Goal: Transaction & Acquisition: Purchase product/service

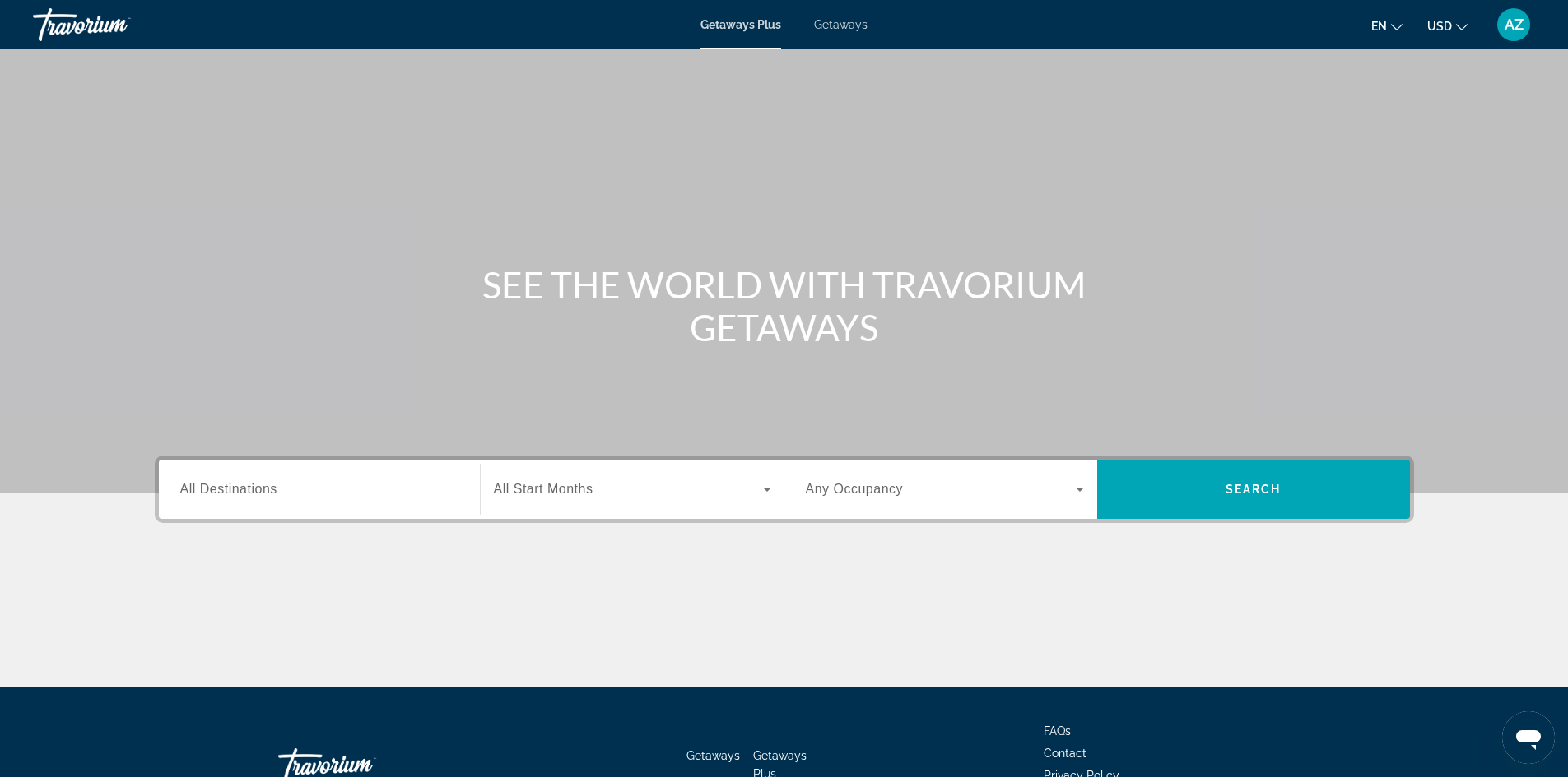
click at [831, 23] on span "Getaways" at bounding box center [840, 24] width 54 height 13
click at [395, 496] on input "Destination All Destinations" at bounding box center [320, 490] width 278 height 20
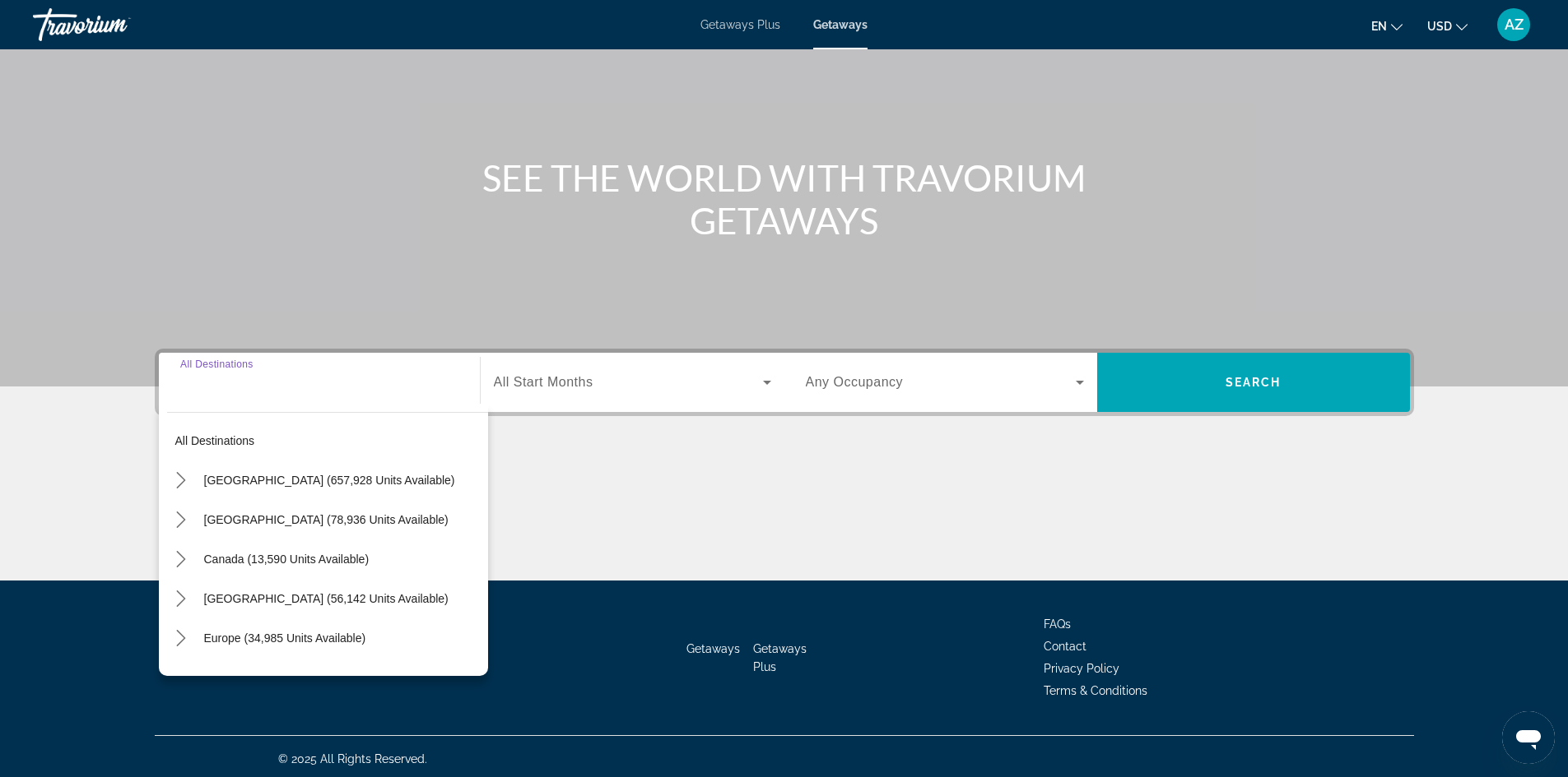
scroll to position [112, 0]
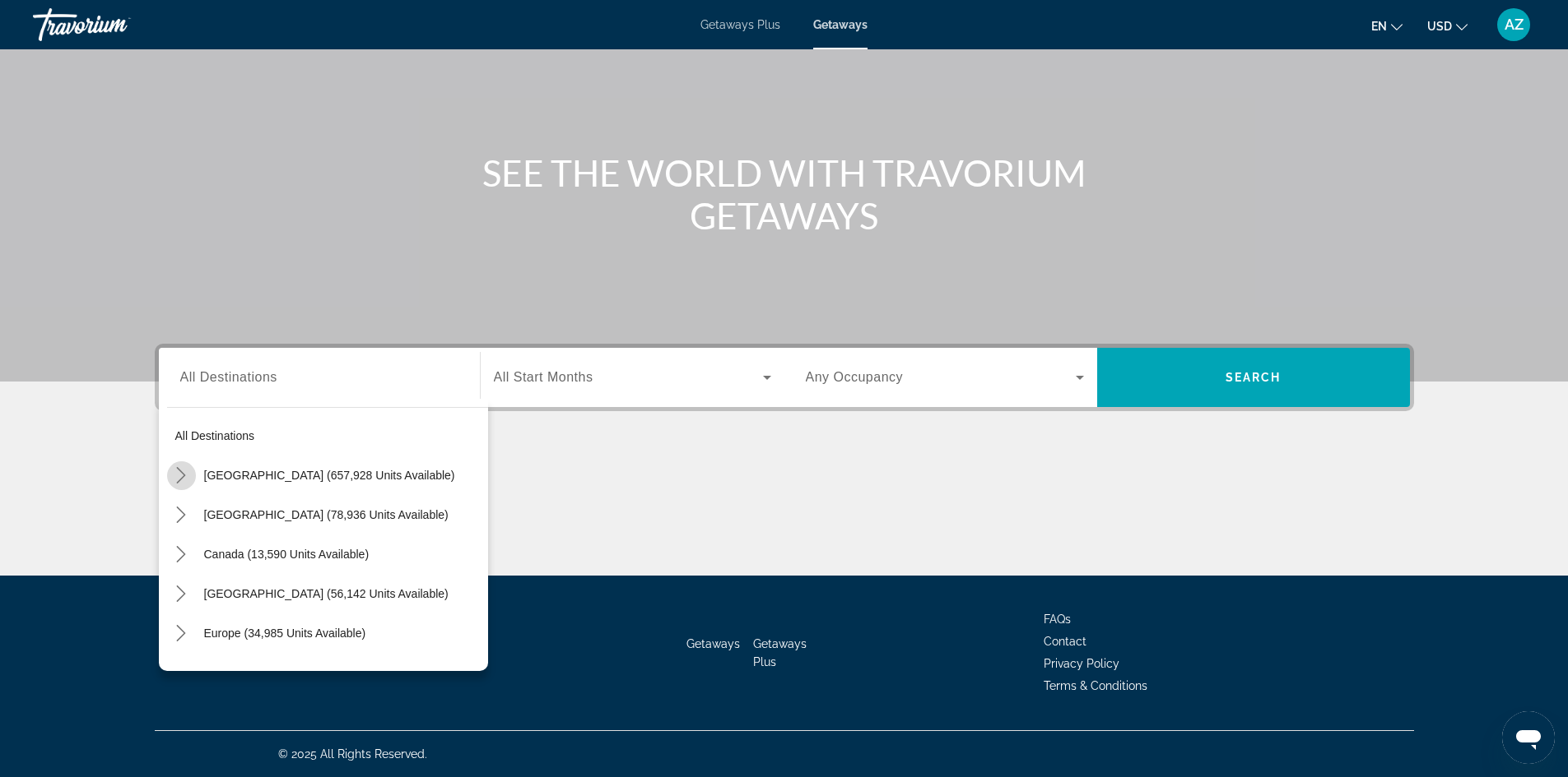
click at [187, 472] on icon "Toggle United States (657,928 units available) submenu" at bounding box center [181, 475] width 17 height 17
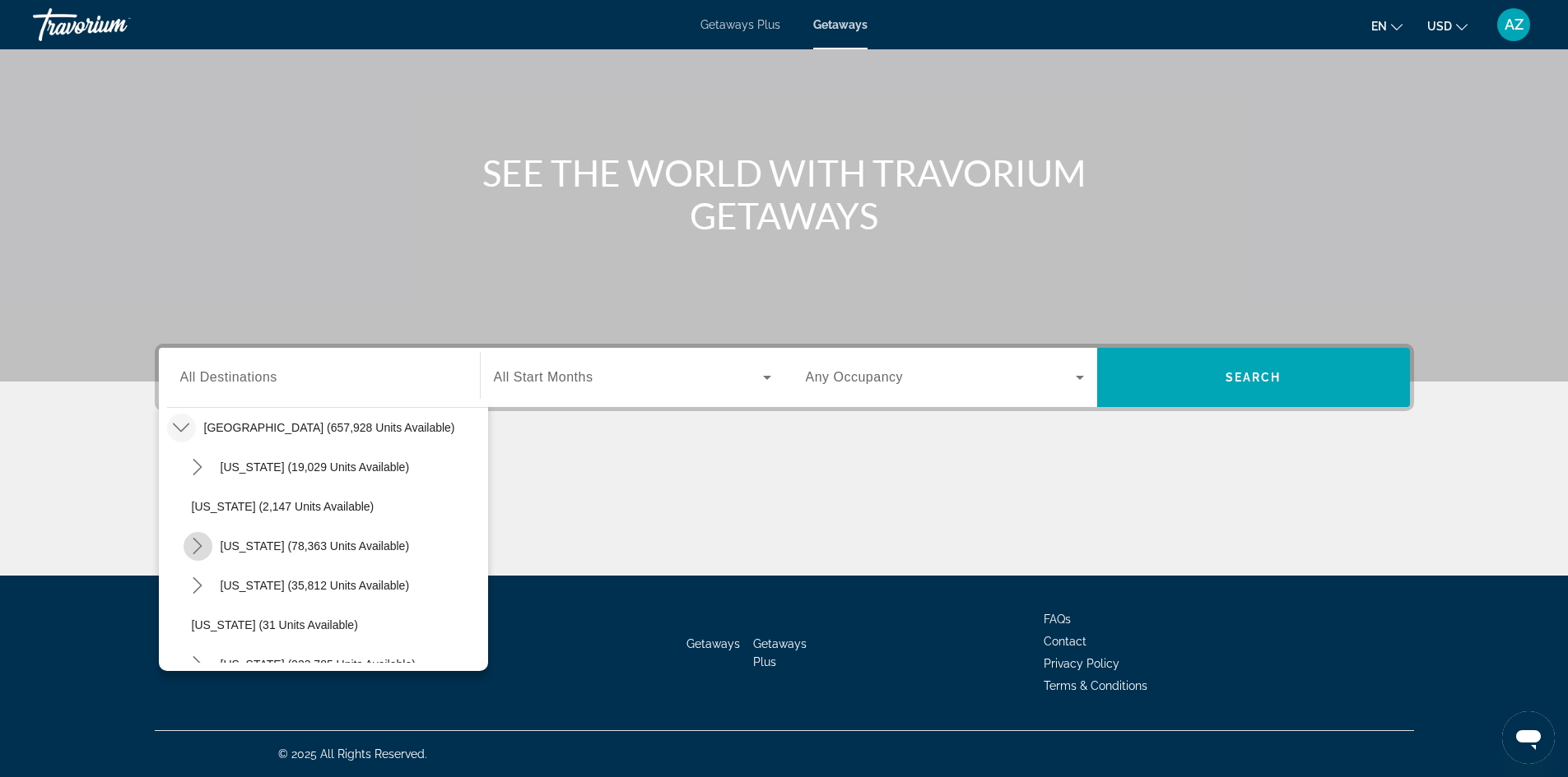
click at [206, 545] on mat-icon "Toggle California (78,363 units available) submenu" at bounding box center [197, 546] width 29 height 29
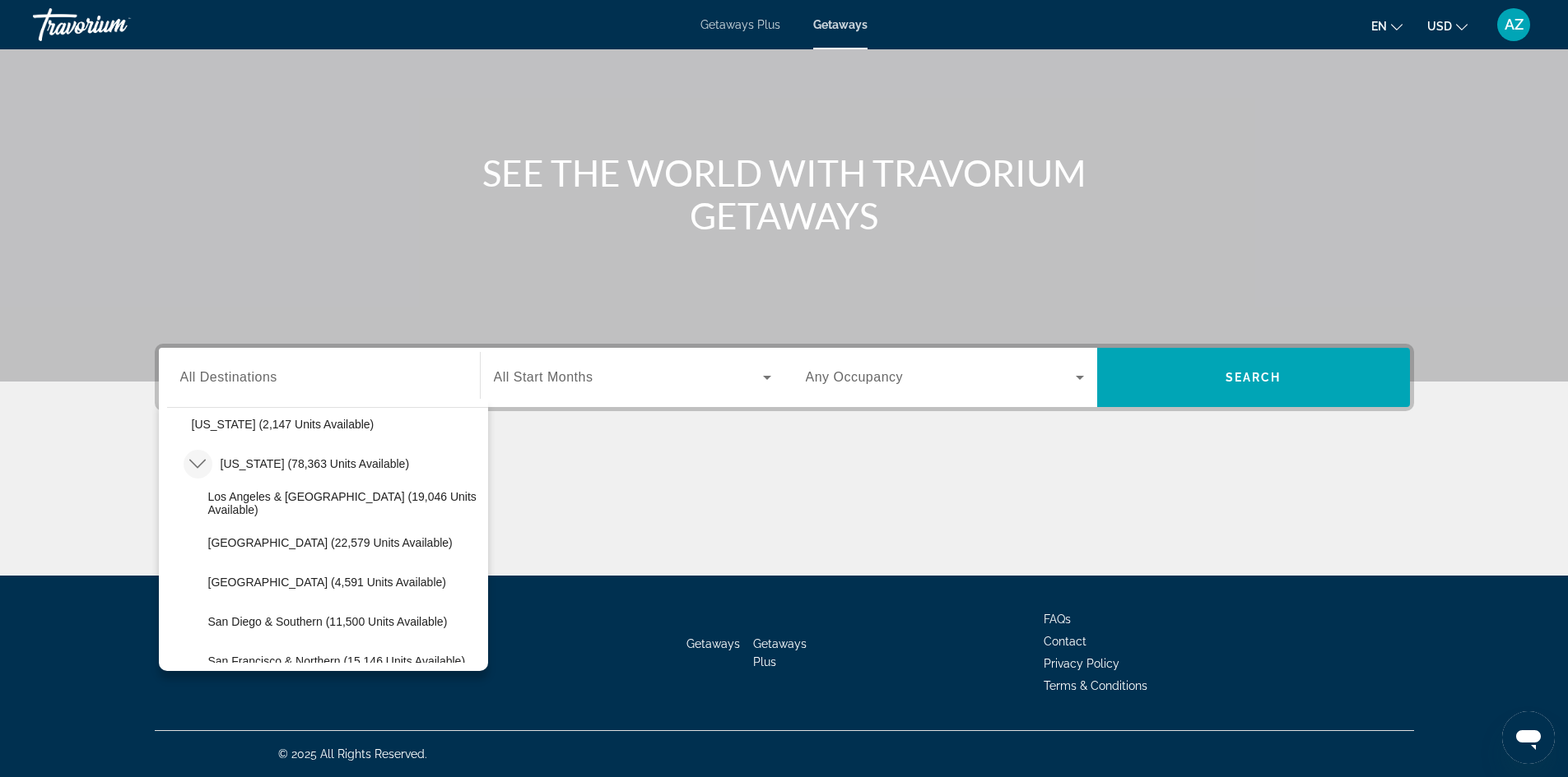
scroll to position [212, 0]
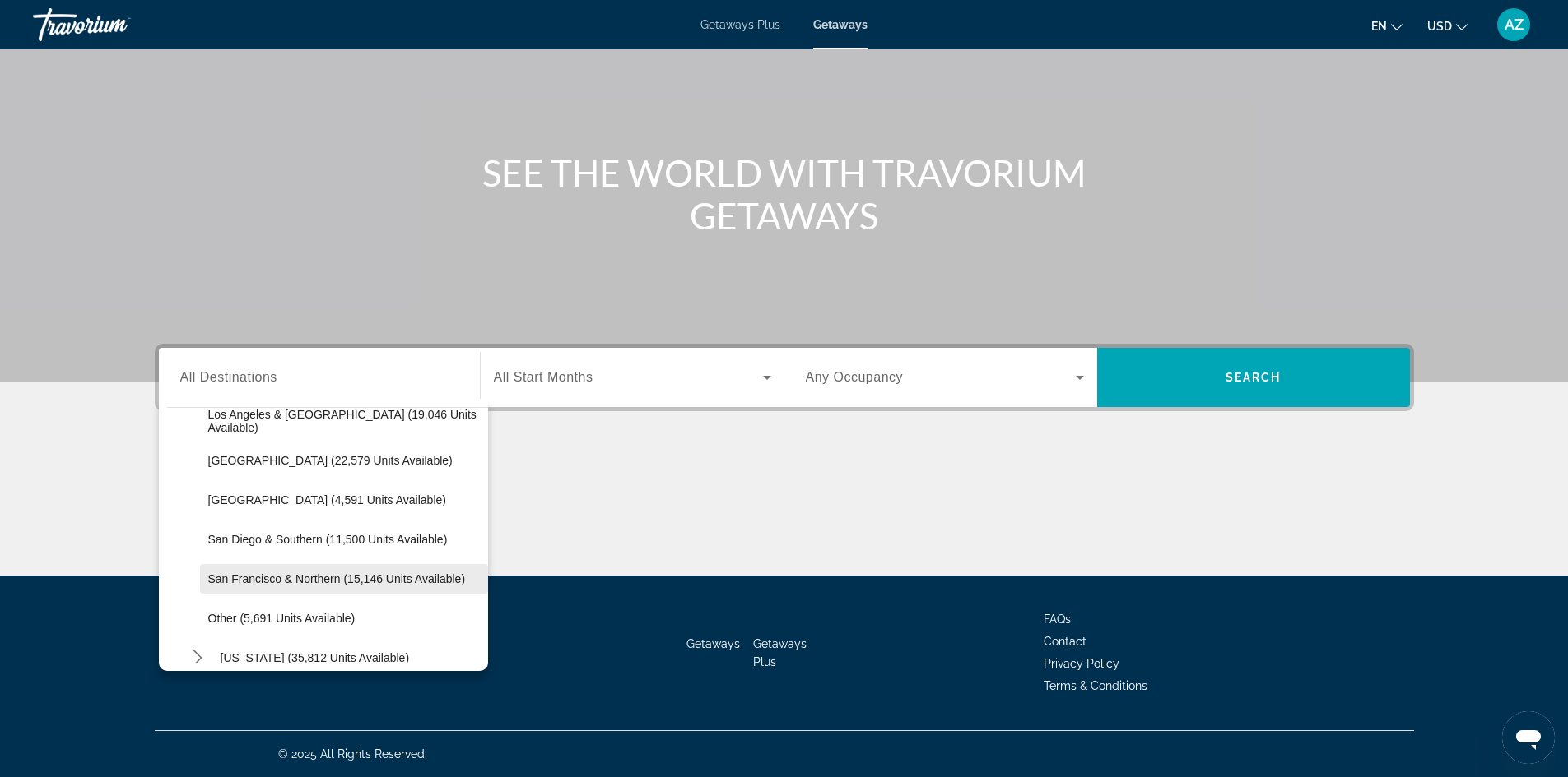
click at [225, 575] on span "San Francisco & Northern (15,146 units available)" at bounding box center [337, 579] width 258 height 13
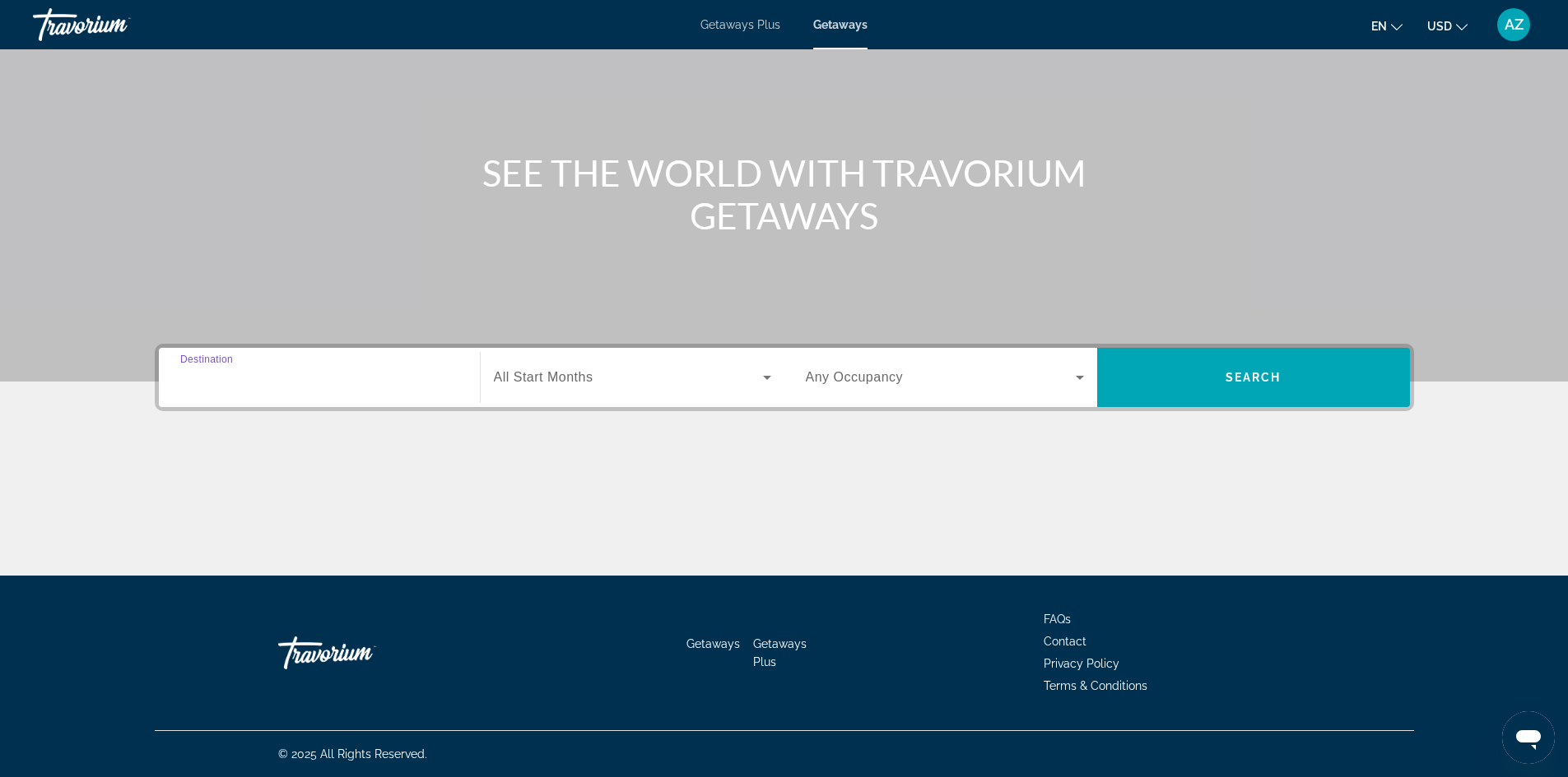
type input "**********"
click at [759, 382] on icon "Search widget" at bounding box center [766, 377] width 20 height 20
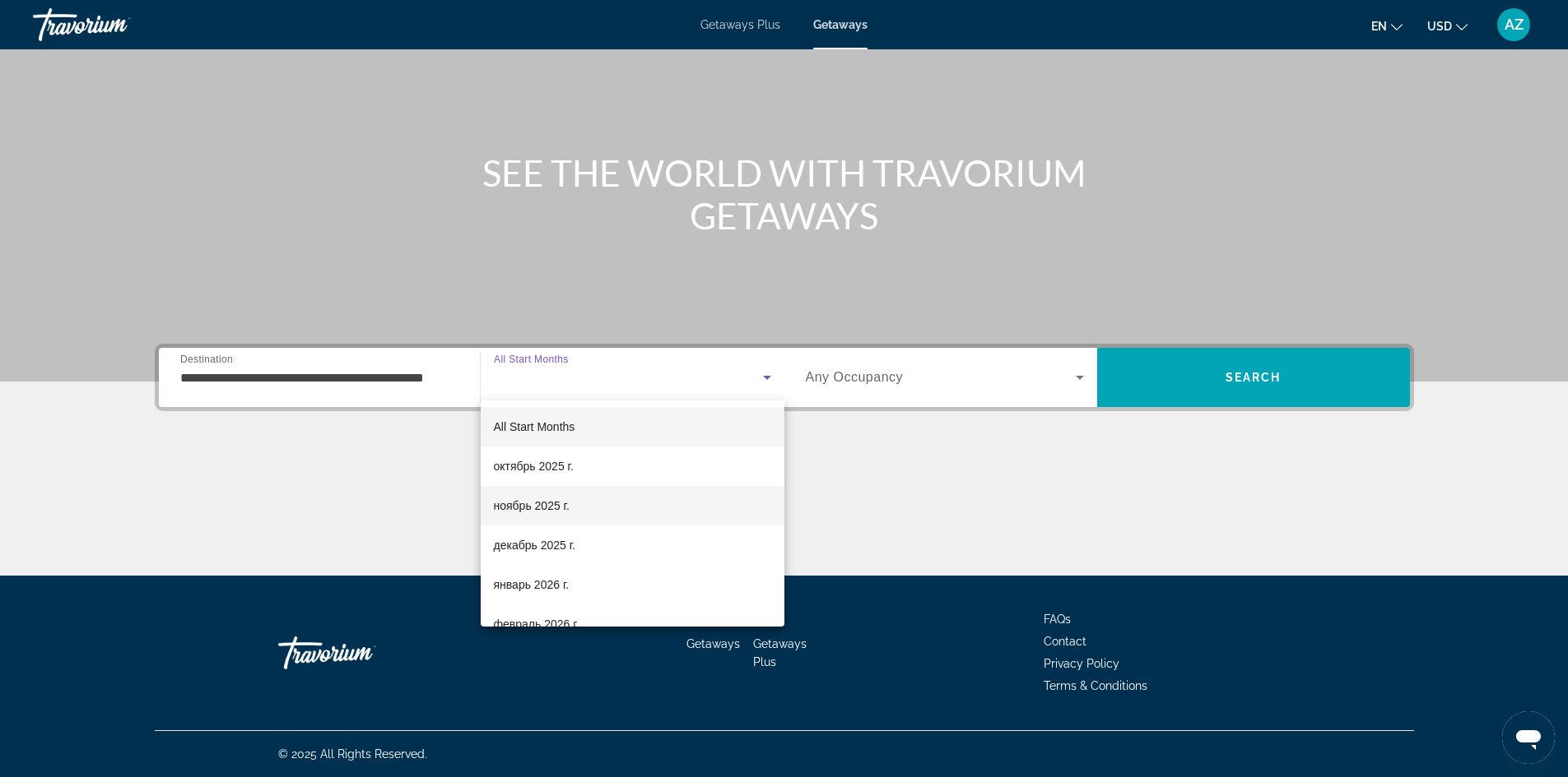
click at [581, 509] on mat-option "ноябрь 2025 г." at bounding box center [632, 505] width 304 height 39
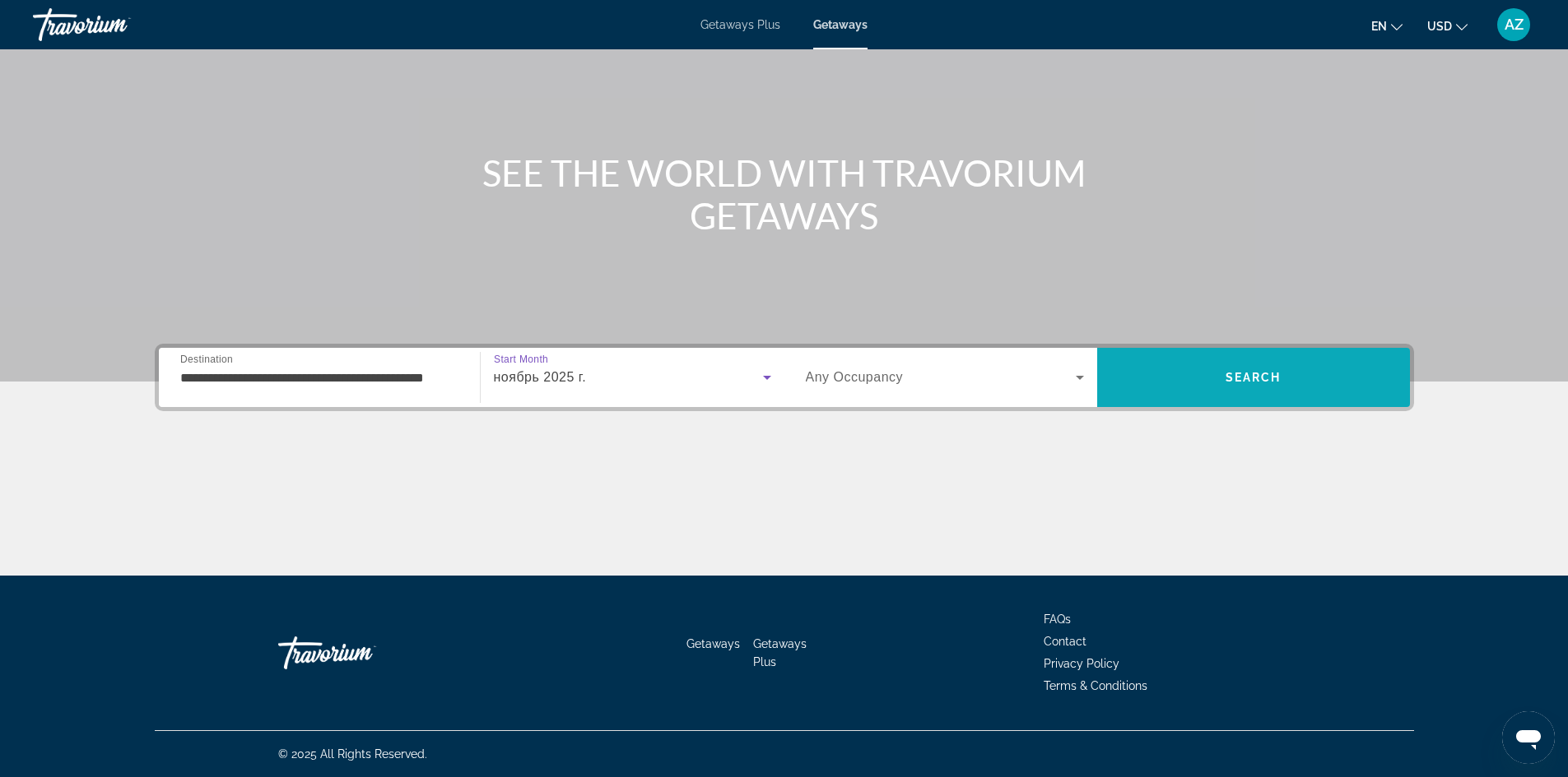
click at [1181, 385] on span "Search" at bounding box center [1253, 378] width 313 height 39
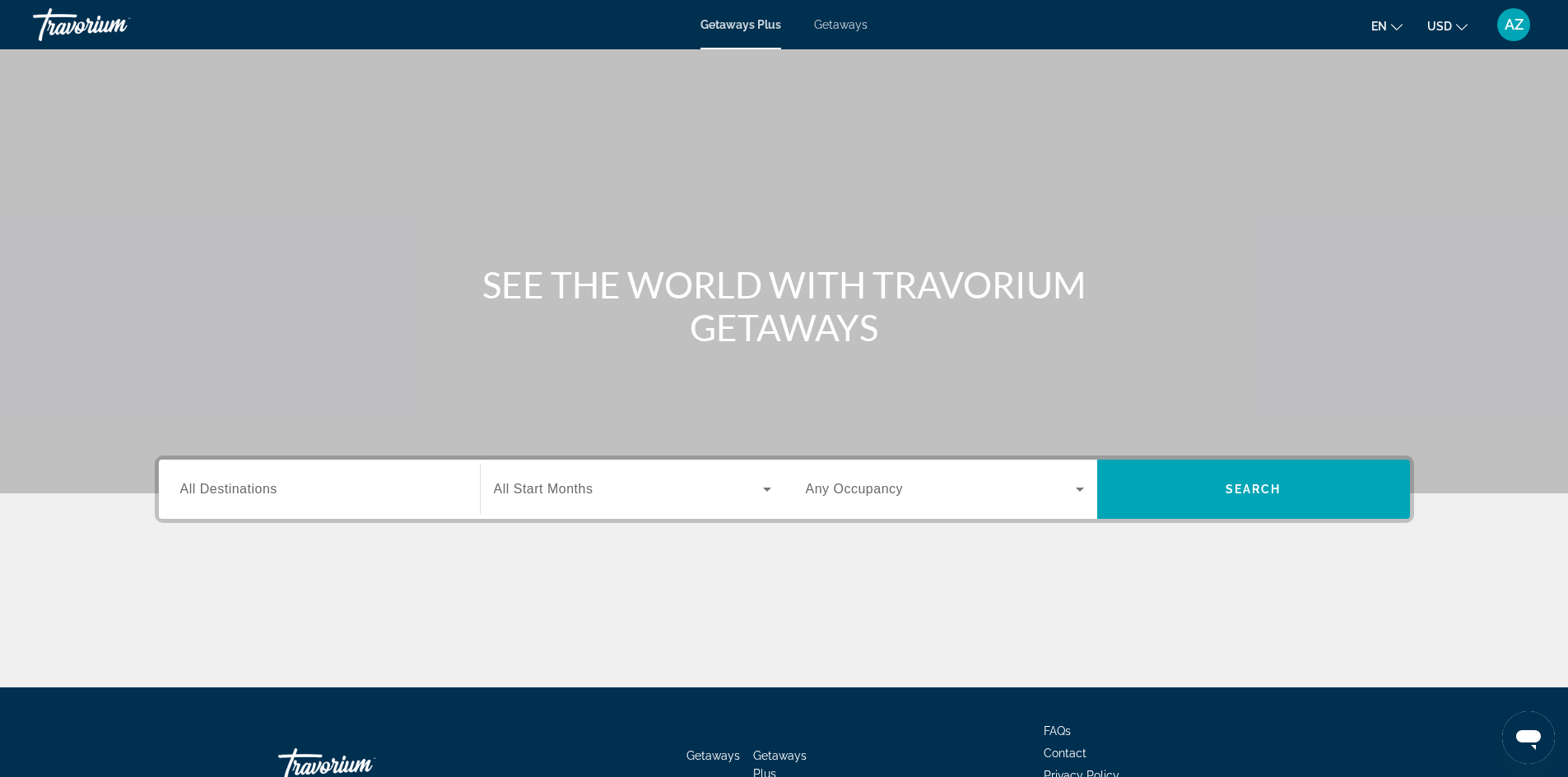
click at [839, 22] on span "Getaways" at bounding box center [840, 24] width 54 height 13
click at [391, 495] on input "Destination All Destinations" at bounding box center [320, 490] width 278 height 20
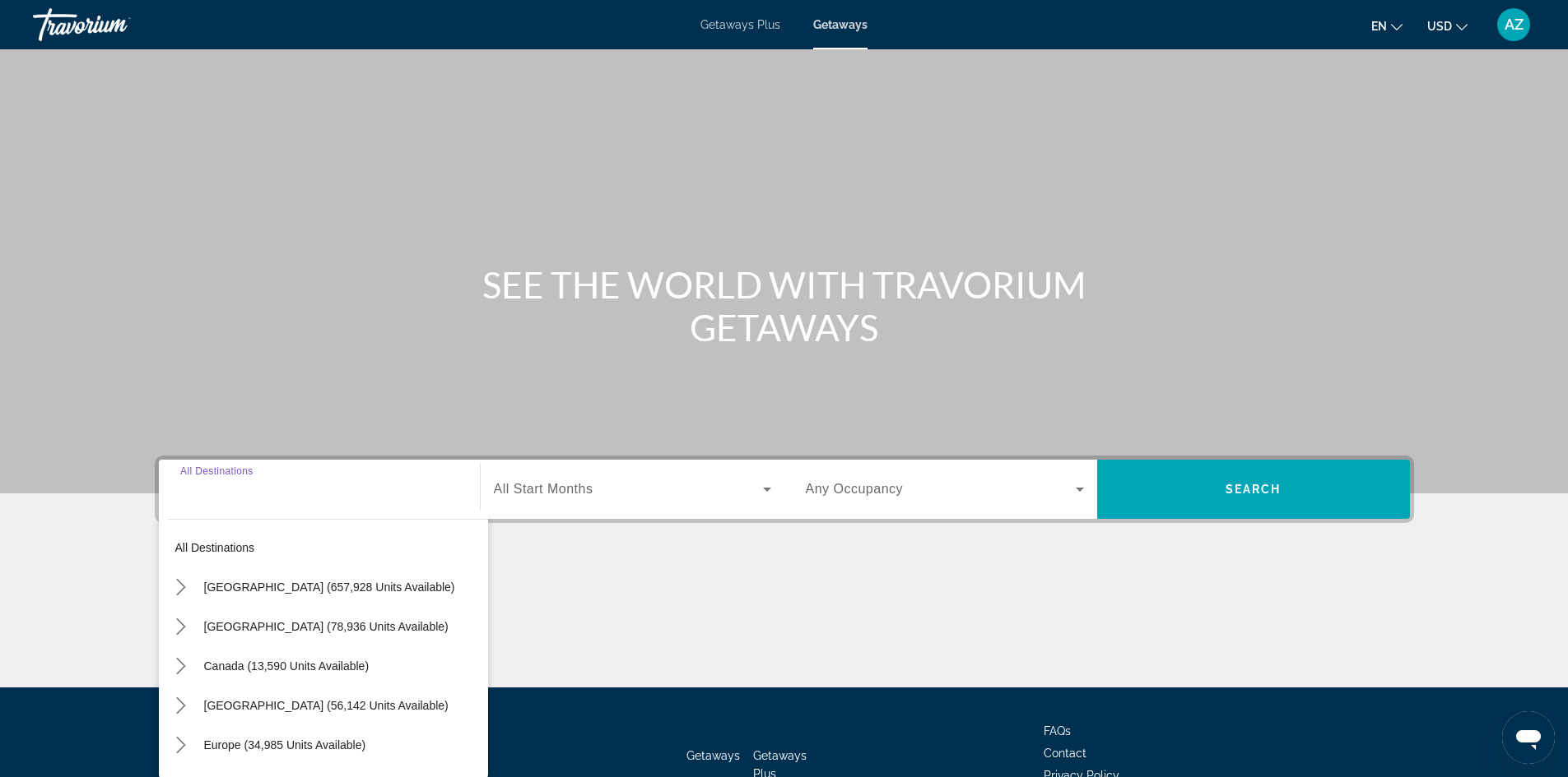
scroll to position [112, 0]
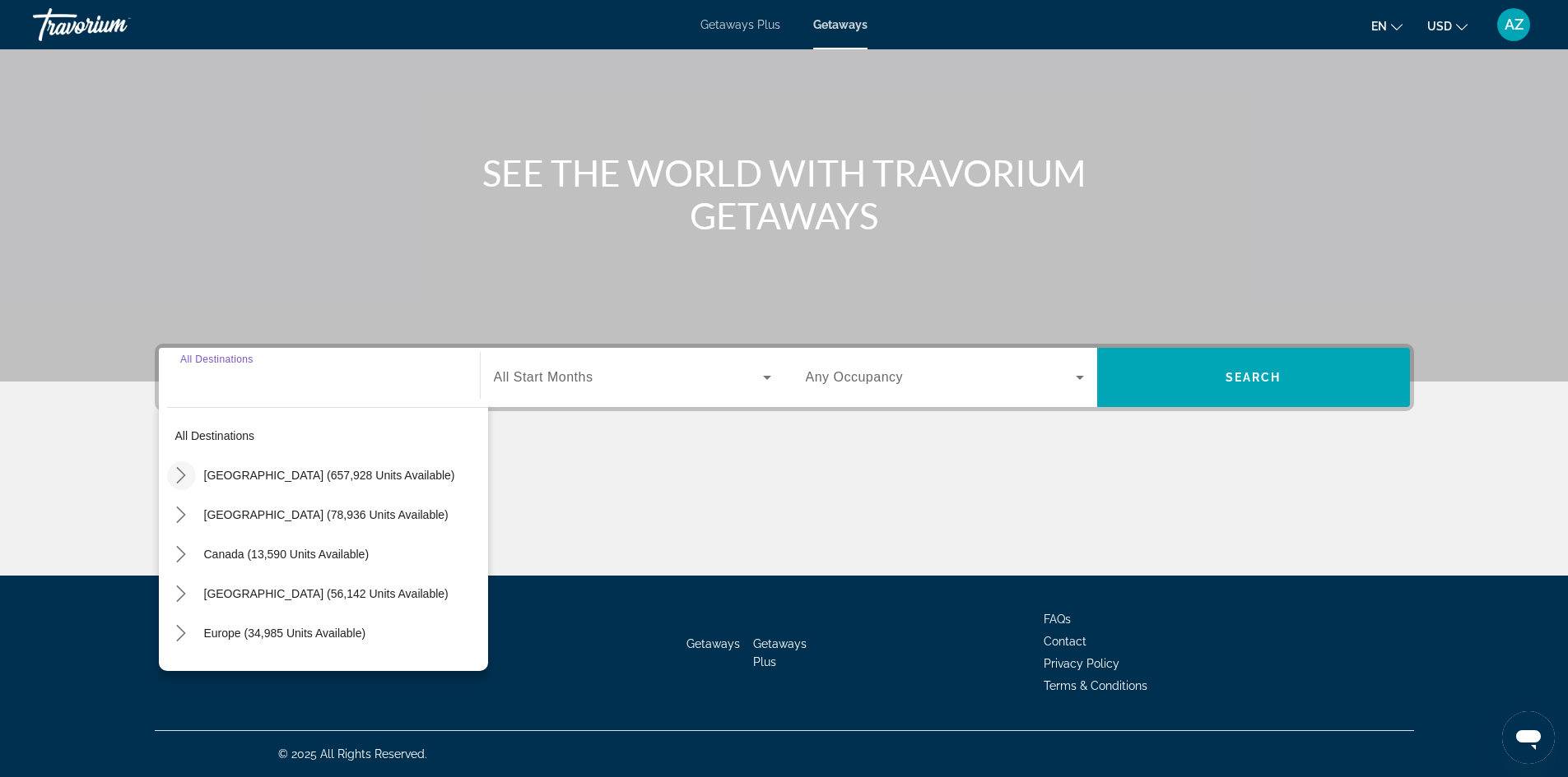
click at [185, 479] on icon "Toggle United States (657,928 units available) submenu" at bounding box center [181, 475] width 17 height 17
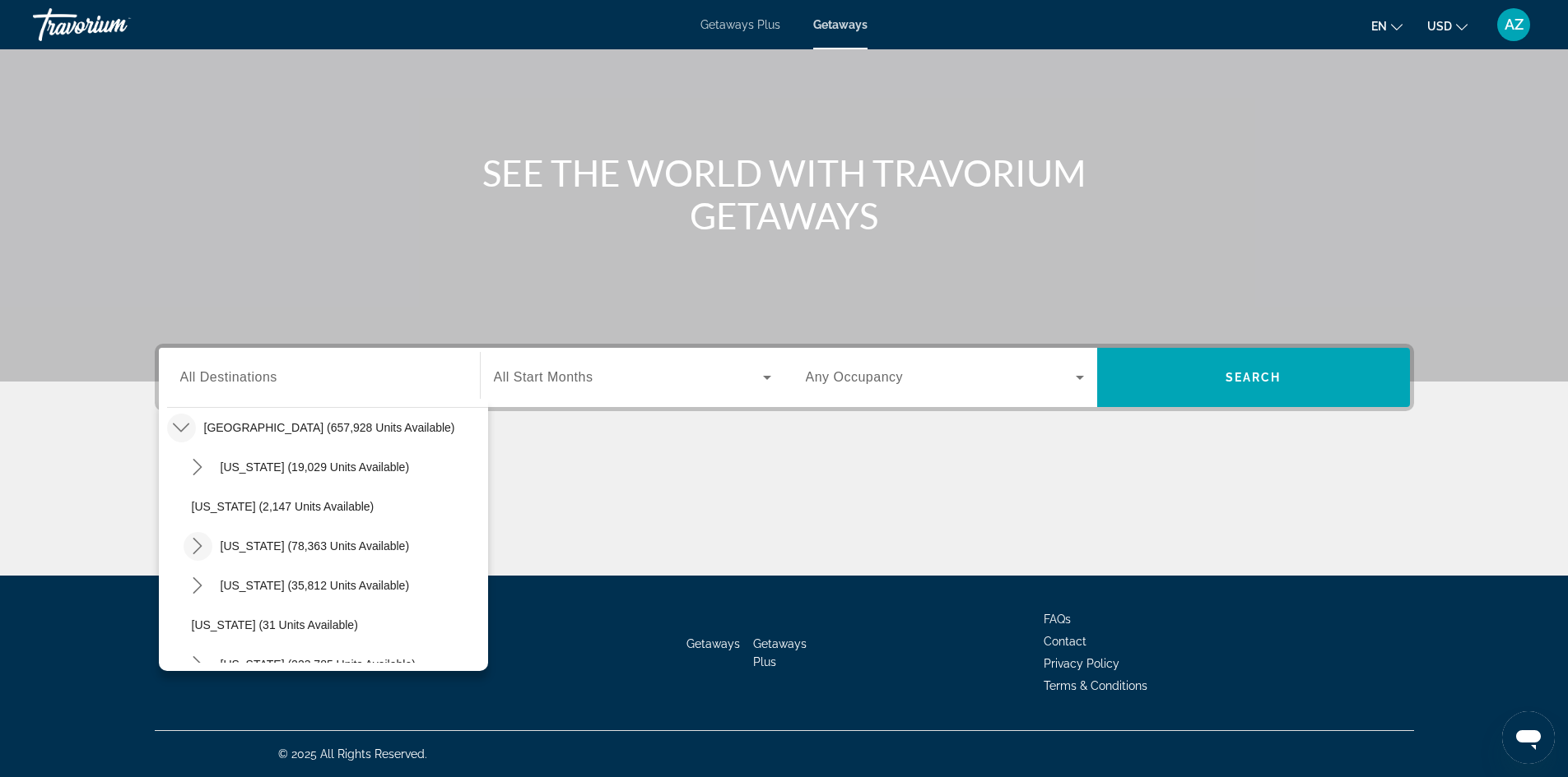
click at [196, 547] on icon "Toggle California (78,363 units available) submenu" at bounding box center [197, 547] width 17 height 17
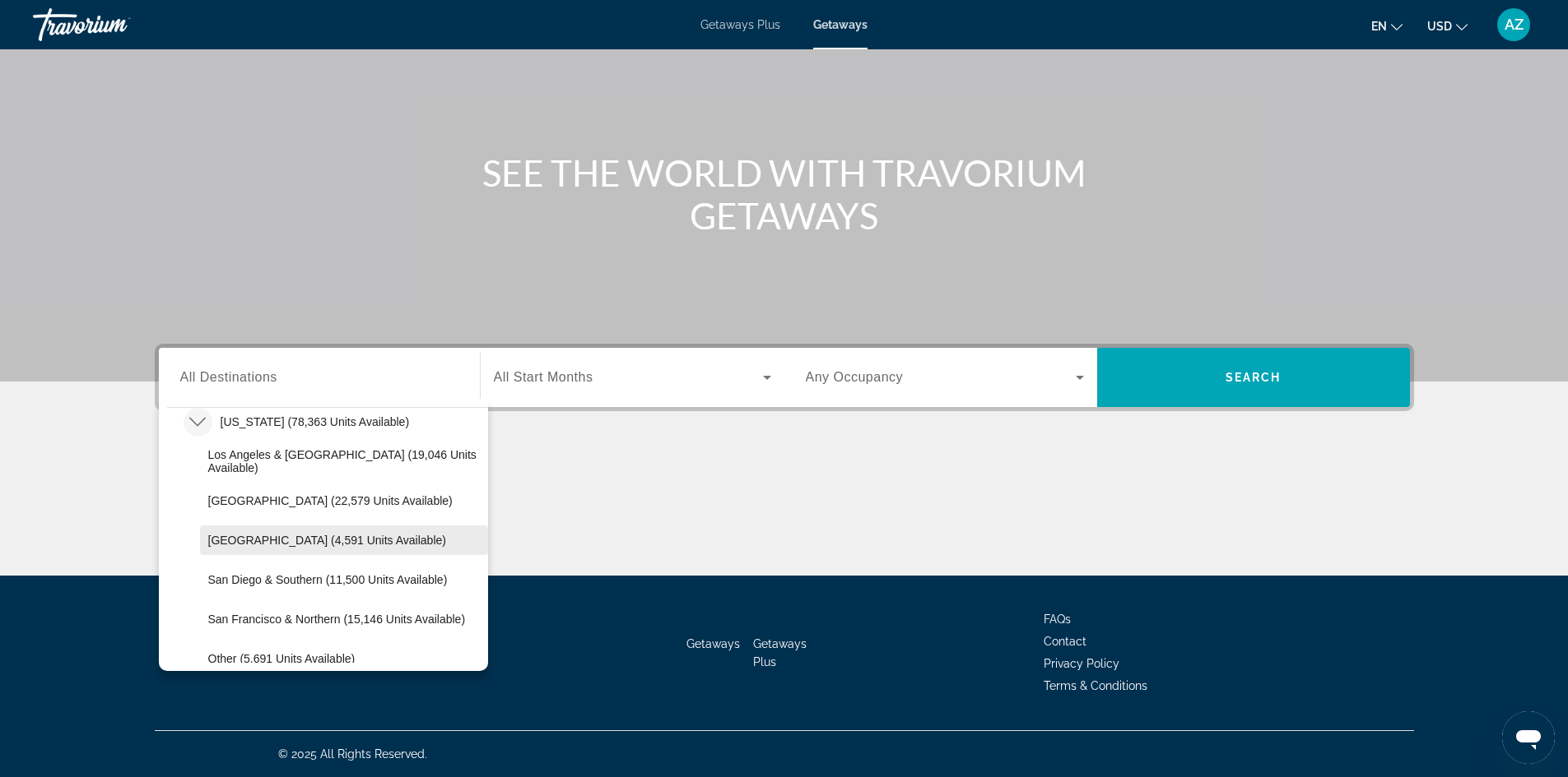
scroll to position [212, 0]
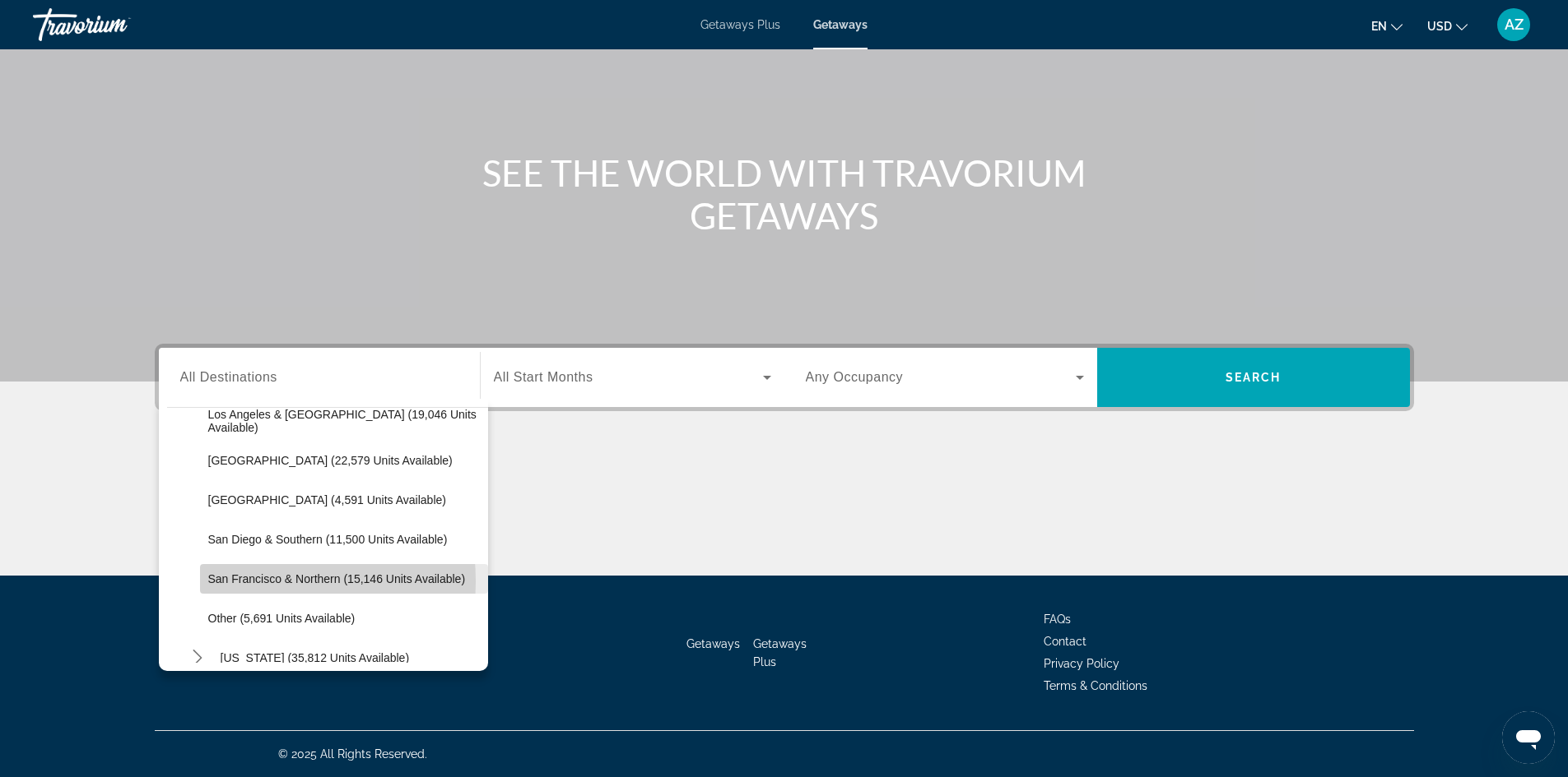
click at [229, 582] on span "San Francisco & Northern (15,146 units available)" at bounding box center [337, 579] width 258 height 13
type input "**********"
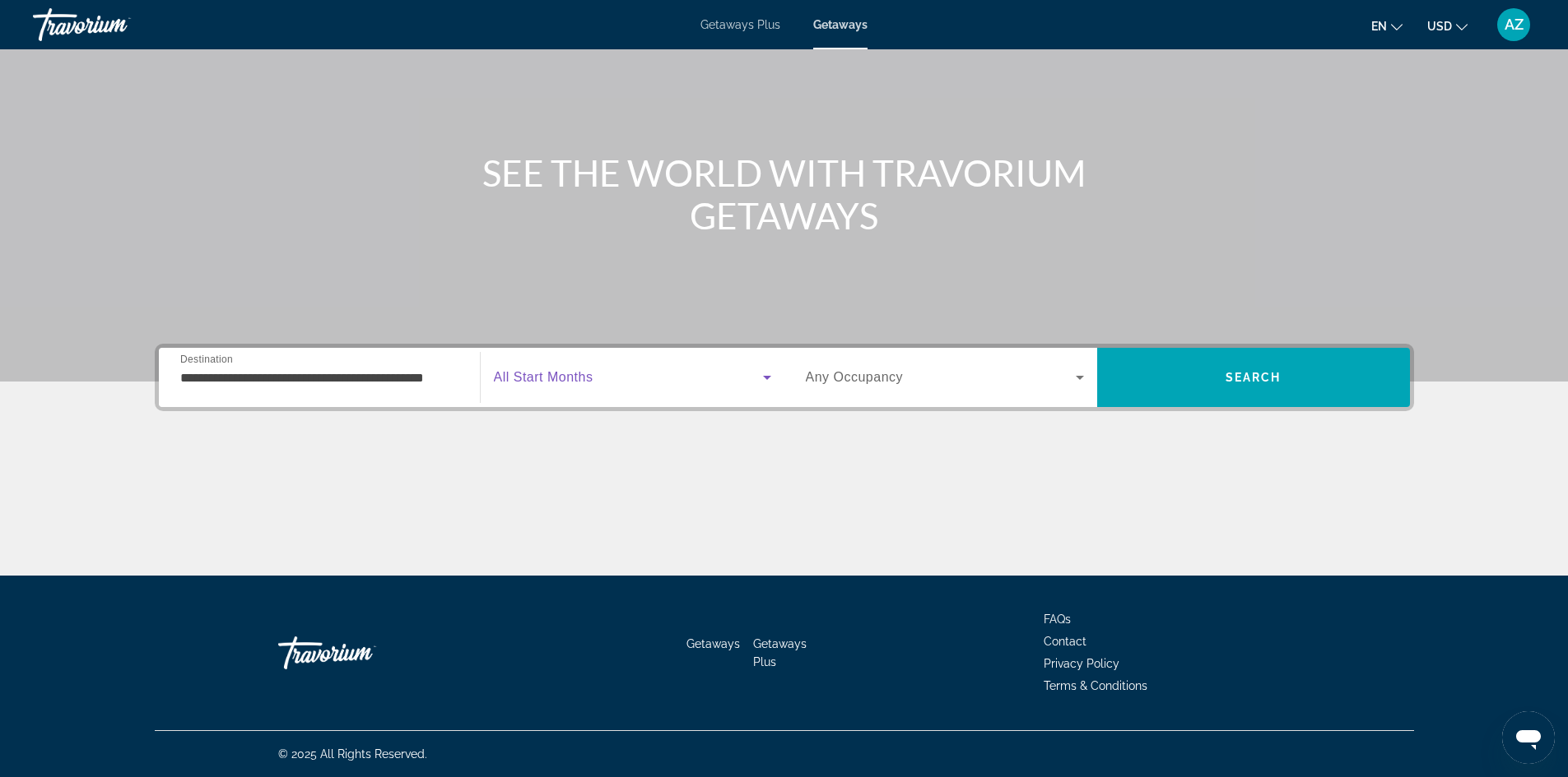
click at [758, 380] on icon "Search widget" at bounding box center [766, 377] width 20 height 20
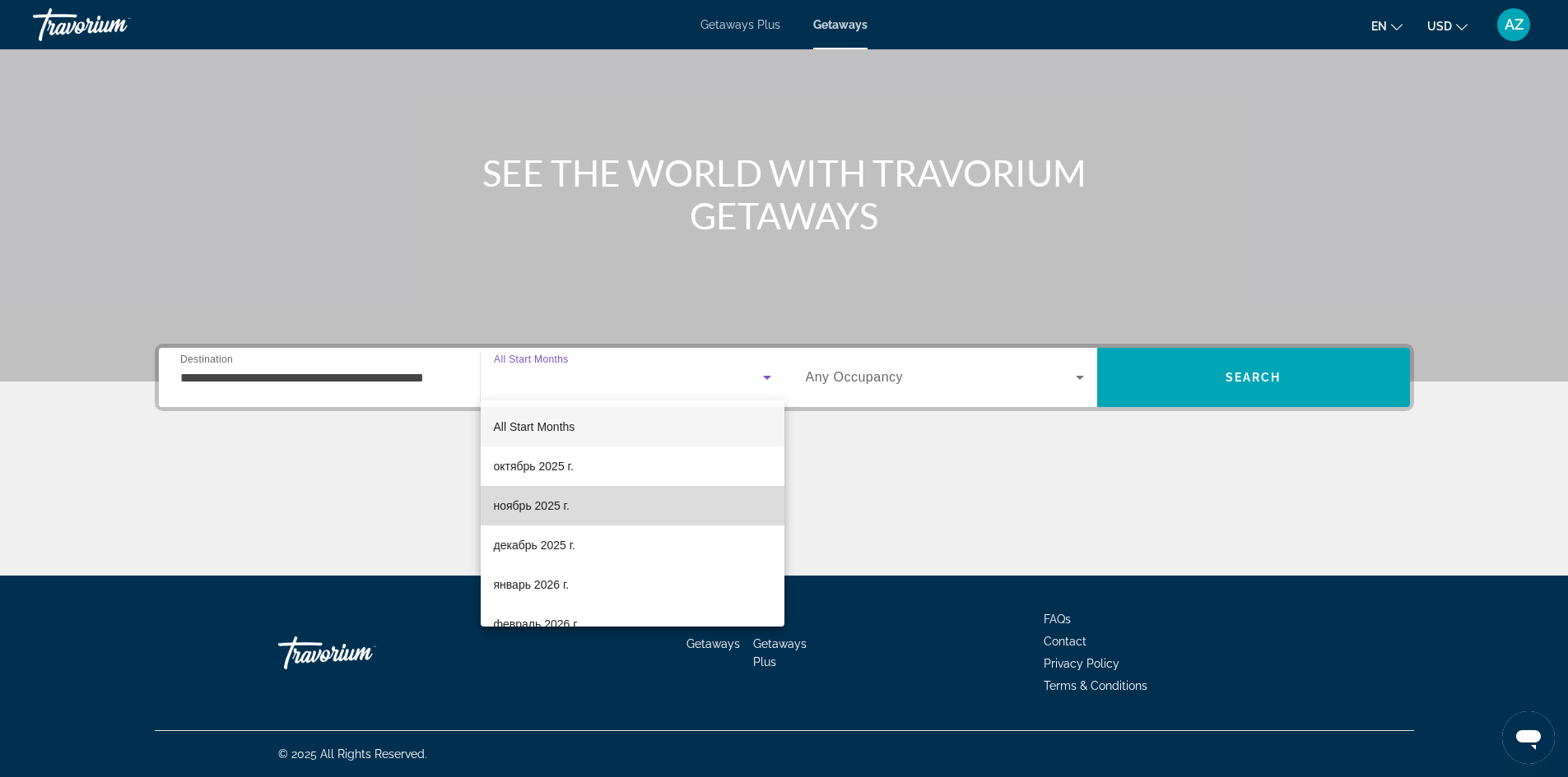
click at [651, 505] on mat-option "ноябрь 2025 г." at bounding box center [632, 505] width 304 height 39
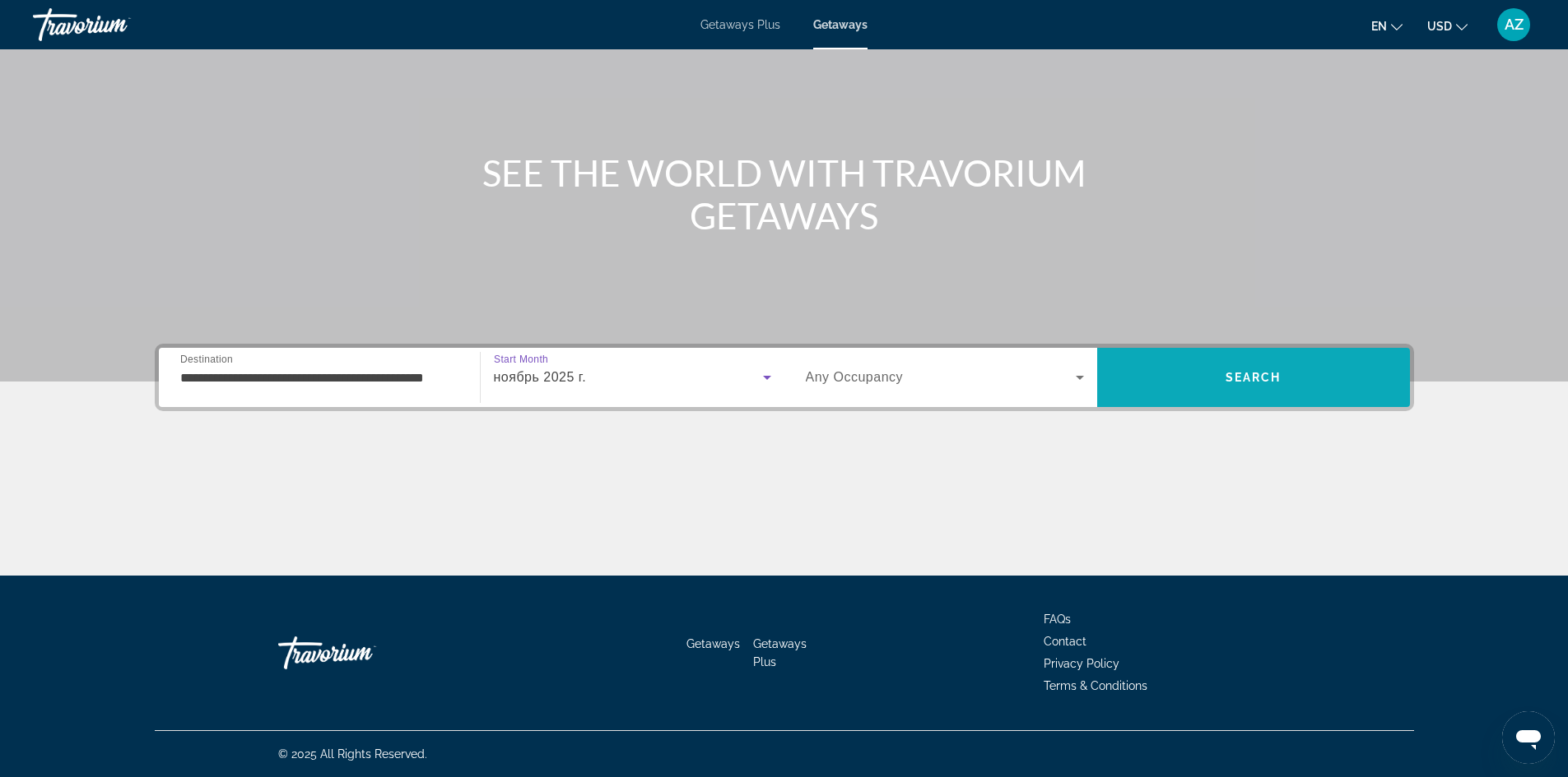
click at [1274, 380] on span "Search" at bounding box center [1254, 378] width 56 height 13
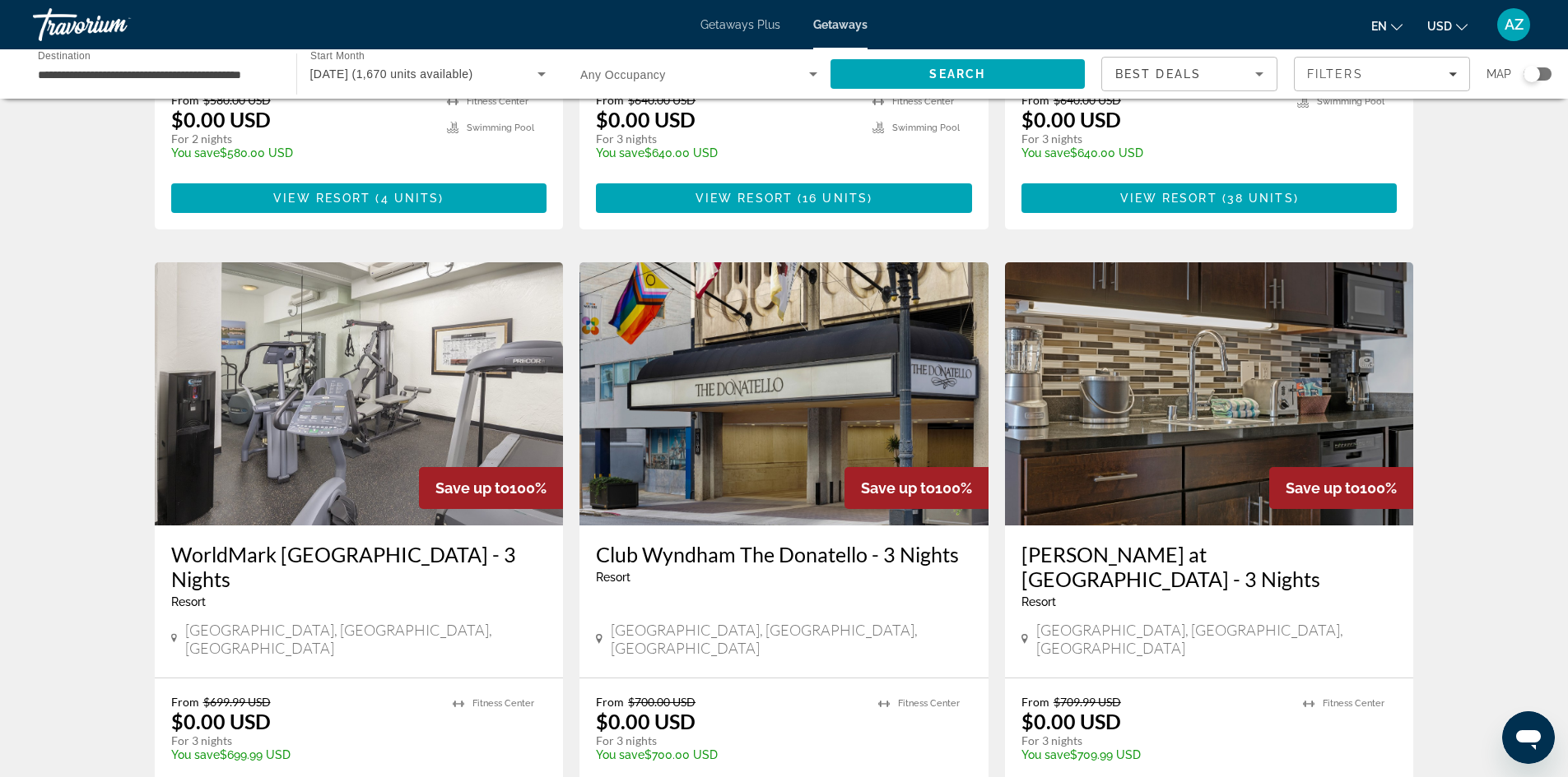
scroll to position [1810, 0]
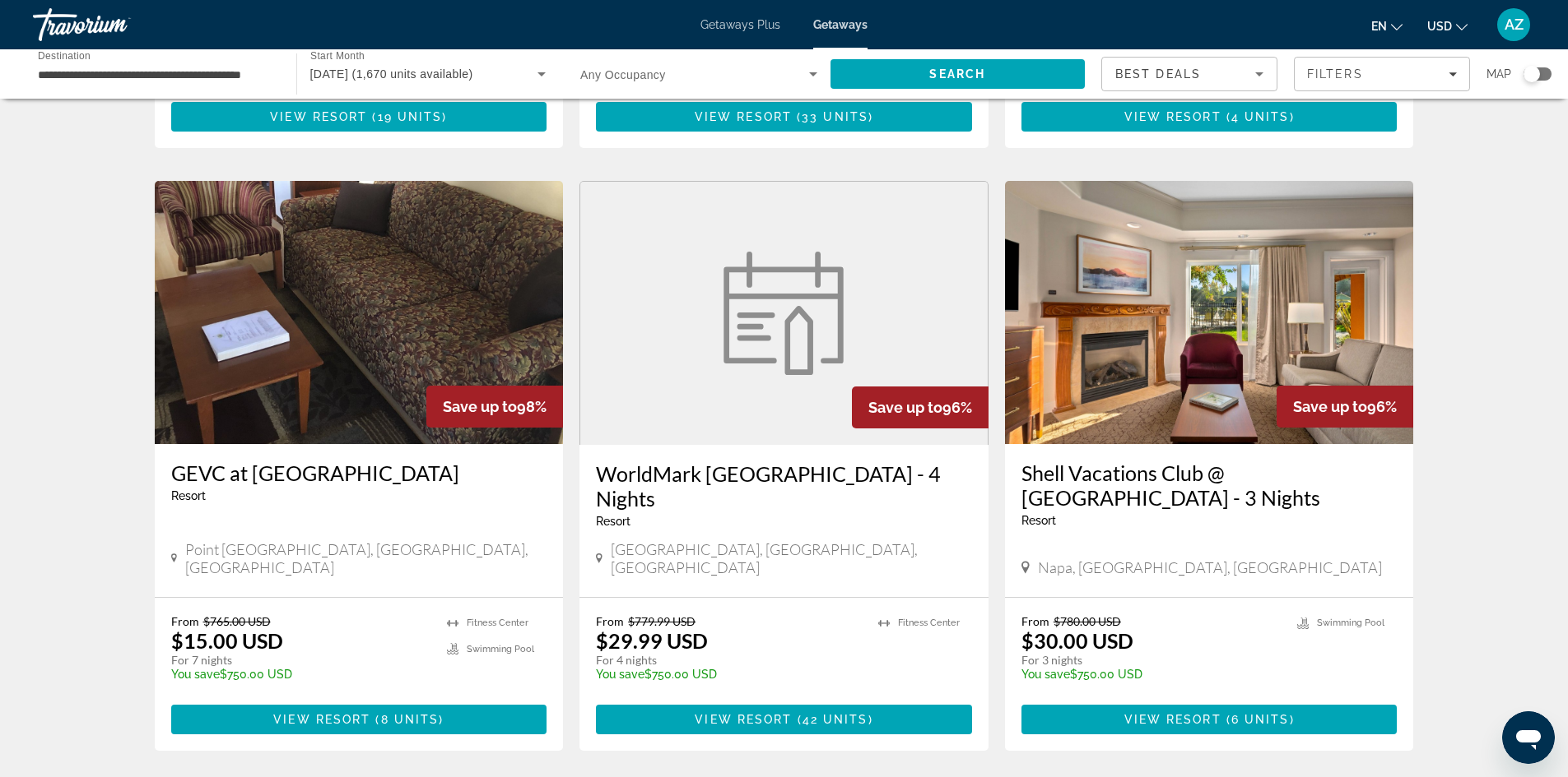
scroll to position [658, 0]
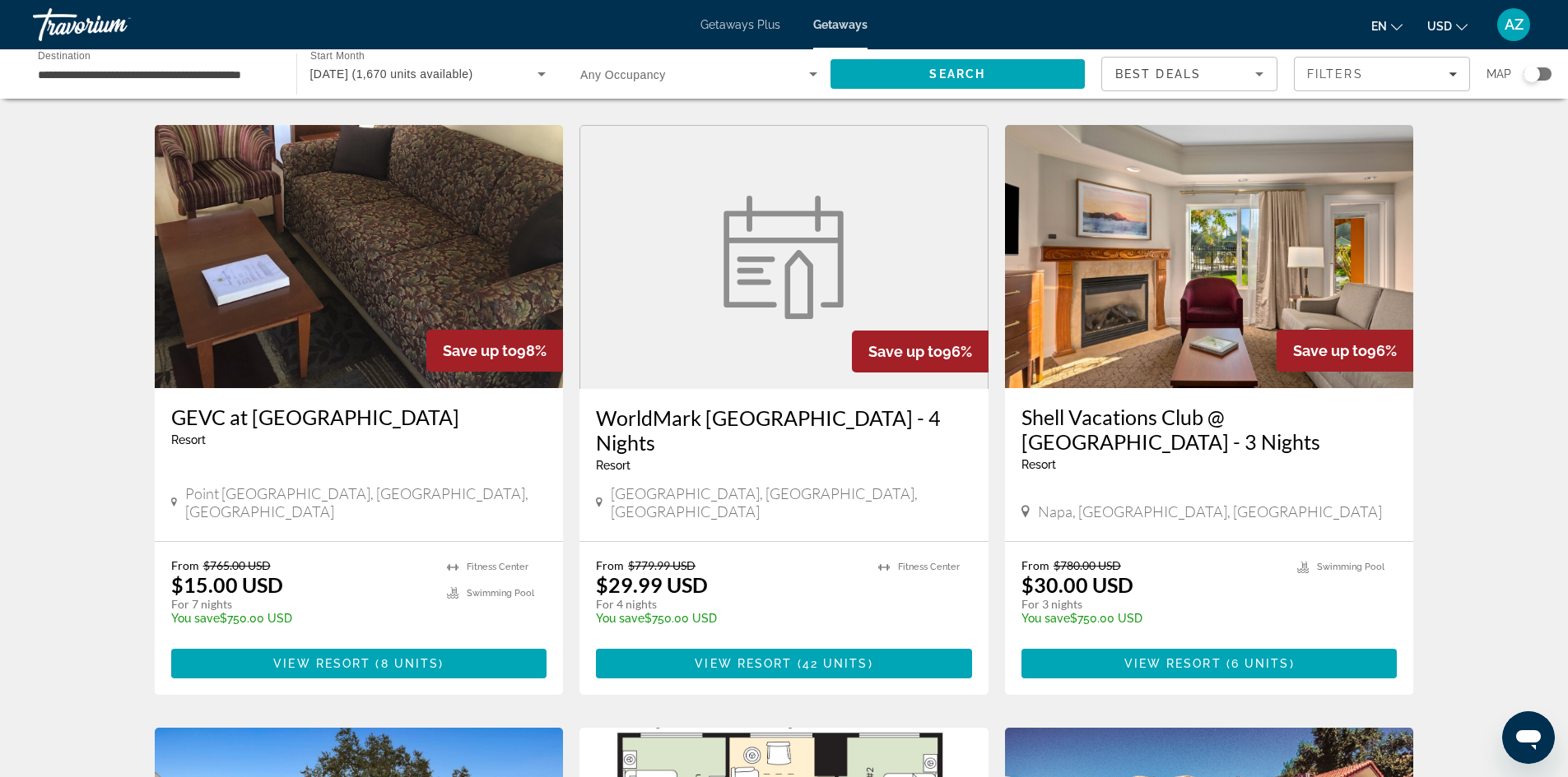
click at [1147, 255] on img "Main content" at bounding box center [1209, 256] width 409 height 263
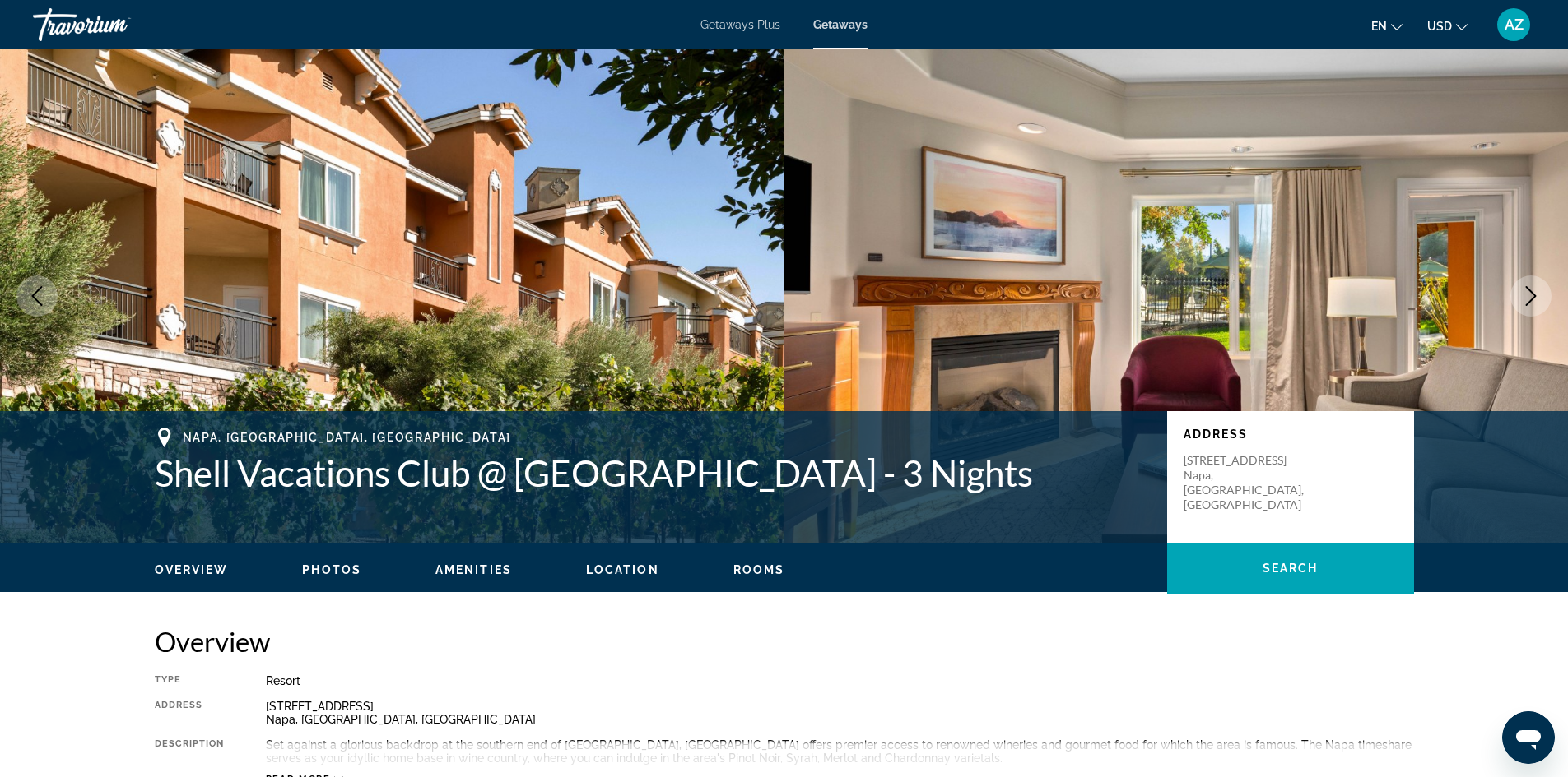
click at [1534, 288] on icon "Next image" at bounding box center [1530, 296] width 20 height 20
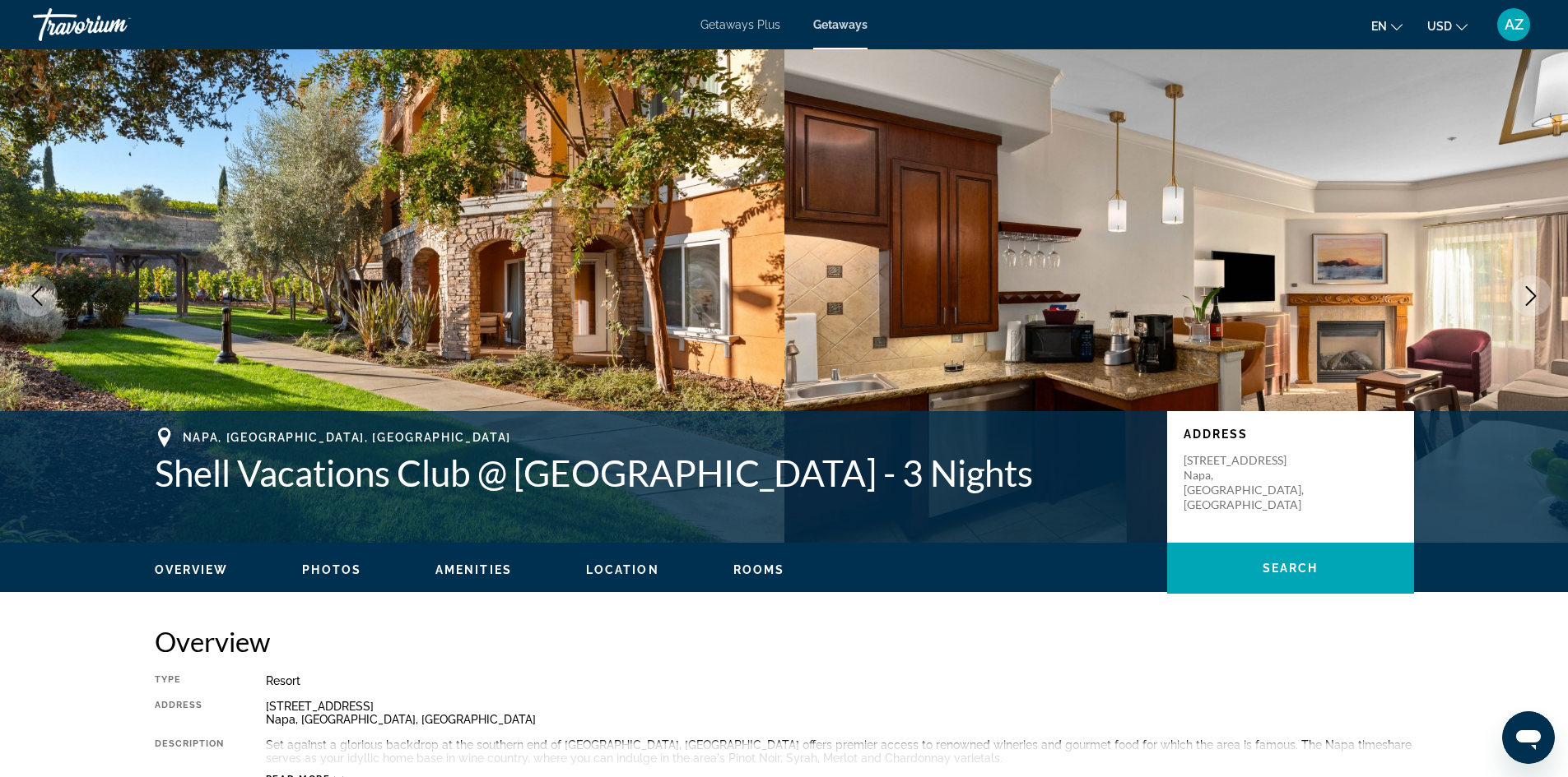
click at [1534, 288] on icon "Next image" at bounding box center [1530, 296] width 20 height 20
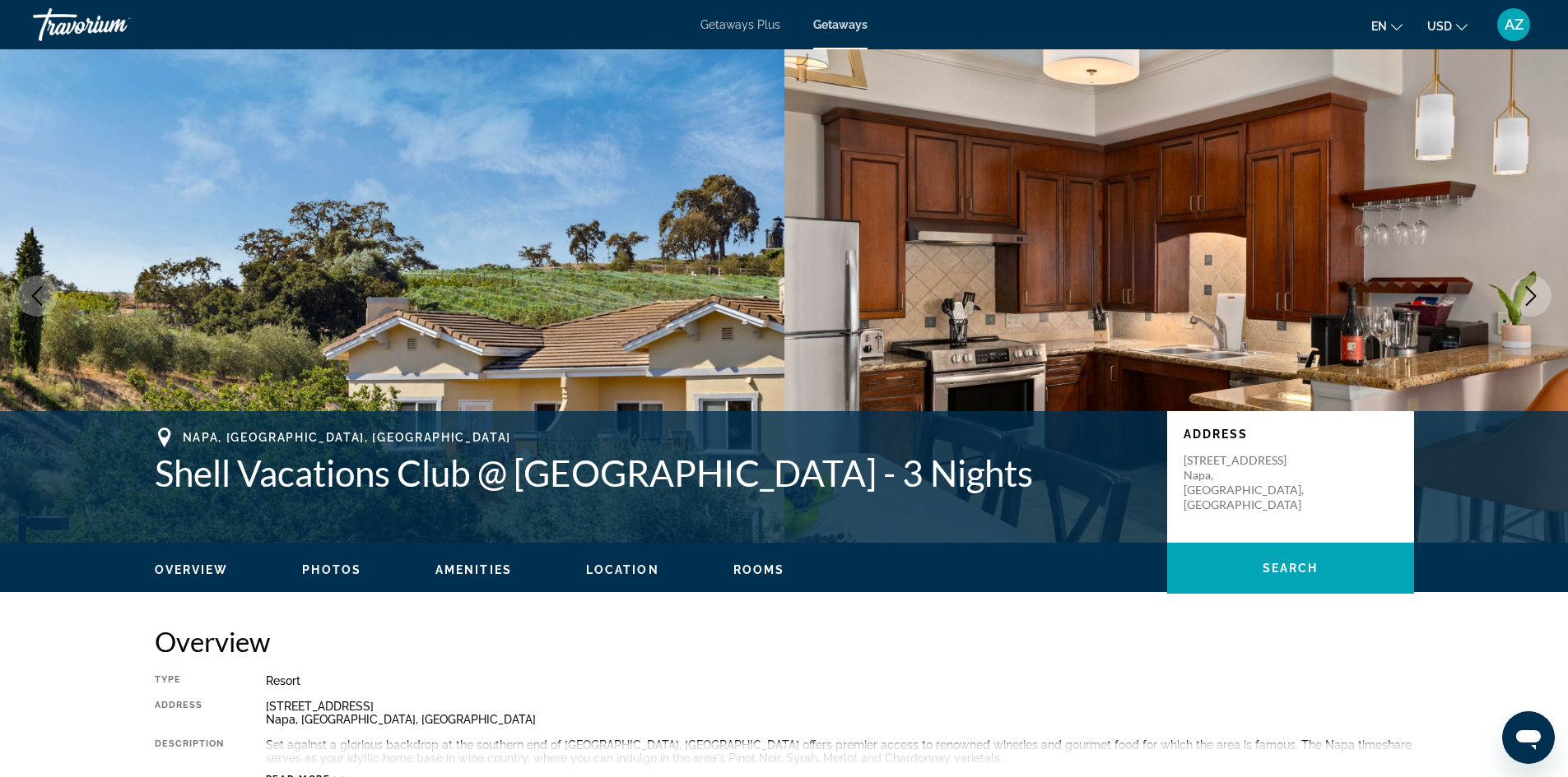
click at [1534, 288] on icon "Next image" at bounding box center [1530, 296] width 20 height 20
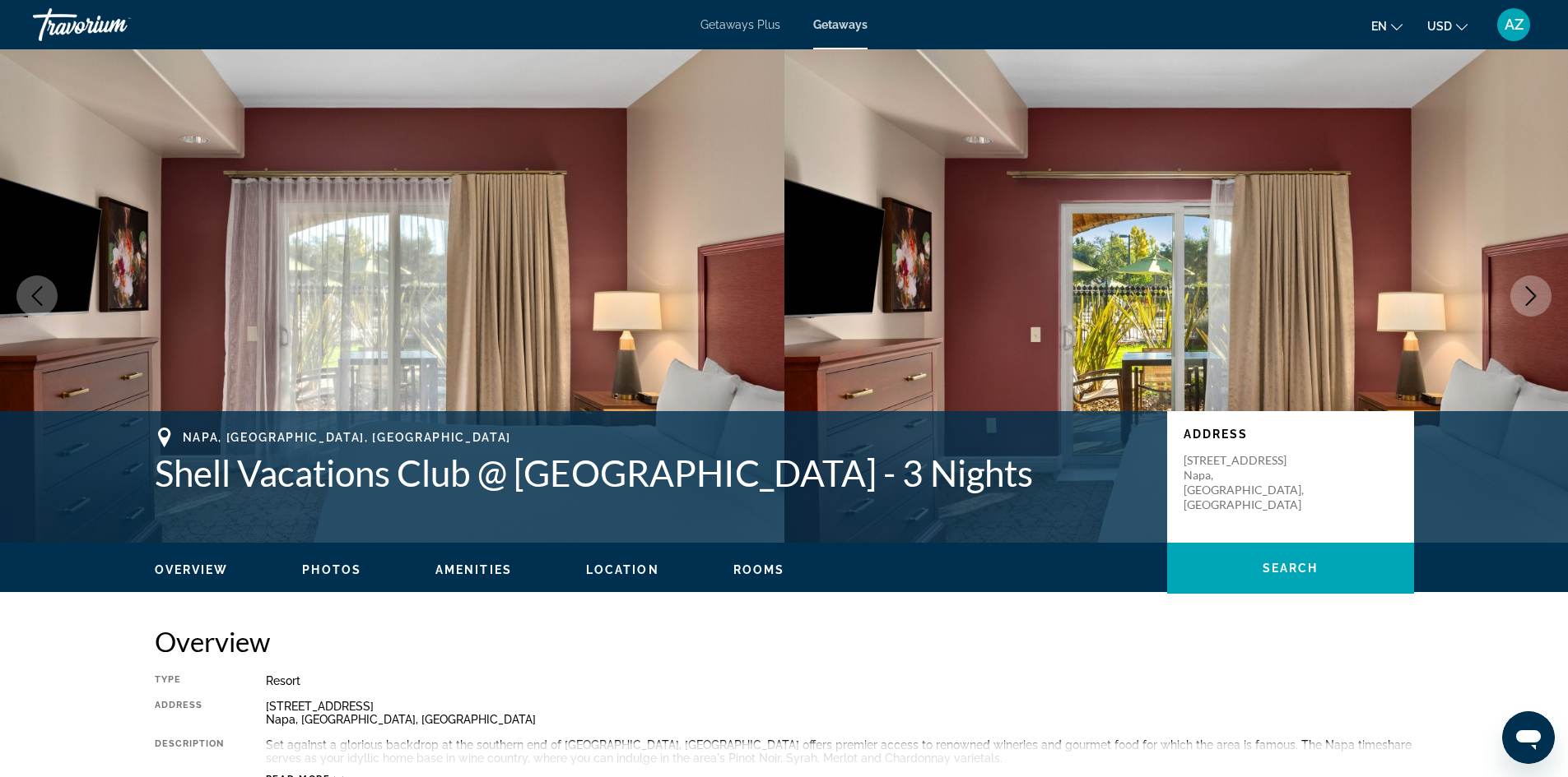
click at [1534, 288] on icon "Next image" at bounding box center [1530, 296] width 20 height 20
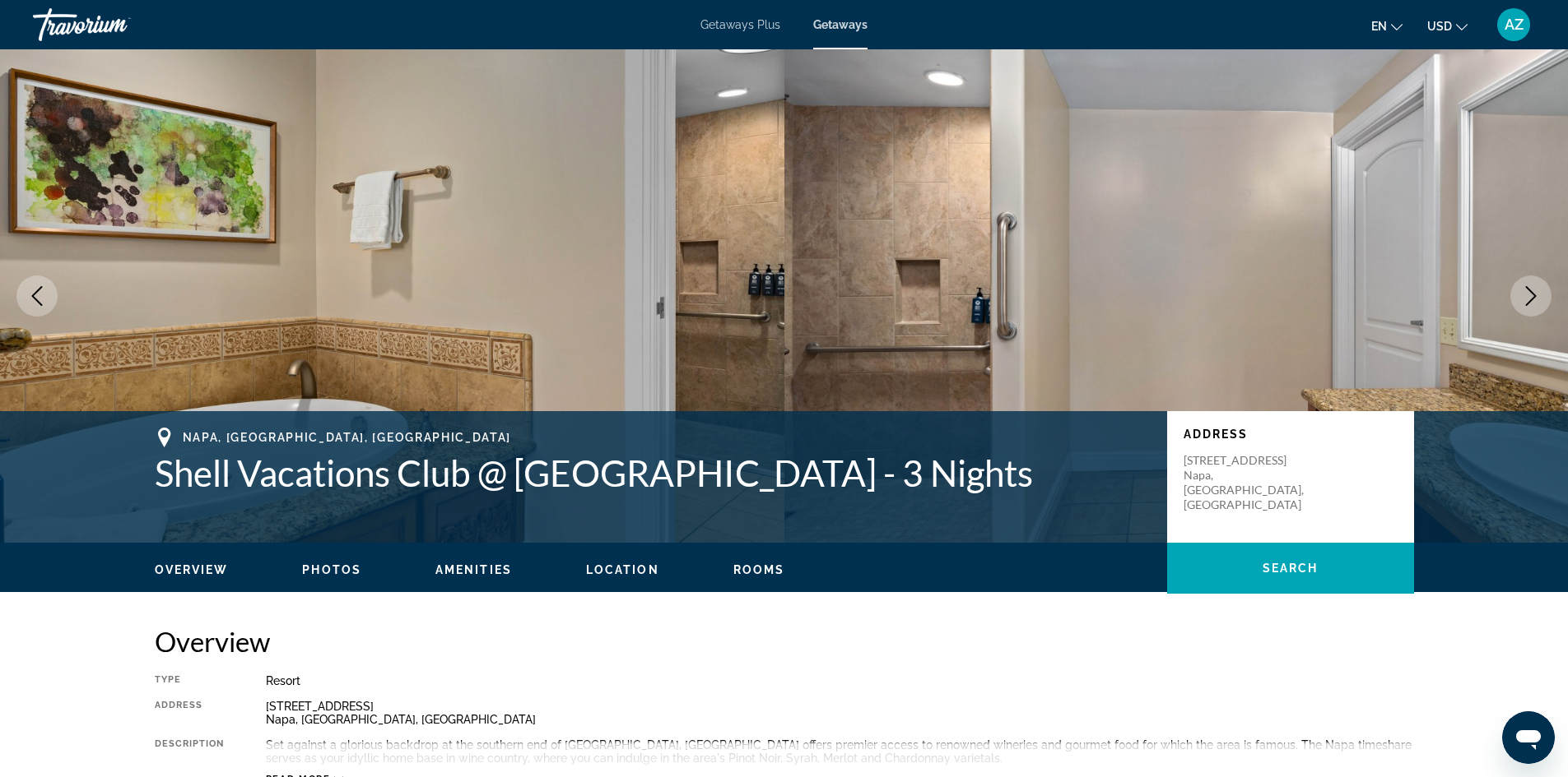
click at [1534, 288] on icon "Next image" at bounding box center [1530, 296] width 20 height 20
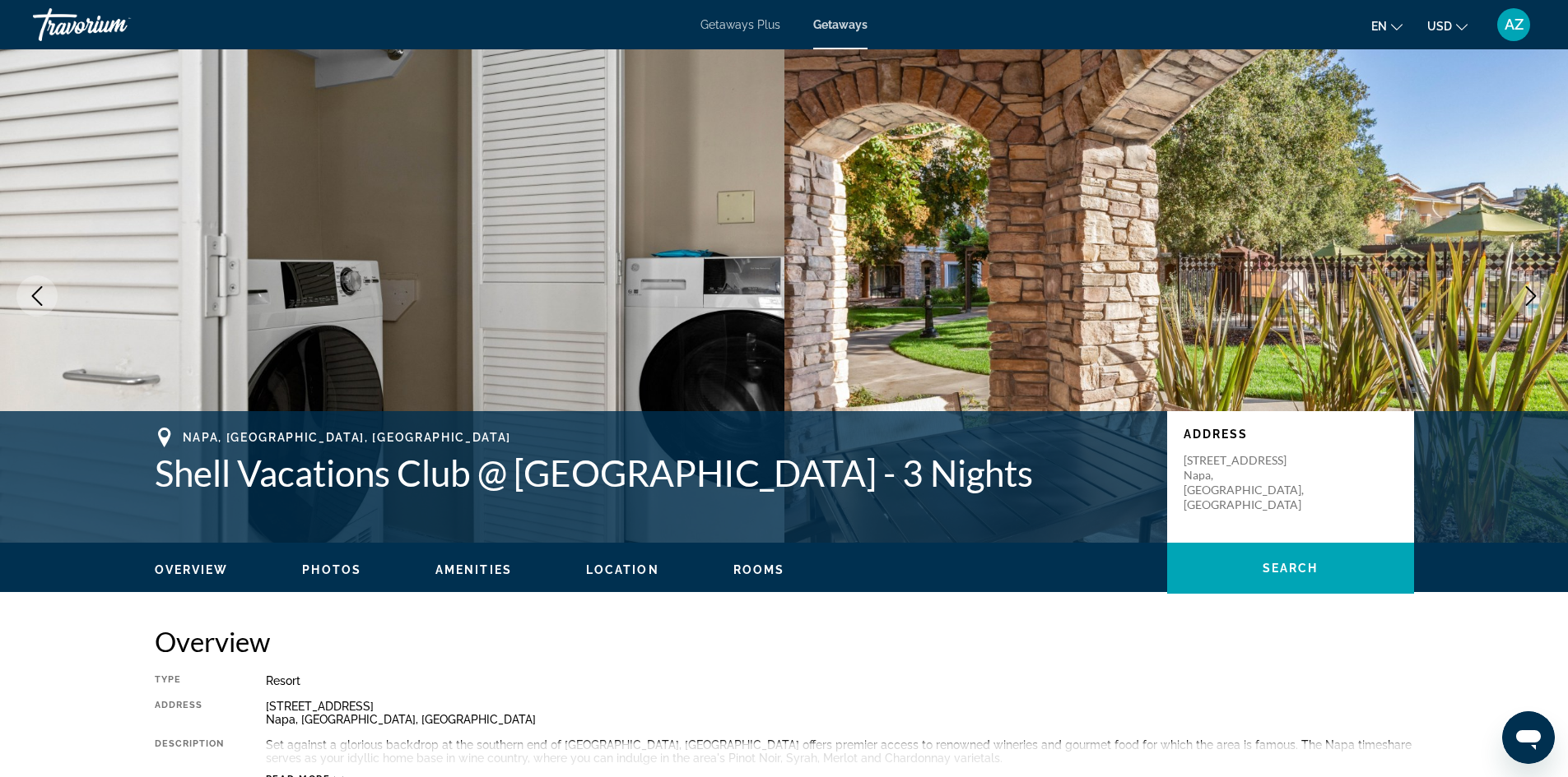
click at [1534, 288] on icon "Next image" at bounding box center [1530, 296] width 20 height 20
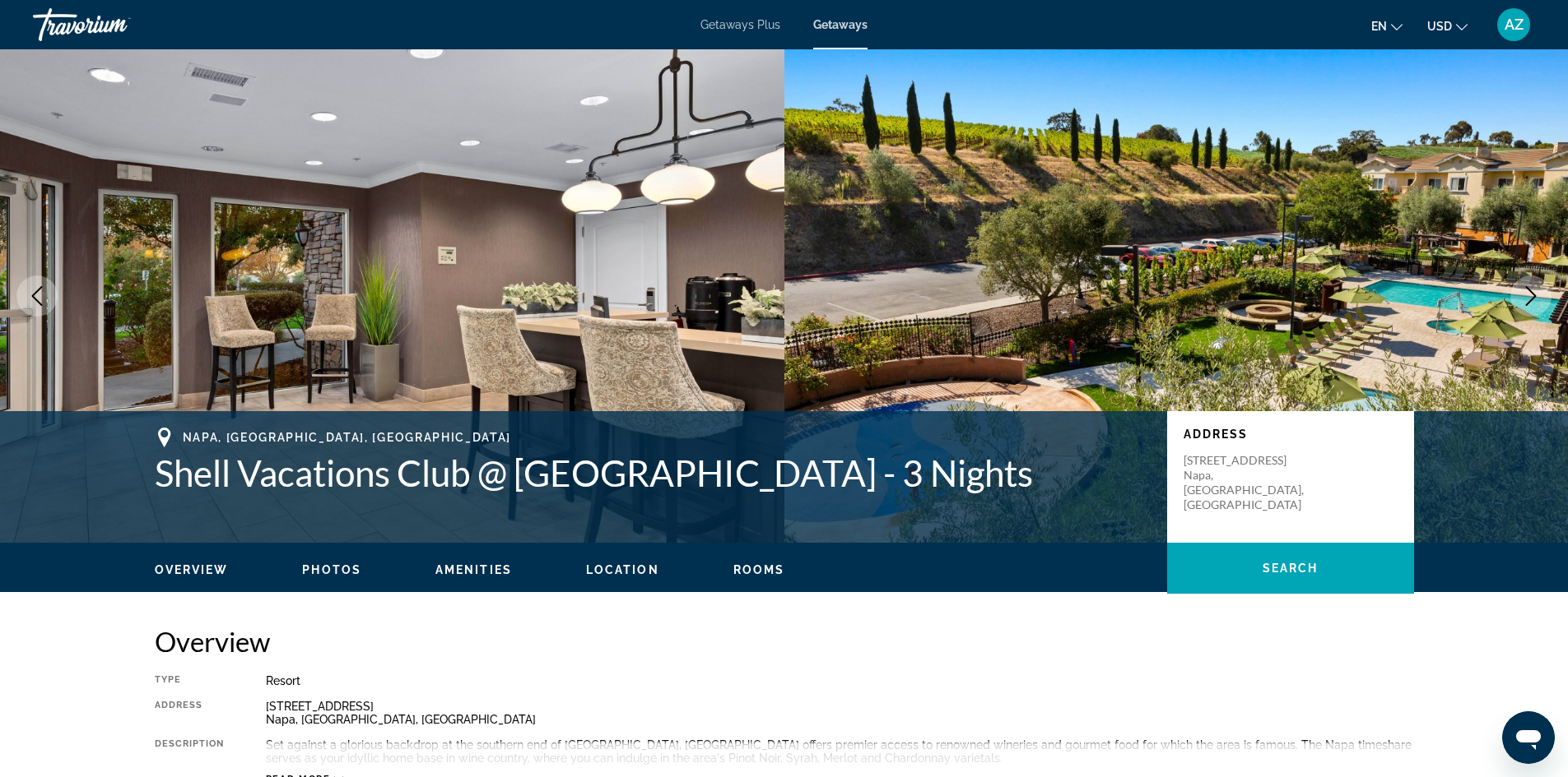
click at [1534, 288] on icon "Next image" at bounding box center [1530, 296] width 20 height 20
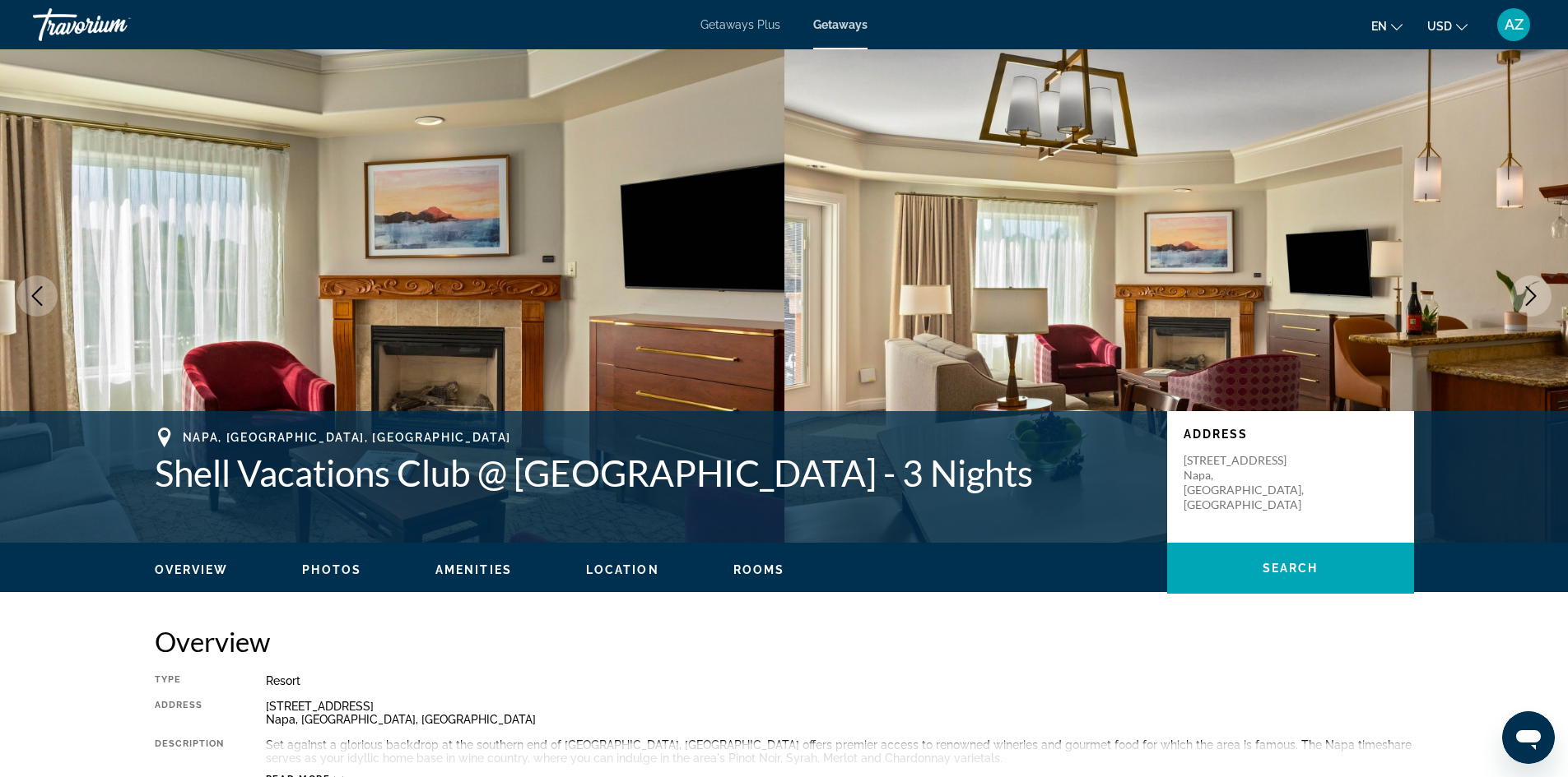
click at [1534, 288] on icon "Next image" at bounding box center [1530, 296] width 20 height 20
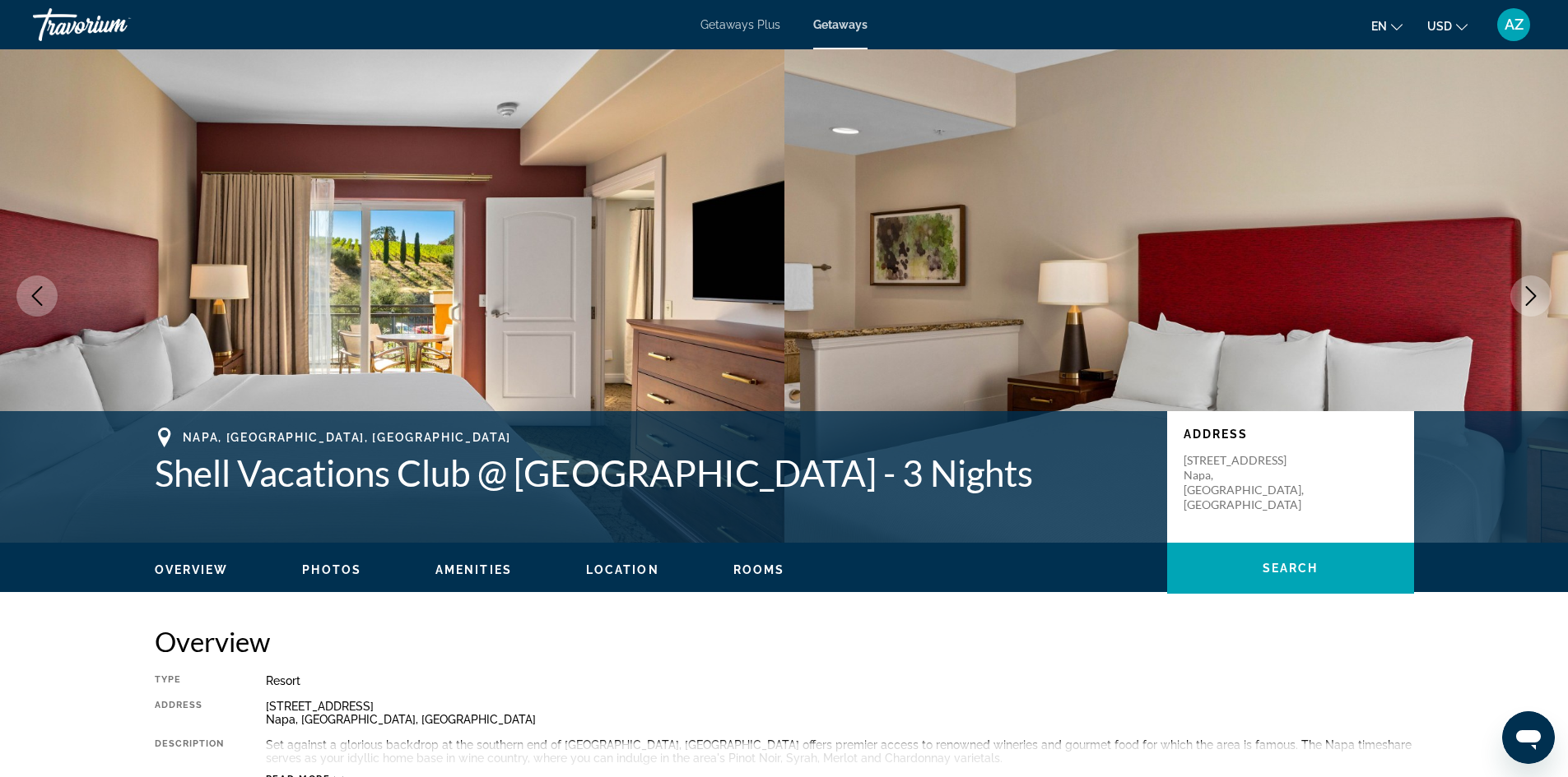
click at [1534, 288] on icon "Next image" at bounding box center [1530, 296] width 20 height 20
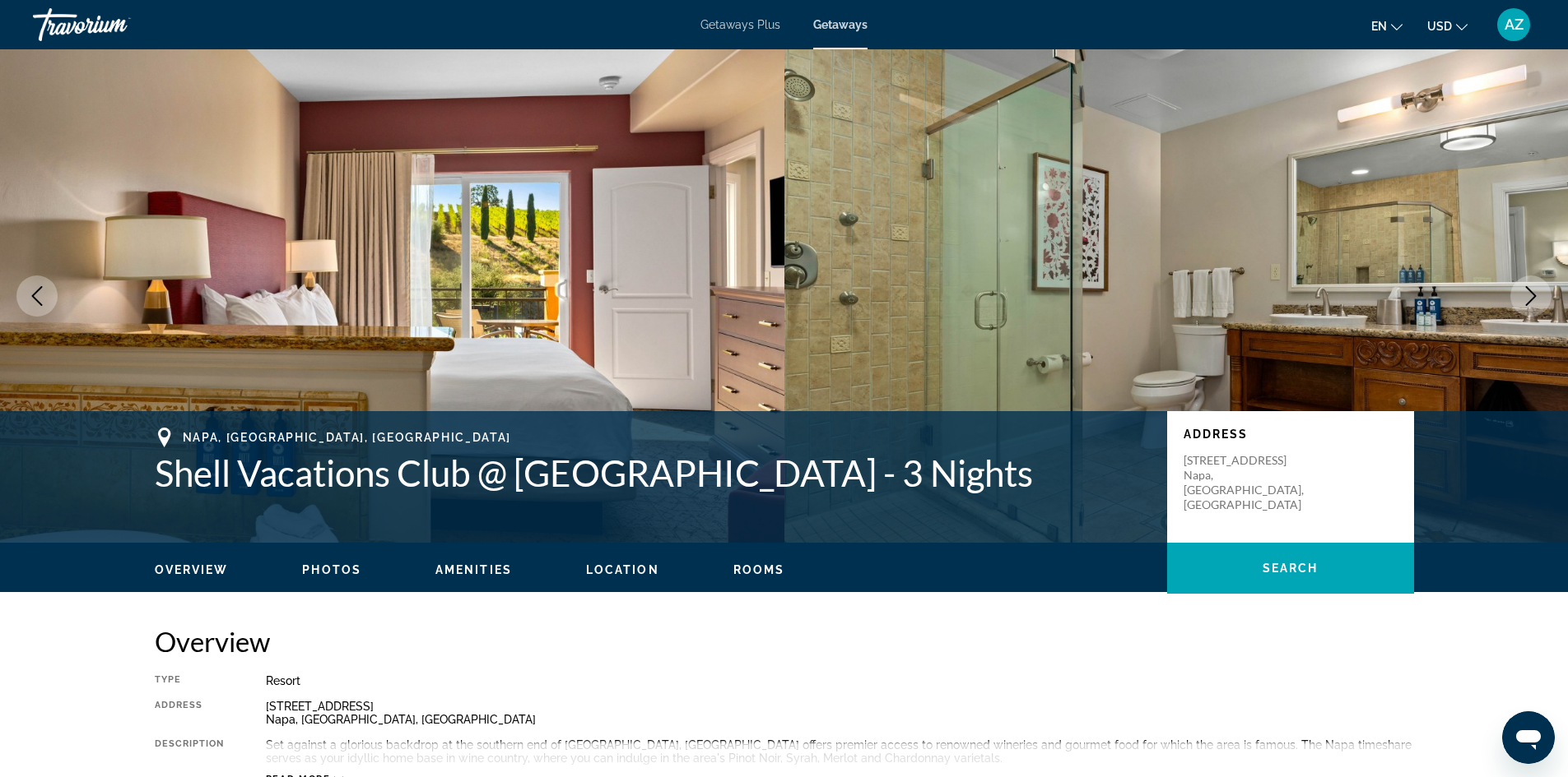
click at [1534, 288] on icon "Next image" at bounding box center [1530, 296] width 20 height 20
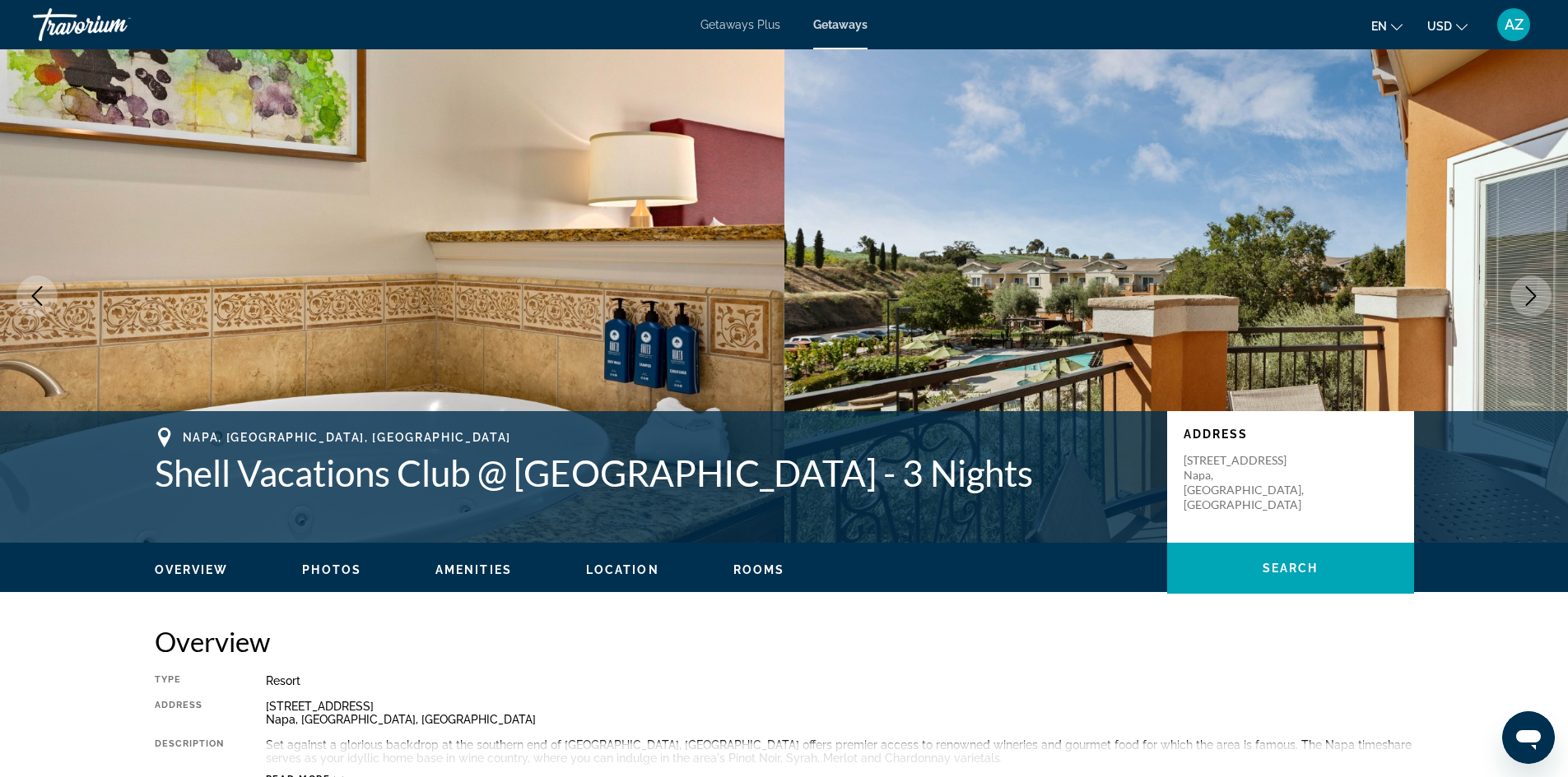
click at [1534, 288] on icon "Next image" at bounding box center [1530, 296] width 20 height 20
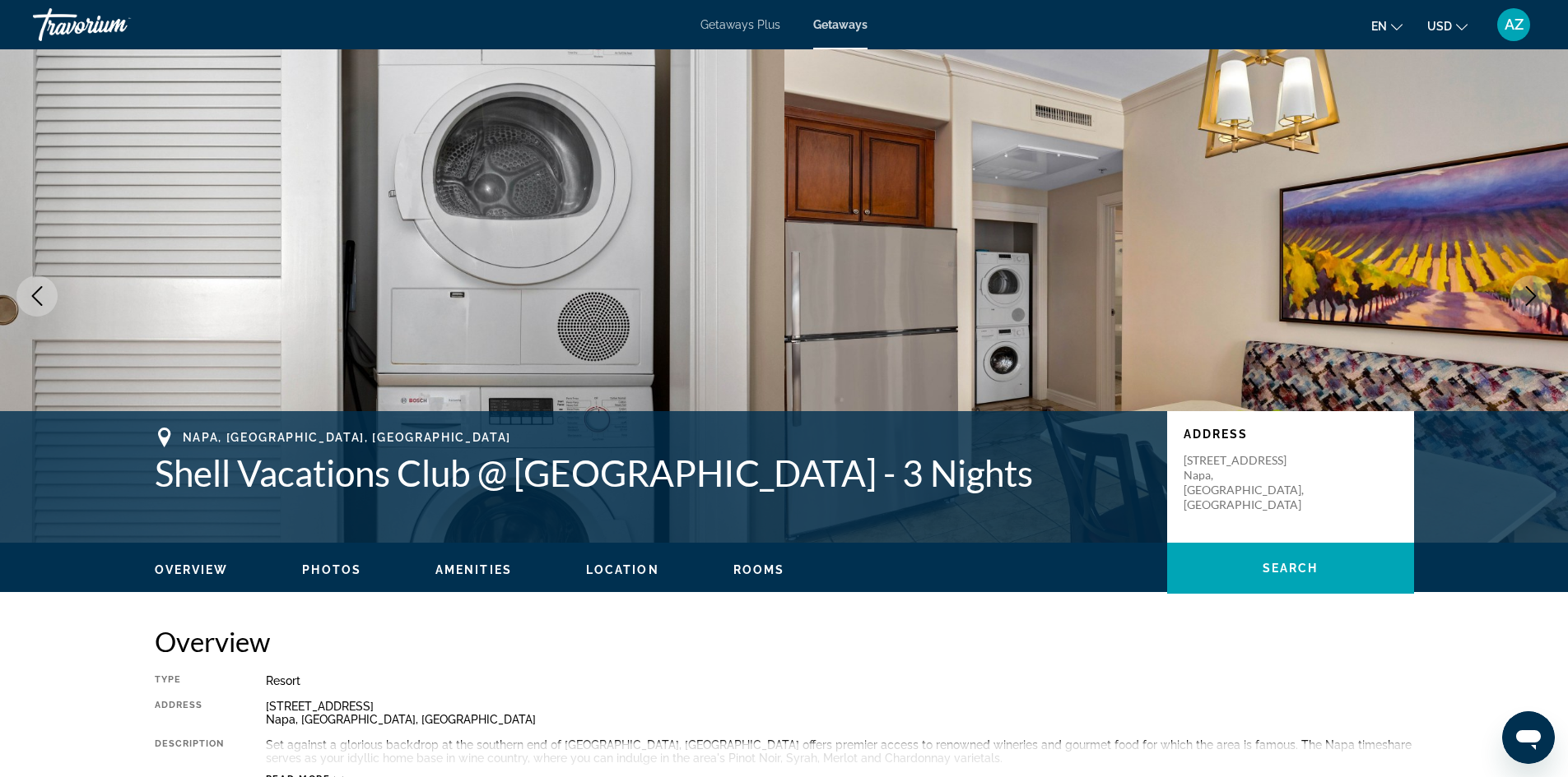
click at [1531, 295] on icon "Next image" at bounding box center [1530, 296] width 20 height 20
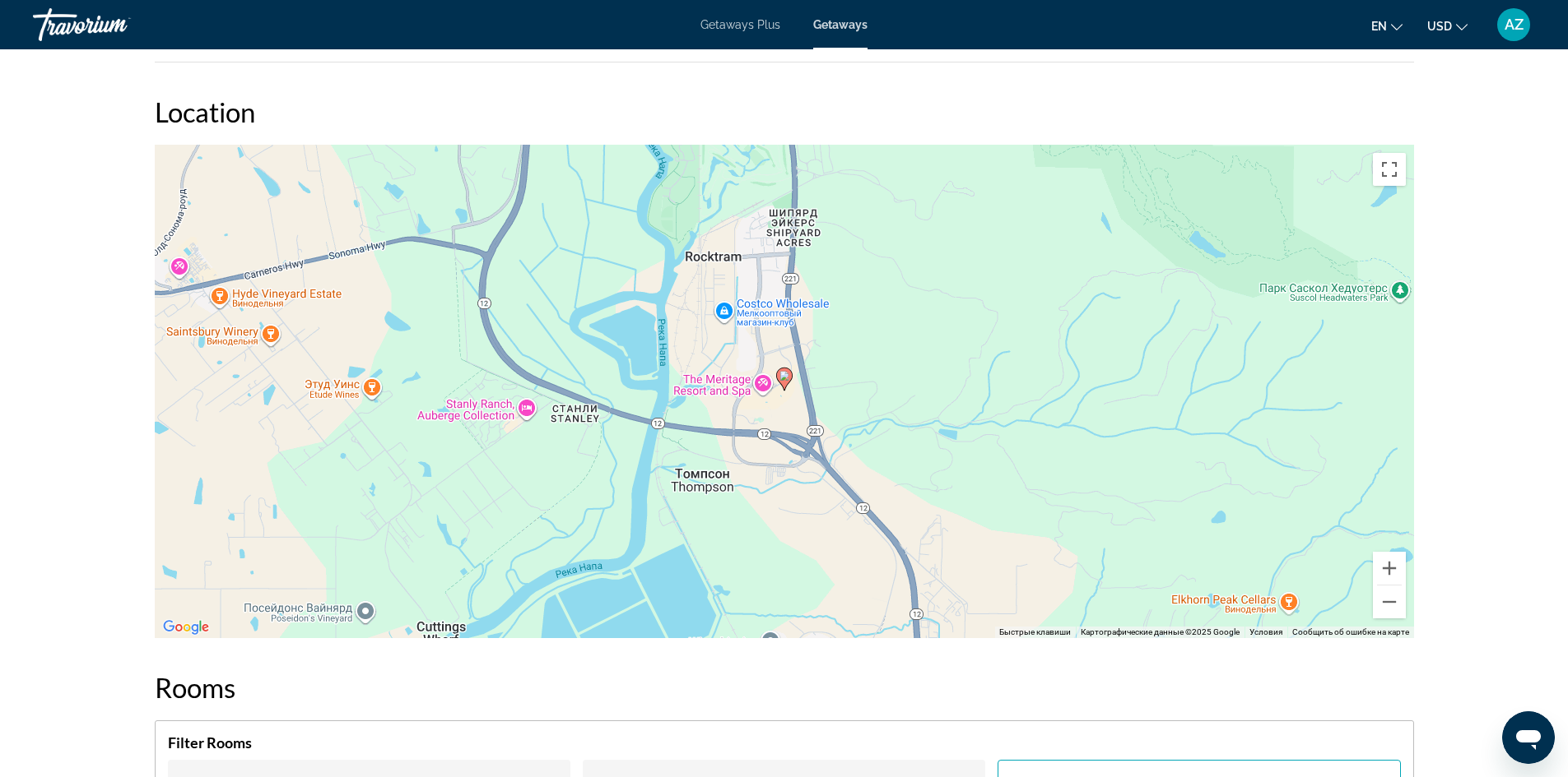
scroll to position [2138, 0]
click at [1390, 584] on button "Уменьшить" at bounding box center [1388, 600] width 33 height 33
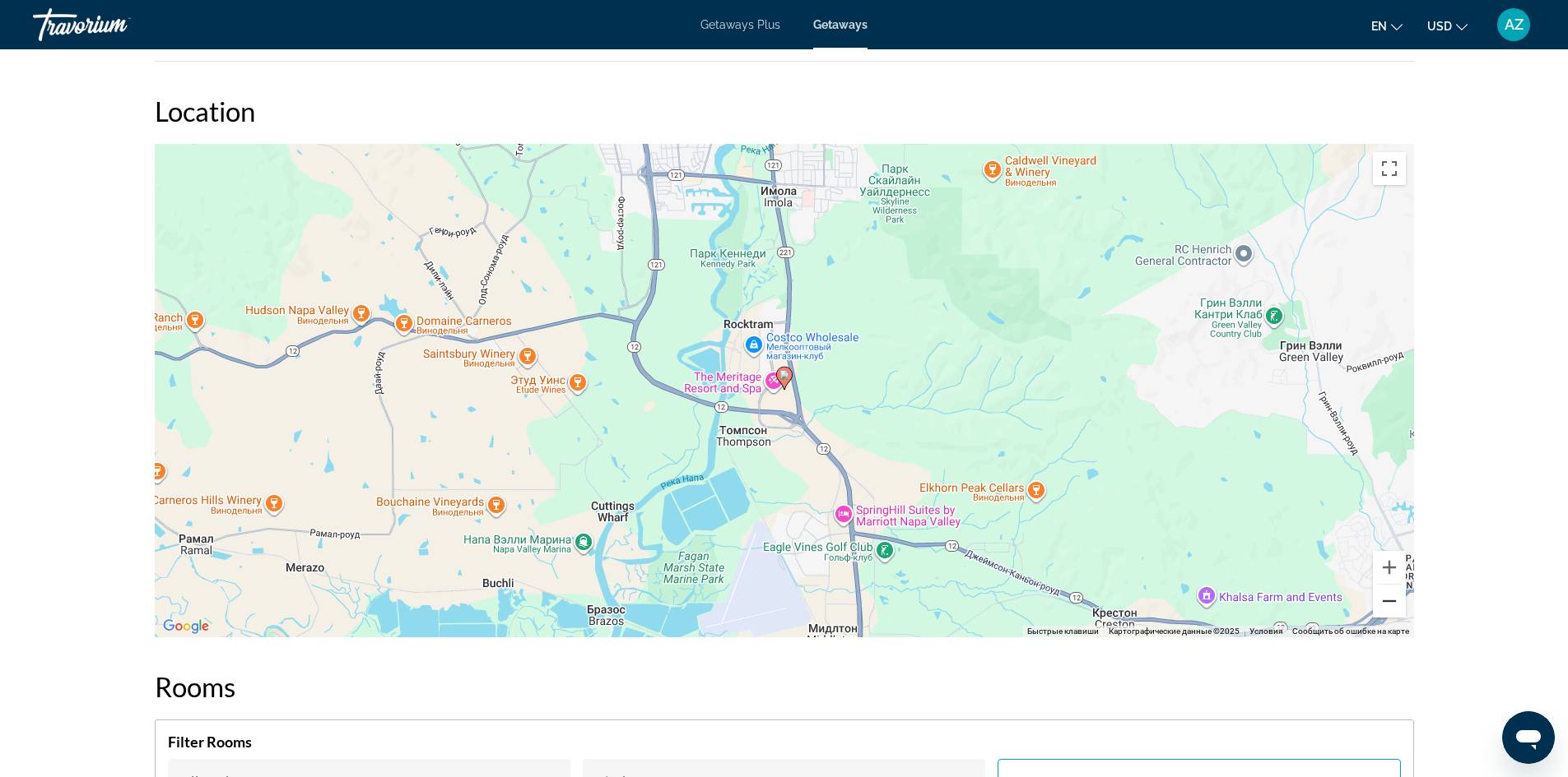
click at [1390, 584] on button "Уменьшить" at bounding box center [1388, 600] width 33 height 33
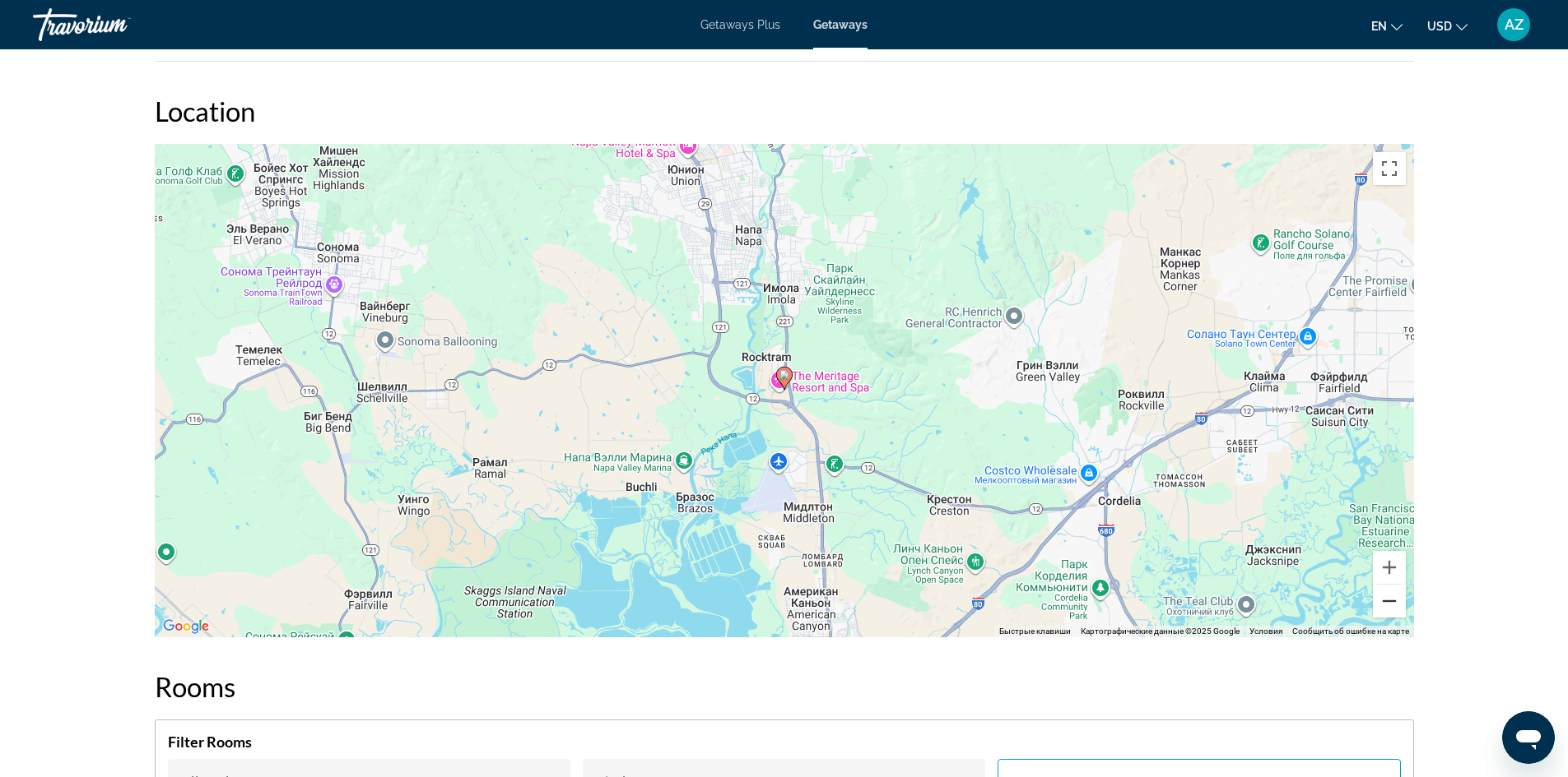
click at [1390, 584] on button "Уменьшить" at bounding box center [1388, 600] width 33 height 33
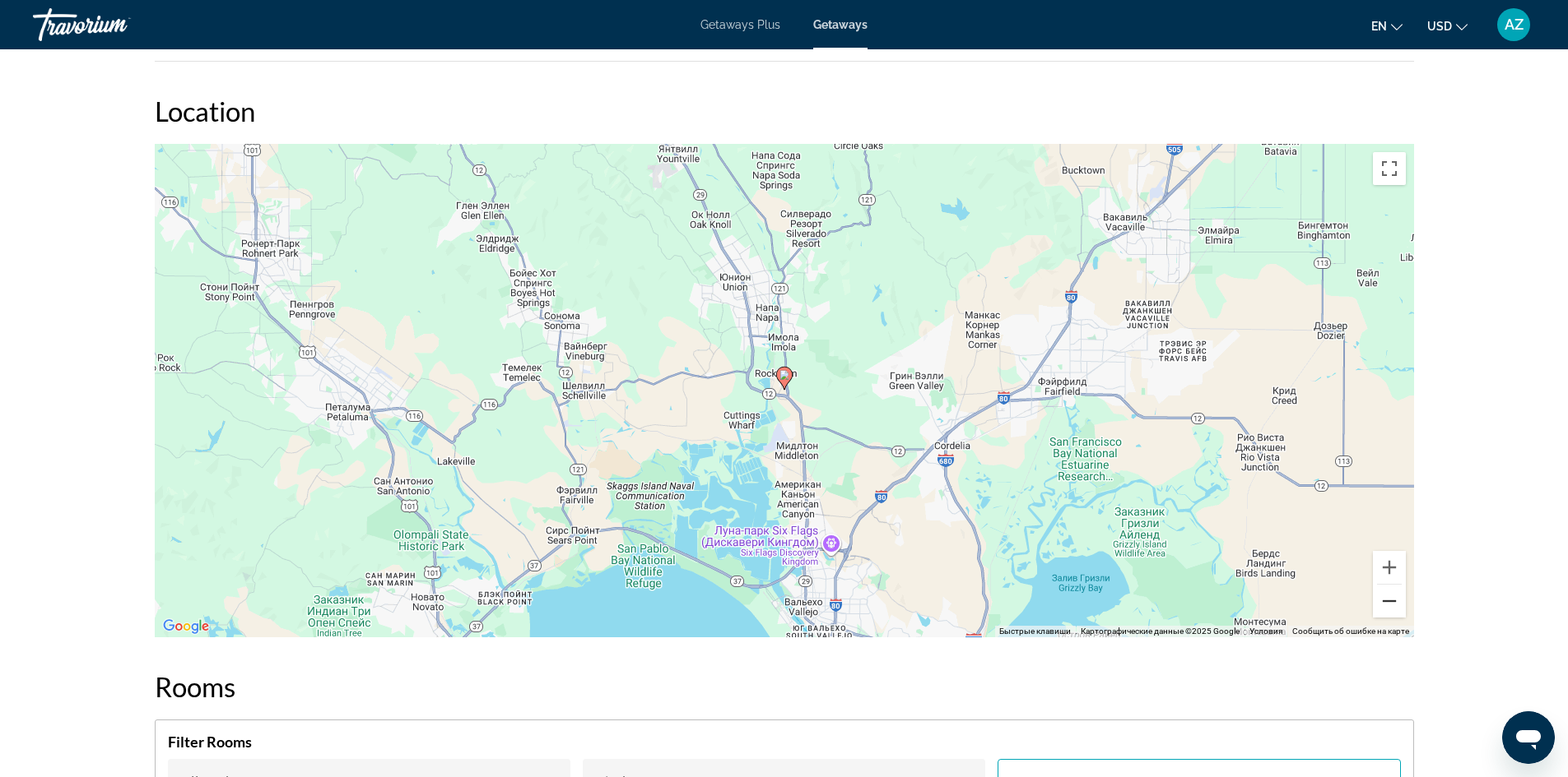
click at [1390, 584] on button "Уменьшить" at bounding box center [1388, 600] width 33 height 33
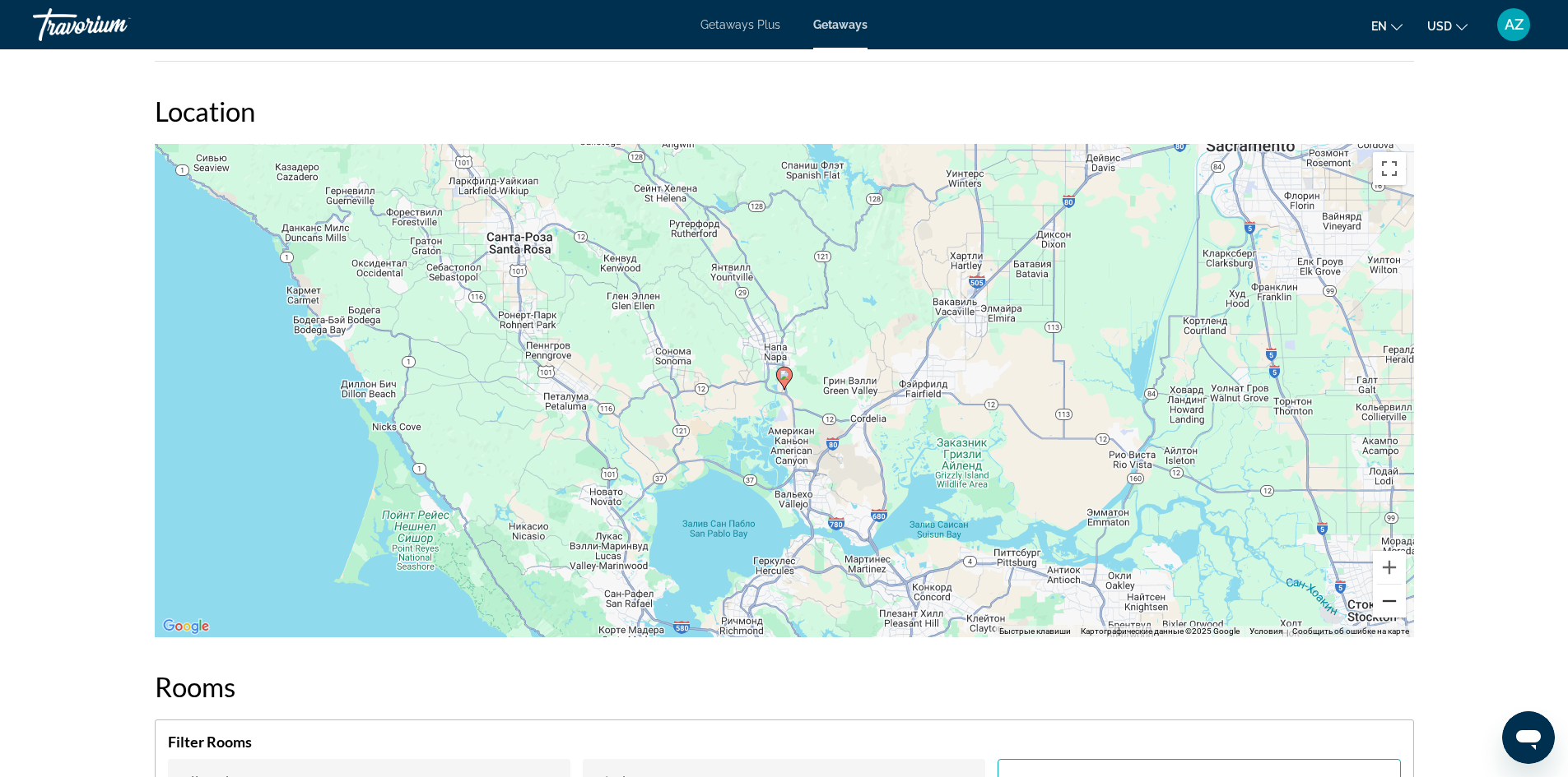
click at [1390, 584] on button "Уменьшить" at bounding box center [1388, 600] width 33 height 33
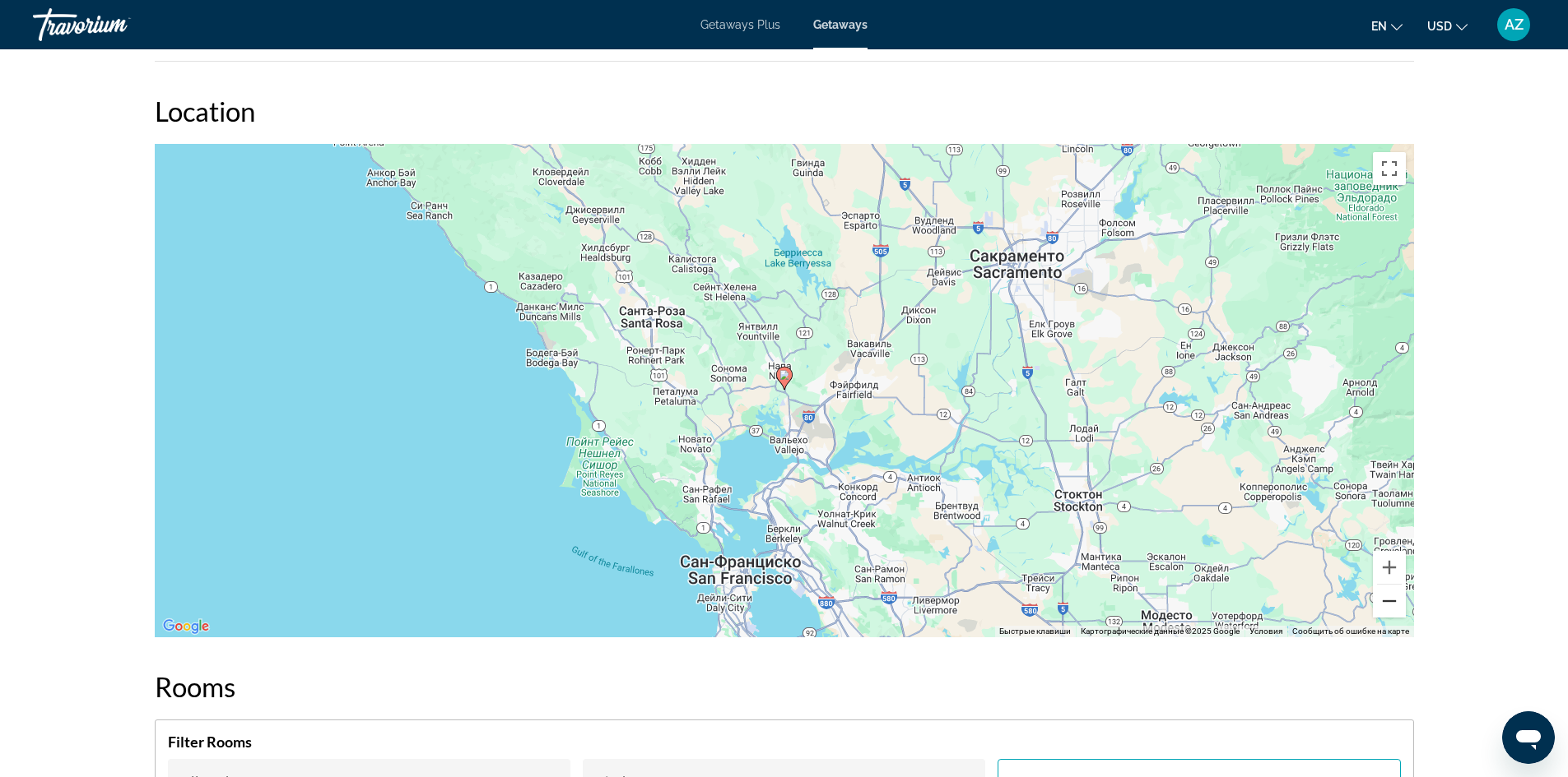
click at [1390, 584] on button "Уменьшить" at bounding box center [1388, 600] width 33 height 33
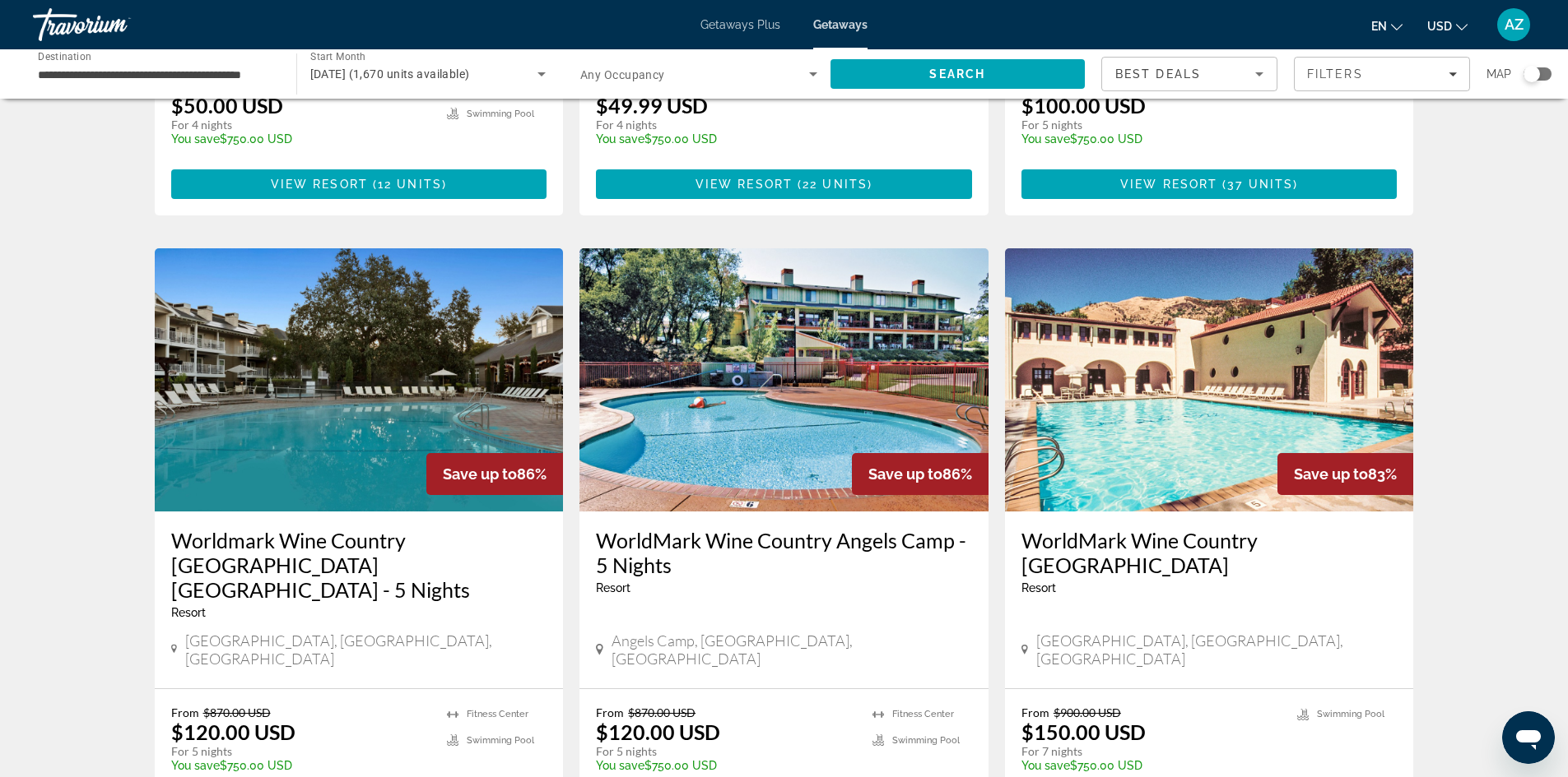
scroll to position [1982, 0]
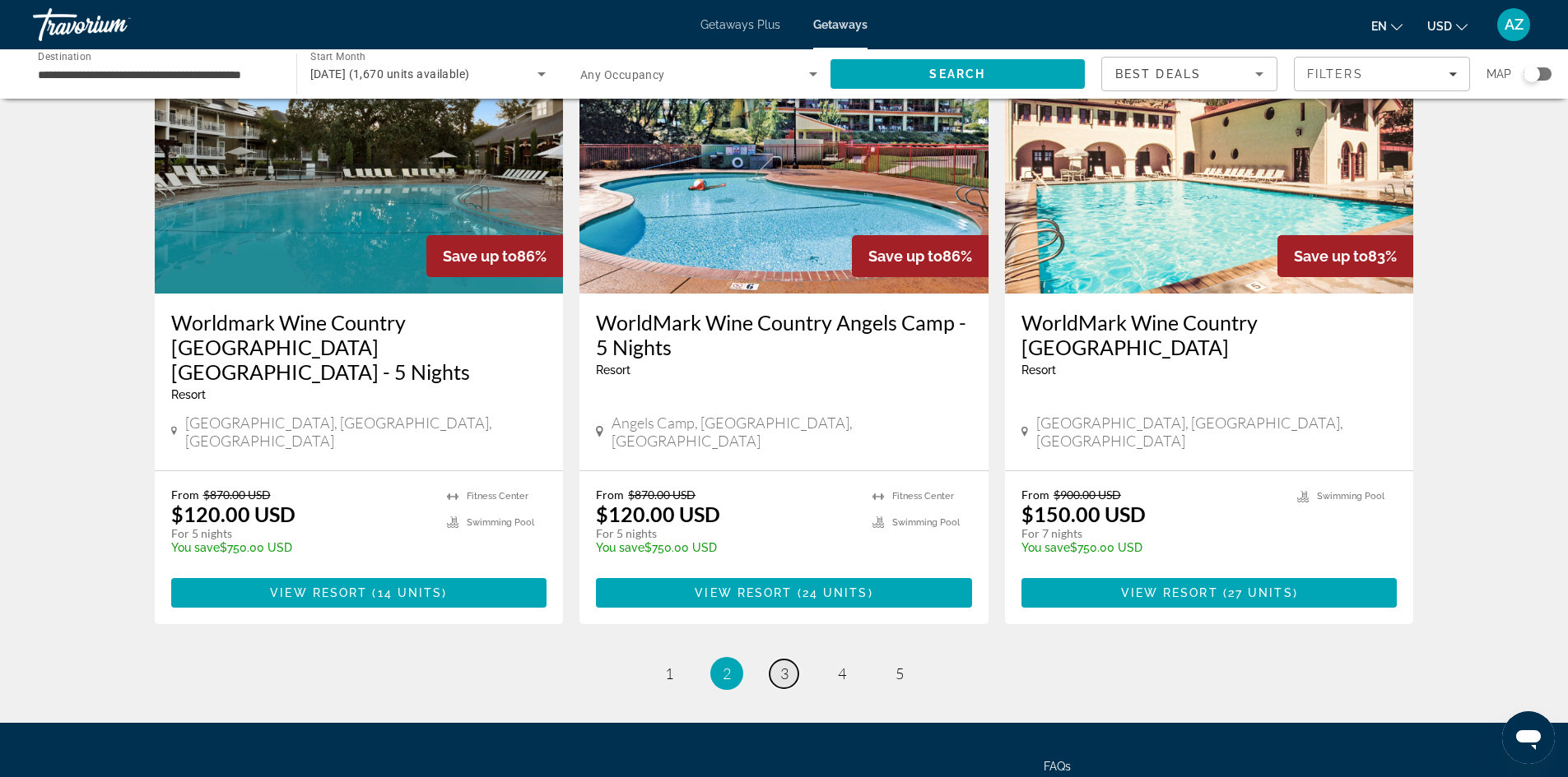
click at [783, 664] on span "3" at bounding box center [784, 673] width 8 height 18
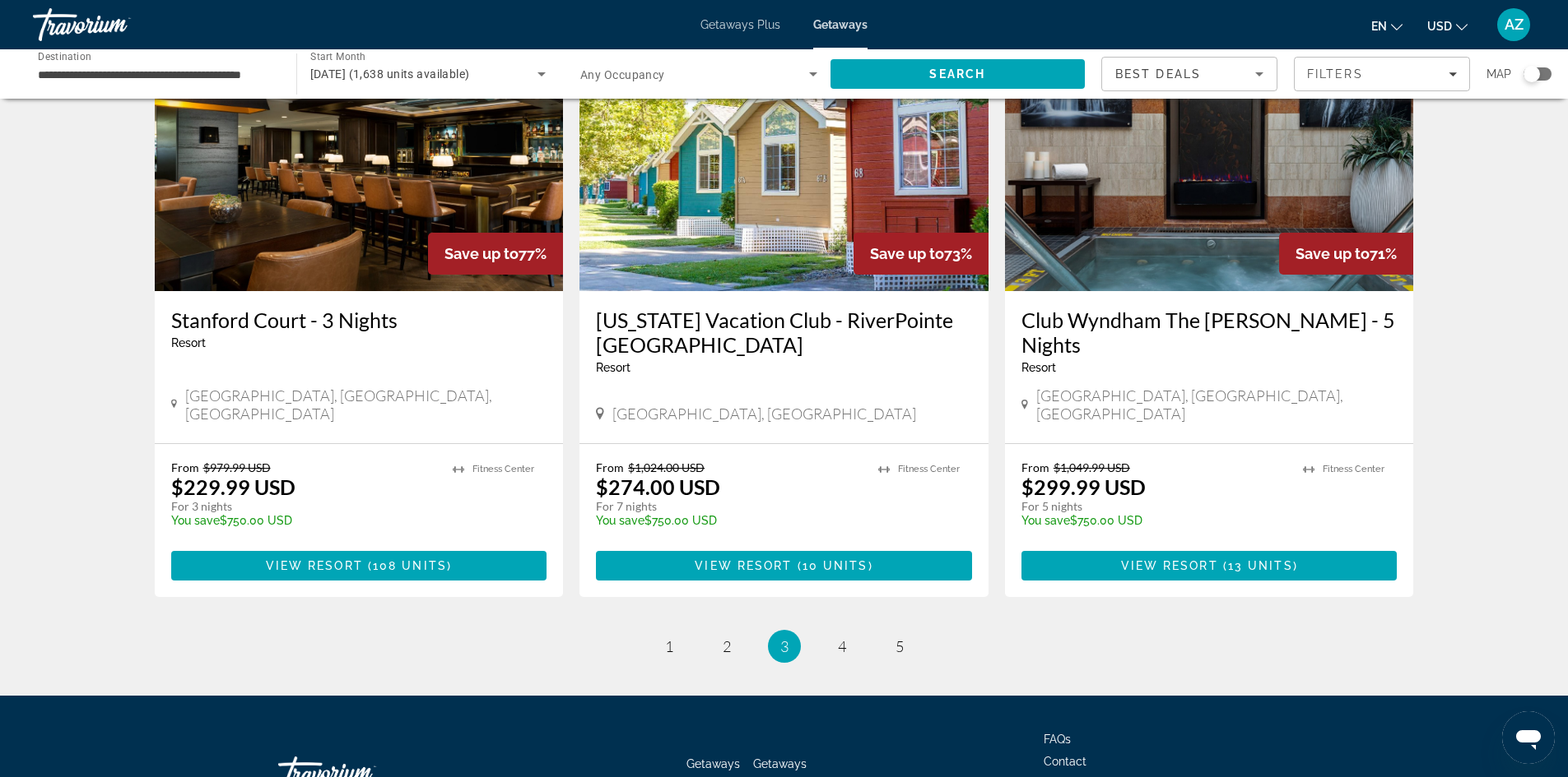
scroll to position [1958, 0]
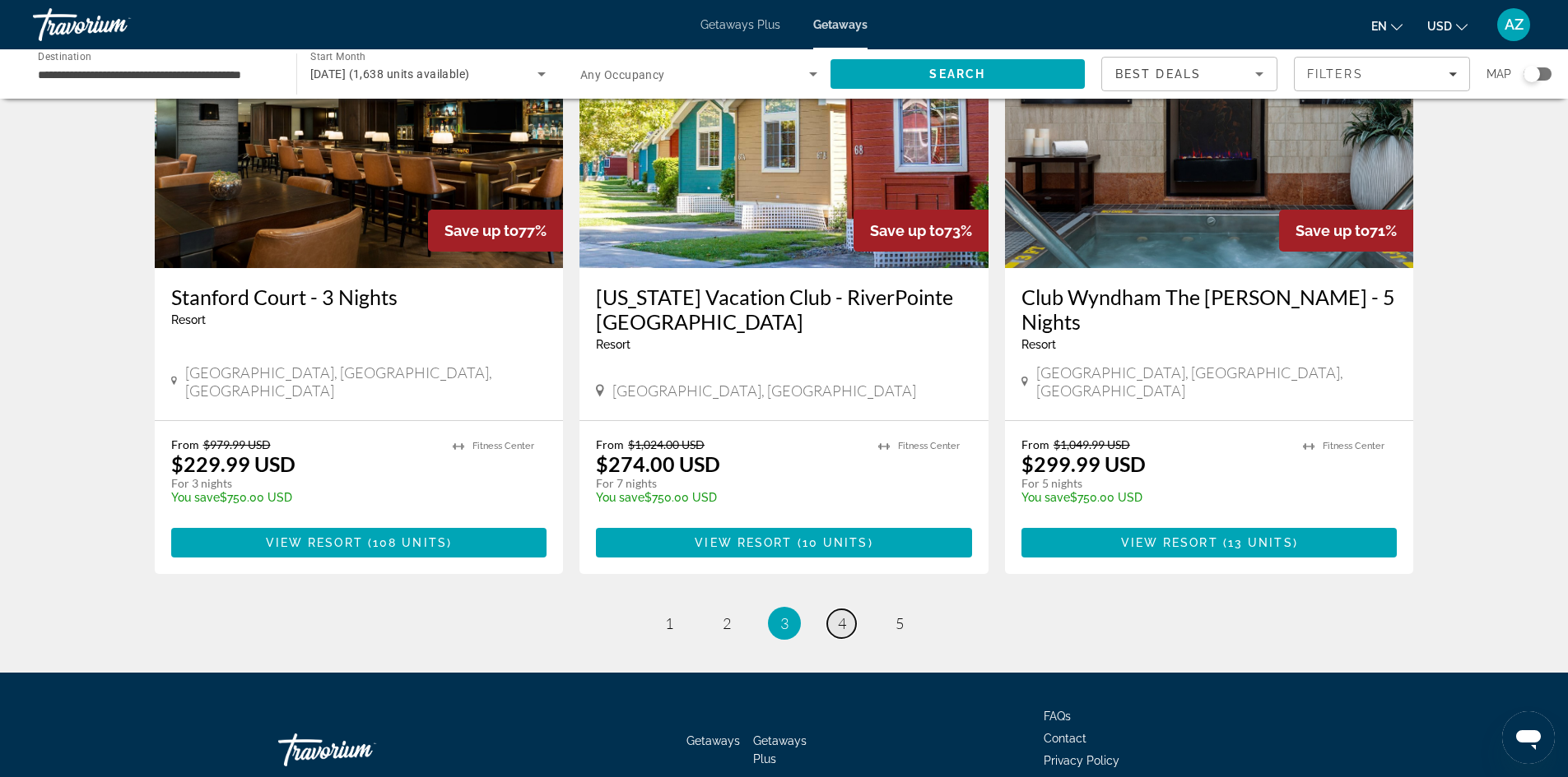
click at [849, 610] on link "page 4" at bounding box center [841, 624] width 29 height 29
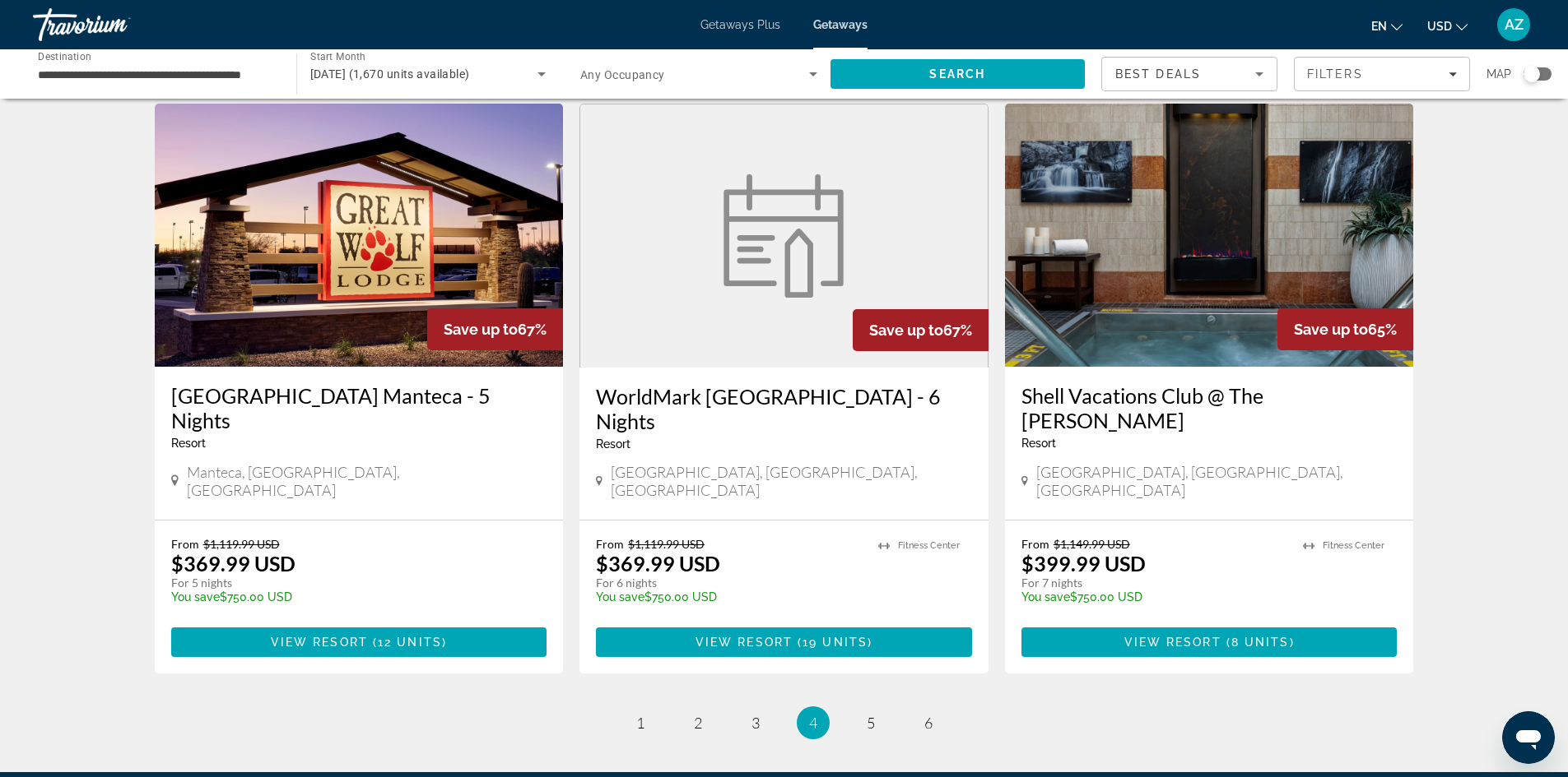
scroll to position [1958, 0]
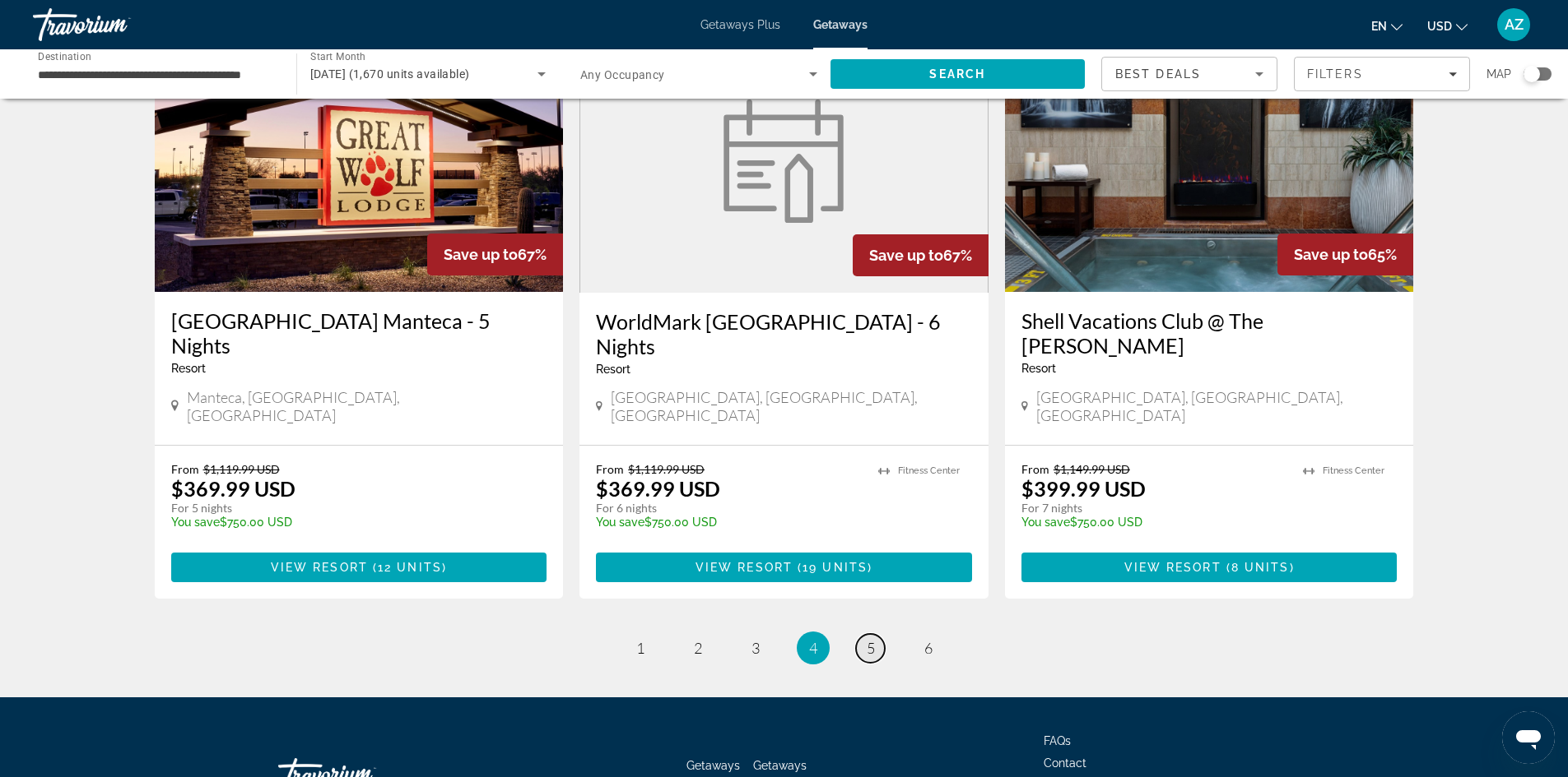
click at [867, 639] on span "5" at bounding box center [870, 647] width 8 height 18
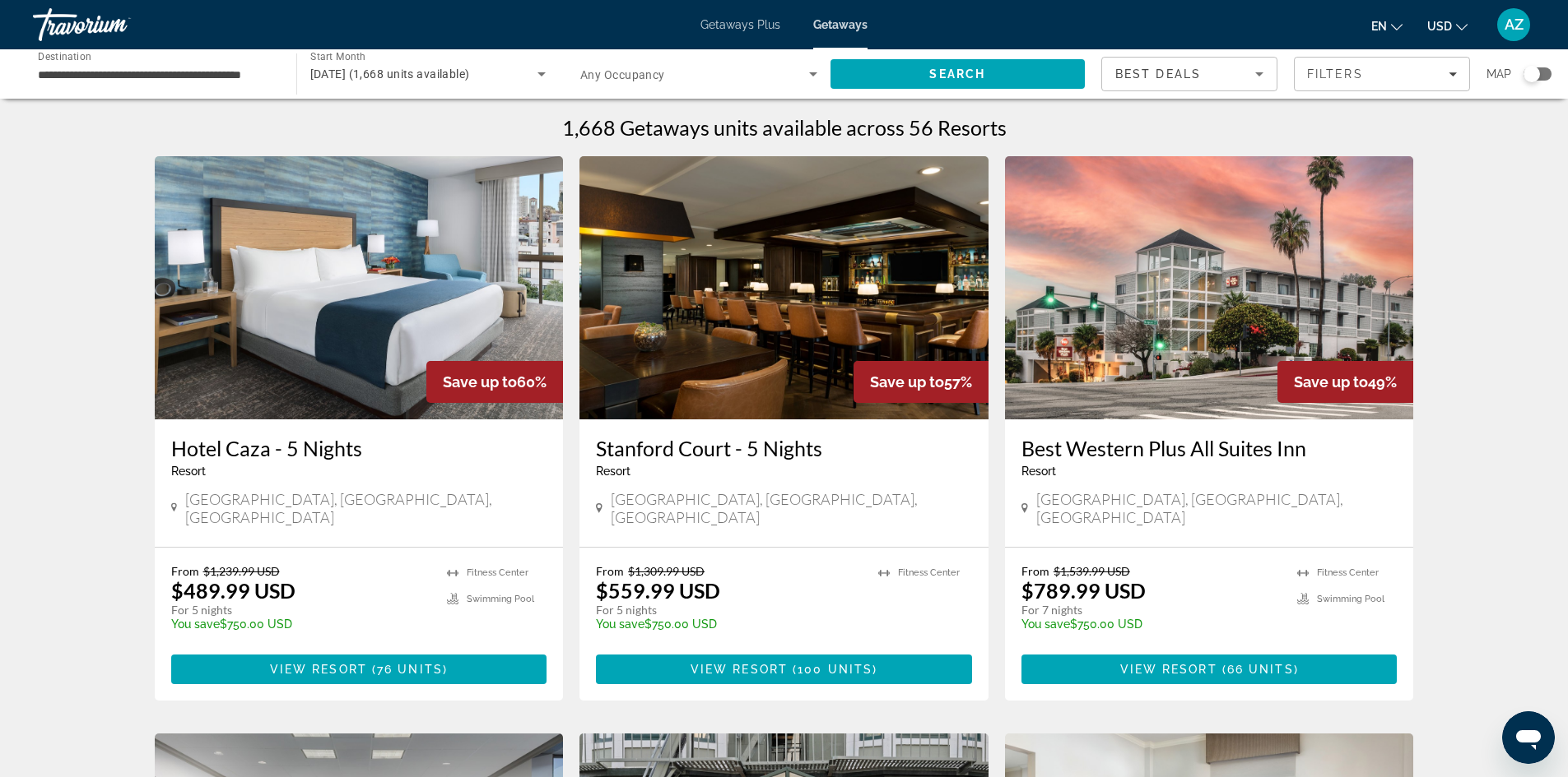
click at [729, 33] on div "Getaways Plus Getaways en English Español Français Italiano Português русский U…" at bounding box center [784, 25] width 1568 height 43
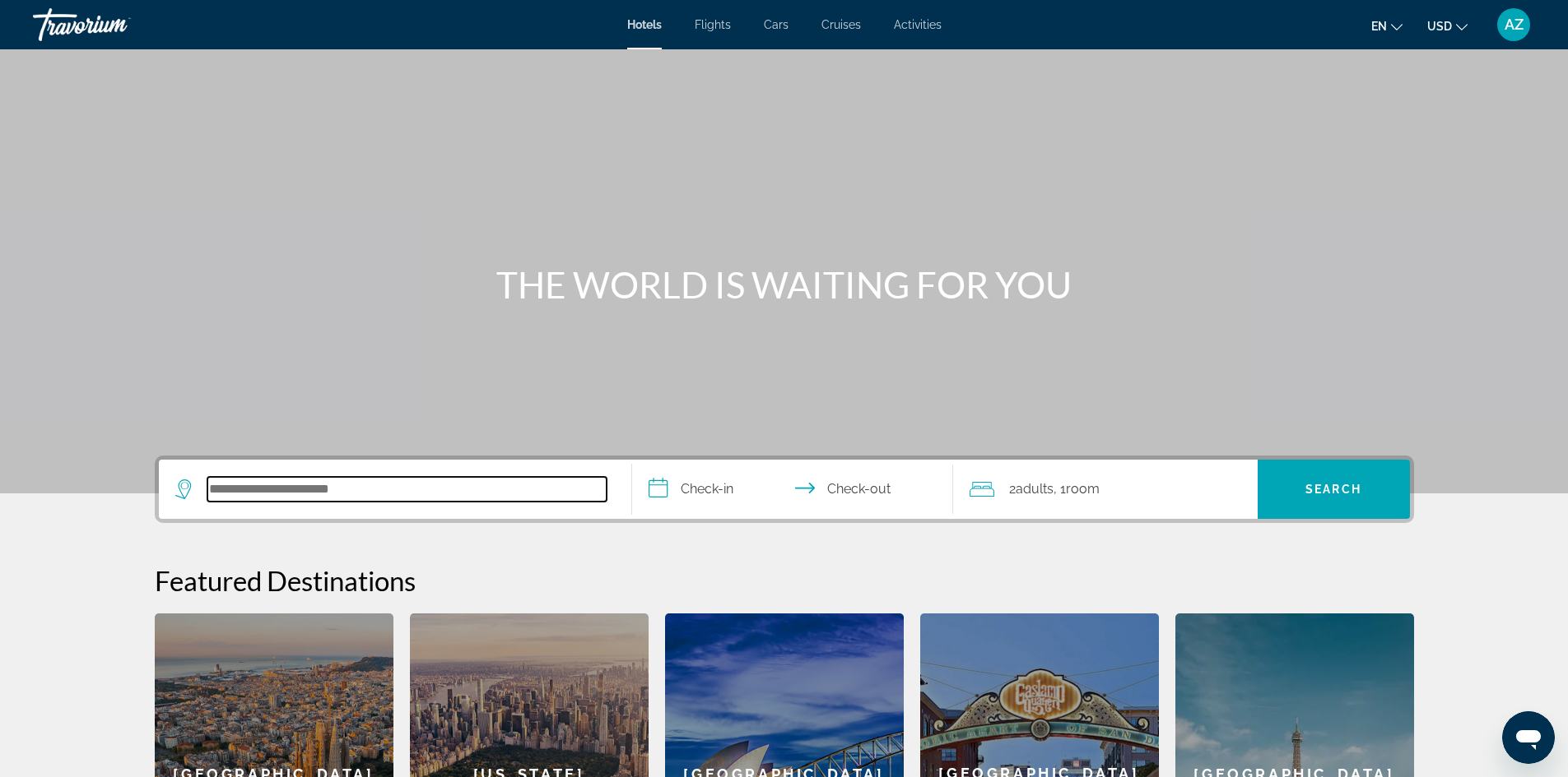
click at [335, 480] on input "Search hotel destination" at bounding box center [407, 490] width 400 height 24
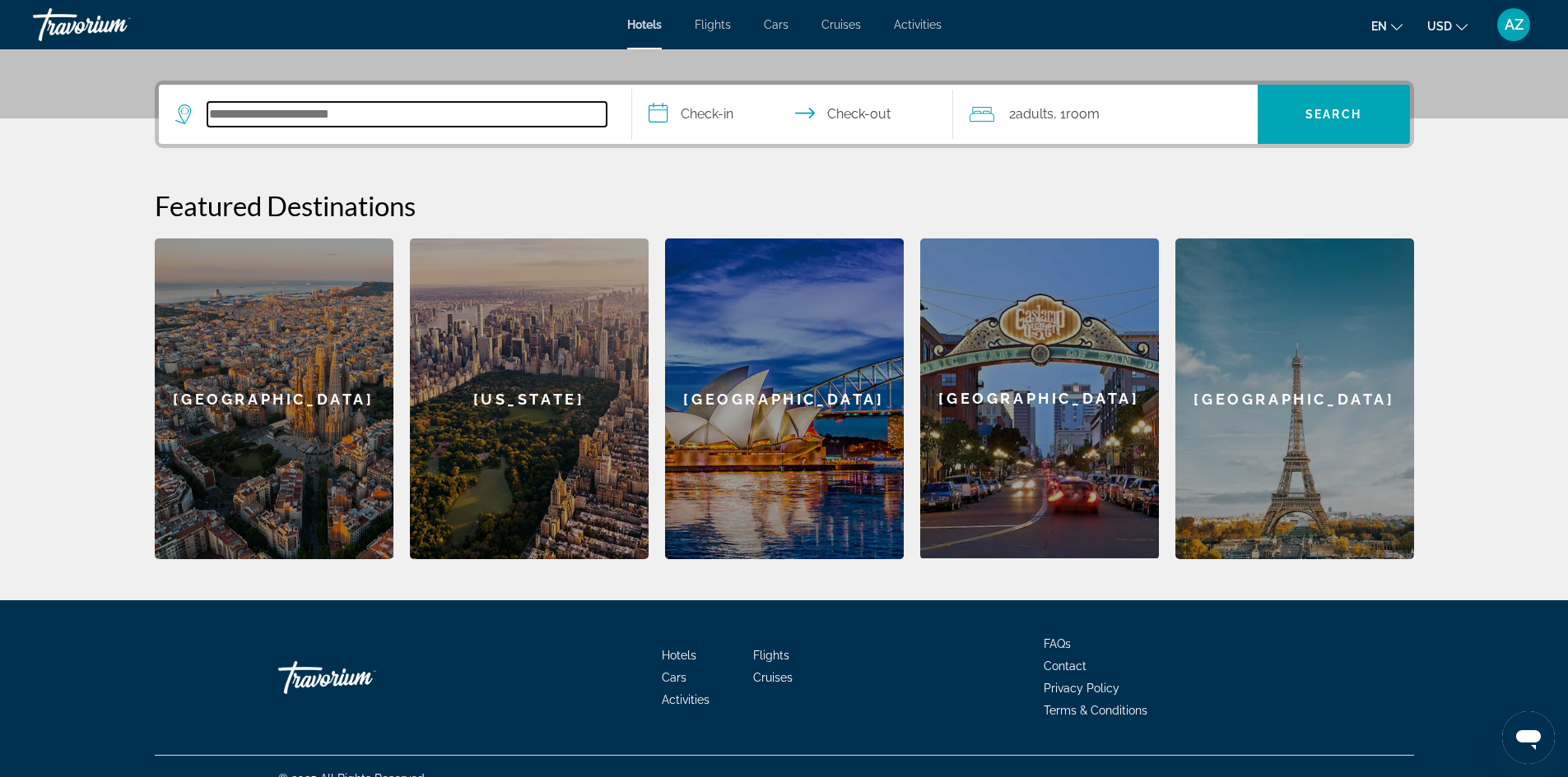
scroll to position [399, 0]
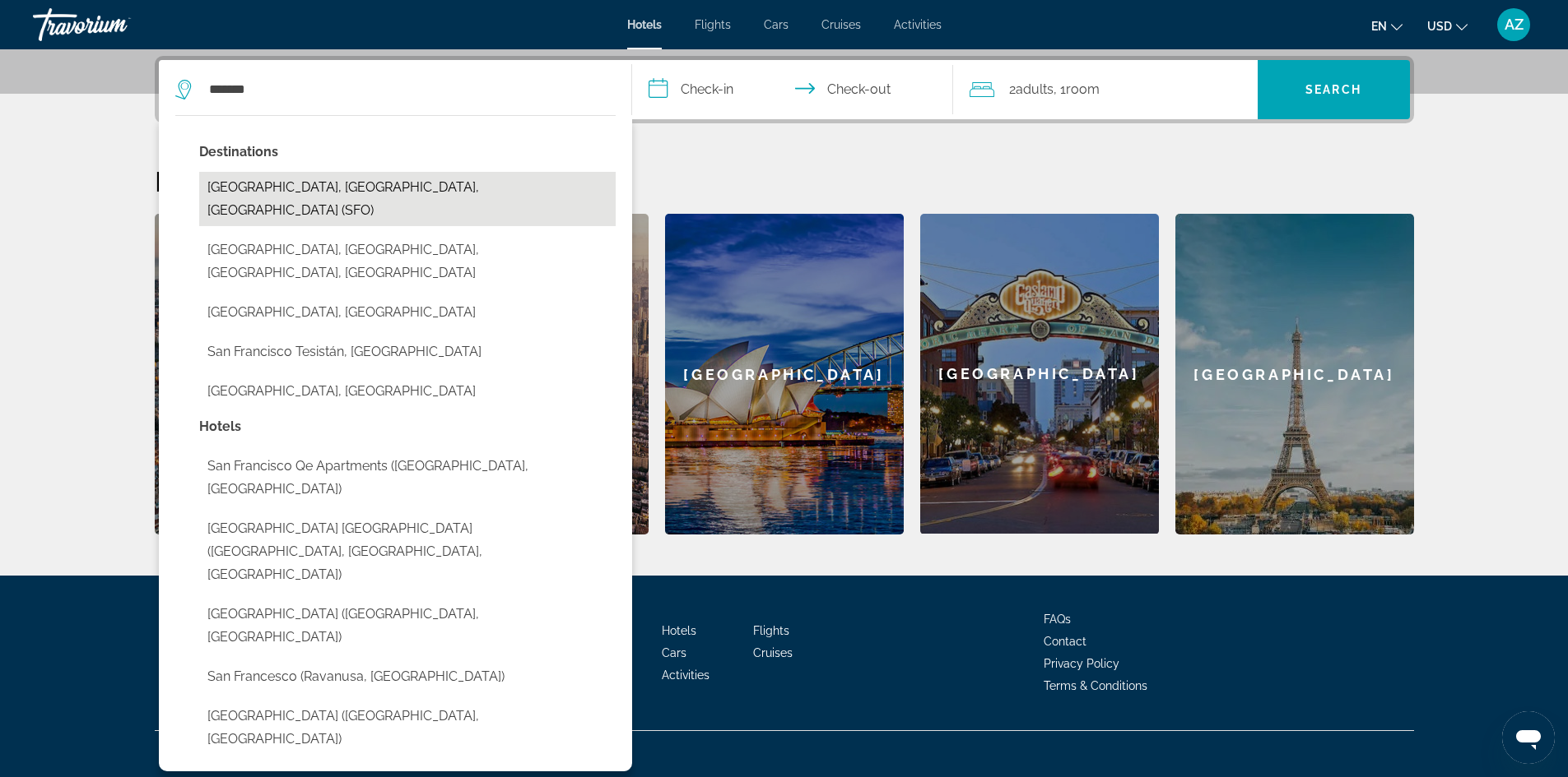
click at [327, 181] on button "[GEOGRAPHIC_DATA], [GEOGRAPHIC_DATA], [GEOGRAPHIC_DATA] (SFO)" at bounding box center [407, 199] width 416 height 54
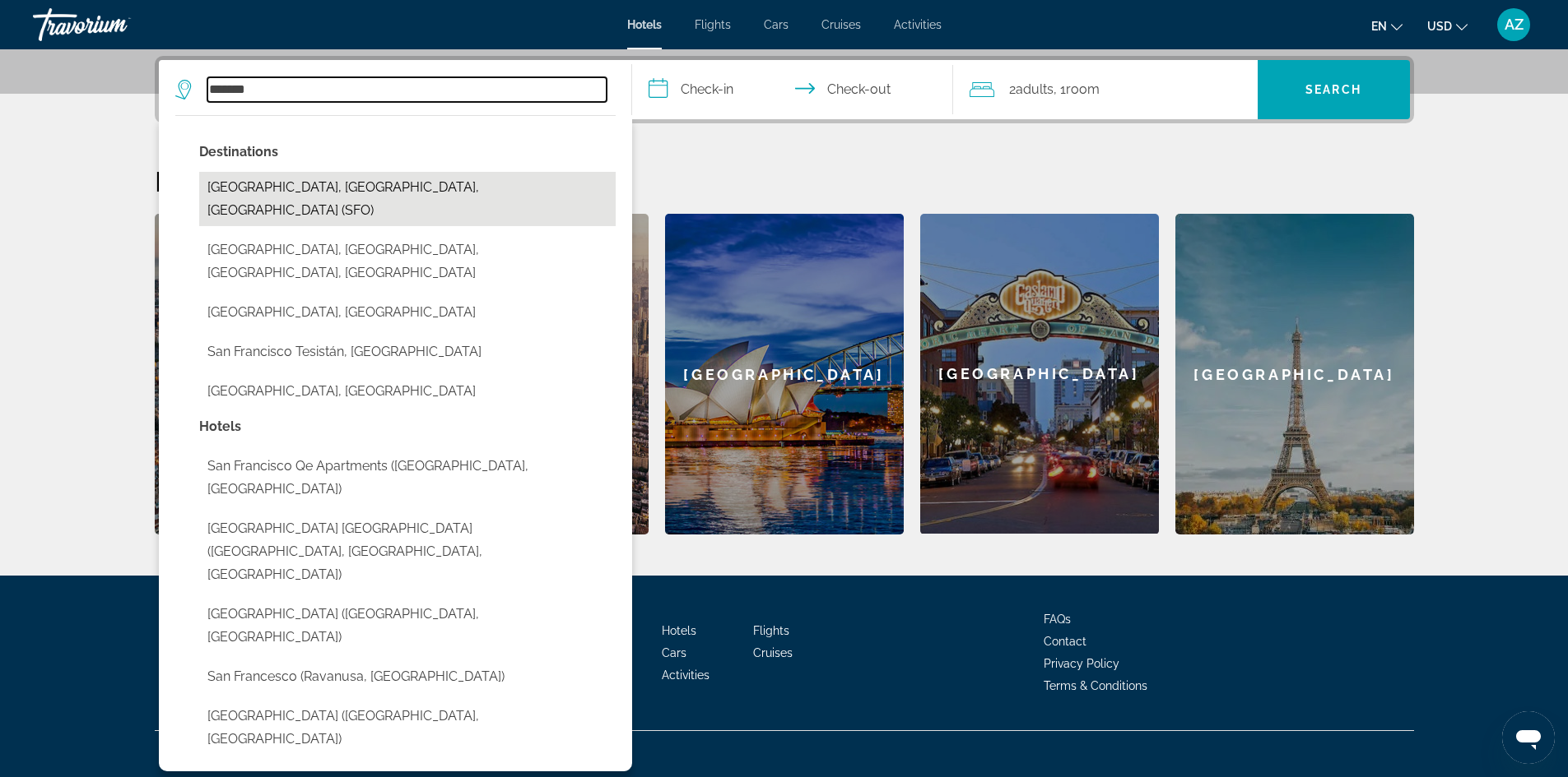
type input "**********"
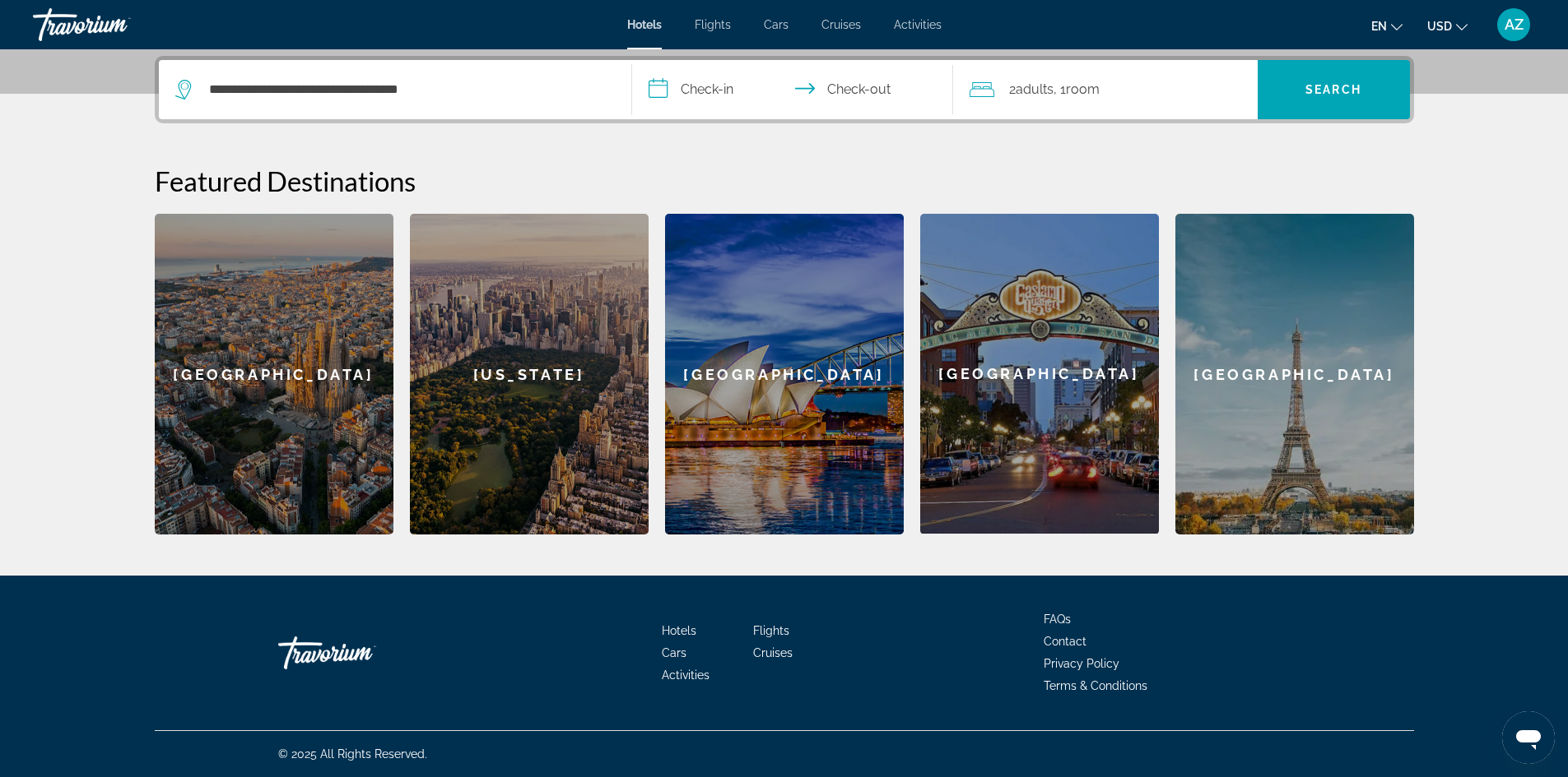
click at [753, 89] on input "**********" at bounding box center [795, 92] width 327 height 64
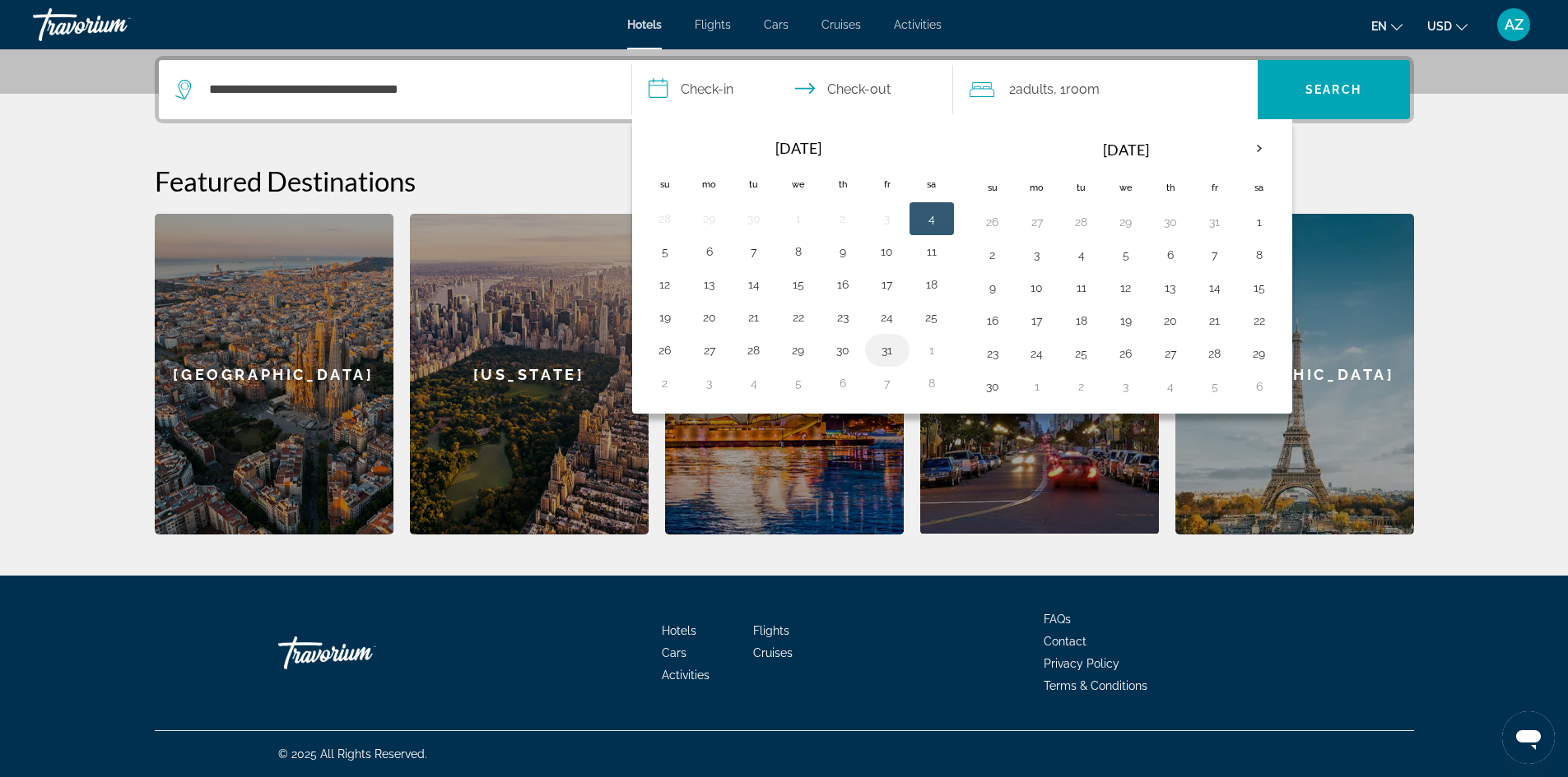
click at [886, 352] on button "31" at bounding box center [887, 350] width 26 height 23
click at [994, 256] on button "2" at bounding box center [993, 255] width 26 height 23
type input "**********"
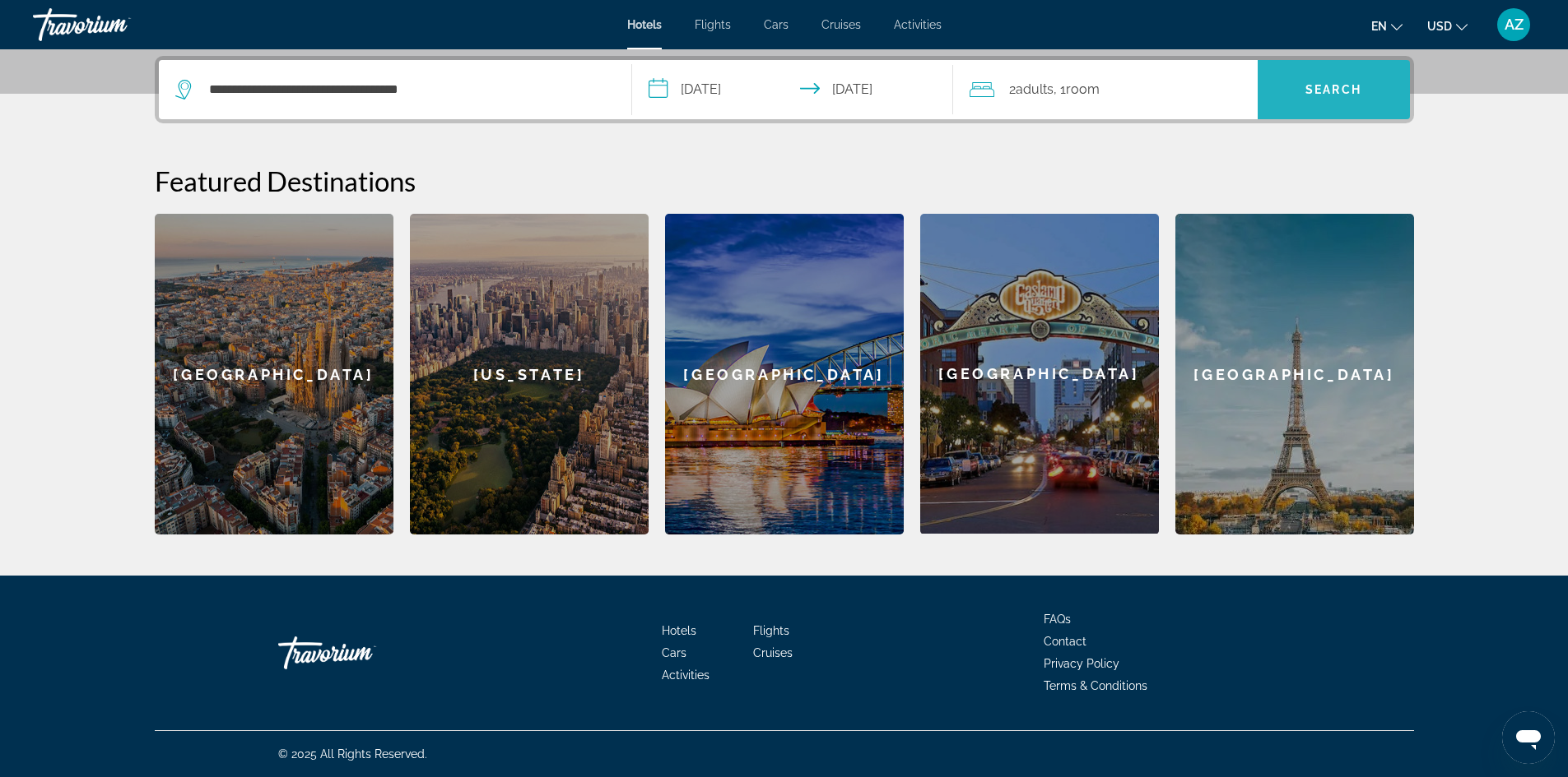
click at [1333, 91] on span "Search" at bounding box center [1333, 89] width 56 height 13
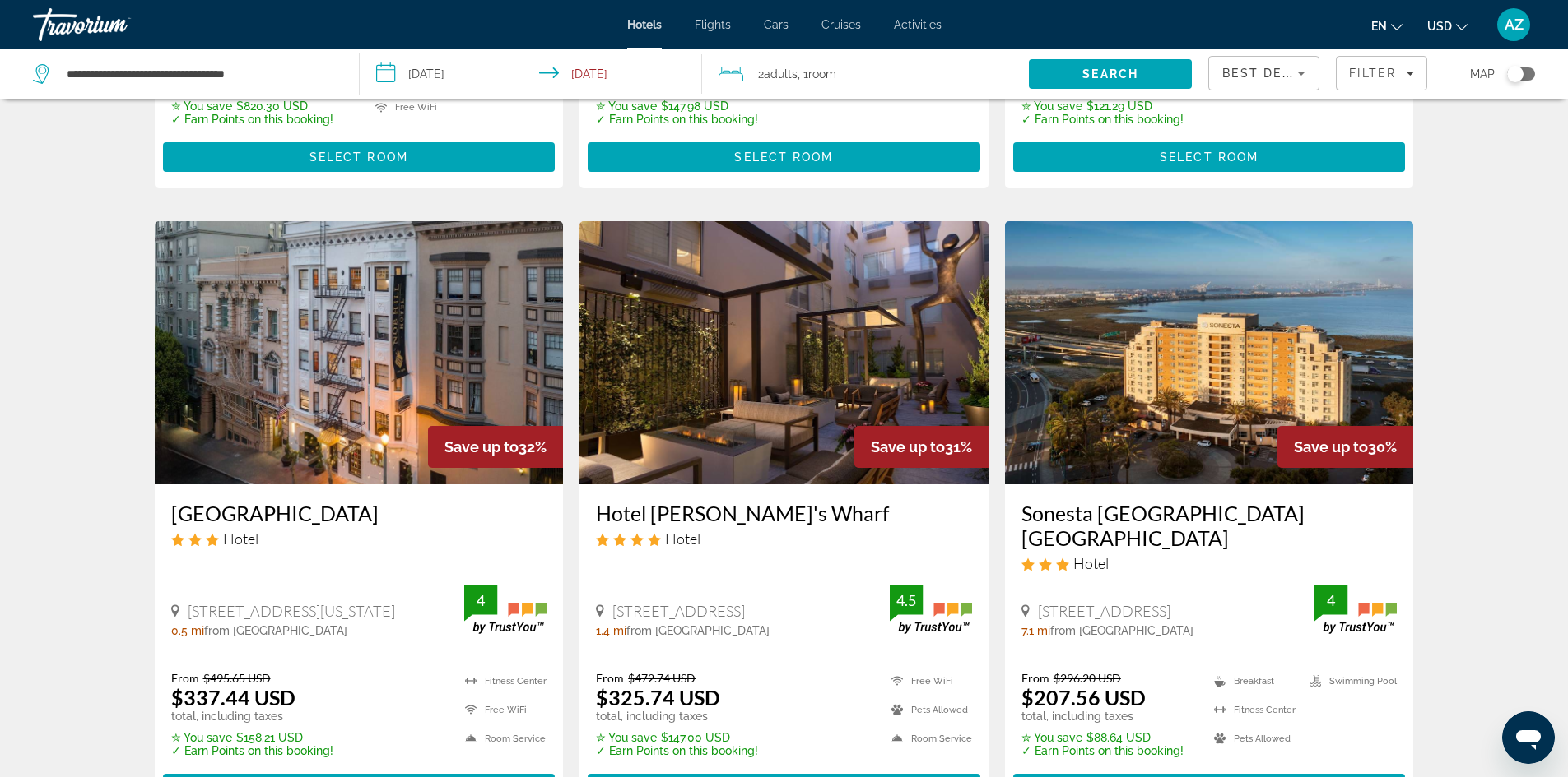
scroll to position [576, 0]
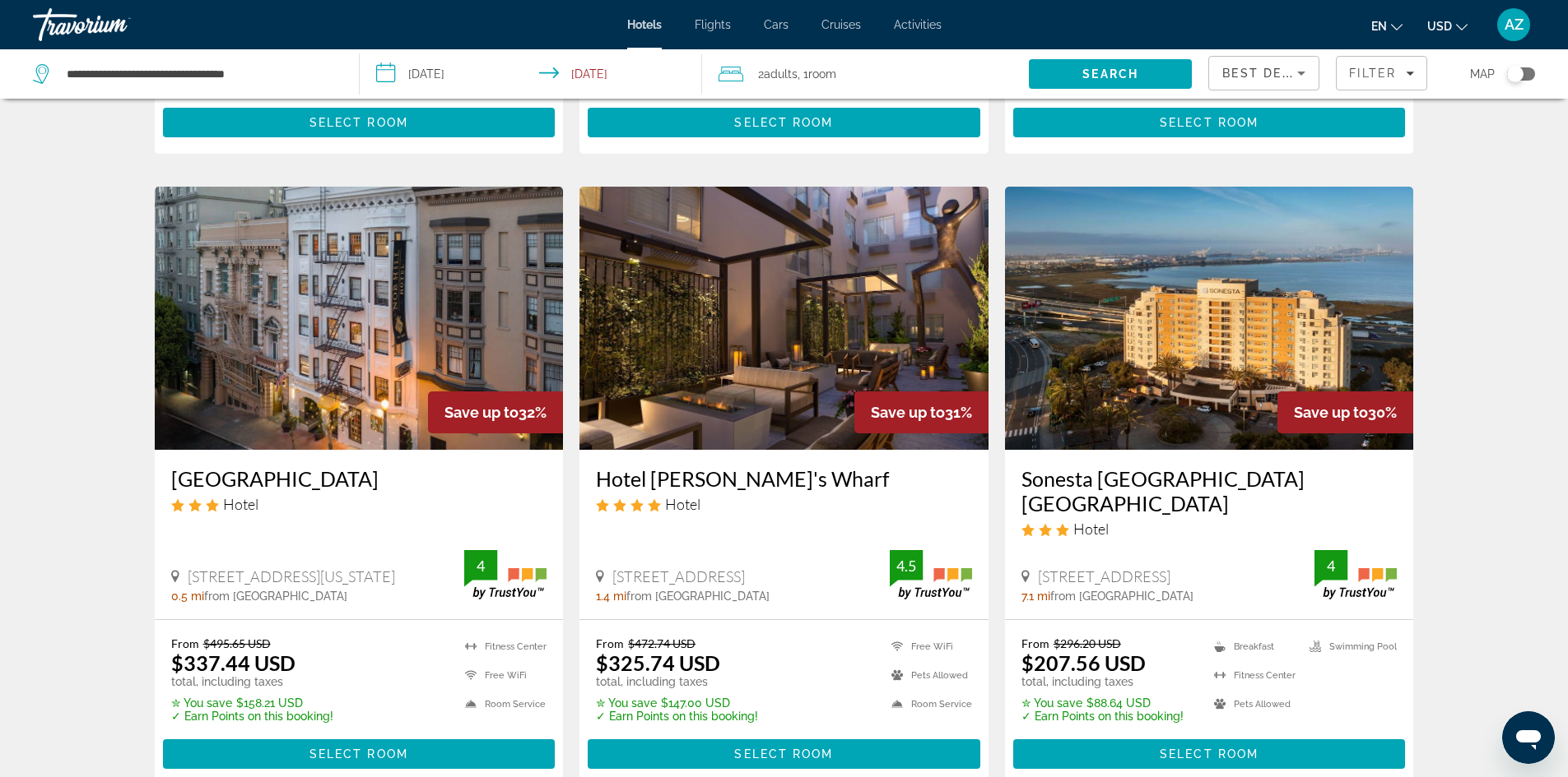
click at [244, 478] on h3 "Nob Hill Hotel" at bounding box center [359, 478] width 376 height 24
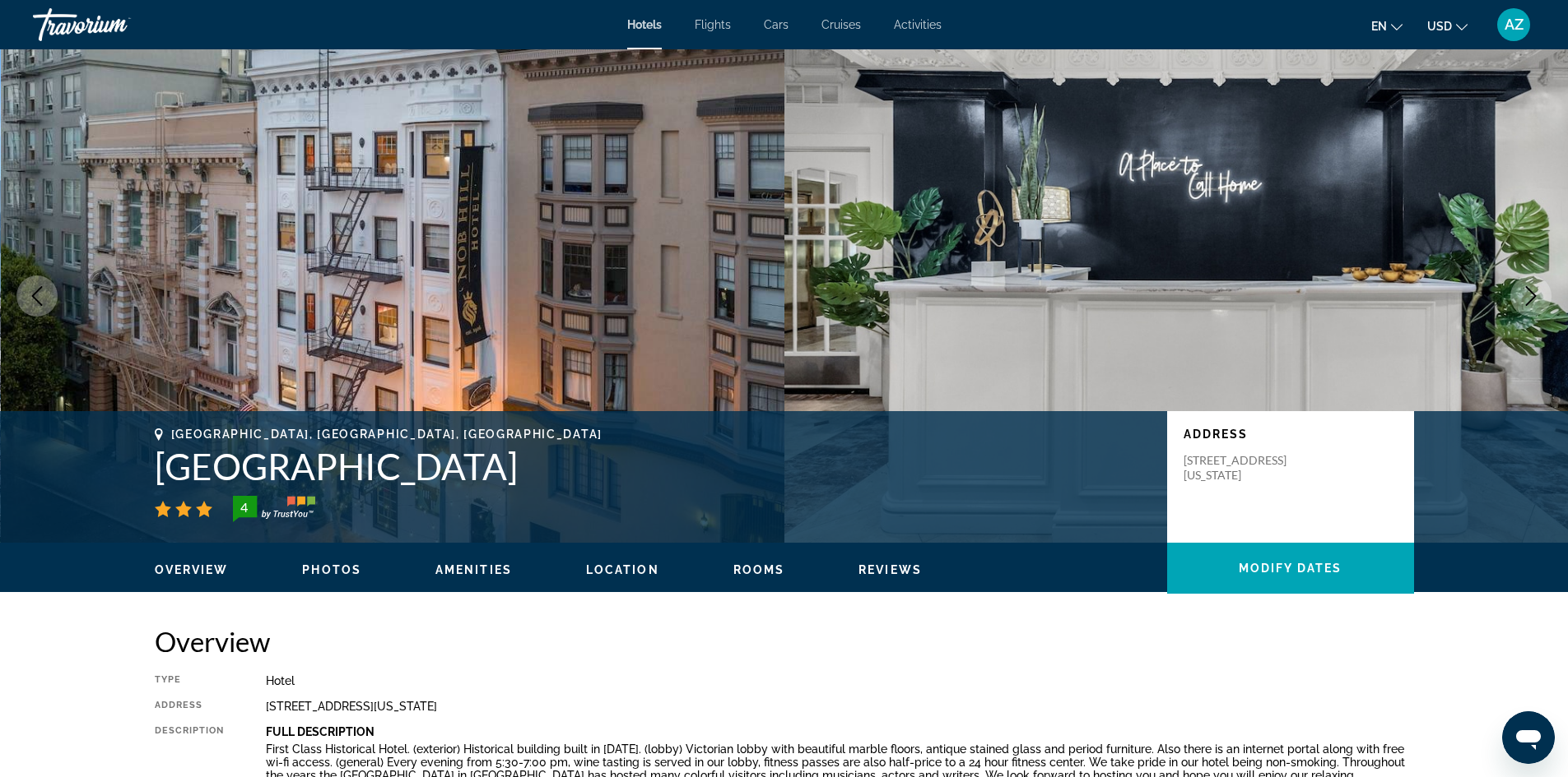
click at [1536, 287] on icon "Next image" at bounding box center [1530, 296] width 20 height 20
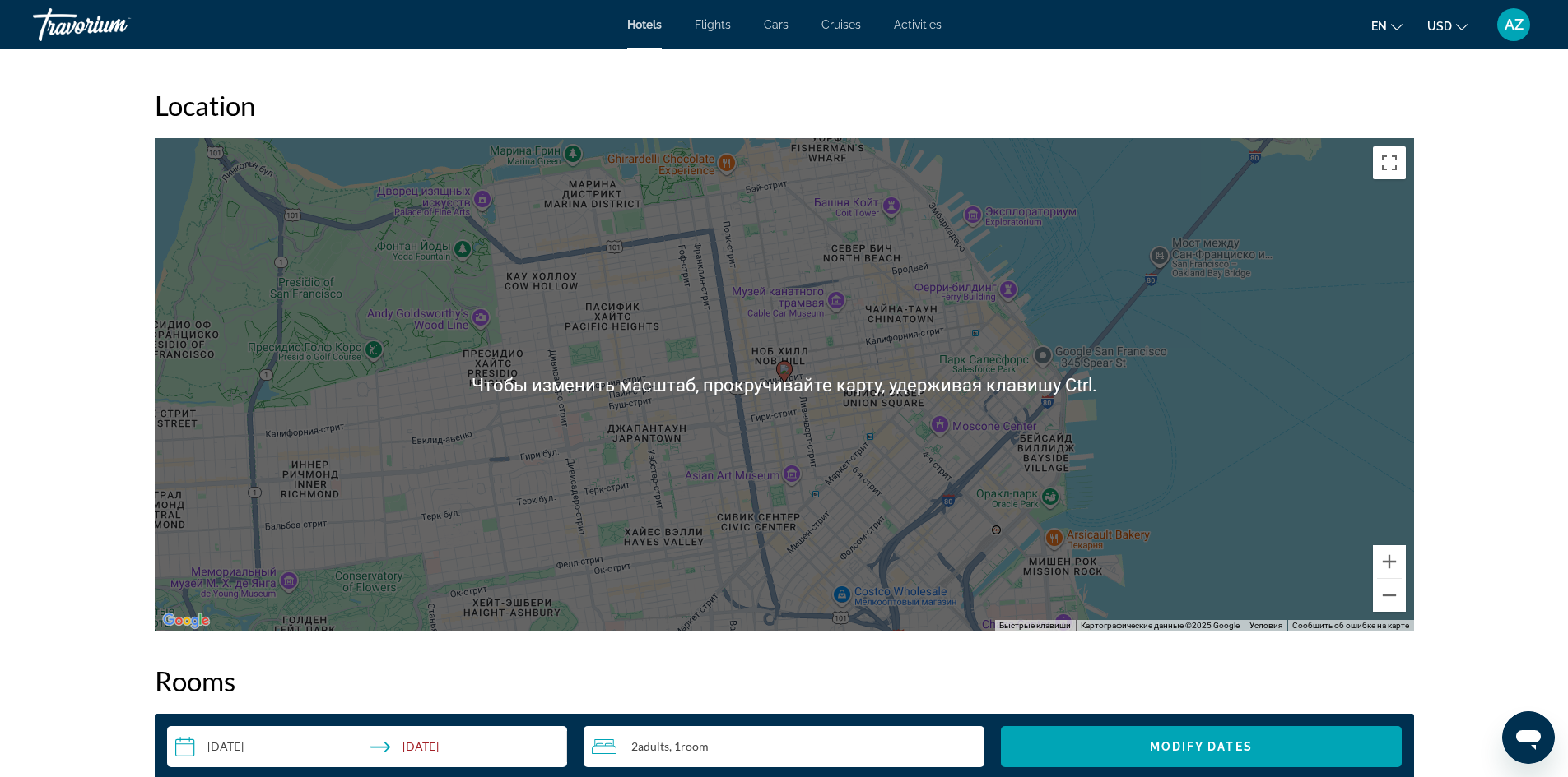
scroll to position [1316, 0]
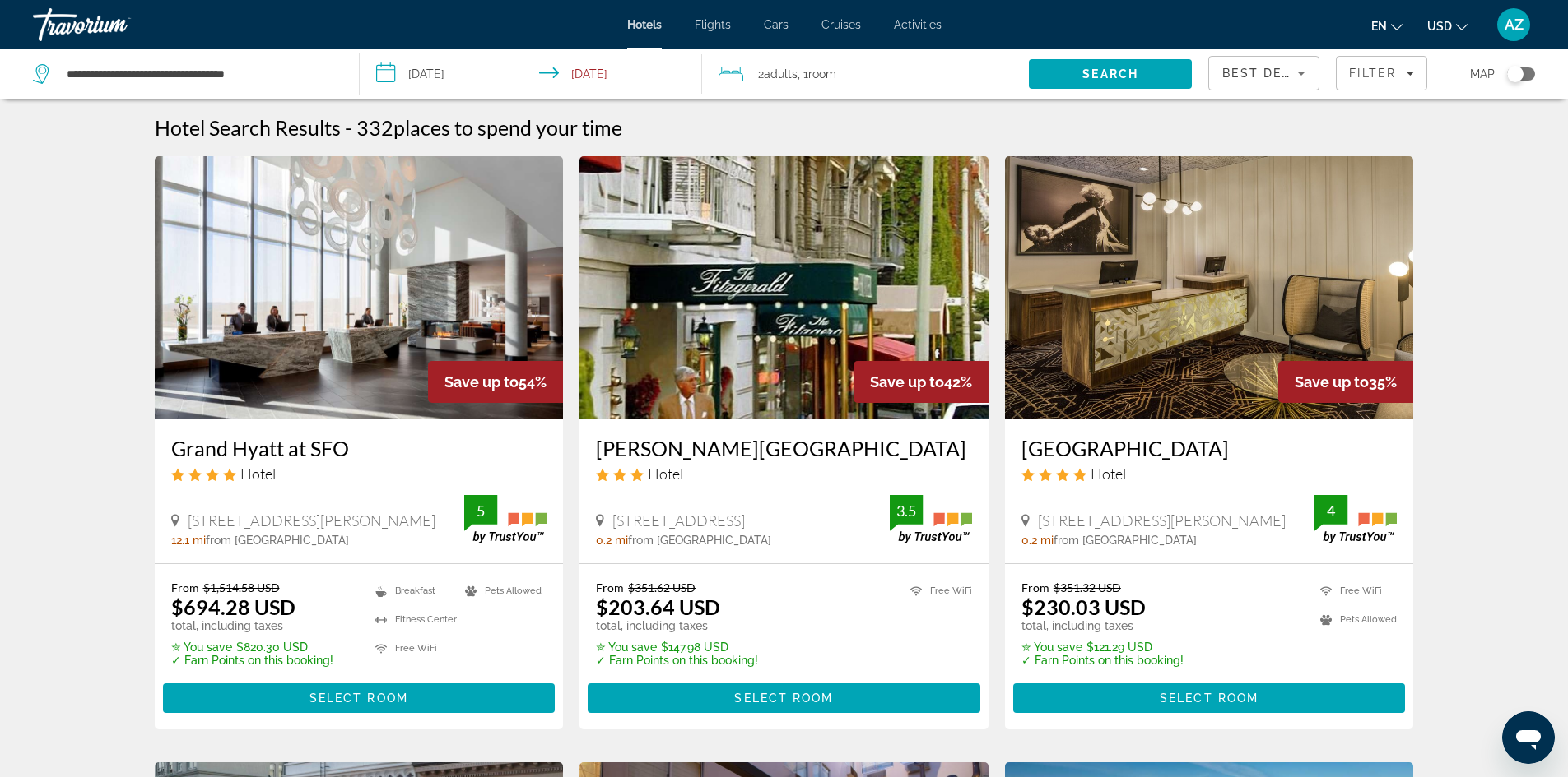
click at [1513, 77] on div "Toggle map" at bounding box center [1515, 74] width 17 height 17
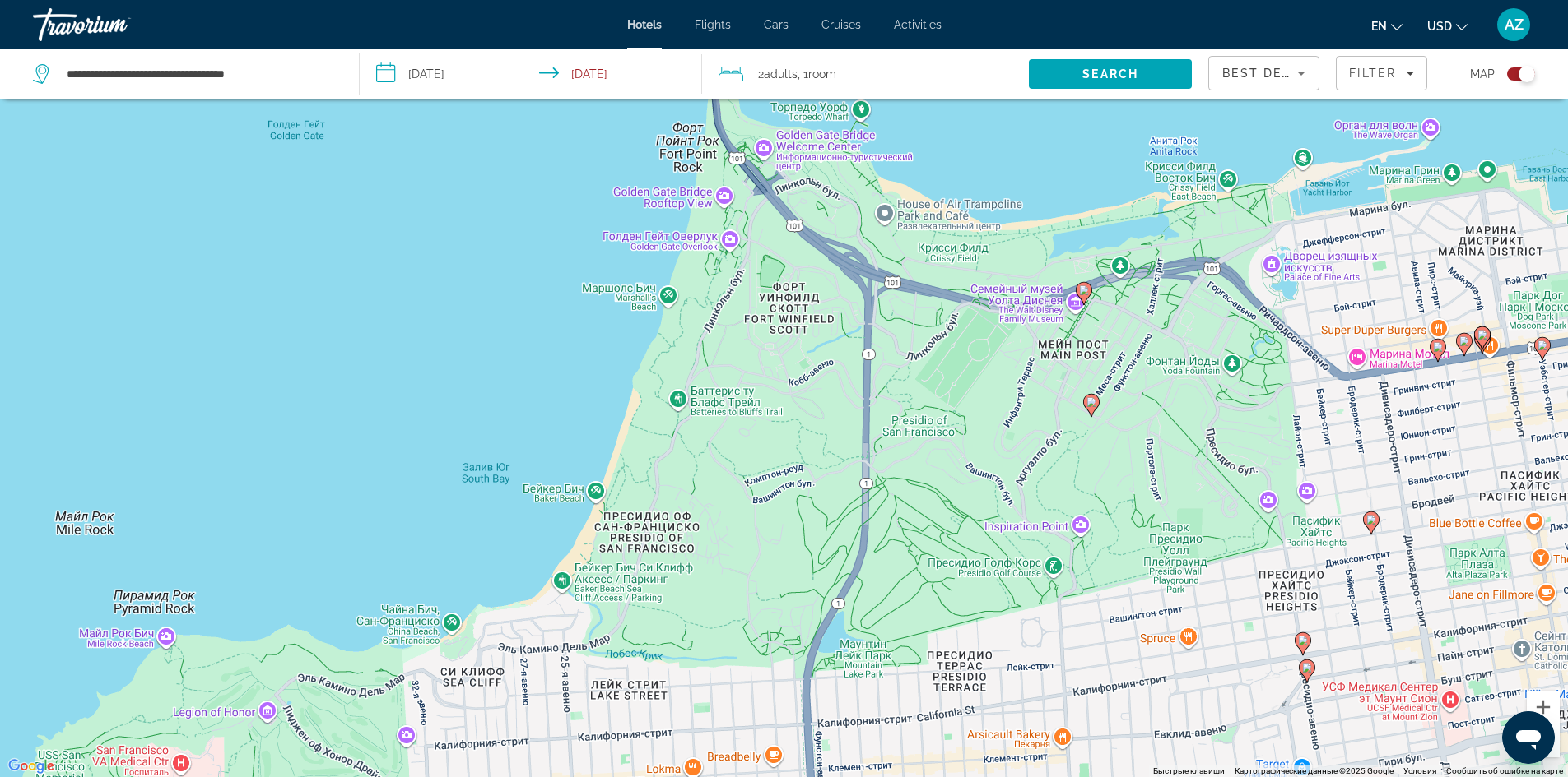
click at [1082, 290] on image "Main content" at bounding box center [1084, 290] width 10 height 10
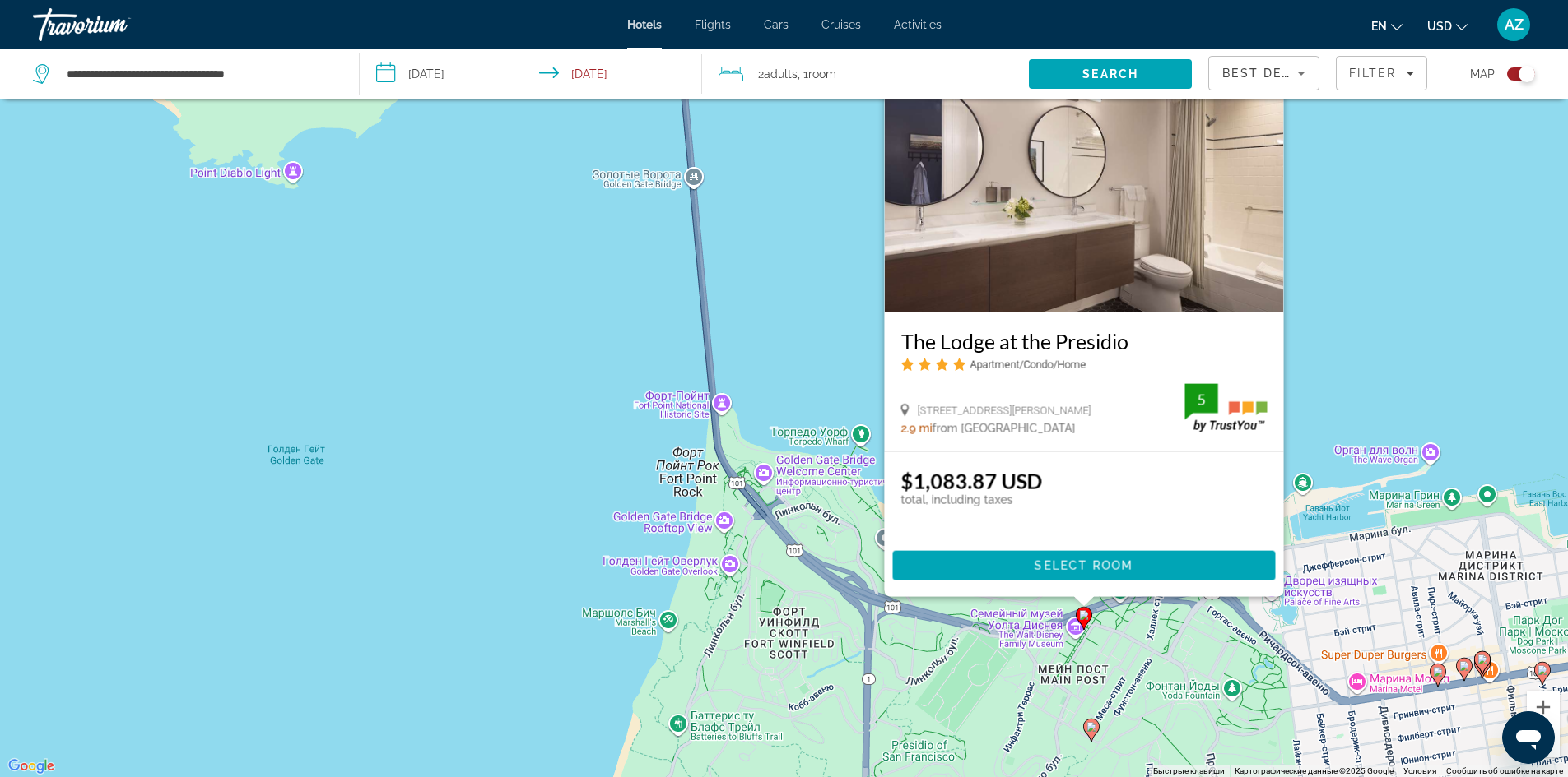
click at [1390, 274] on div "Чтобы активировать перетаскивание с помощью клавиатуры, нажмите Alt + Ввод. Пос…" at bounding box center [784, 388] width 1568 height 777
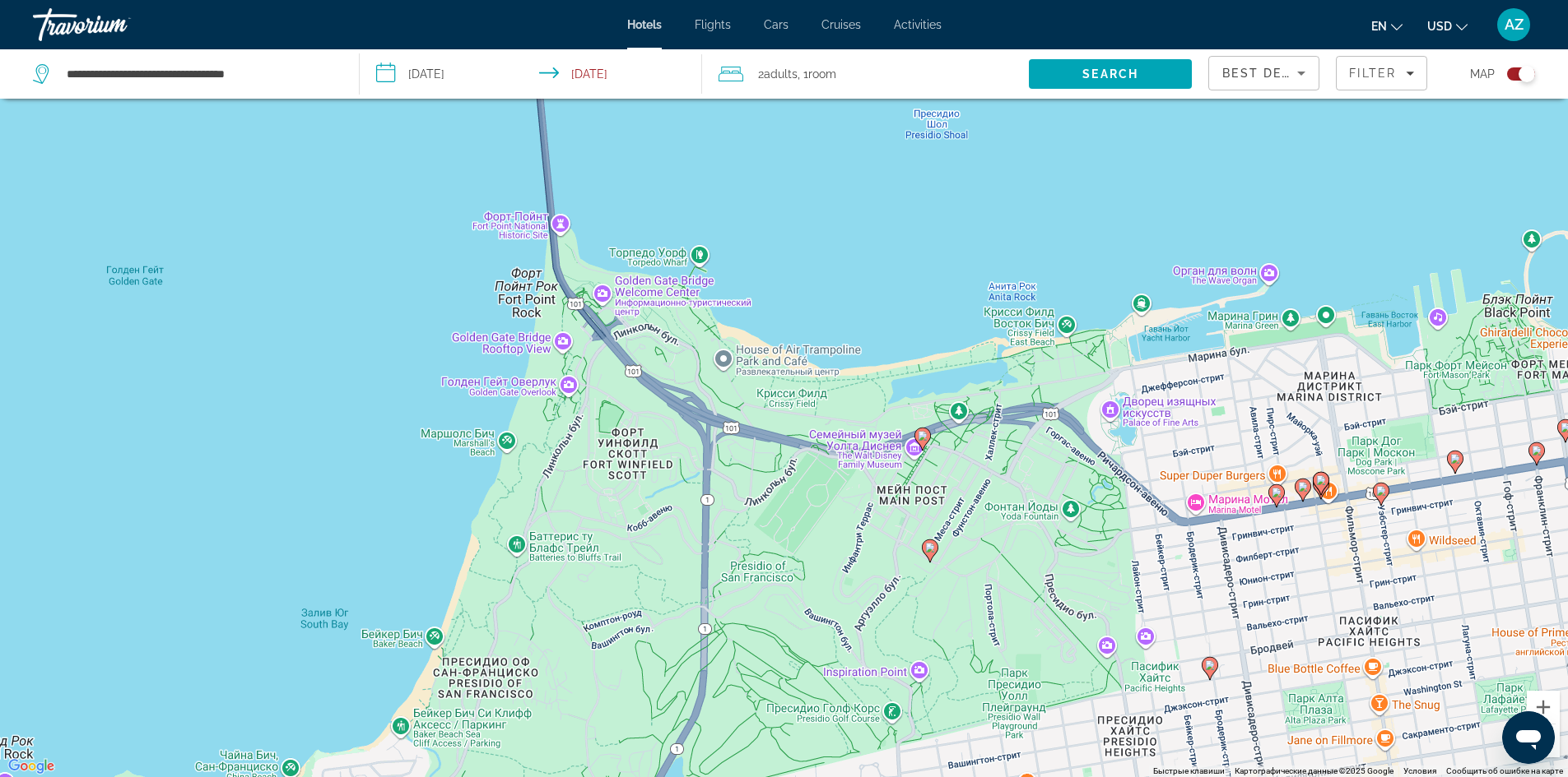
drag, startPoint x: 1087, startPoint y: 687, endPoint x: 929, endPoint y: 479, distance: 261.2
click at [929, 479] on div "Чтобы активировать перетаскивание с помощью клавиатуры, нажмите Alt + Ввод. Пос…" at bounding box center [784, 388] width 1568 height 777
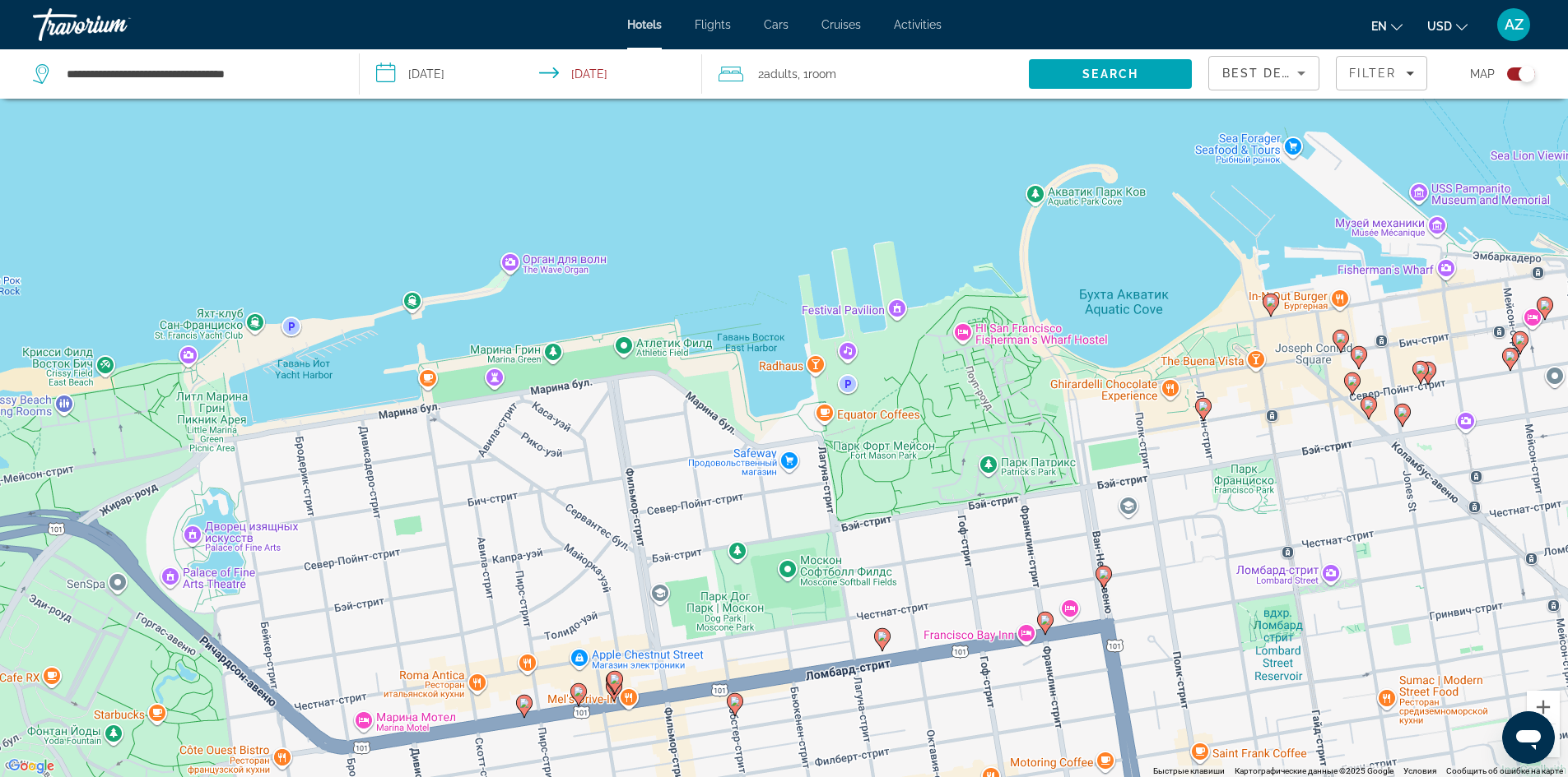
click at [1270, 295] on icon "Main content" at bounding box center [1270, 304] width 15 height 22
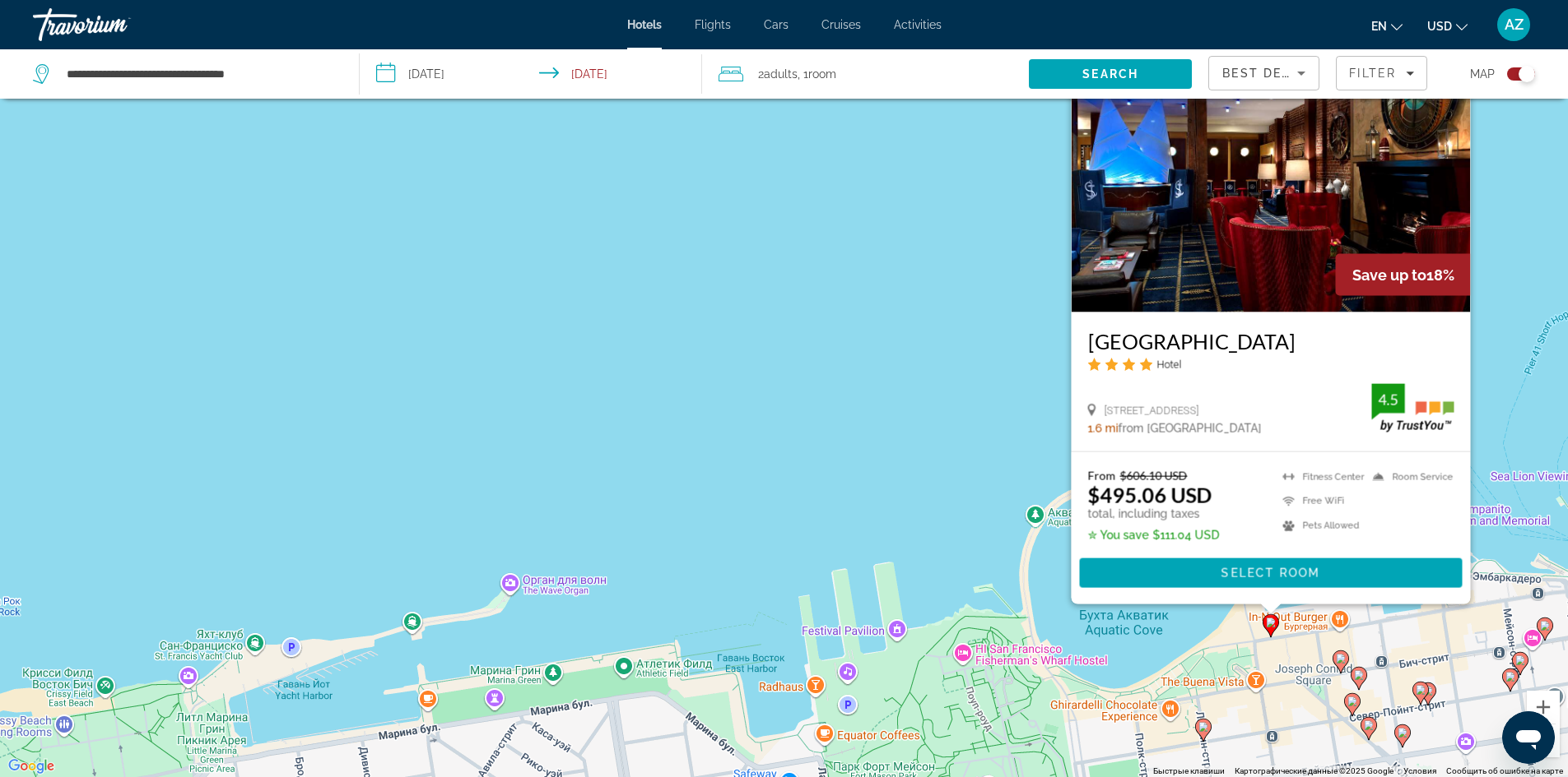
click at [1205, 728] on image "Main content" at bounding box center [1203, 727] width 10 height 10
click at [1203, 727] on image "Main content" at bounding box center [1203, 727] width 10 height 10
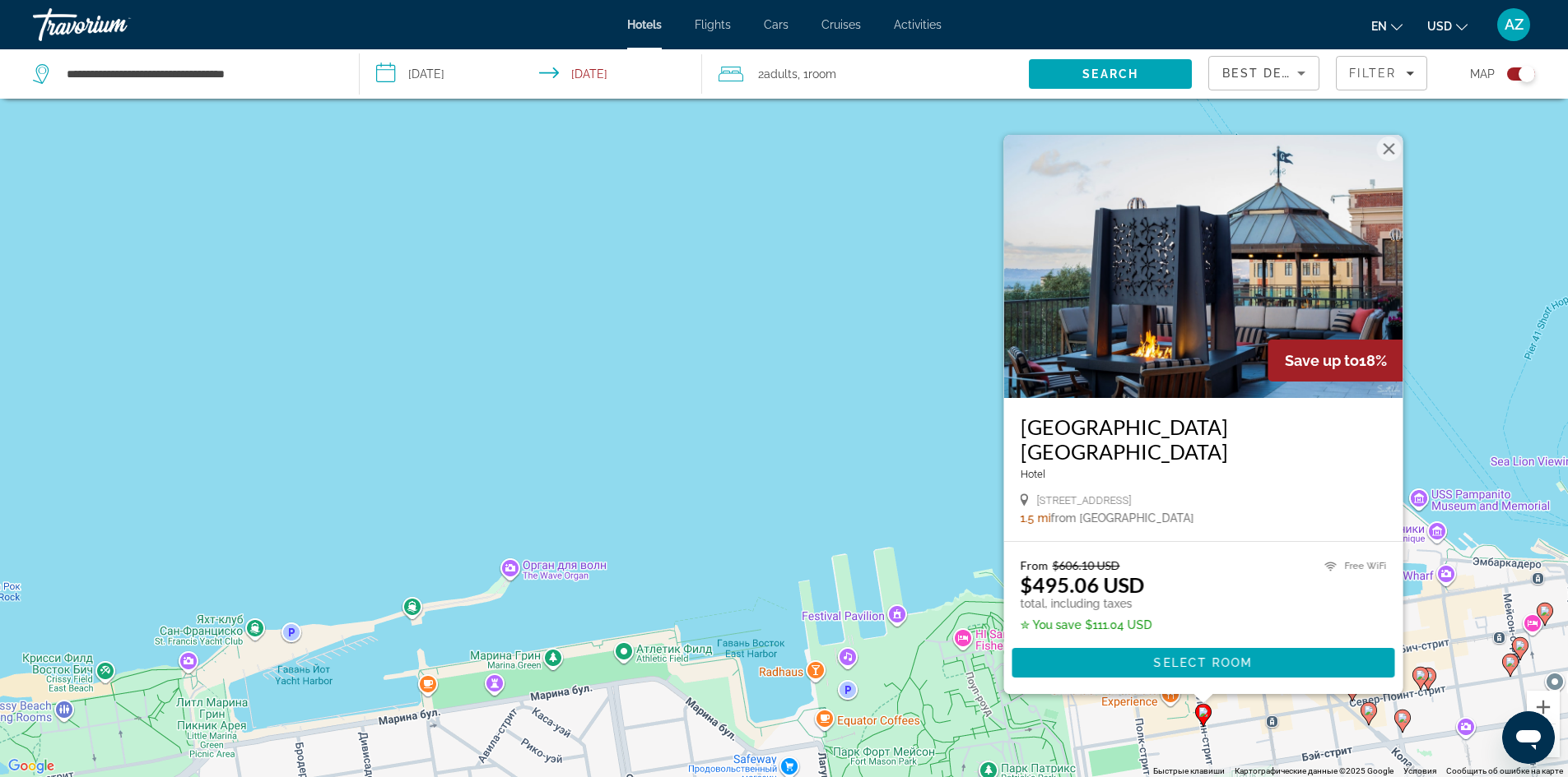
click at [1544, 615] on image "Main content" at bounding box center [1544, 611] width 10 height 10
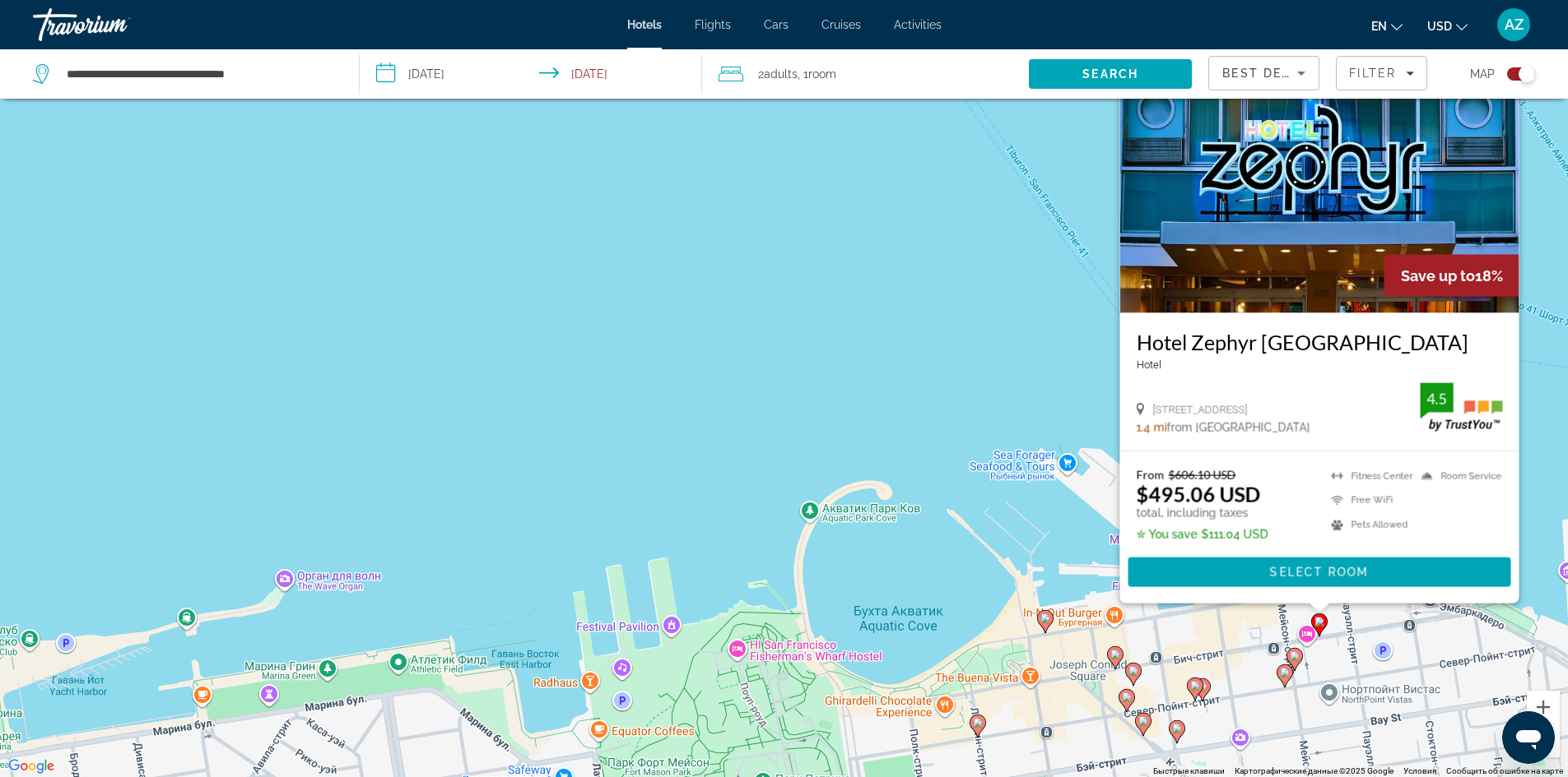
click at [1296, 661] on icon "Main content" at bounding box center [1294, 659] width 15 height 22
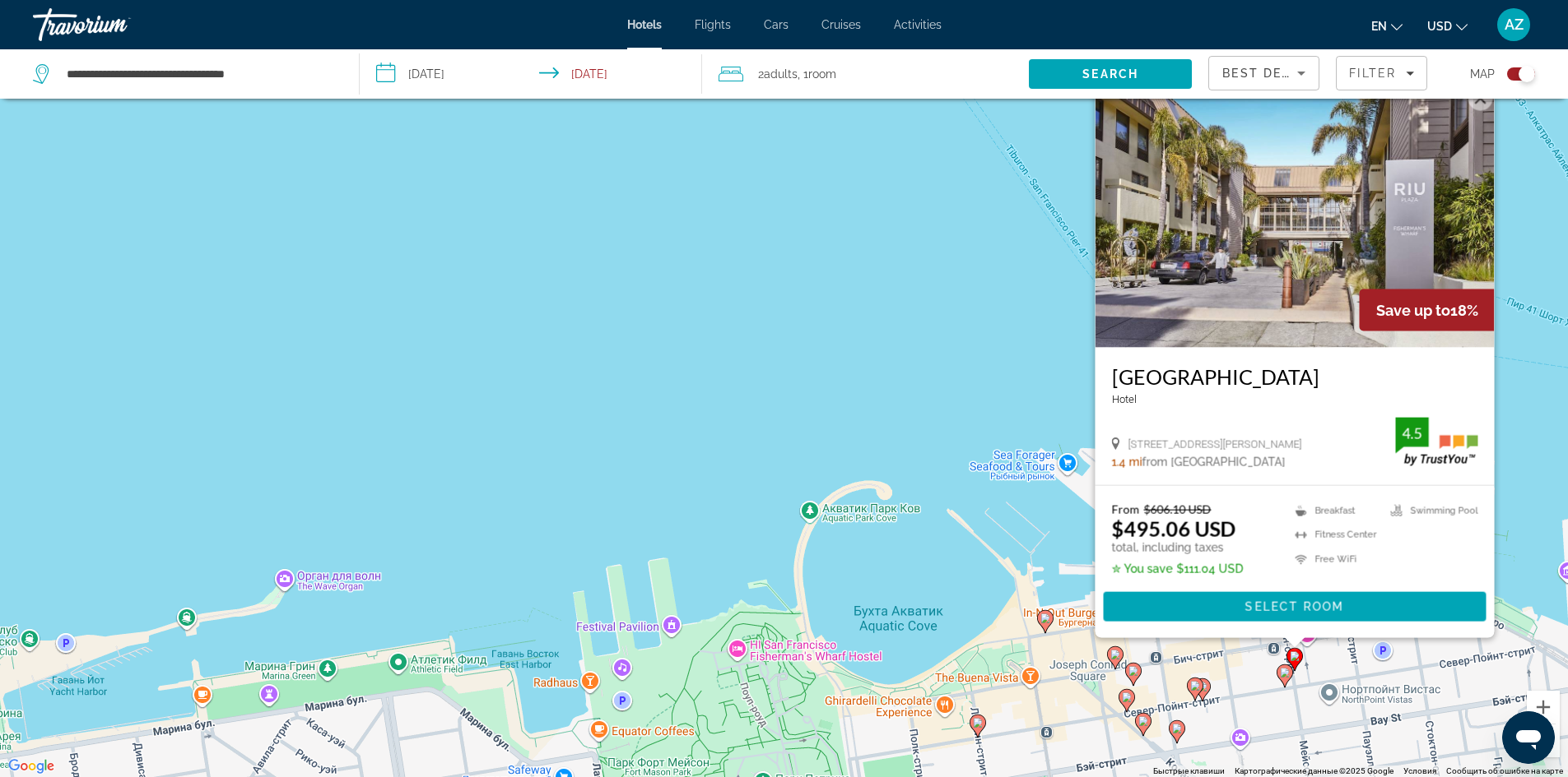
click at [1284, 676] on image "Main content" at bounding box center [1284, 673] width 10 height 10
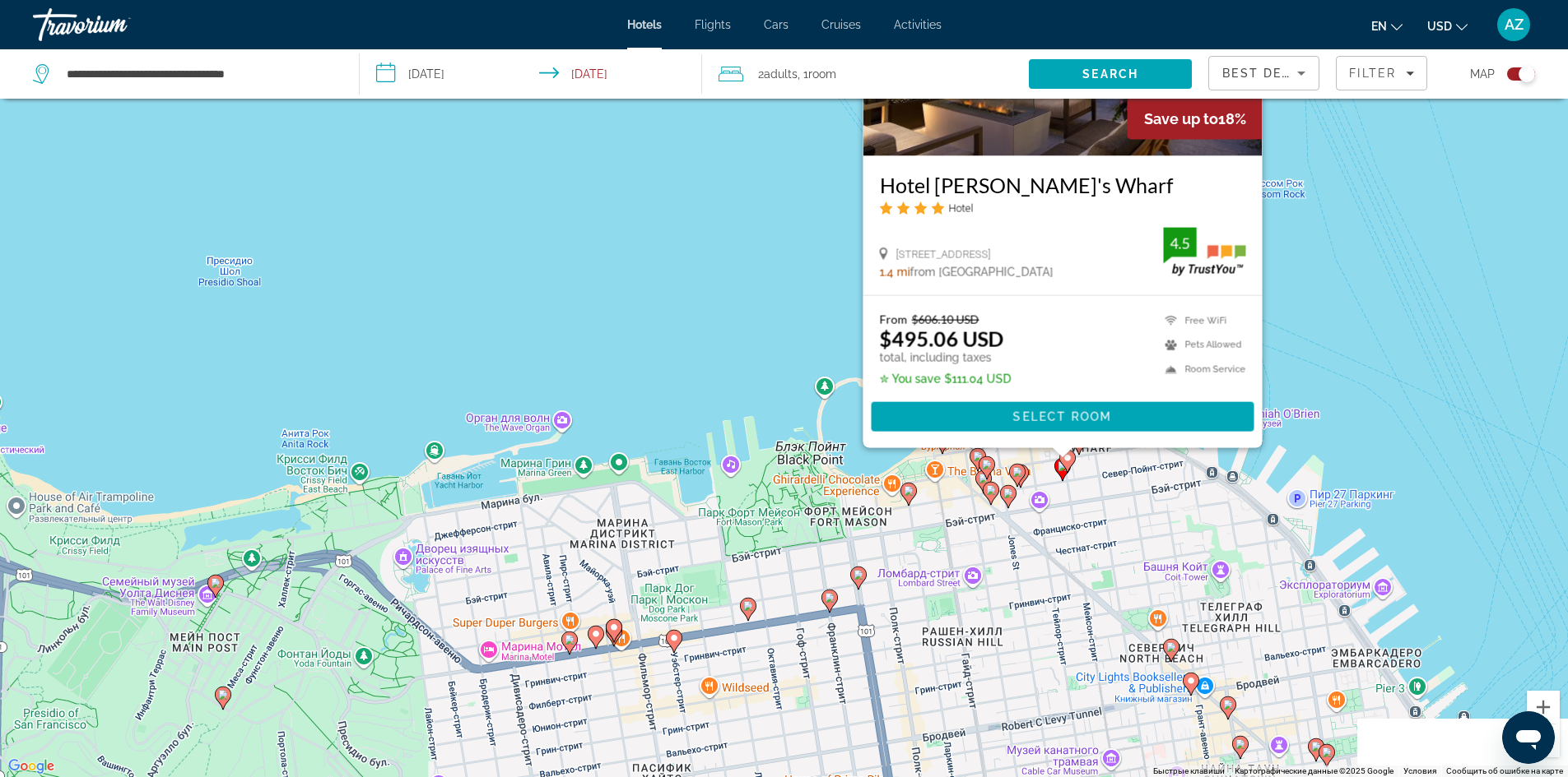
drag, startPoint x: 1001, startPoint y: 719, endPoint x: 908, endPoint y: 474, distance: 262.1
click at [908, 474] on div "Чтобы активировать перетаскивание с помощью клавиатуры, нажмите Alt + Ввод. Пос…" at bounding box center [784, 388] width 1568 height 777
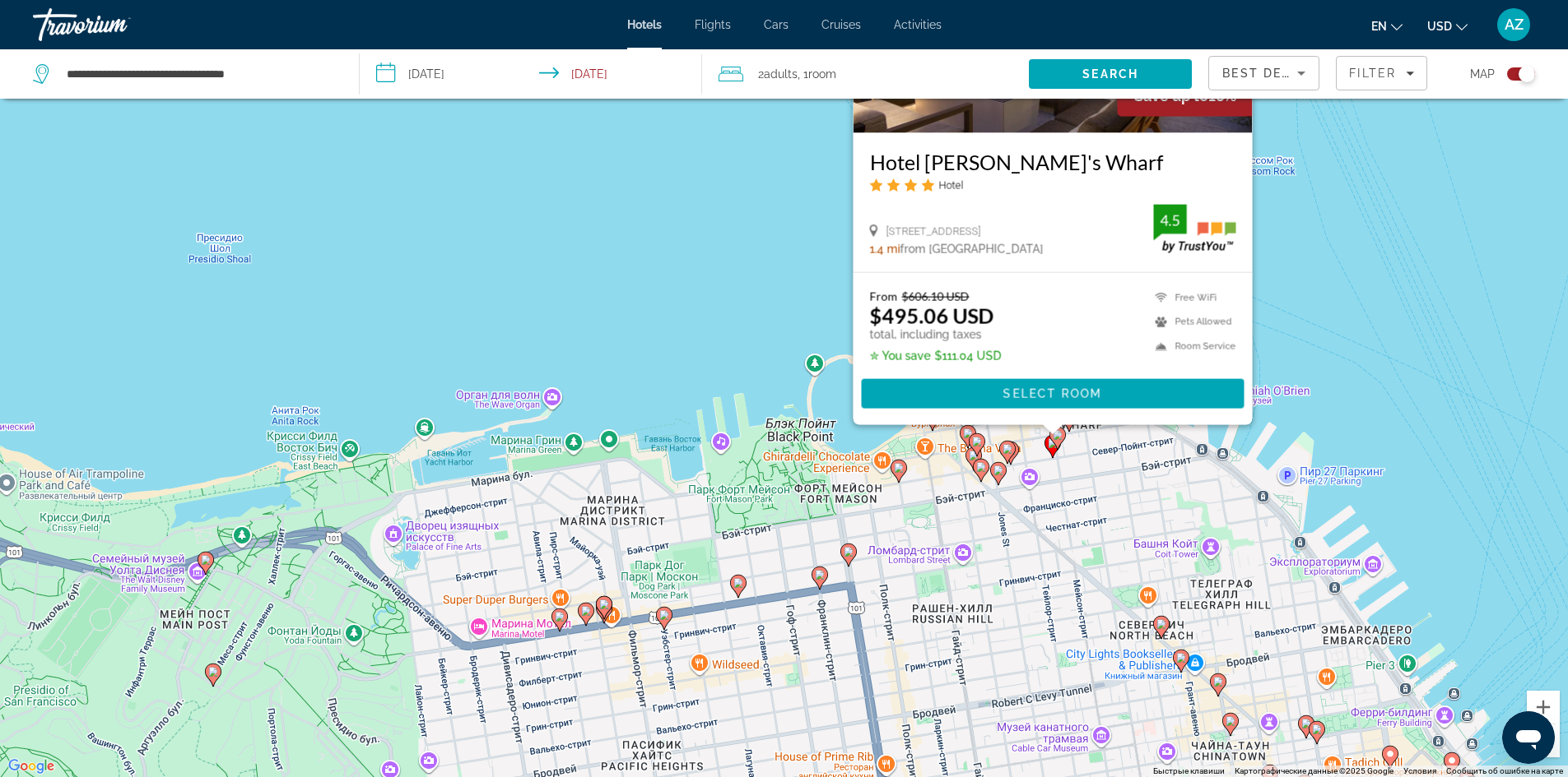
click at [848, 552] on image "Main content" at bounding box center [848, 552] width 10 height 10
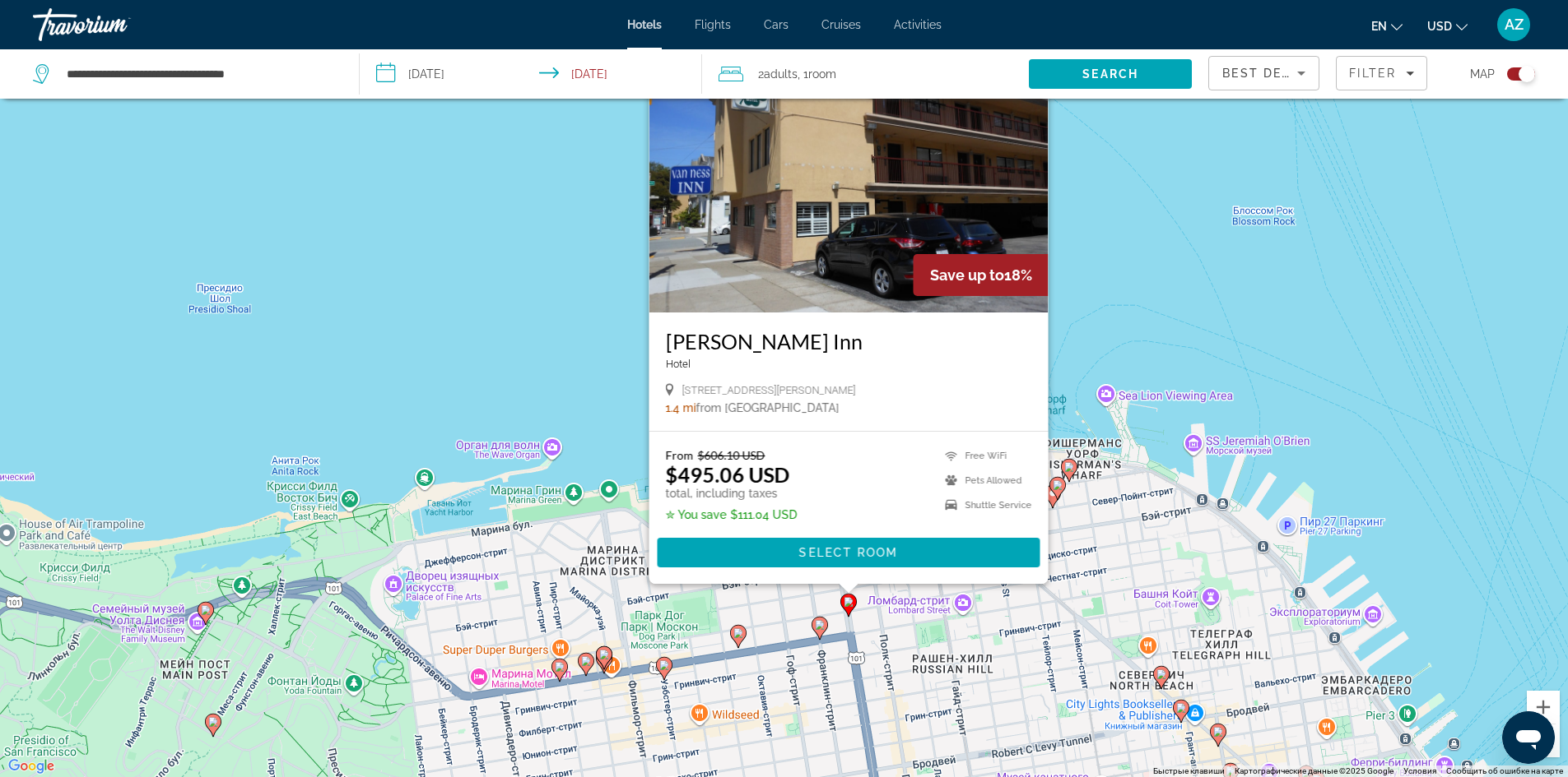
click at [823, 630] on icon "Main content" at bounding box center [819, 628] width 15 height 22
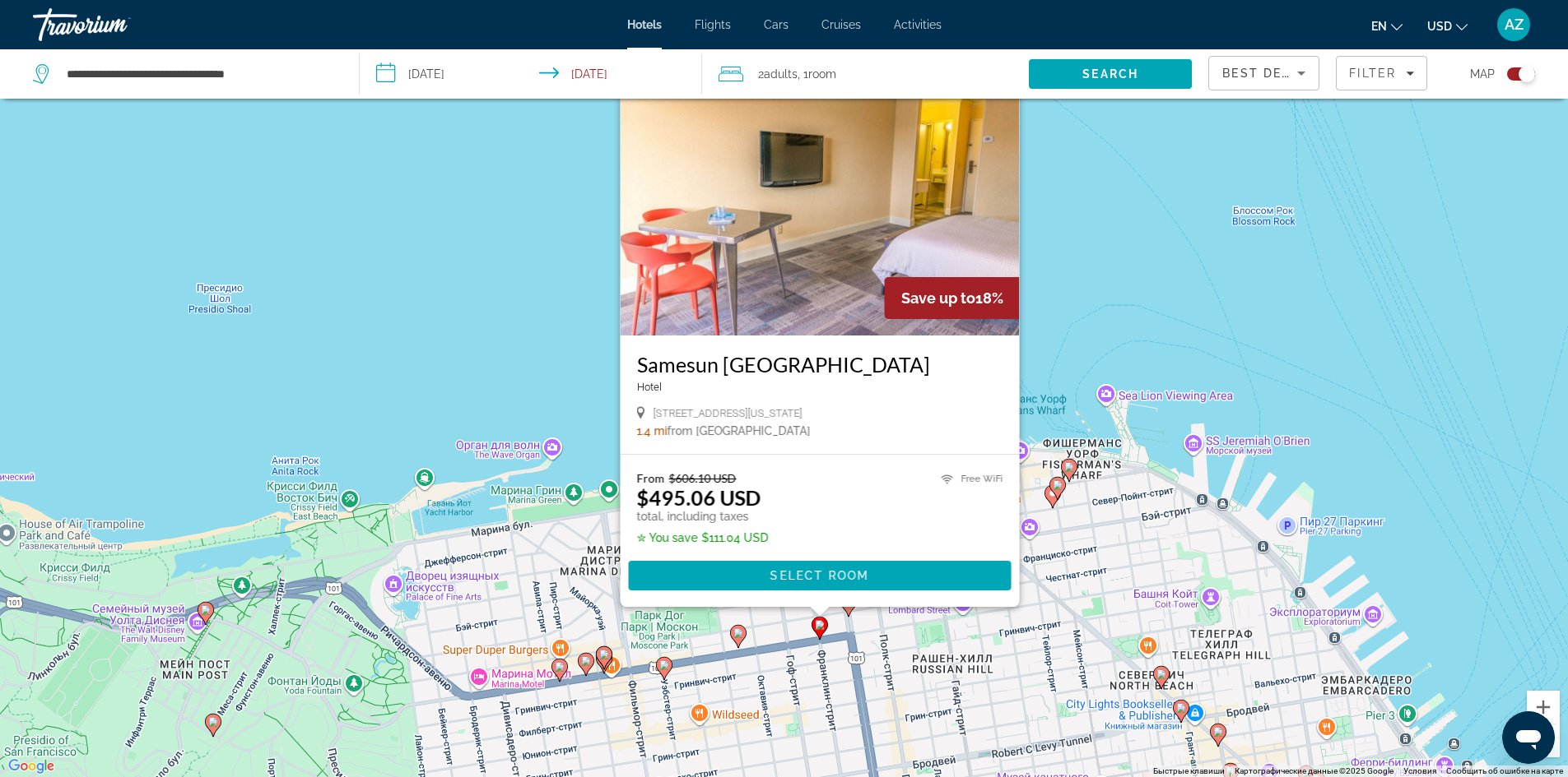
click at [736, 633] on image "Main content" at bounding box center [738, 633] width 10 height 10
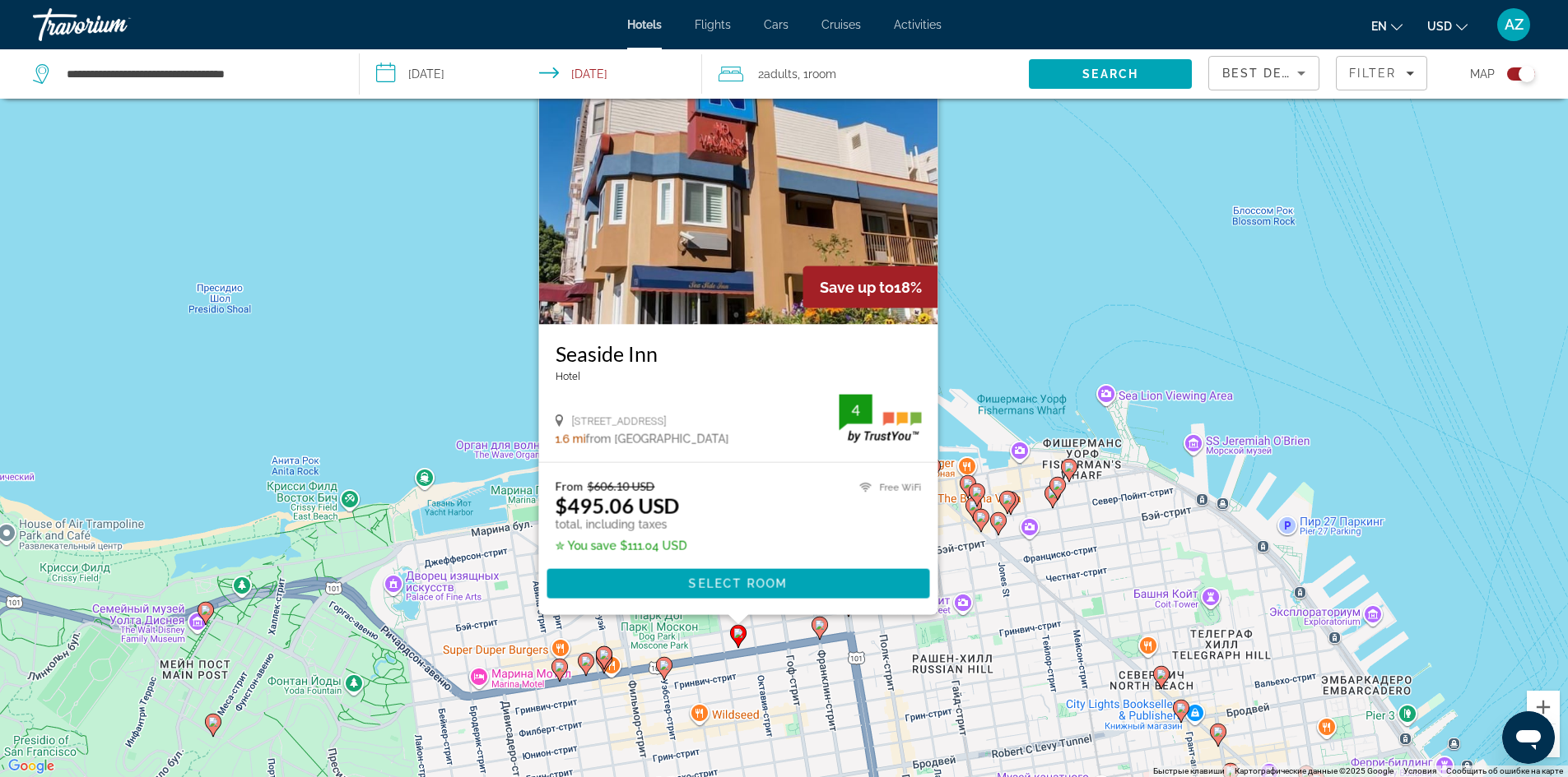
click at [602, 658] on image "Main content" at bounding box center [604, 655] width 10 height 10
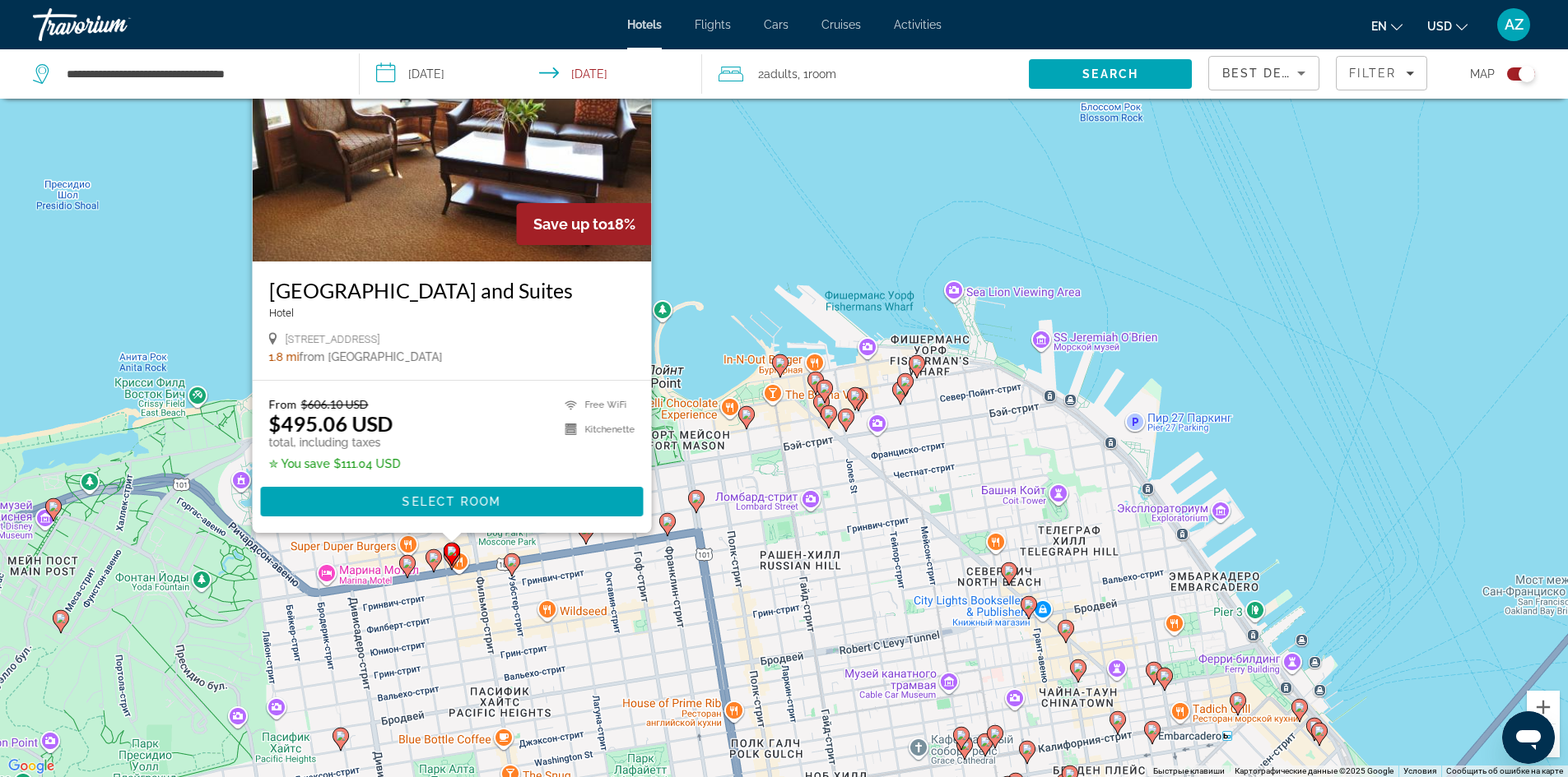
drag, startPoint x: 1409, startPoint y: 470, endPoint x: 1256, endPoint y: 365, distance: 185.6
click at [1256, 365] on div "Чтобы активировать перетаскивание с помощью клавиатуры, нажмите Alt + Ввод. Пос…" at bounding box center [784, 388] width 1568 height 777
click at [916, 360] on image "Main content" at bounding box center [917, 364] width 10 height 10
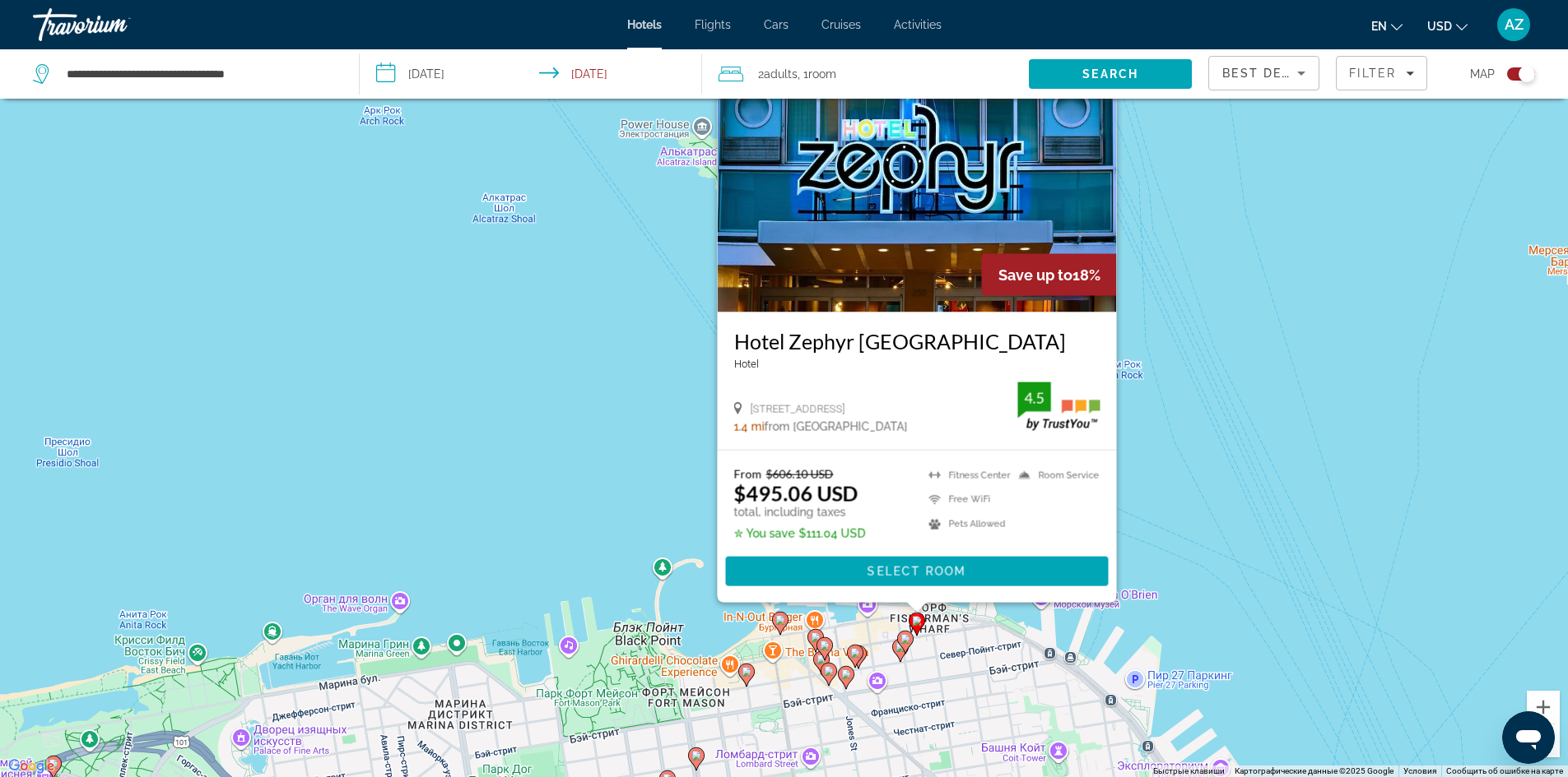
click at [917, 159] on img "Main content" at bounding box center [917, 180] width 400 height 263
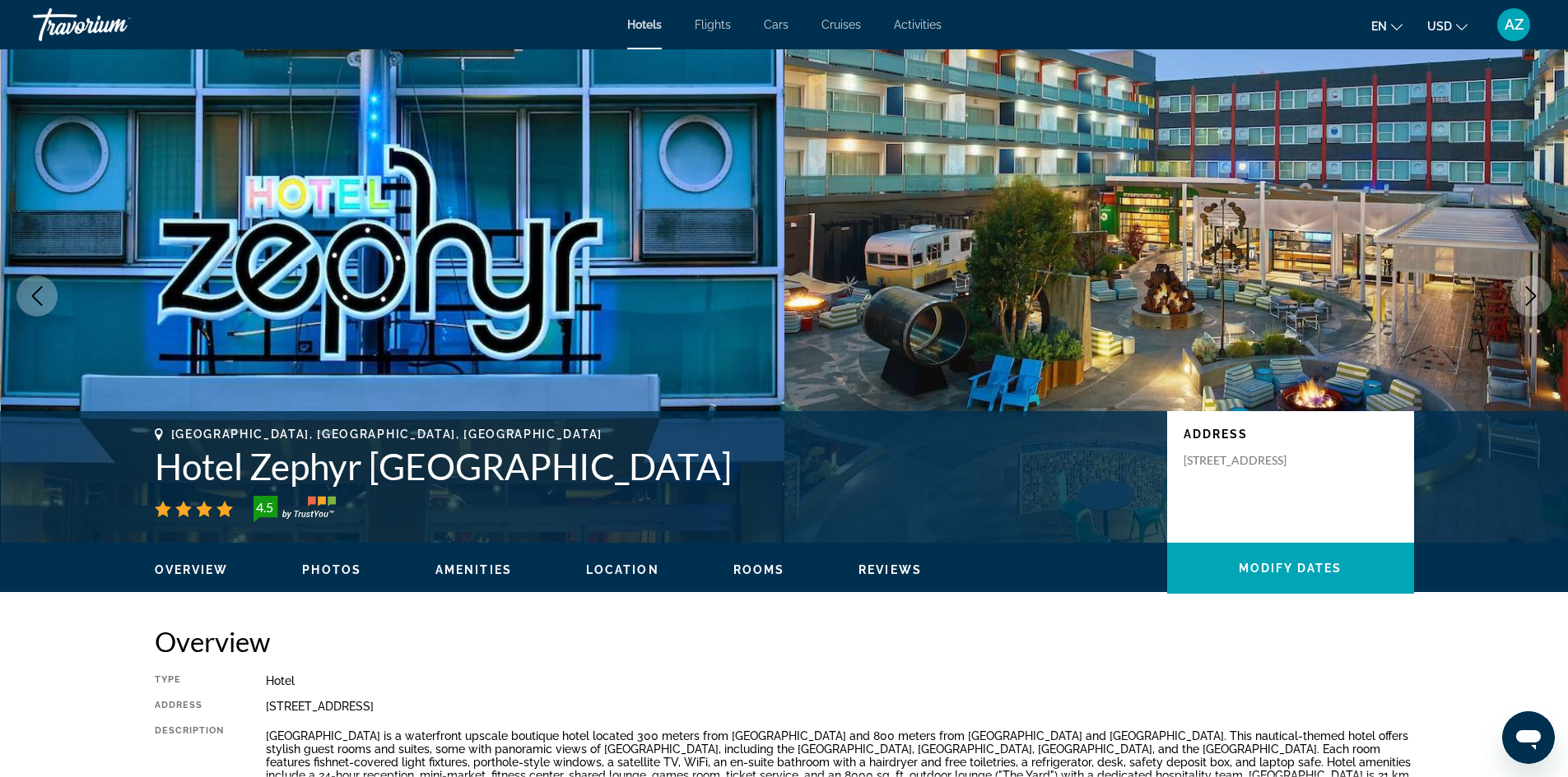
click at [1524, 301] on icon "Next image" at bounding box center [1530, 296] width 20 height 20
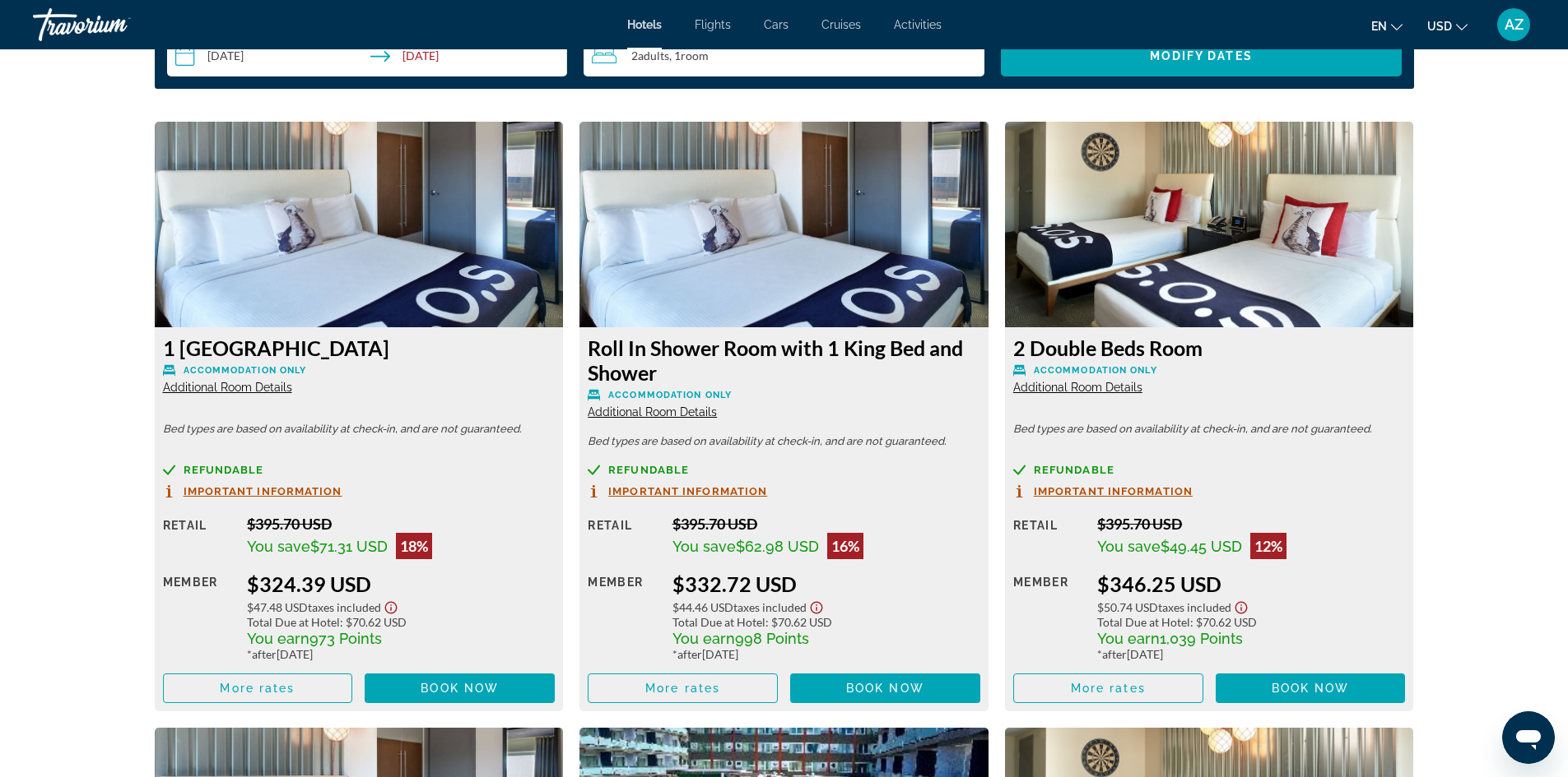
scroll to position [2151, 0]
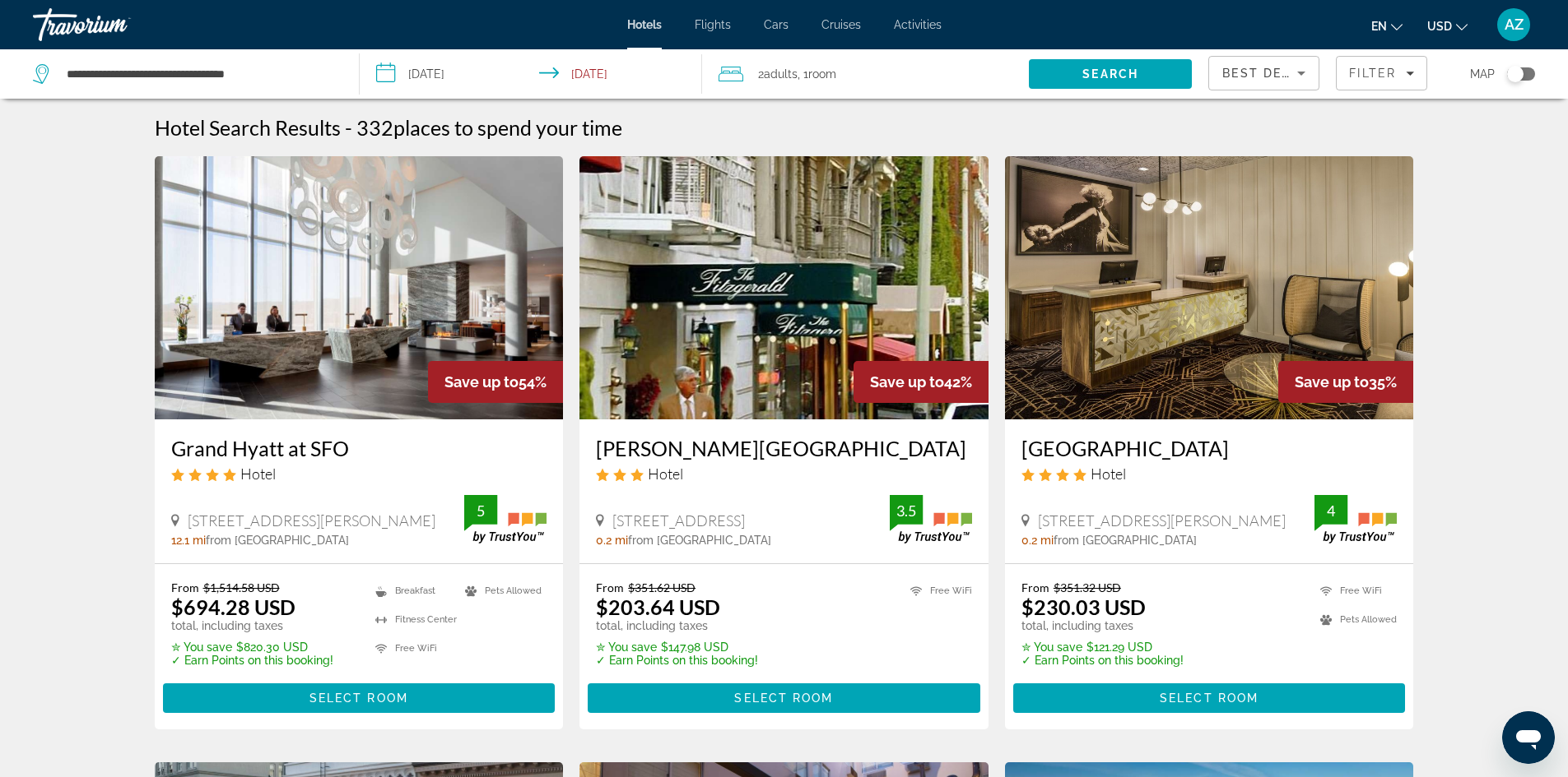
click at [1069, 323] on img "Main content" at bounding box center [1209, 287] width 409 height 263
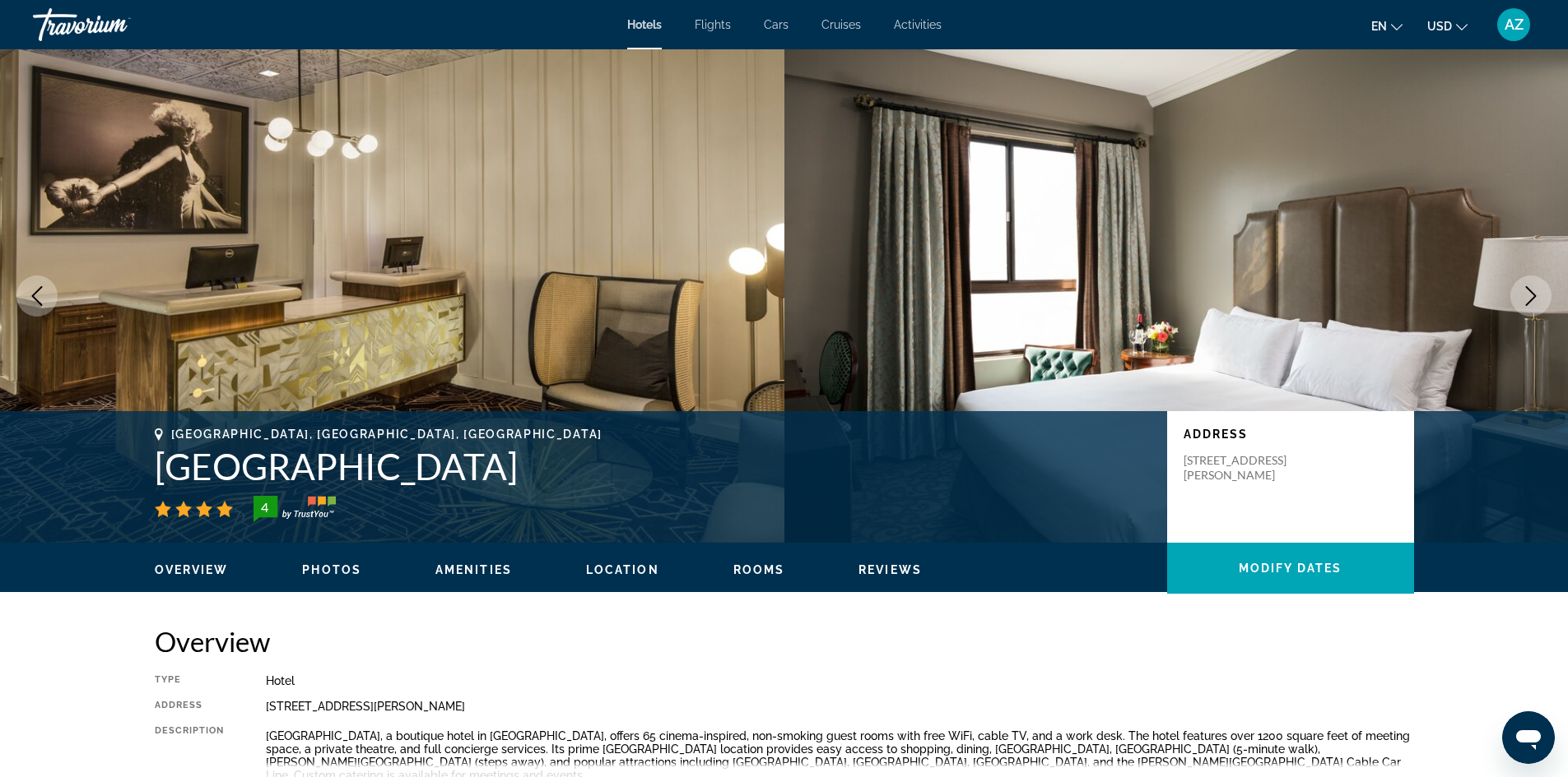
click at [1528, 307] on button "Next image" at bounding box center [1530, 296] width 41 height 41
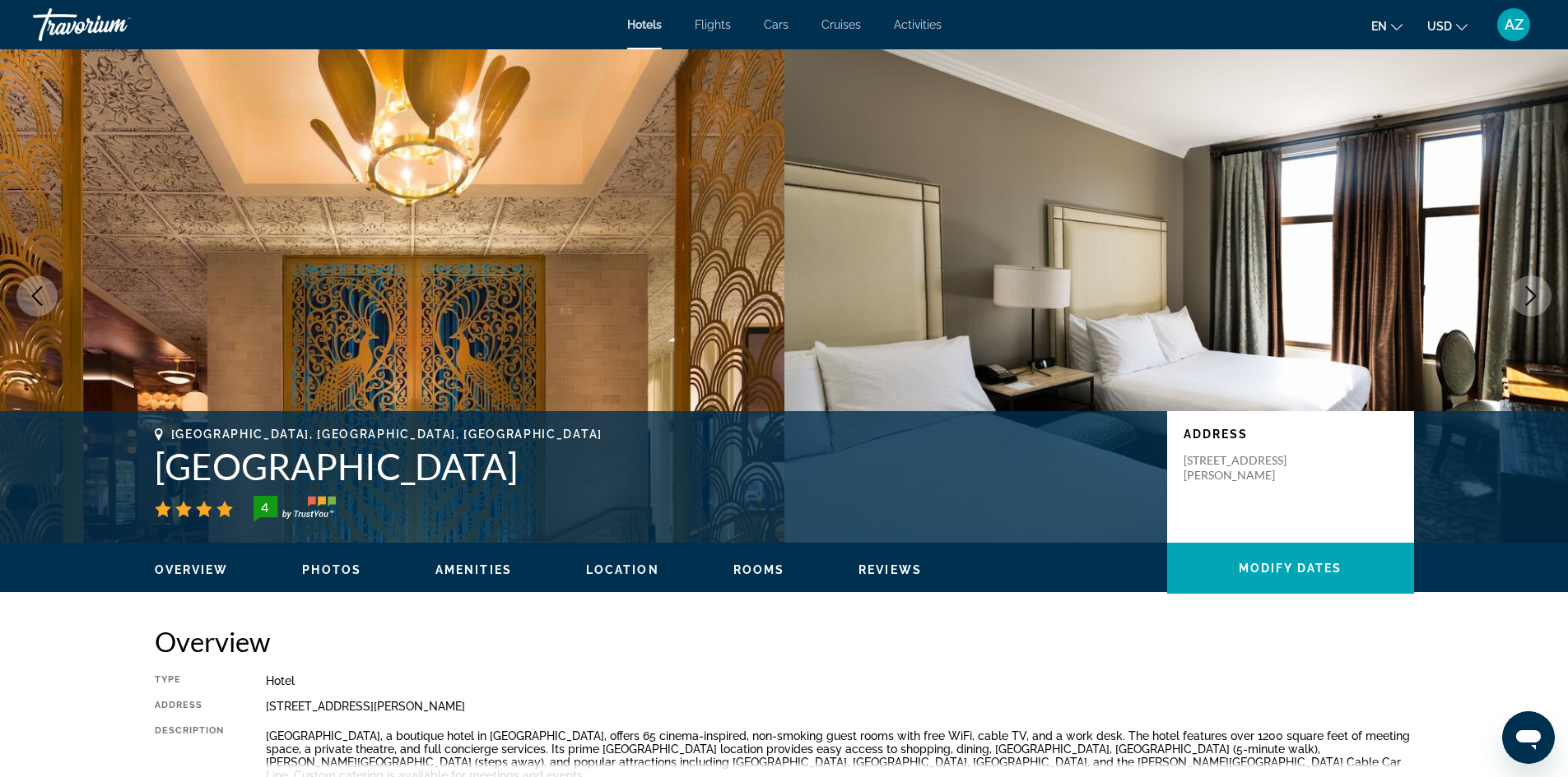
click at [1528, 307] on button "Next image" at bounding box center [1530, 296] width 41 height 41
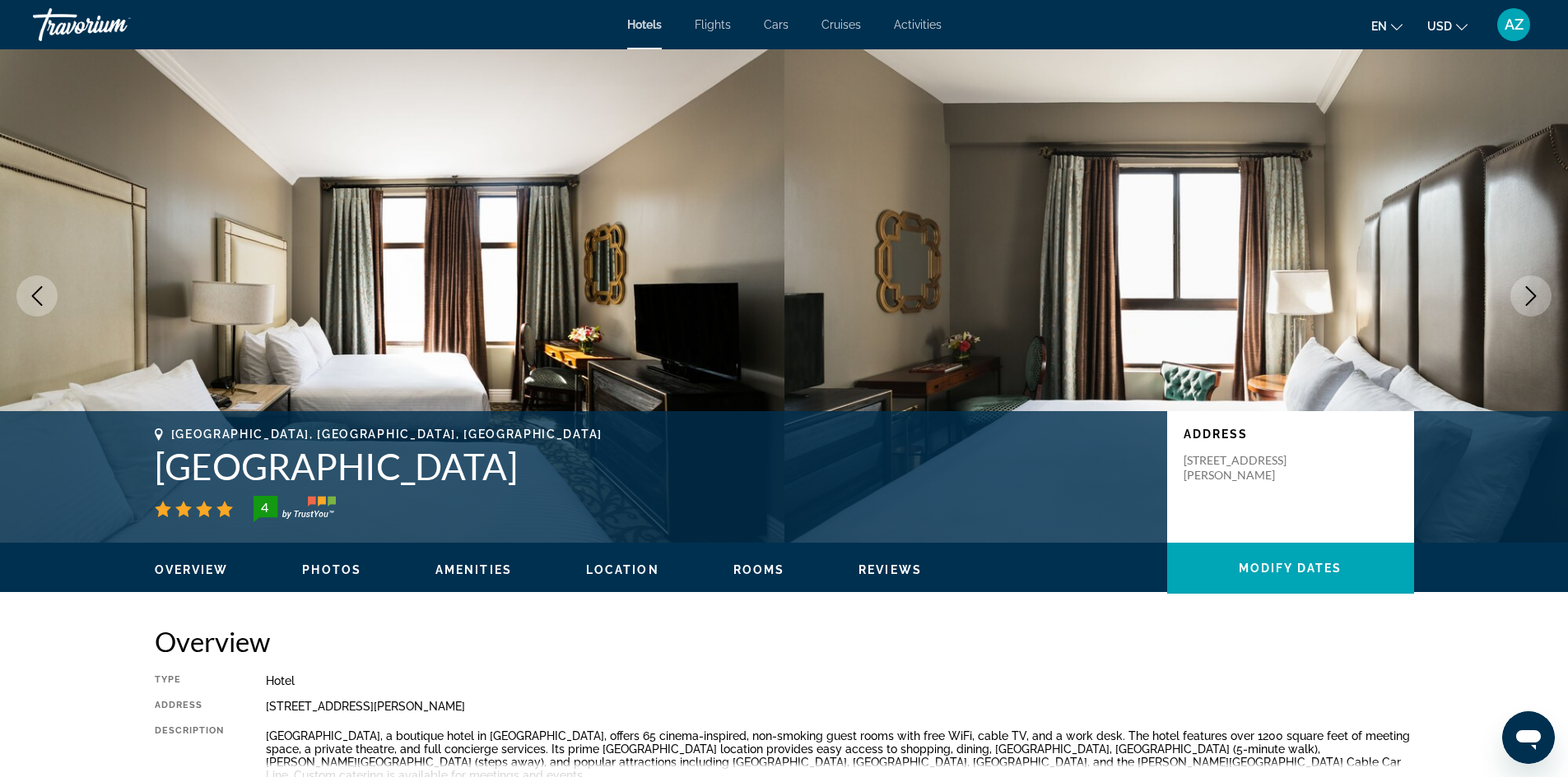
click at [1528, 307] on button "Next image" at bounding box center [1530, 296] width 41 height 41
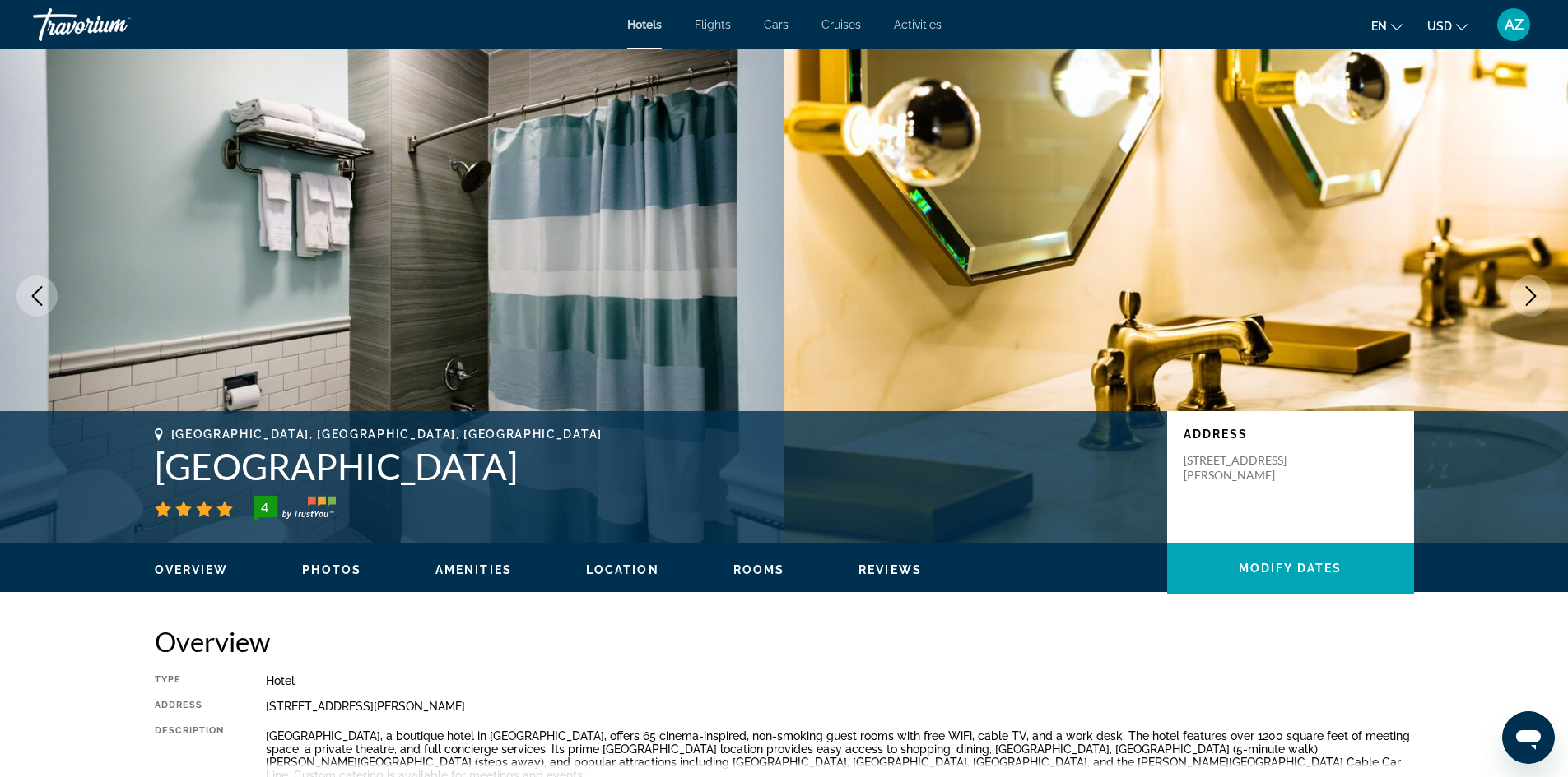
click at [1528, 307] on button "Next image" at bounding box center [1530, 296] width 41 height 41
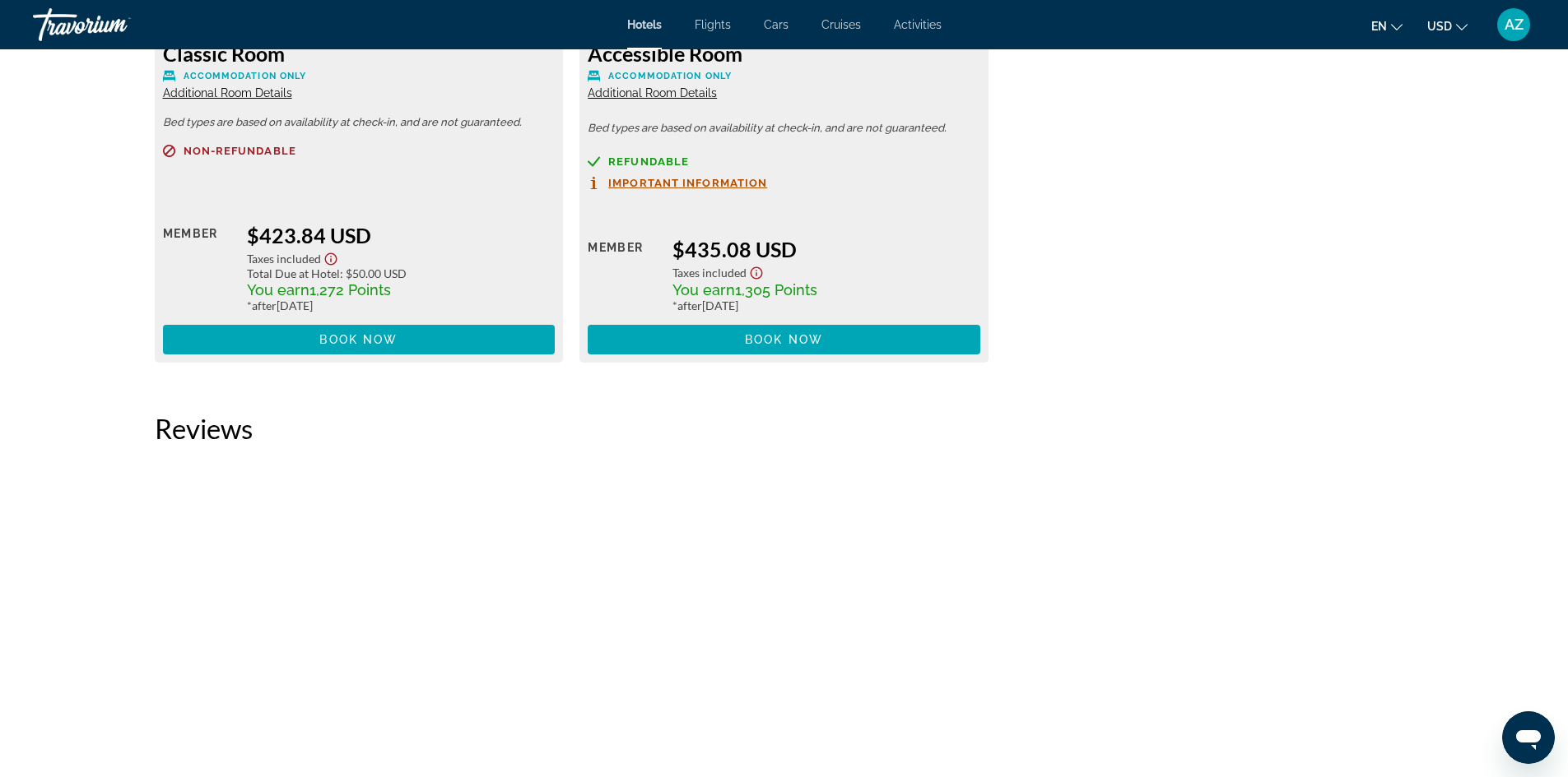
scroll to position [5025, 0]
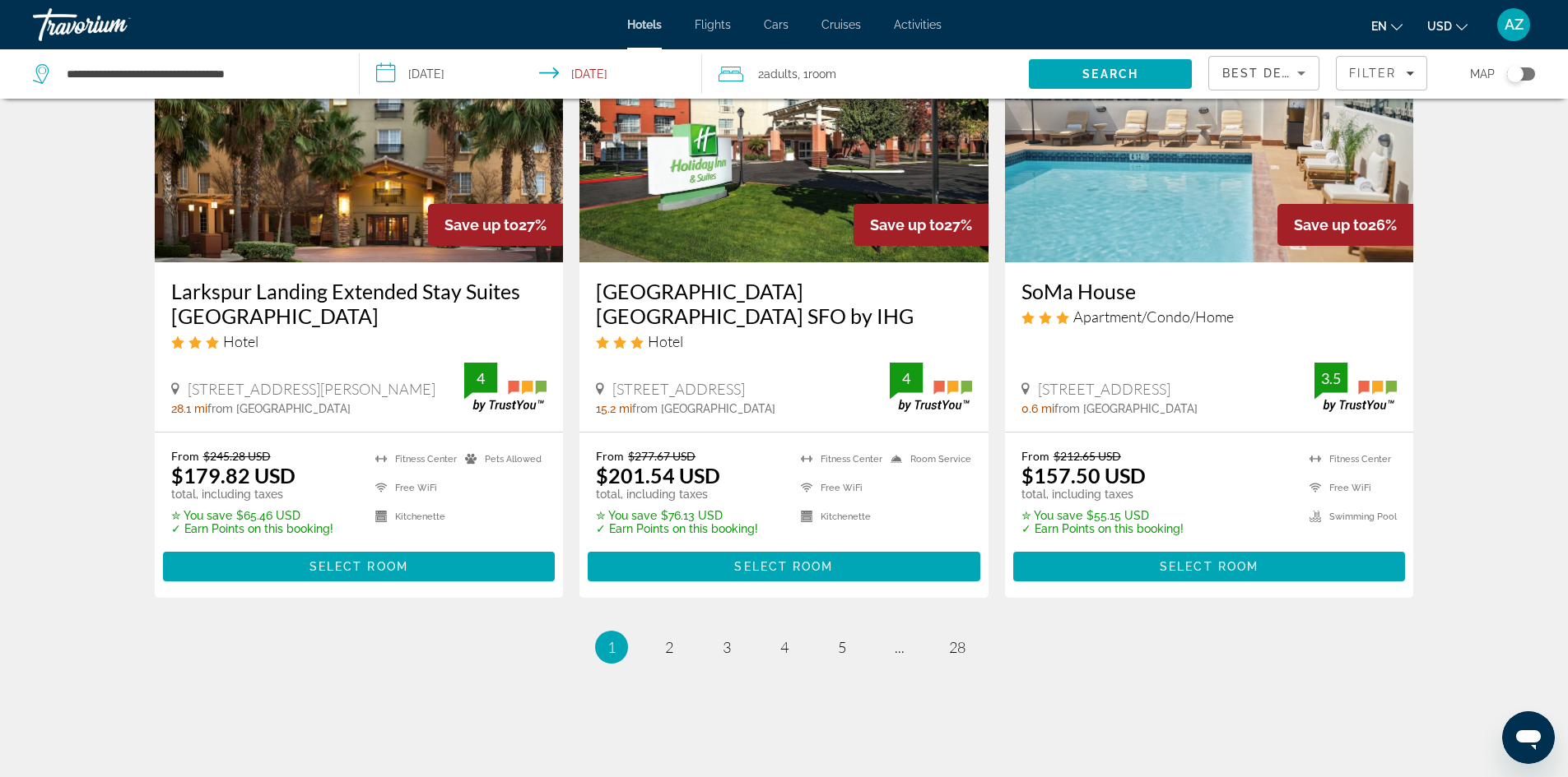
scroll to position [2060, 0]
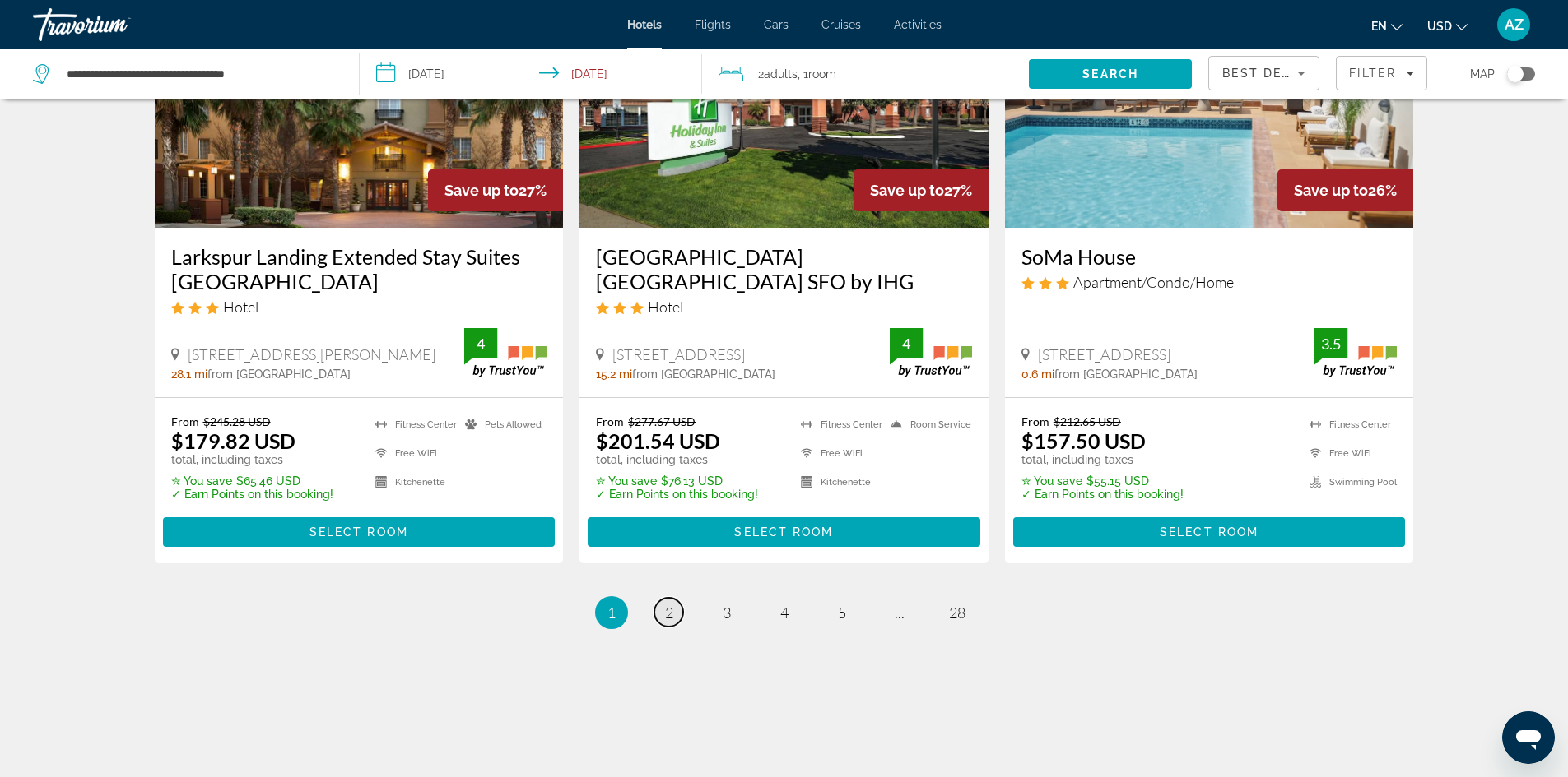
click at [667, 604] on span "2" at bounding box center [668, 613] width 8 height 18
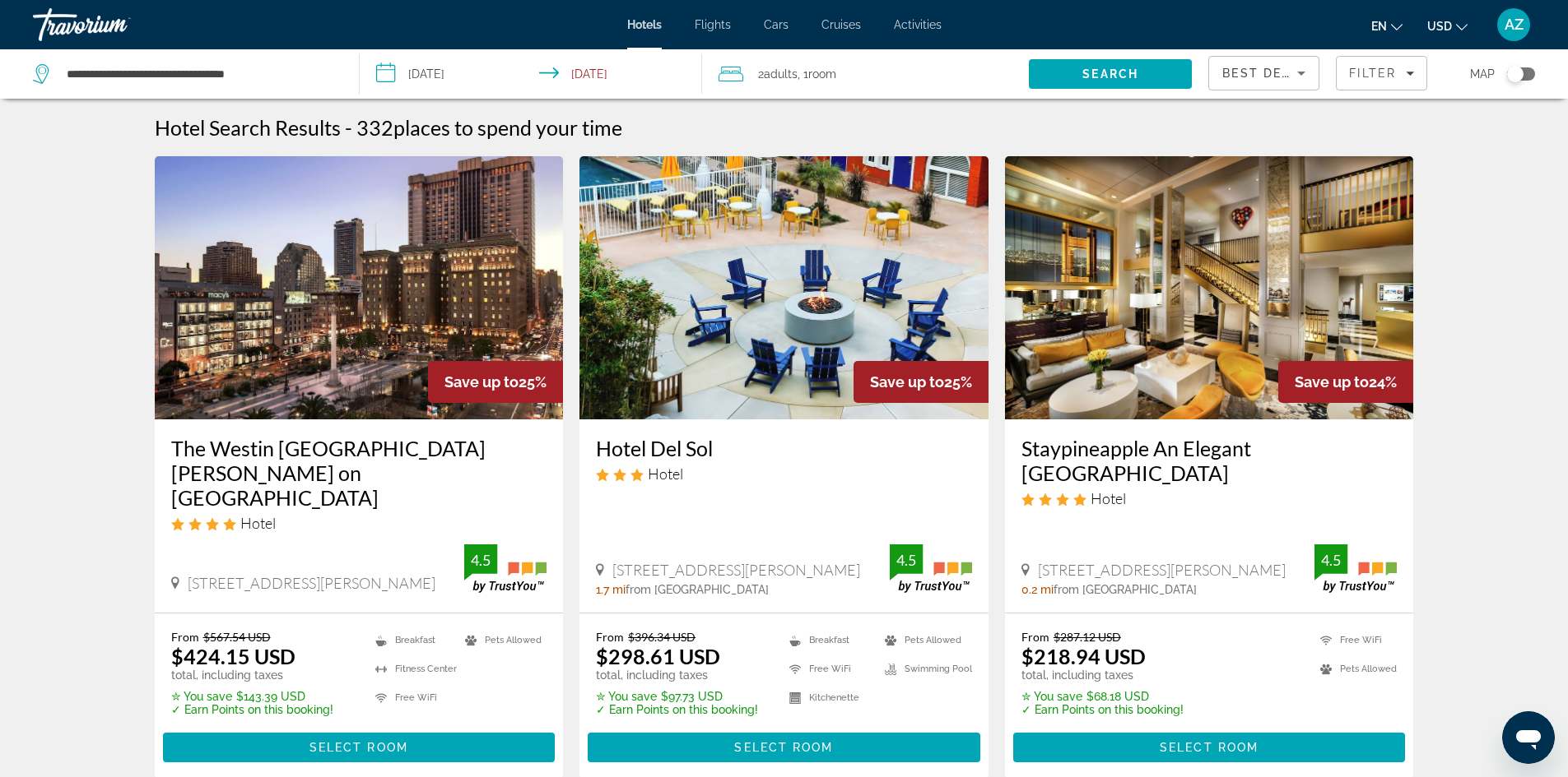
click at [1111, 362] on img "Main content" at bounding box center [1209, 287] width 409 height 263
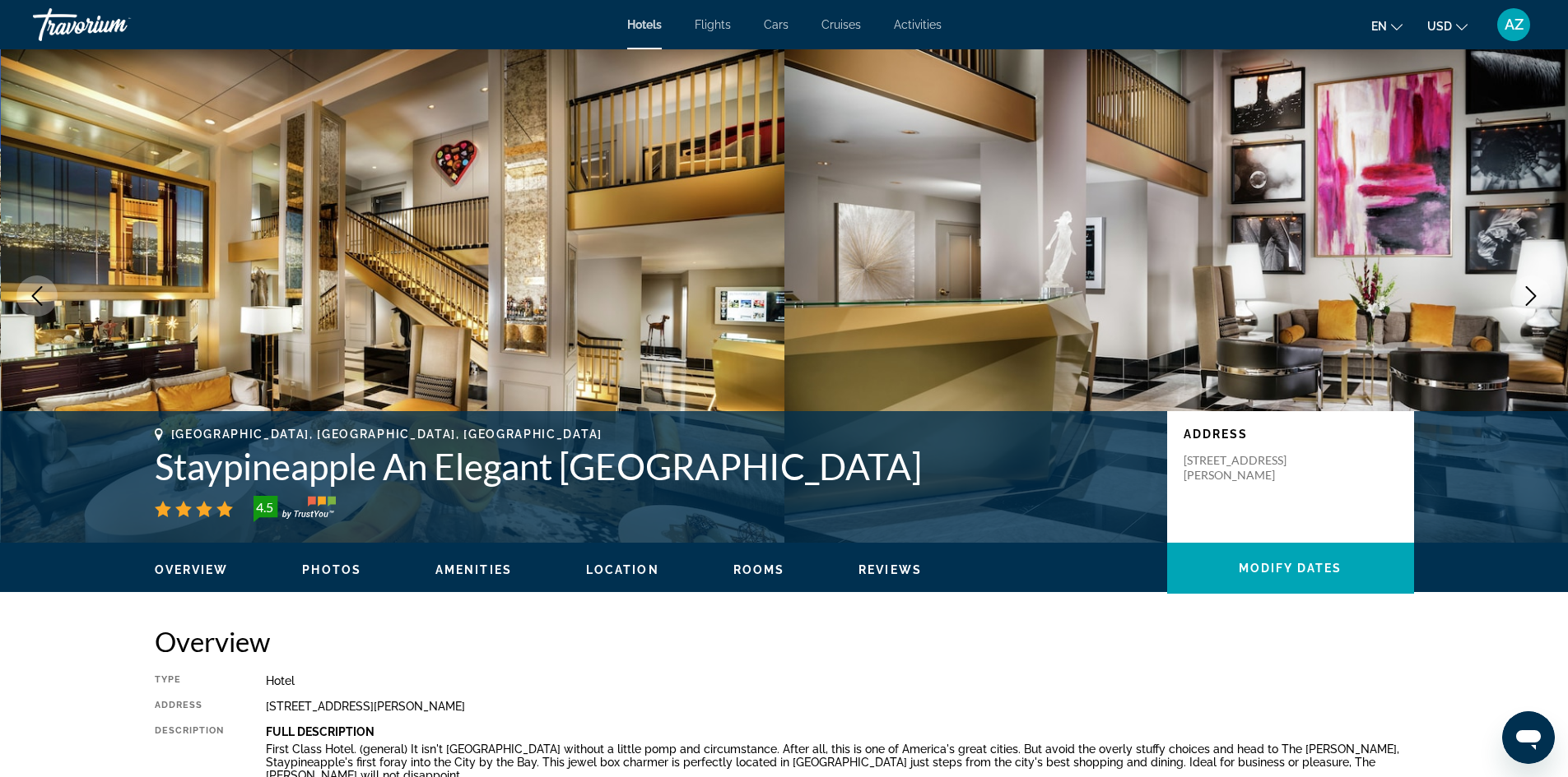
click at [1536, 290] on icon "Next image" at bounding box center [1530, 296] width 20 height 20
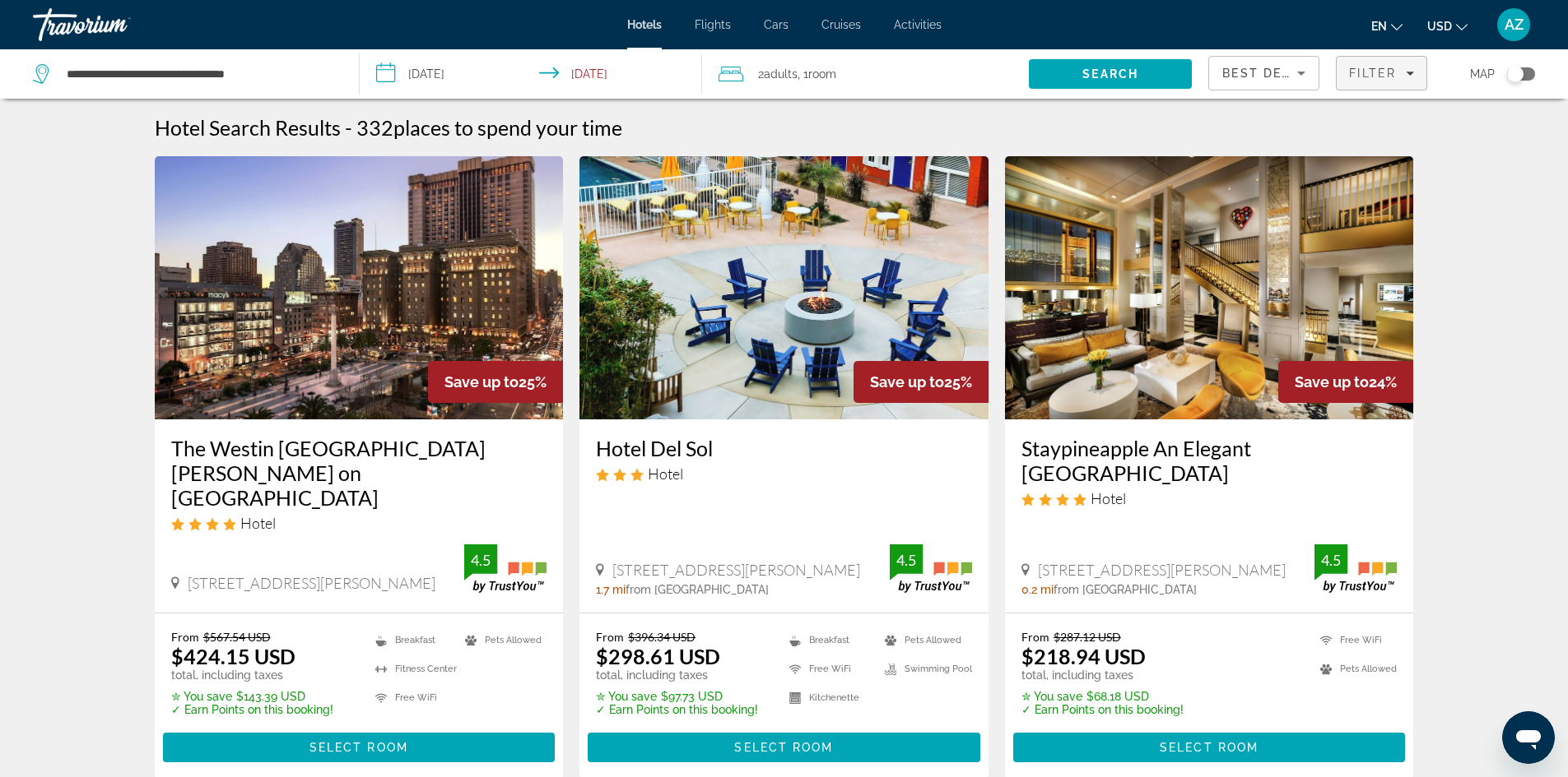
click at [1410, 76] on icon "Filters" at bounding box center [1409, 73] width 8 height 8
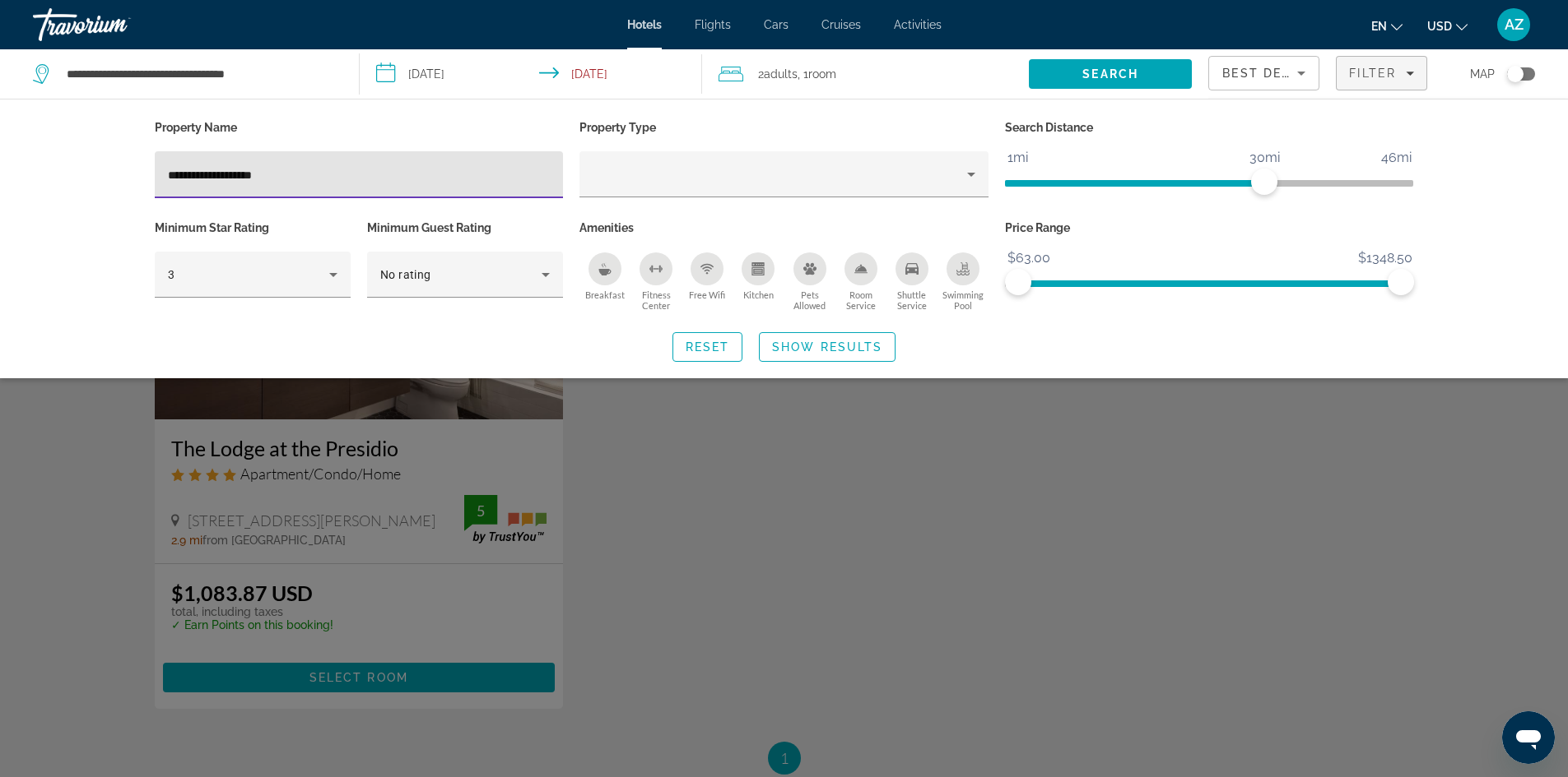
type input "**********"
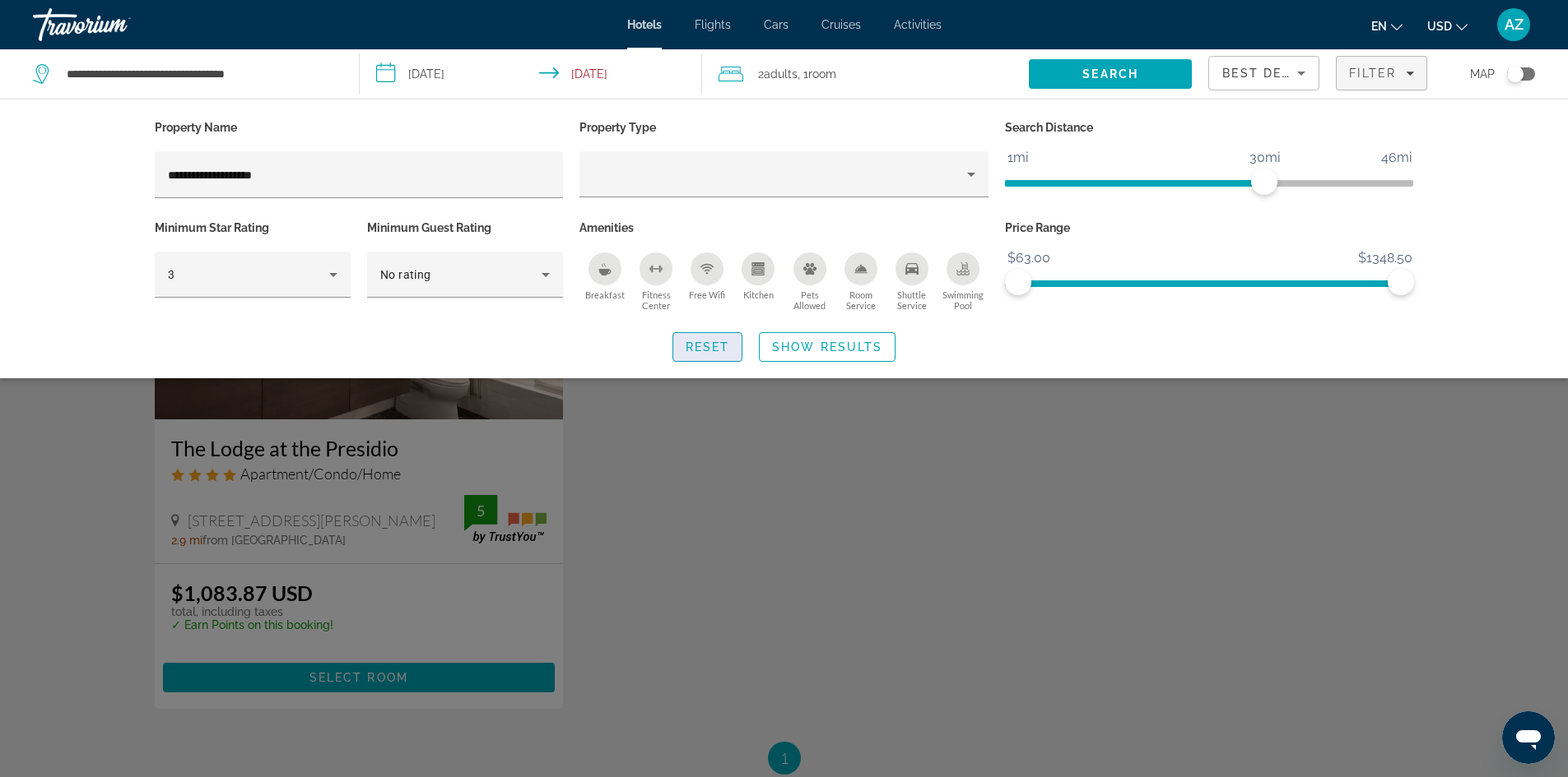
click at [700, 345] on span "Reset" at bounding box center [707, 347] width 44 height 13
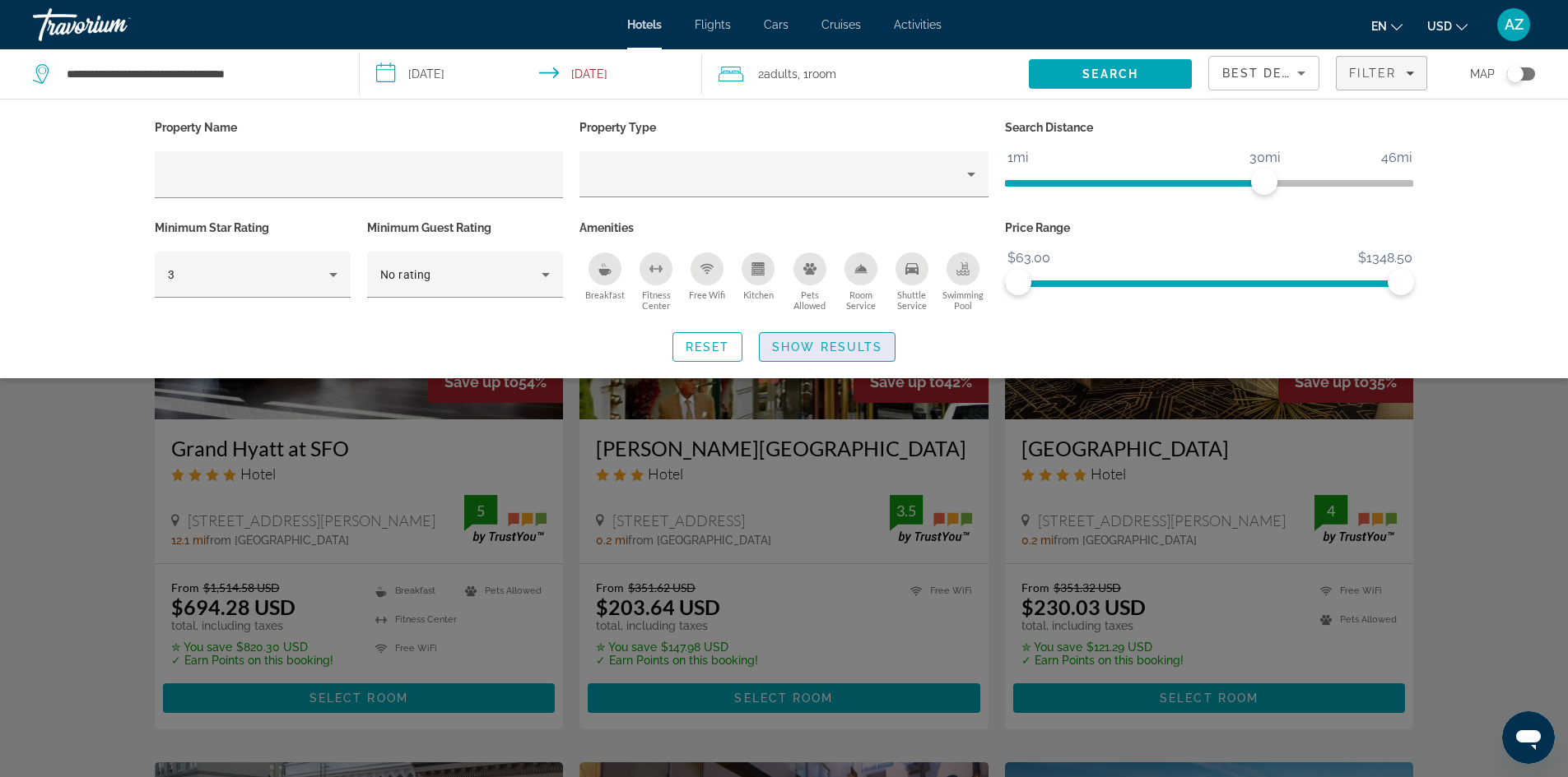
click at [803, 350] on span "Show Results" at bounding box center [826, 347] width 110 height 13
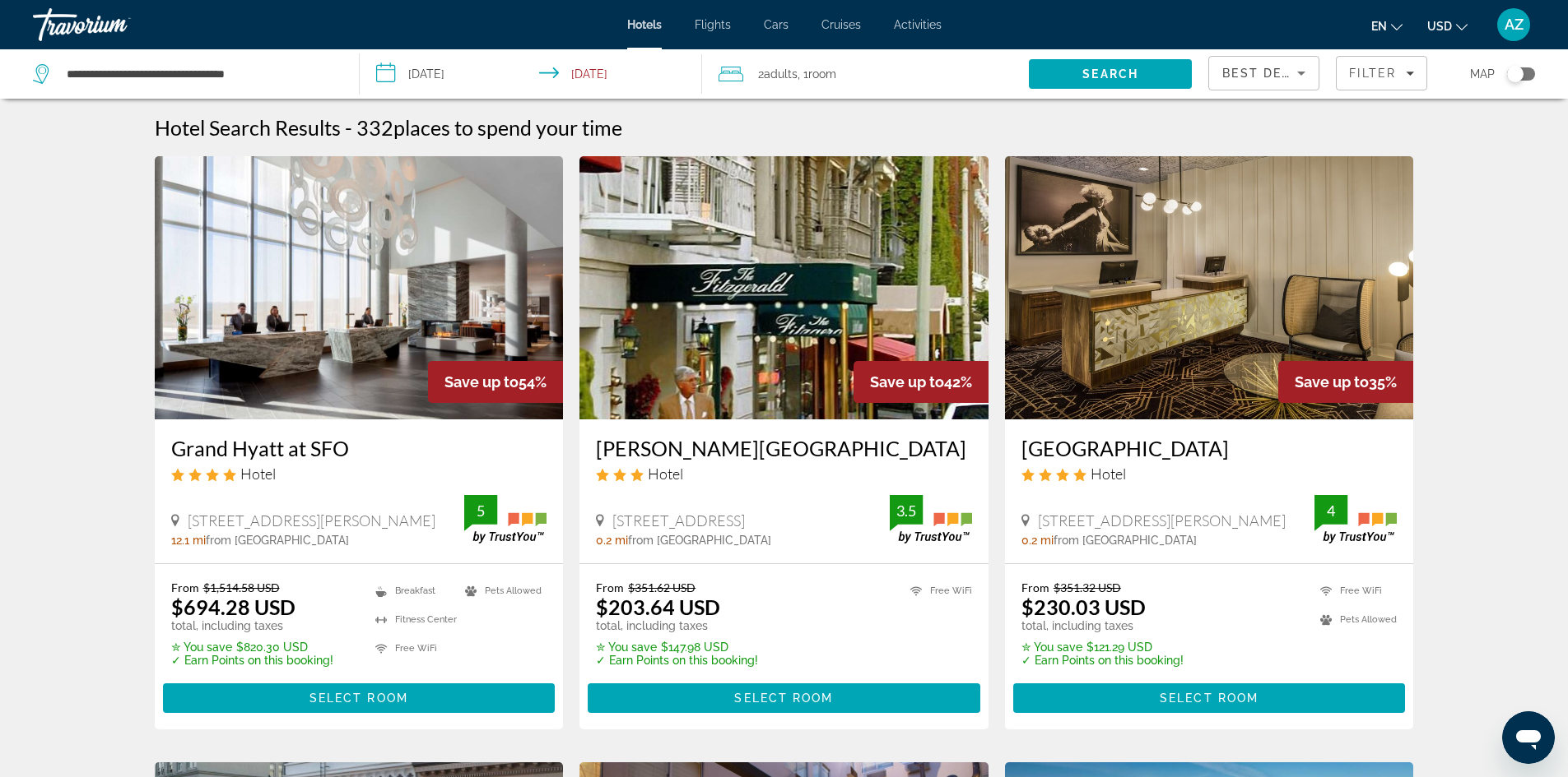
click at [1521, 27] on span "AZ" at bounding box center [1513, 25] width 19 height 17
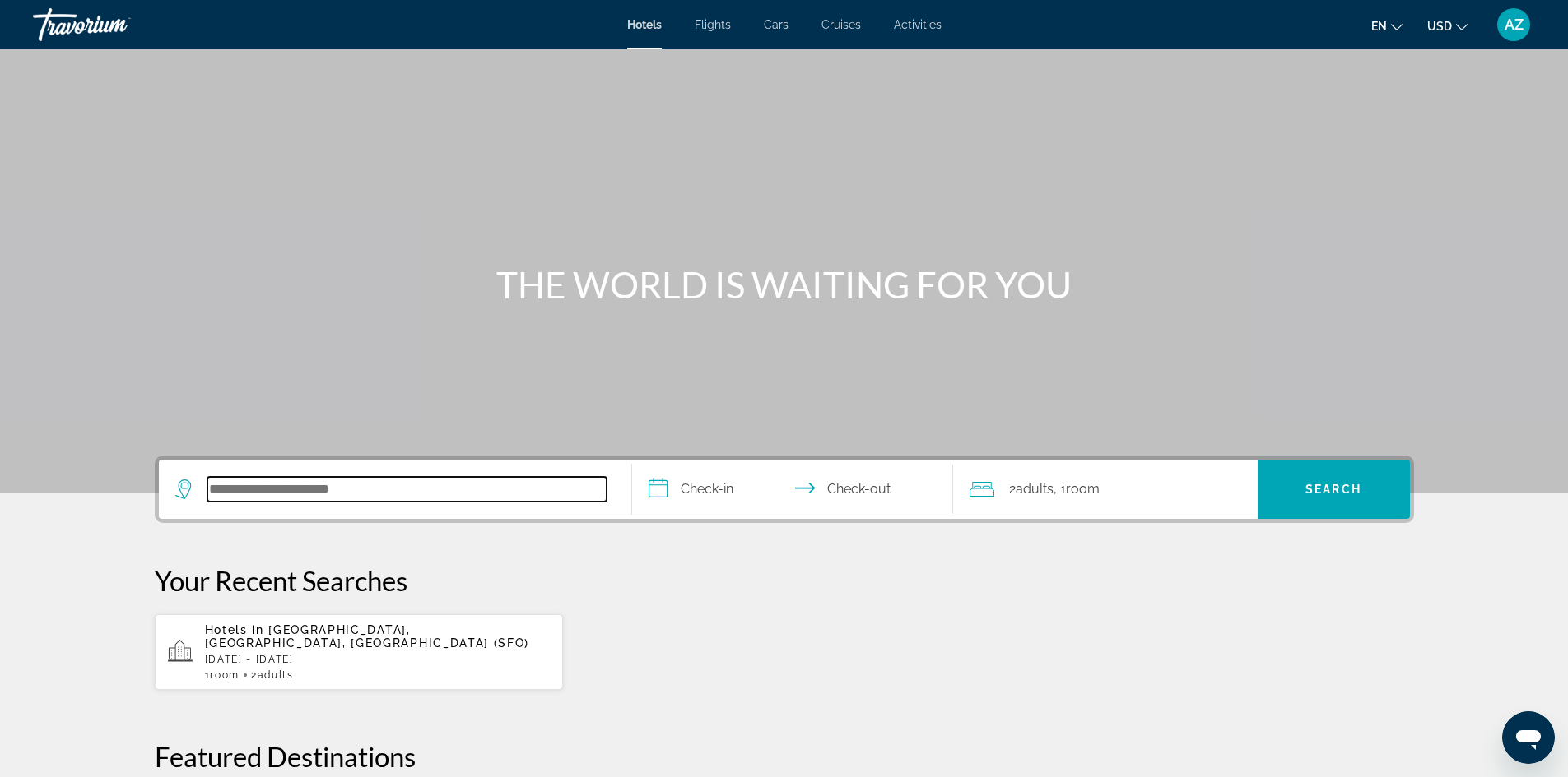
click at [324, 489] on input "Search hotel destination" at bounding box center [407, 490] width 400 height 24
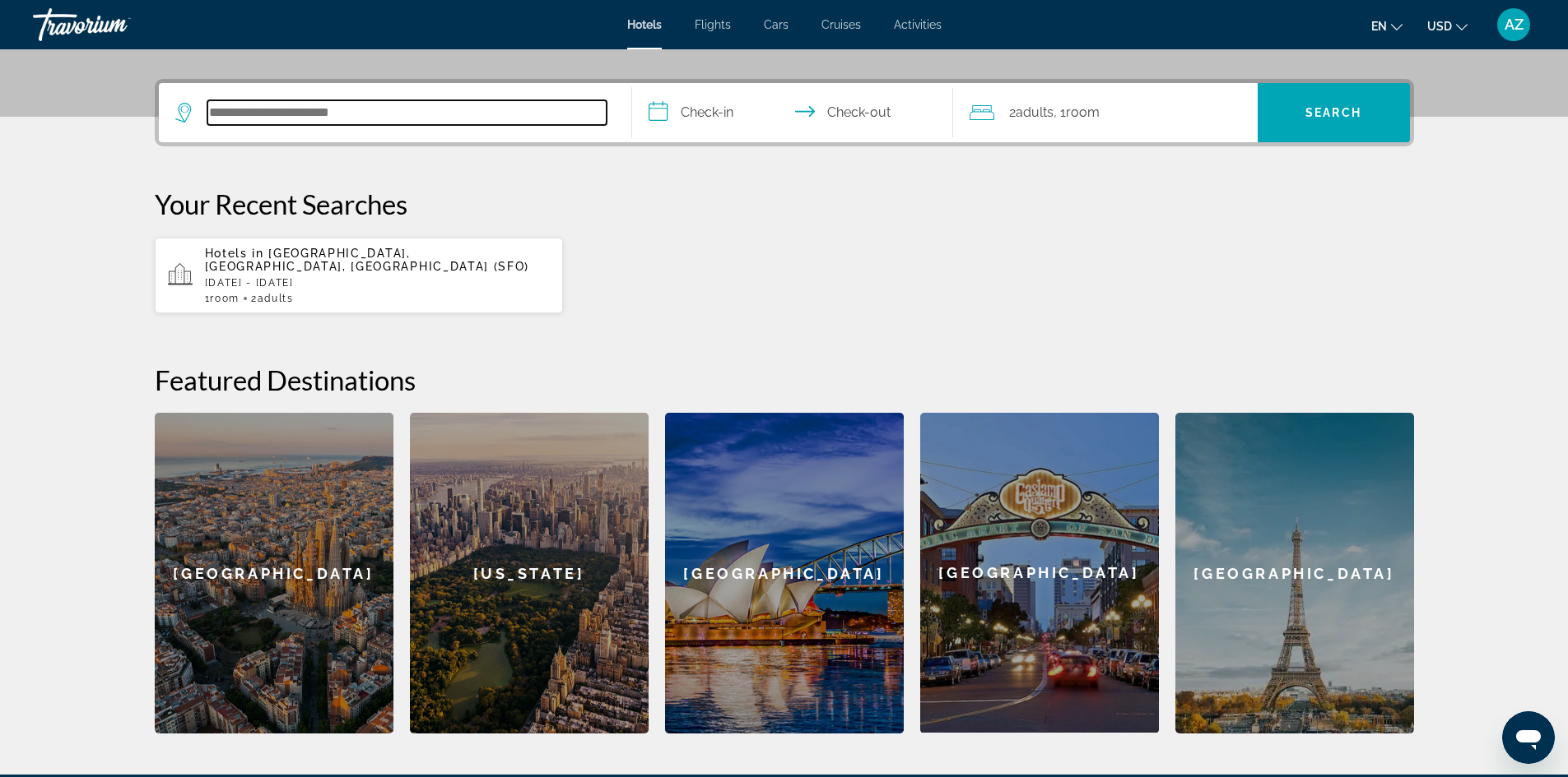
scroll to position [402, 0]
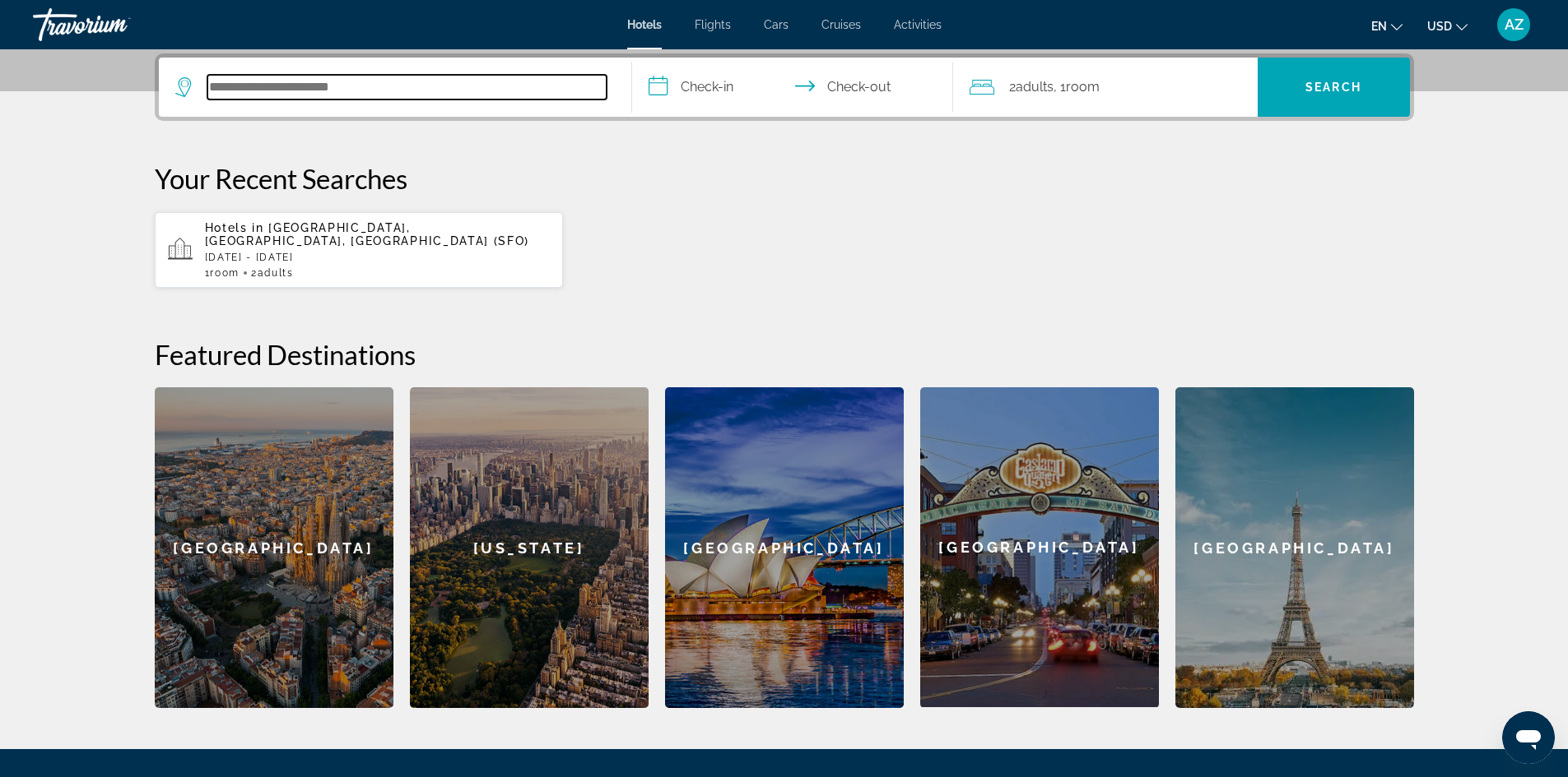
paste input "**********"
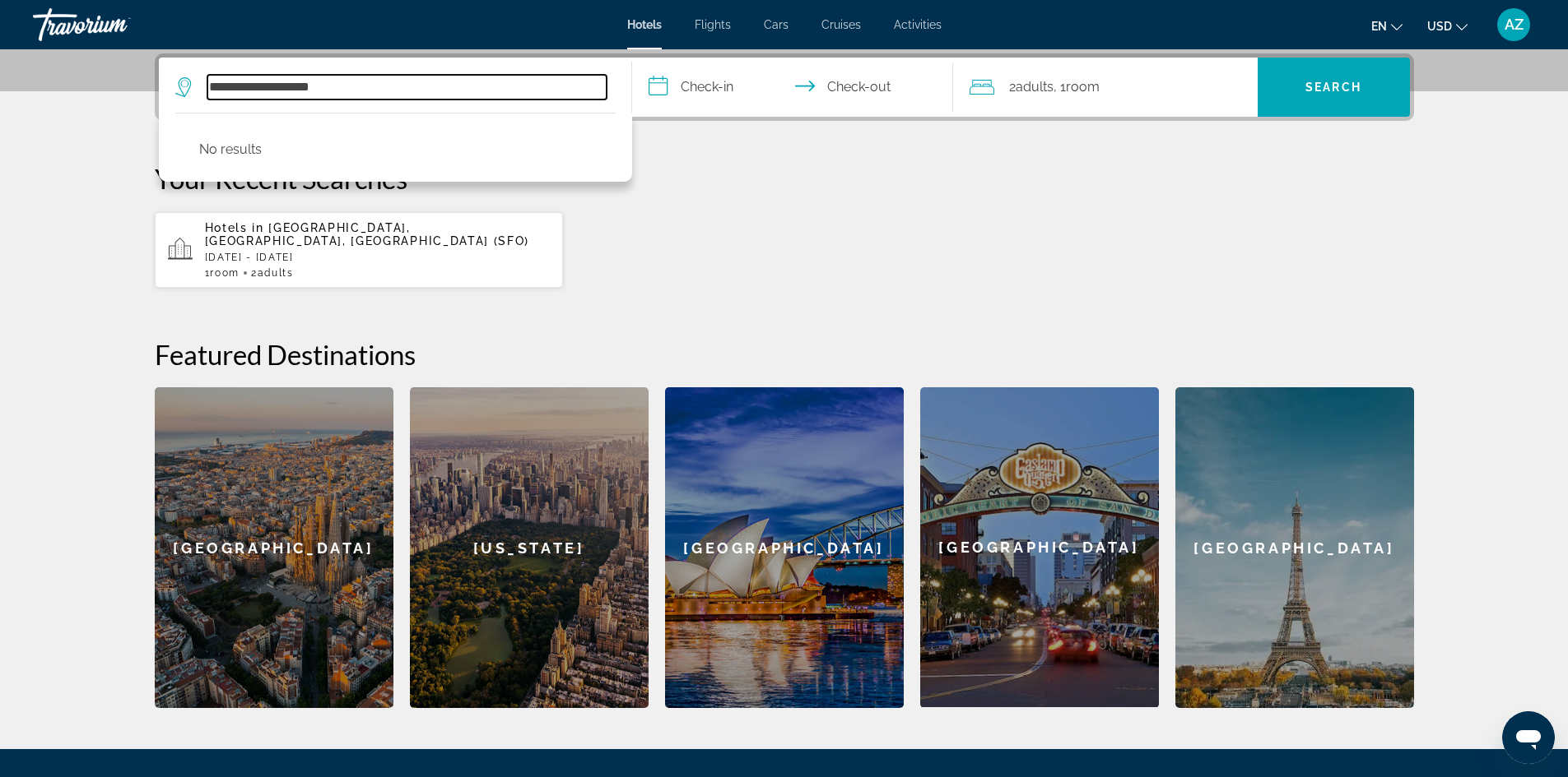
type input "**********"
drag, startPoint x: 360, startPoint y: 92, endPoint x: 164, endPoint y: 94, distance: 196.0
click at [164, 94] on app-destination-search "**********" at bounding box center [395, 86] width 473 height 59
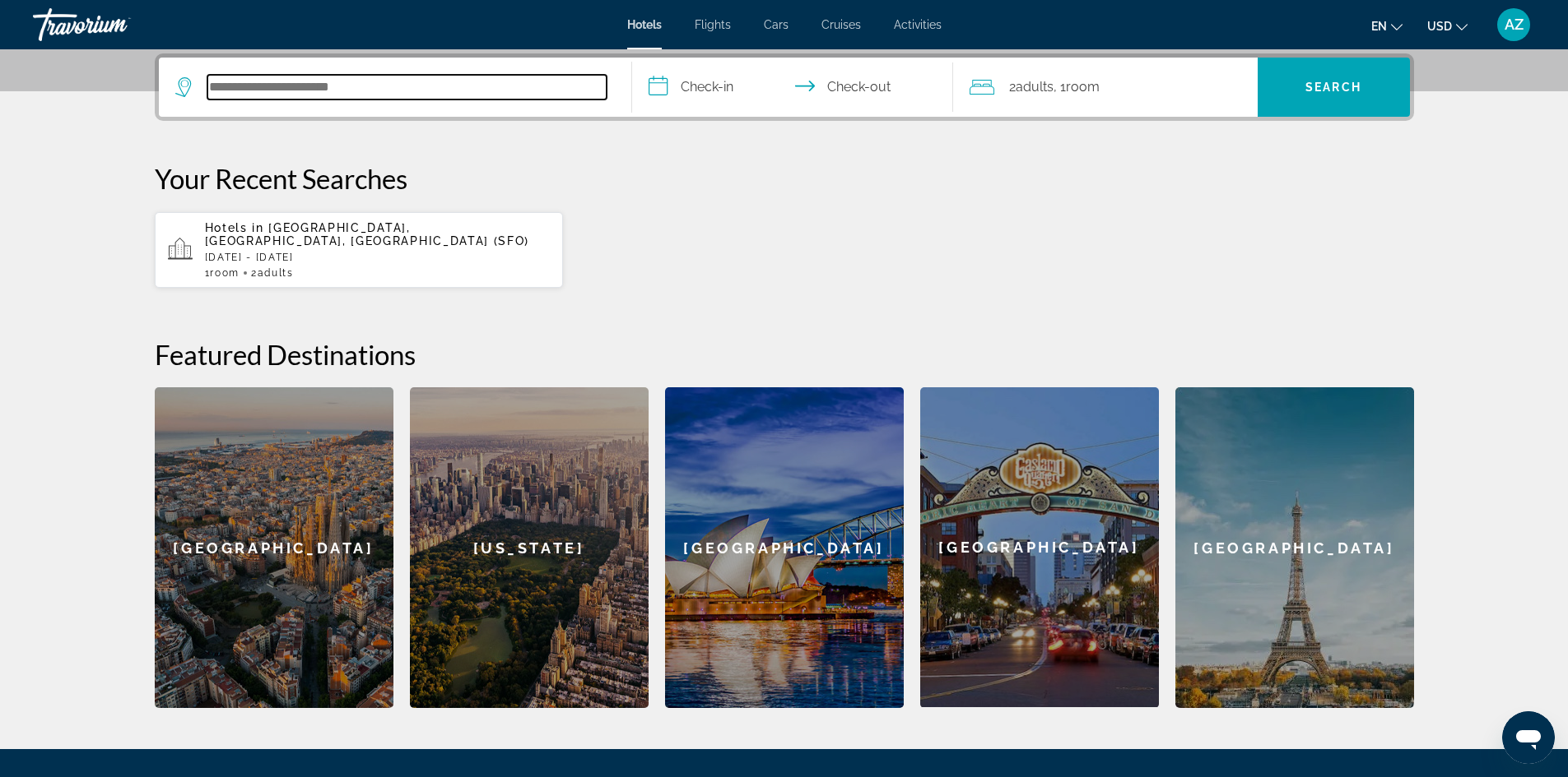
click at [353, 85] on input "Search hotel destination" at bounding box center [407, 87] width 400 height 24
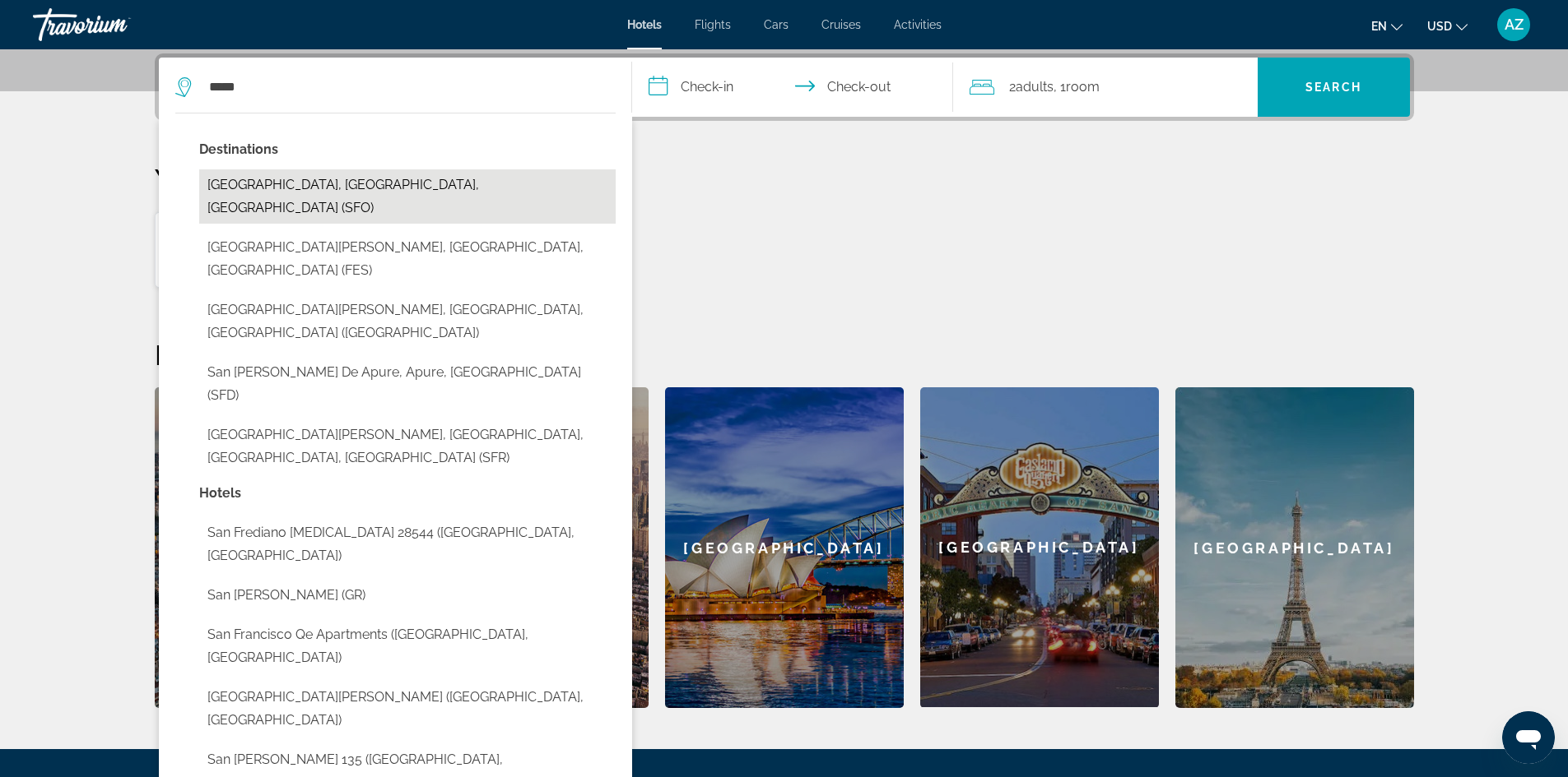
click at [400, 187] on button "[GEOGRAPHIC_DATA], [GEOGRAPHIC_DATA], [GEOGRAPHIC_DATA] (SFO)" at bounding box center [407, 196] width 416 height 54
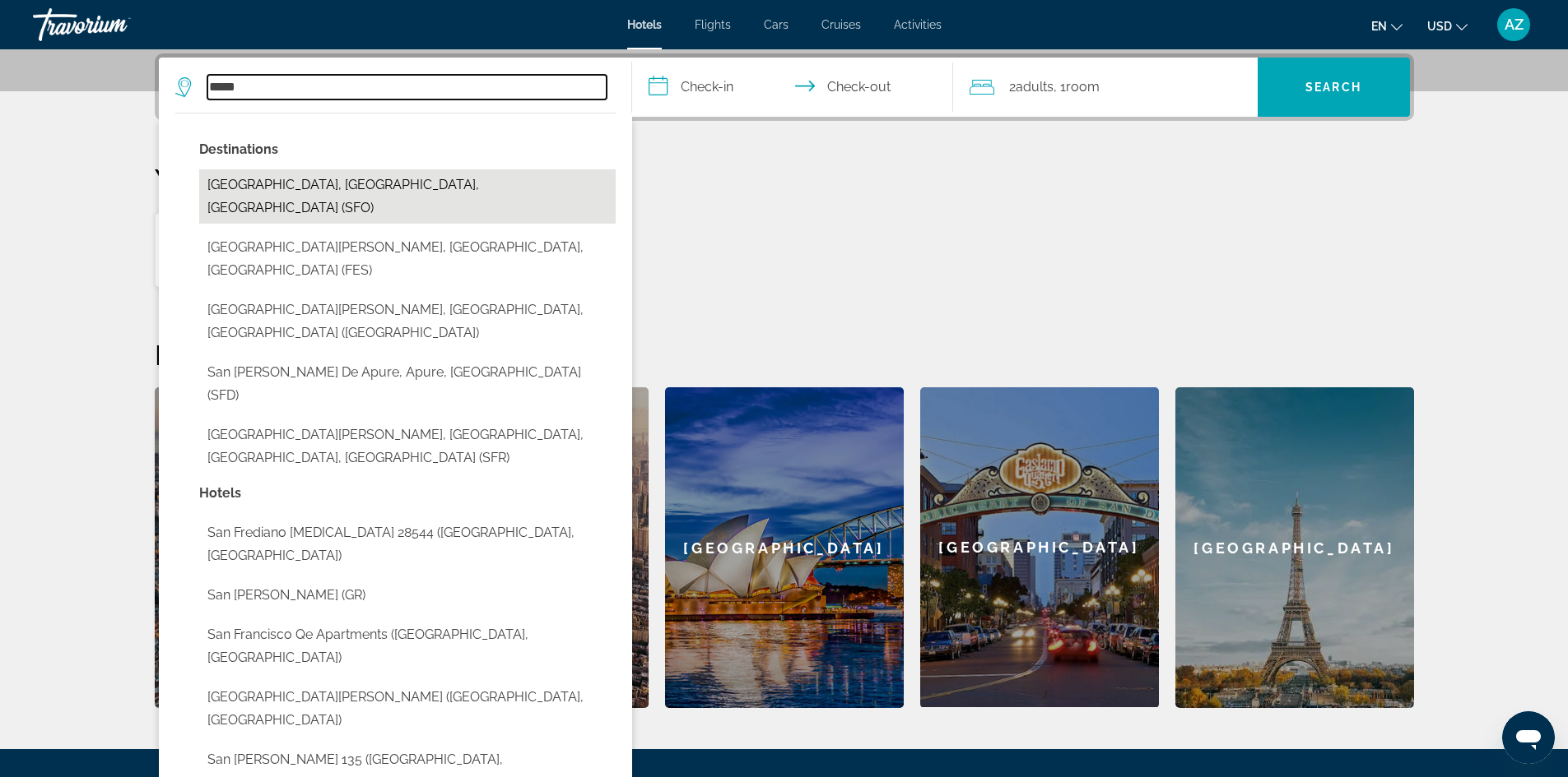
type input "**********"
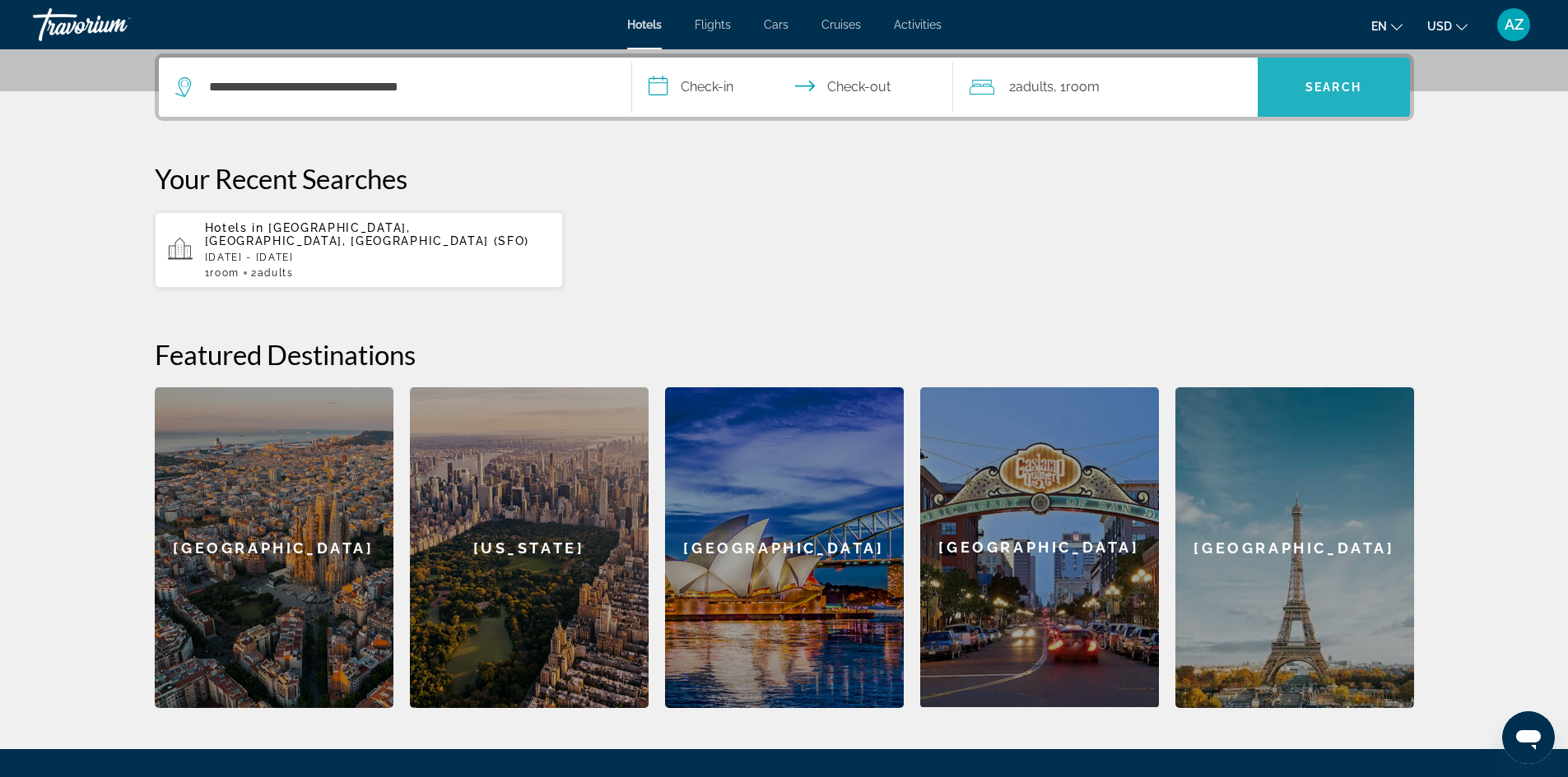
click at [1292, 93] on span "Search" at bounding box center [1334, 87] width 152 height 39
click at [1374, 91] on span "Search" at bounding box center [1334, 87] width 152 height 39
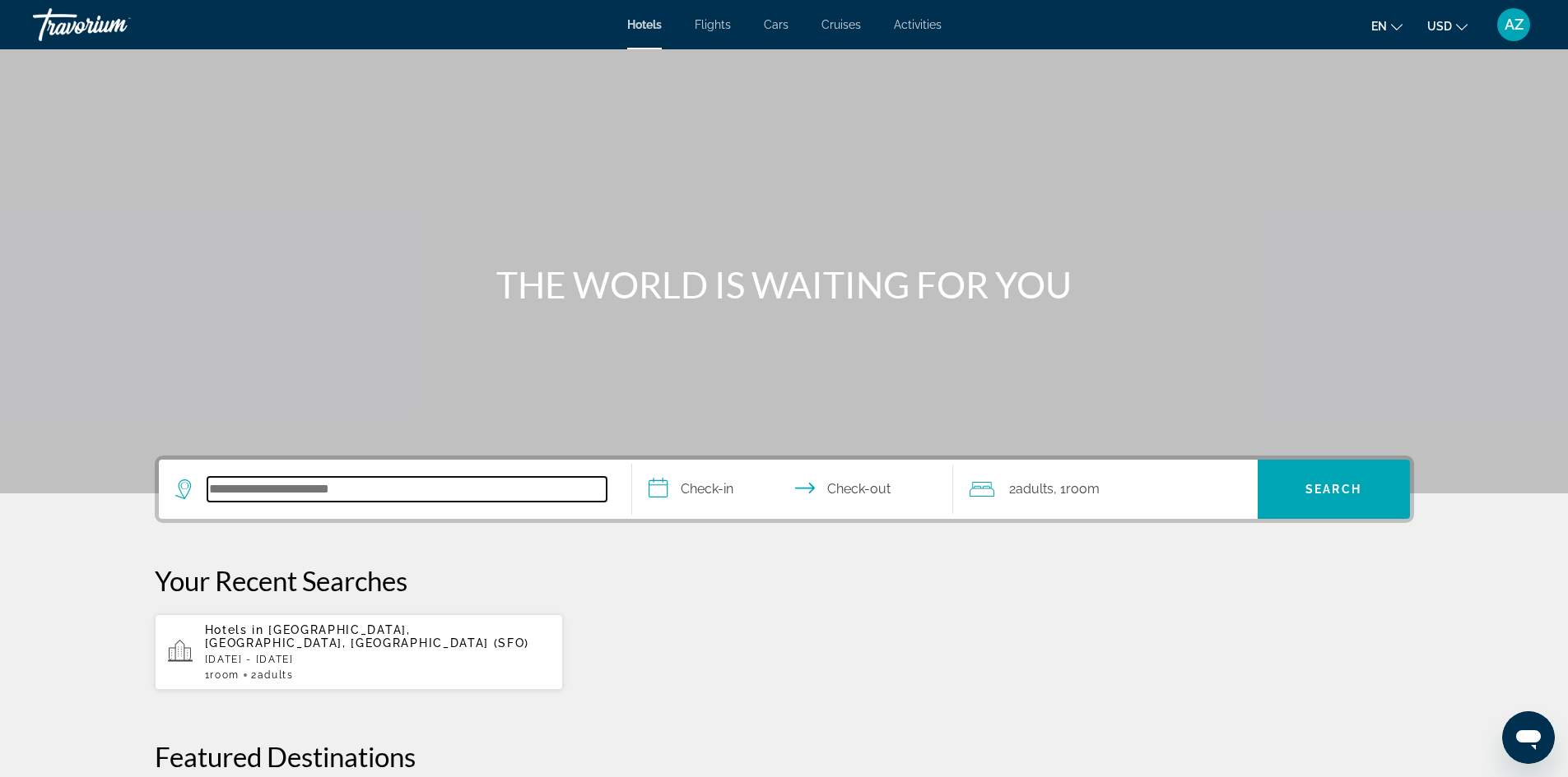
click at [303, 489] on input "Search hotel destination" at bounding box center [407, 490] width 400 height 24
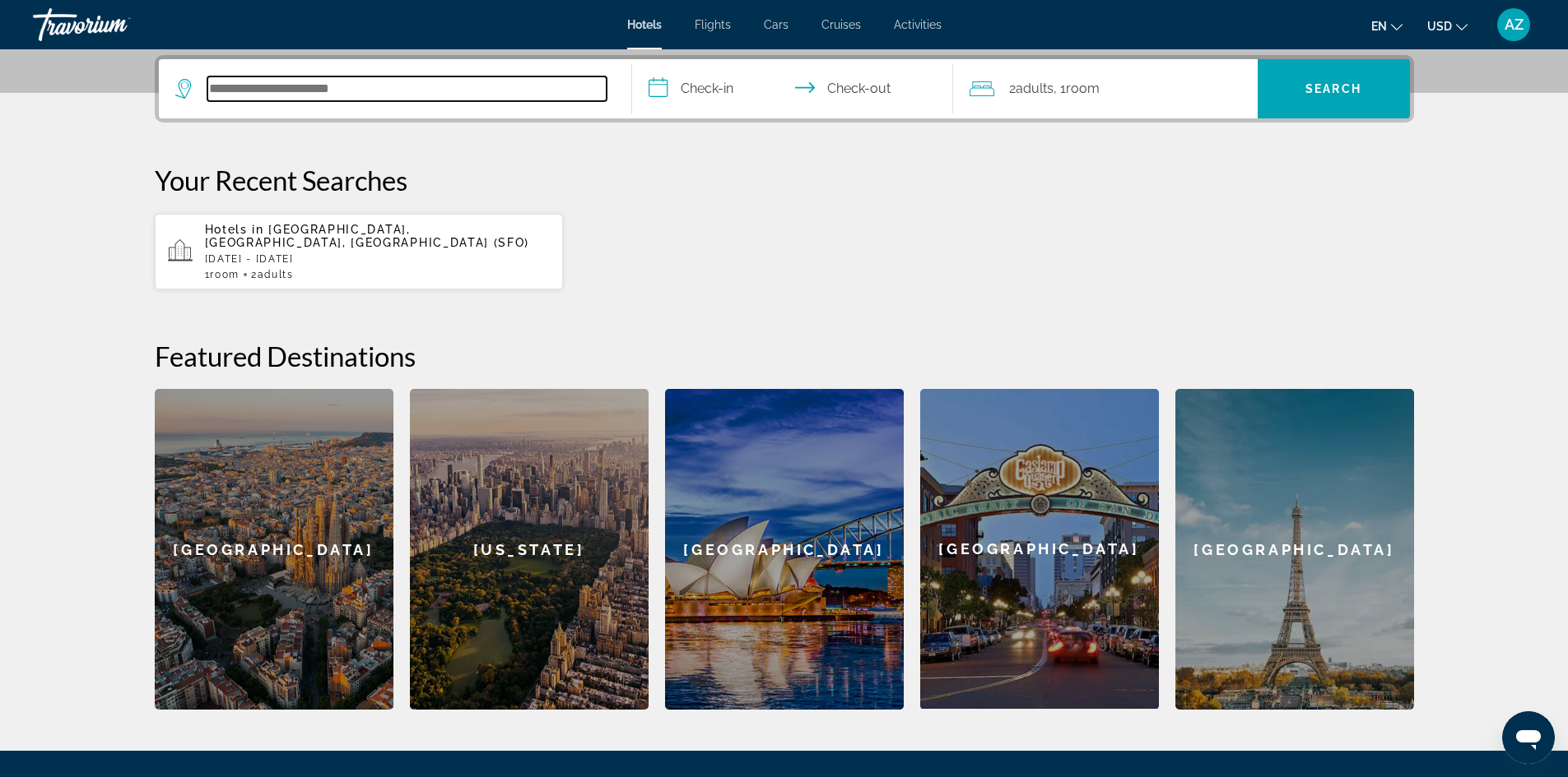
scroll to position [402, 0]
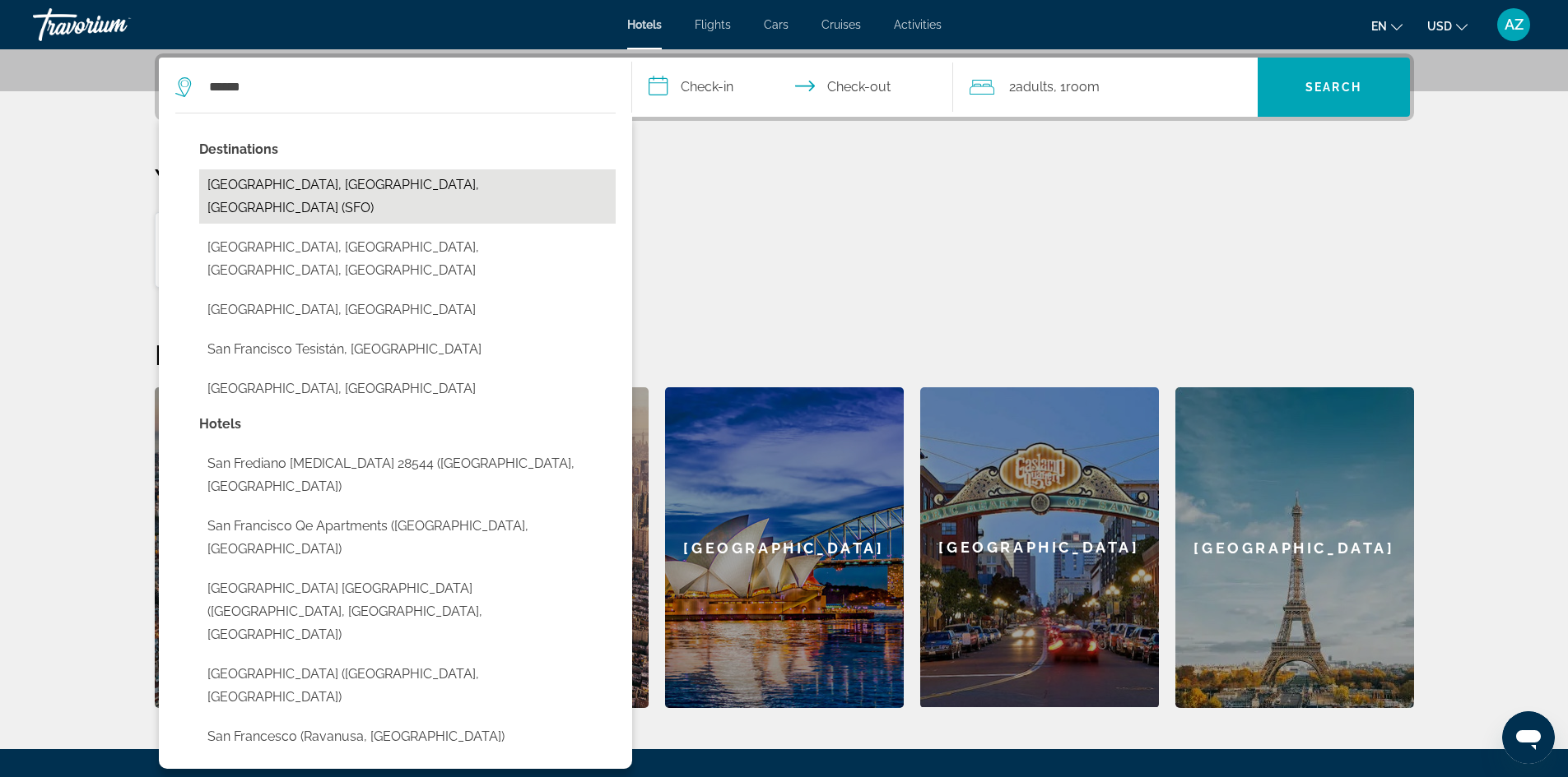
click at [310, 185] on button "[GEOGRAPHIC_DATA], [GEOGRAPHIC_DATA], [GEOGRAPHIC_DATA] (SFO)" at bounding box center [407, 196] width 416 height 54
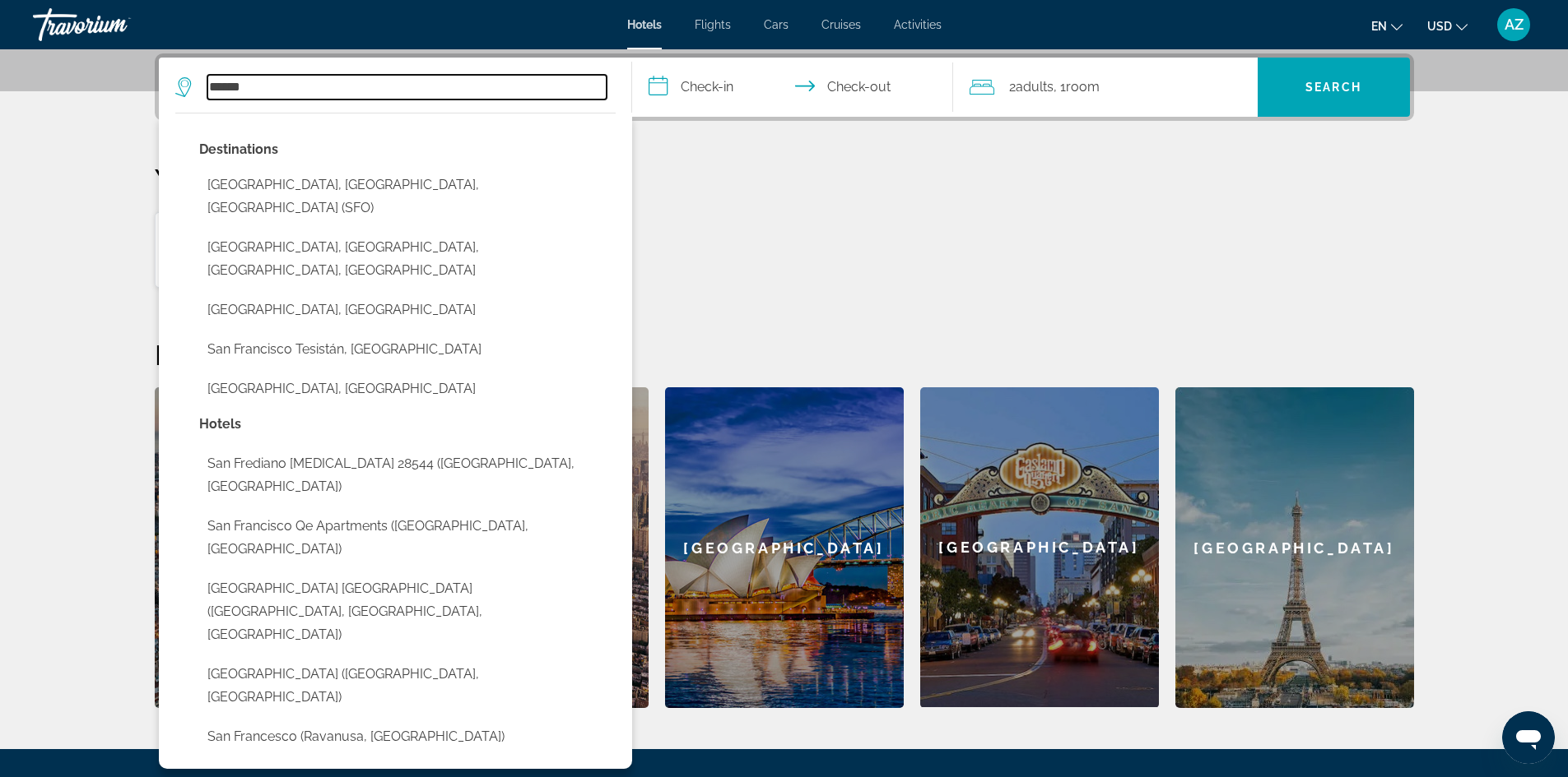
type input "**********"
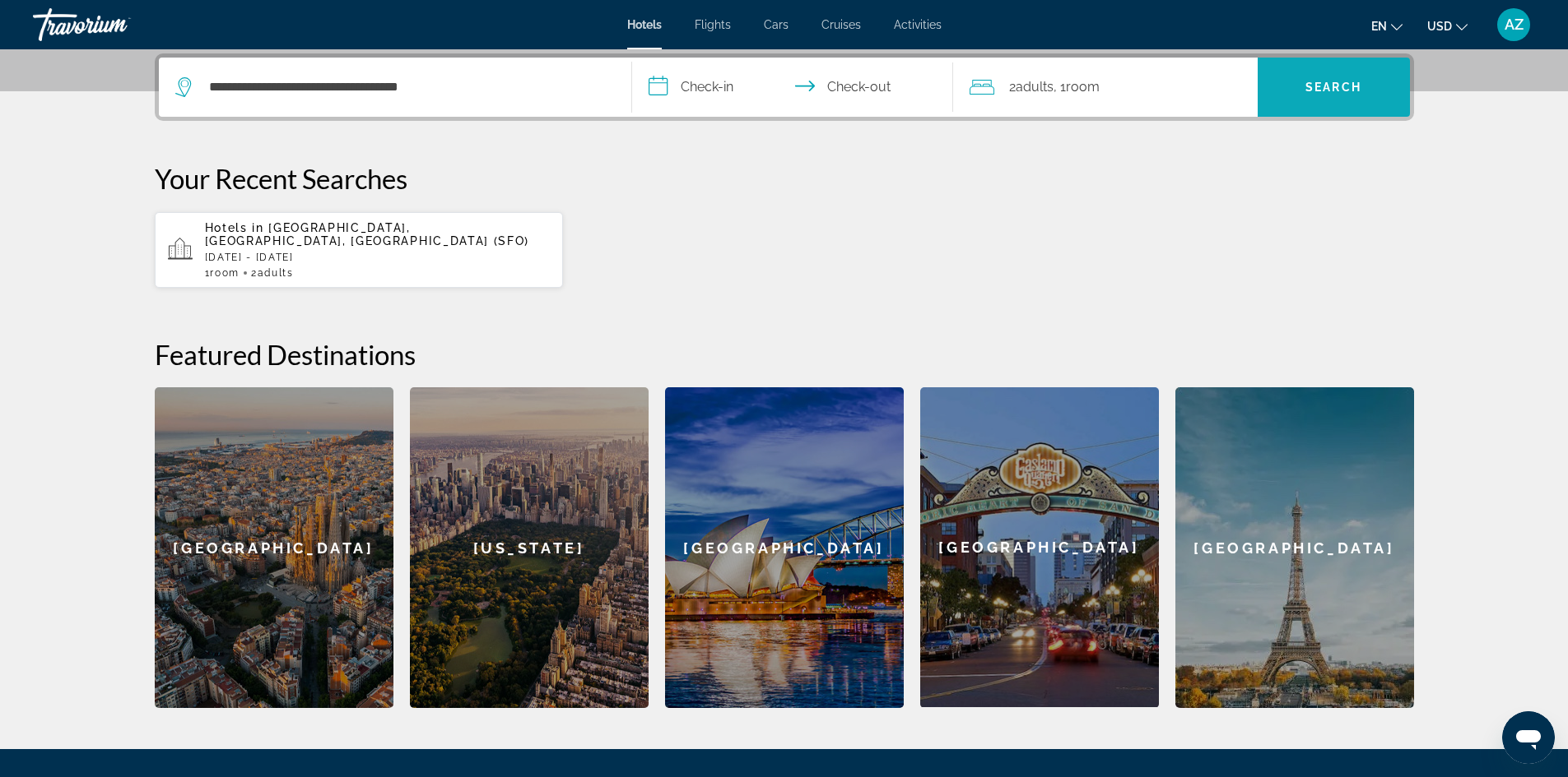
click at [1305, 95] on span "Search" at bounding box center [1334, 87] width 152 height 39
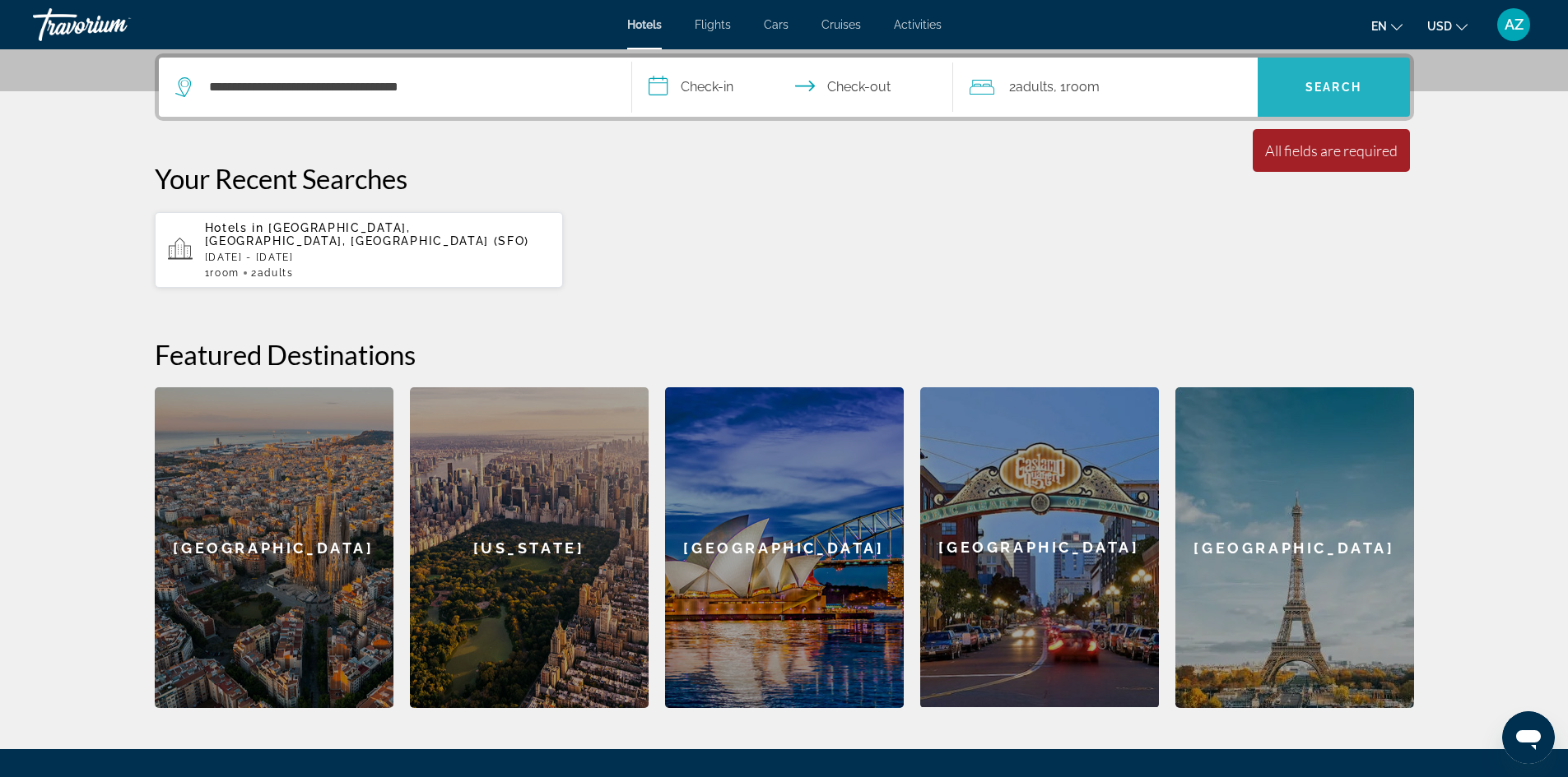
click at [1329, 92] on span "Search" at bounding box center [1333, 87] width 56 height 13
click at [671, 88] on input "**********" at bounding box center [795, 89] width 327 height 64
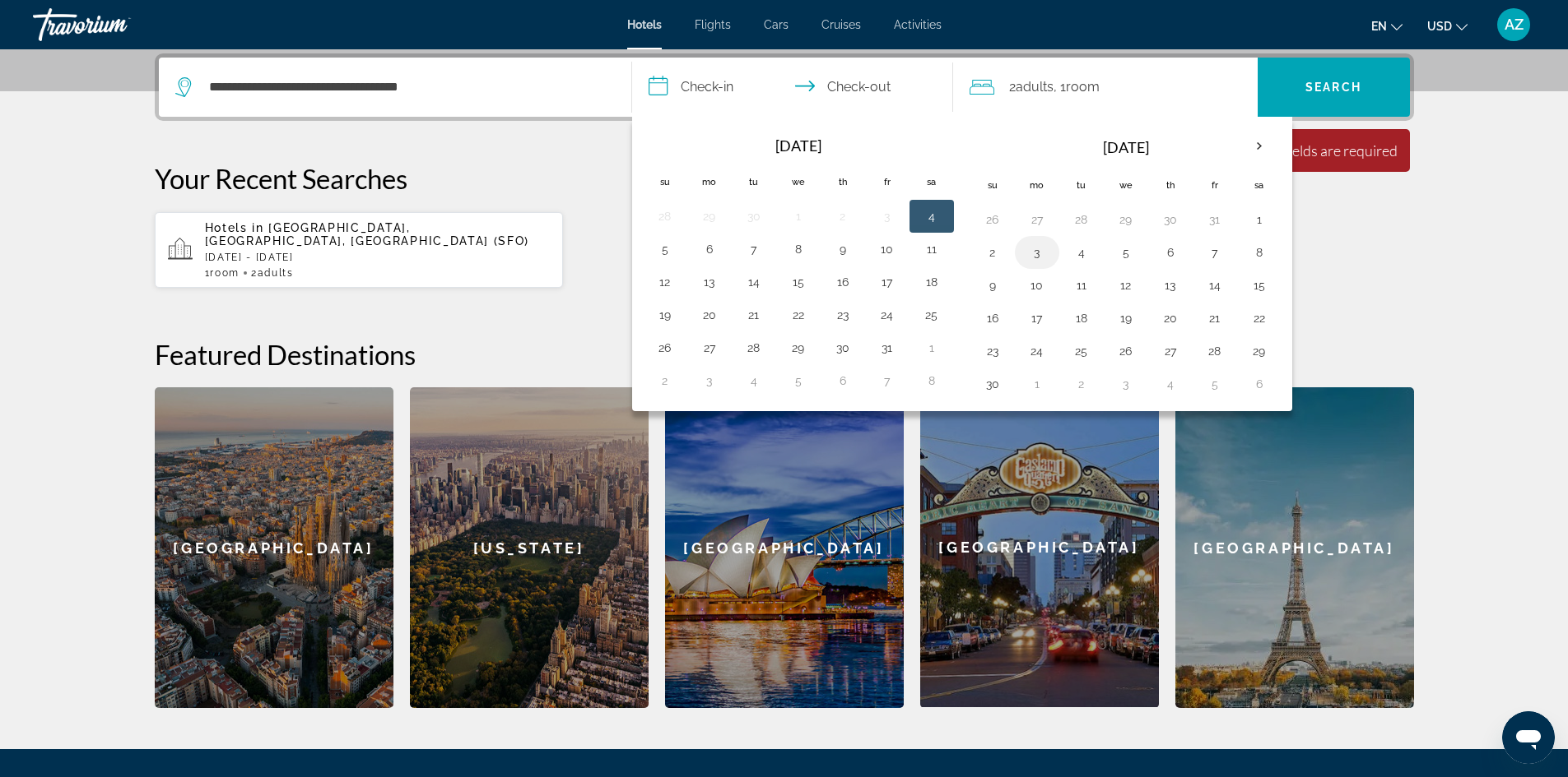
click at [1041, 251] on button "3" at bounding box center [1037, 253] width 26 height 23
click at [1371, 85] on span "Search" at bounding box center [1334, 87] width 152 height 39
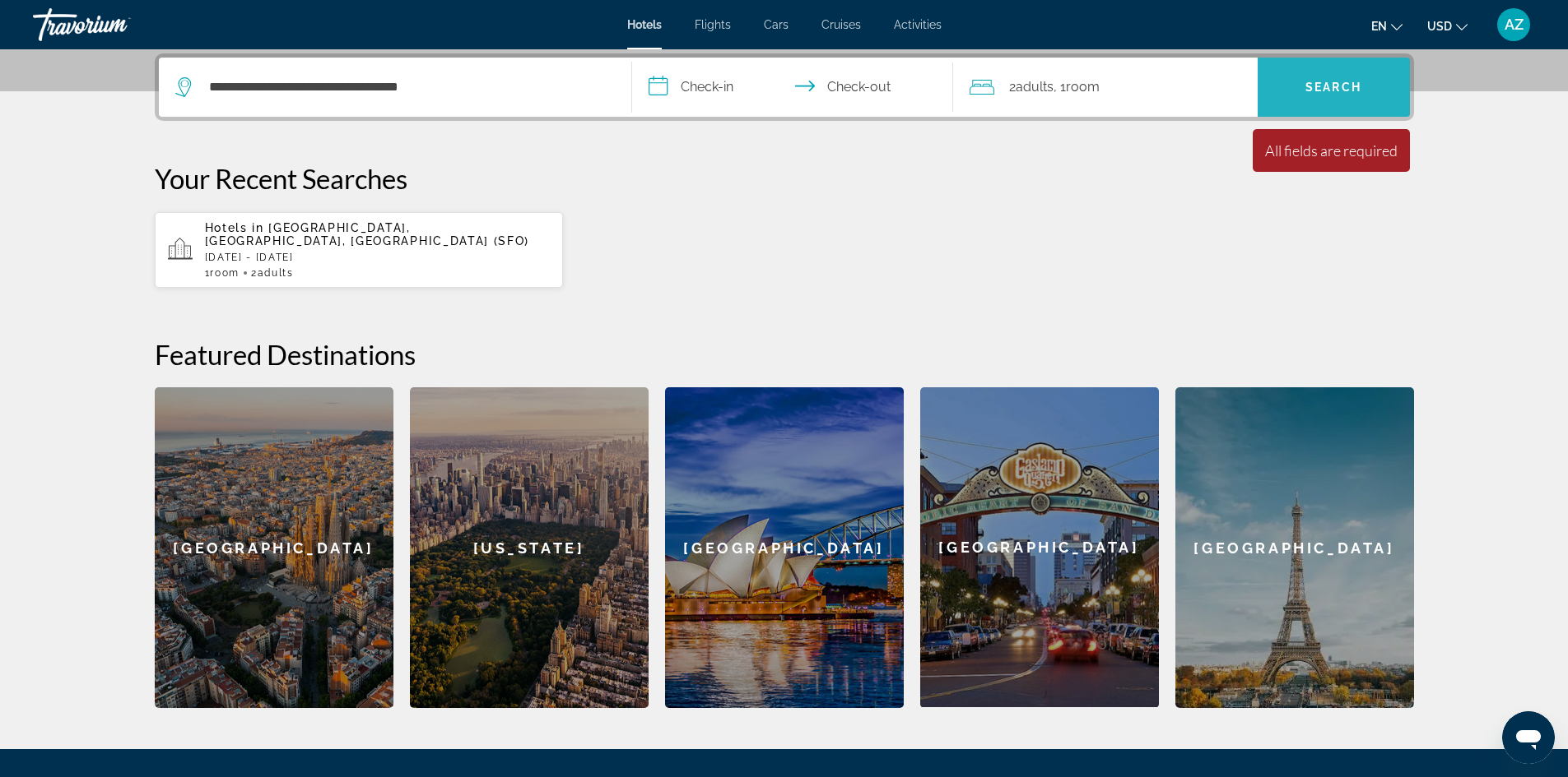
click at [1345, 83] on span "Search" at bounding box center [1333, 87] width 56 height 13
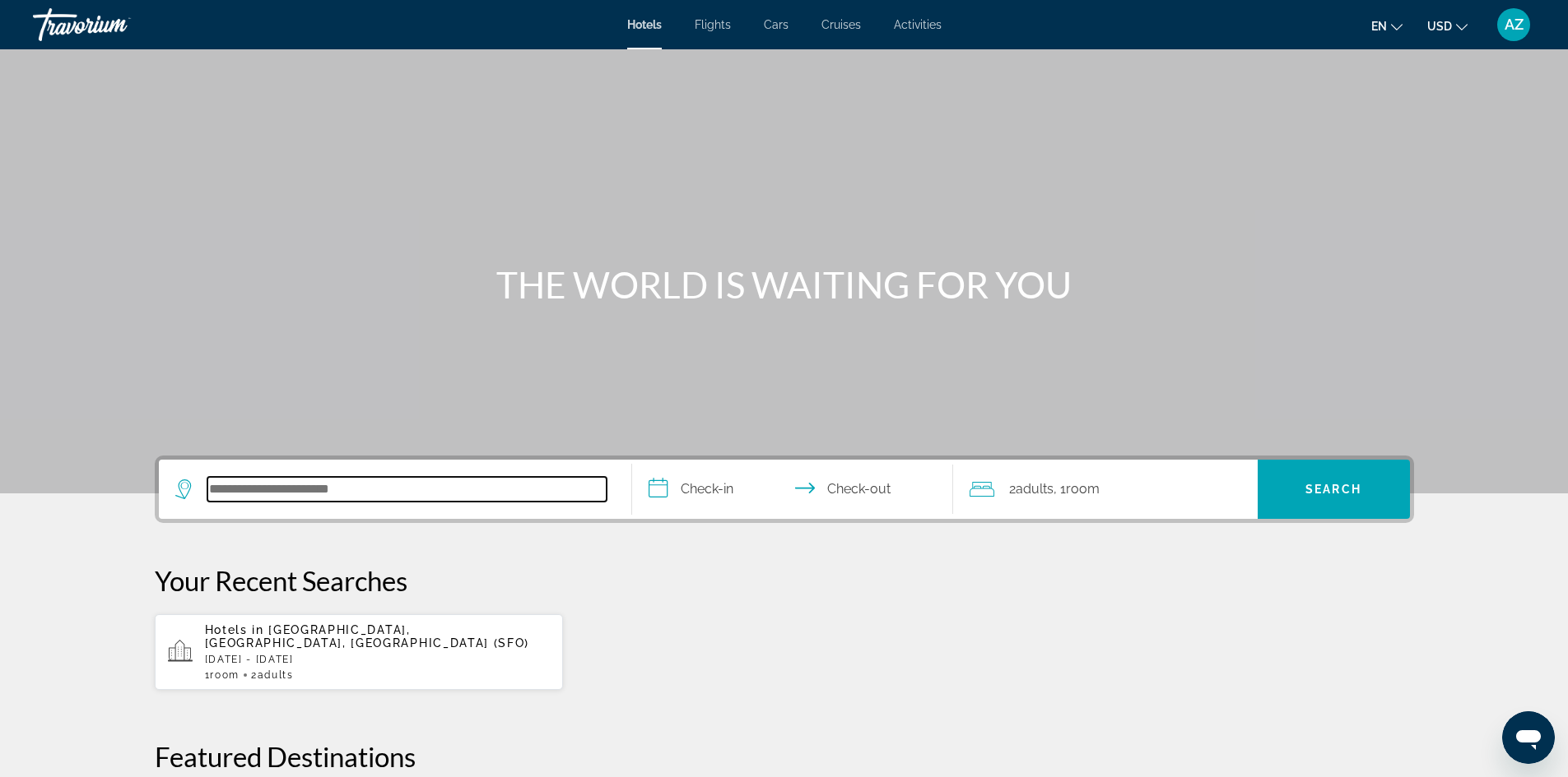
click at [253, 491] on input "Search hotel destination" at bounding box center [407, 490] width 400 height 24
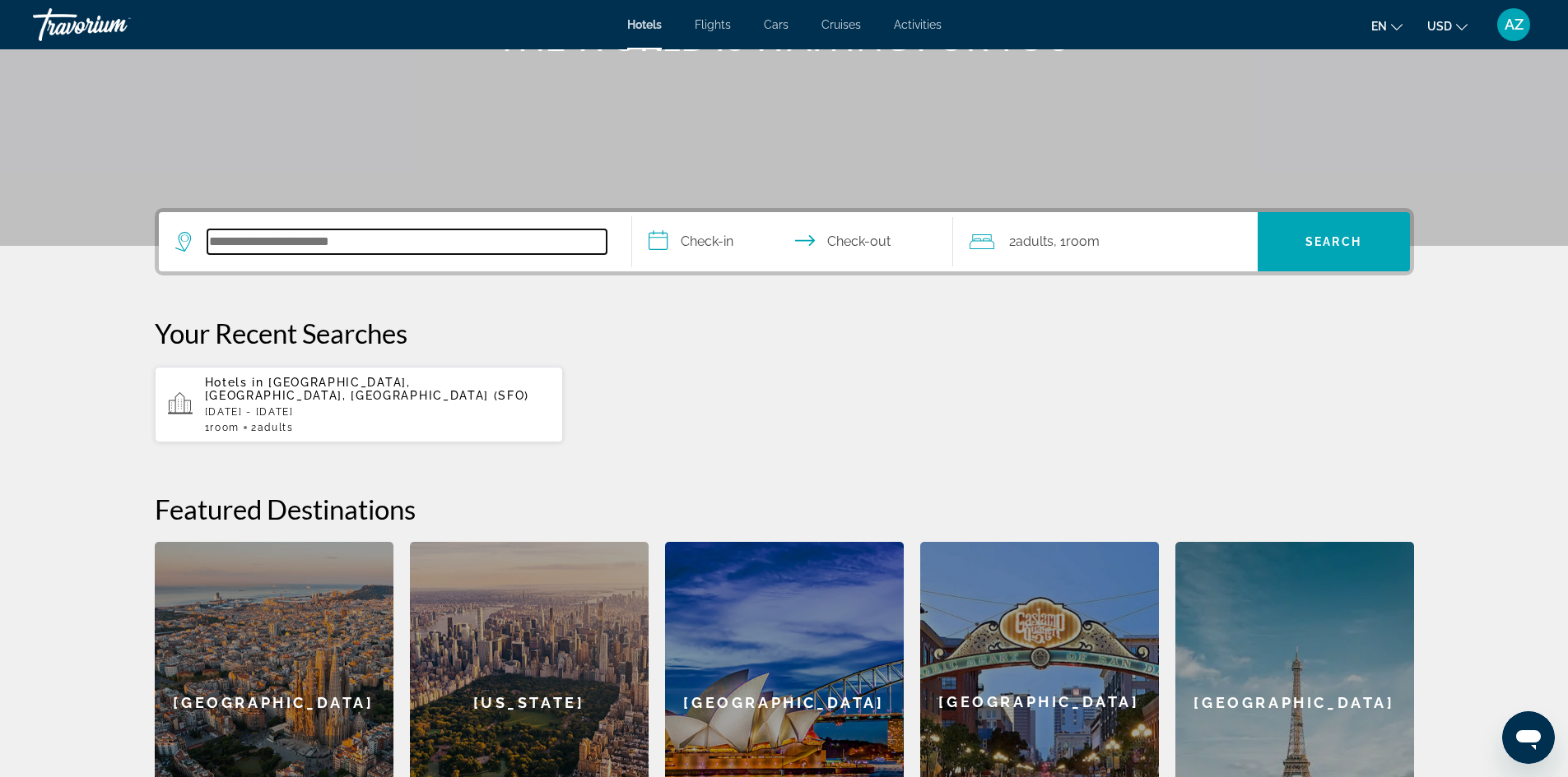
scroll to position [402, 0]
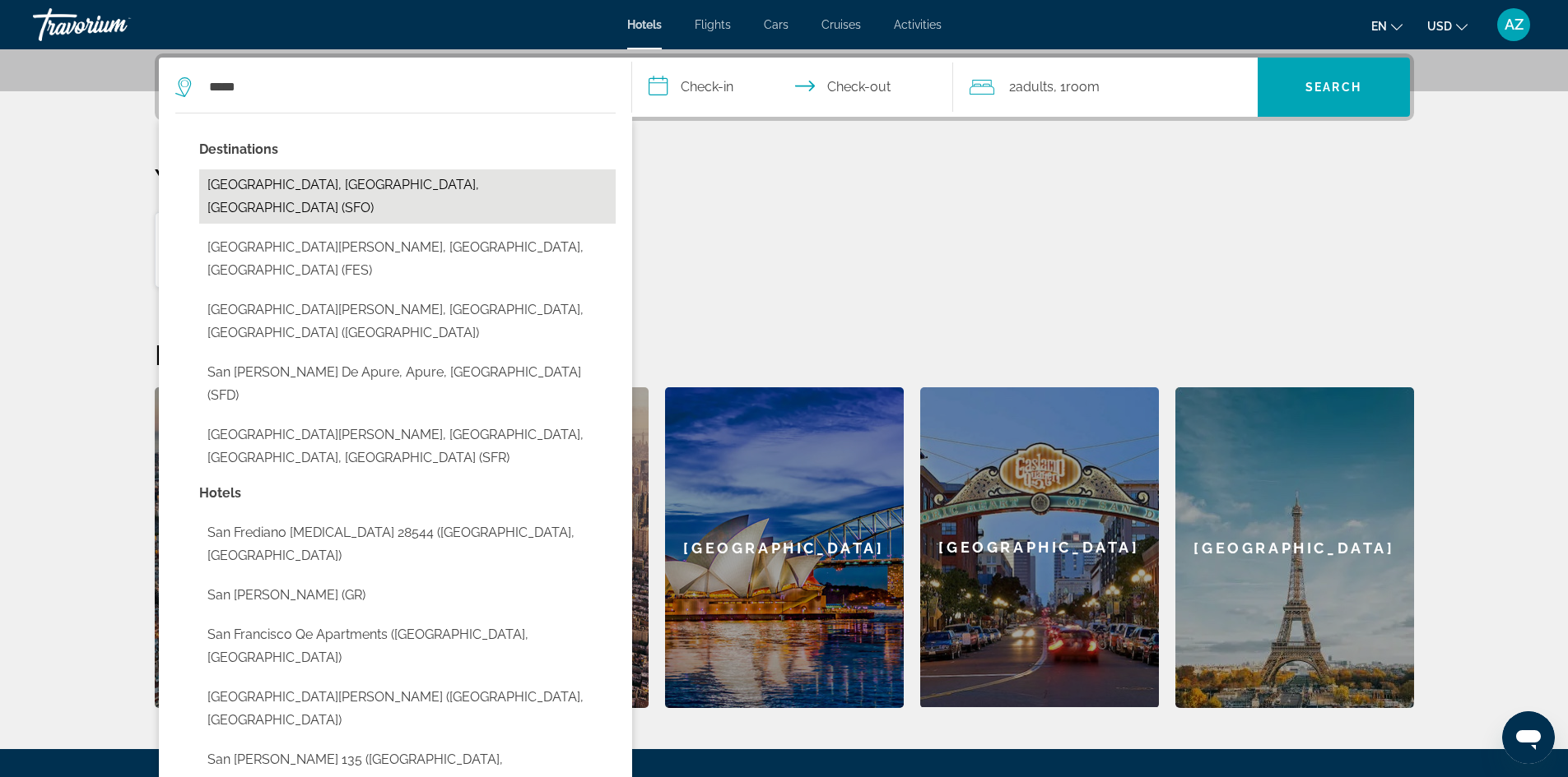
click at [328, 185] on button "[GEOGRAPHIC_DATA], [GEOGRAPHIC_DATA], [GEOGRAPHIC_DATA] (SFO)" at bounding box center [407, 196] width 416 height 54
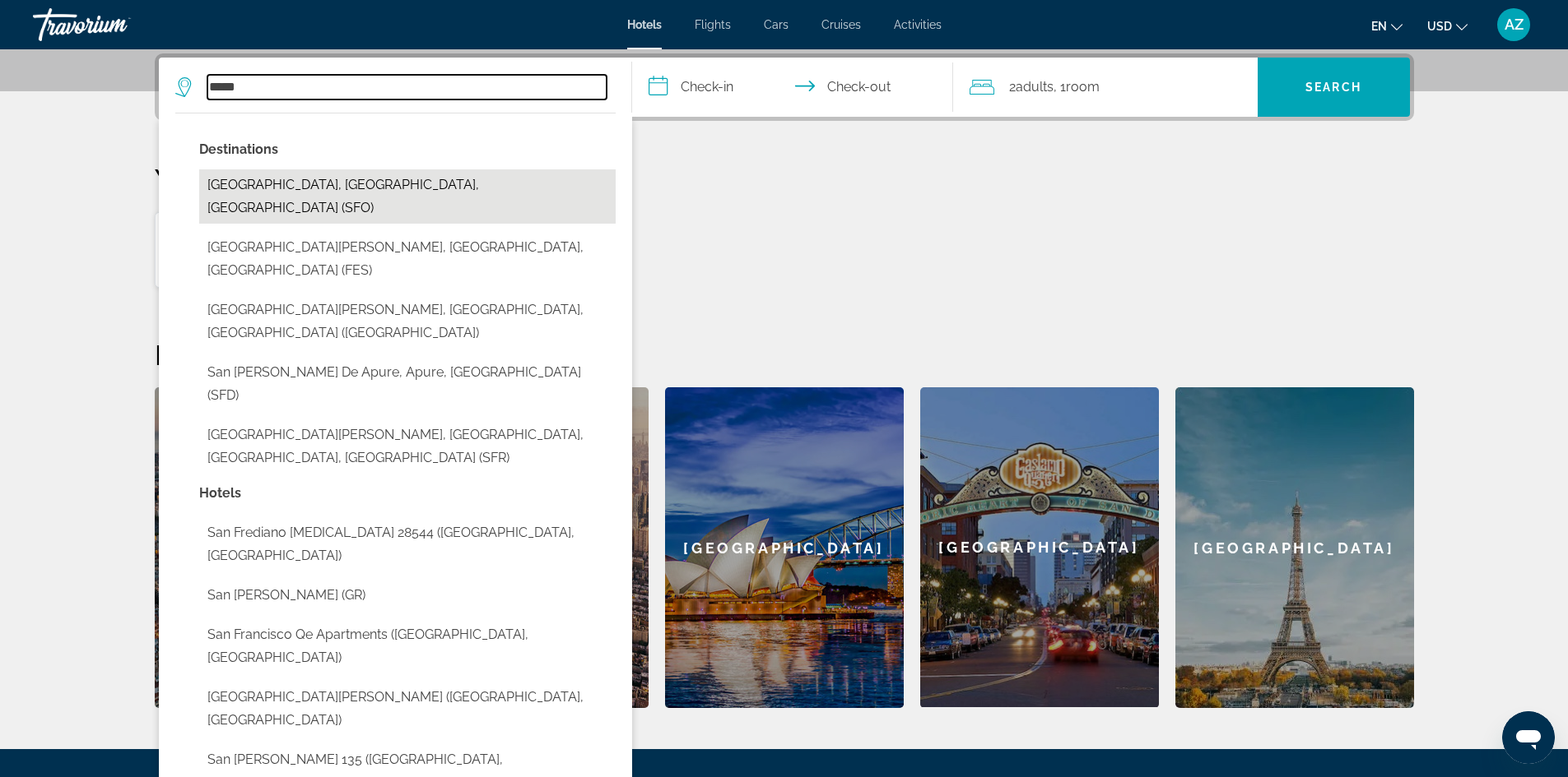
type input "**********"
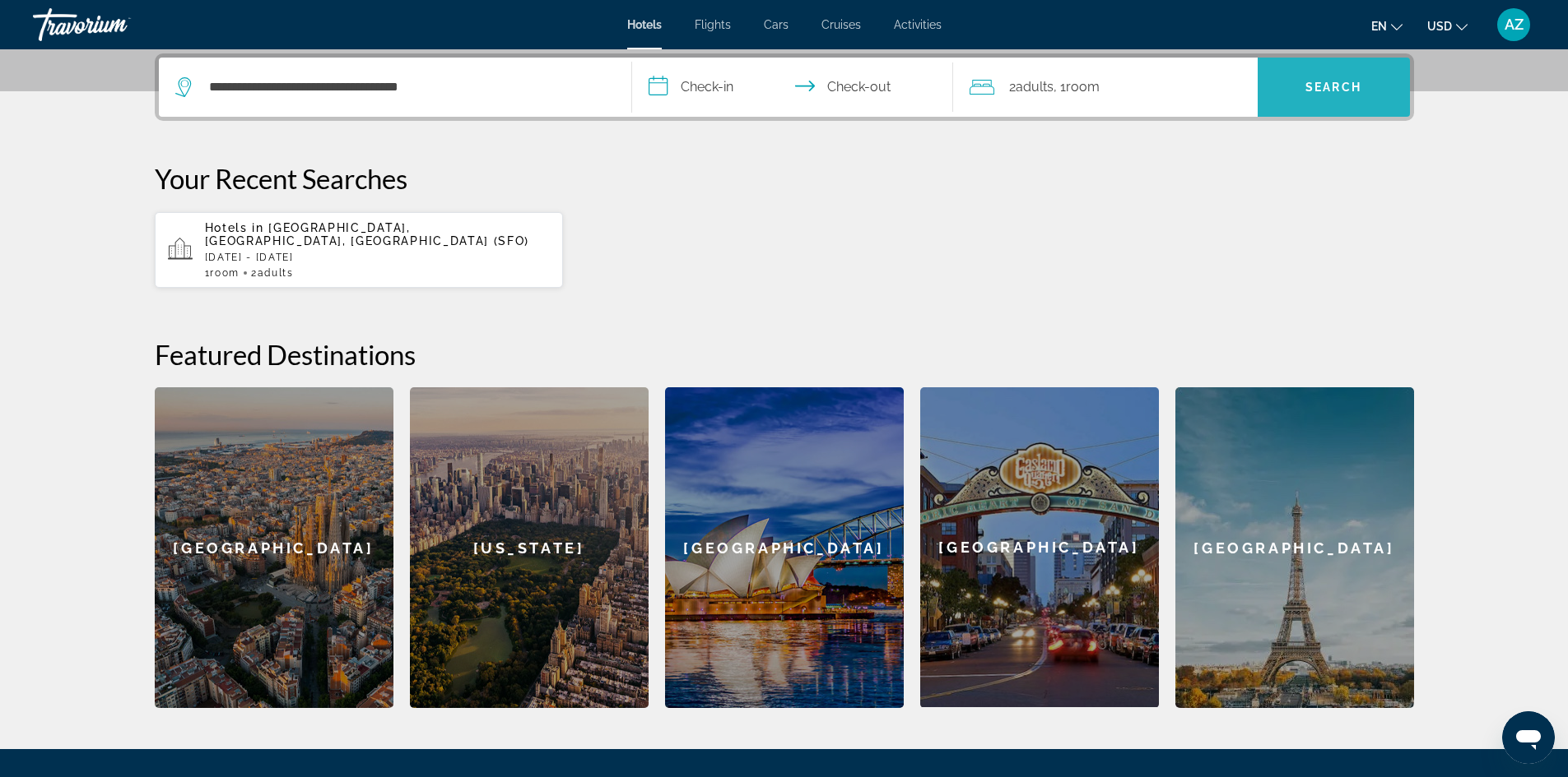
click at [1295, 81] on span "Search" at bounding box center [1334, 87] width 152 height 39
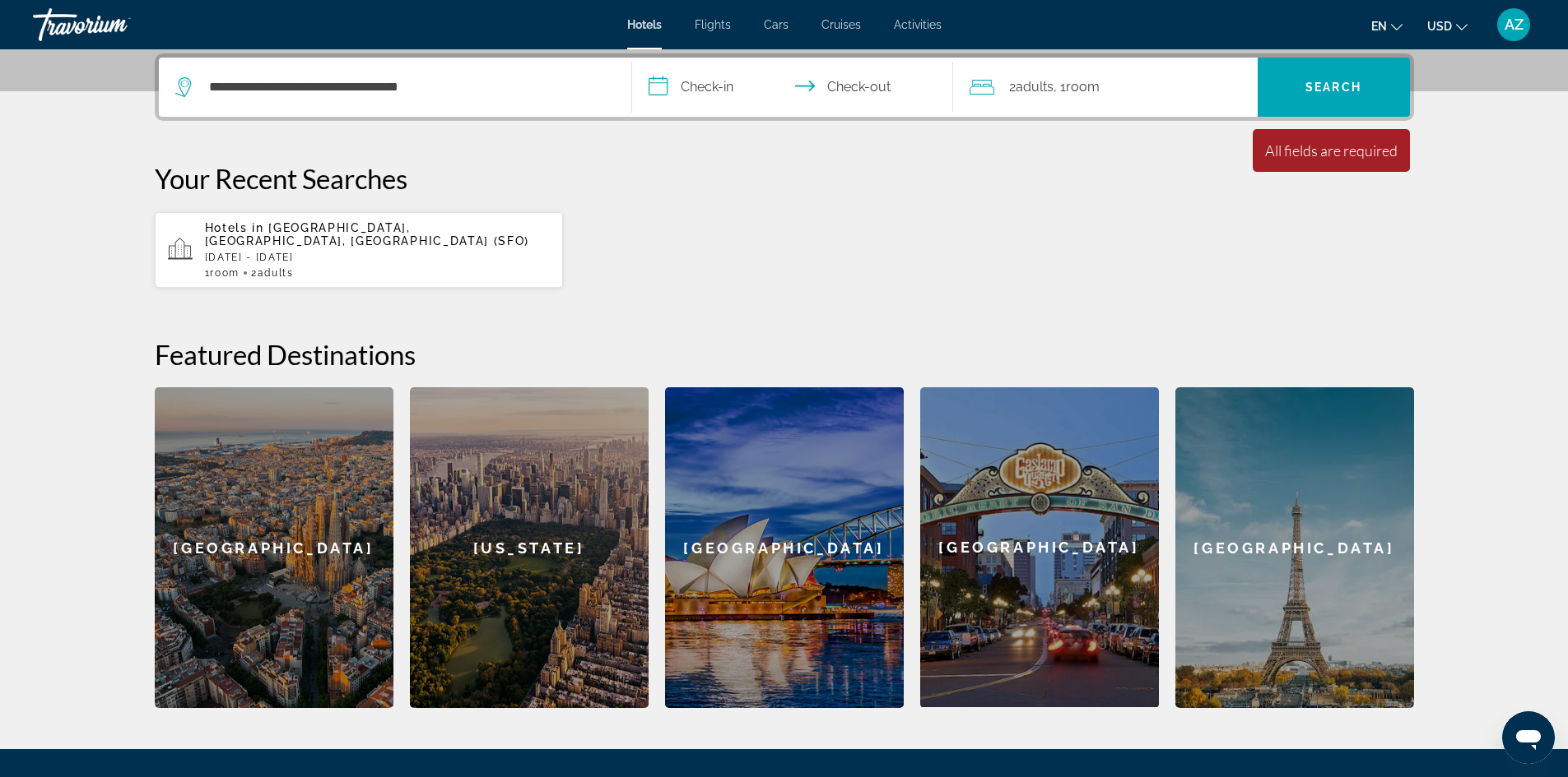
click at [739, 87] on input "**********" at bounding box center [795, 89] width 327 height 64
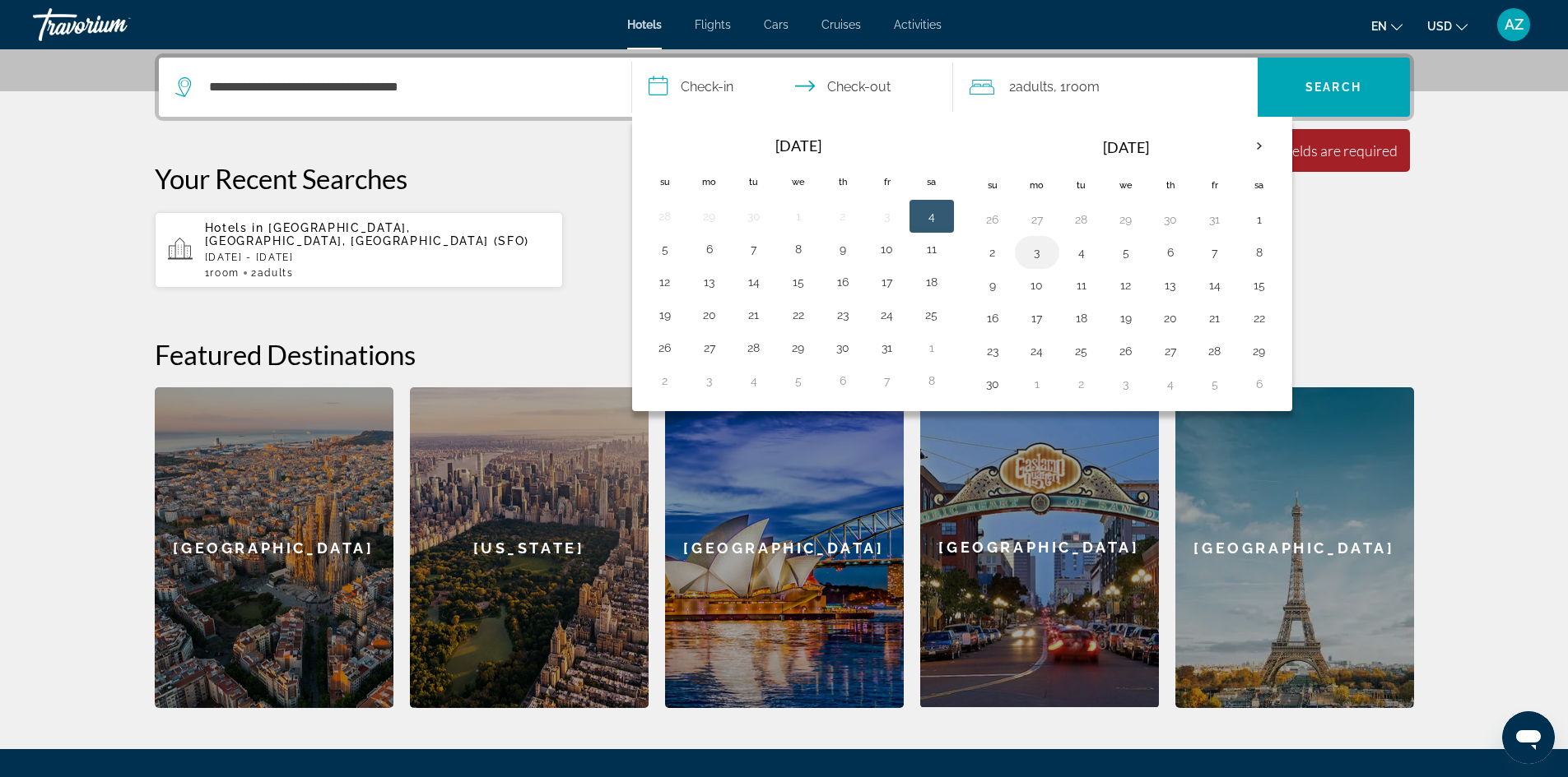
click at [1027, 255] on button "3" at bounding box center [1037, 253] width 26 height 23
click at [1080, 254] on button "4" at bounding box center [1081, 253] width 26 height 23
type input "**********"
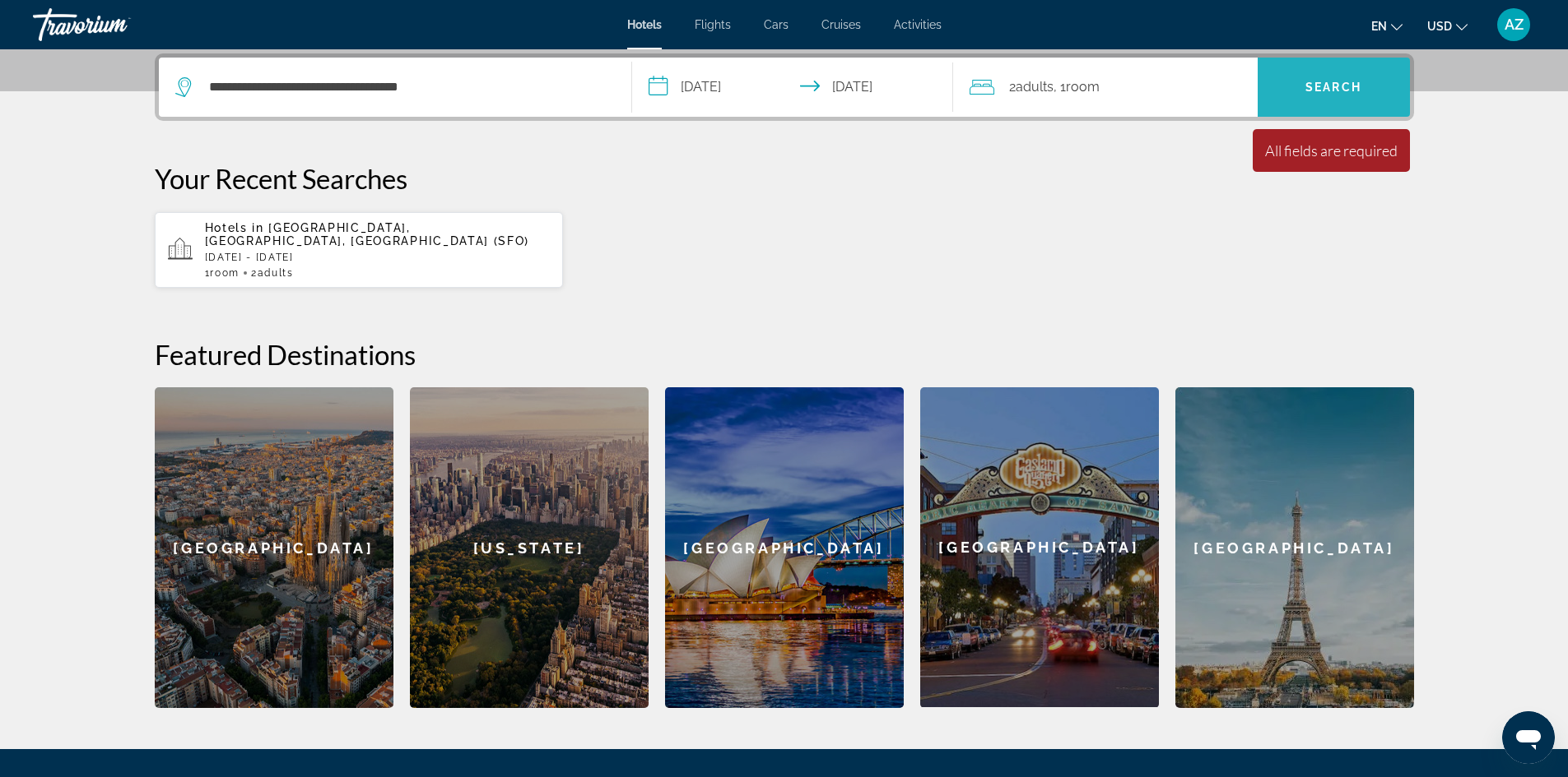
click at [1312, 77] on span "Search" at bounding box center [1334, 87] width 152 height 39
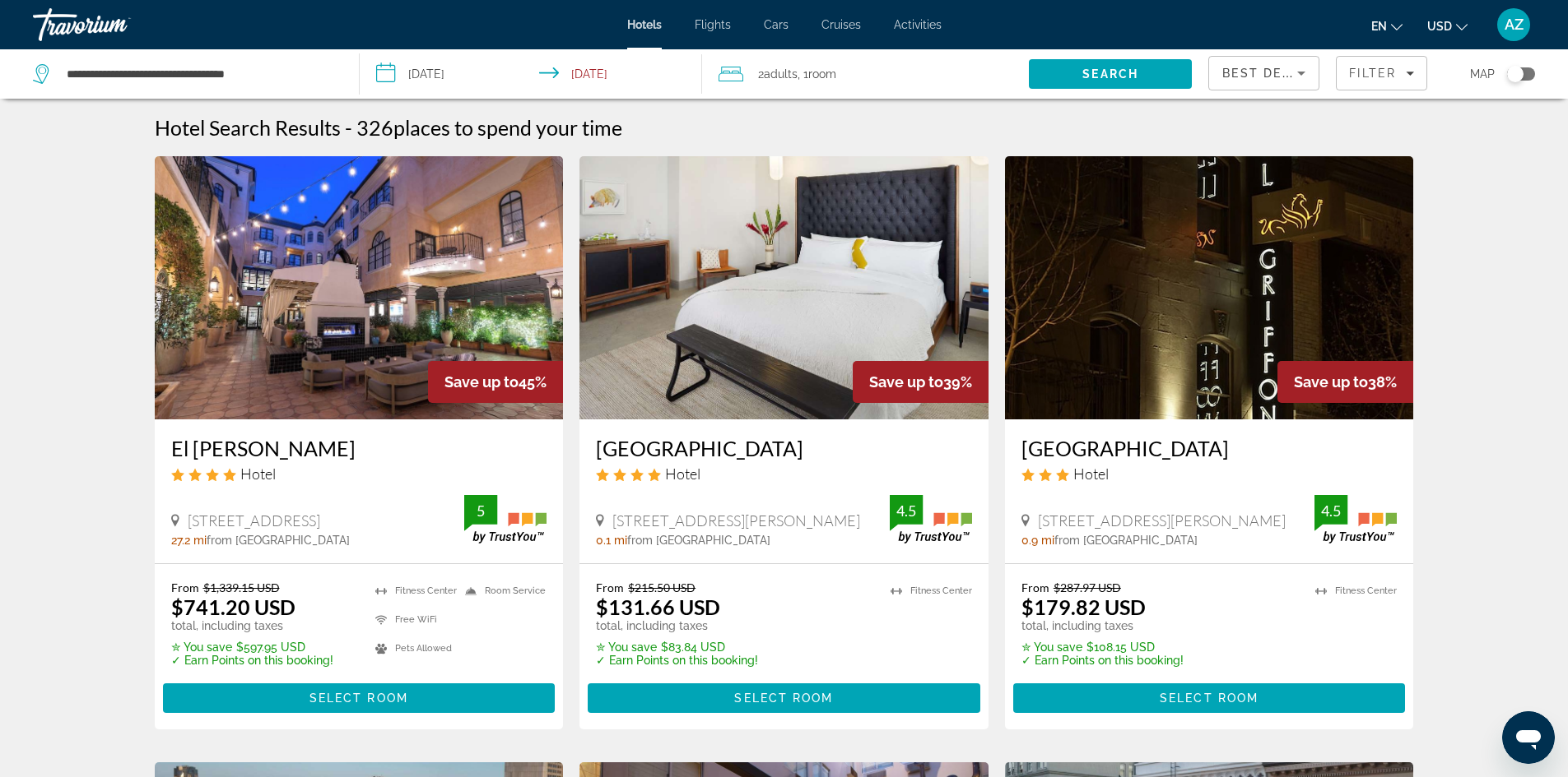
click at [1510, 70] on div "Toggle map" at bounding box center [1515, 74] width 17 height 17
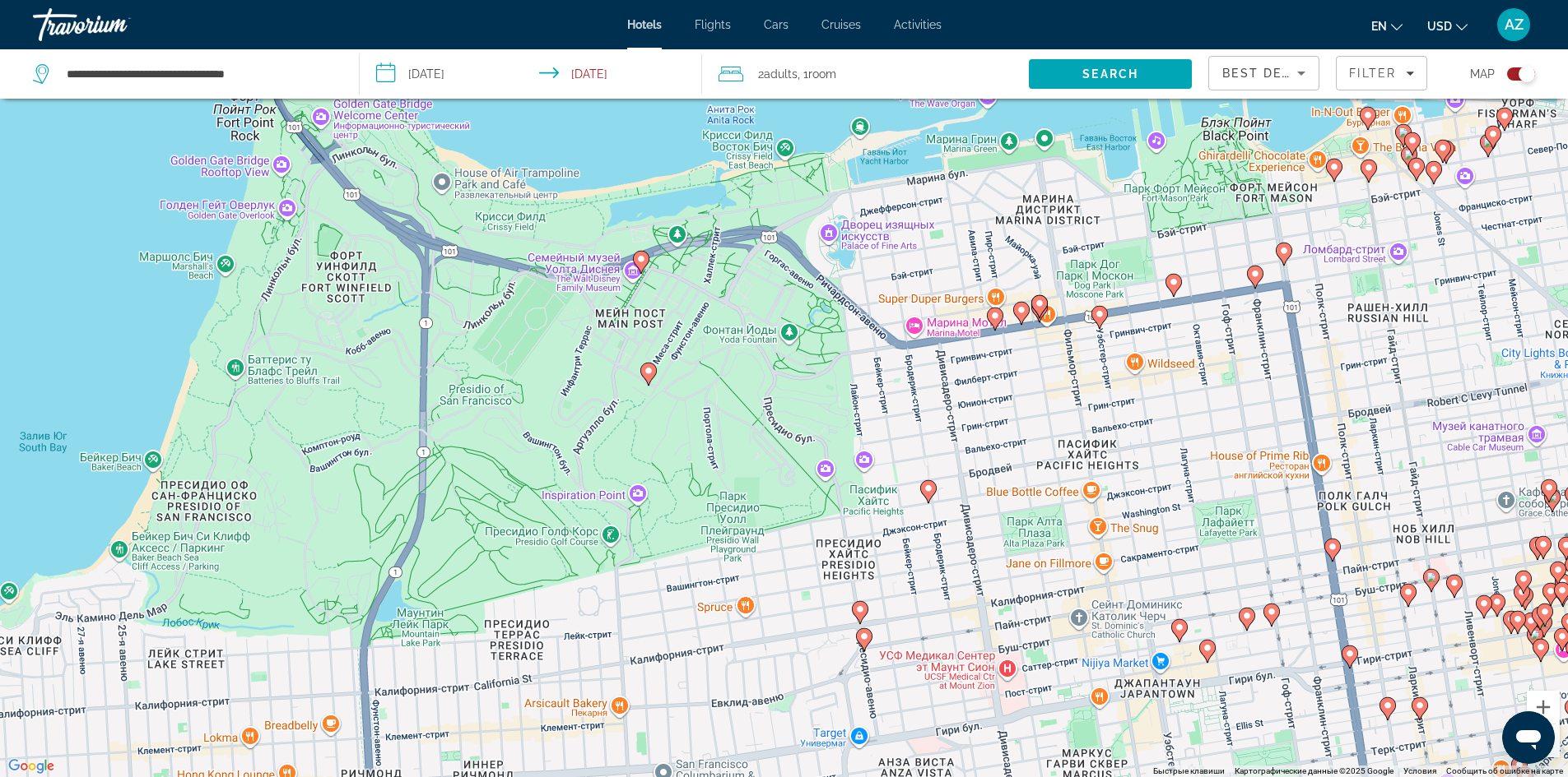
drag, startPoint x: 962, startPoint y: 281, endPoint x: 949, endPoint y: 489, distance: 208.4
click at [949, 489] on div "Чтобы активировать перетаскивание с помощью клавиатуры, нажмите Alt + Ввод. Пос…" at bounding box center [784, 388] width 1568 height 777
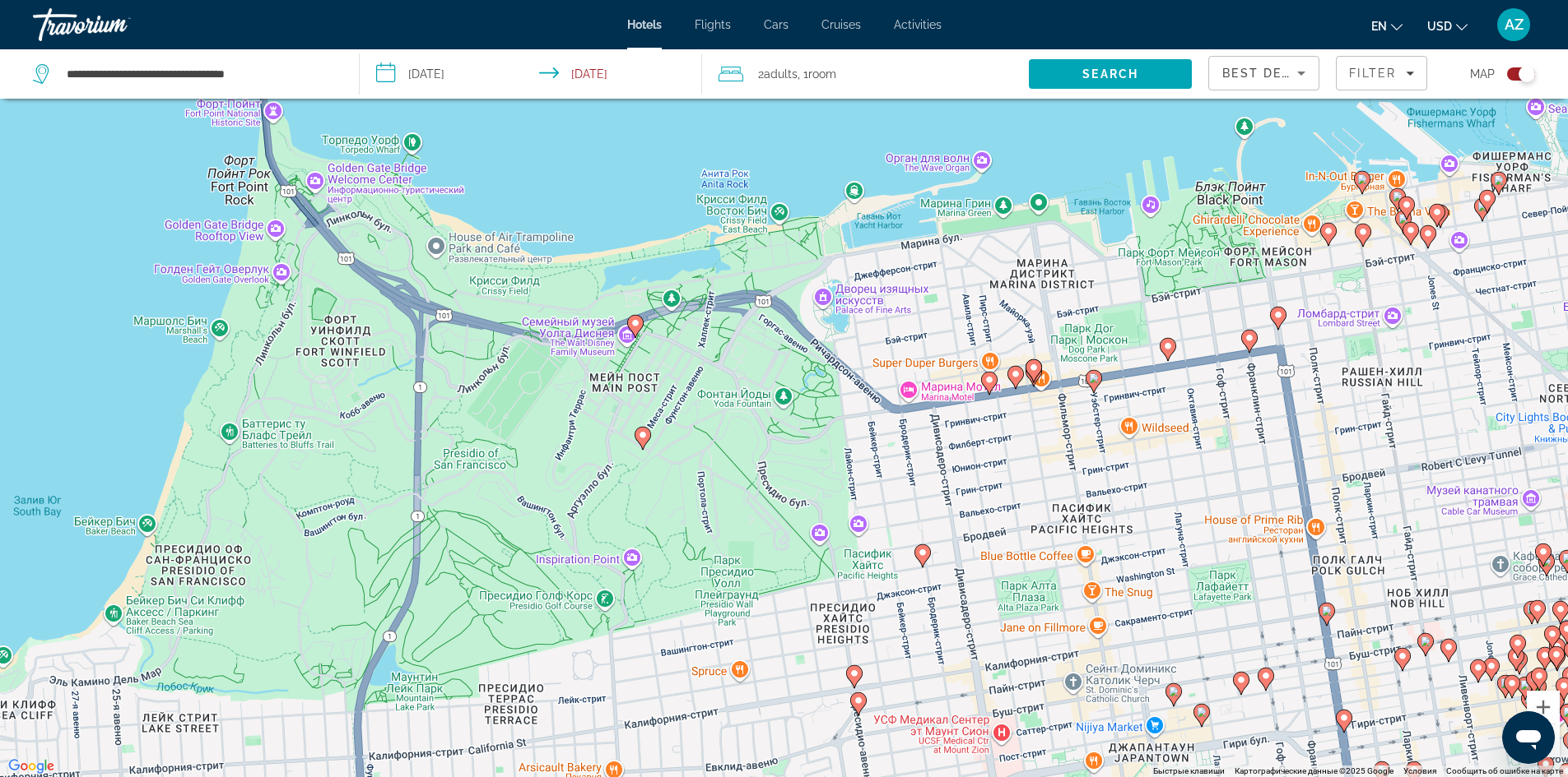
click at [631, 324] on icon "Main content" at bounding box center [635, 325] width 15 height 22
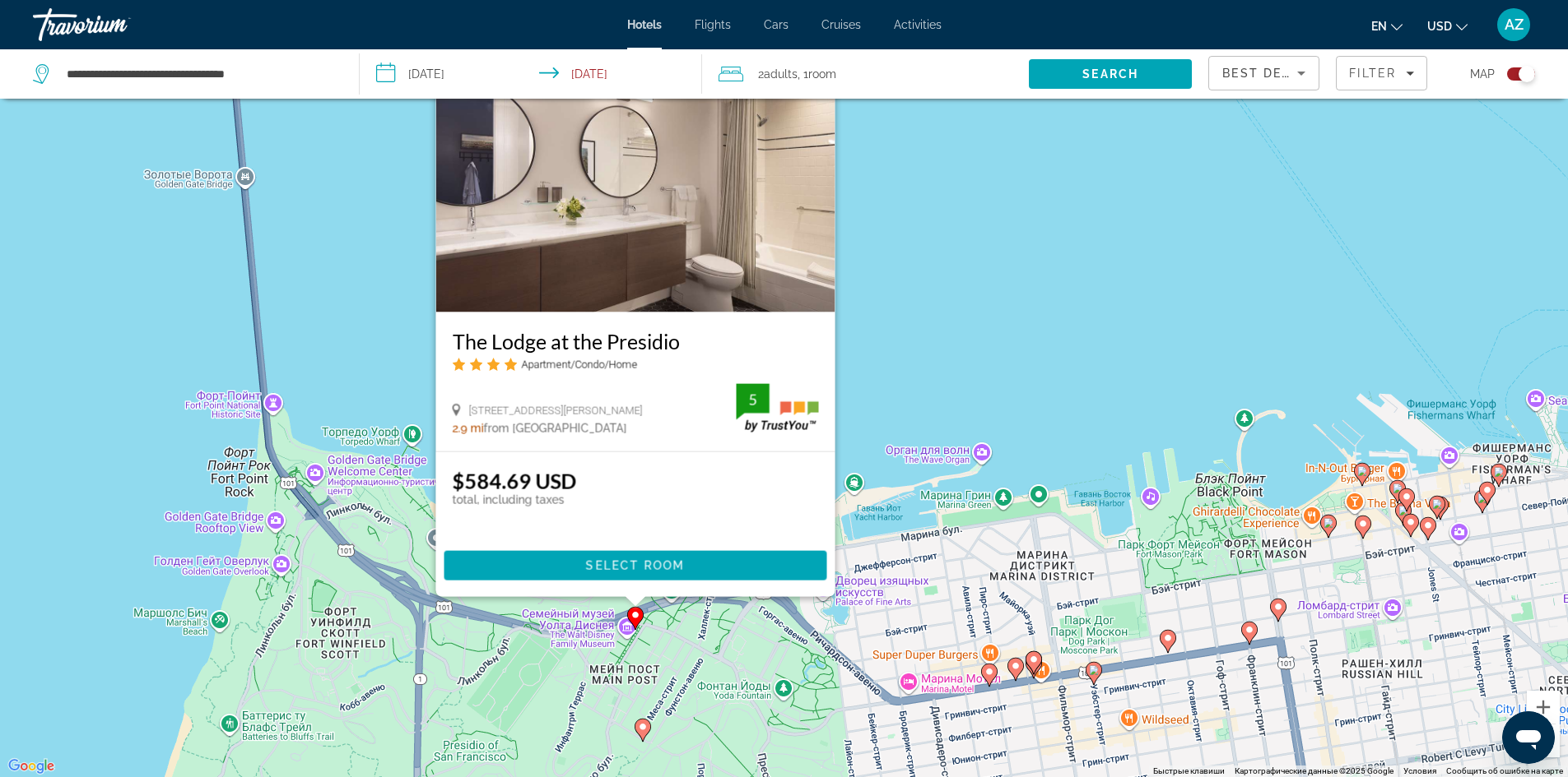
click at [990, 670] on image "Main content" at bounding box center [989, 672] width 10 height 10
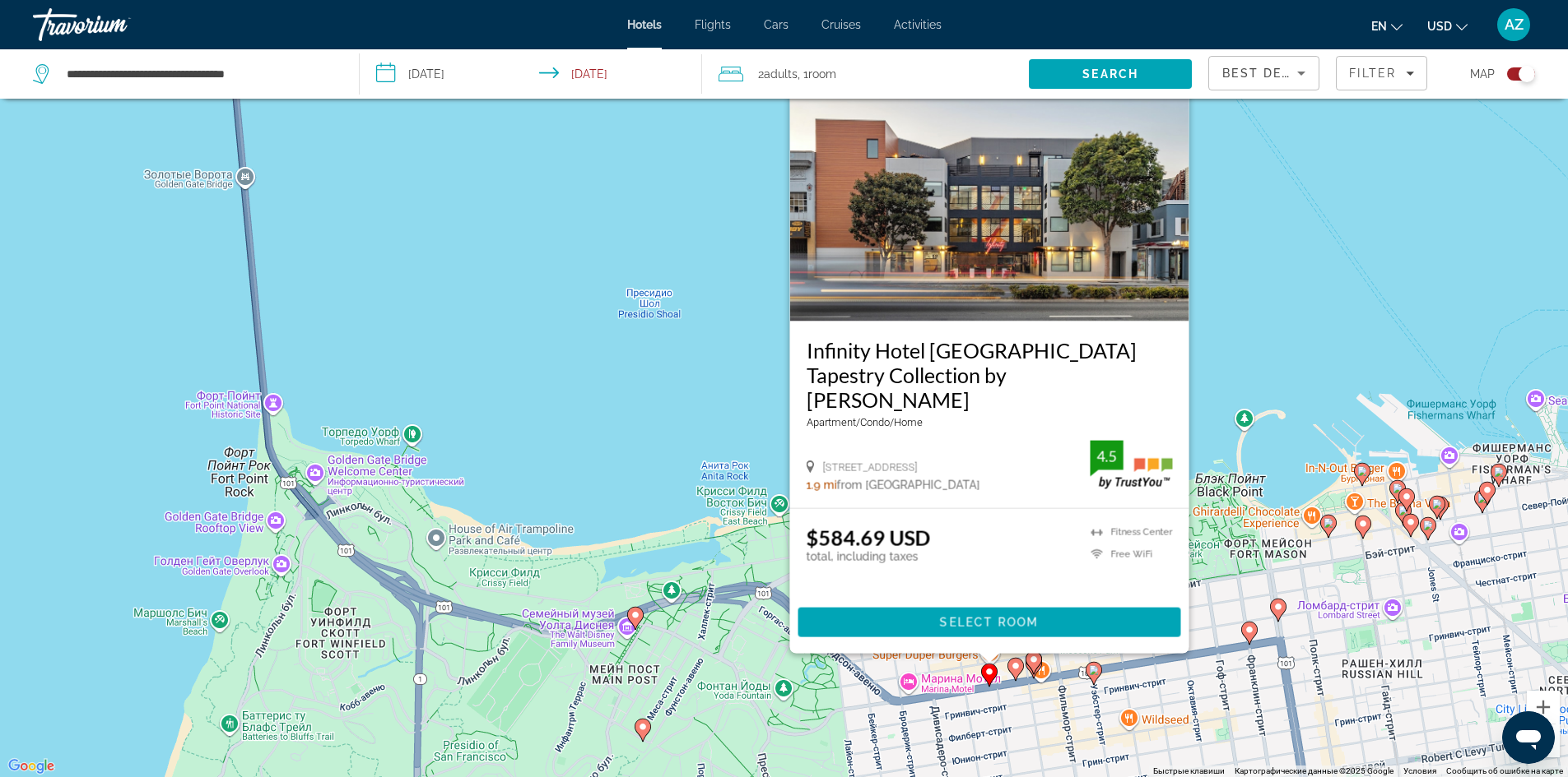
click at [1017, 669] on image "Main content" at bounding box center [1015, 666] width 10 height 10
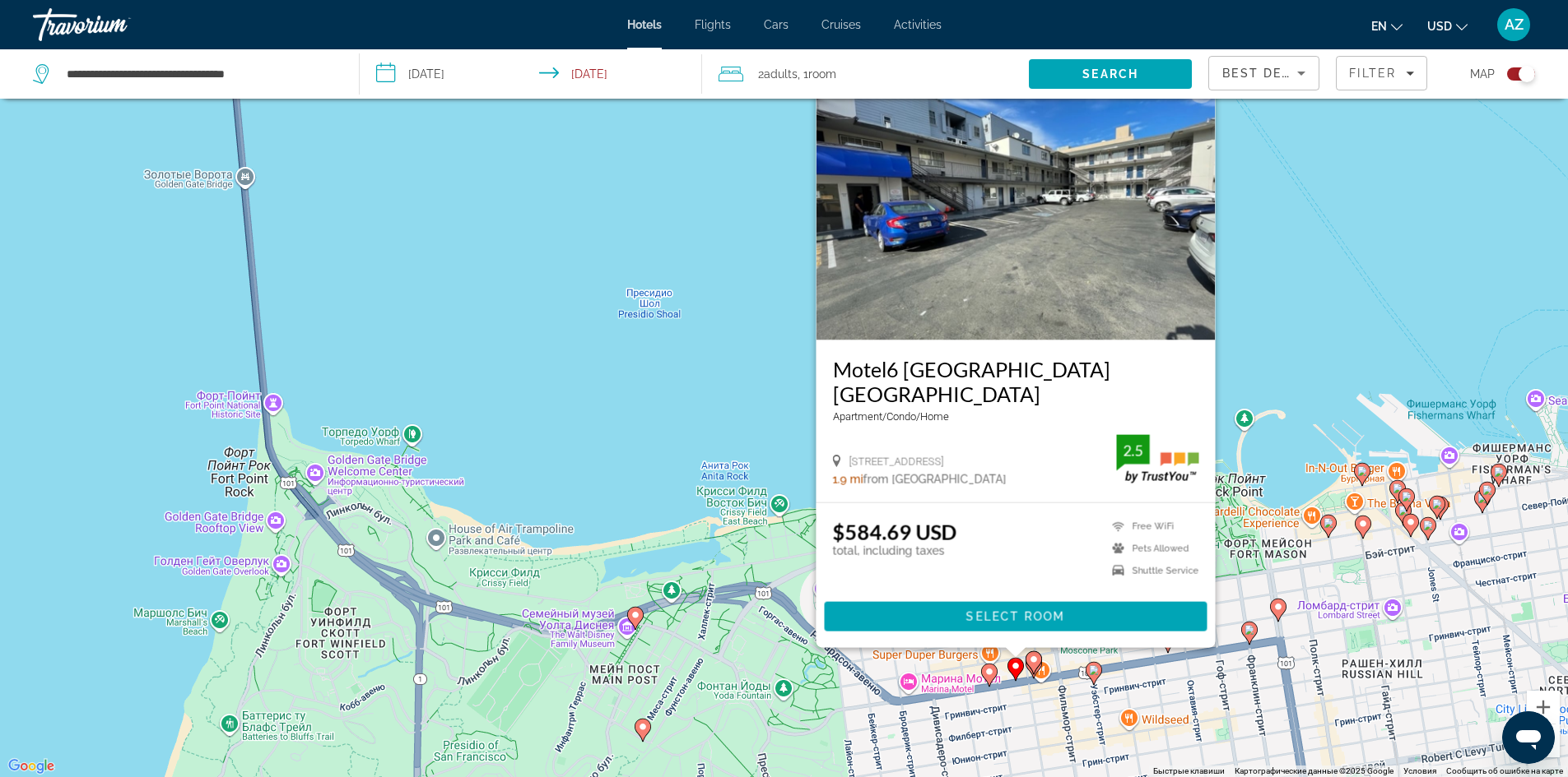
click at [1034, 663] on image "Main content" at bounding box center [1033, 660] width 10 height 10
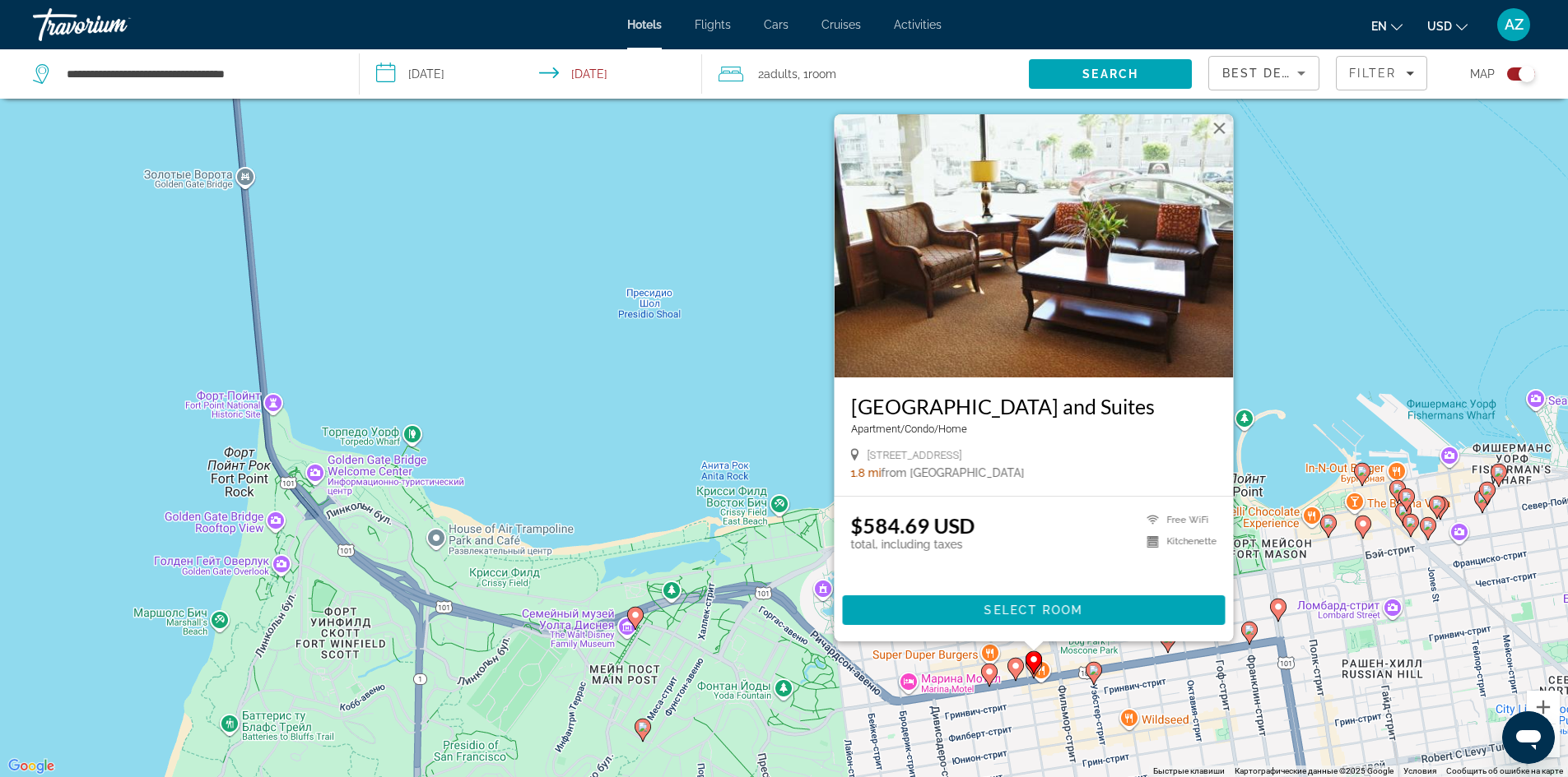
click at [1092, 672] on image "Main content" at bounding box center [1093, 670] width 10 height 10
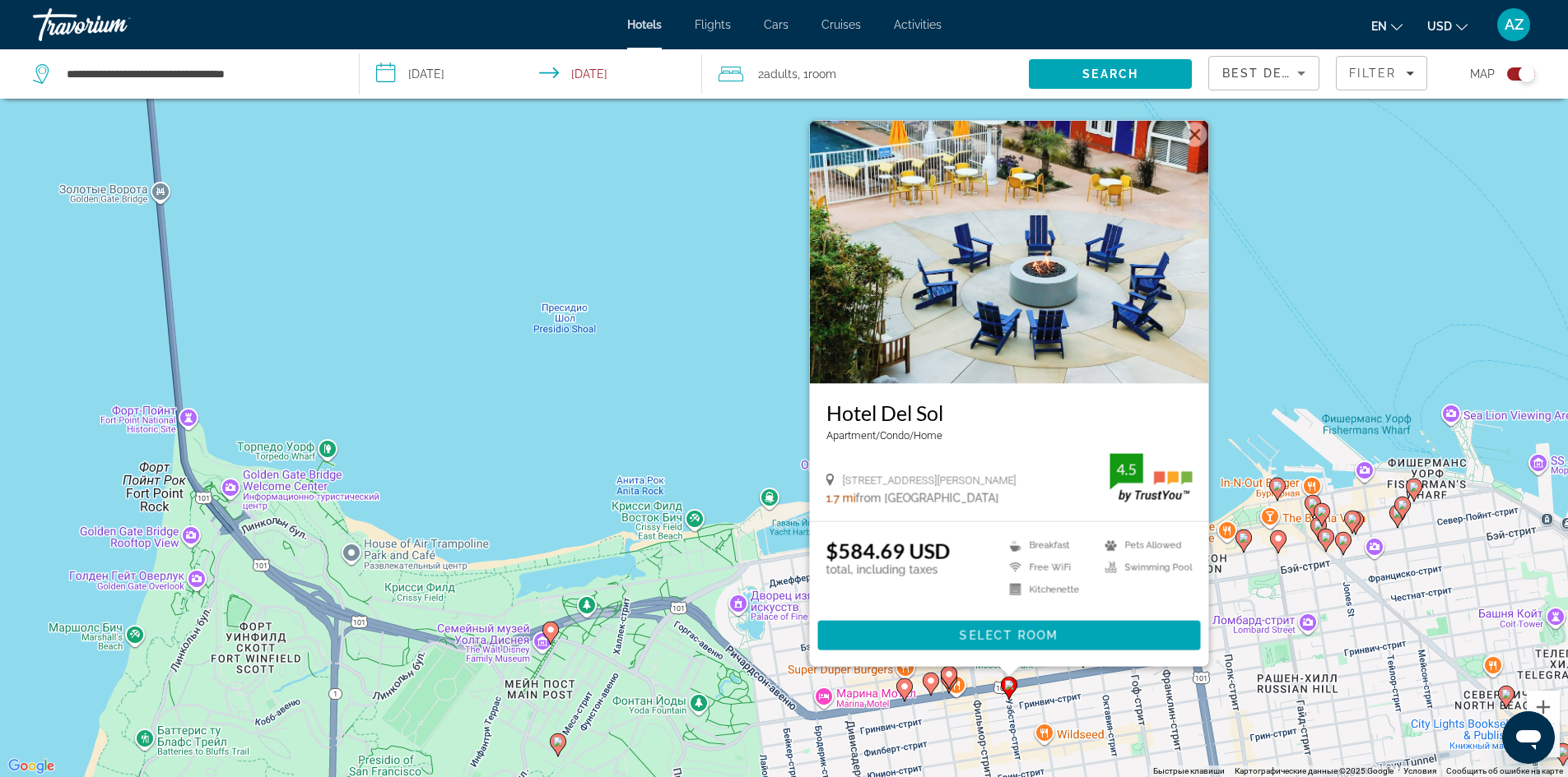
drag, startPoint x: 1364, startPoint y: 243, endPoint x: 1278, endPoint y: 260, distance: 87.7
click at [1278, 260] on div "Чтобы активировать перетаскивание с помощью клавиатуры, нажмите Alt + Ввод. Пос…" at bounding box center [784, 388] width 1568 height 777
click at [1278, 538] on image "Main content" at bounding box center [1278, 538] width 10 height 10
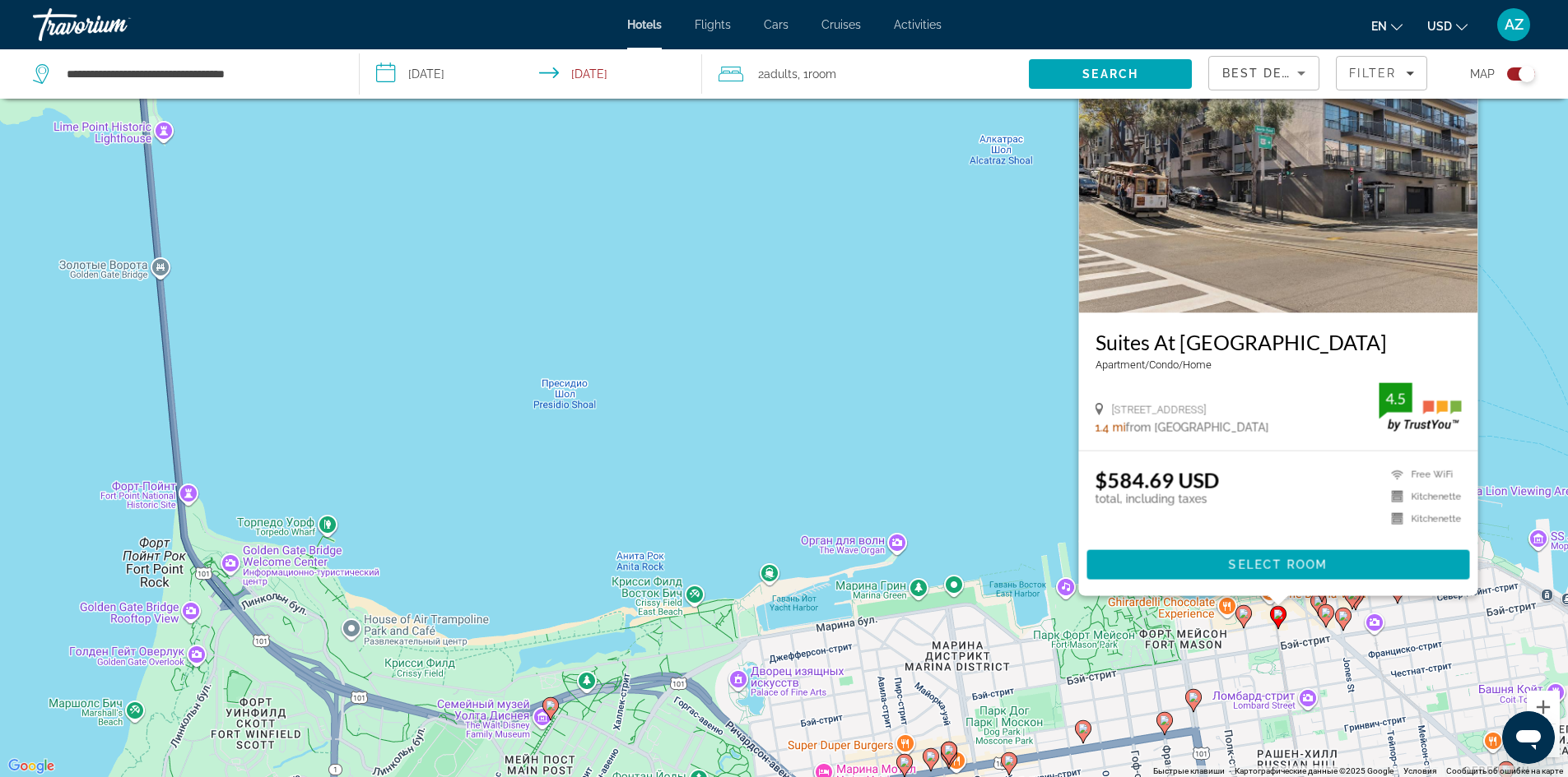
click at [1240, 617] on image "Main content" at bounding box center [1244, 614] width 10 height 10
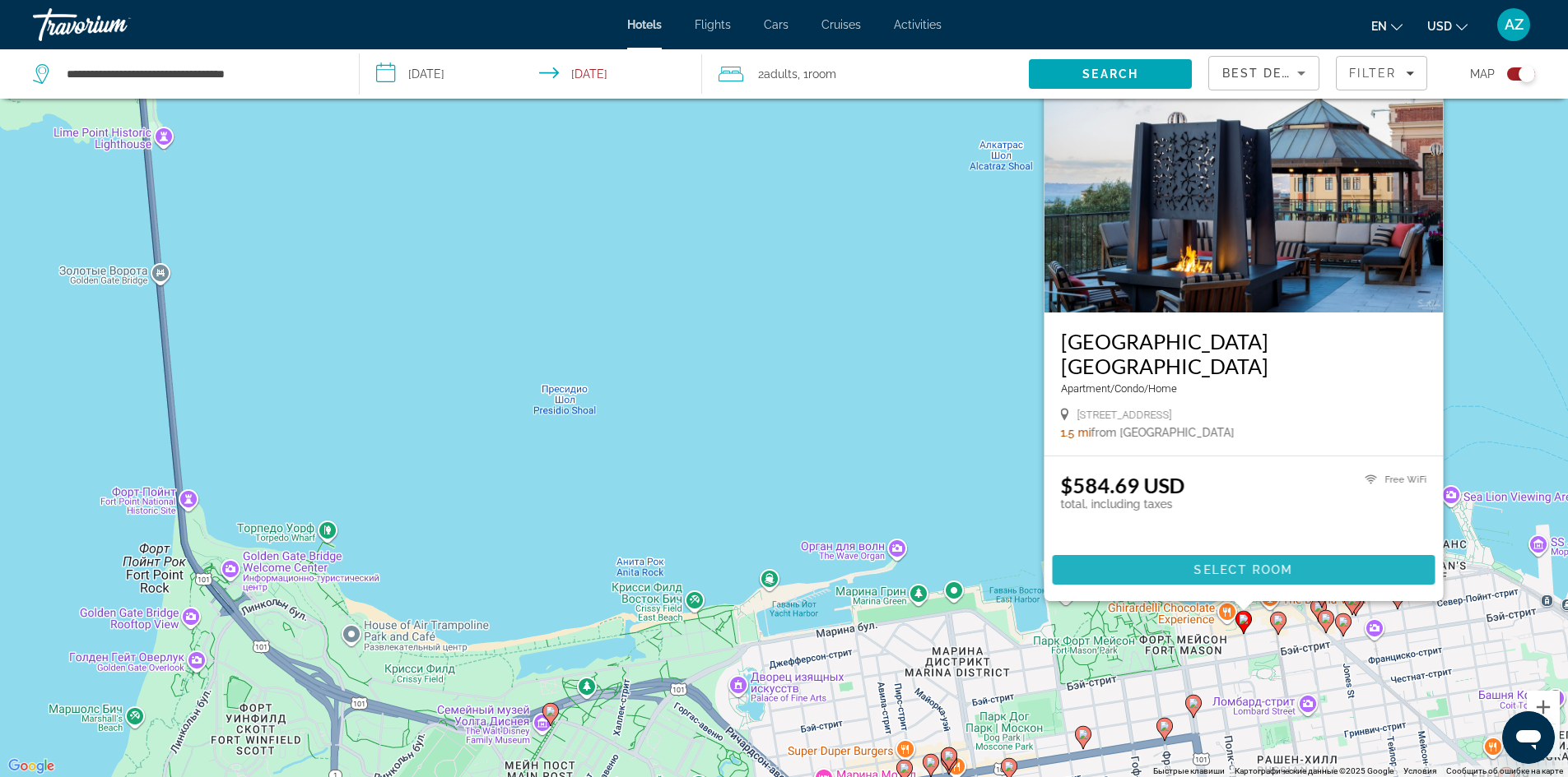
click at [1259, 567] on span "Select Room" at bounding box center [1242, 570] width 99 height 13
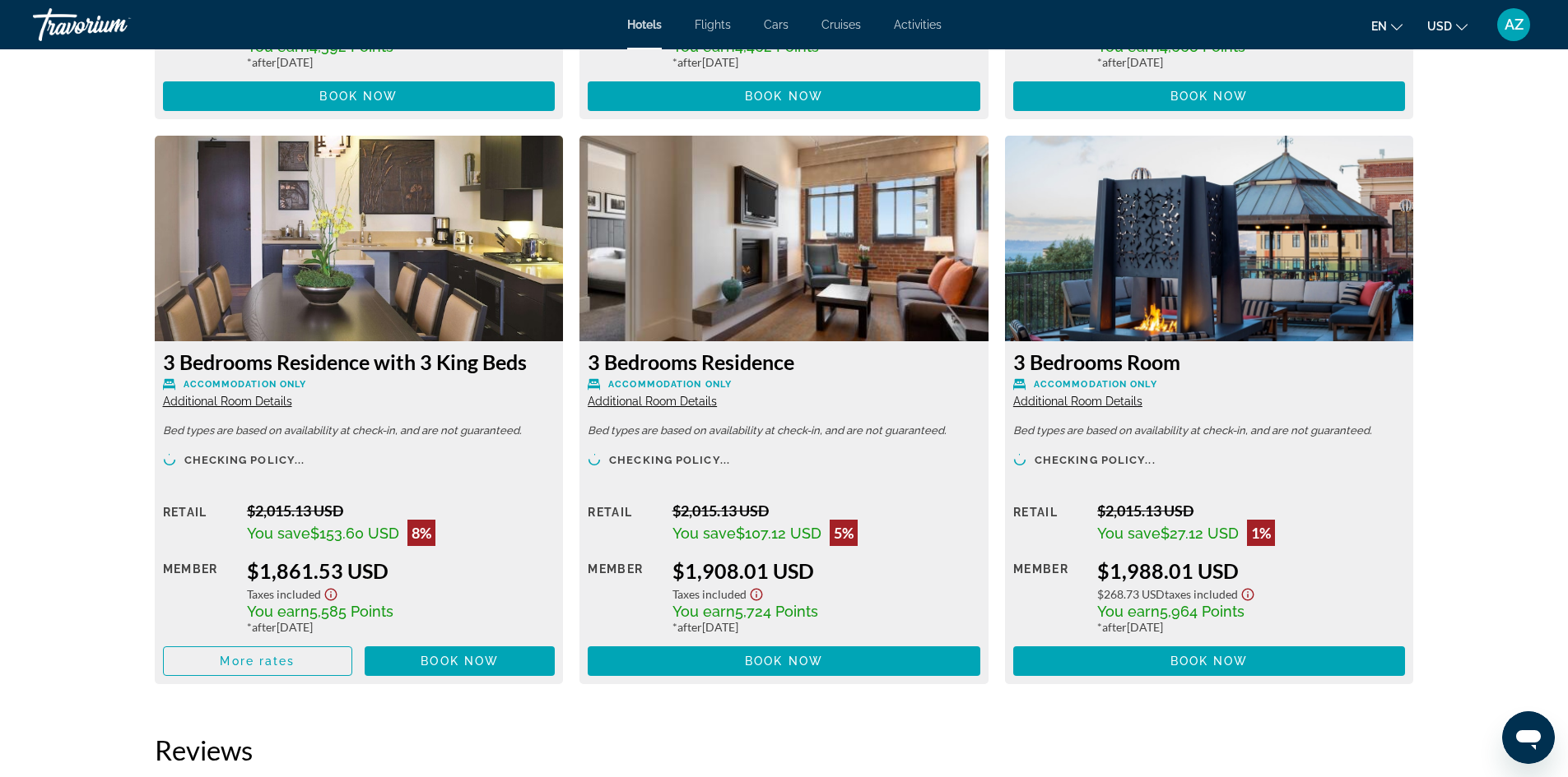
scroll to position [6171, 0]
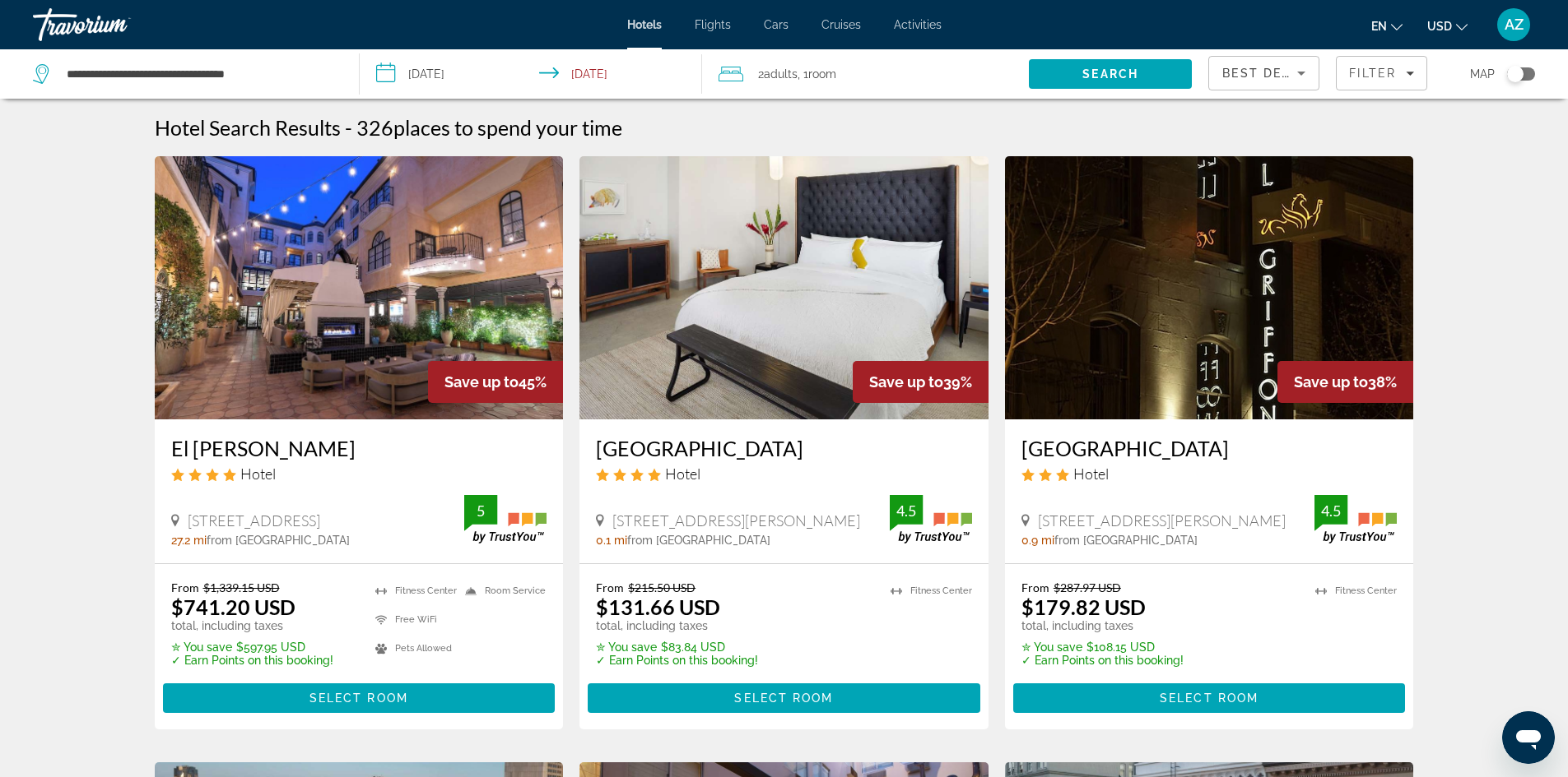
click at [1494, 76] on div "Map" at bounding box center [1489, 74] width 91 height 50
click at [1513, 70] on div "Toggle map" at bounding box center [1515, 74] width 17 height 17
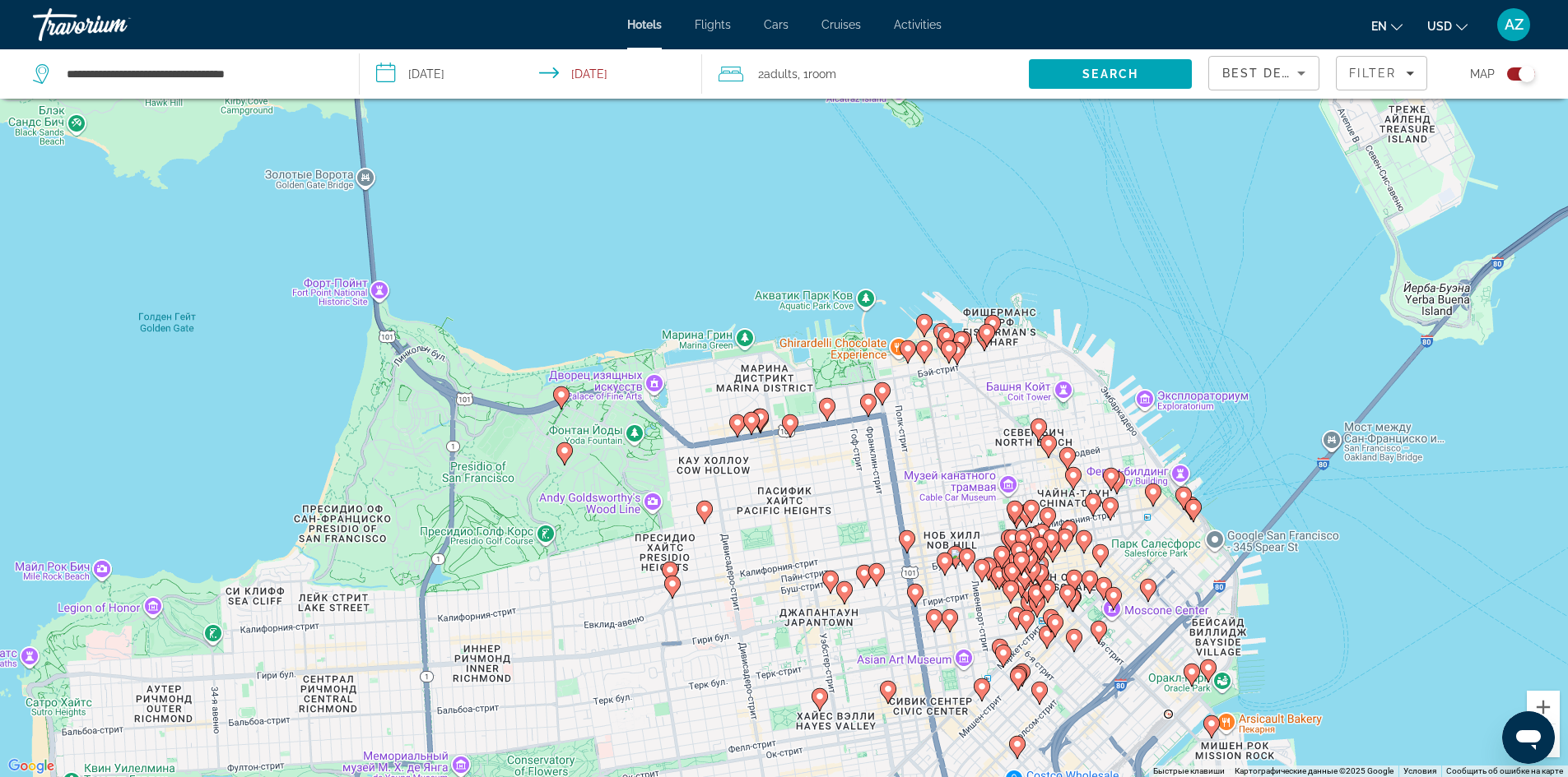
drag, startPoint x: 760, startPoint y: 308, endPoint x: 814, endPoint y: 572, distance: 269.5
click at [814, 572] on div "Чтобы активировать перетаскивание с помощью клавиатуры, нажмите Alt + Ввод. Пос…" at bounding box center [784, 388] width 1568 height 777
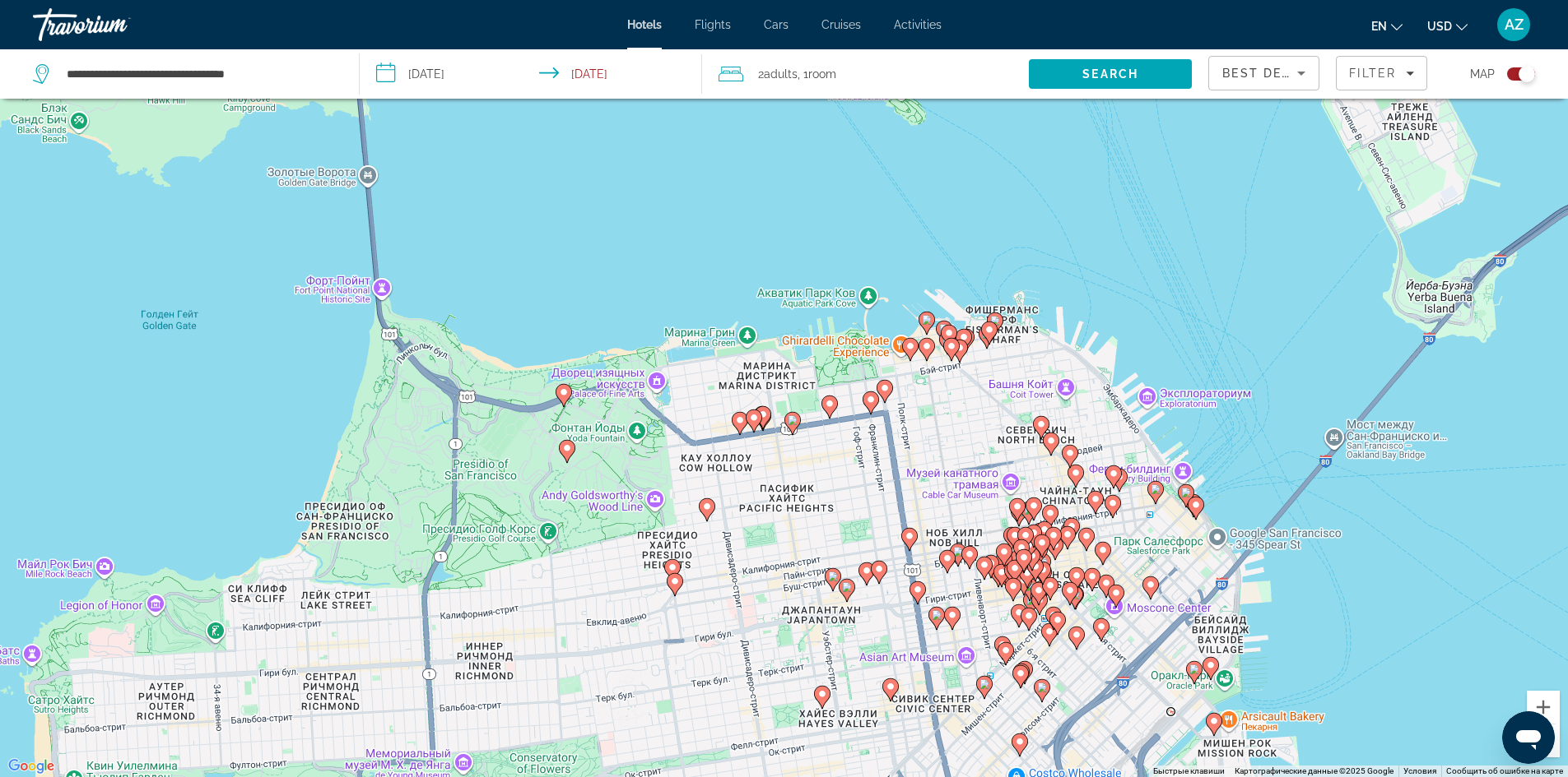
click at [565, 387] on icon "Main content" at bounding box center [563, 395] width 15 height 22
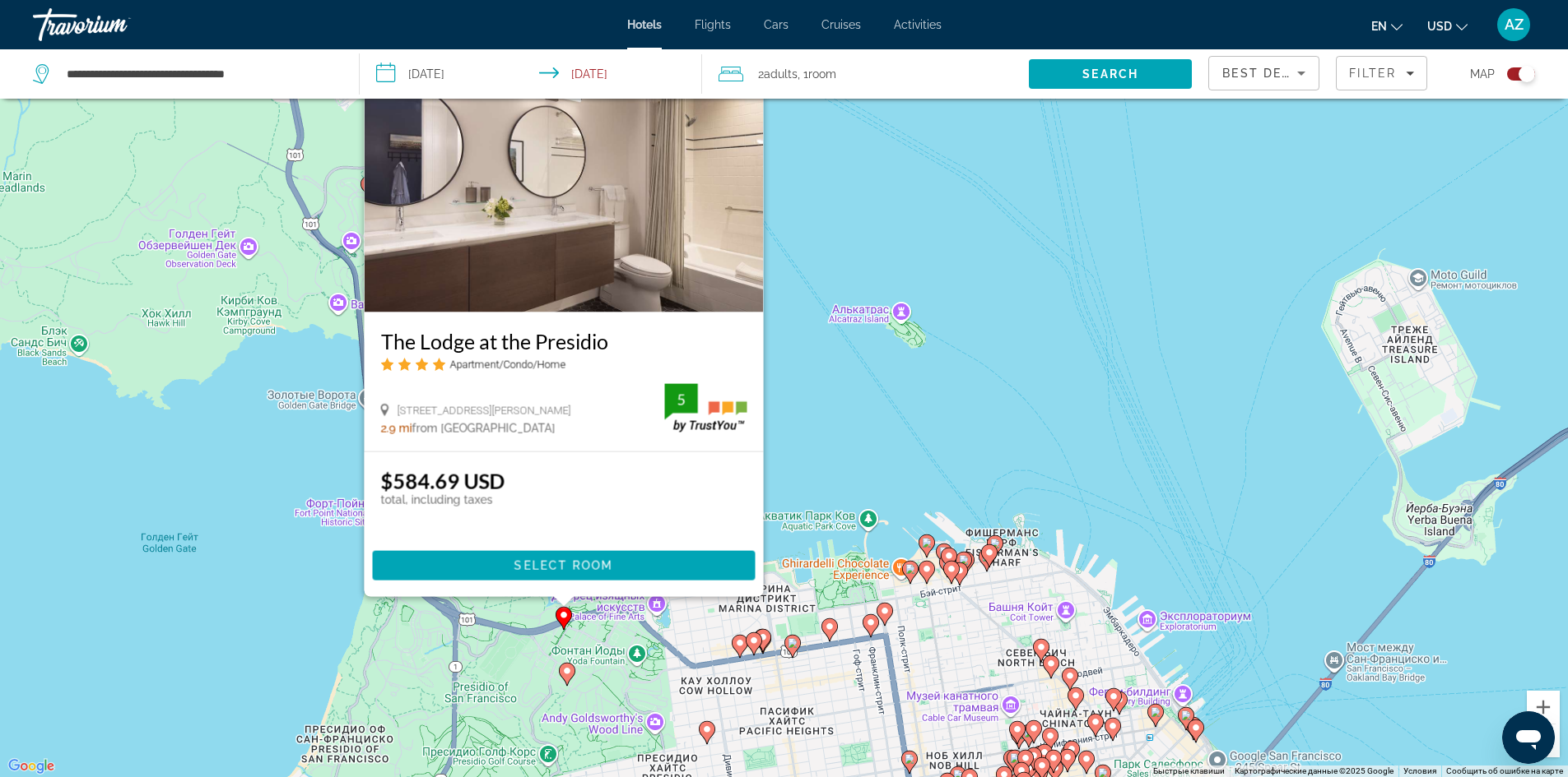
click at [757, 639] on image "Main content" at bounding box center [754, 641] width 10 height 10
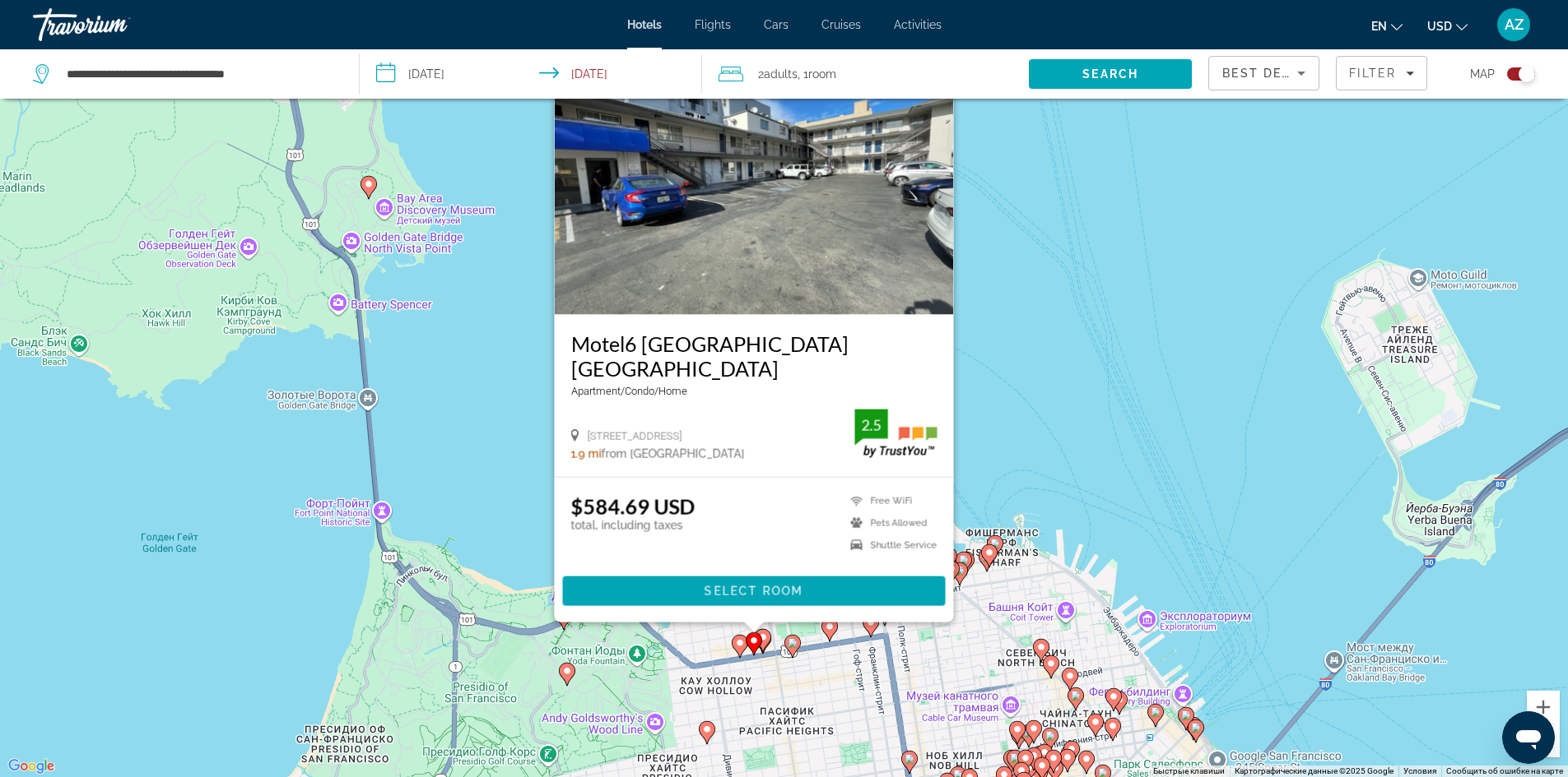
click at [739, 639] on image "Main content" at bounding box center [740, 643] width 10 height 10
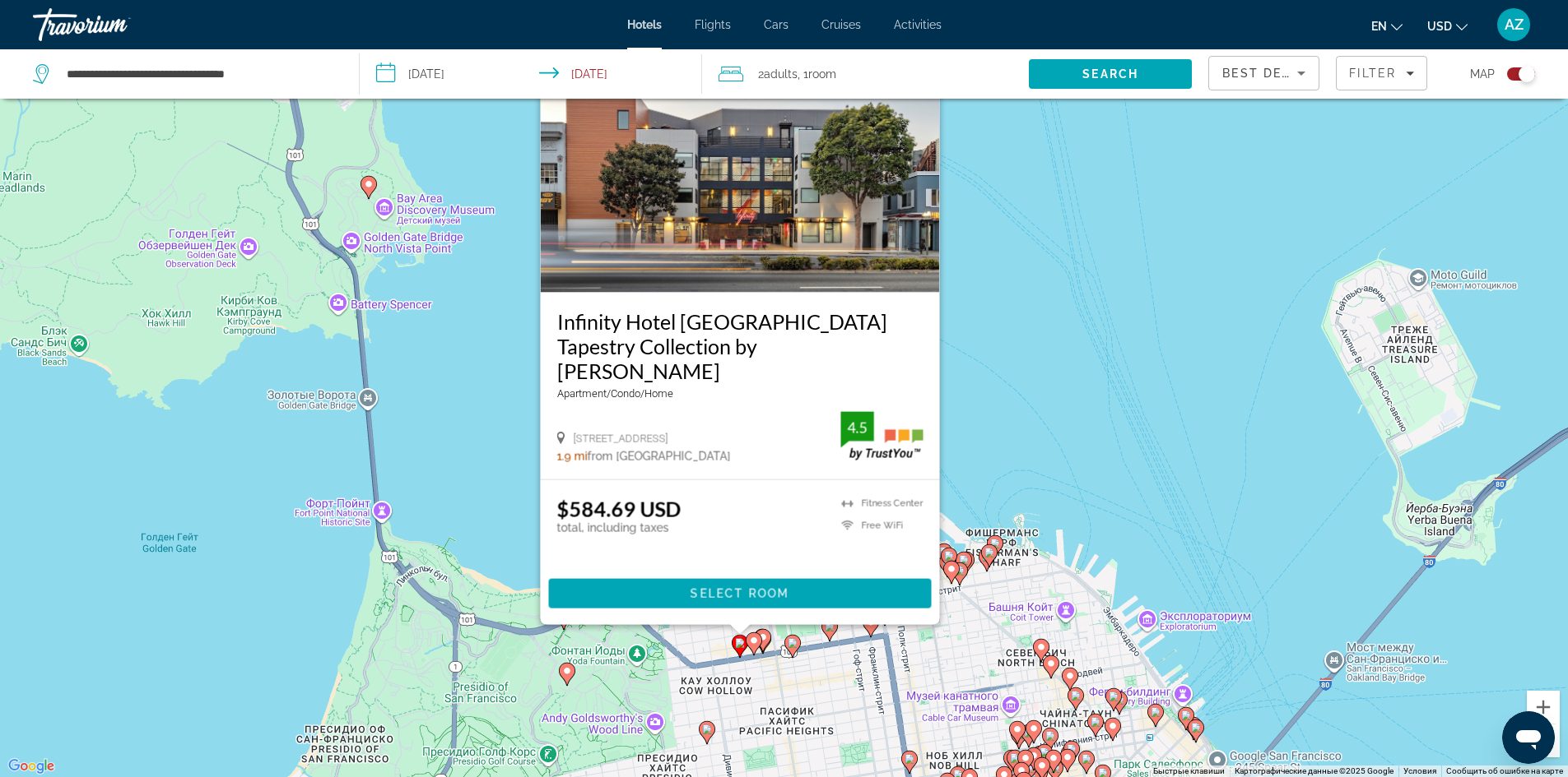
click at [827, 631] on icon "Main content" at bounding box center [829, 629] width 15 height 22
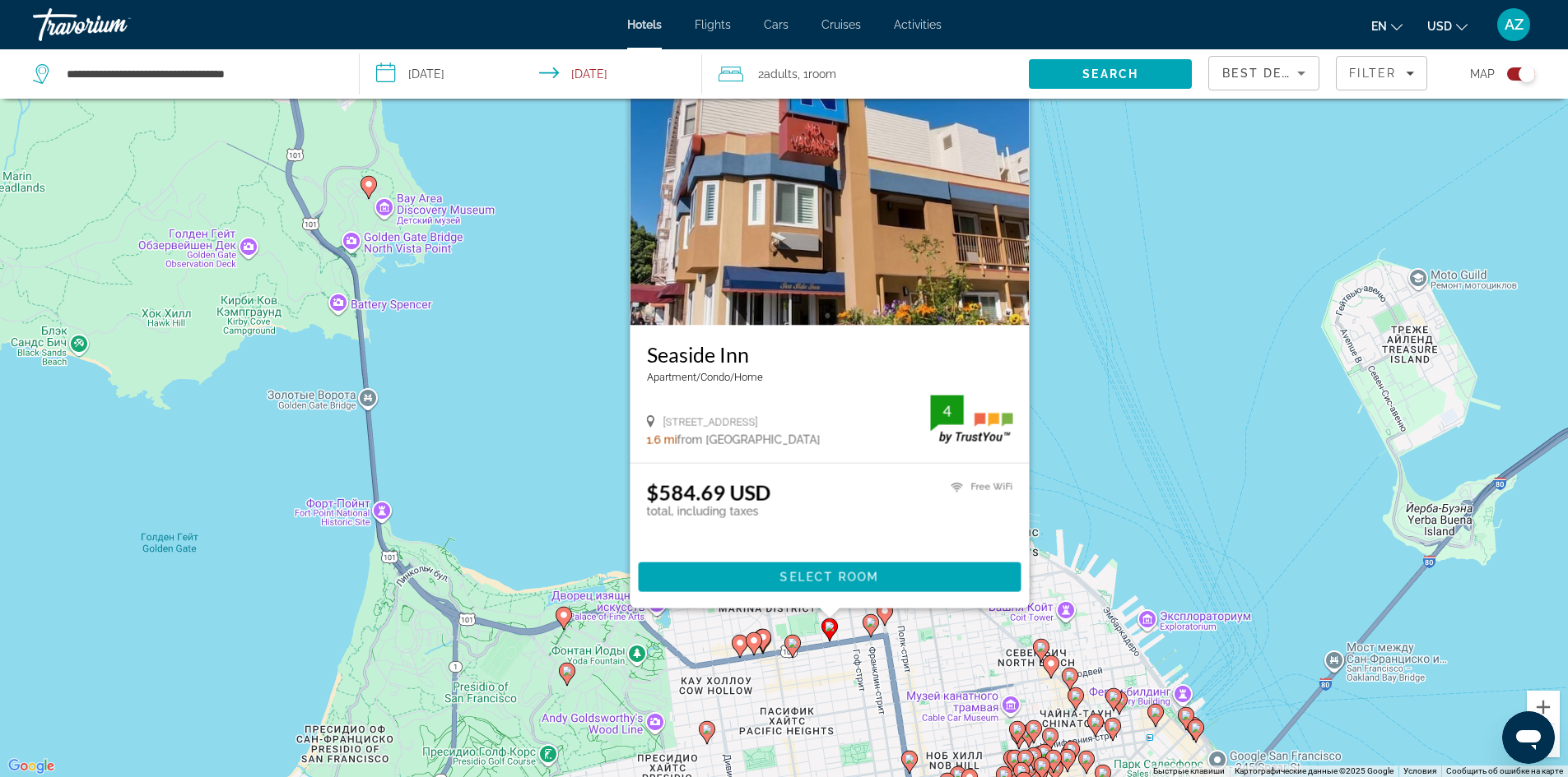
click at [870, 628] on icon "Main content" at bounding box center [870, 625] width 15 height 22
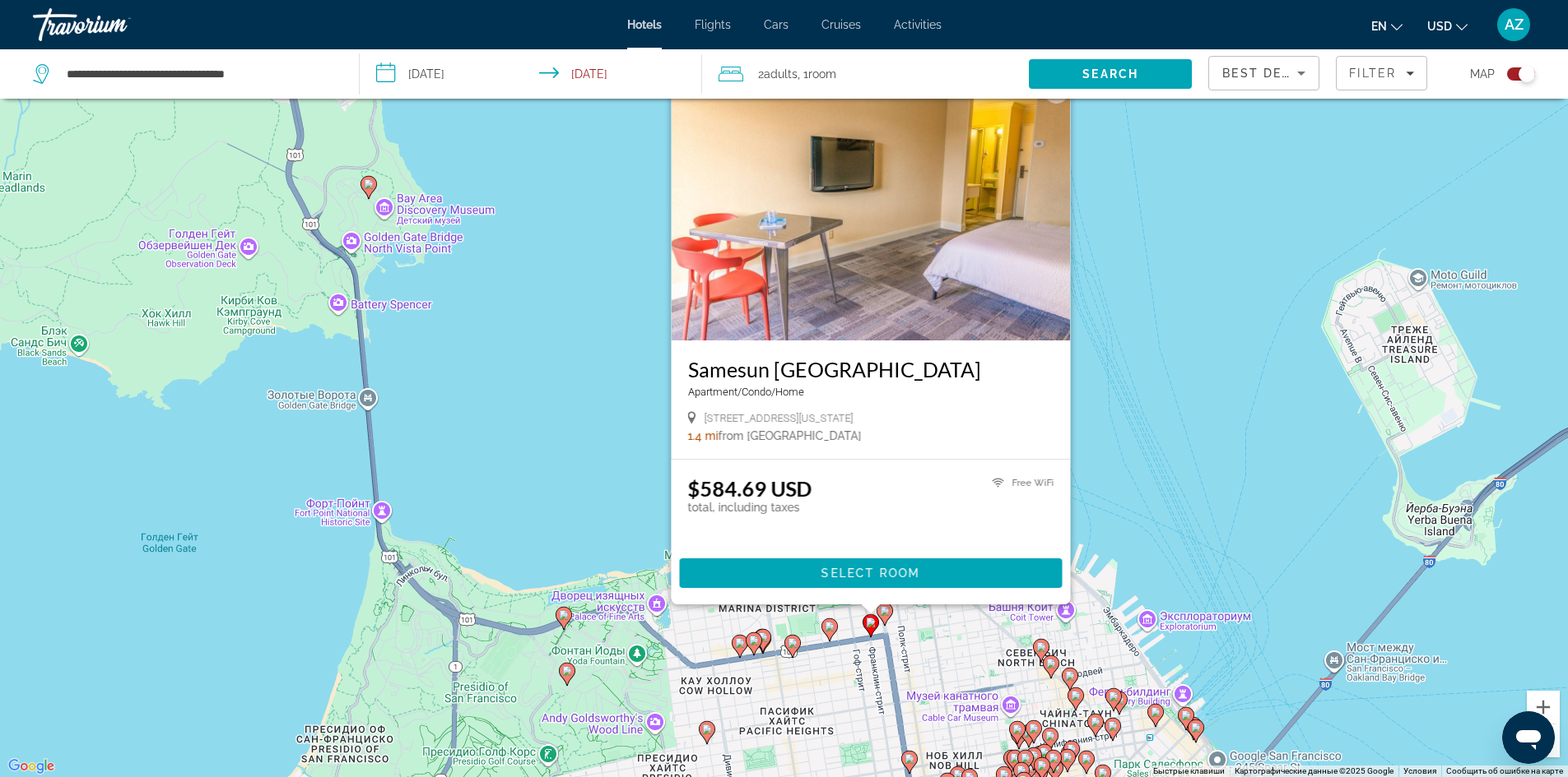
click at [1041, 645] on image "Main content" at bounding box center [1041, 647] width 10 height 10
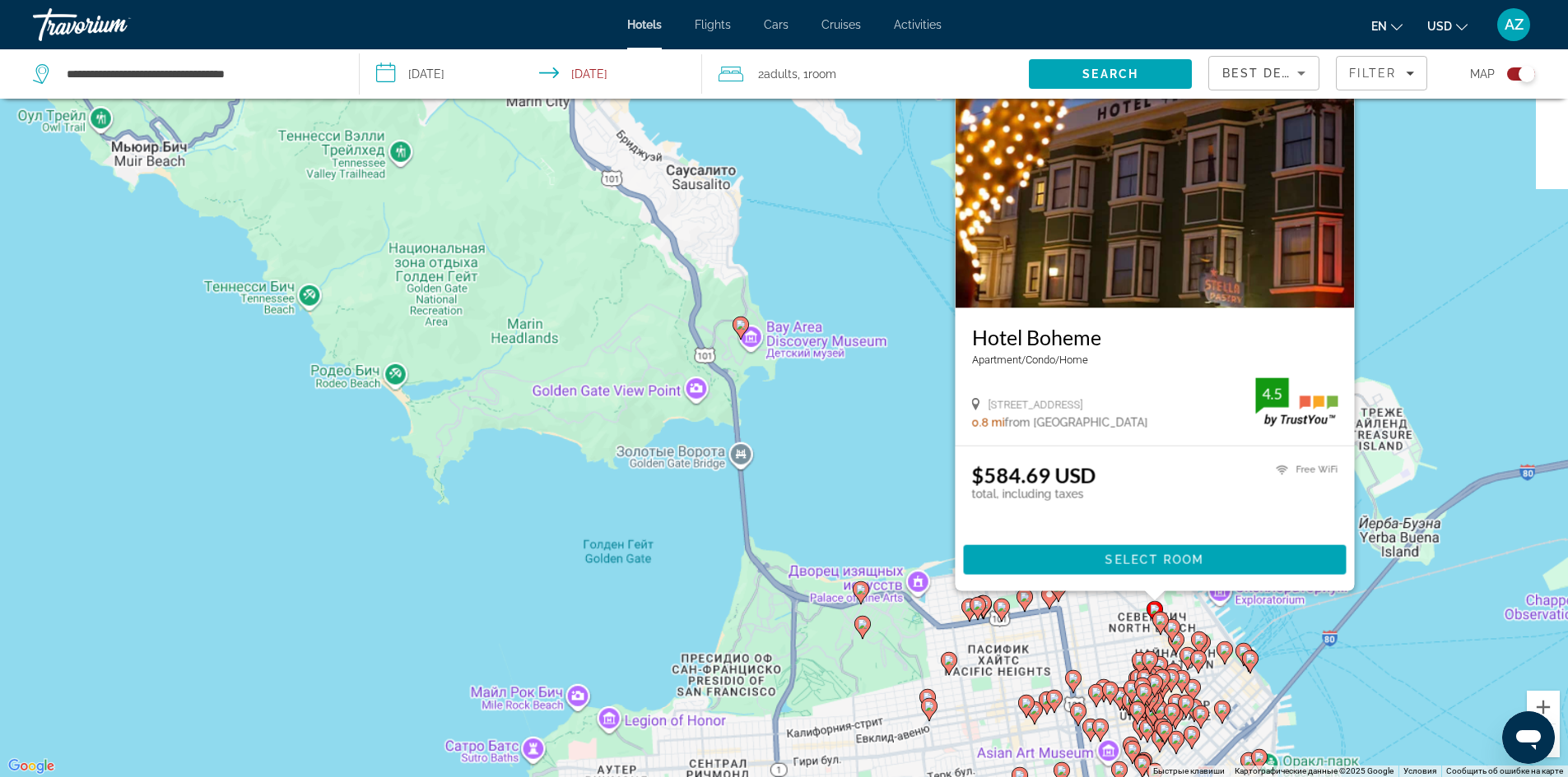
scroll to position [181, 0]
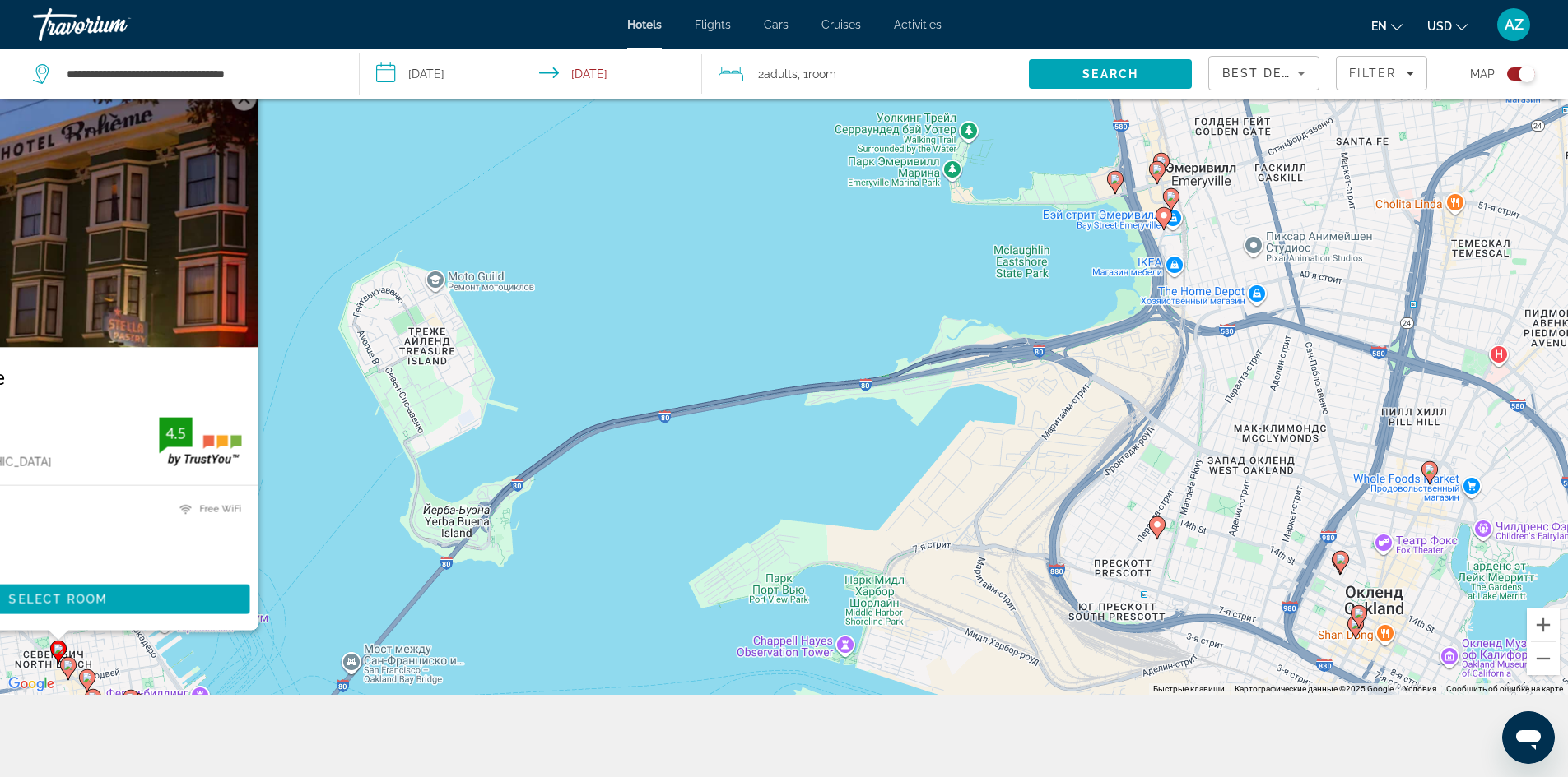
click at [1154, 163] on icon "Main content" at bounding box center [1156, 172] width 15 height 22
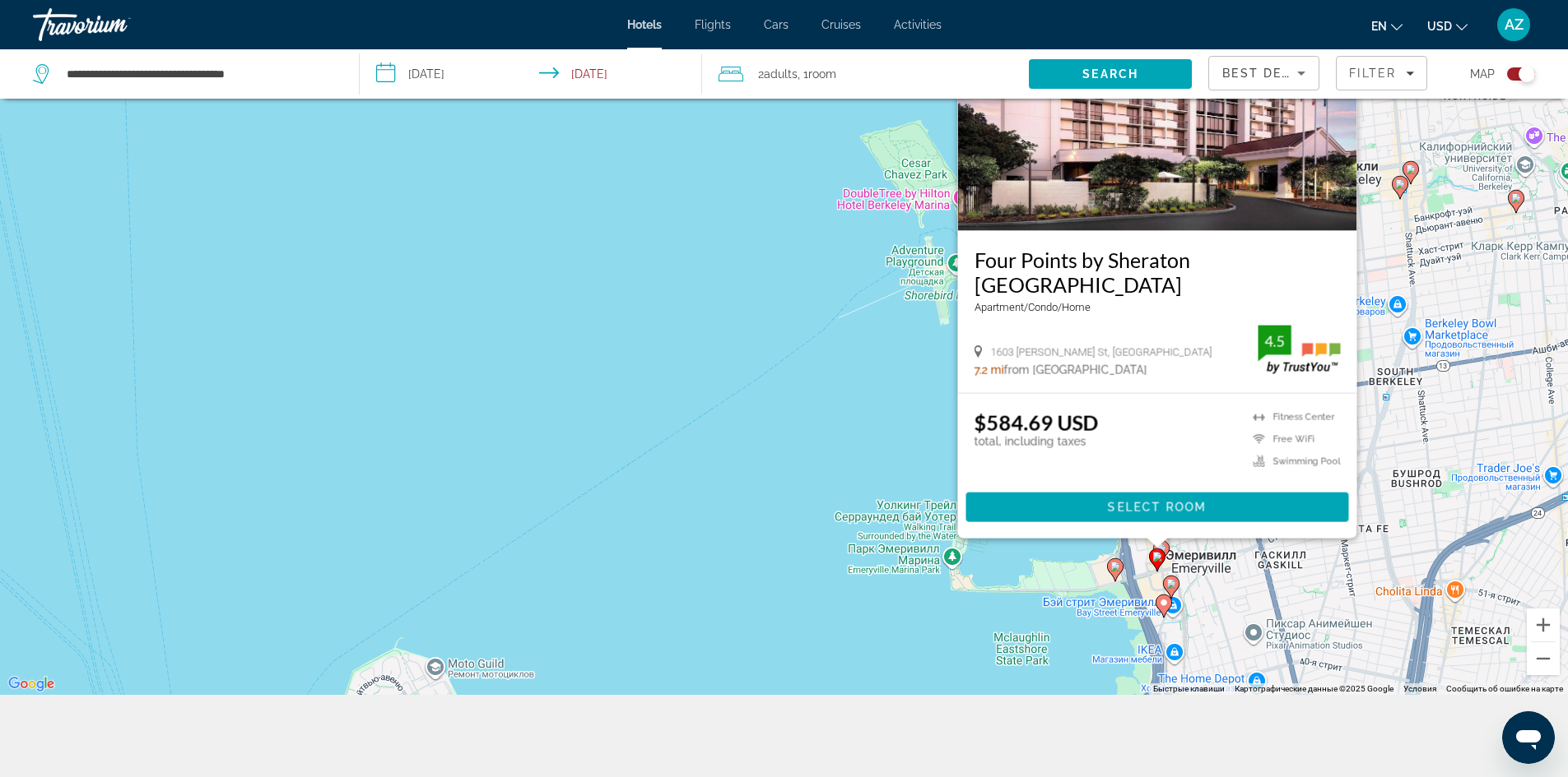
click at [1111, 571] on image "Main content" at bounding box center [1115, 567] width 10 height 10
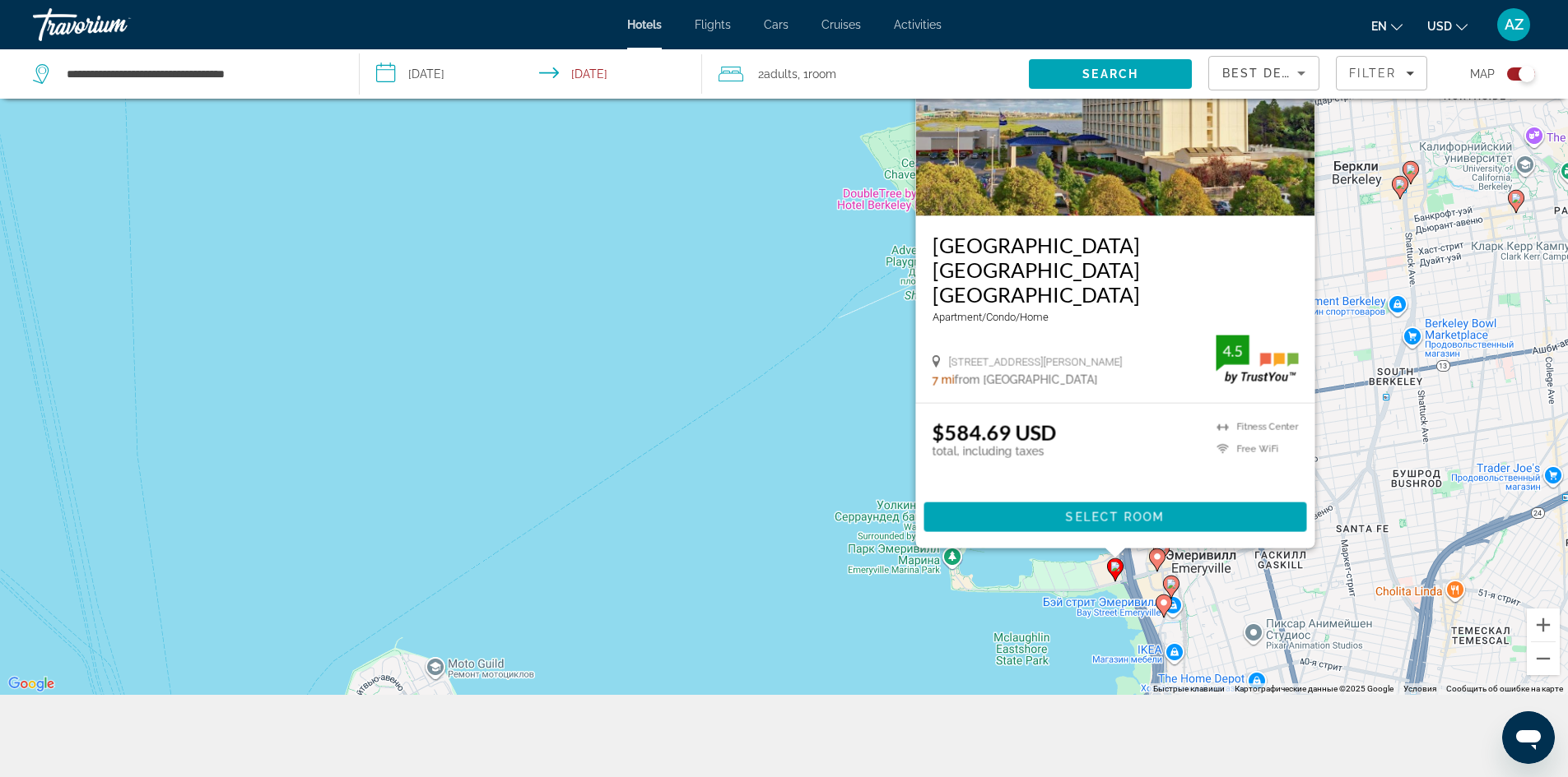
click at [1163, 598] on gmp-advanced-marker "Main content" at bounding box center [1171, 587] width 17 height 24
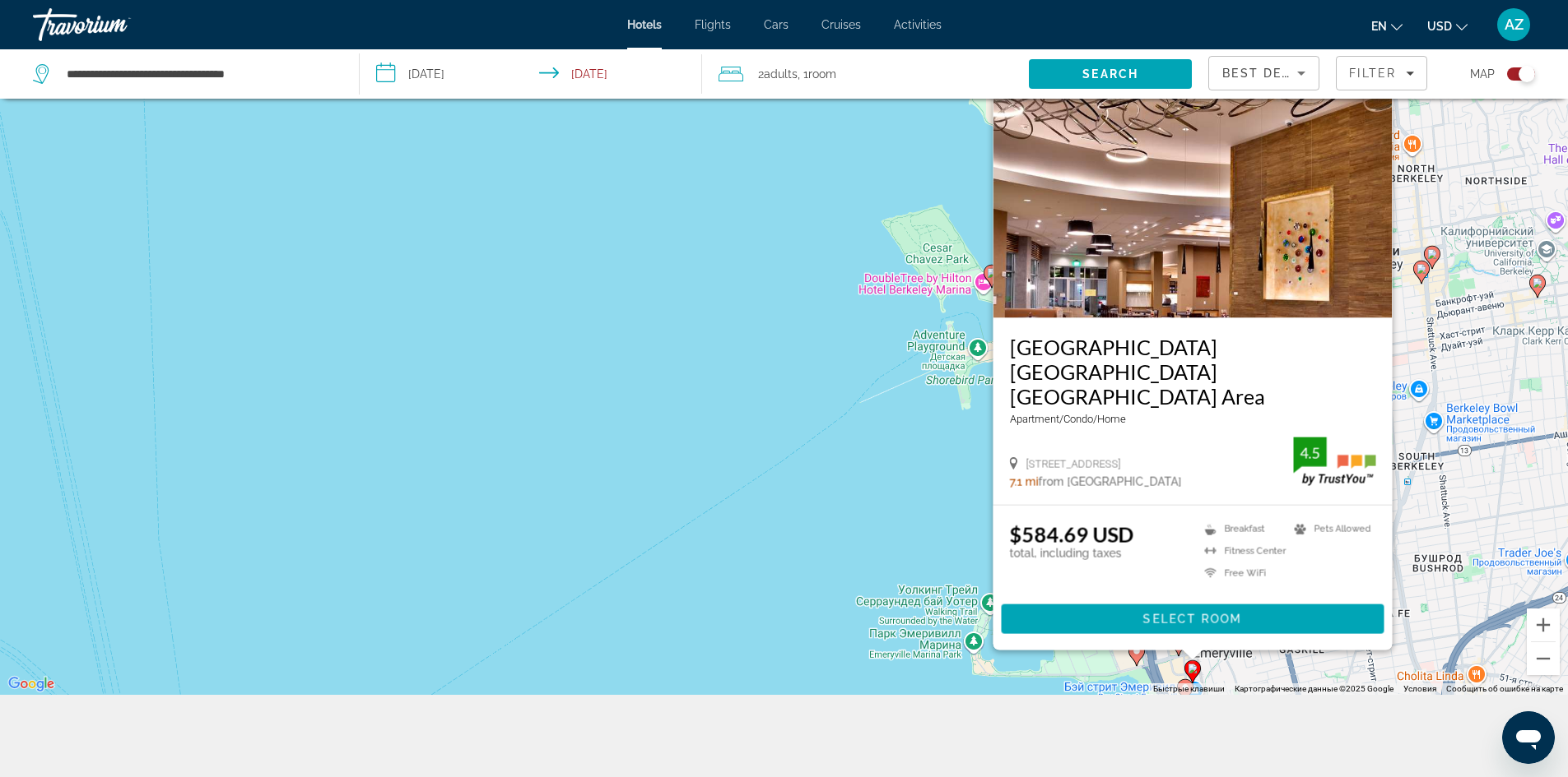
drag, startPoint x: 1409, startPoint y: 356, endPoint x: 1431, endPoint y: 445, distance: 91.7
click at [1431, 445] on div "Чтобы активировать перетаскивание с помощью клавиатуры, нажмите Alt + Ввод. Пос…" at bounding box center [784, 305] width 1568 height 777
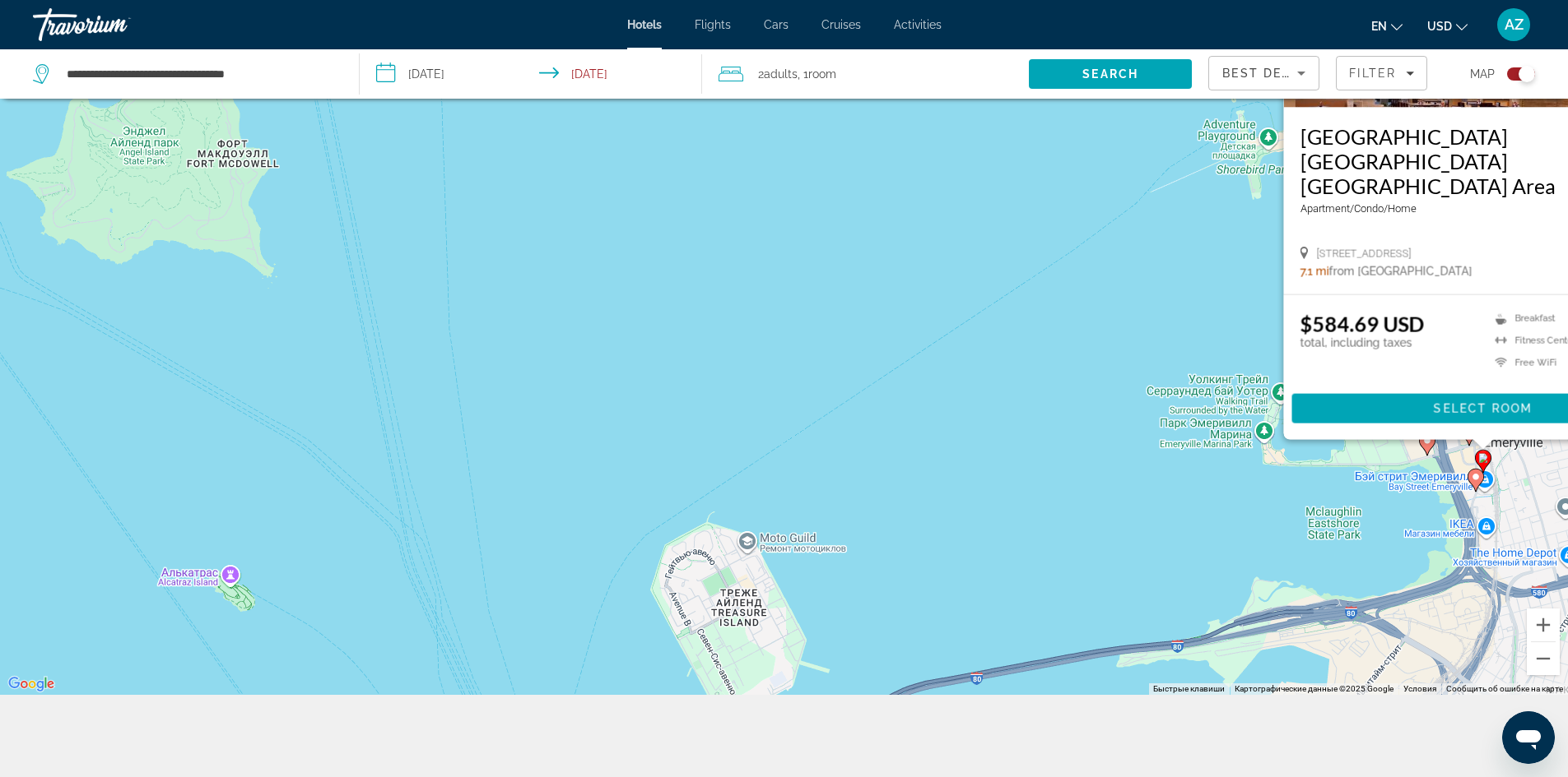
drag, startPoint x: 742, startPoint y: 536, endPoint x: 1032, endPoint y: 325, distance: 358.6
click at [1032, 325] on div "Чтобы активировать перетаскивание с помощью клавиатуры, нажмите Alt + Ввод. Пос…" at bounding box center [784, 305] width 1568 height 777
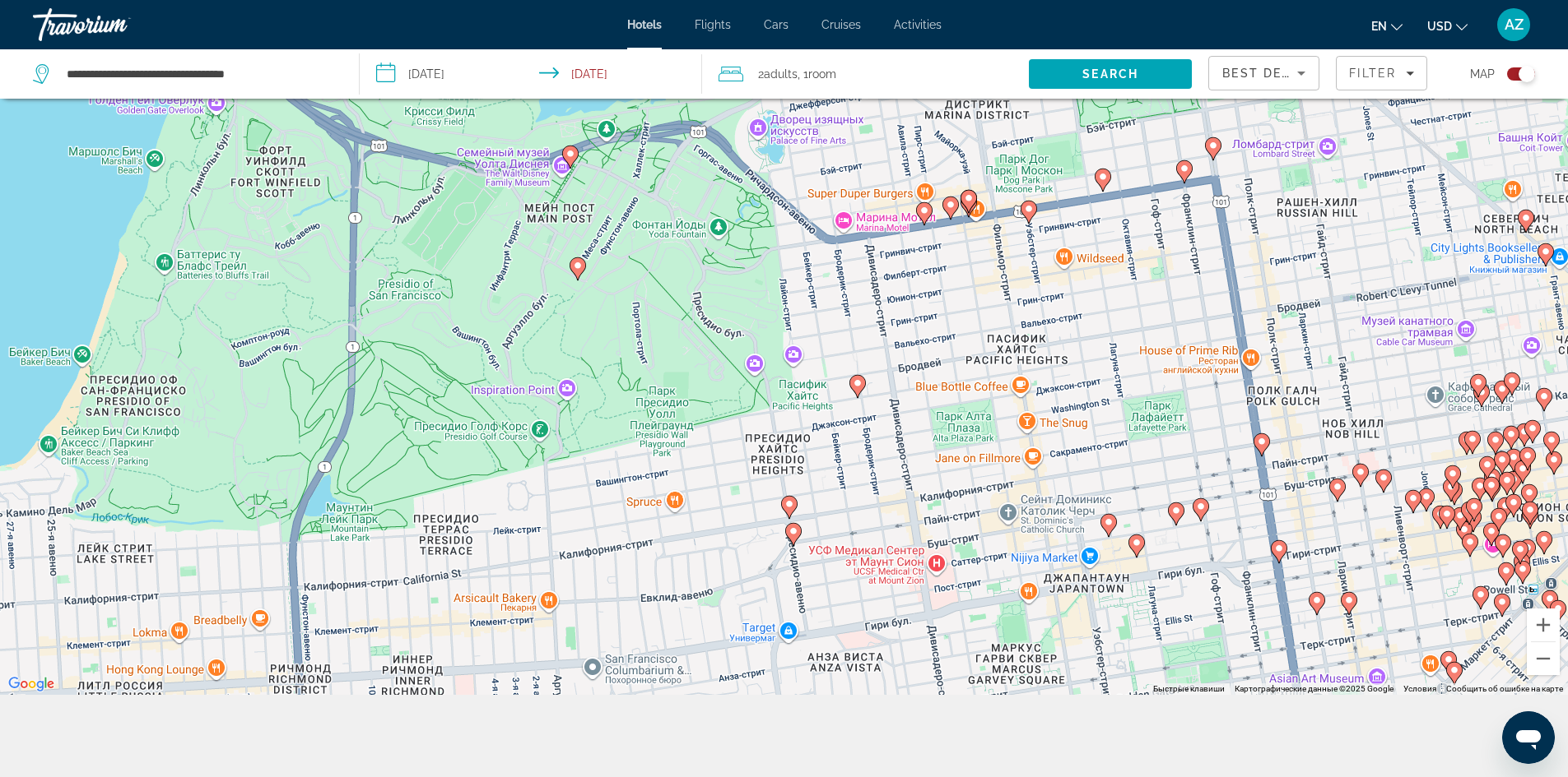
click at [1106, 531] on icon "Main content" at bounding box center [1107, 524] width 15 height 22
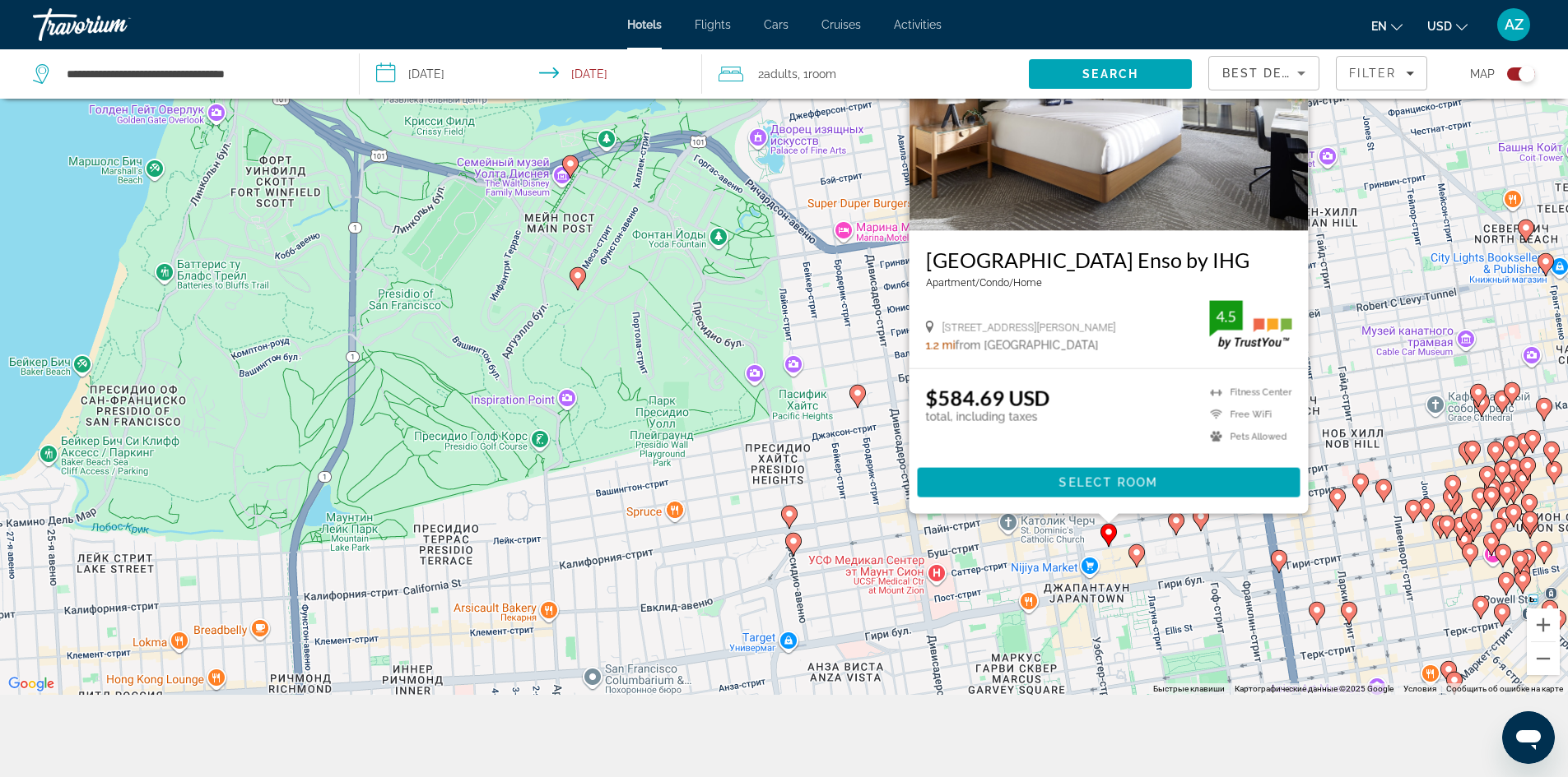
click at [1135, 558] on icon "Main content" at bounding box center [1136, 555] width 15 height 22
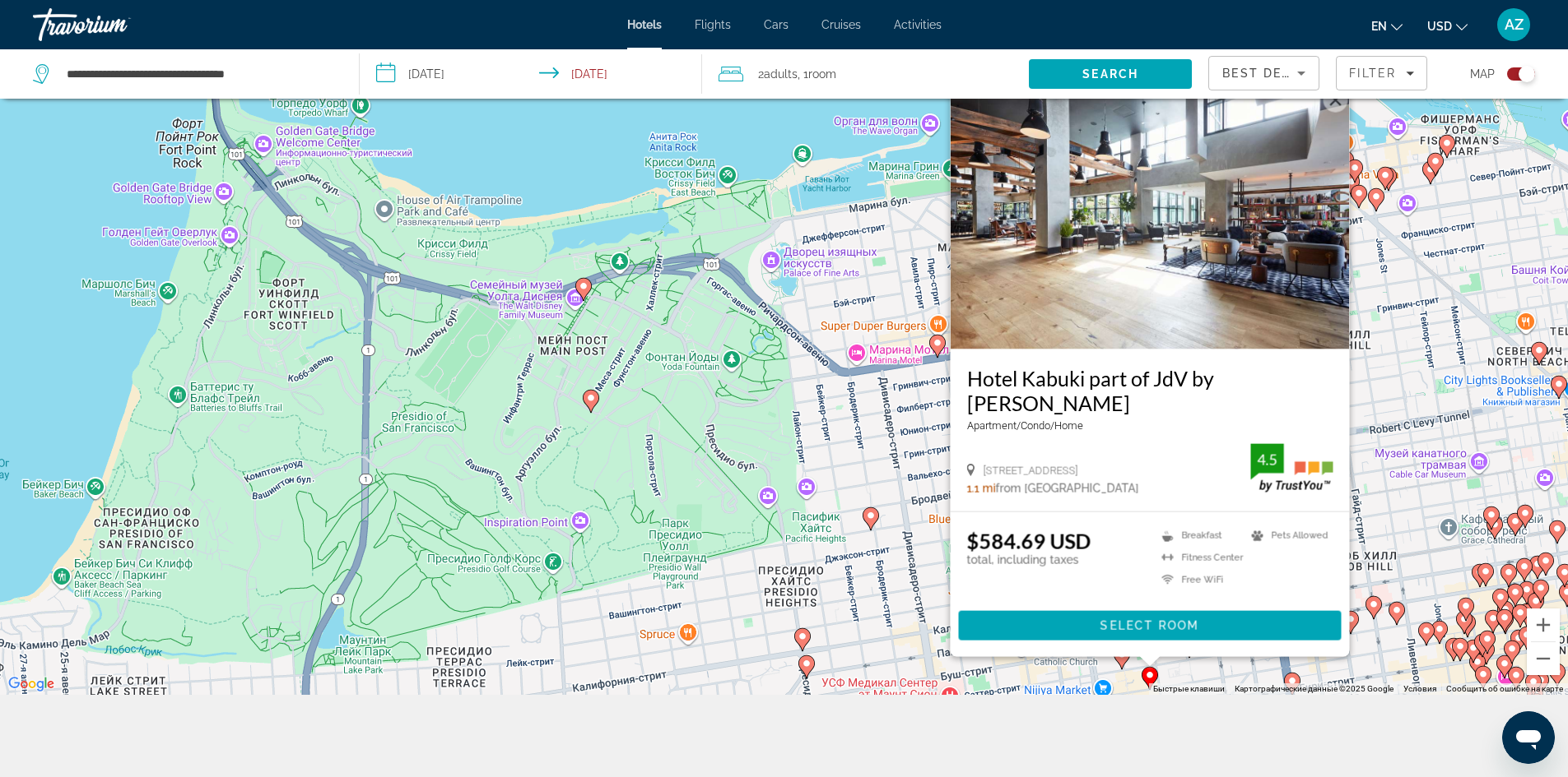
drag, startPoint x: 781, startPoint y: 338, endPoint x: 794, endPoint y: 463, distance: 125.7
click at [794, 463] on div "Чтобы активировать перетаскивание с помощью клавиатуры, нажмите Alt + Ввод. Пос…" at bounding box center [784, 305] width 1568 height 777
click at [803, 641] on image "Main content" at bounding box center [802, 636] width 10 height 10
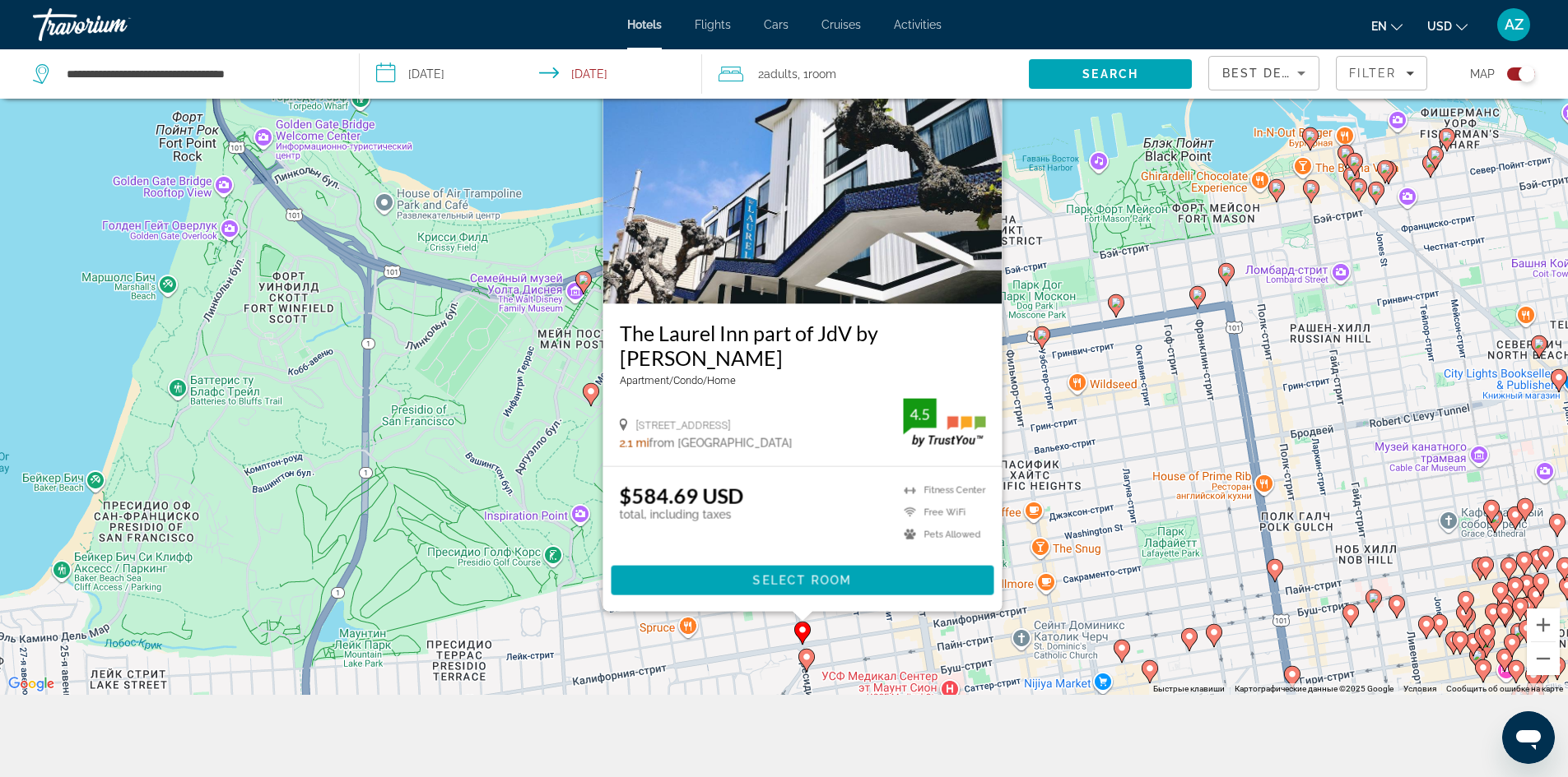
click at [805, 658] on image "Main content" at bounding box center [807, 657] width 10 height 10
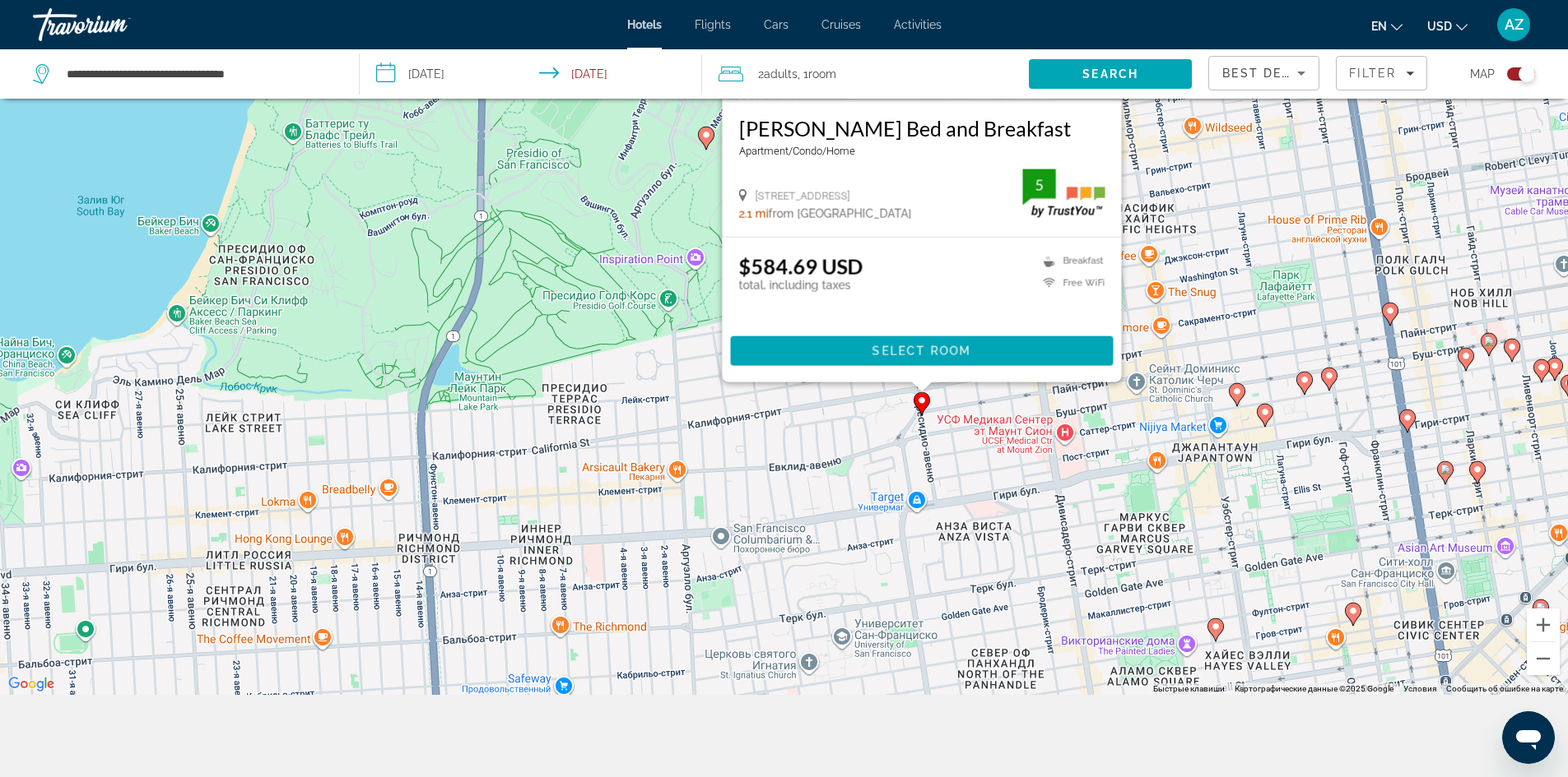
drag, startPoint x: 1371, startPoint y: 502, endPoint x: 1476, endPoint y: 314, distance: 215.3
click at [1476, 314] on div "Чтобы активировать перетаскивание с помощью клавиатуры, нажмите Alt + Ввод. Пос…" at bounding box center [784, 305] width 1568 height 777
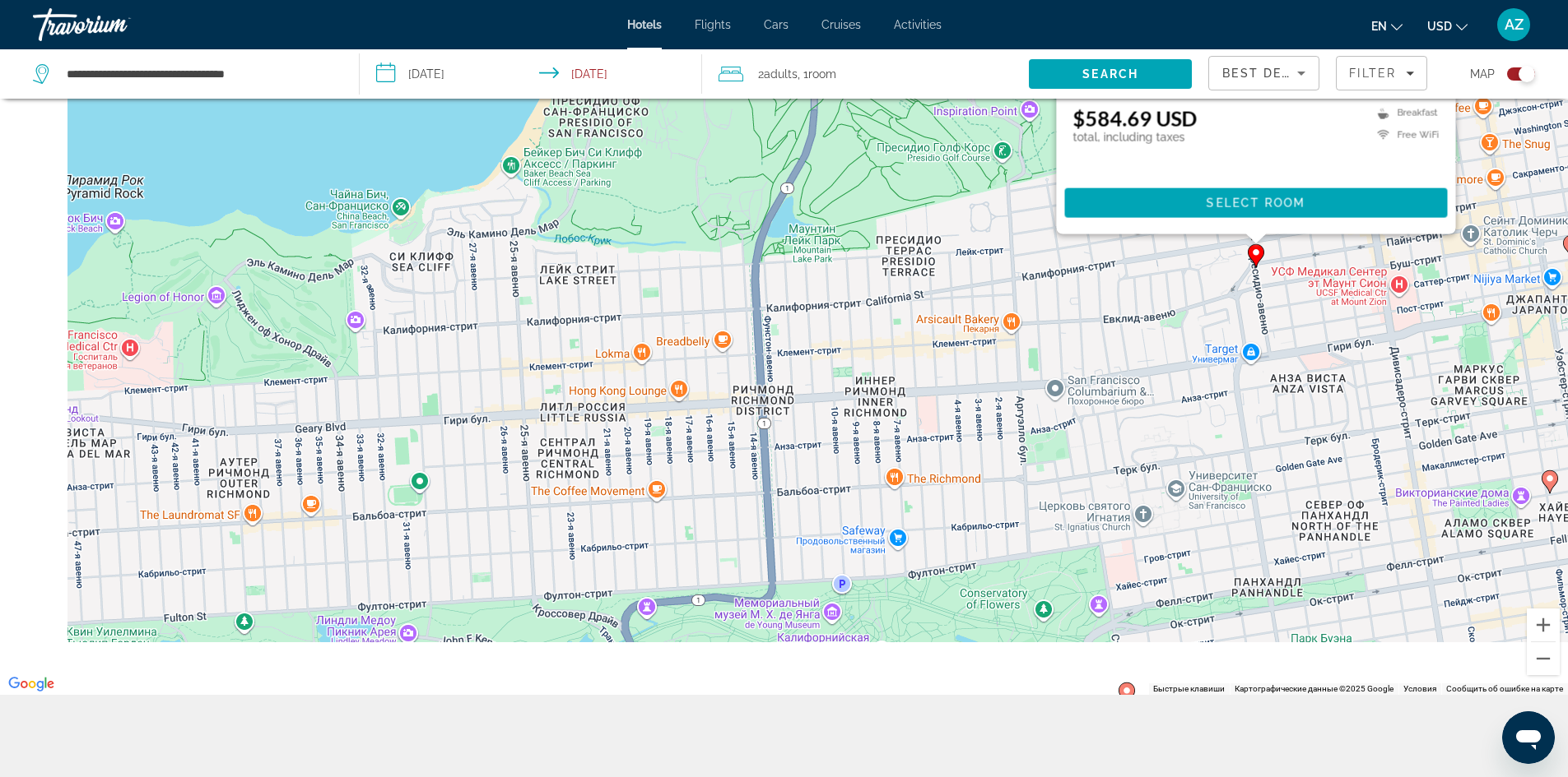
drag, startPoint x: 684, startPoint y: 584, endPoint x: 1003, endPoint y: 435, distance: 352.1
click at [1003, 435] on div "Чтобы активировать перетаскивание с помощью клавиатуры, нажмите Alt + Ввод. Пос…" at bounding box center [784, 305] width 1568 height 777
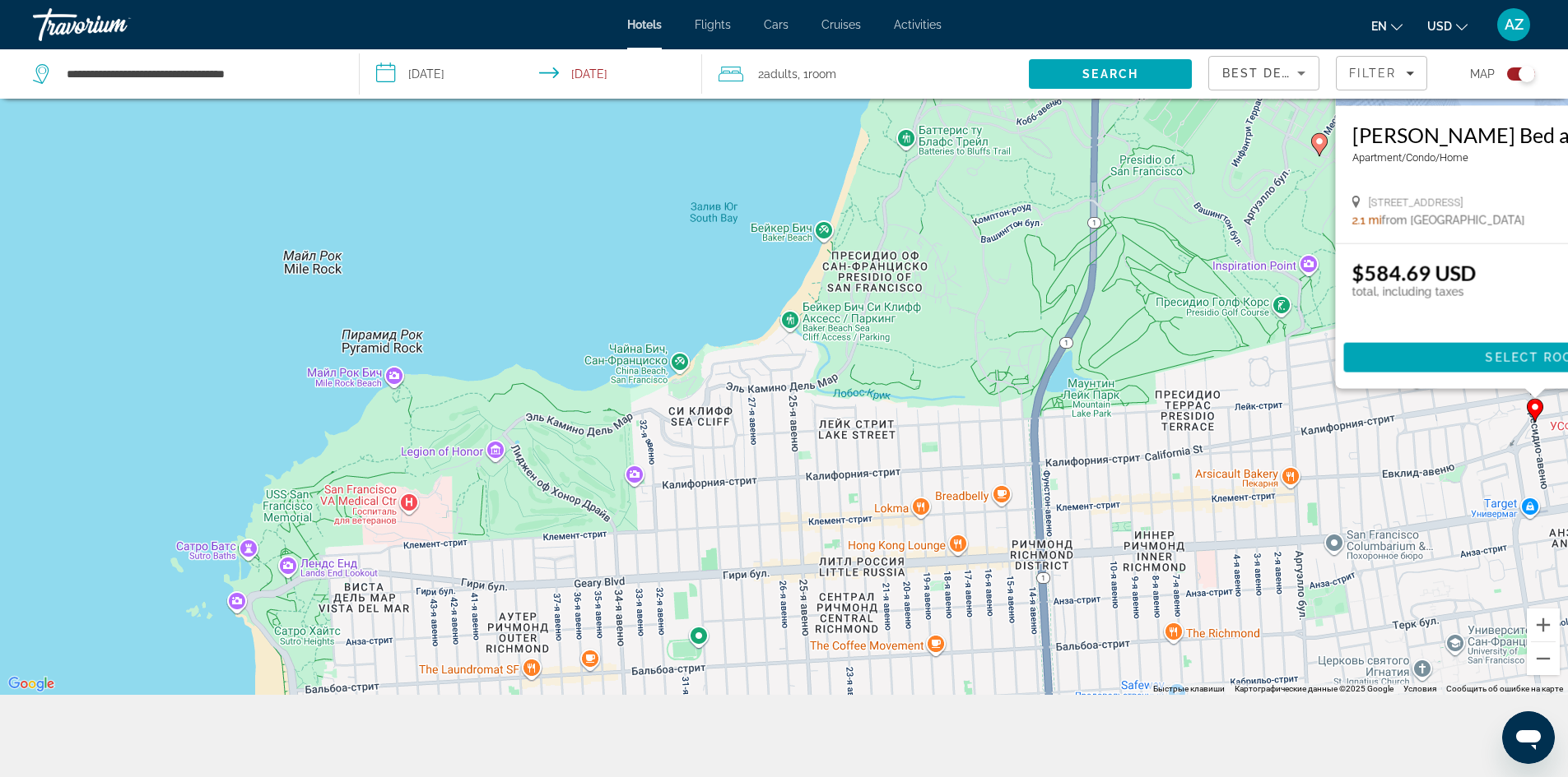
drag, startPoint x: 624, startPoint y: 380, endPoint x: 897, endPoint y: 546, distance: 319.5
click at [897, 546] on div "Чтобы активировать перетаскивание с помощью клавиатуры, нажмите Alt + Ввод. Пос…" at bounding box center [784, 305] width 1568 height 777
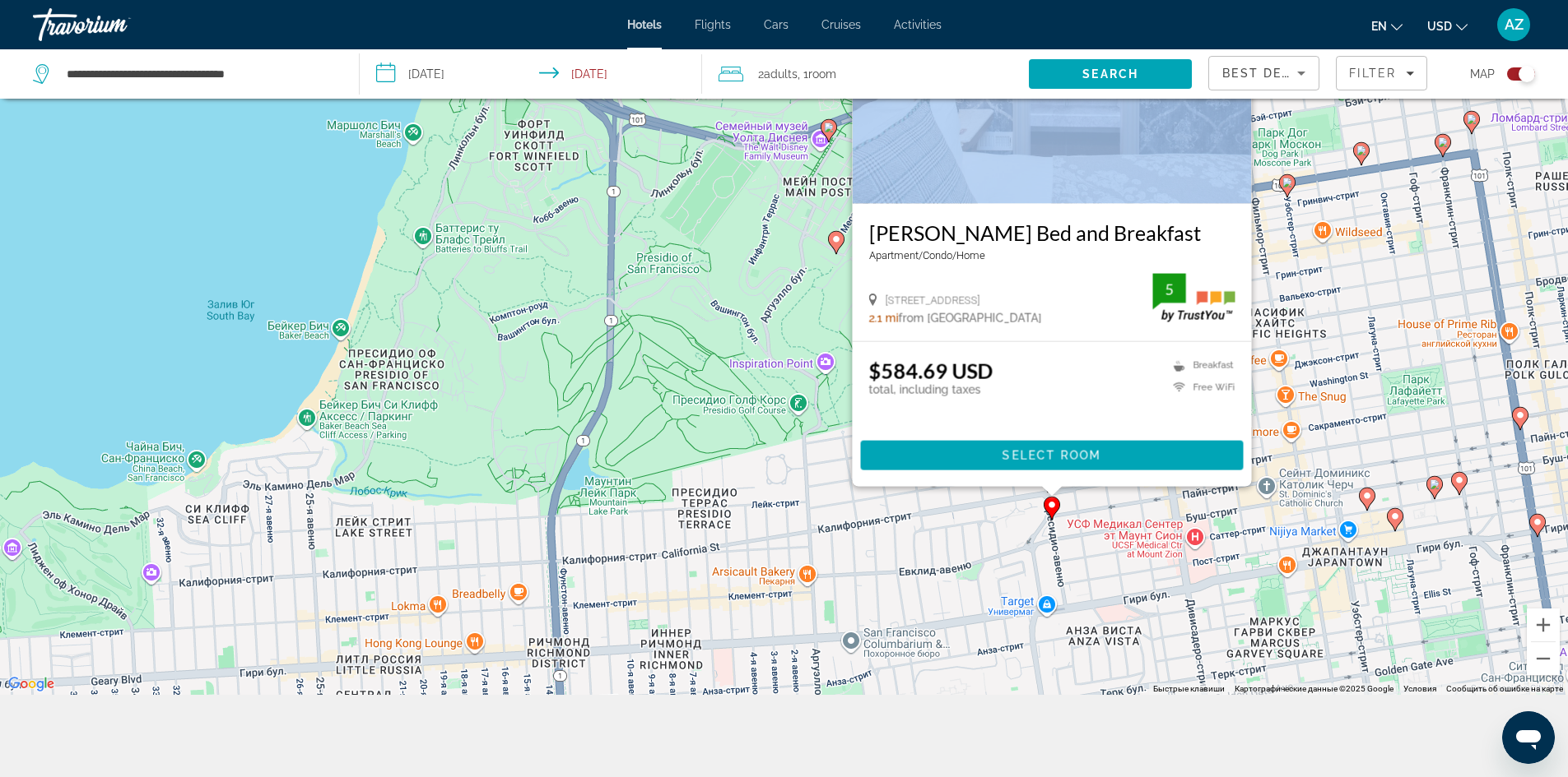
drag, startPoint x: 1043, startPoint y: 380, endPoint x: 553, endPoint y: 479, distance: 499.9
click at [553, 479] on div "Чтобы активировать перетаскивание с помощью клавиатуры, нажмите Alt + Ввод. Пос…" at bounding box center [784, 305] width 1568 height 777
click at [1290, 186] on image "Main content" at bounding box center [1287, 182] width 10 height 10
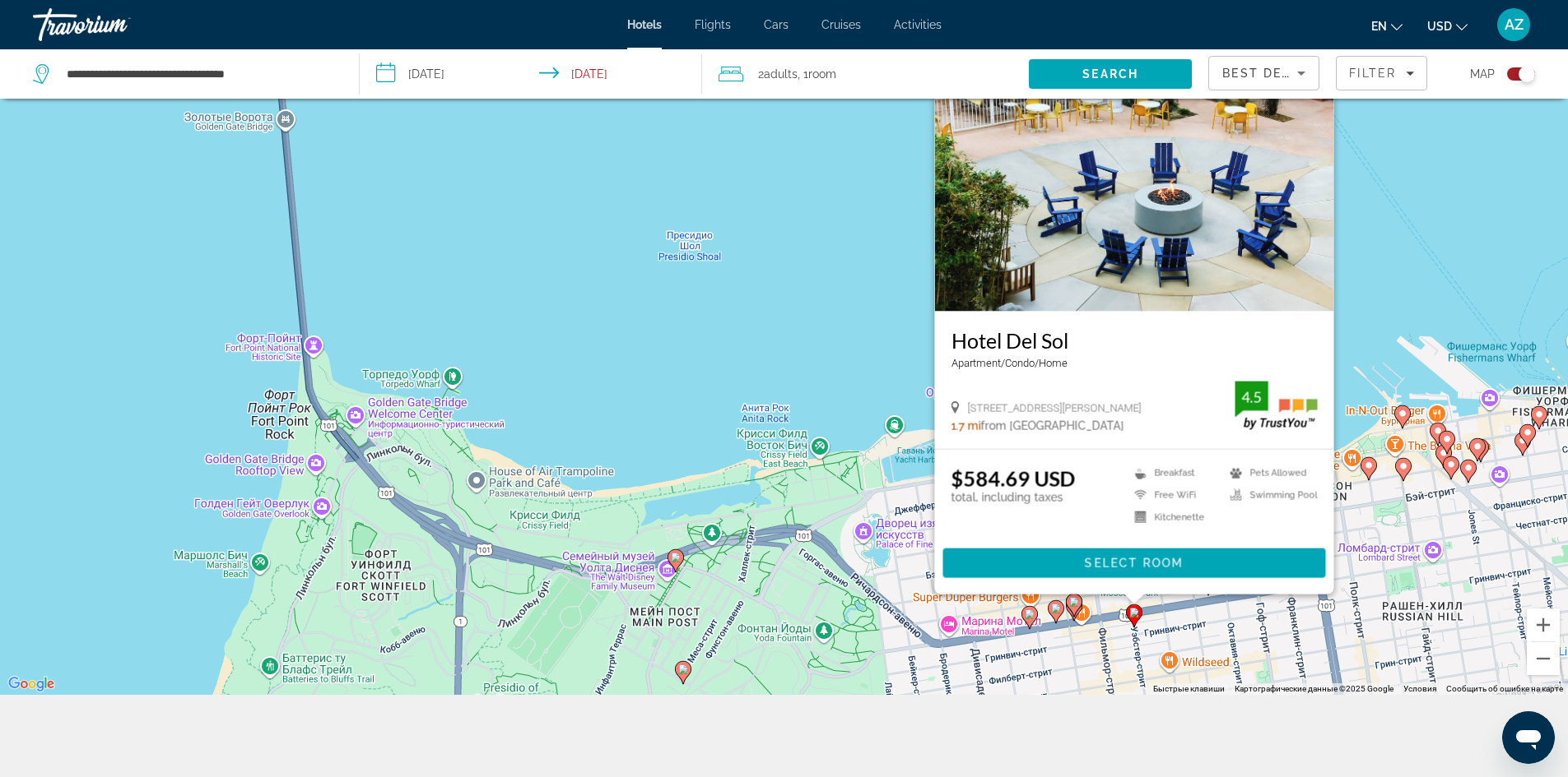
drag, startPoint x: 1098, startPoint y: 569, endPoint x: 941, endPoint y: 652, distance: 177.6
click at [941, 652] on div "Чтобы активировать перетаскивание с помощью клавиатуры, нажмите Alt + Ввод. Пос…" at bounding box center [784, 305] width 1568 height 777
click at [1403, 412] on image "Main content" at bounding box center [1402, 413] width 10 height 10
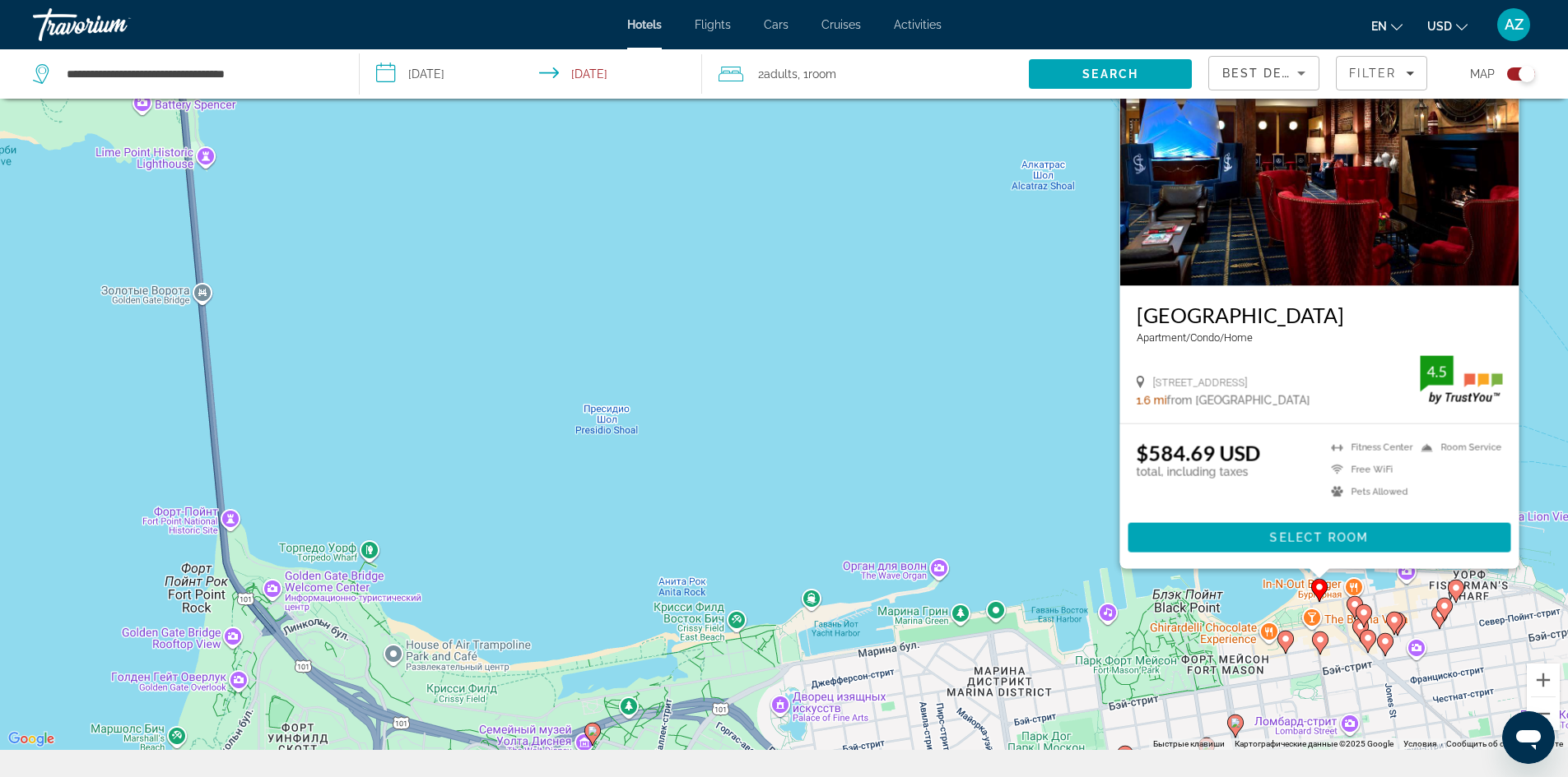
scroll to position [164, 0]
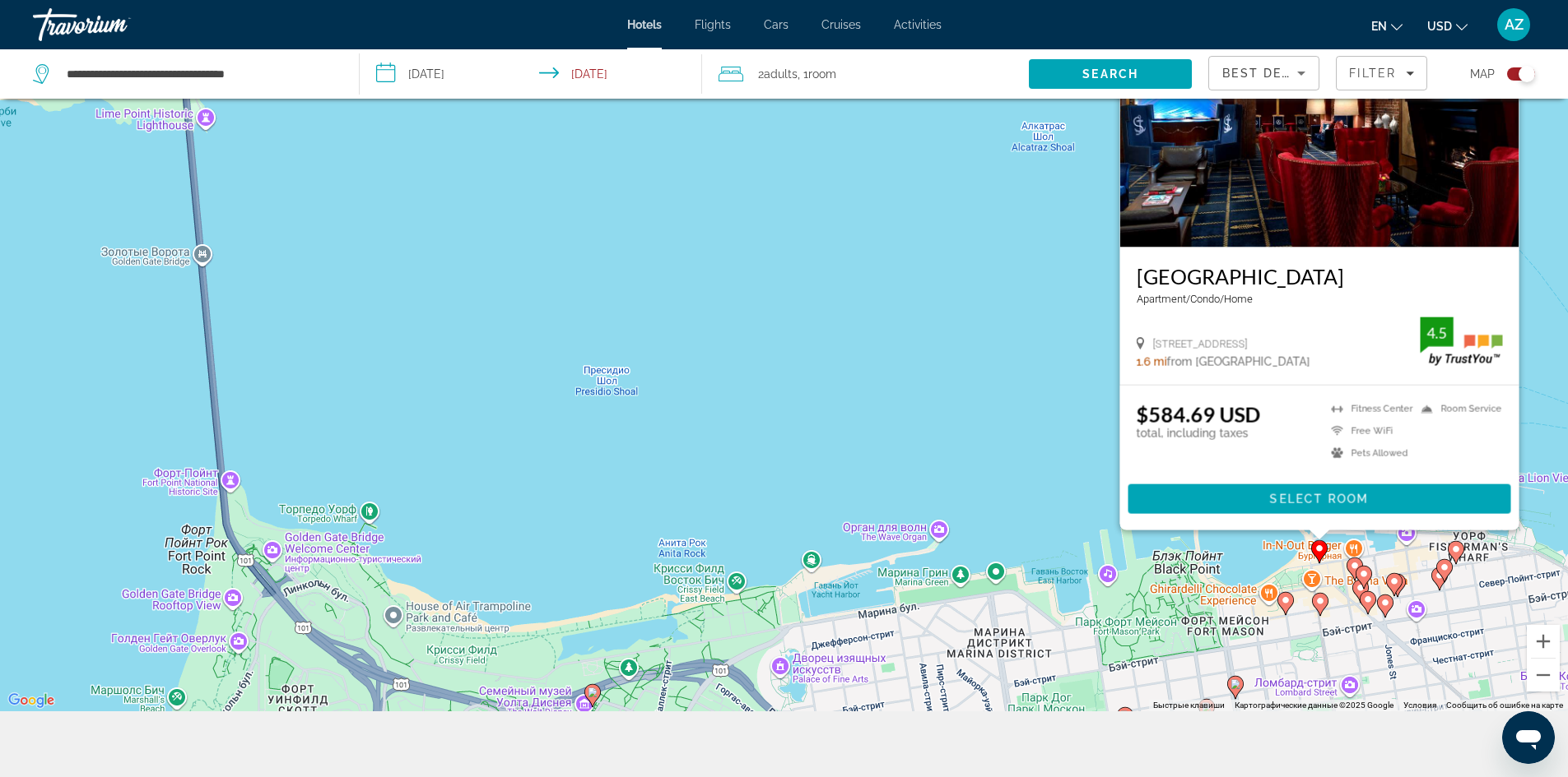
click at [1360, 569] on icon "Main content" at bounding box center [1363, 576] width 15 height 22
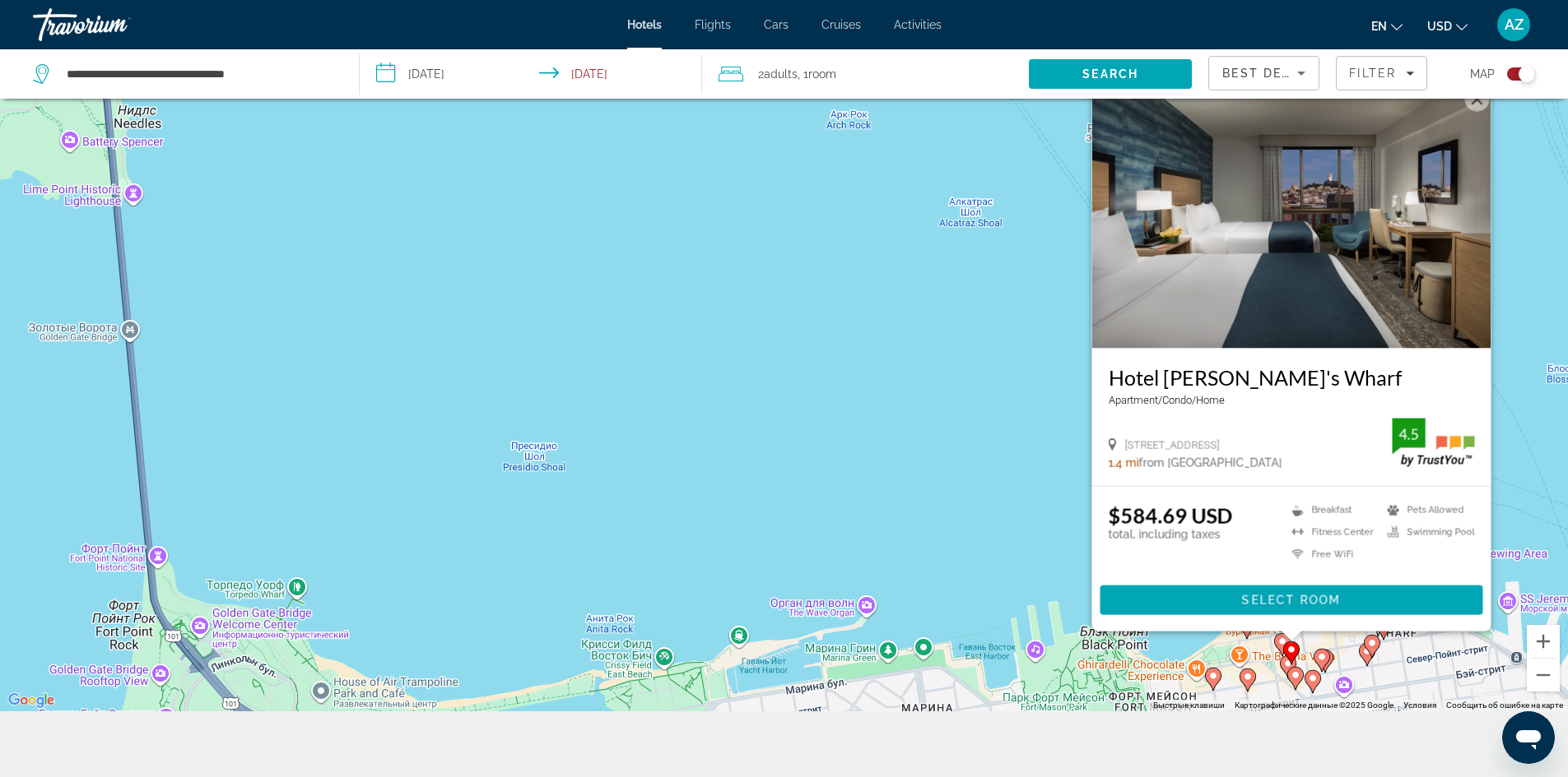
drag, startPoint x: 1248, startPoint y: 625, endPoint x: 1230, endPoint y: 677, distance: 55.0
click at [1230, 677] on div "Чтобы активировать перетаскивание с помощью клавиатуры, нажмите Alt + Ввод. Пос…" at bounding box center [784, 322] width 1568 height 777
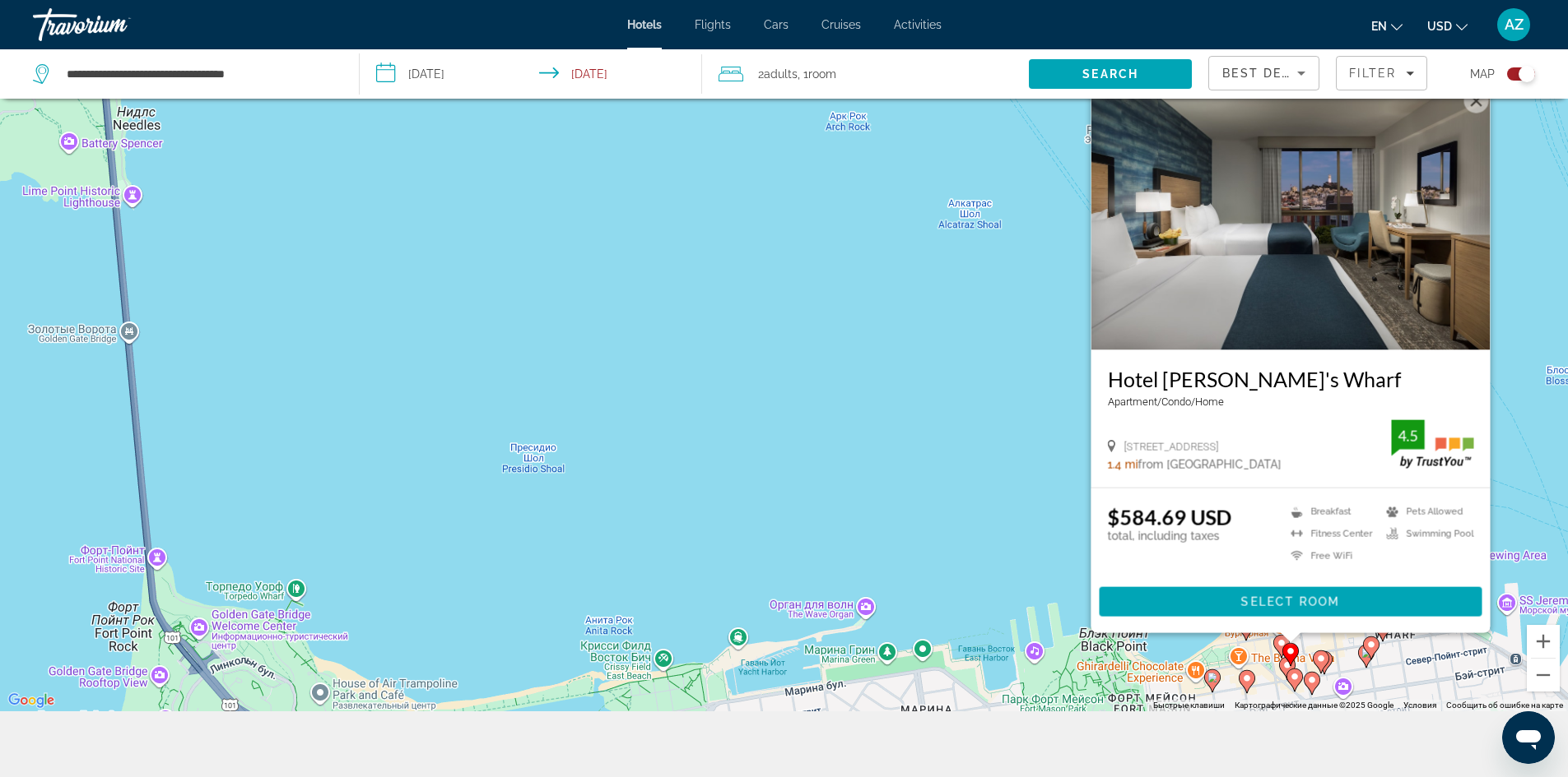
click at [1277, 297] on img "Main content" at bounding box center [1290, 218] width 400 height 263
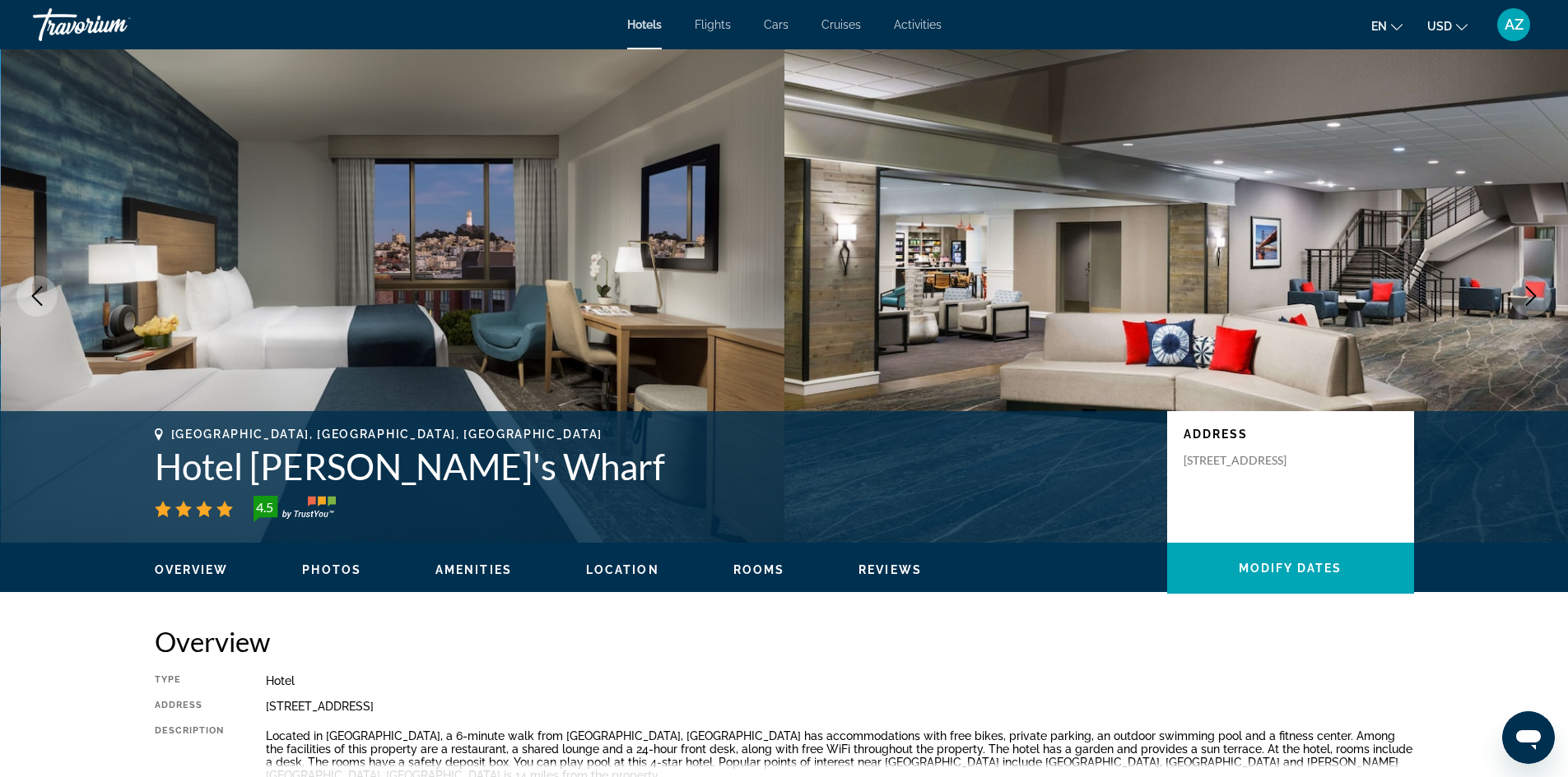
click at [1519, 293] on button "Next image" at bounding box center [1530, 296] width 41 height 41
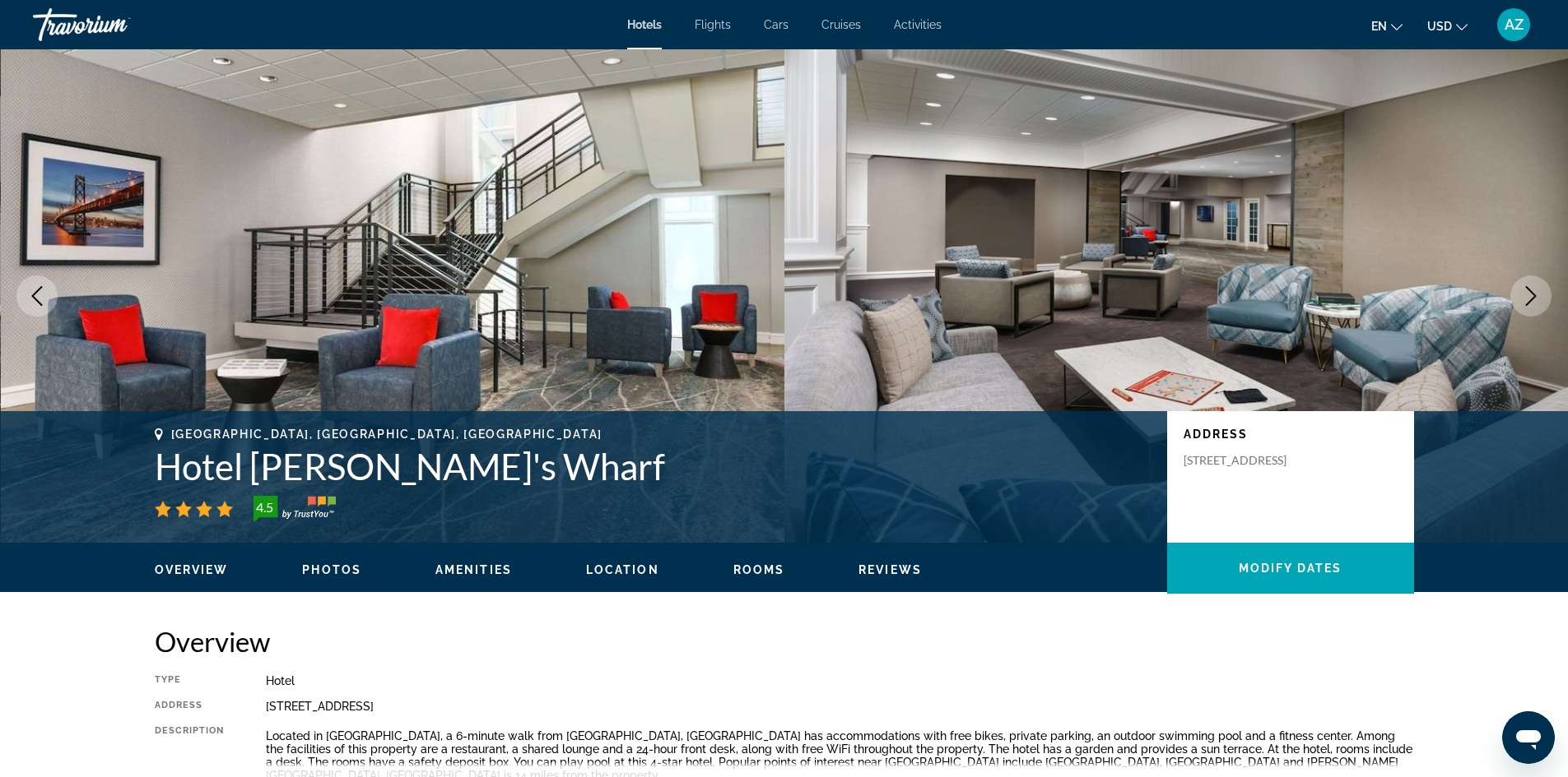
click at [1529, 301] on icon "Next image" at bounding box center [1530, 296] width 20 height 20
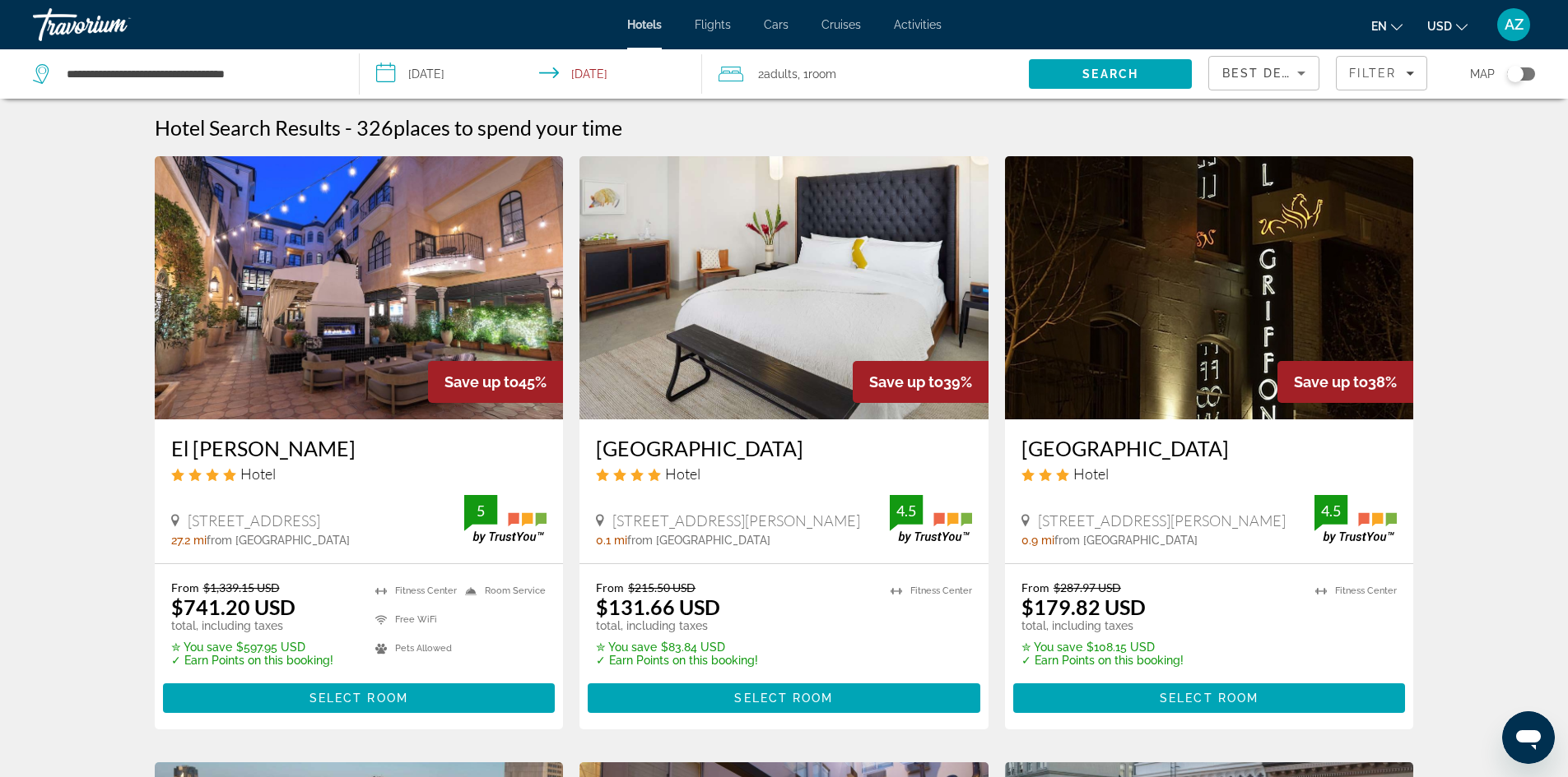
click at [767, 304] on img "Main content" at bounding box center [783, 287] width 409 height 263
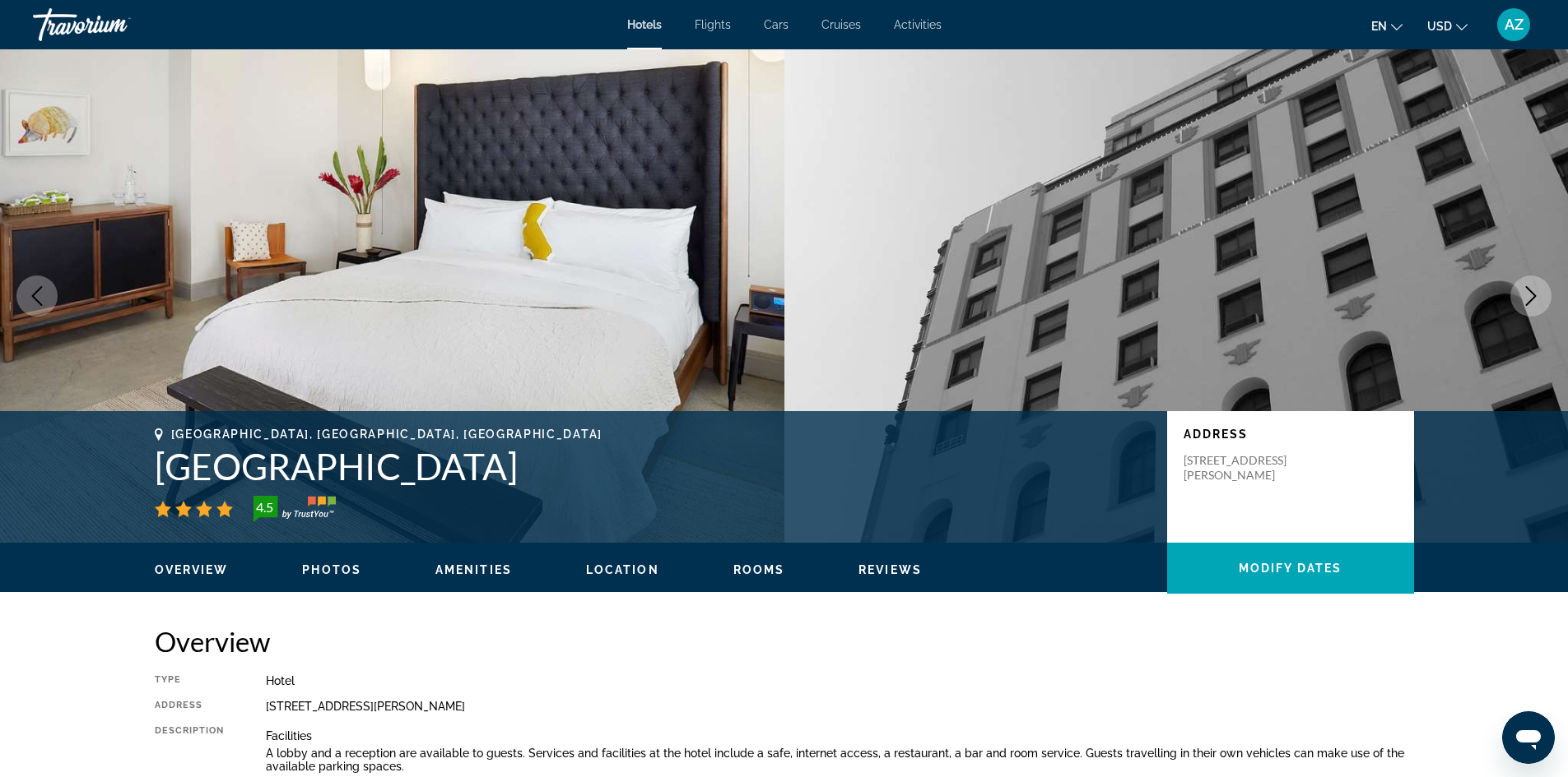
click at [1528, 300] on icon "Next image" at bounding box center [1530, 296] width 20 height 20
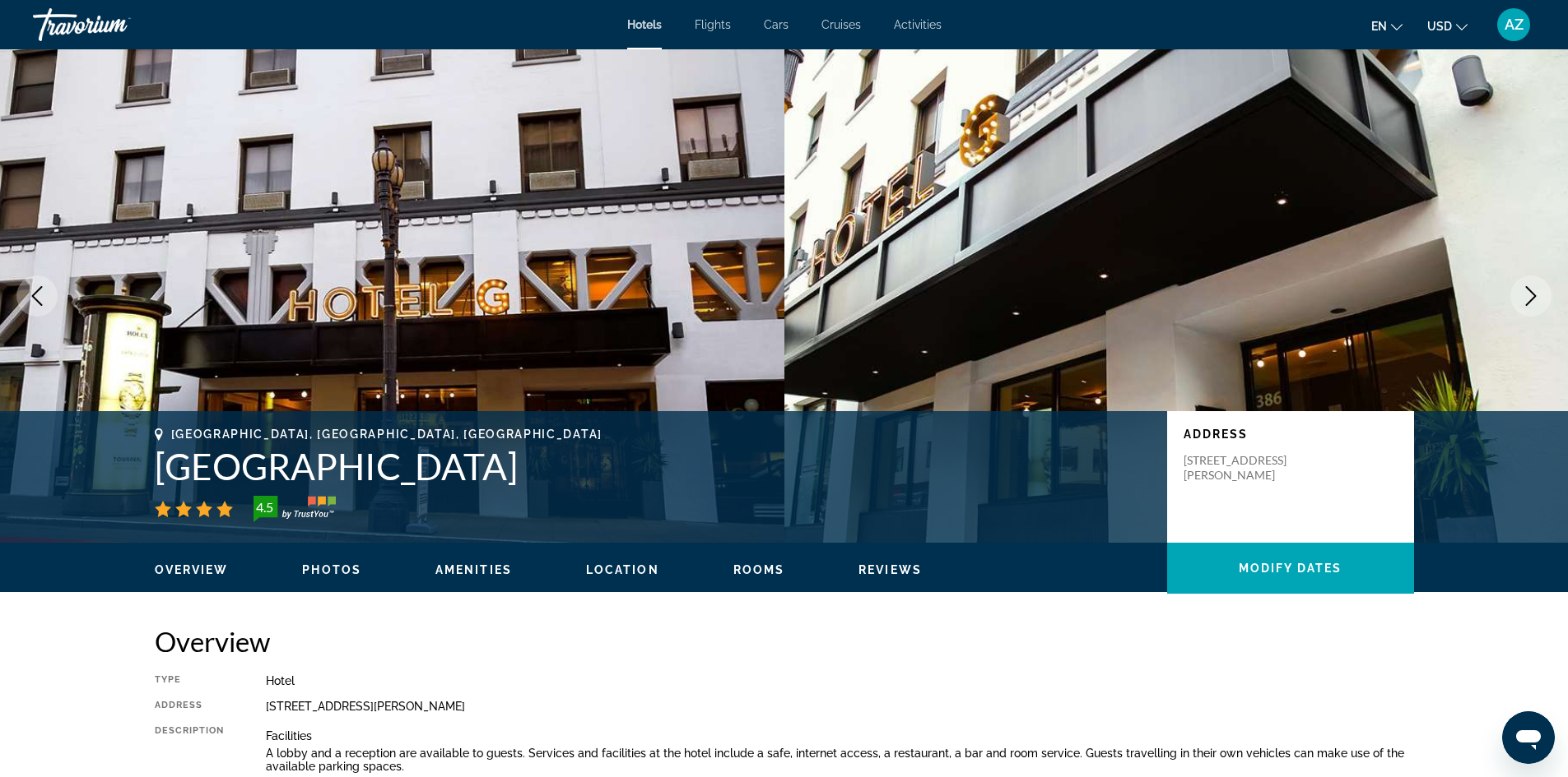
click at [1528, 300] on icon "Next image" at bounding box center [1530, 296] width 20 height 20
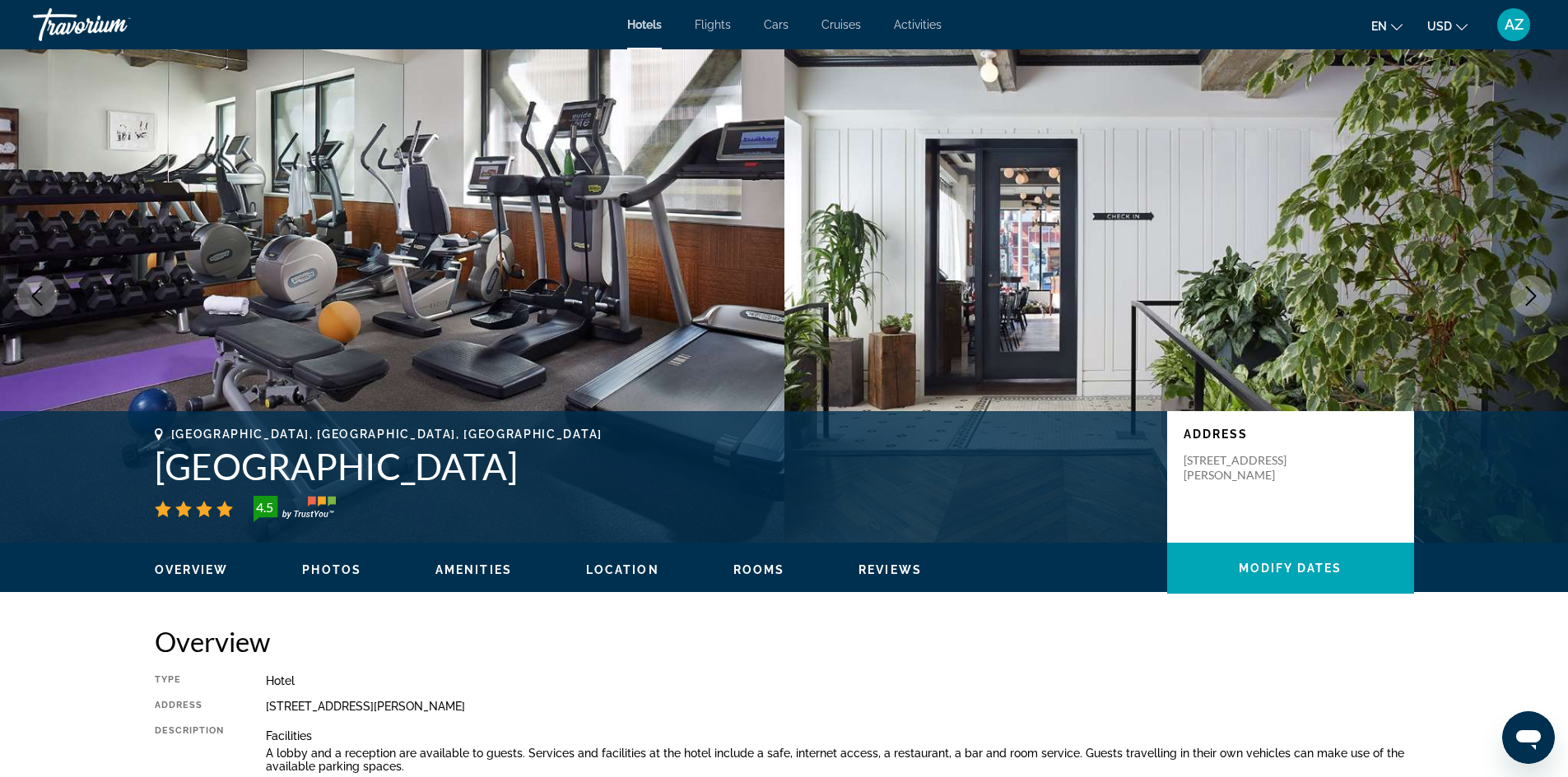
click at [1528, 300] on icon "Next image" at bounding box center [1530, 296] width 20 height 20
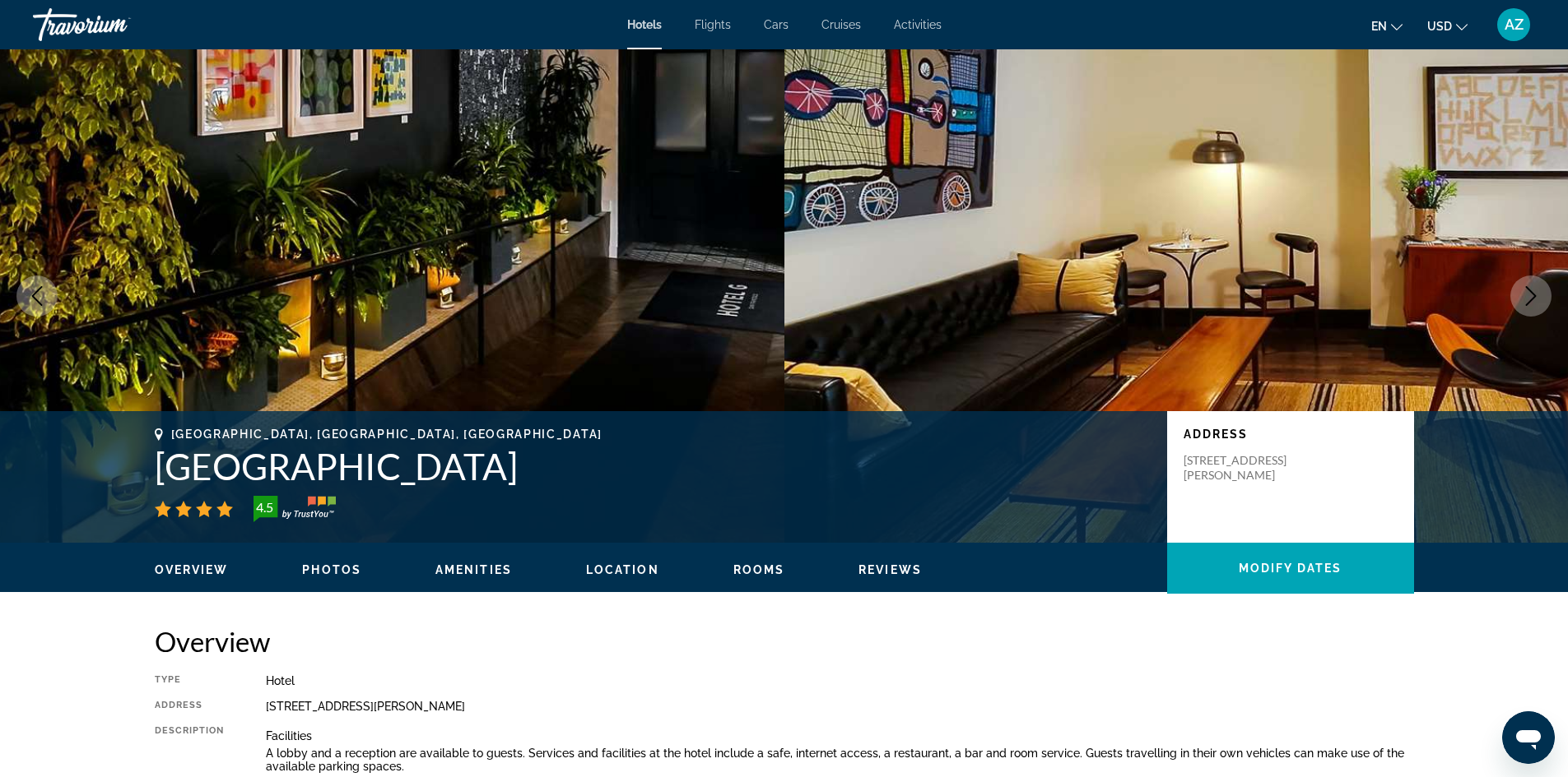
click at [1528, 300] on icon "Next image" at bounding box center [1530, 296] width 20 height 20
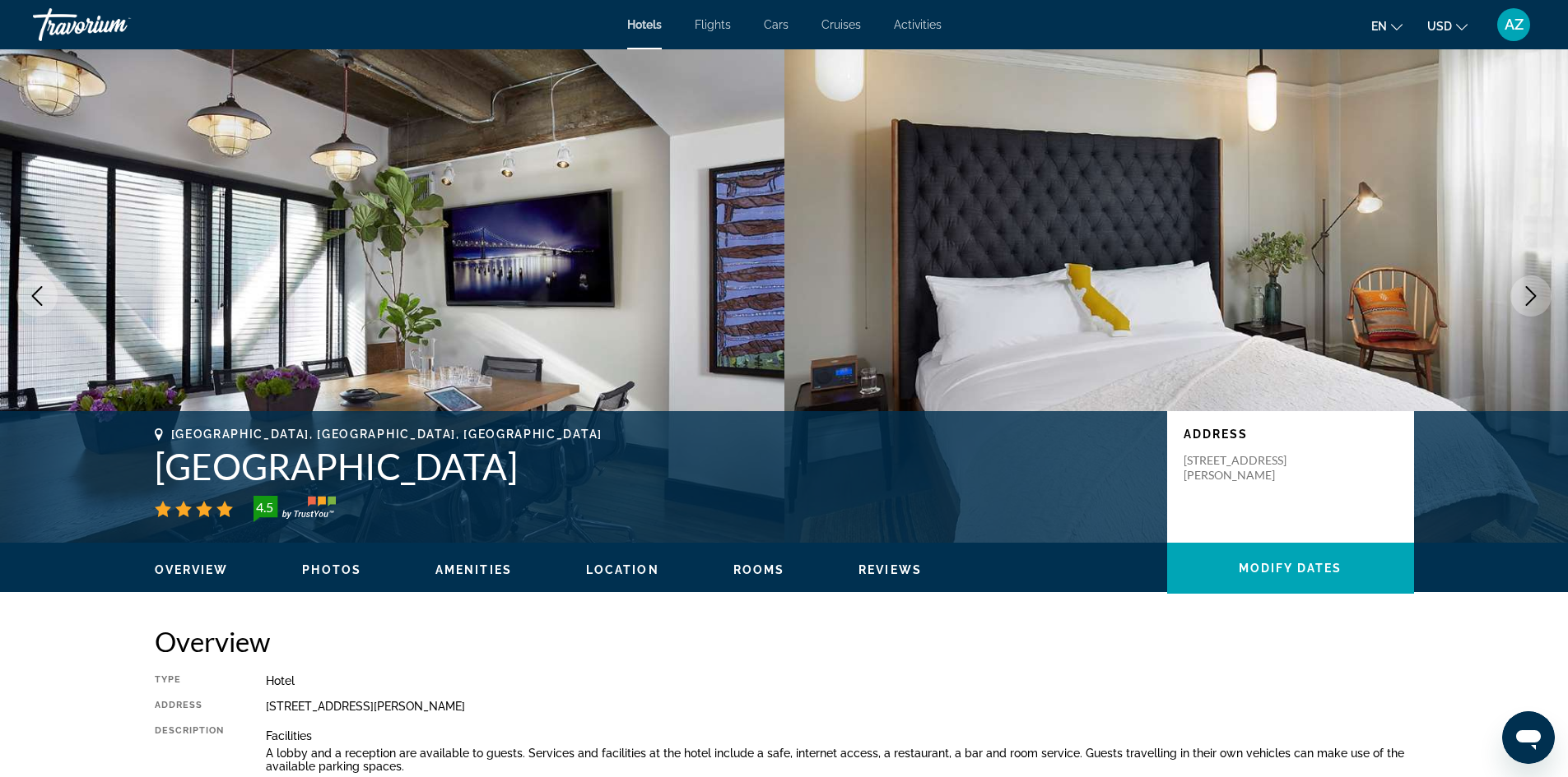
click at [1528, 300] on icon "Next image" at bounding box center [1530, 296] width 20 height 20
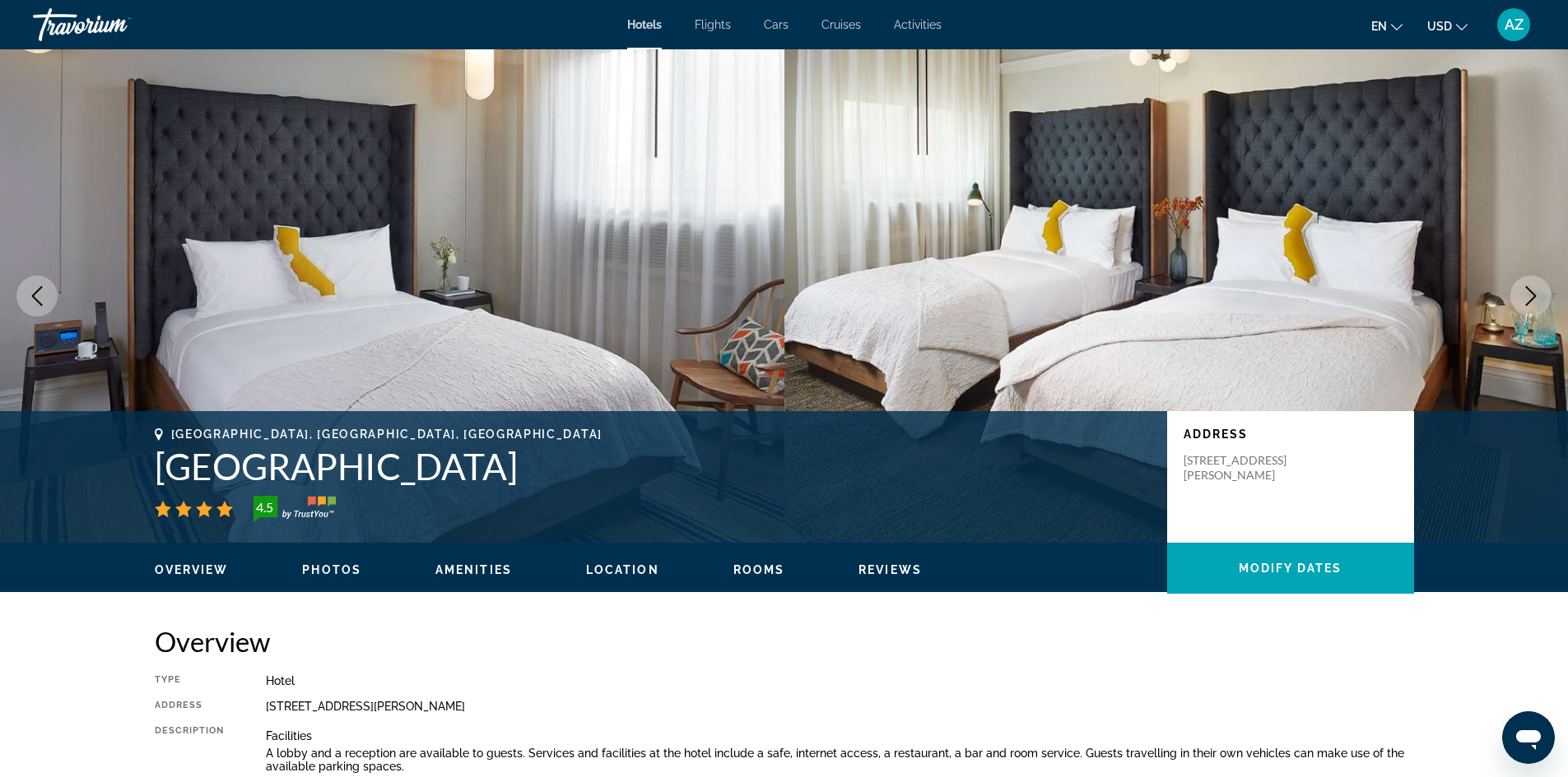
click at [1528, 300] on icon "Next image" at bounding box center [1530, 296] width 20 height 20
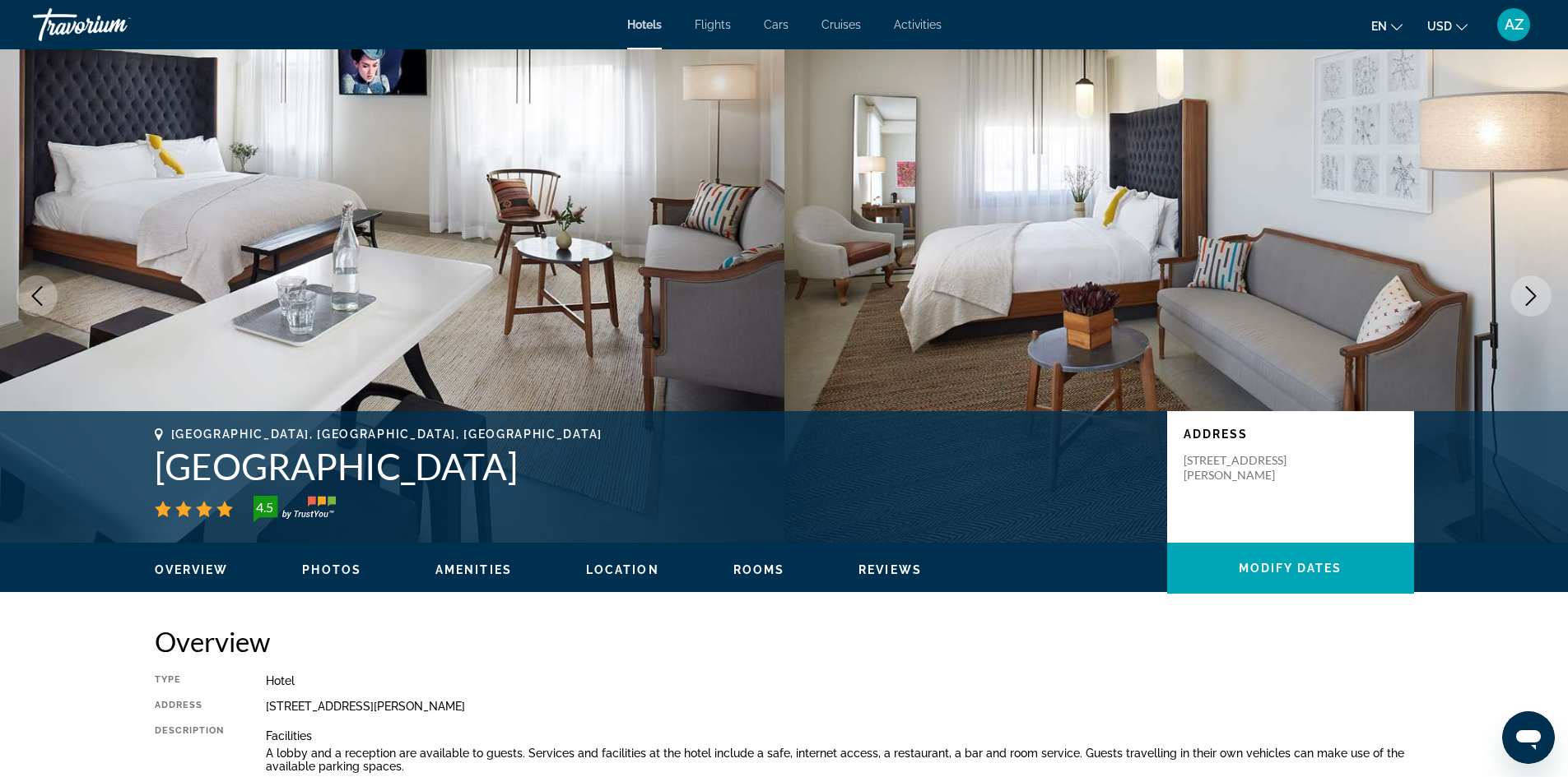
click at [1528, 300] on icon "Next image" at bounding box center [1530, 296] width 20 height 20
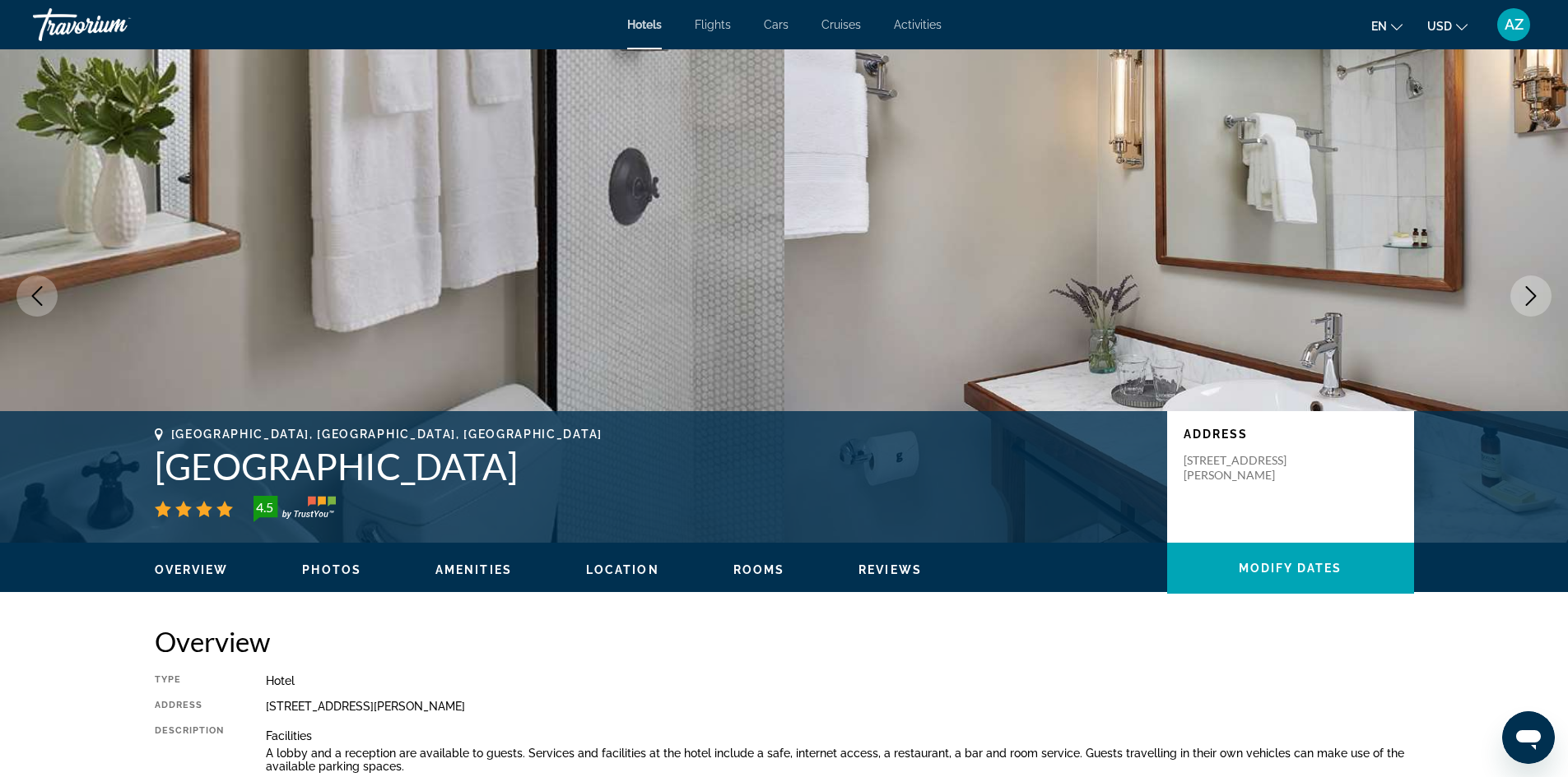
click at [1528, 300] on icon "Next image" at bounding box center [1530, 296] width 20 height 20
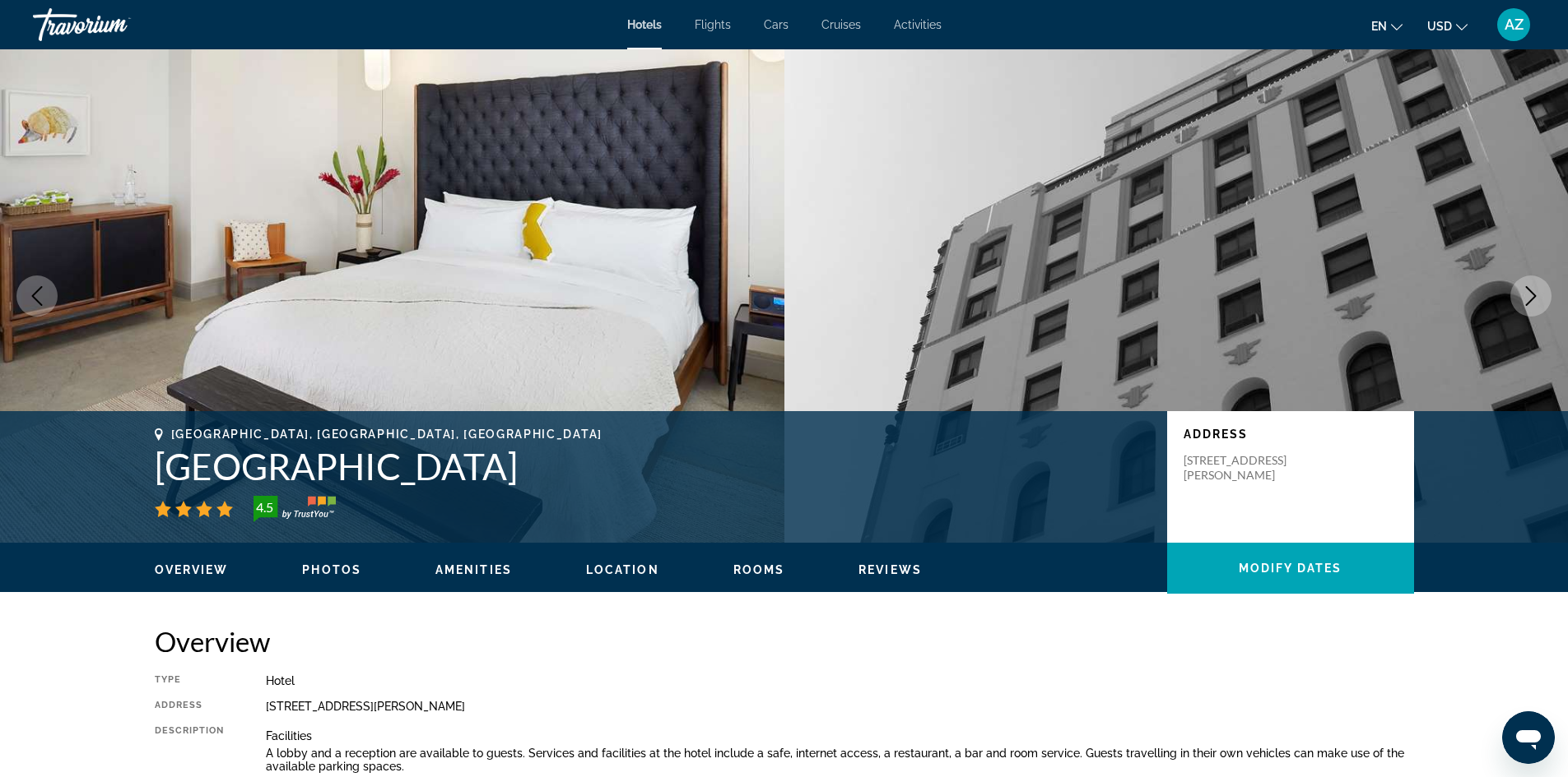
click at [1528, 300] on icon "Next image" at bounding box center [1530, 296] width 20 height 20
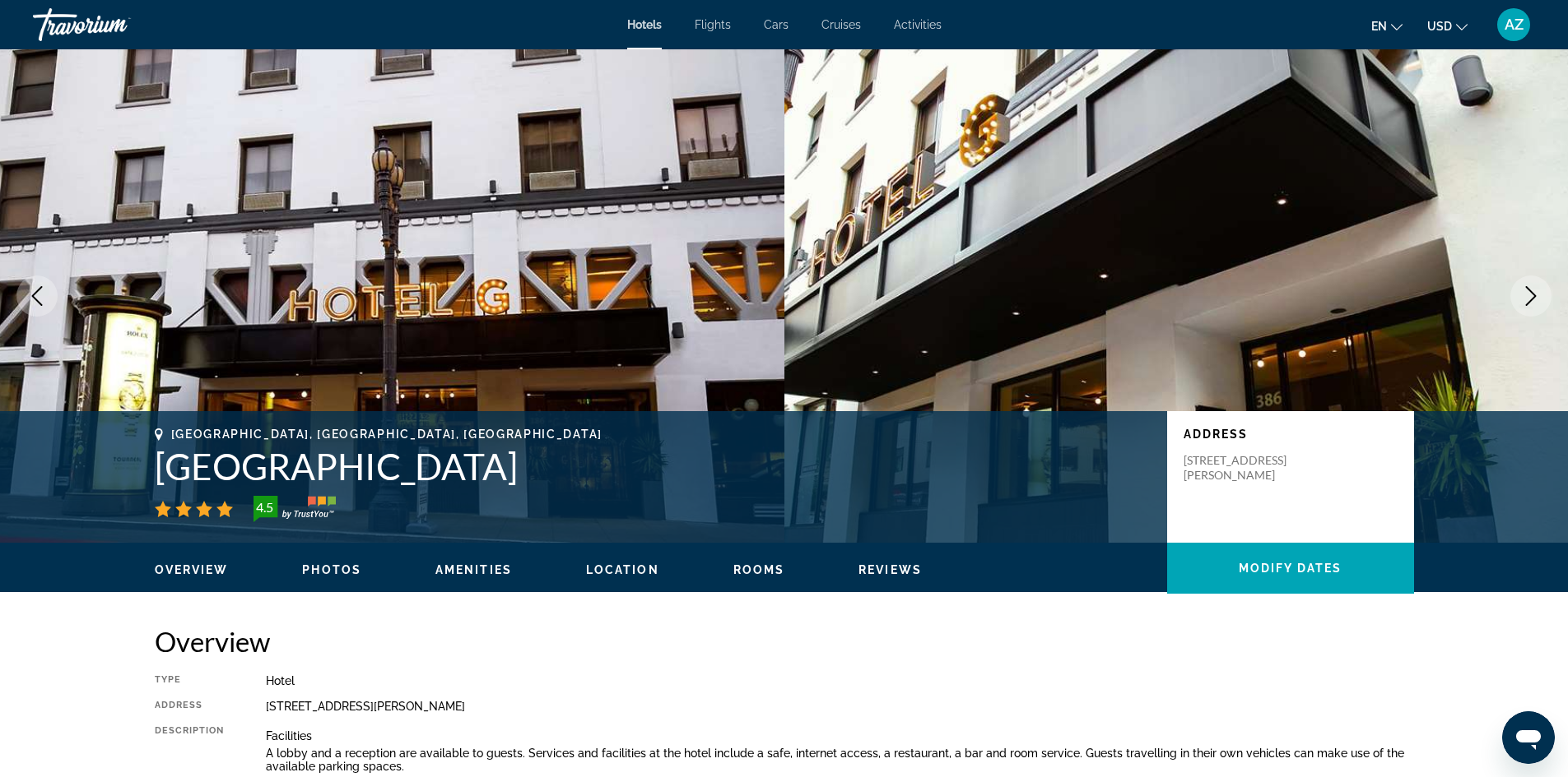
click at [1528, 300] on icon "Next image" at bounding box center [1530, 296] width 20 height 20
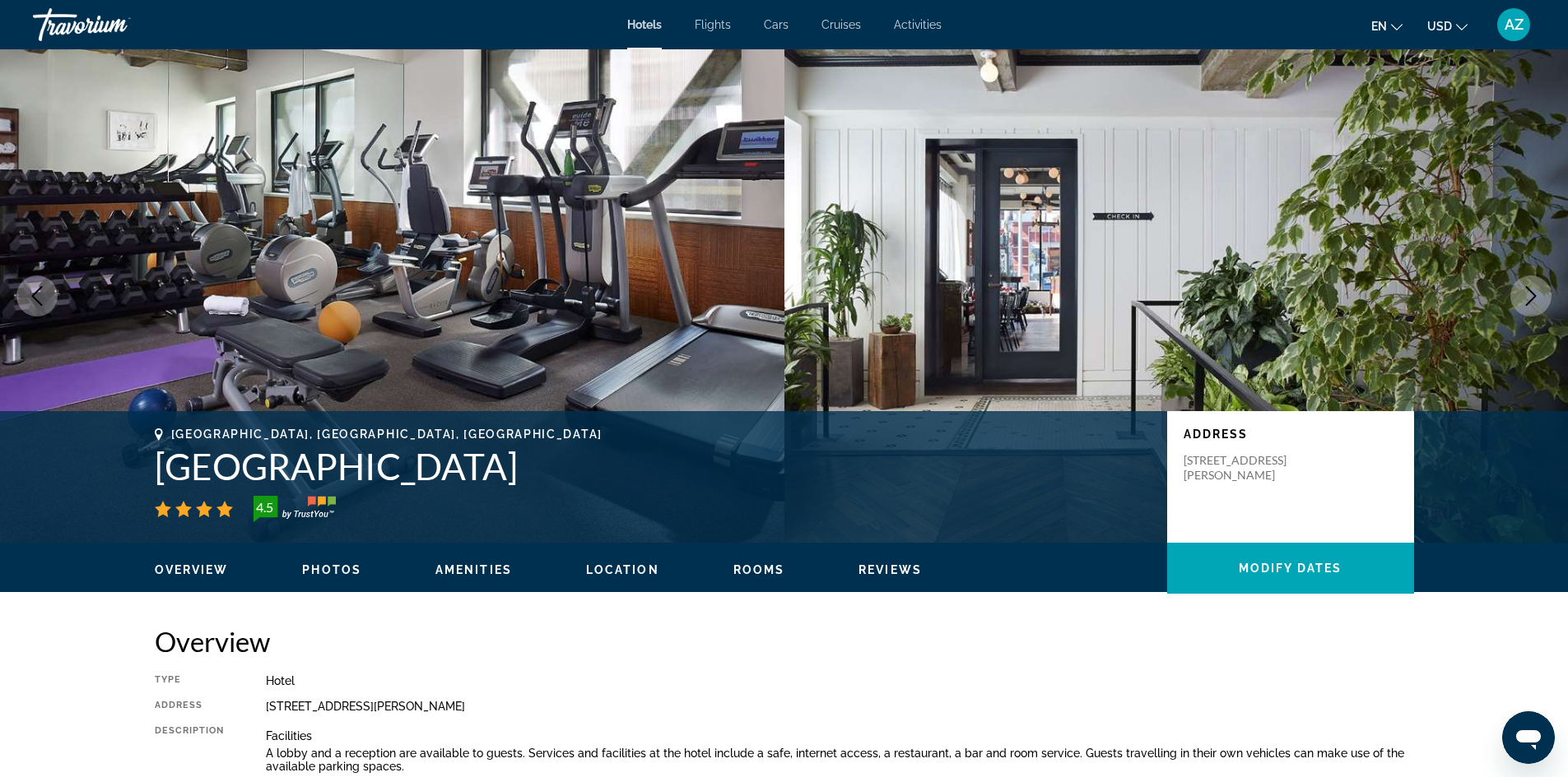
click at [1528, 300] on icon "Next image" at bounding box center [1530, 296] width 20 height 20
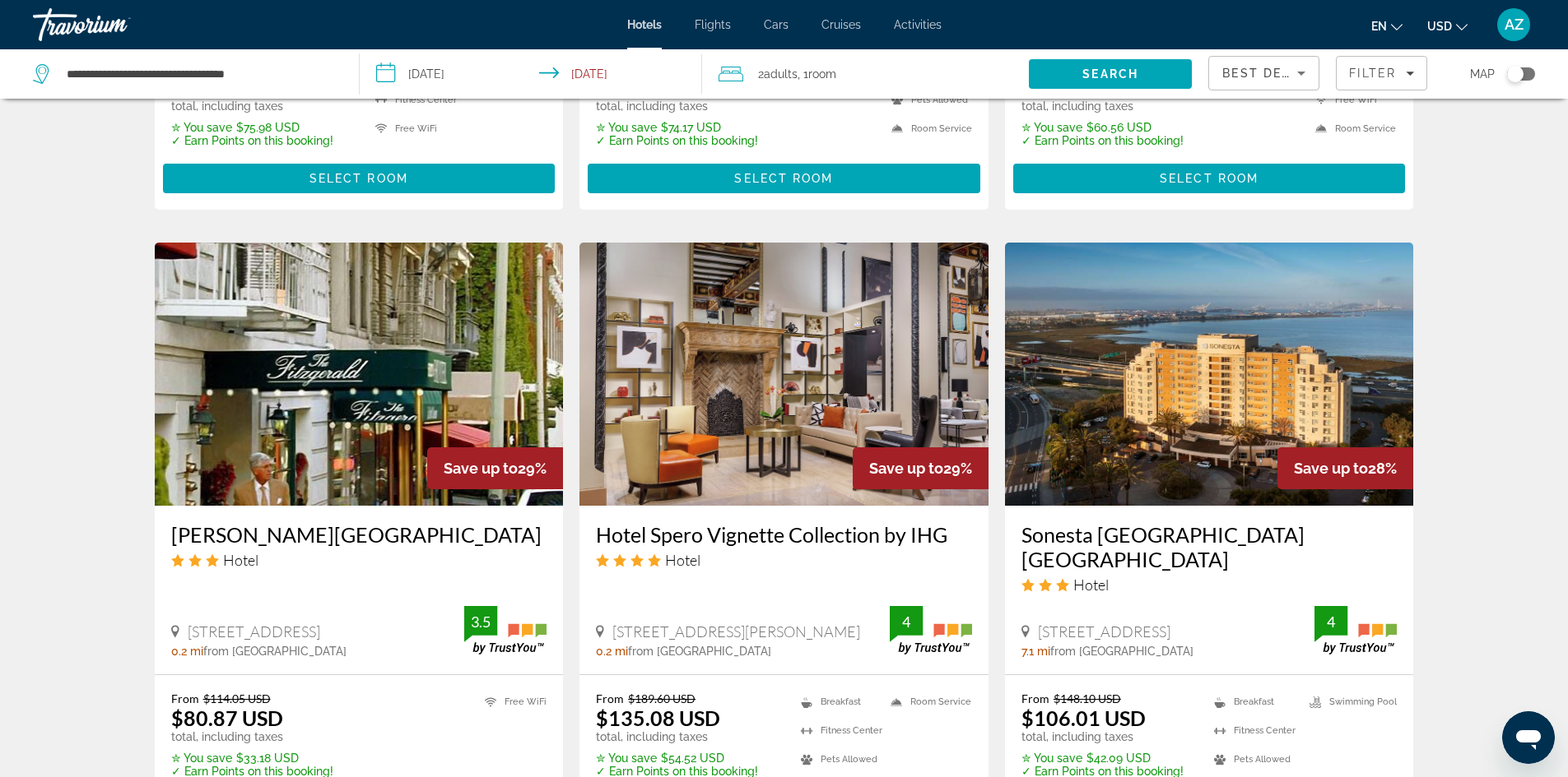
scroll to position [1234, 0]
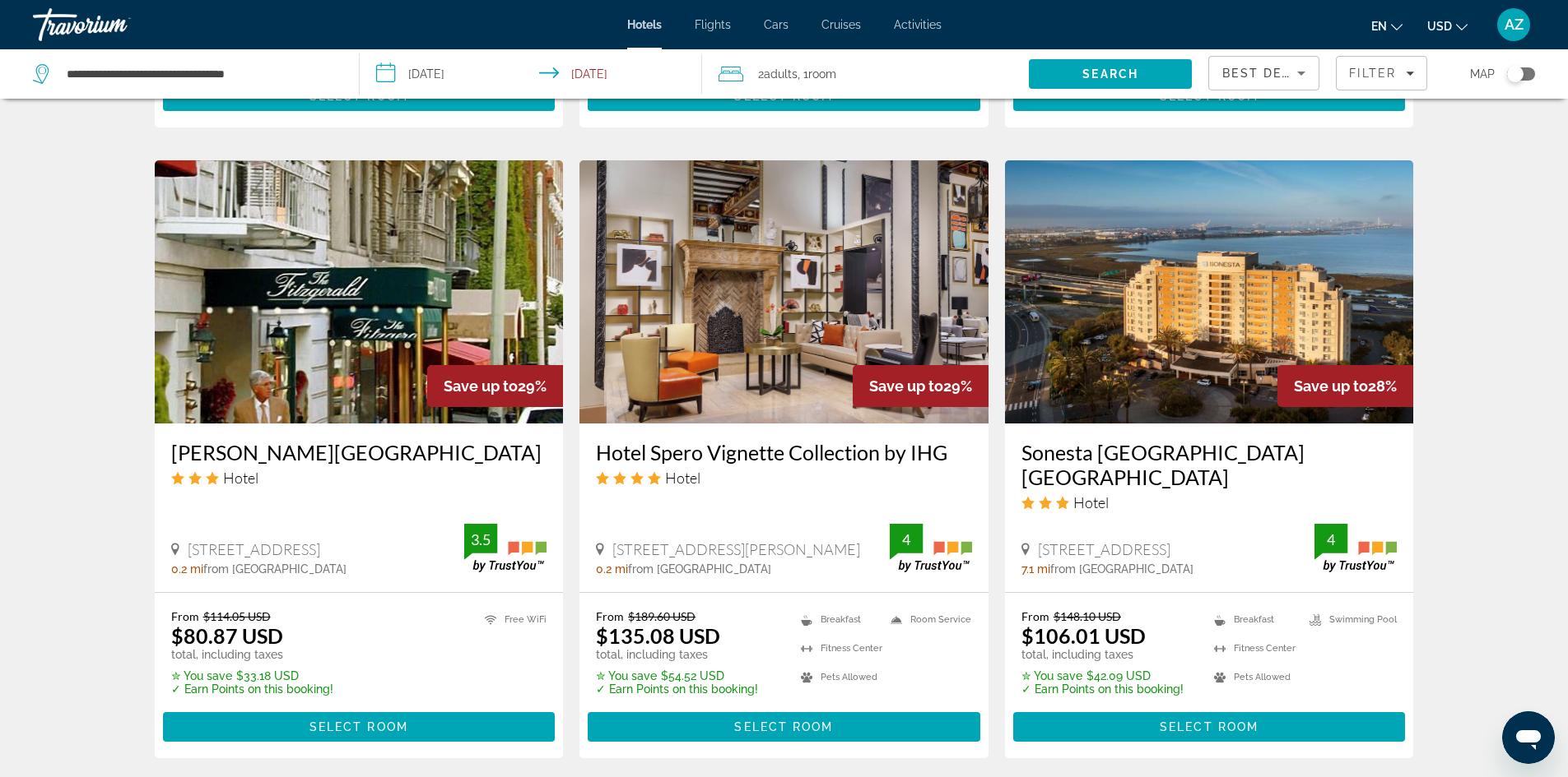
click at [1242, 254] on img "Main content" at bounding box center [1209, 292] width 409 height 263
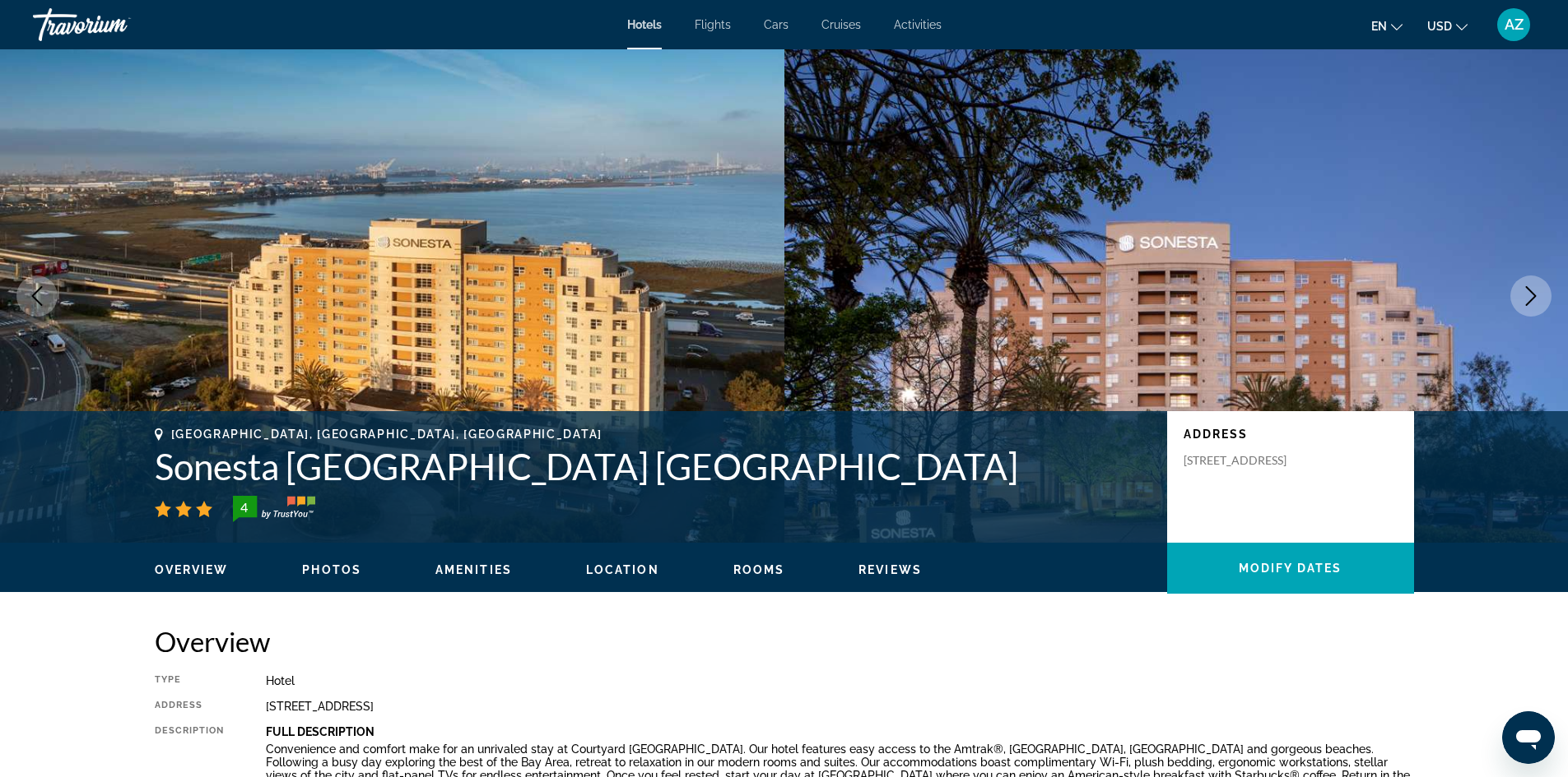
click at [1531, 289] on icon "Next image" at bounding box center [1530, 296] width 20 height 20
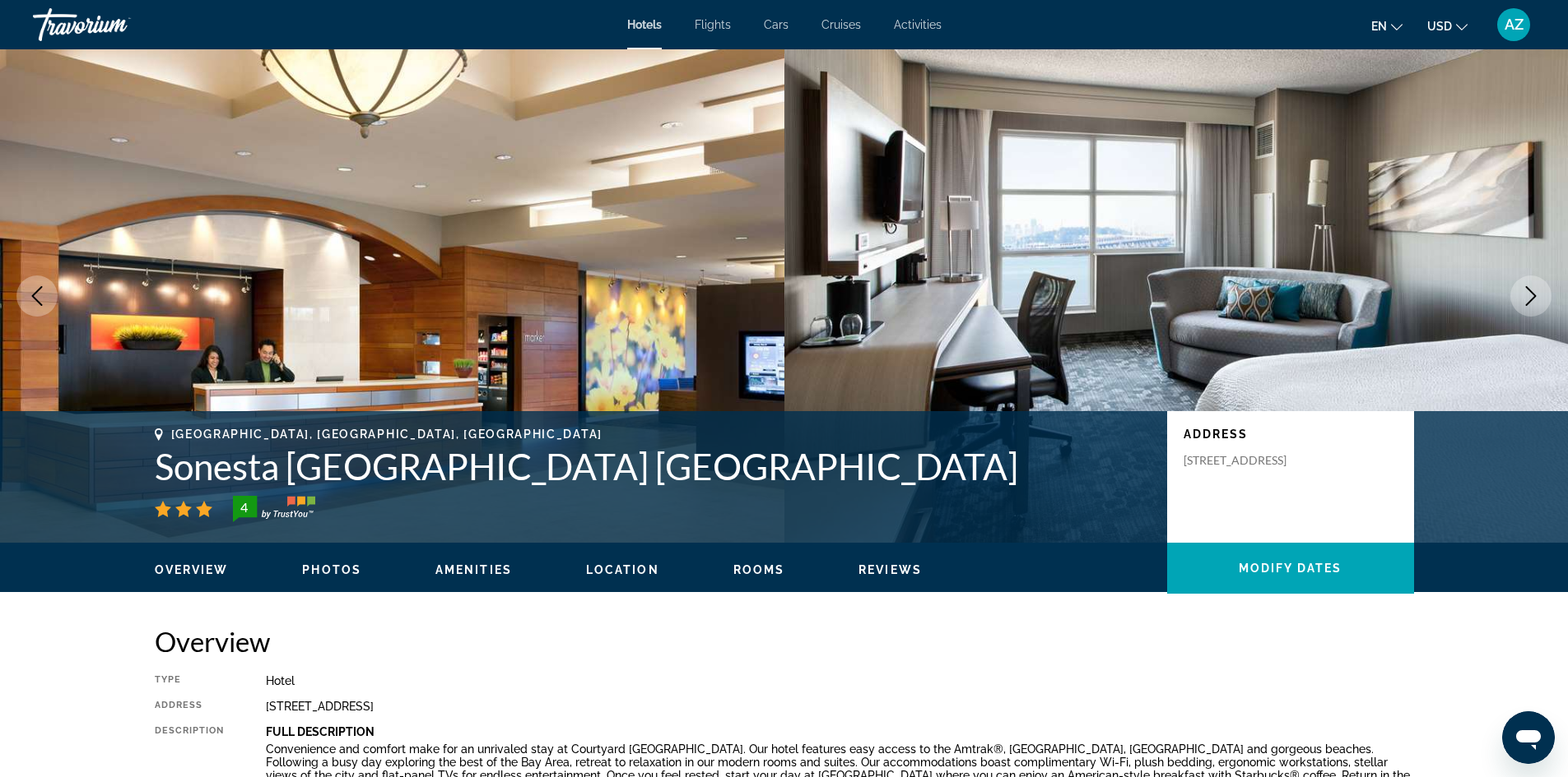
click at [1531, 289] on icon "Next image" at bounding box center [1530, 296] width 20 height 20
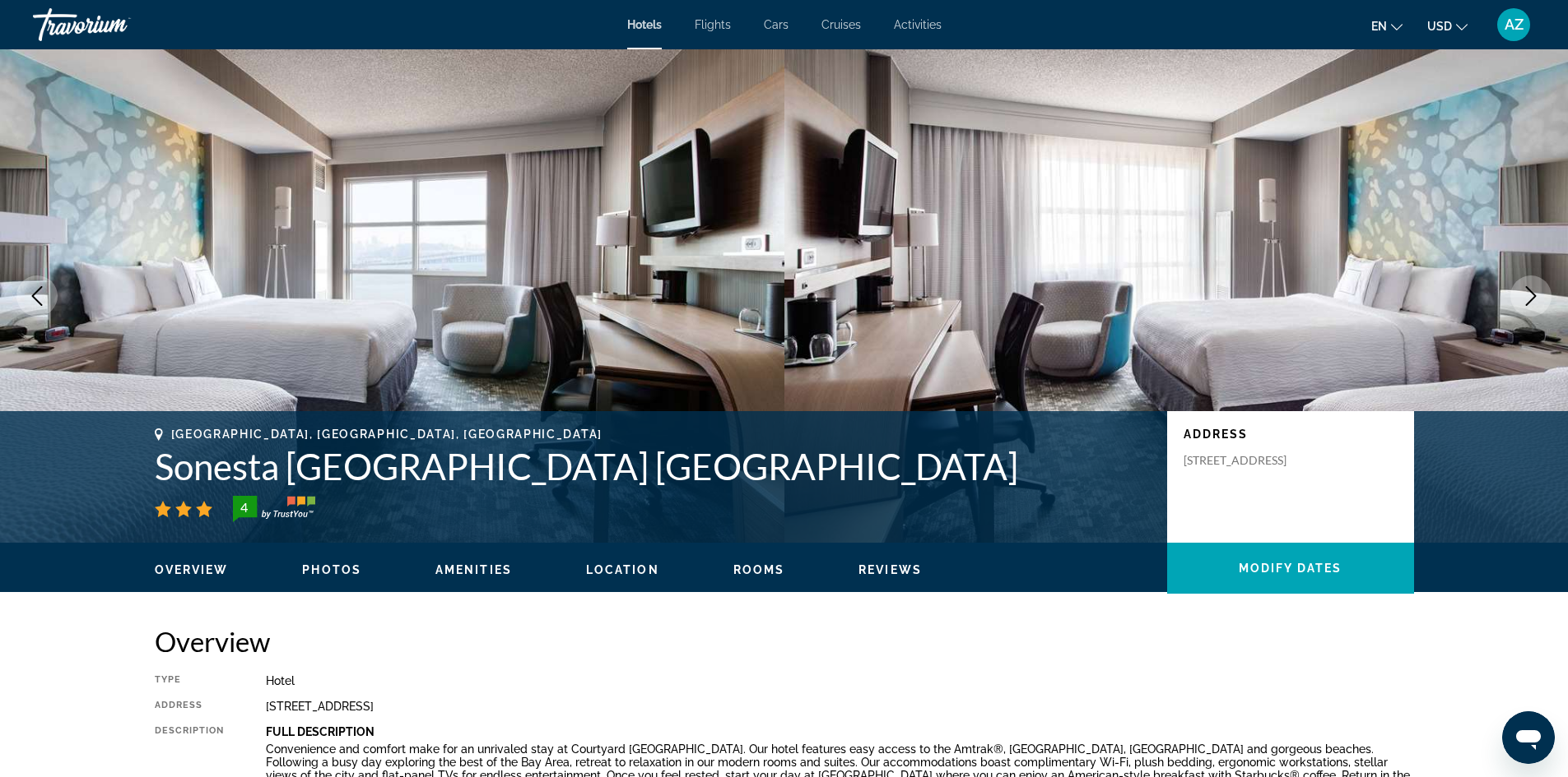
click at [1531, 289] on icon "Next image" at bounding box center [1530, 296] width 20 height 20
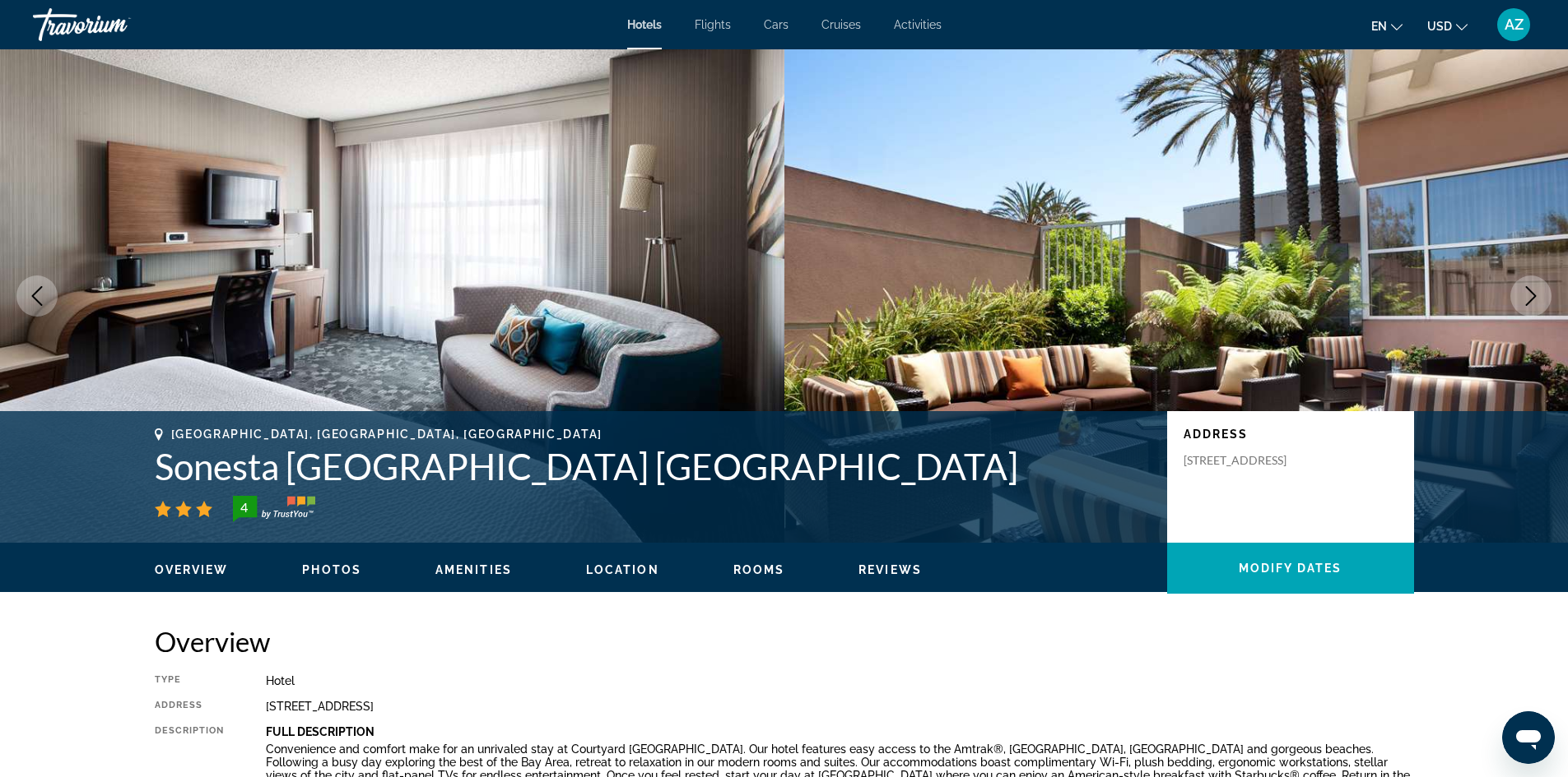
click at [1531, 289] on icon "Next image" at bounding box center [1530, 296] width 20 height 20
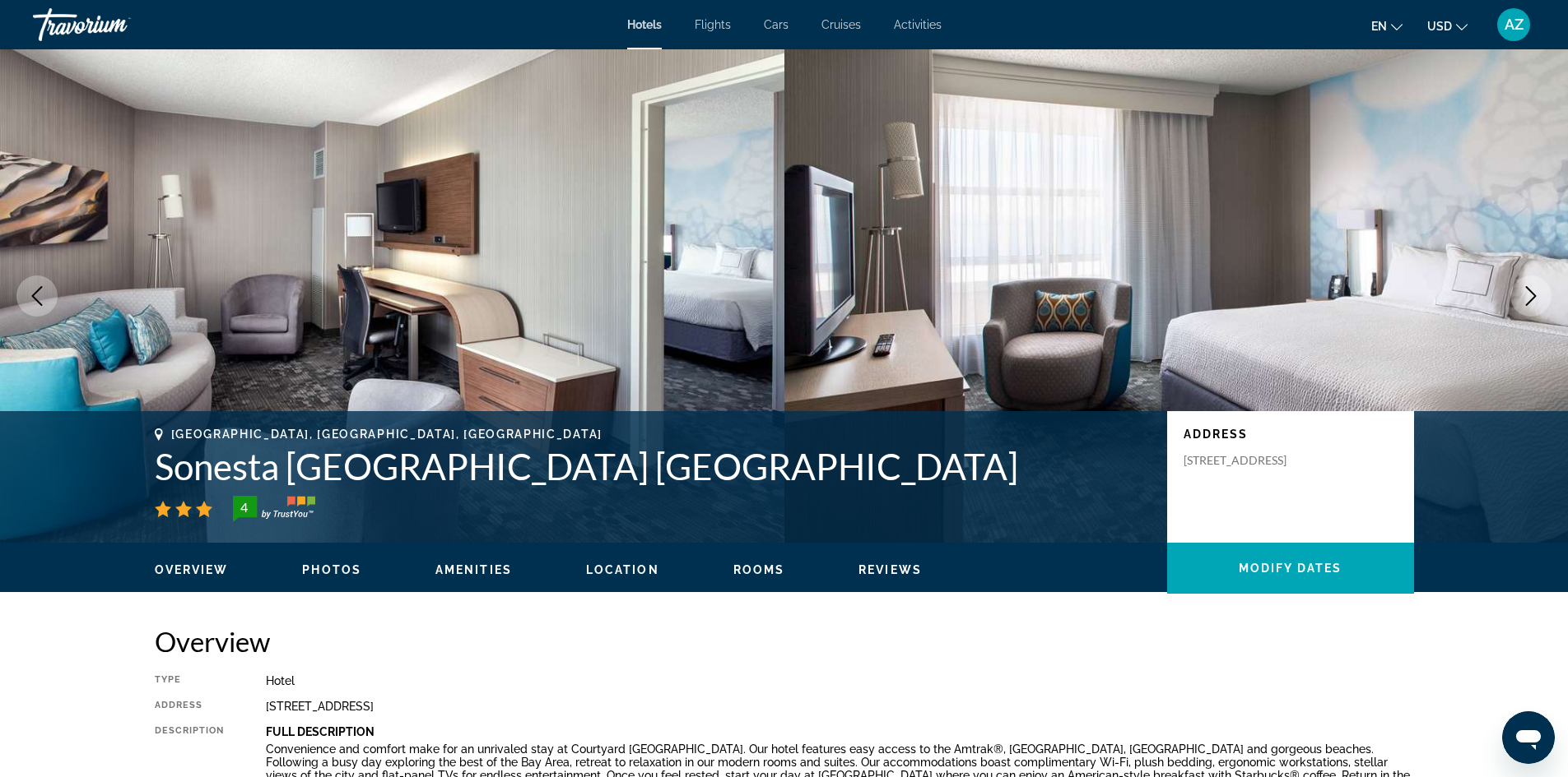
click at [1531, 289] on icon "Next image" at bounding box center [1530, 296] width 20 height 20
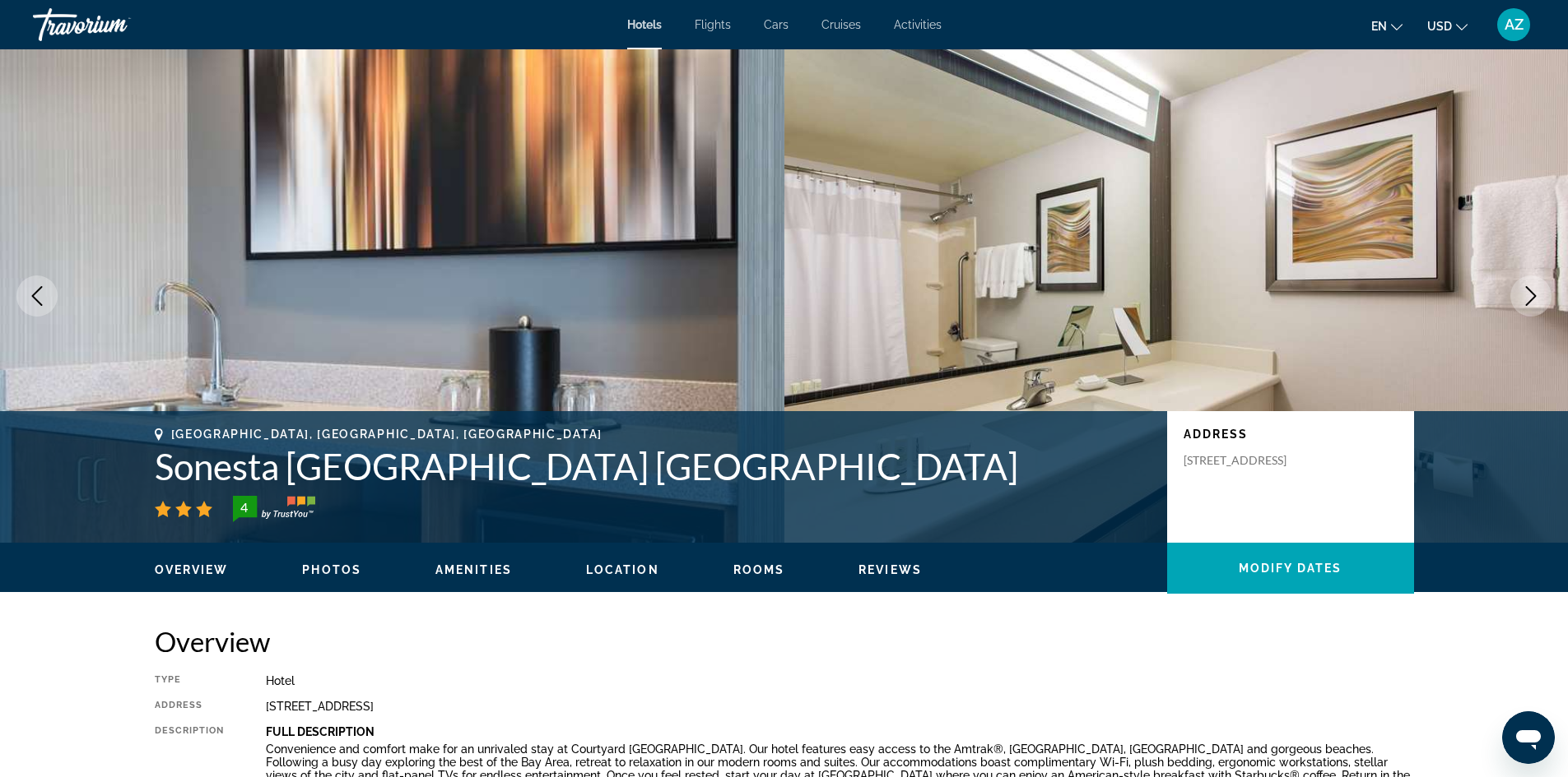
click at [1531, 289] on icon "Next image" at bounding box center [1530, 296] width 20 height 20
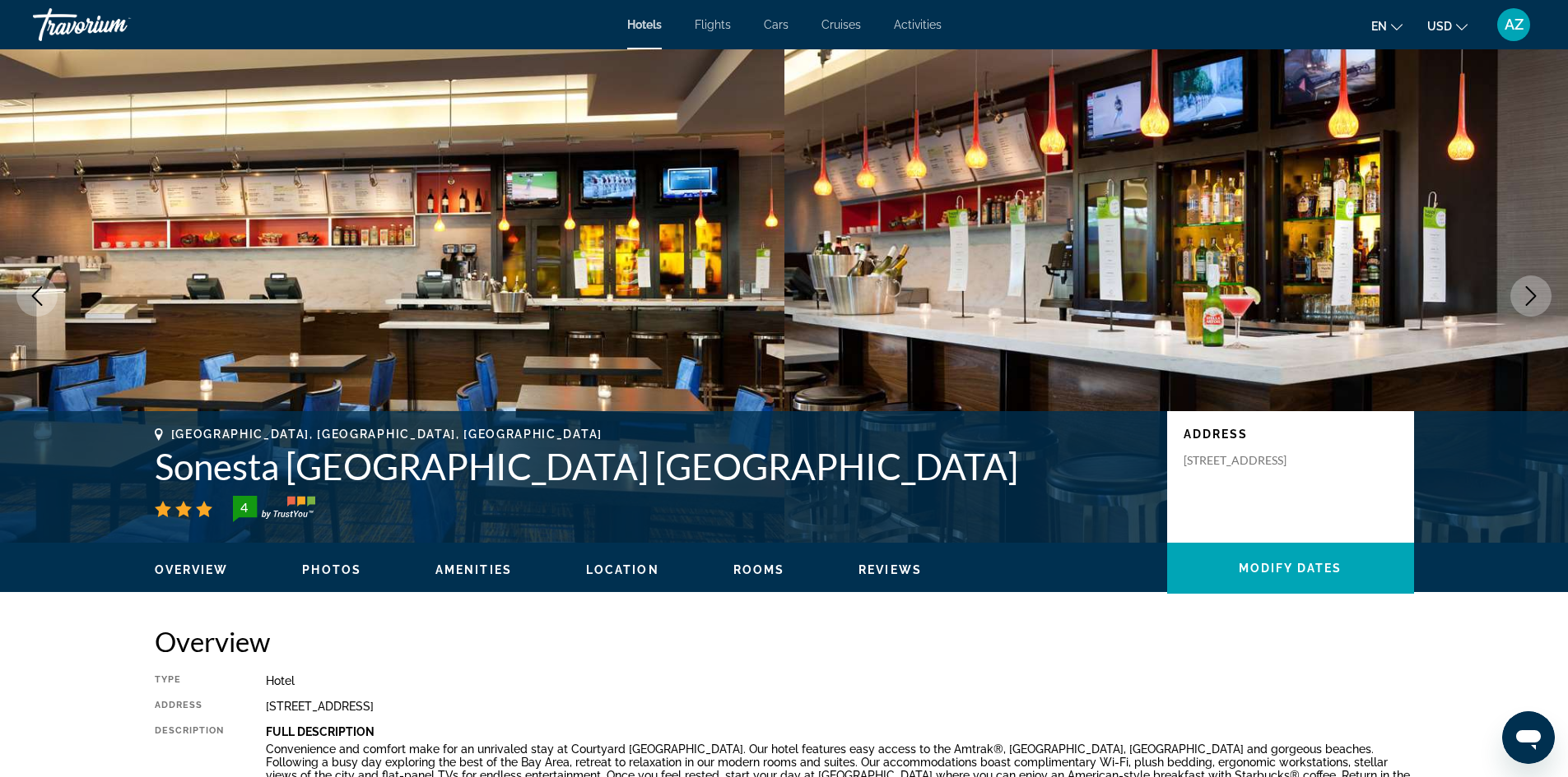
click at [1531, 289] on icon "Next image" at bounding box center [1530, 296] width 20 height 20
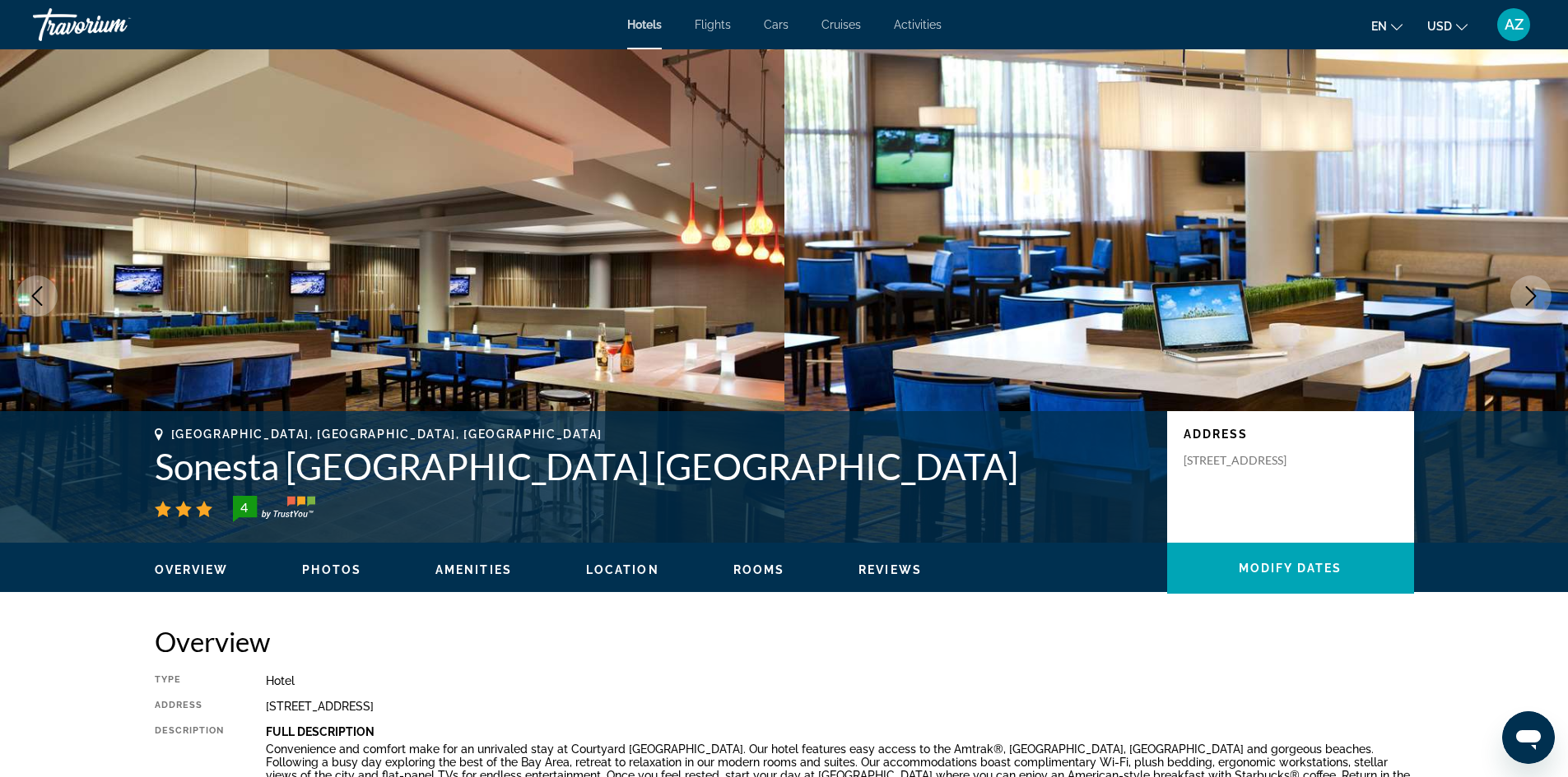
click at [1531, 289] on icon "Next image" at bounding box center [1530, 296] width 20 height 20
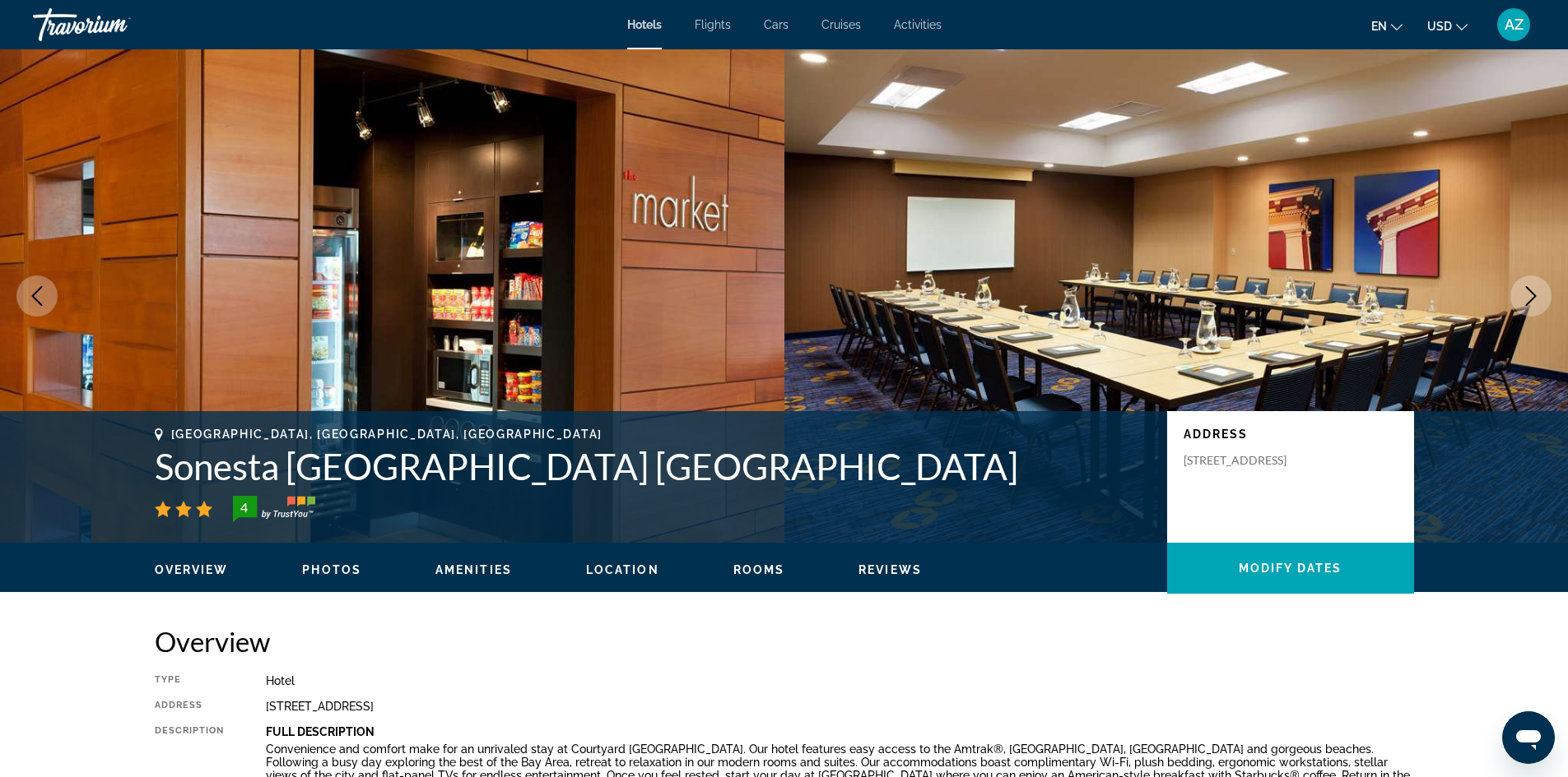
click at [1531, 289] on icon "Next image" at bounding box center [1530, 296] width 20 height 20
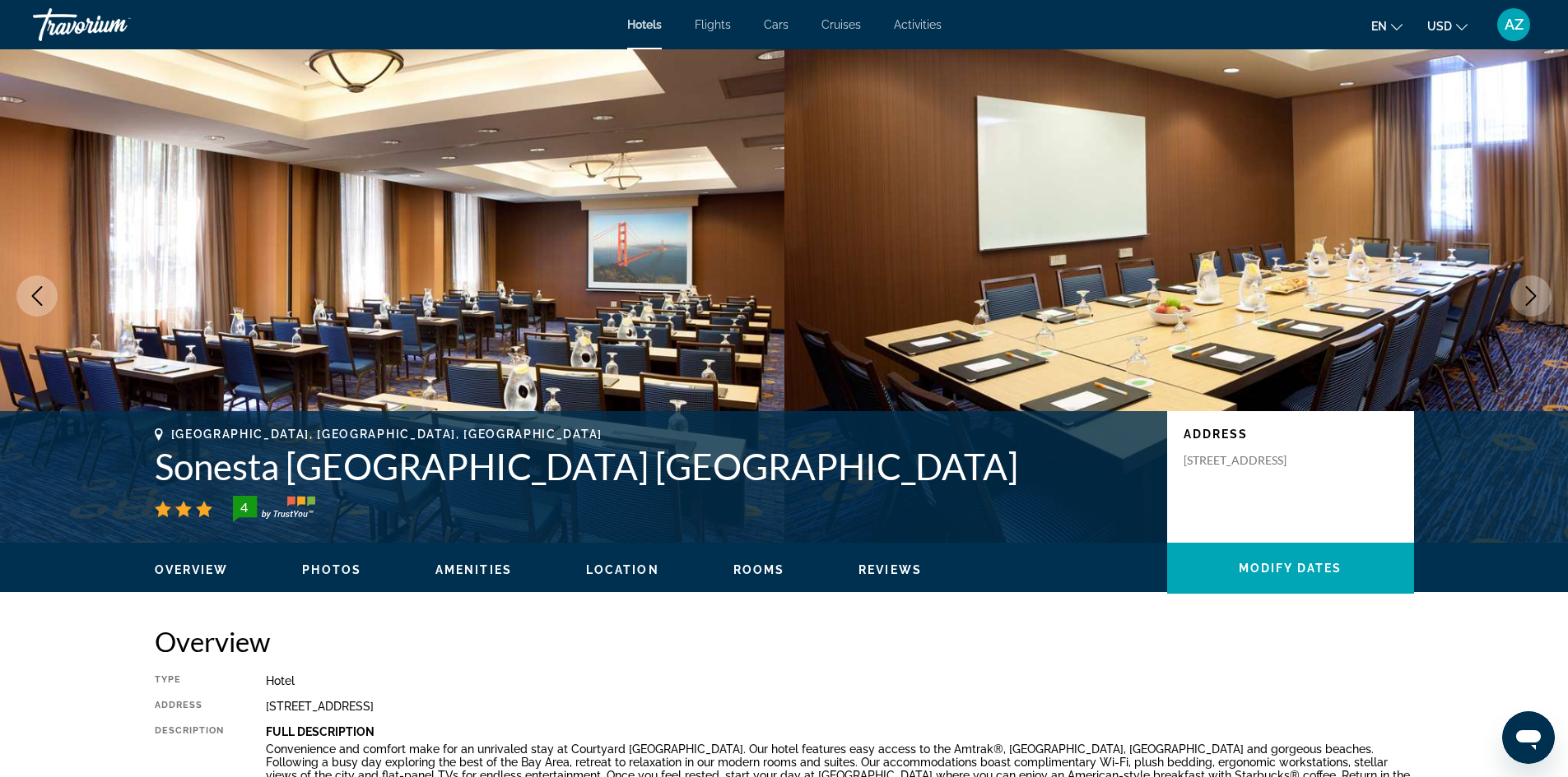
click at [1531, 289] on icon "Next image" at bounding box center [1530, 296] width 20 height 20
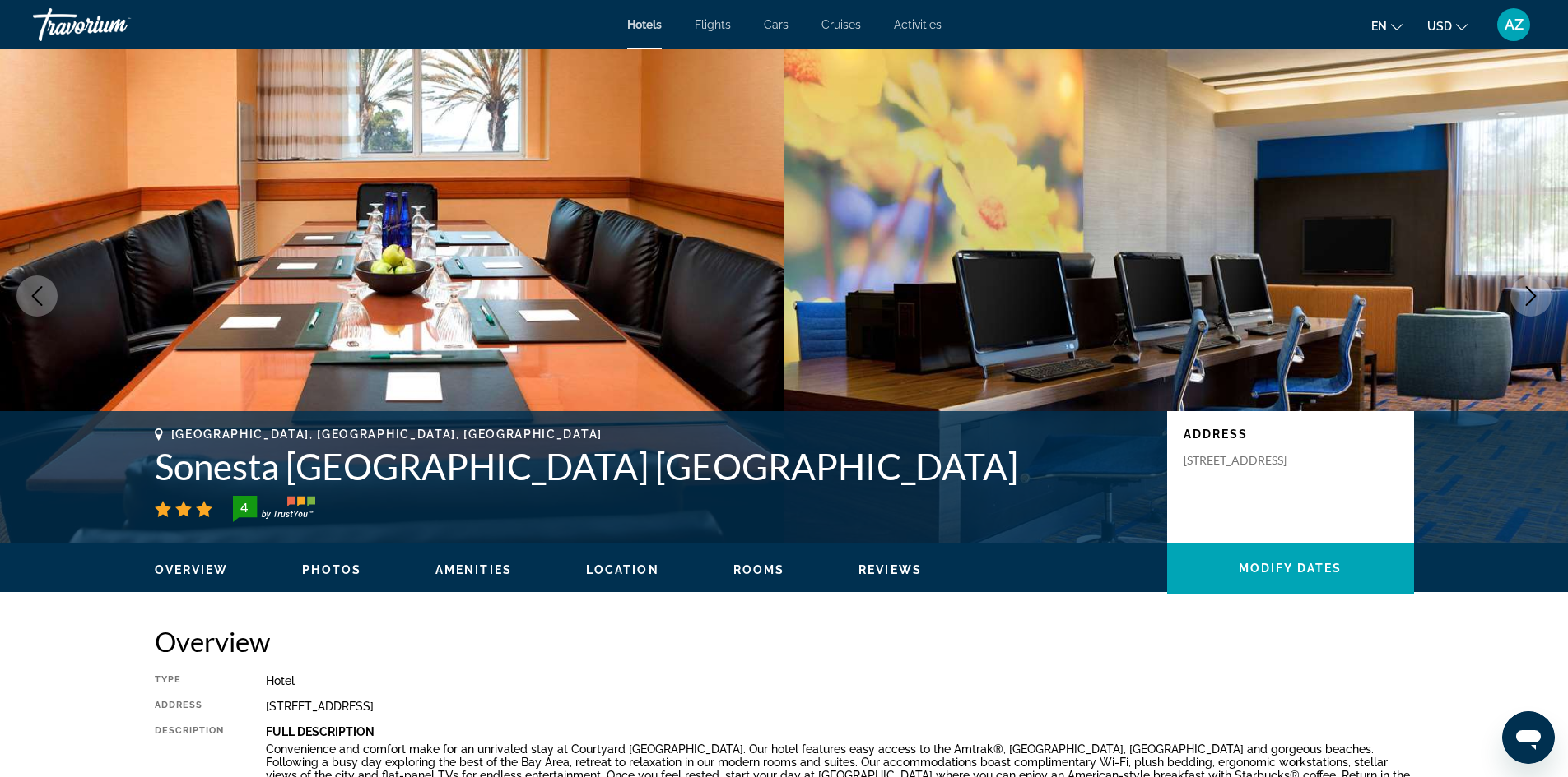
click at [1531, 289] on icon "Next image" at bounding box center [1530, 296] width 20 height 20
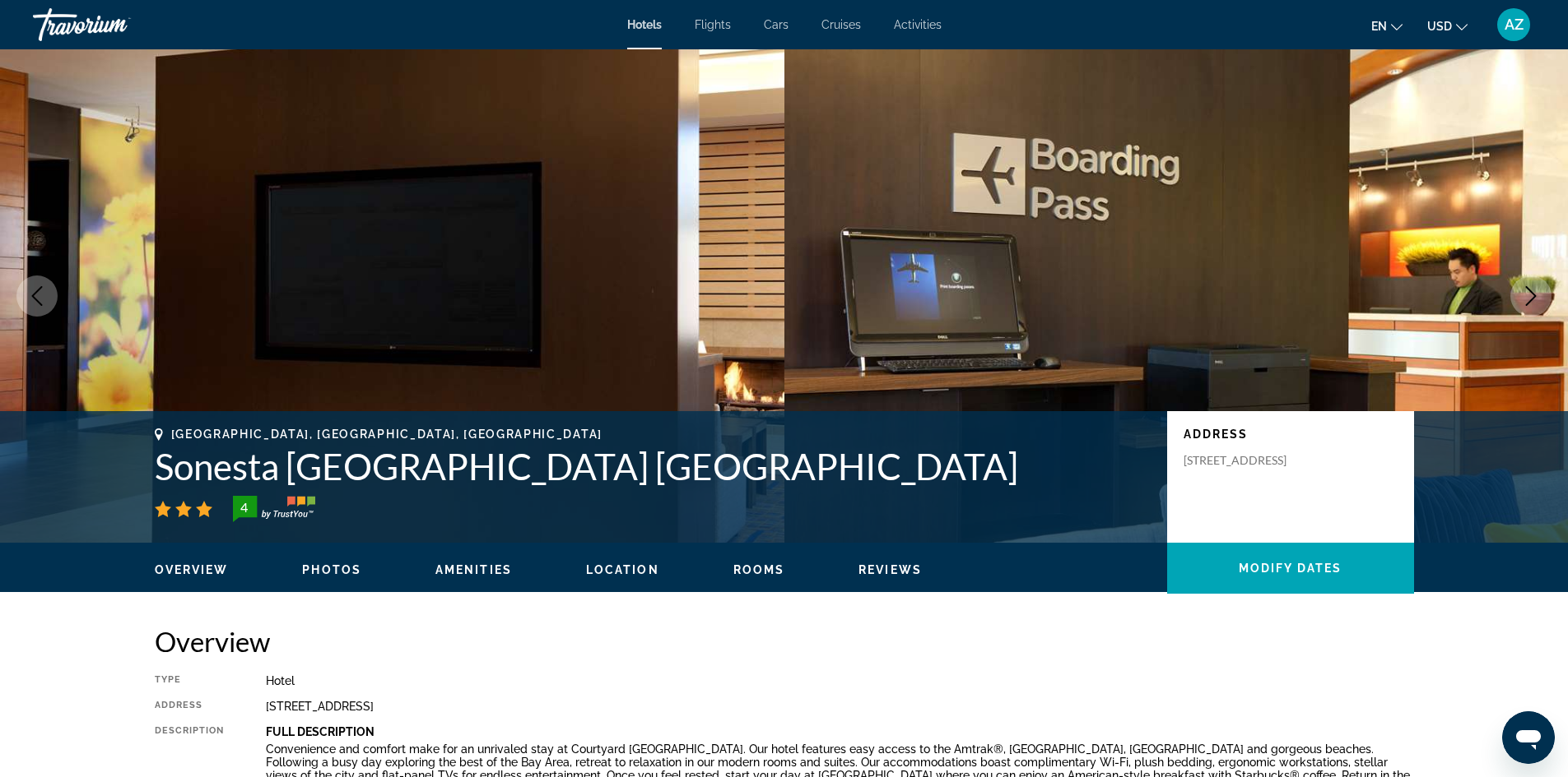
click at [1531, 289] on icon "Next image" at bounding box center [1530, 296] width 20 height 20
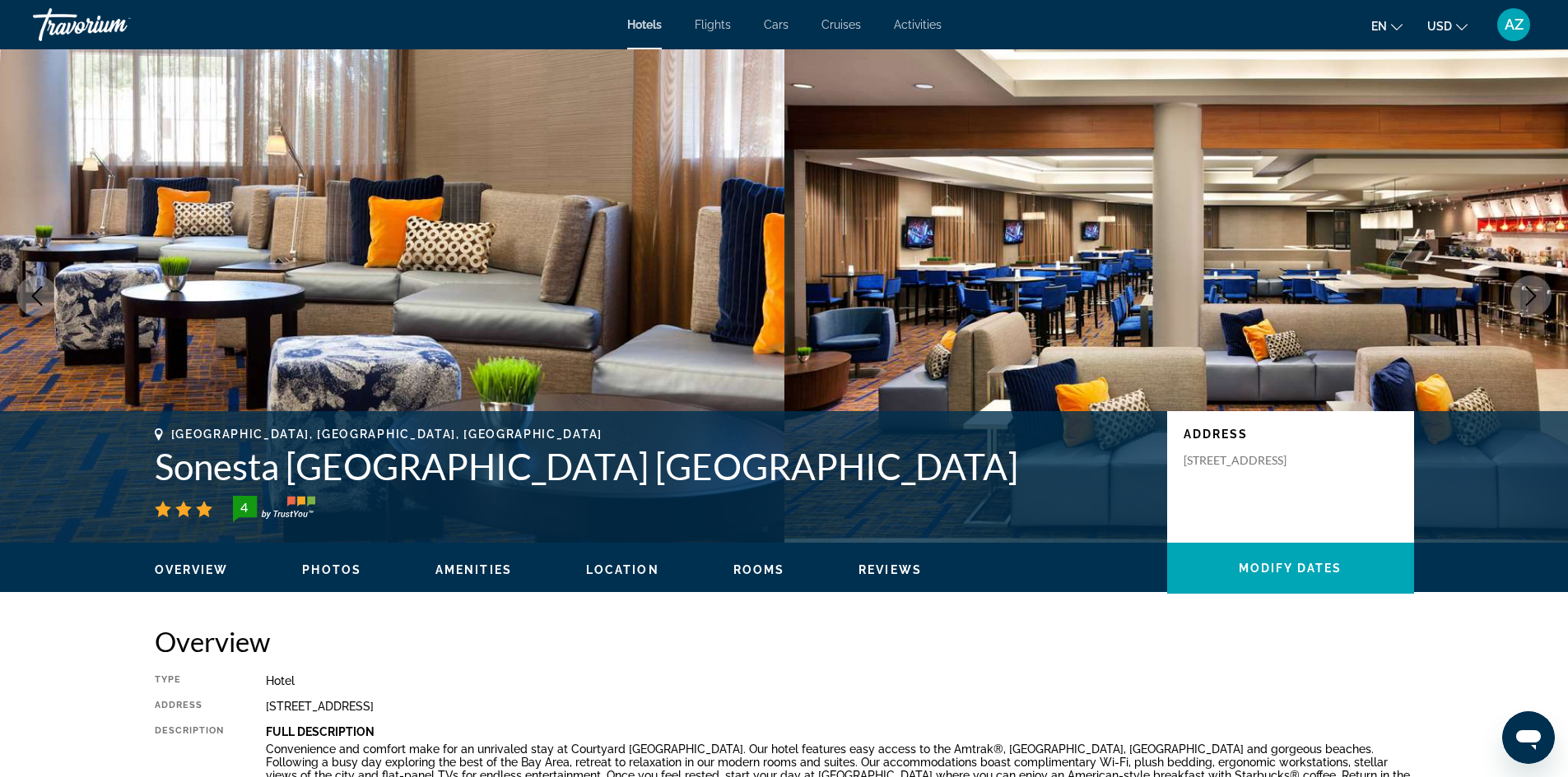
click at [1531, 289] on icon "Next image" at bounding box center [1530, 296] width 20 height 20
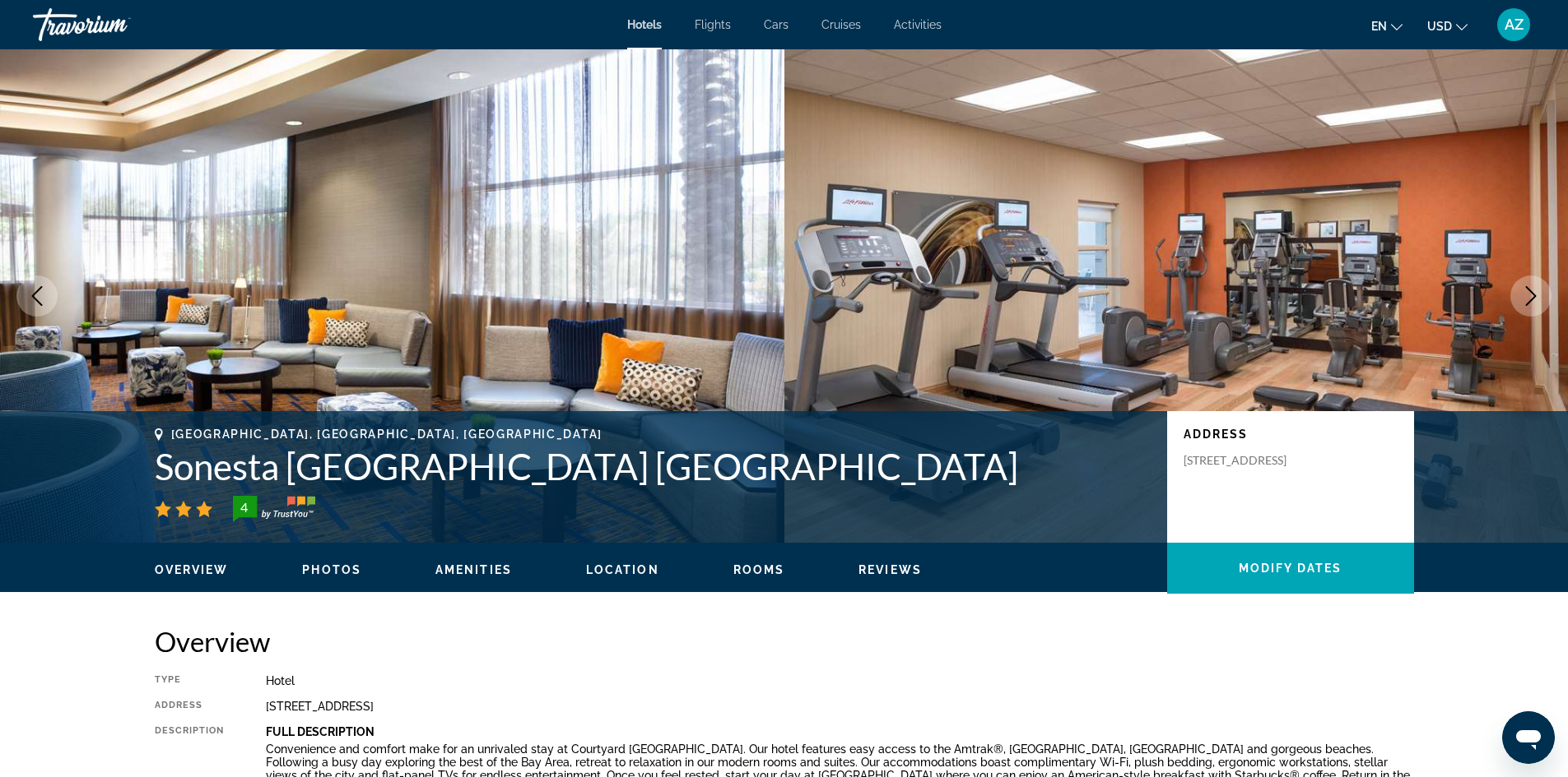
click at [1531, 289] on icon "Next image" at bounding box center [1530, 296] width 20 height 20
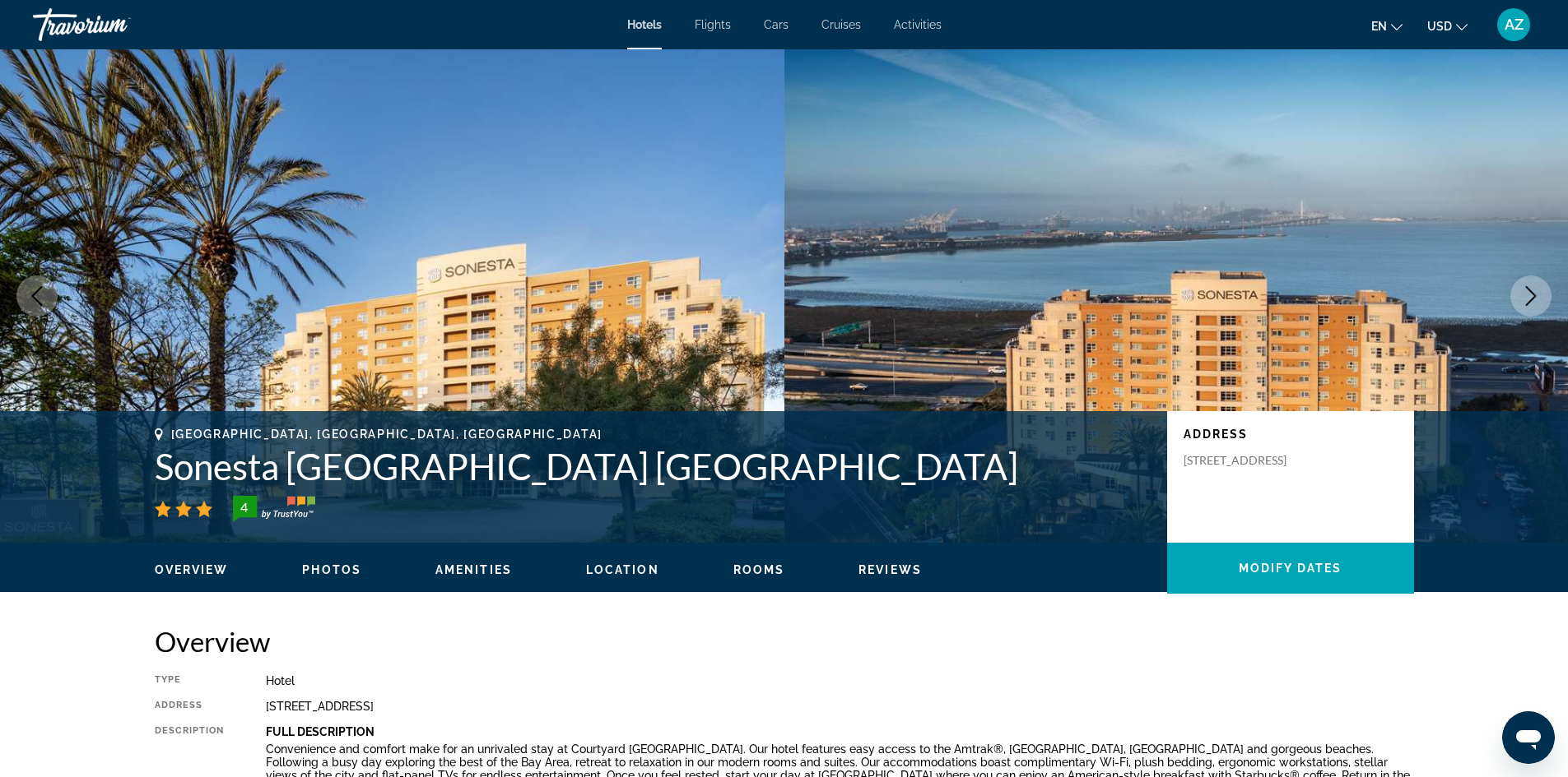
click at [1531, 289] on icon "Next image" at bounding box center [1530, 296] width 20 height 20
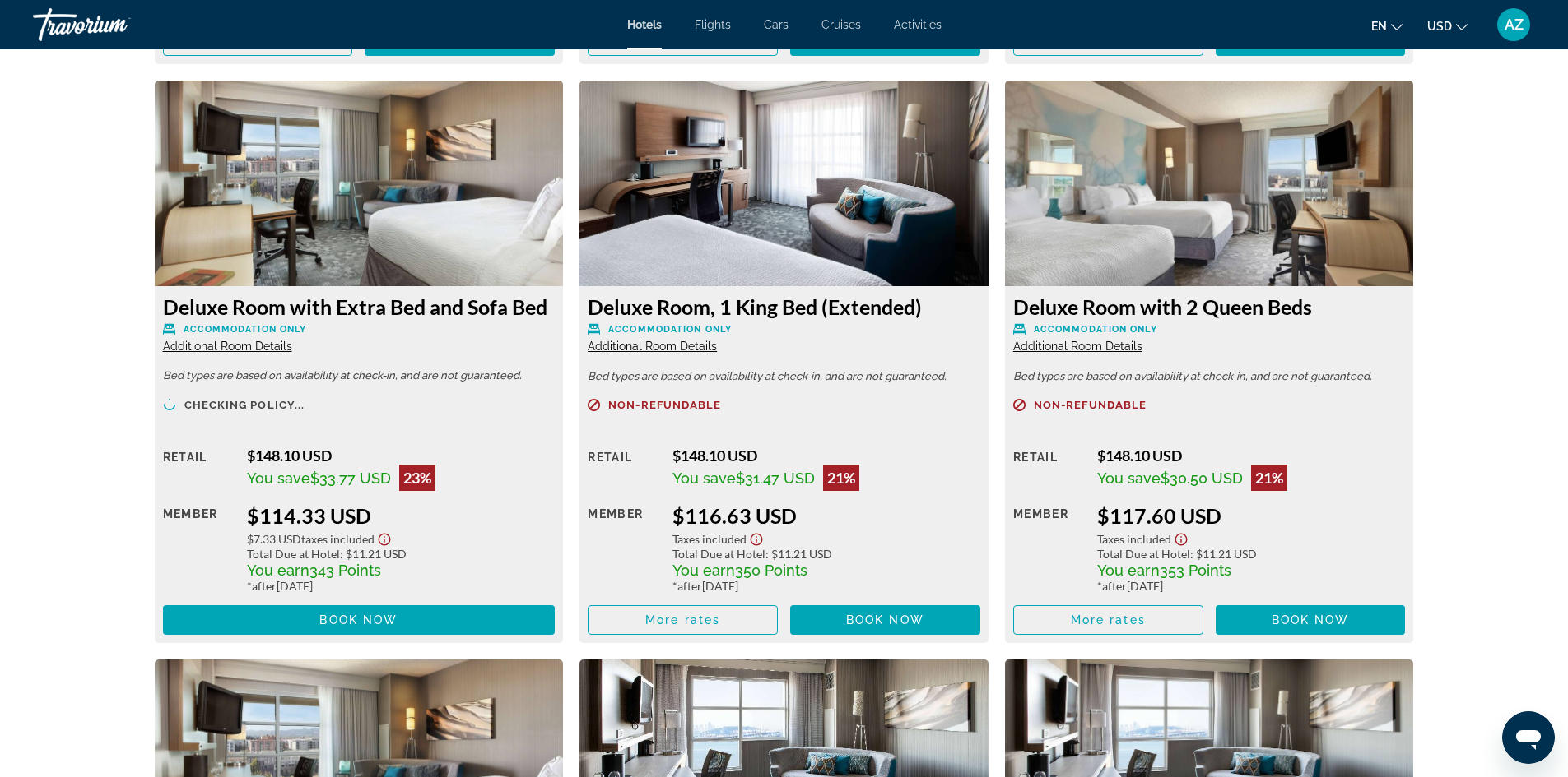
scroll to position [4112, 0]
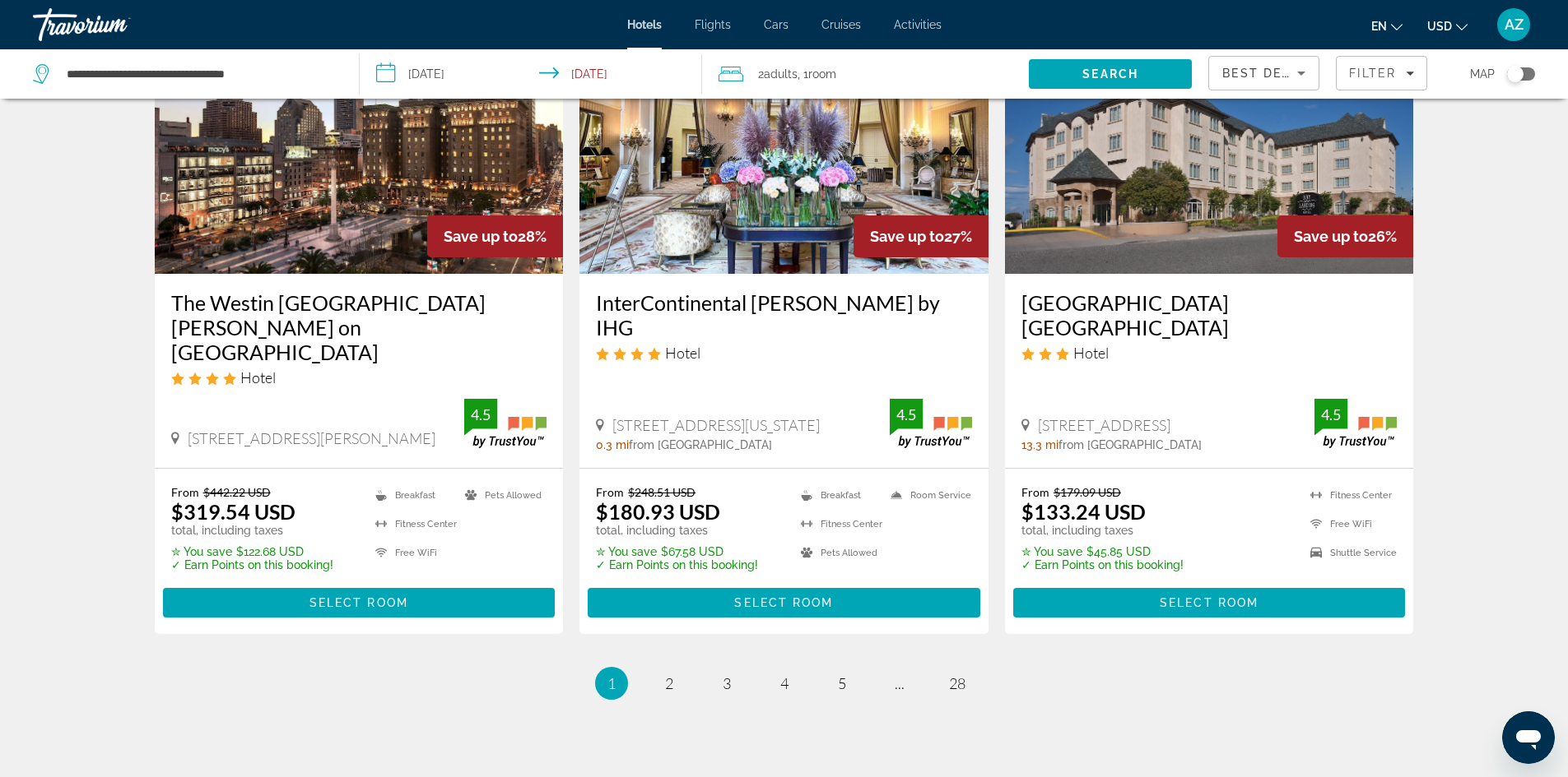
scroll to position [2037, 0]
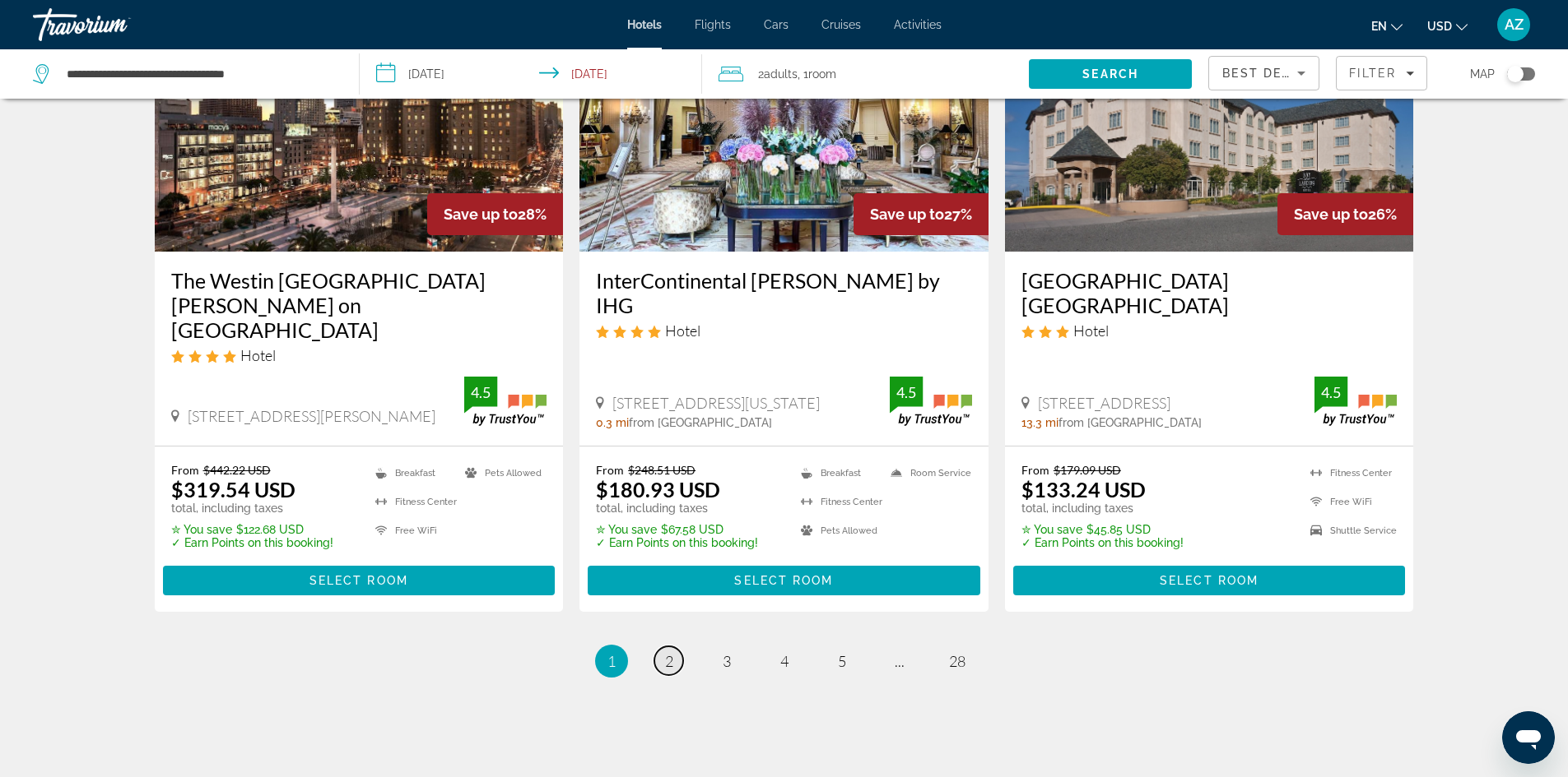
click at [666, 652] on span "2" at bounding box center [668, 660] width 8 height 18
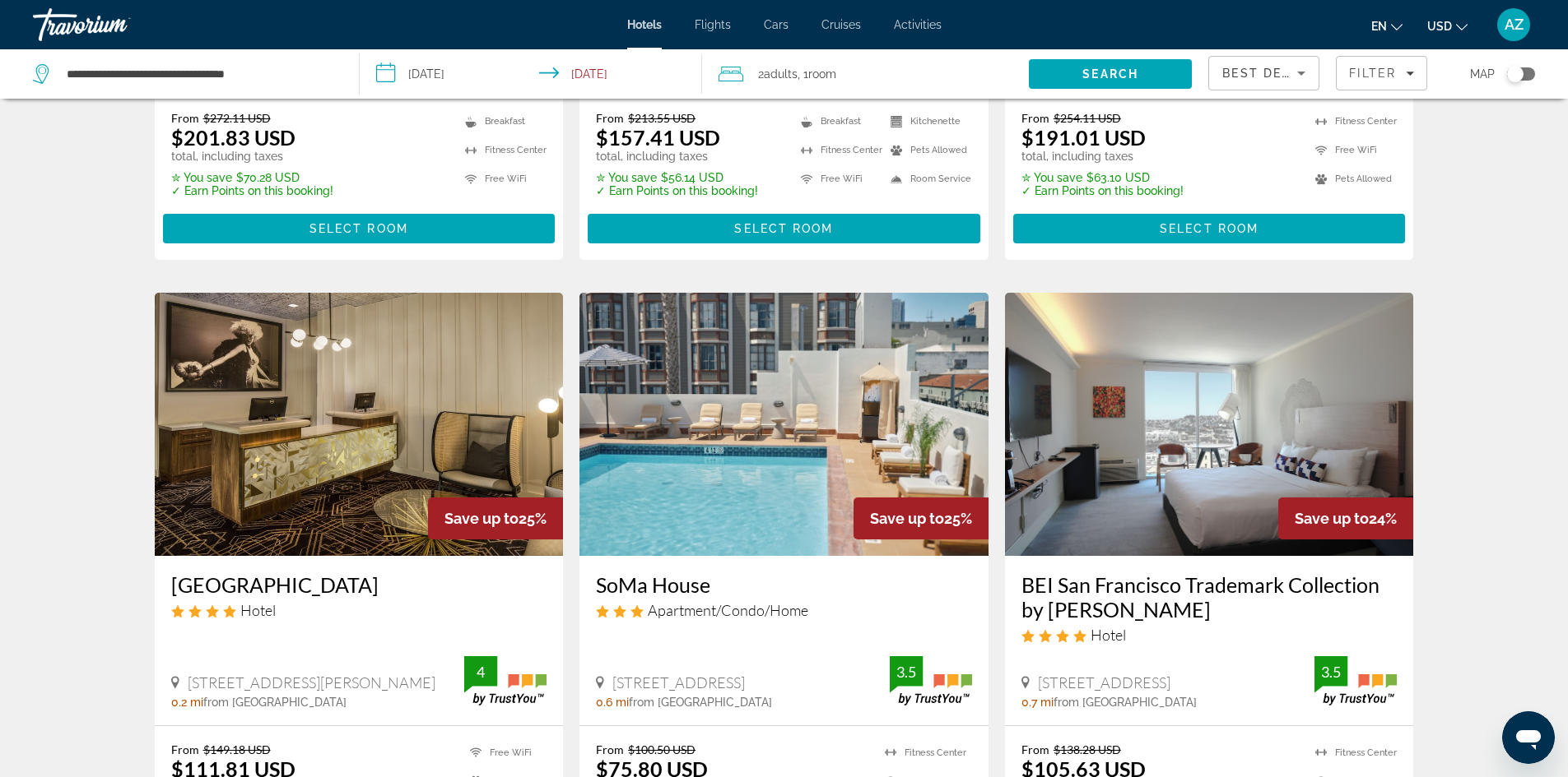
scroll to position [576, 0]
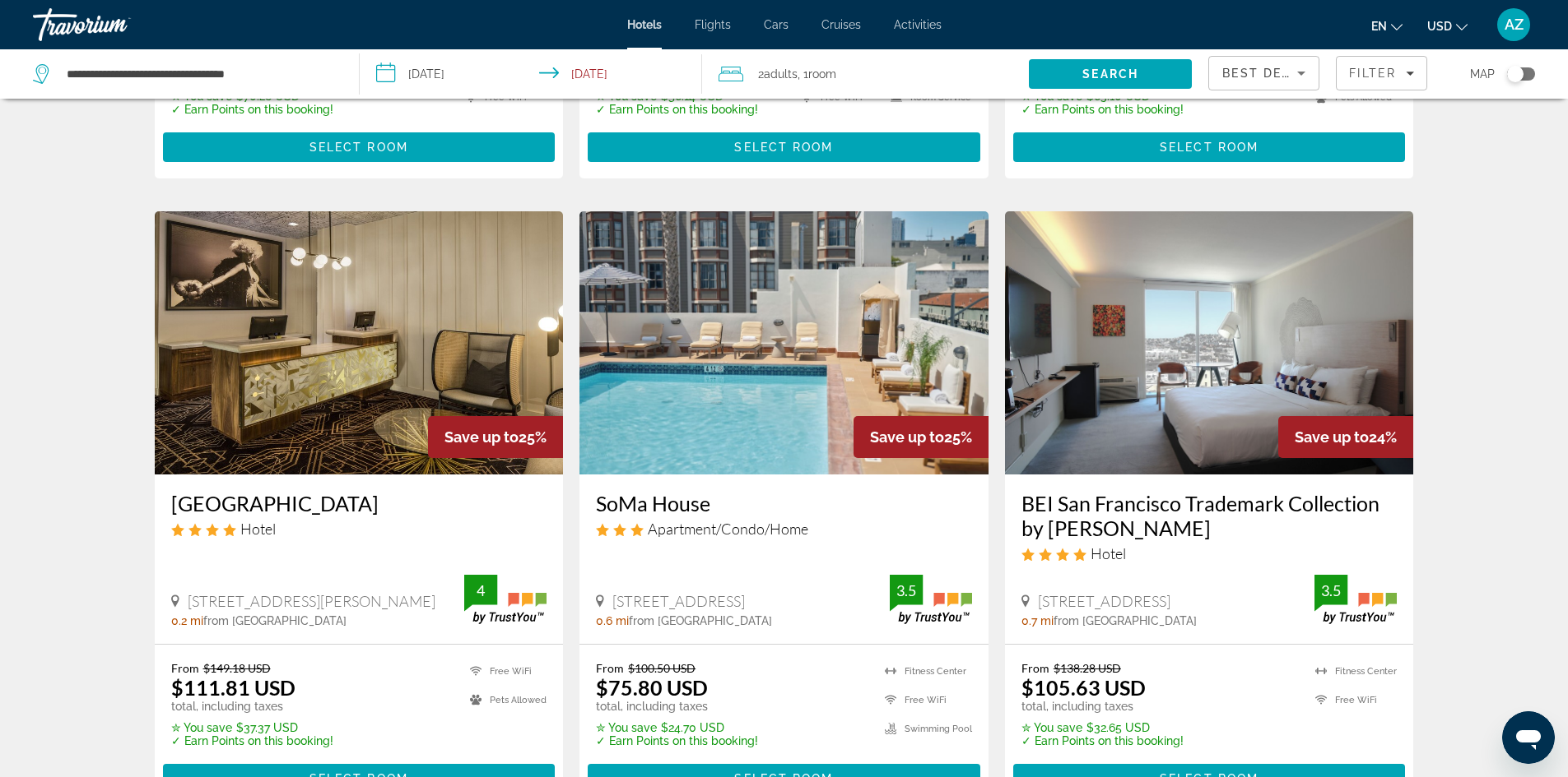
click at [1192, 321] on img "Main content" at bounding box center [1209, 343] width 409 height 263
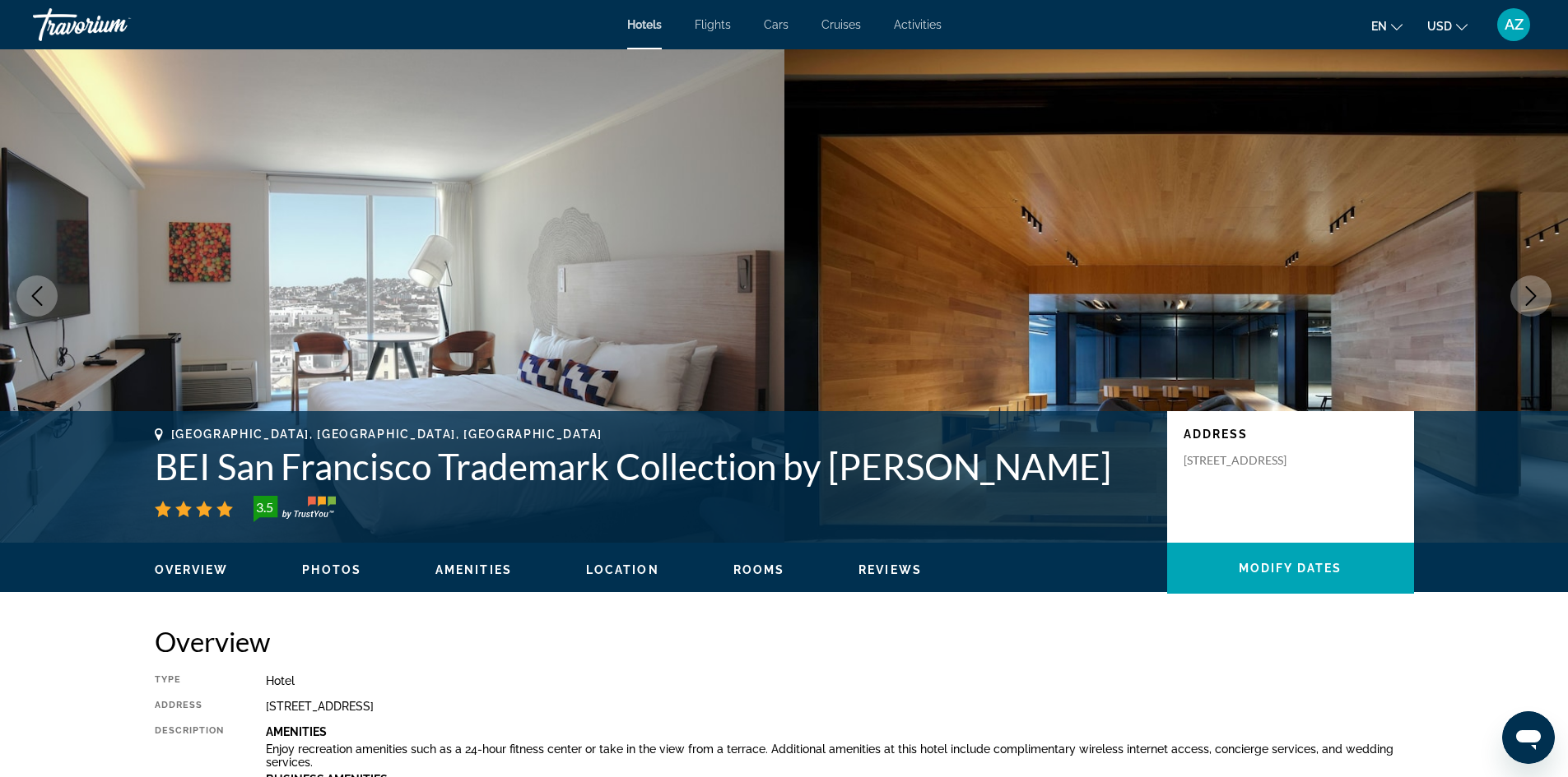
click at [1527, 303] on icon "Next image" at bounding box center [1530, 296] width 20 height 20
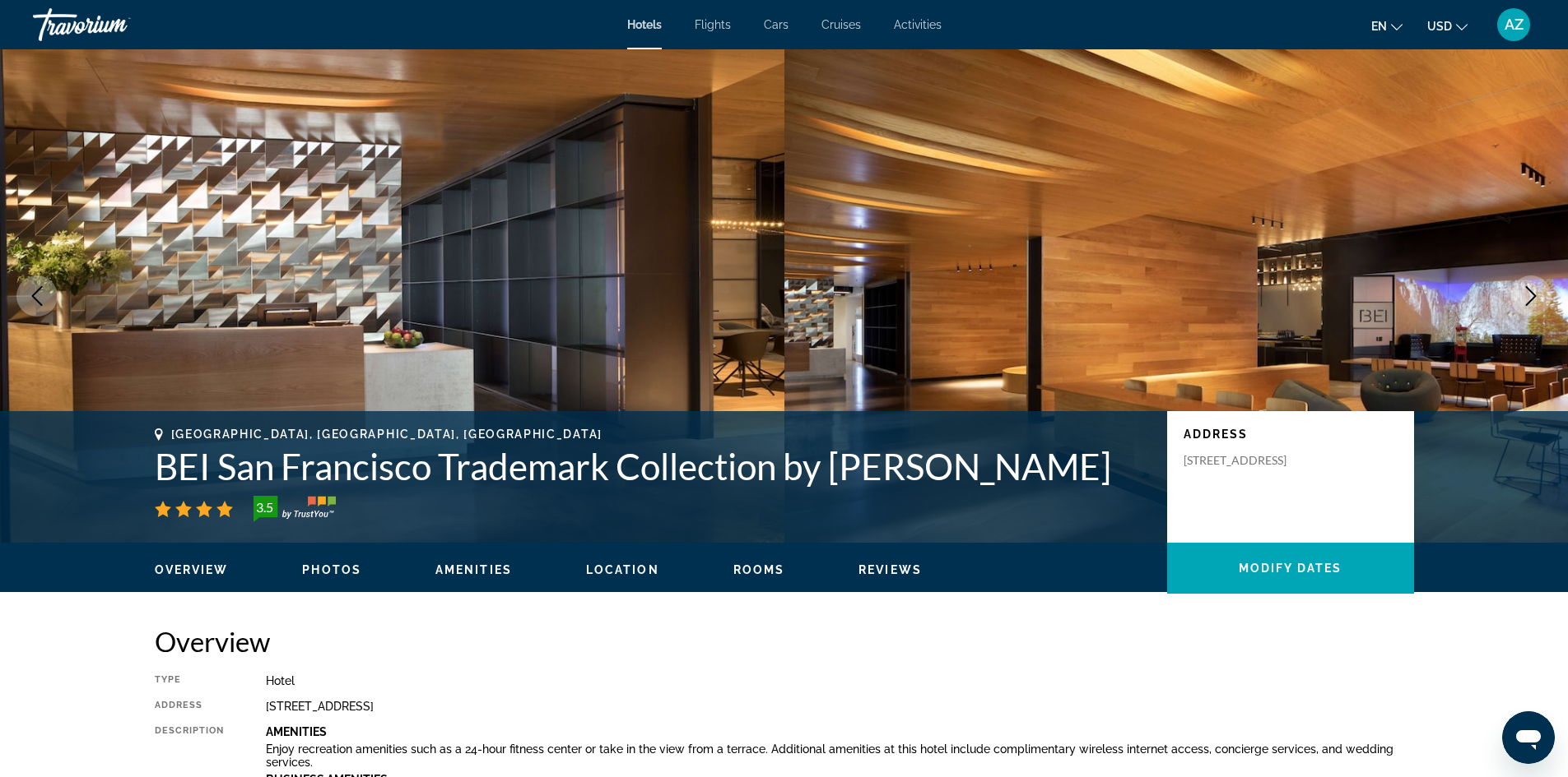
click at [1527, 303] on icon "Next image" at bounding box center [1530, 296] width 20 height 20
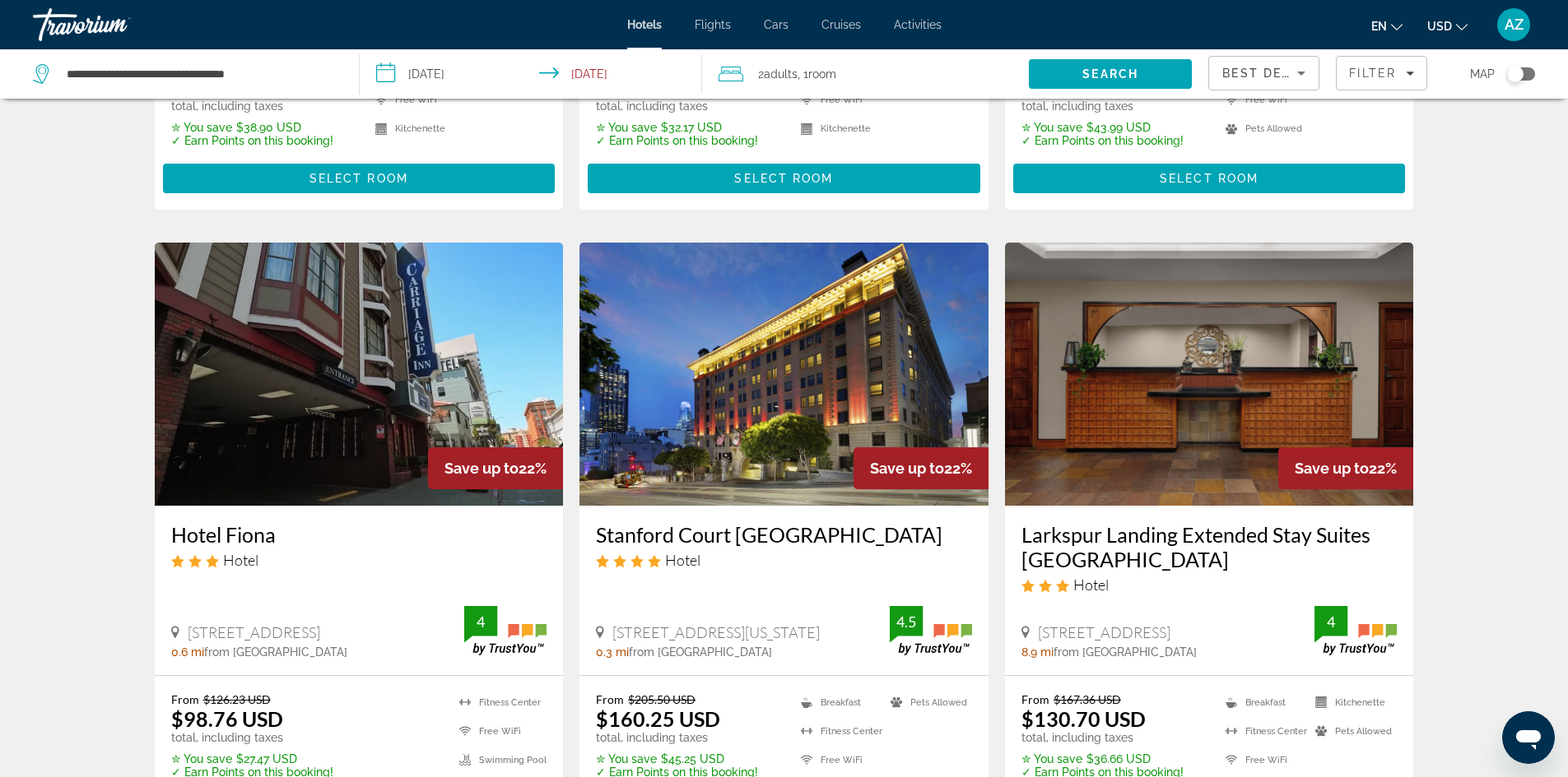
scroll to position [1810, 0]
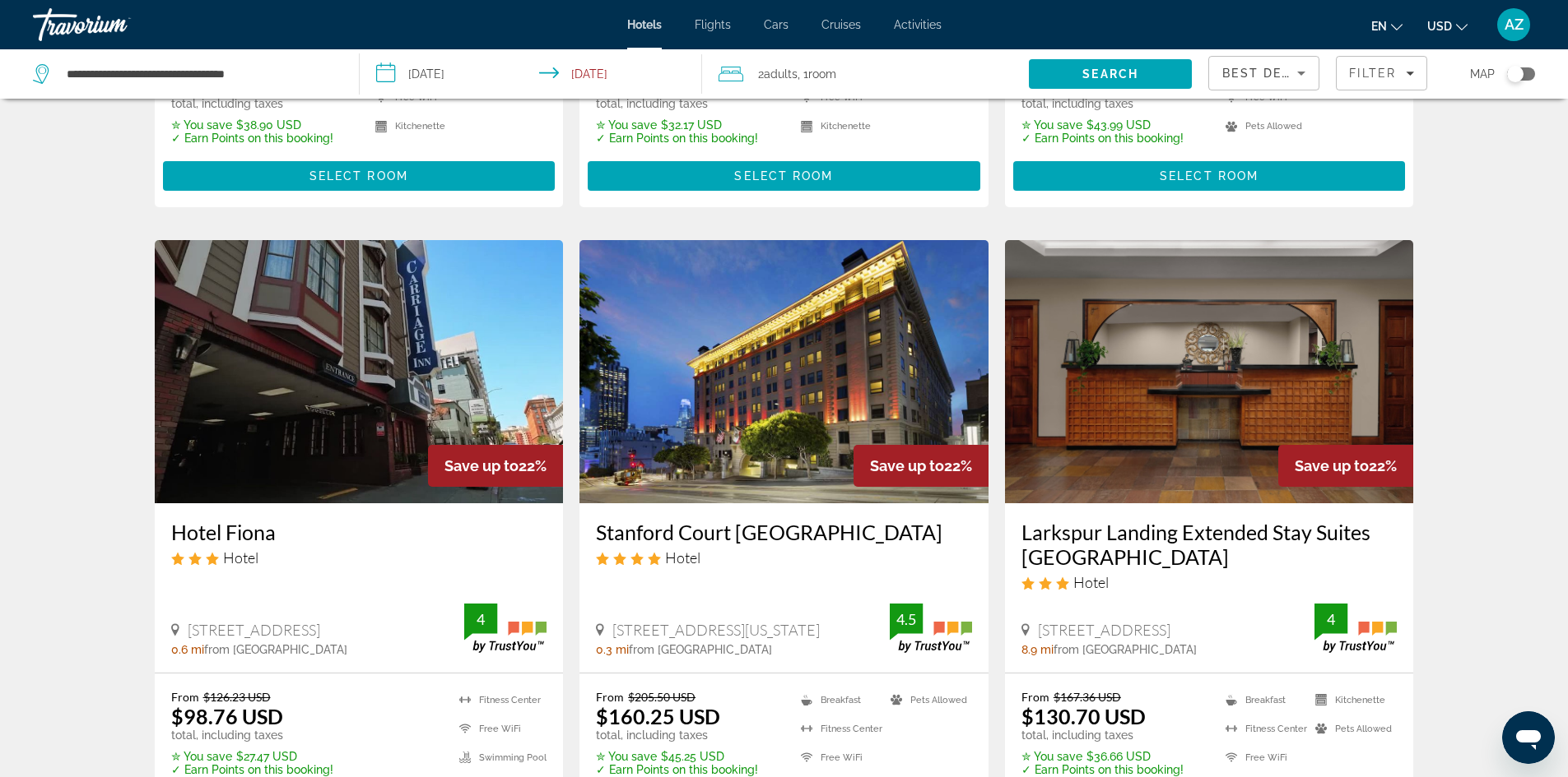
click at [1252, 79] on div "Best Deals" at bounding box center [1260, 72] width 75 height 20
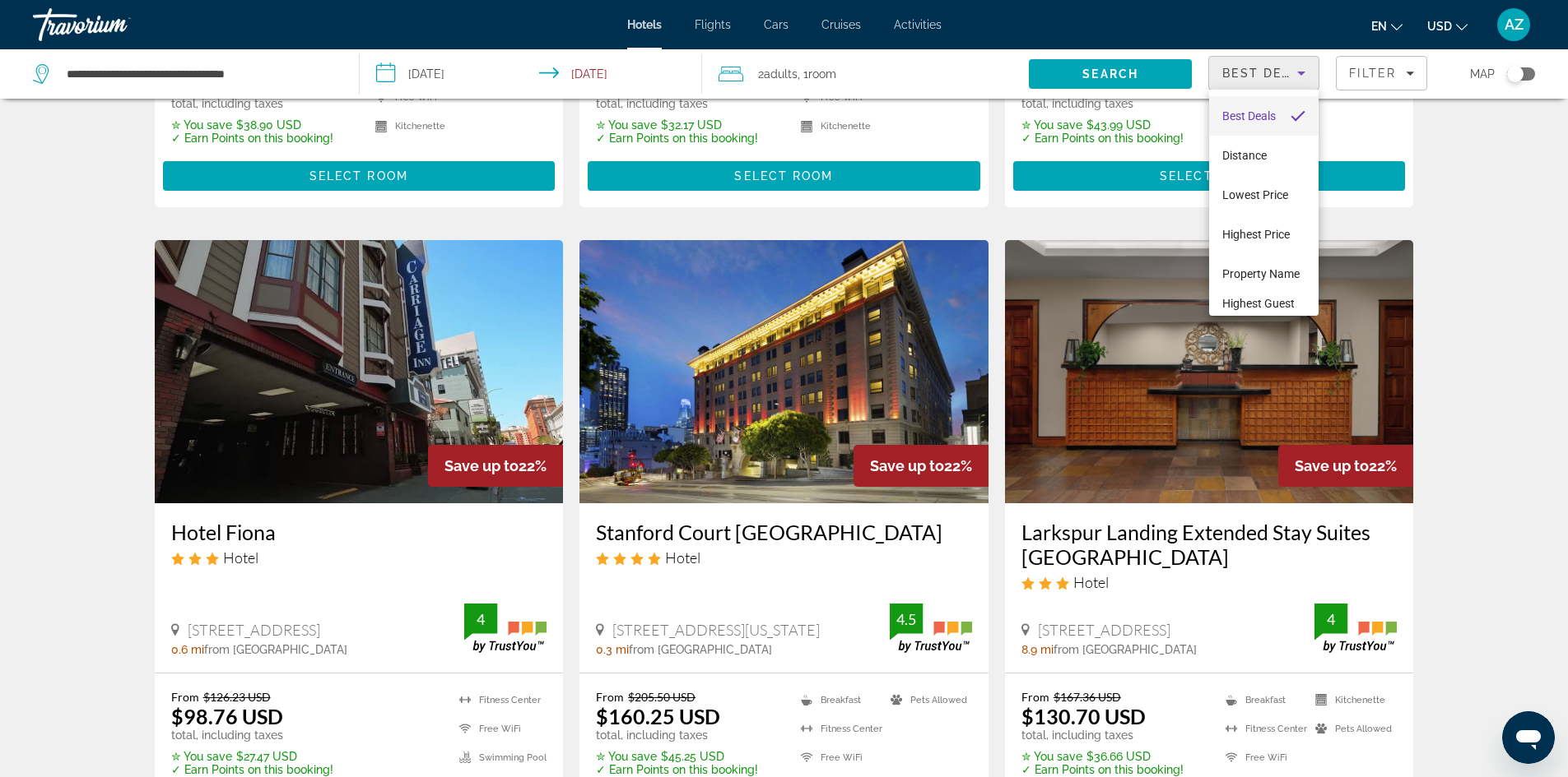
click at [443, 72] on div at bounding box center [784, 388] width 1568 height 777
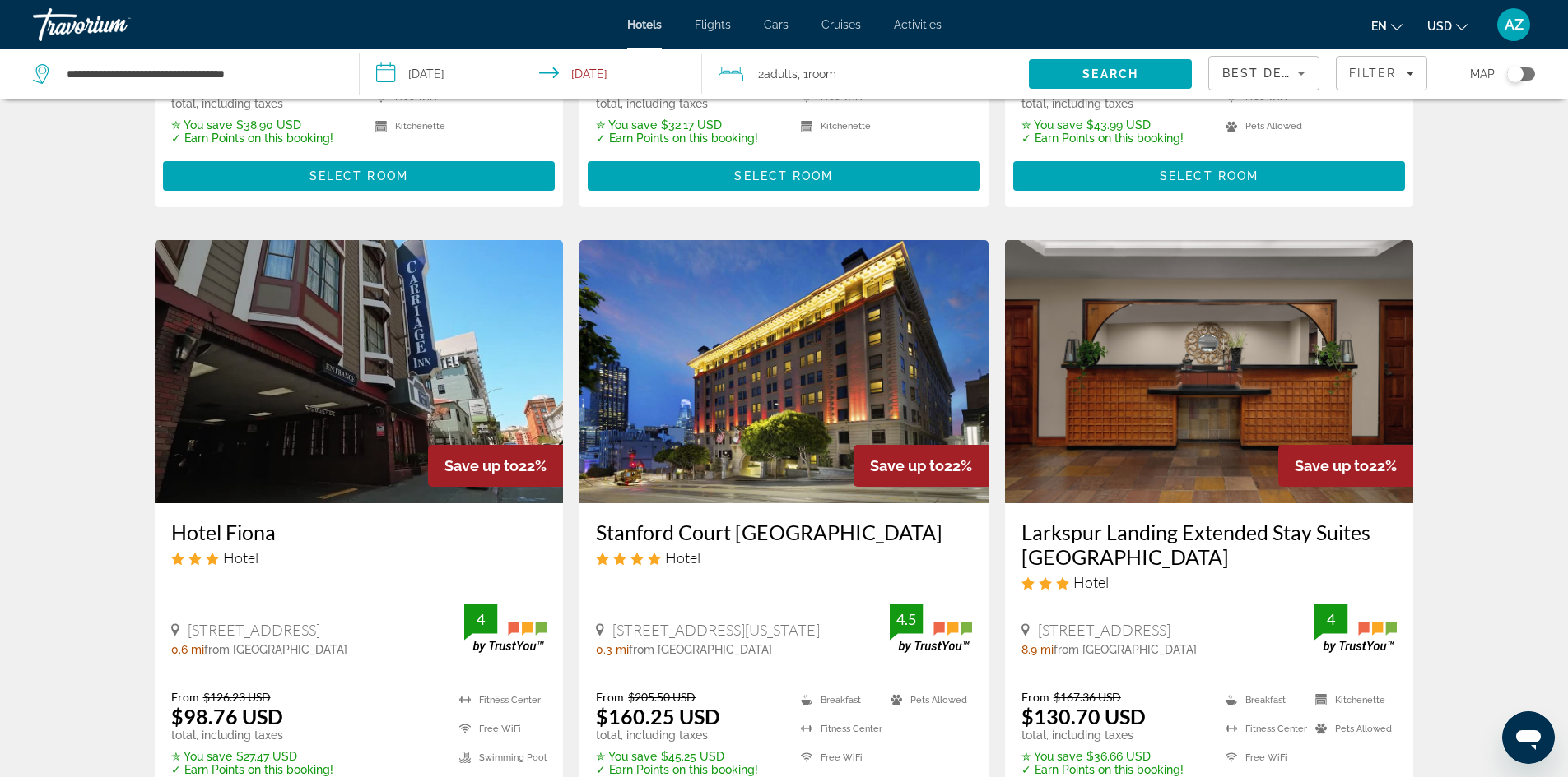
click at [443, 72] on input "**********" at bounding box center [535, 77] width 350 height 54
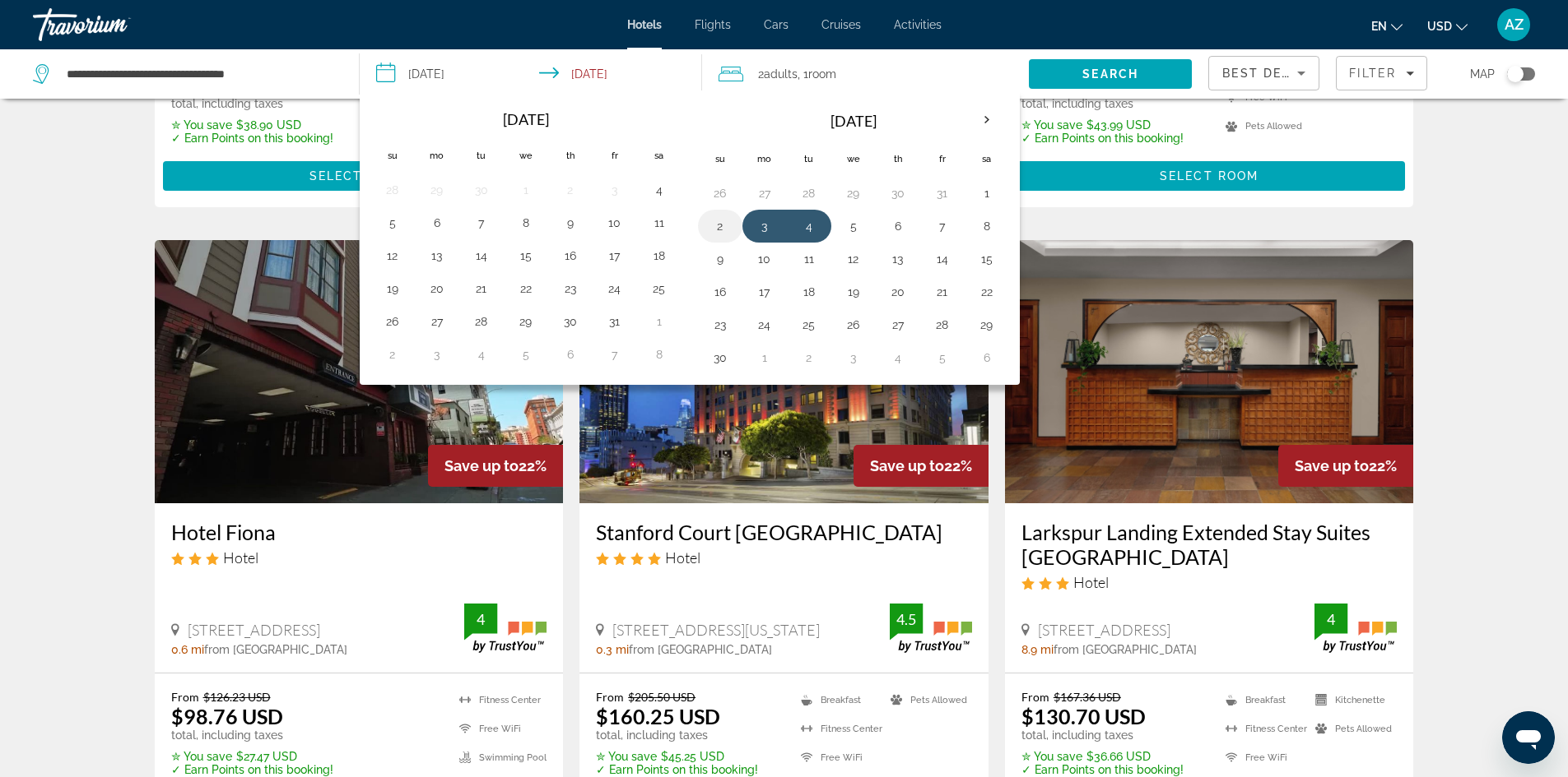
click at [721, 231] on button "2" at bounding box center [720, 225] width 26 height 23
click at [761, 228] on button "3" at bounding box center [764, 225] width 26 height 23
type input "**********"
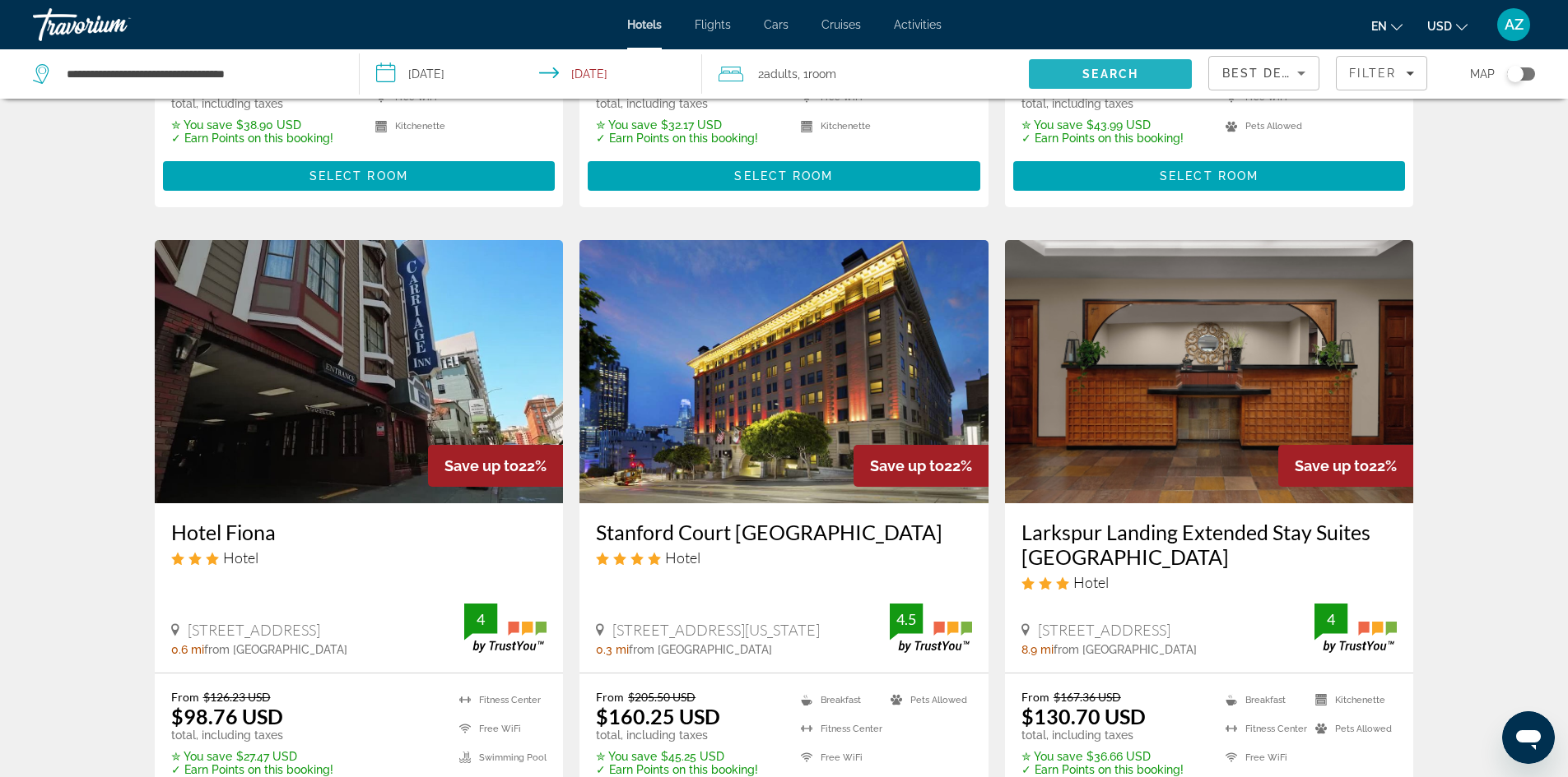
click at [1148, 75] on span "Search" at bounding box center [1109, 74] width 163 height 39
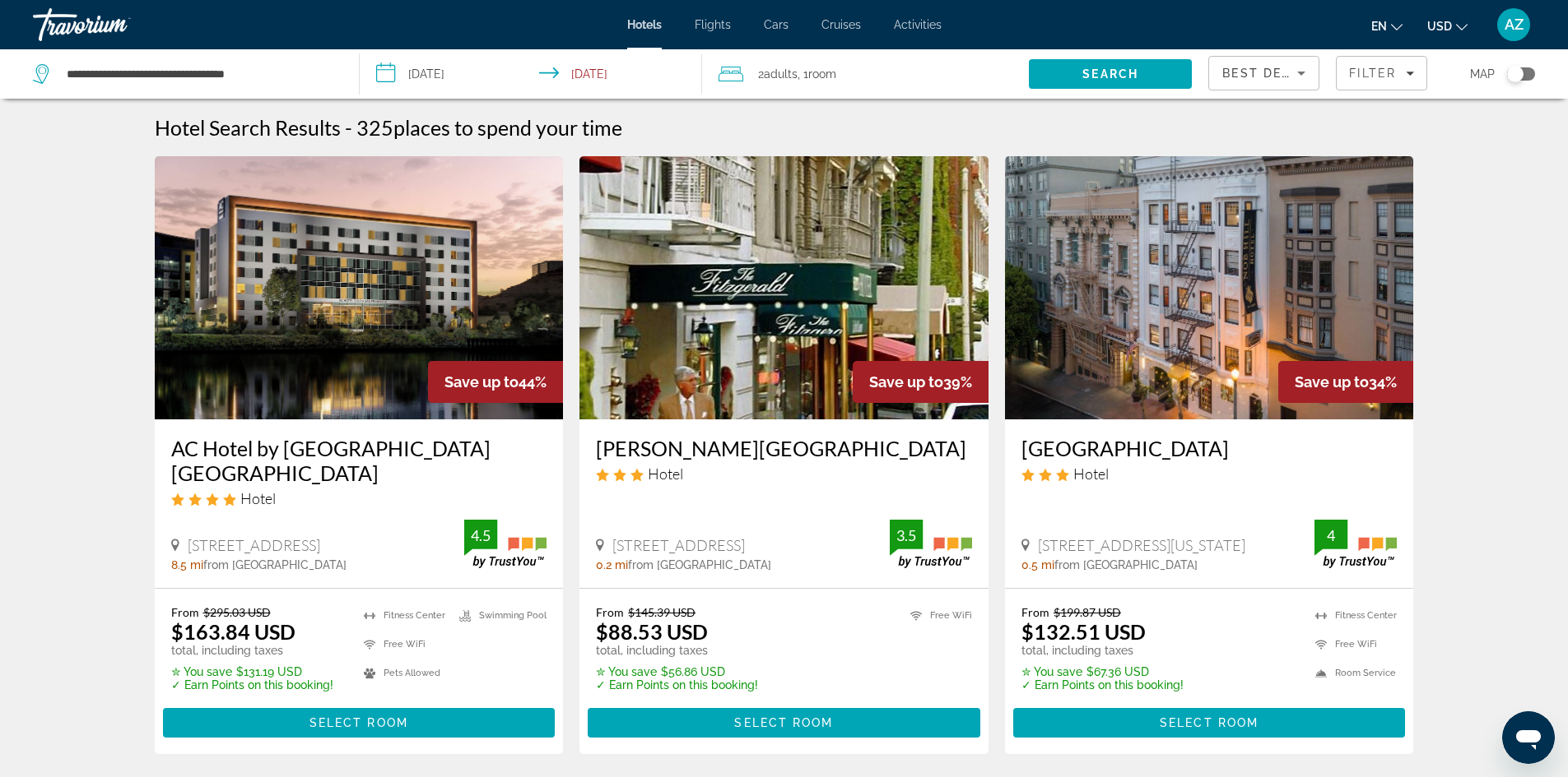
click at [406, 311] on img "Main content" at bounding box center [359, 287] width 409 height 263
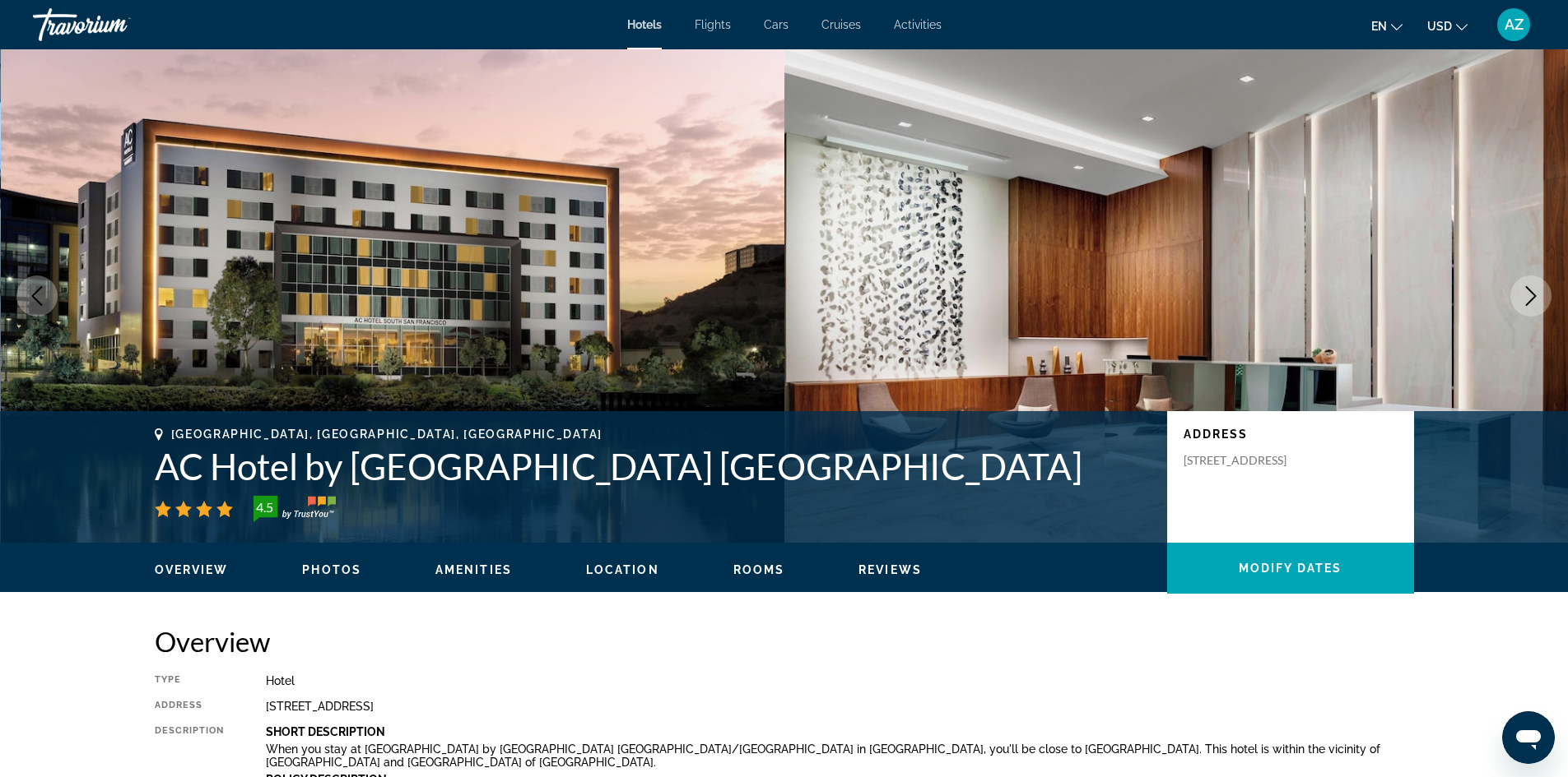
click at [1523, 299] on icon "Next image" at bounding box center [1530, 296] width 20 height 20
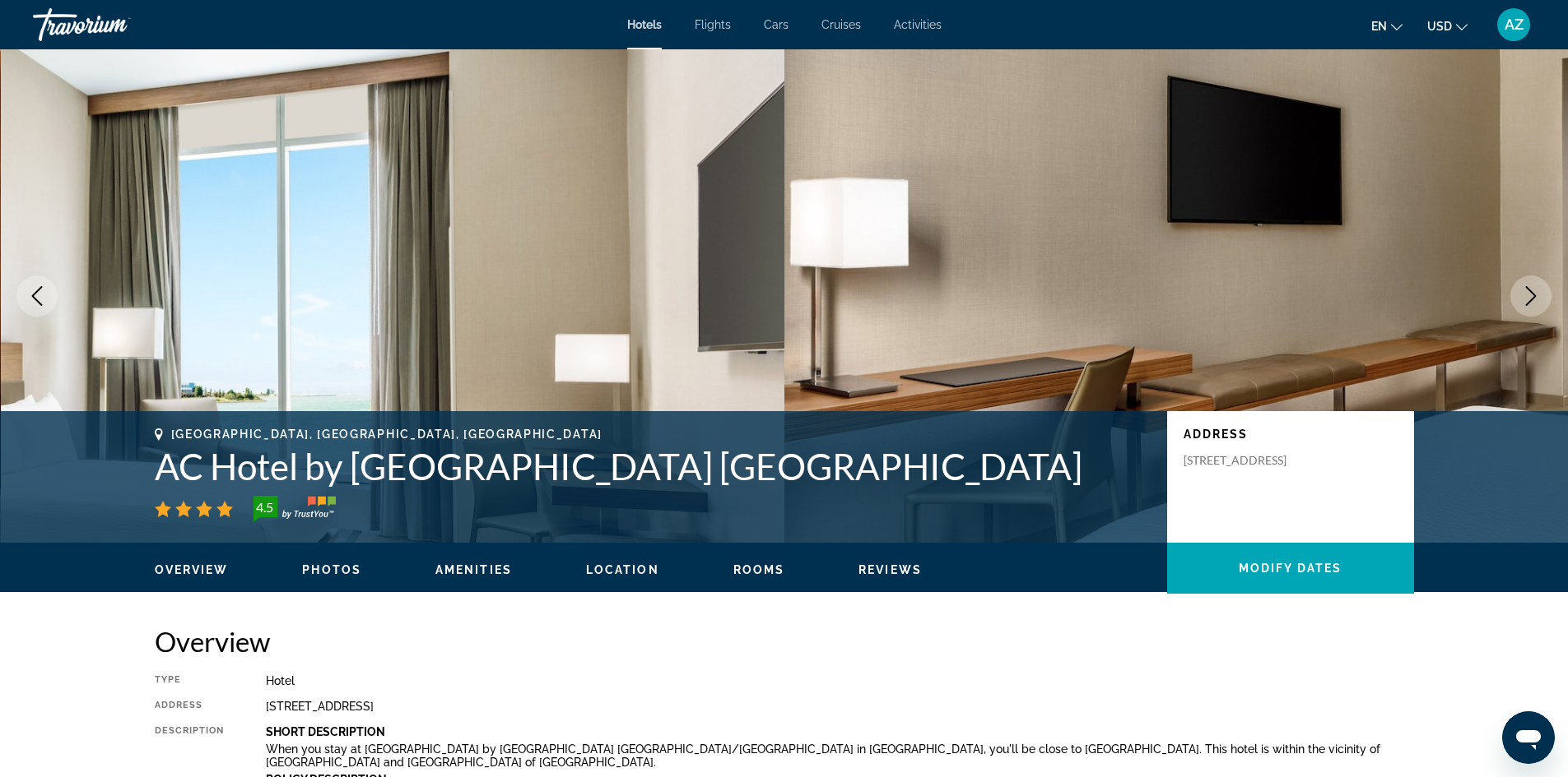
click at [1523, 299] on icon "Next image" at bounding box center [1530, 296] width 20 height 20
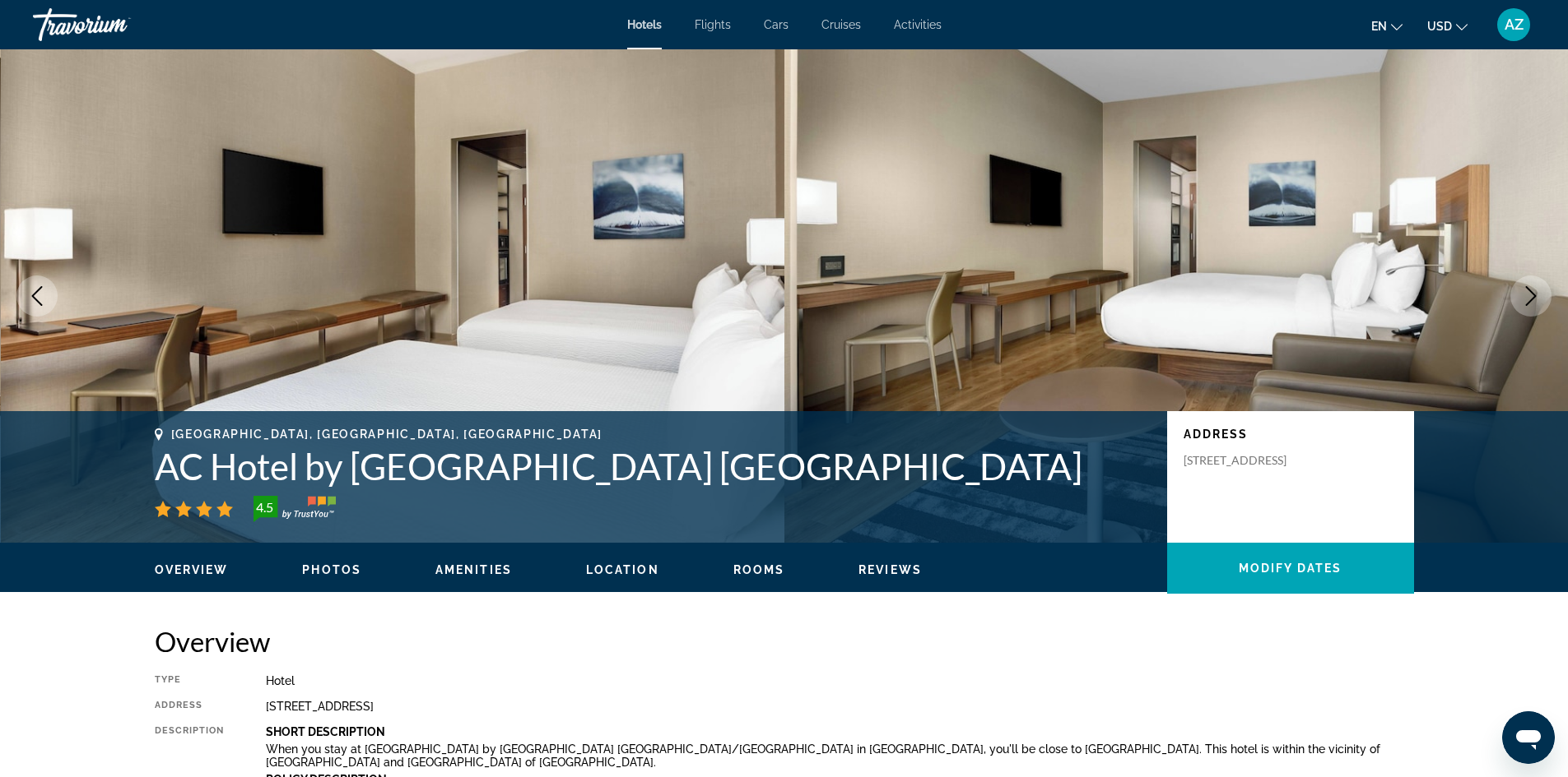
click at [1523, 299] on icon "Next image" at bounding box center [1530, 296] width 20 height 20
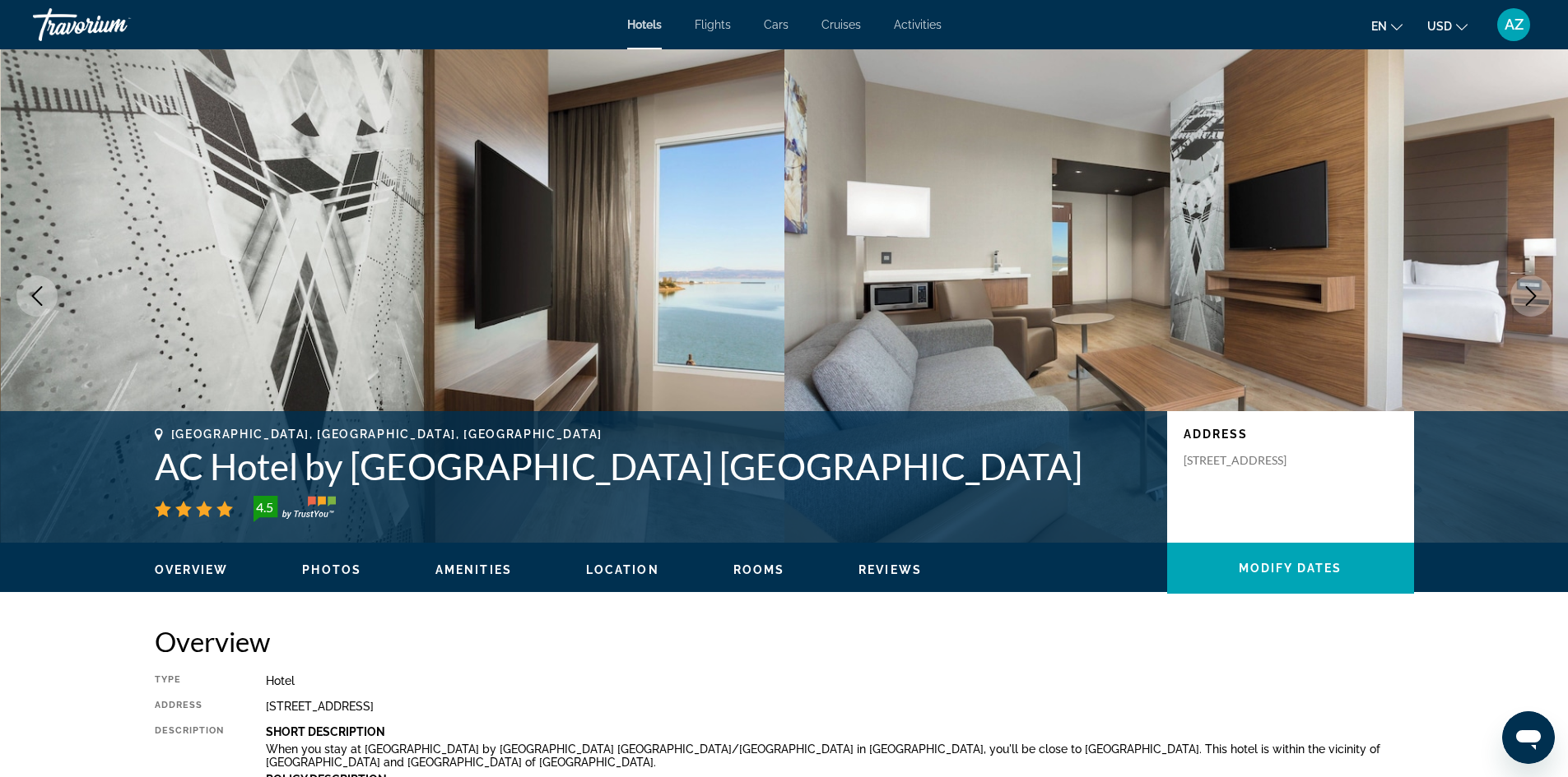
click at [1532, 298] on icon "Next image" at bounding box center [1530, 296] width 20 height 20
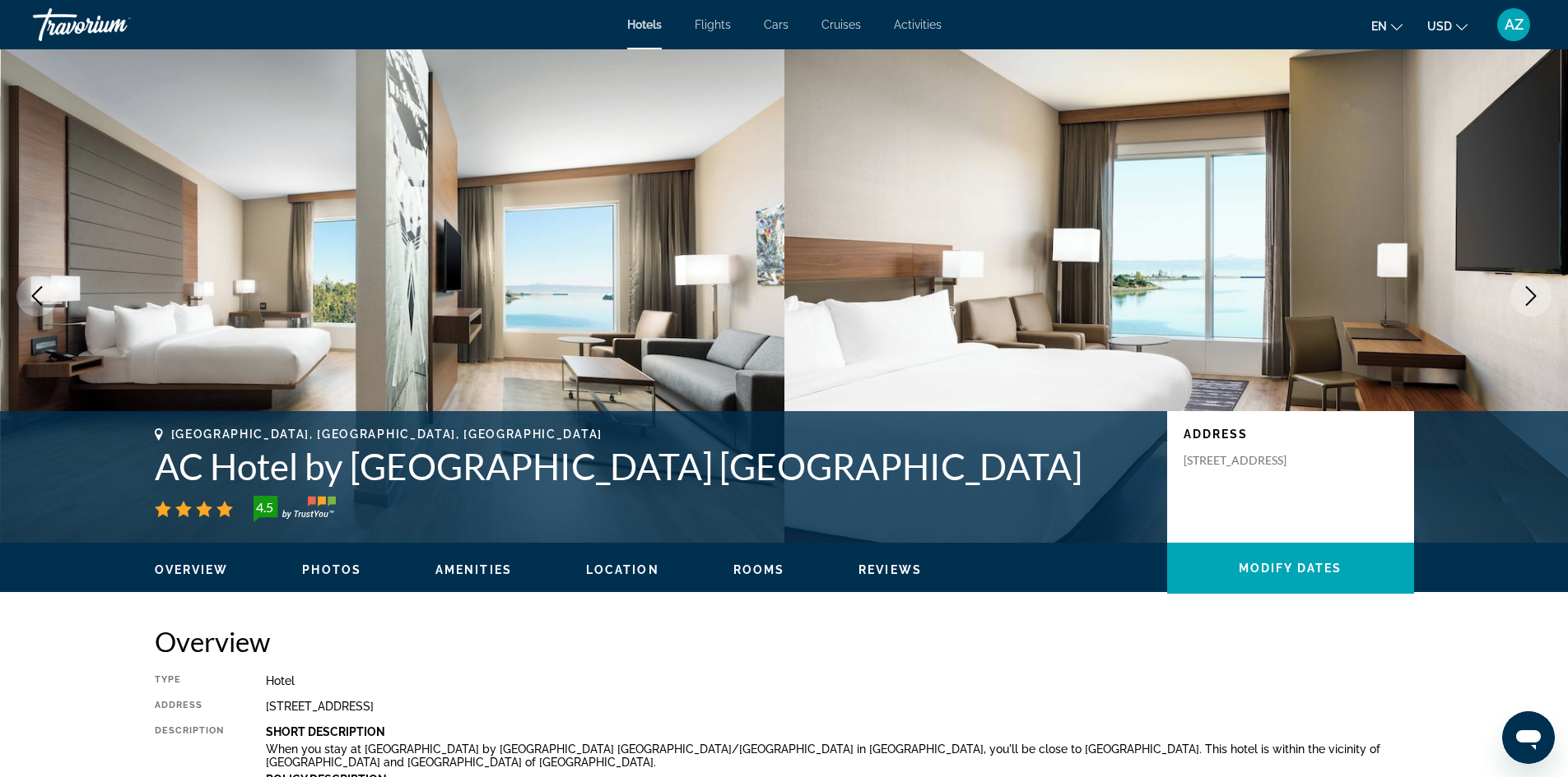
click at [1532, 298] on icon "Next image" at bounding box center [1530, 296] width 20 height 20
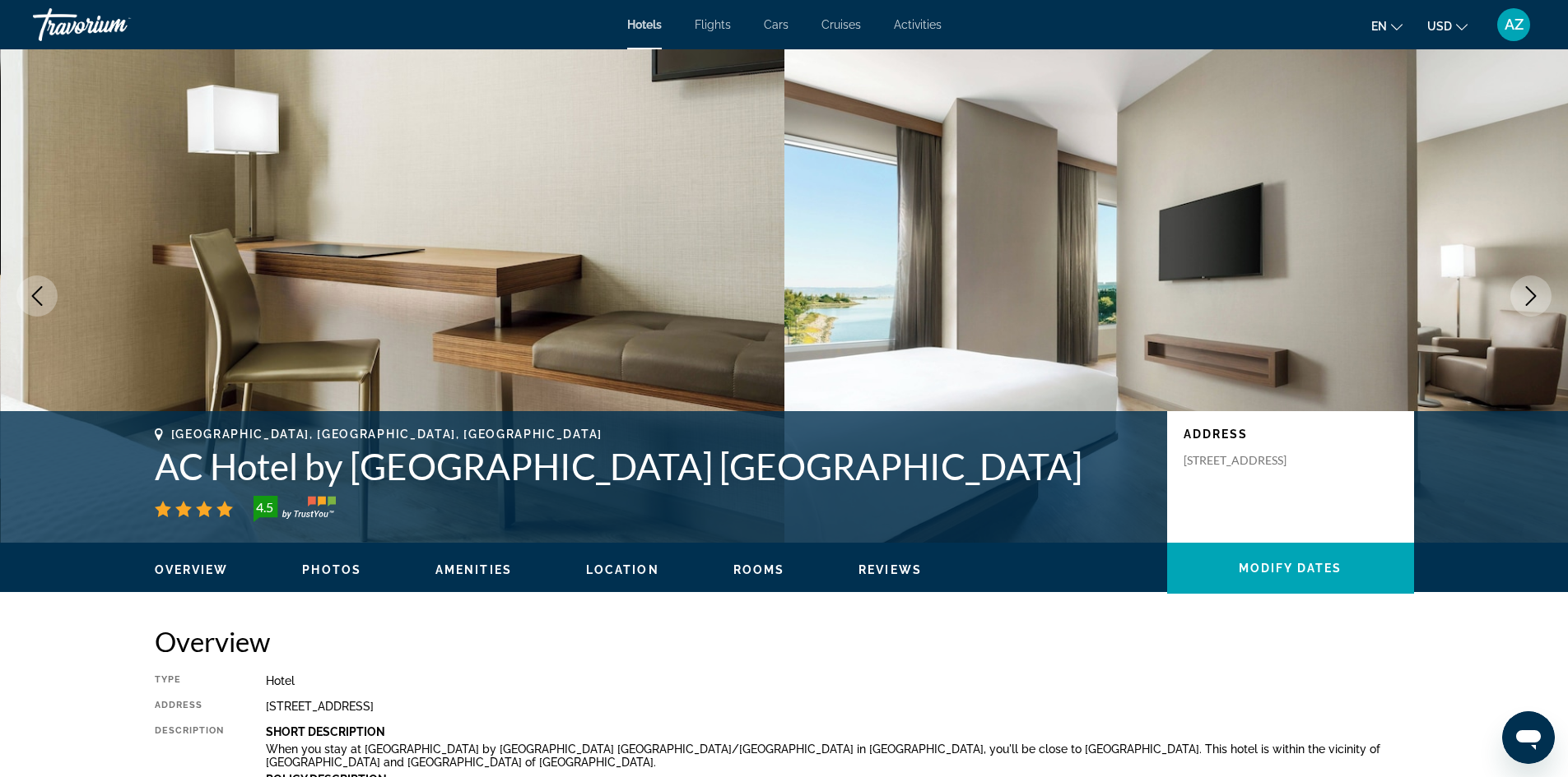
click at [1532, 298] on icon "Next image" at bounding box center [1530, 296] width 20 height 20
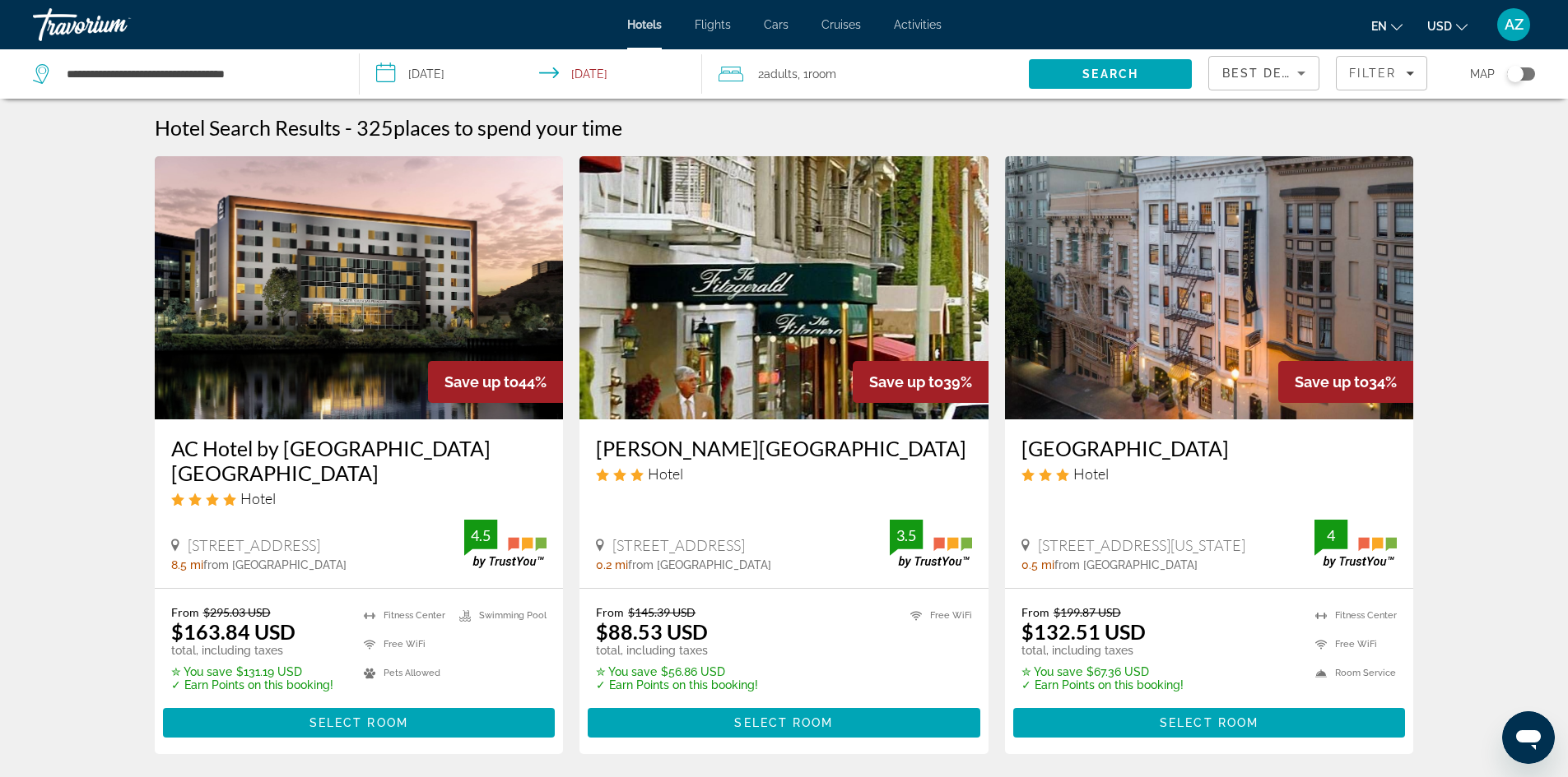
click at [873, 296] on img "Main content" at bounding box center [783, 287] width 409 height 263
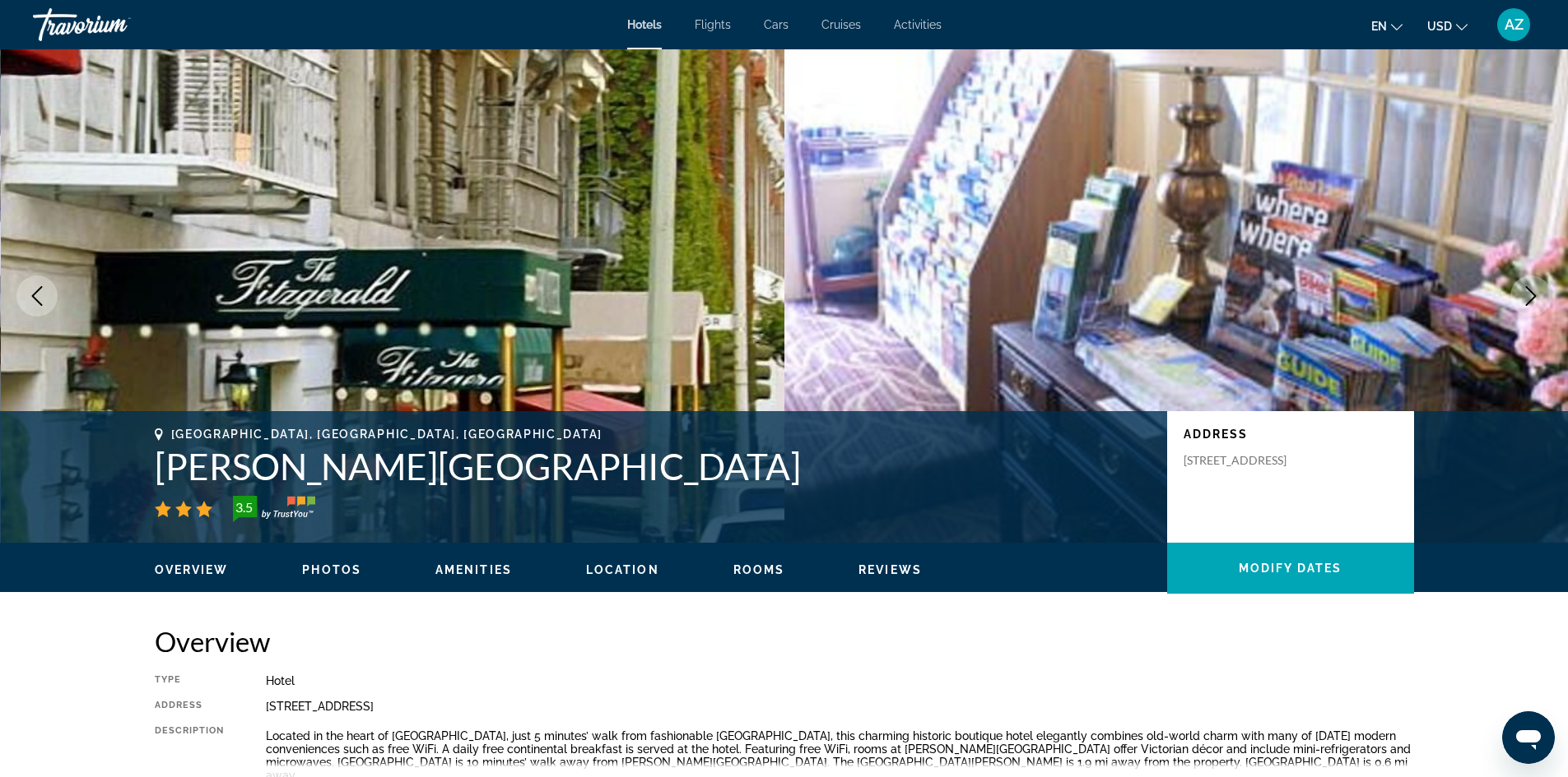
click at [1543, 292] on button "Next image" at bounding box center [1530, 296] width 41 height 41
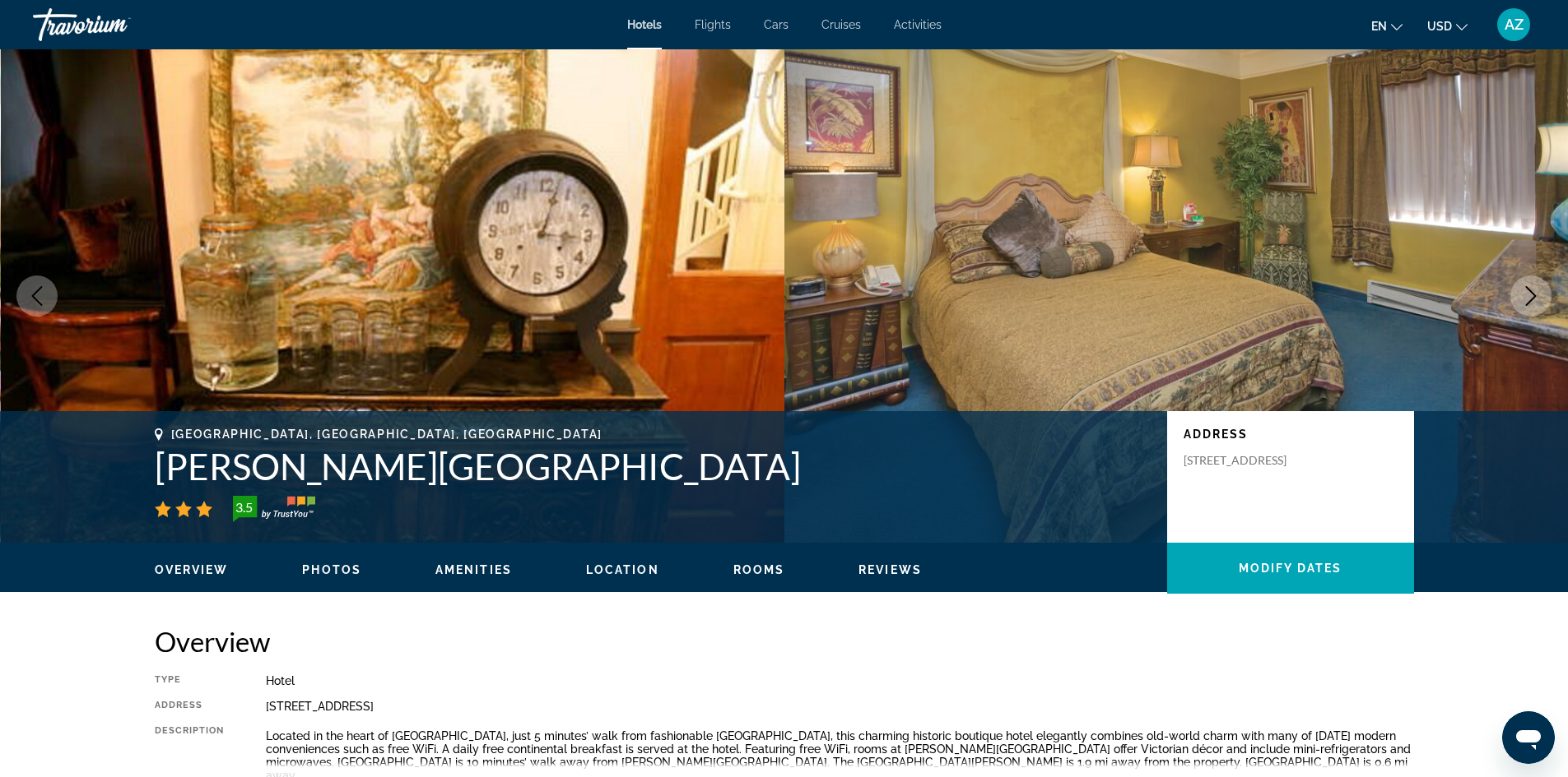
click at [1543, 292] on button "Next image" at bounding box center [1530, 296] width 41 height 41
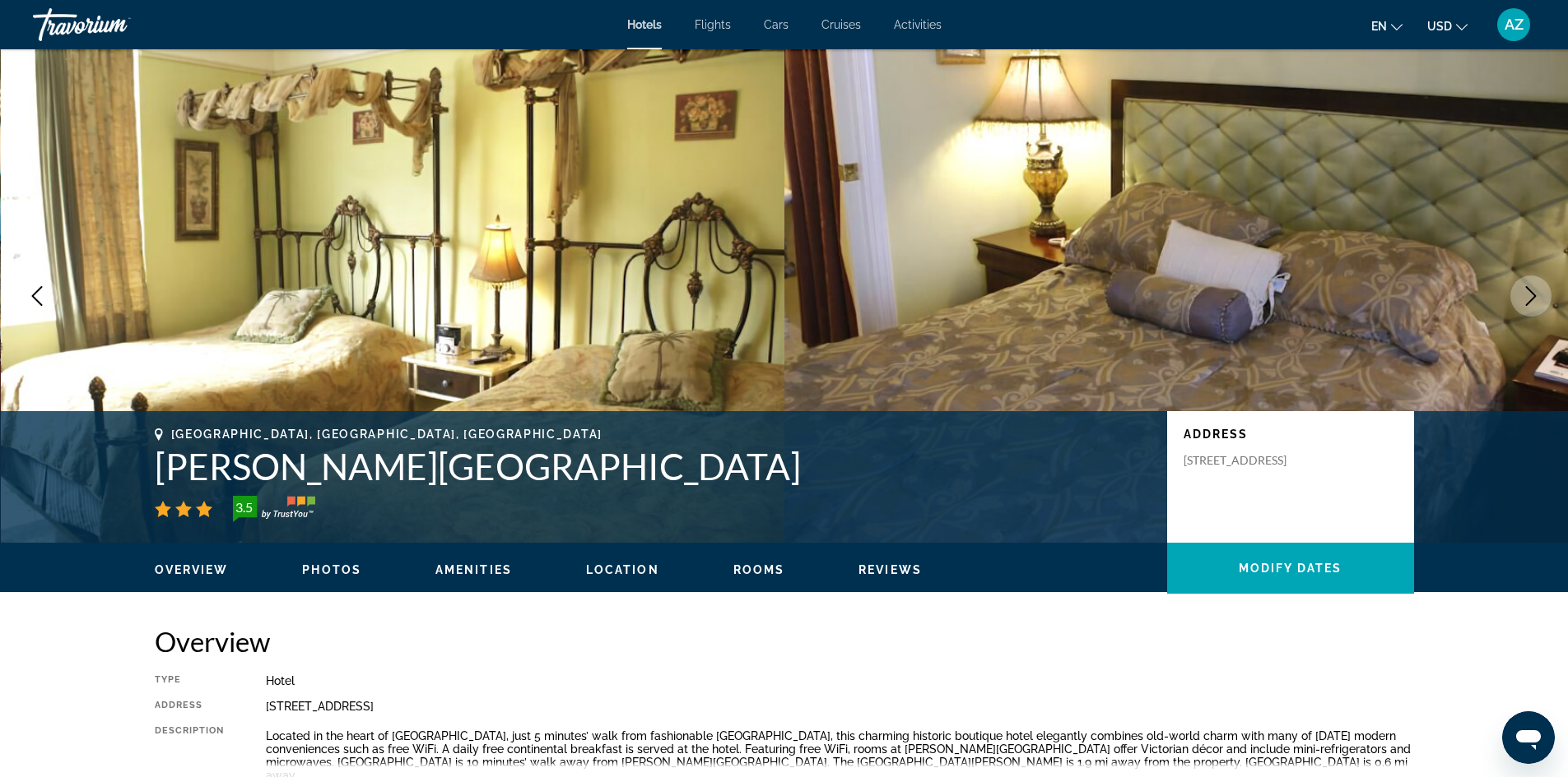
click at [1543, 292] on button "Next image" at bounding box center [1530, 296] width 41 height 41
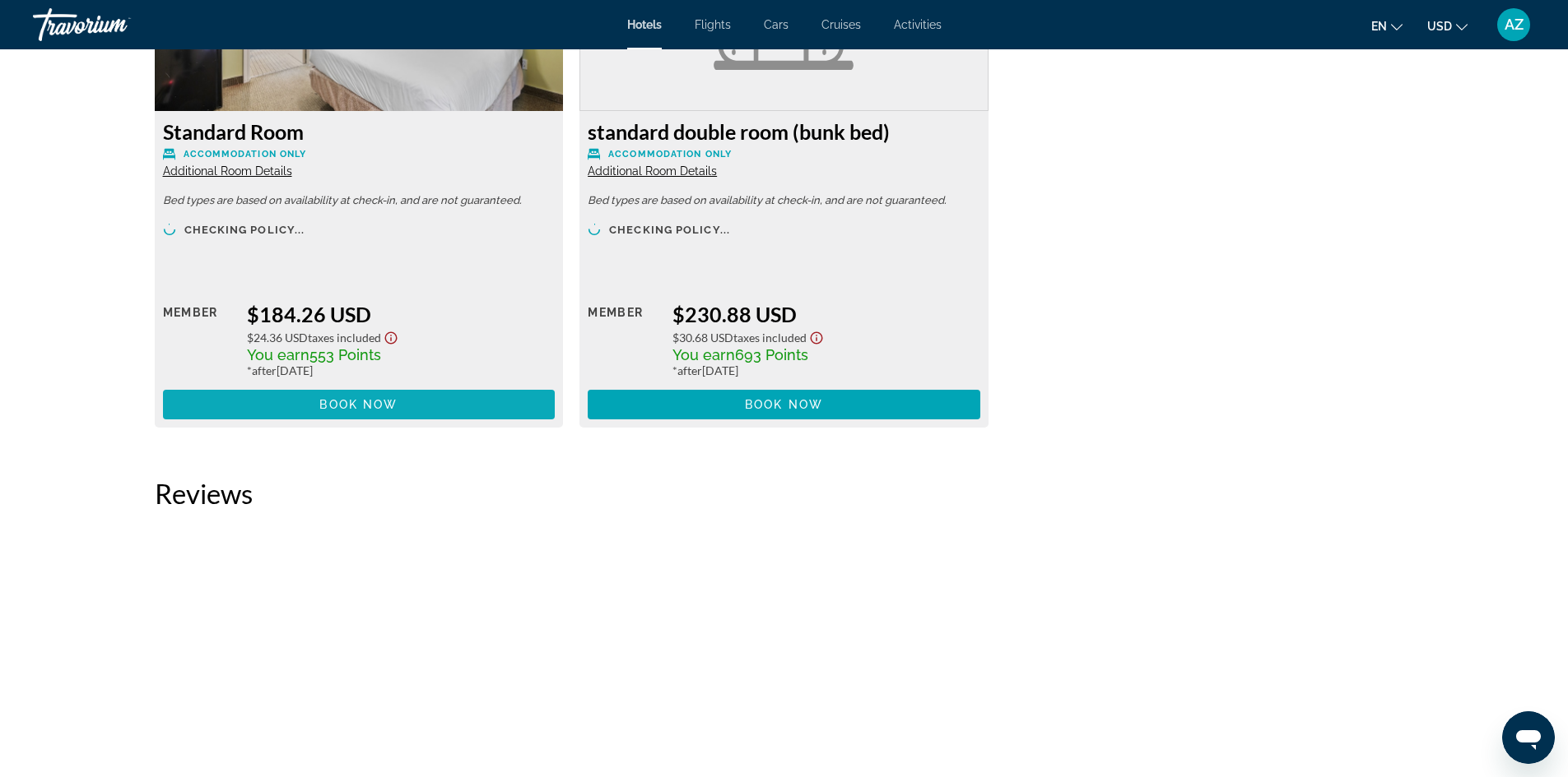
scroll to position [6417, 0]
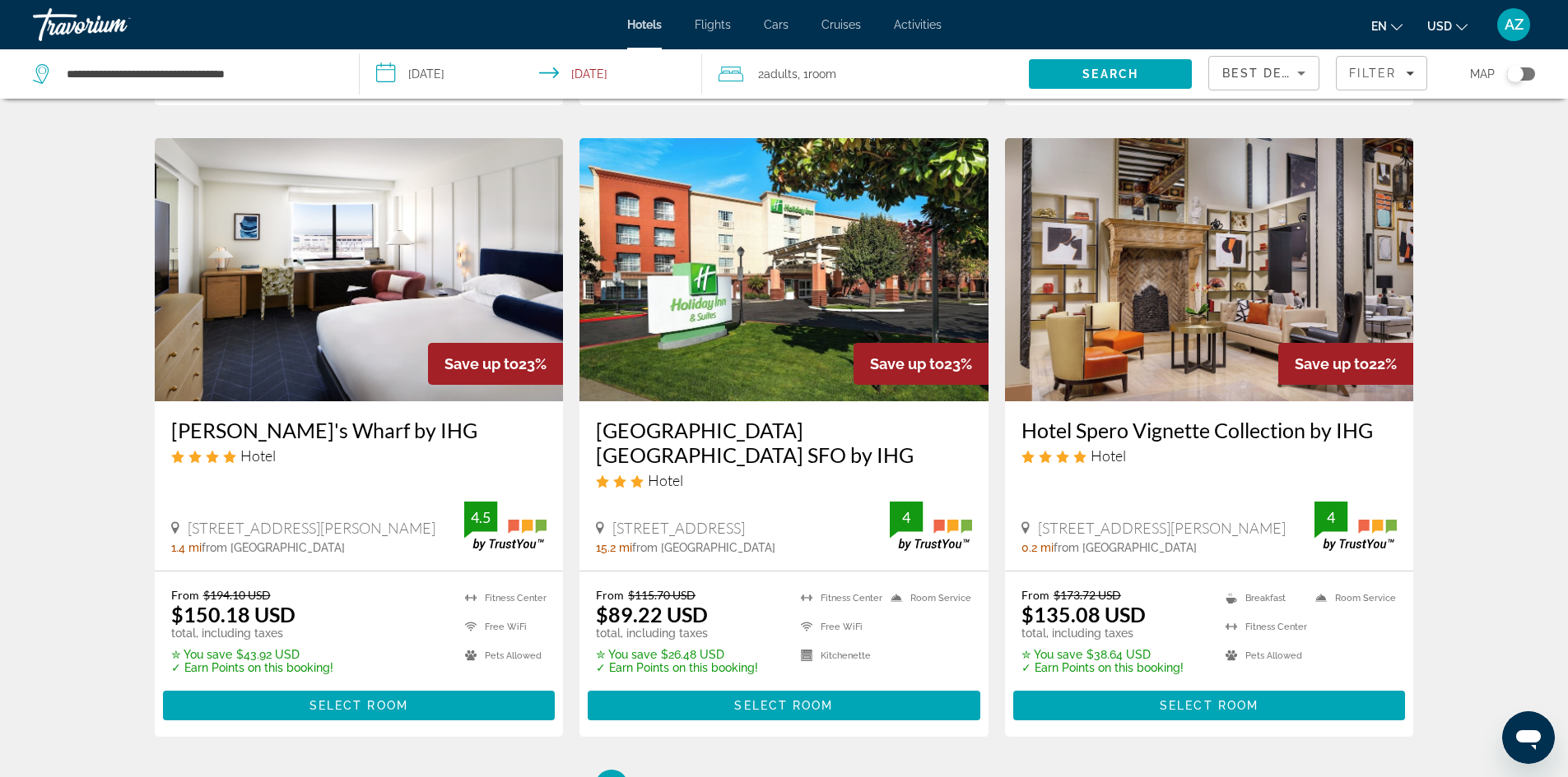
scroll to position [1974, 0]
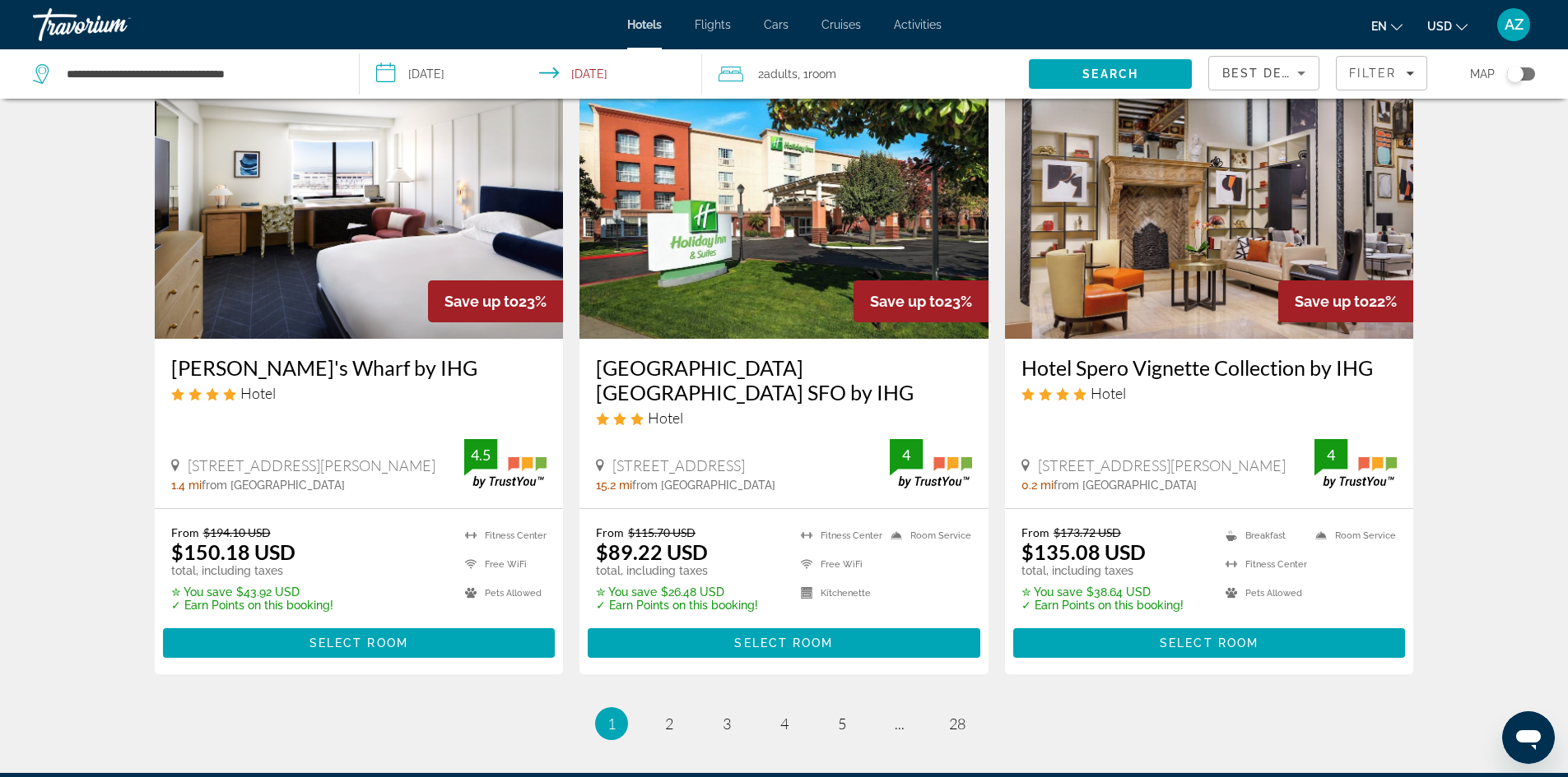
click at [1163, 191] on img "Main content" at bounding box center [1209, 208] width 409 height 263
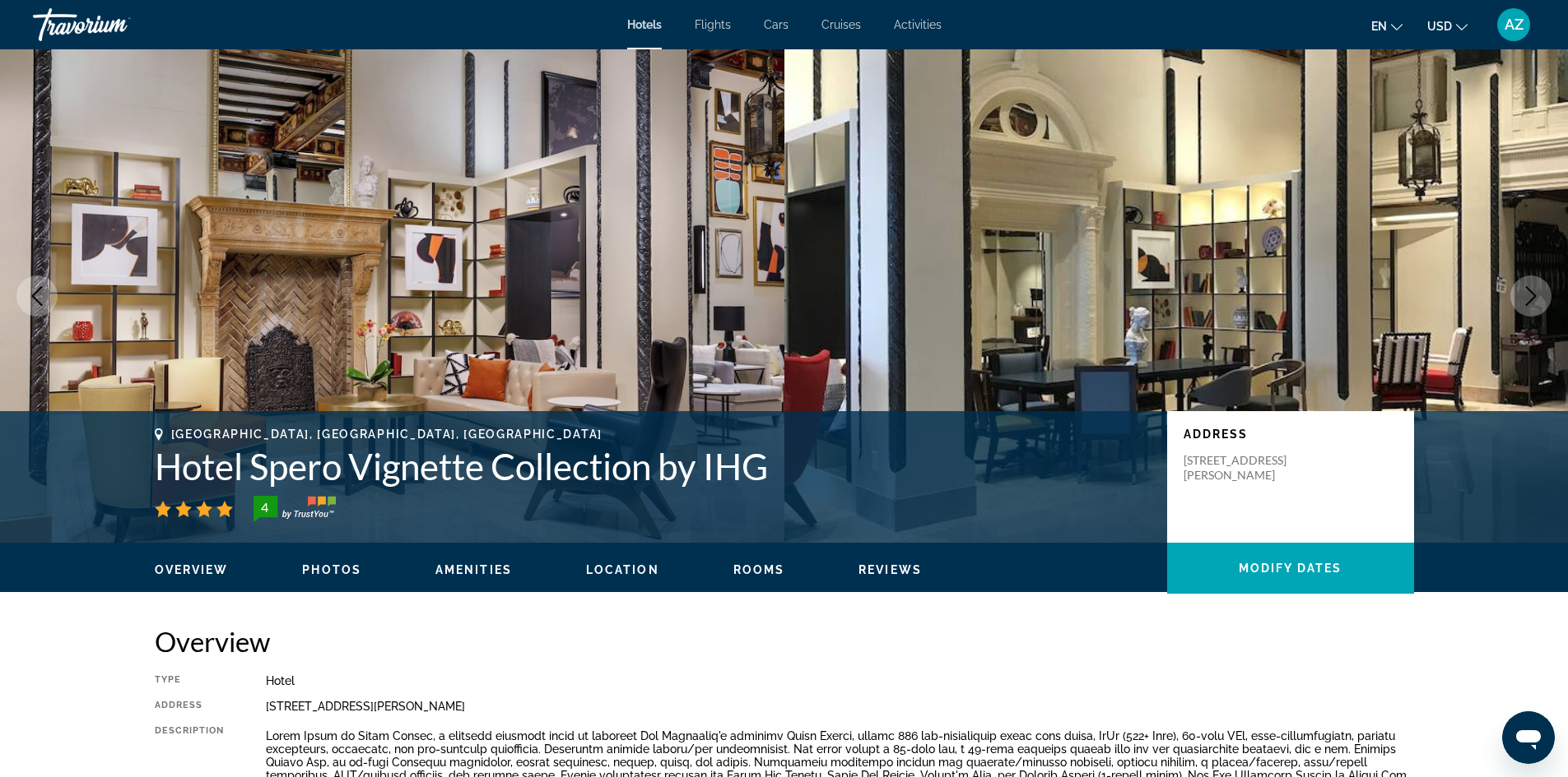
click at [1527, 304] on icon "Next image" at bounding box center [1530, 296] width 10 height 20
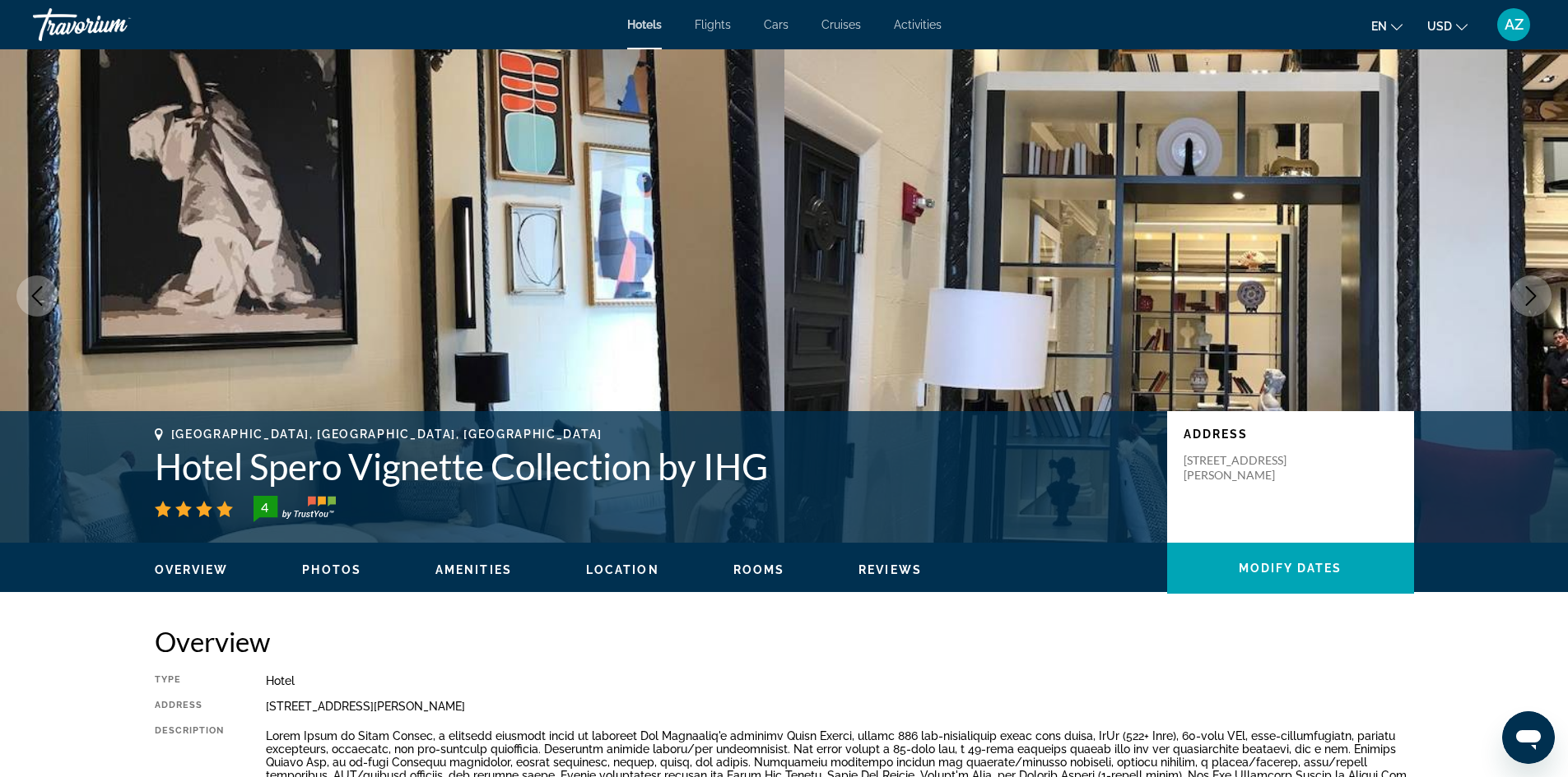
click at [1527, 297] on icon "Next image" at bounding box center [1530, 296] width 20 height 20
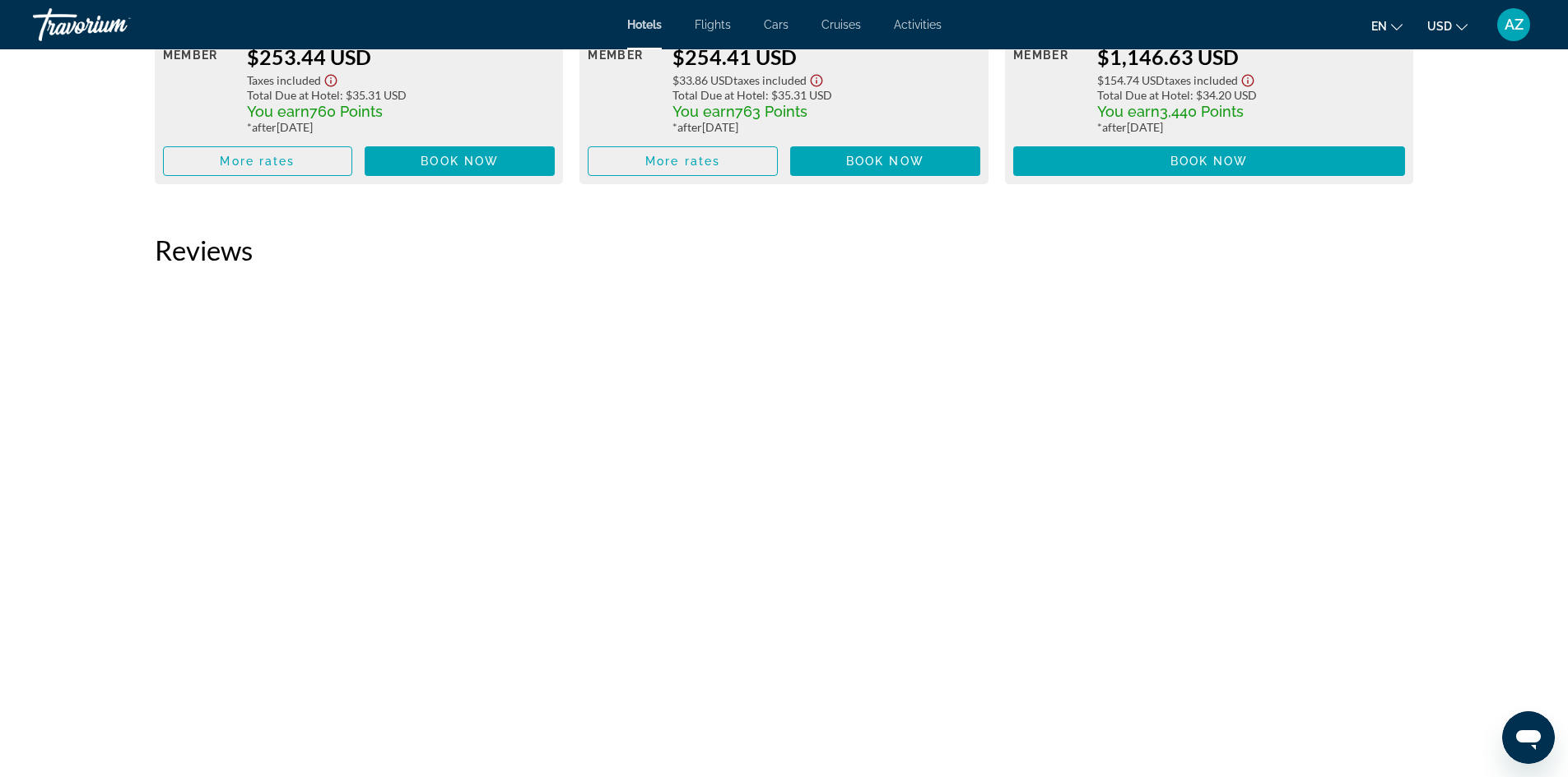
scroll to position [5017, 0]
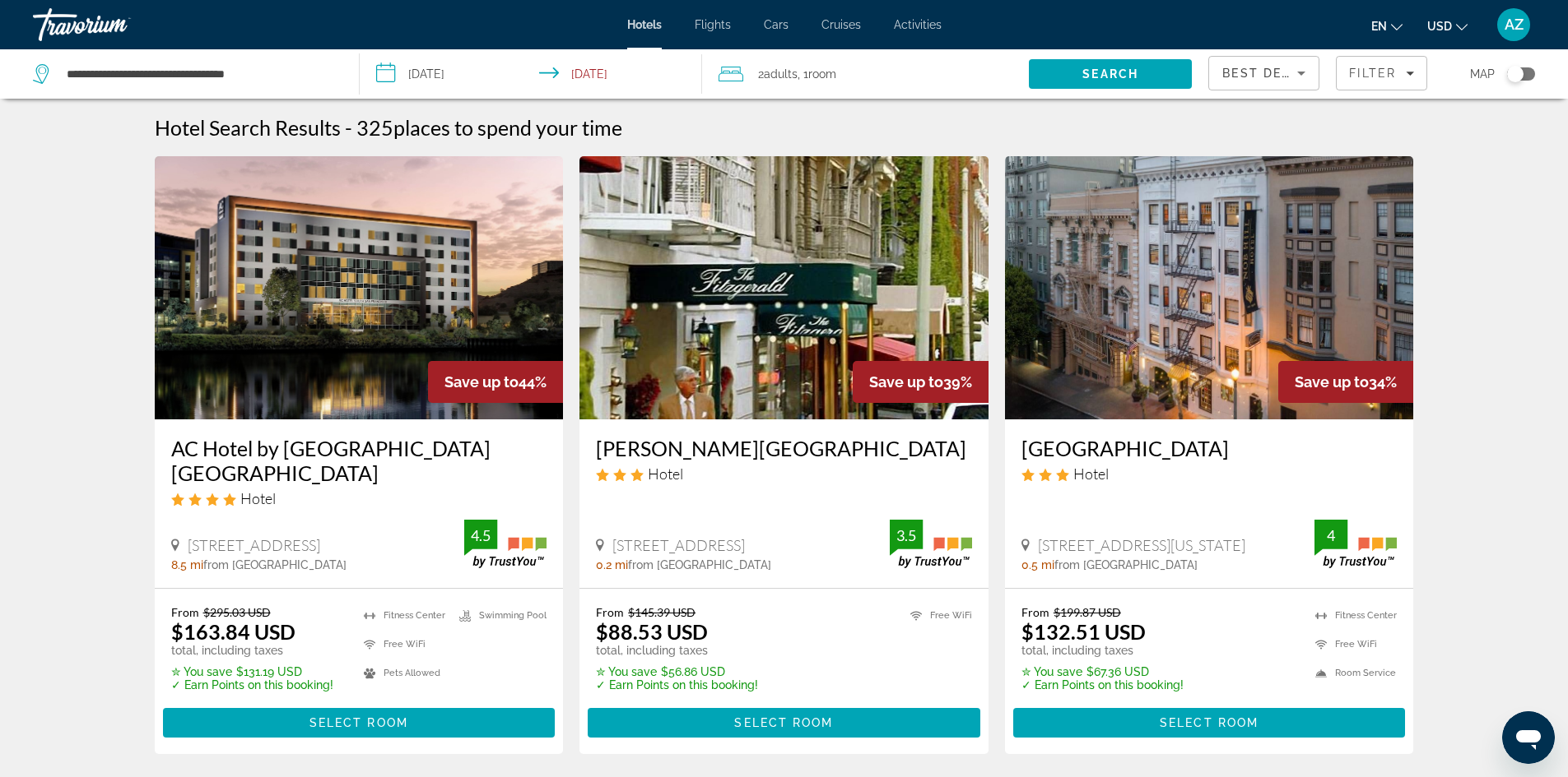
click at [713, 304] on img "Main content" at bounding box center [783, 287] width 409 height 263
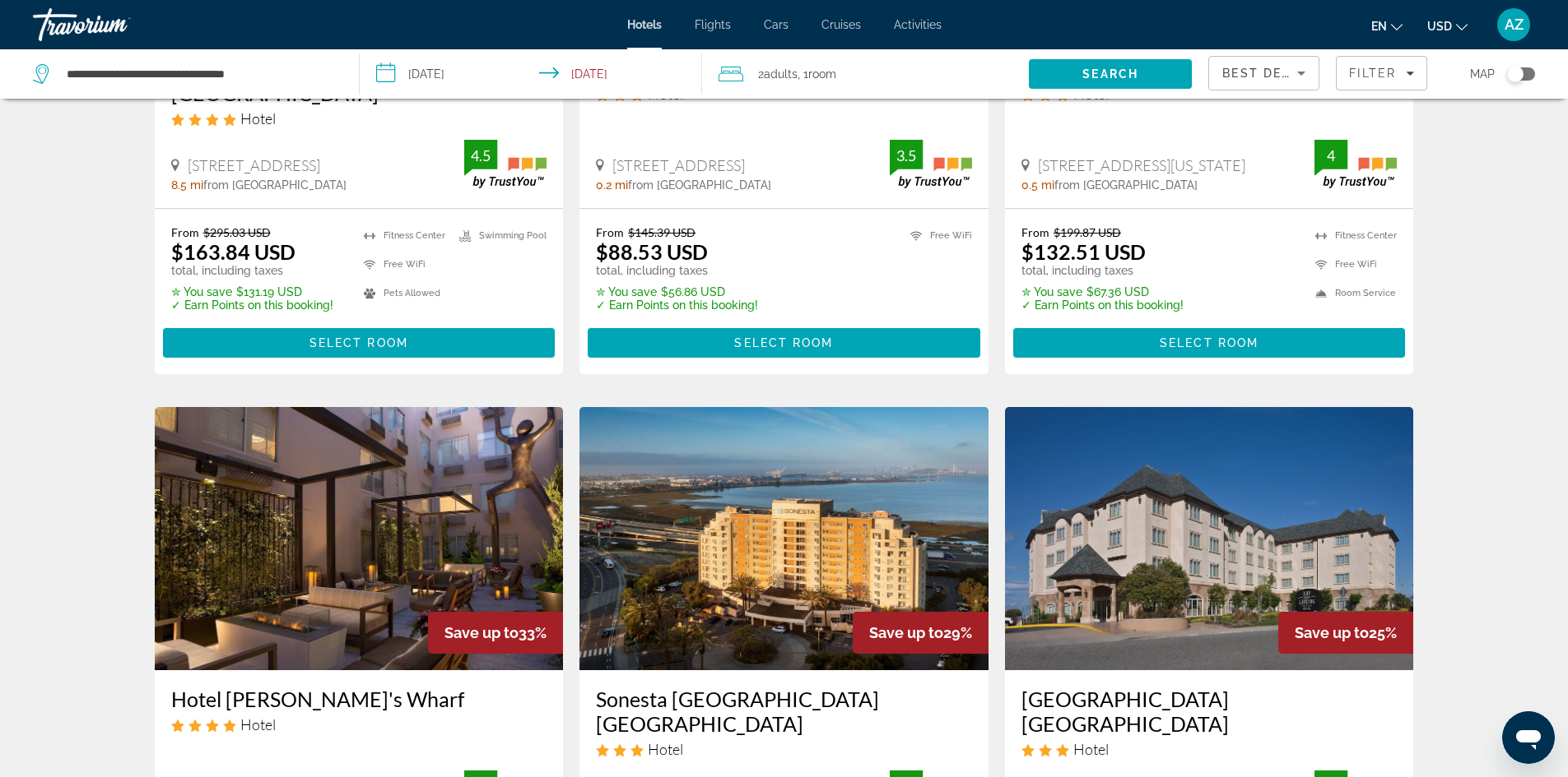
scroll to position [576, 0]
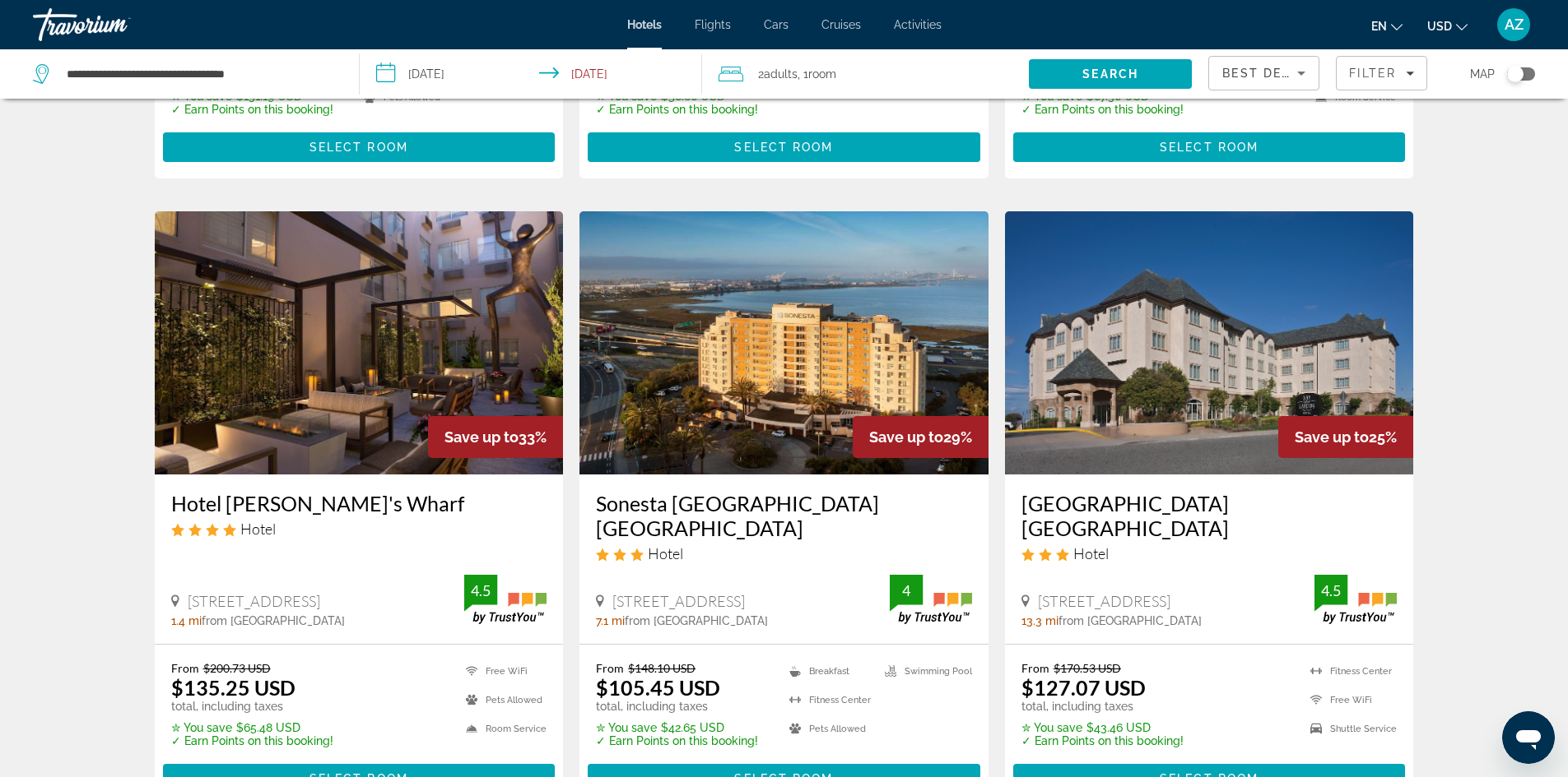
click at [408, 274] on img "Main content" at bounding box center [359, 343] width 409 height 263
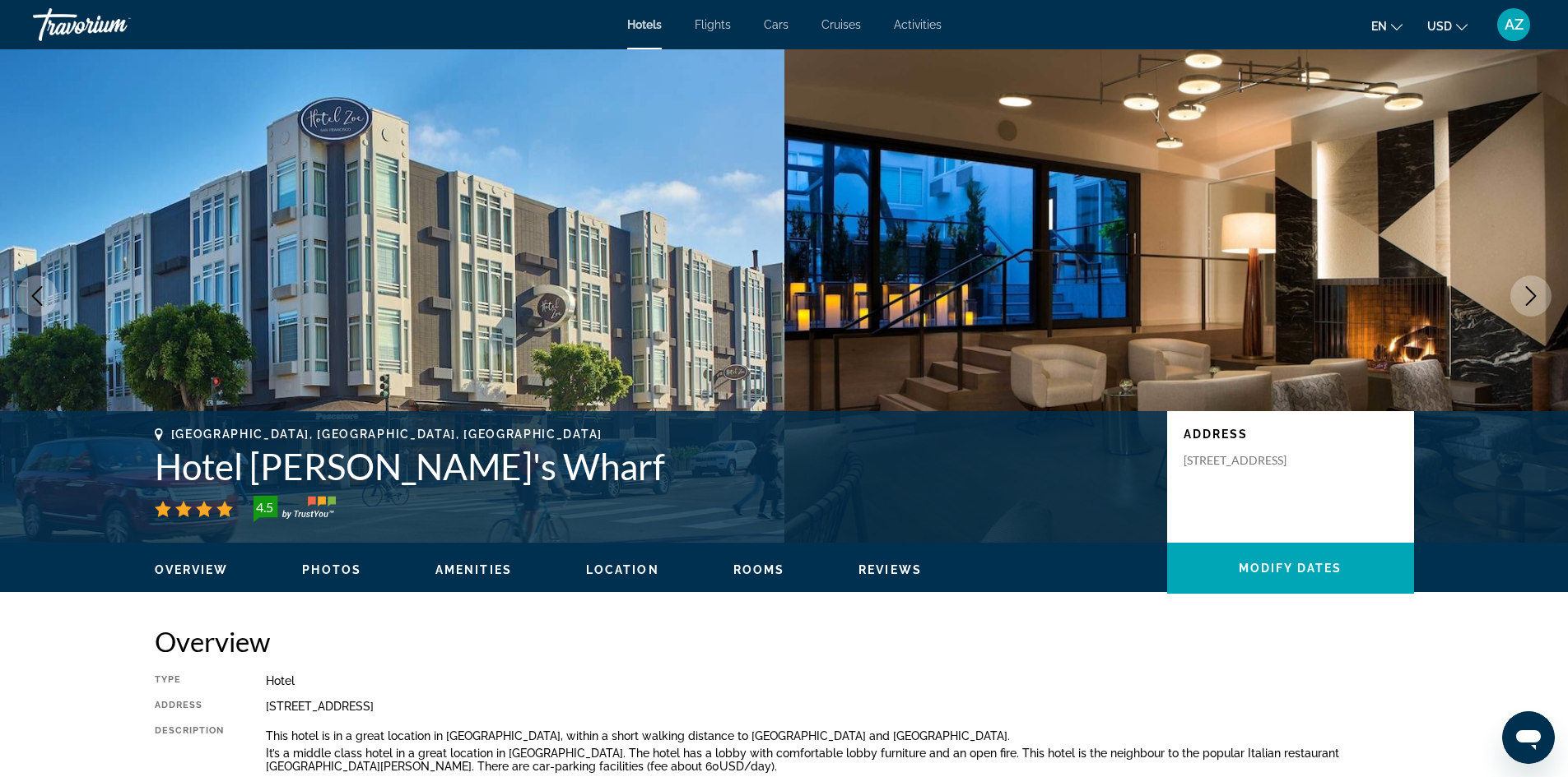
click at [1528, 295] on icon "Next image" at bounding box center [1530, 296] width 20 height 20
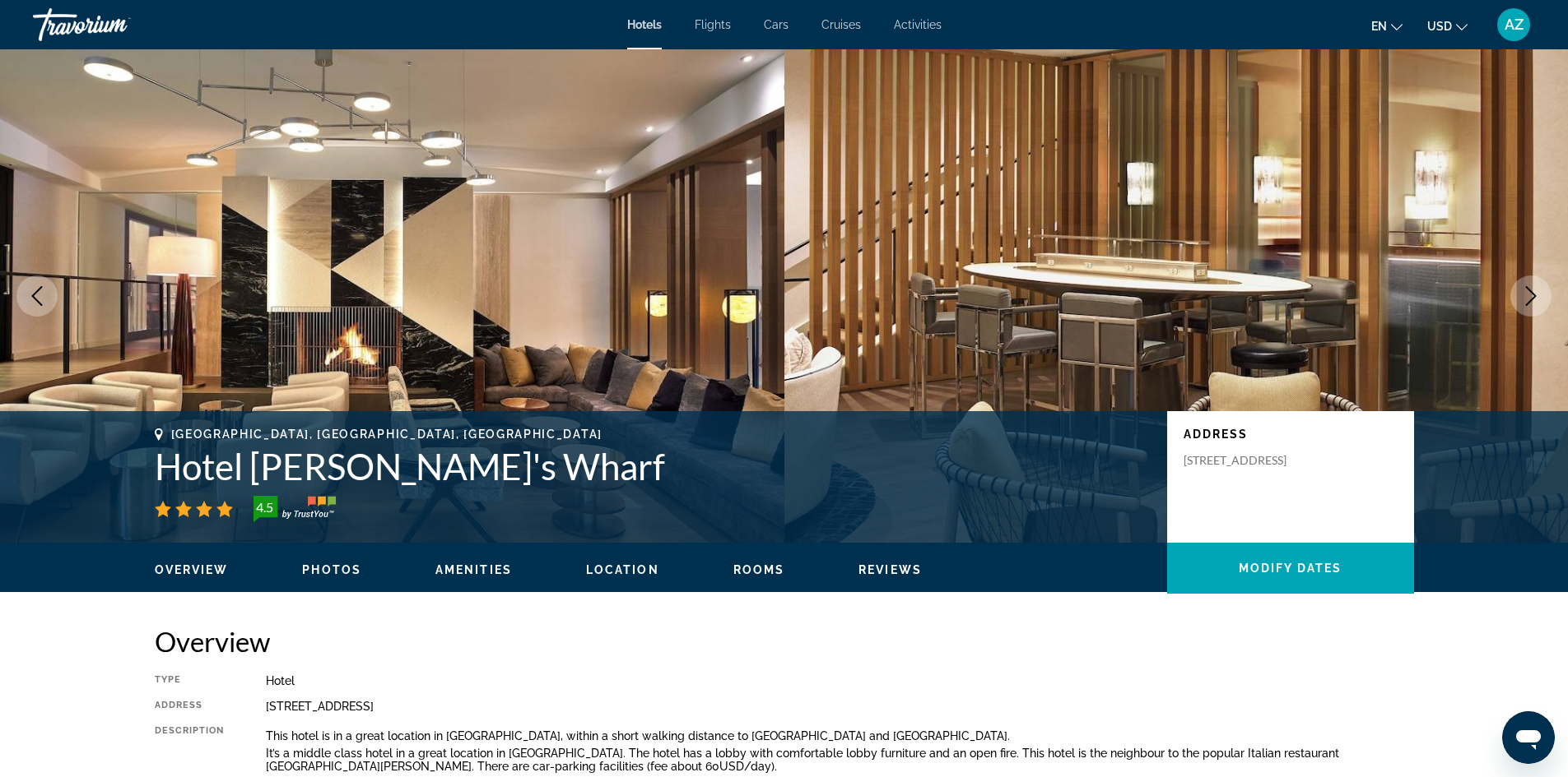
click at [1532, 297] on icon "Next image" at bounding box center [1530, 296] width 20 height 20
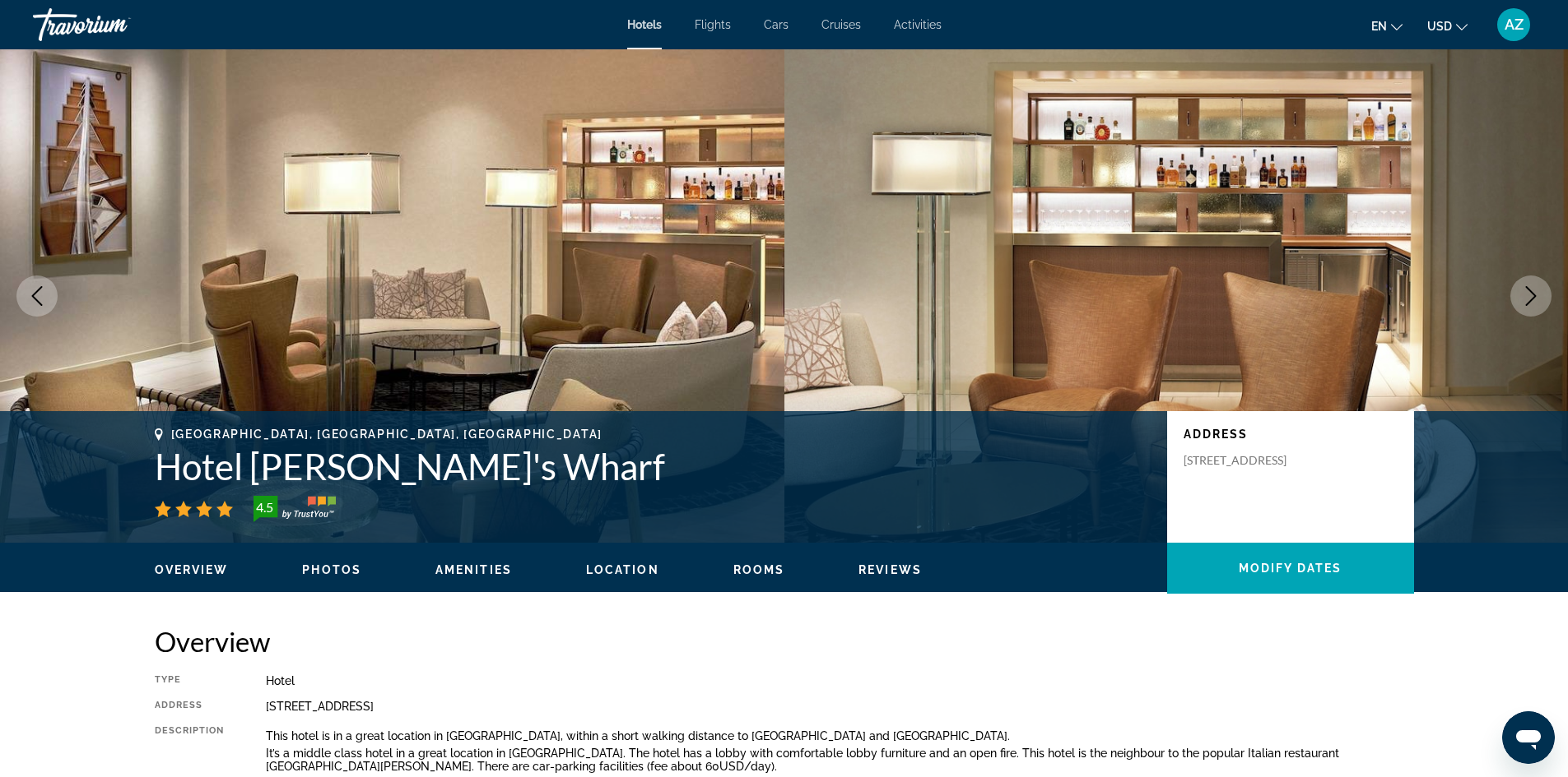
click at [1532, 297] on icon "Next image" at bounding box center [1530, 296] width 20 height 20
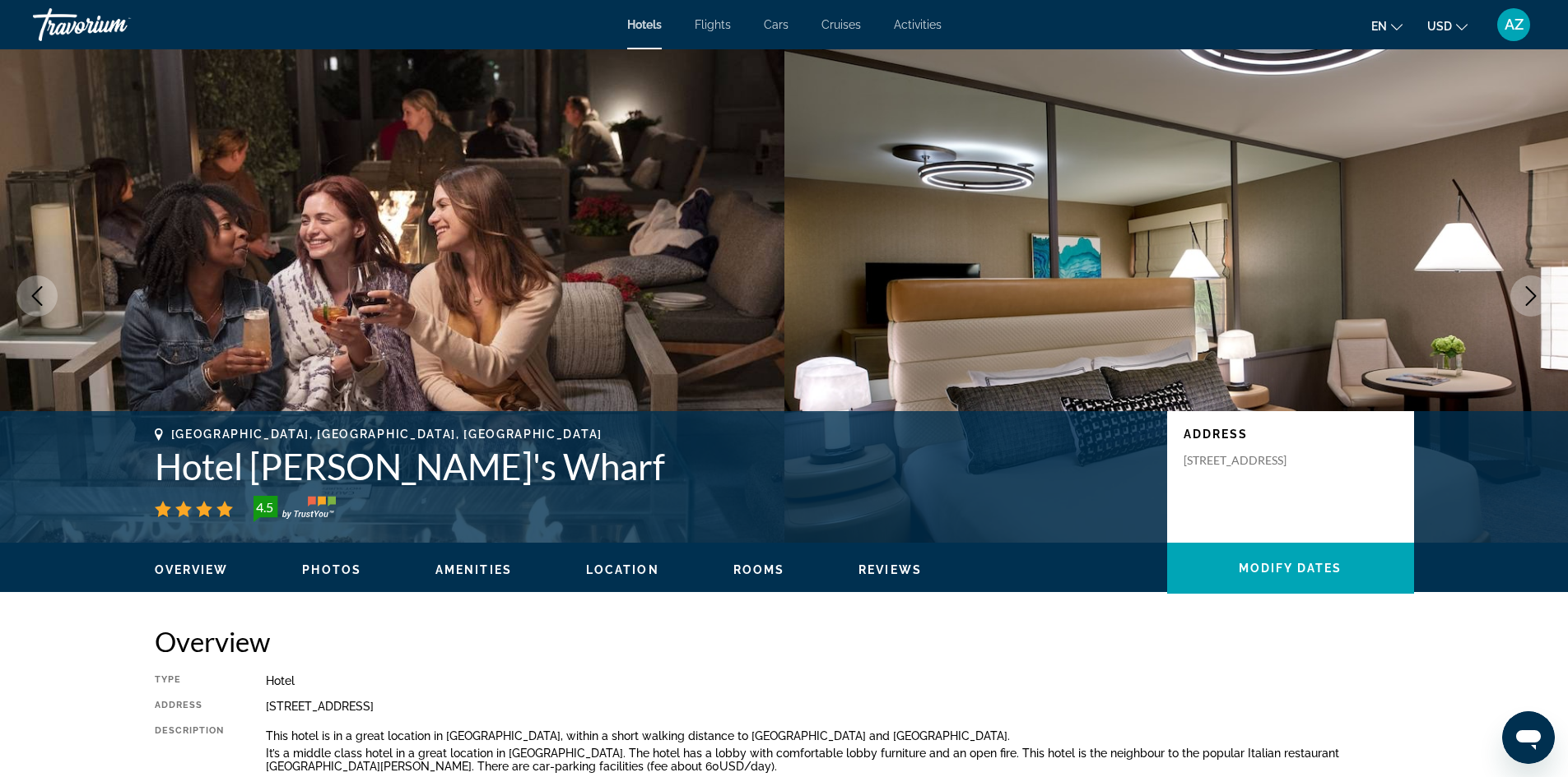
click at [1532, 297] on icon "Next image" at bounding box center [1530, 296] width 20 height 20
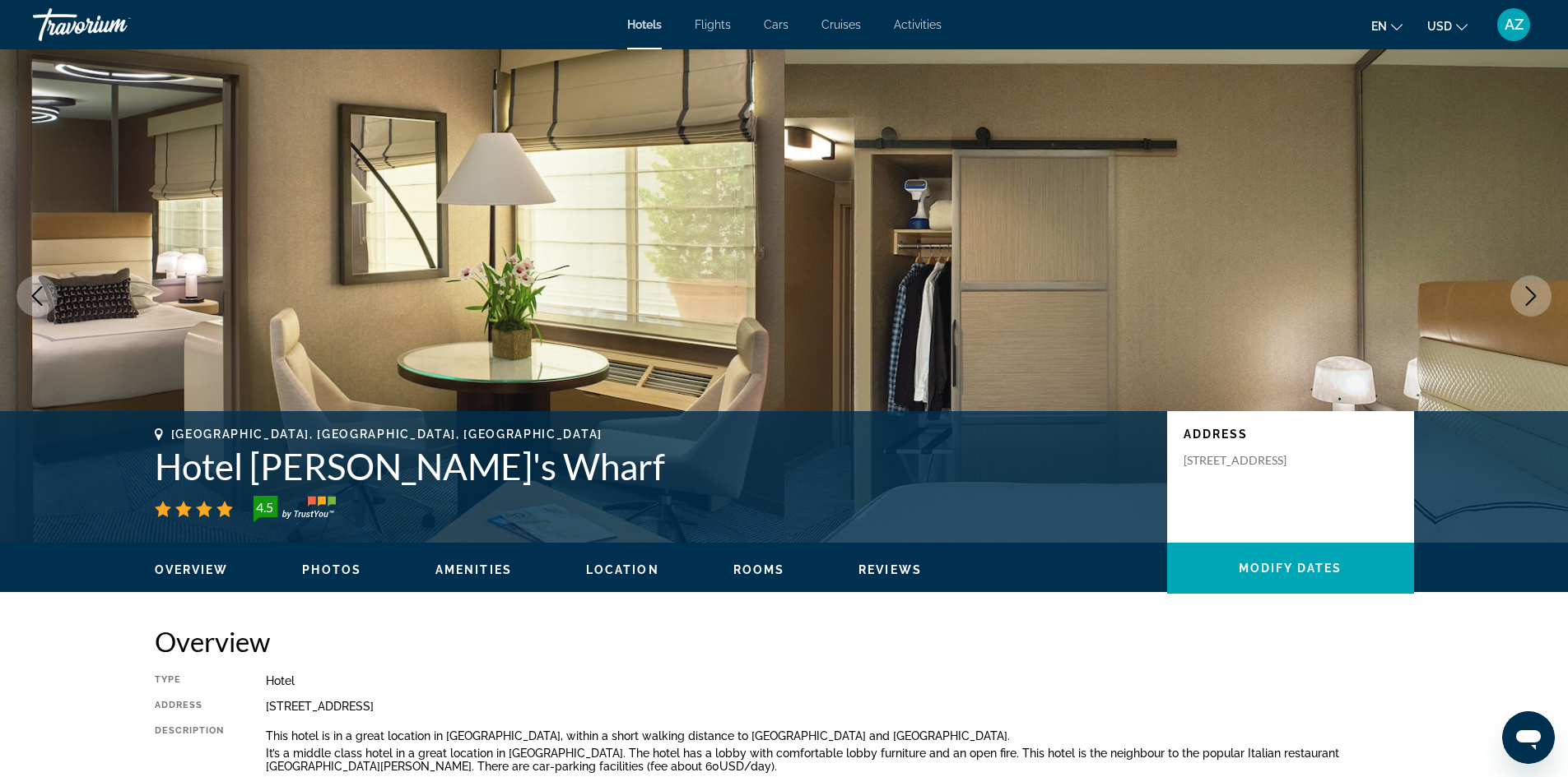
click at [1532, 297] on icon "Next image" at bounding box center [1530, 296] width 20 height 20
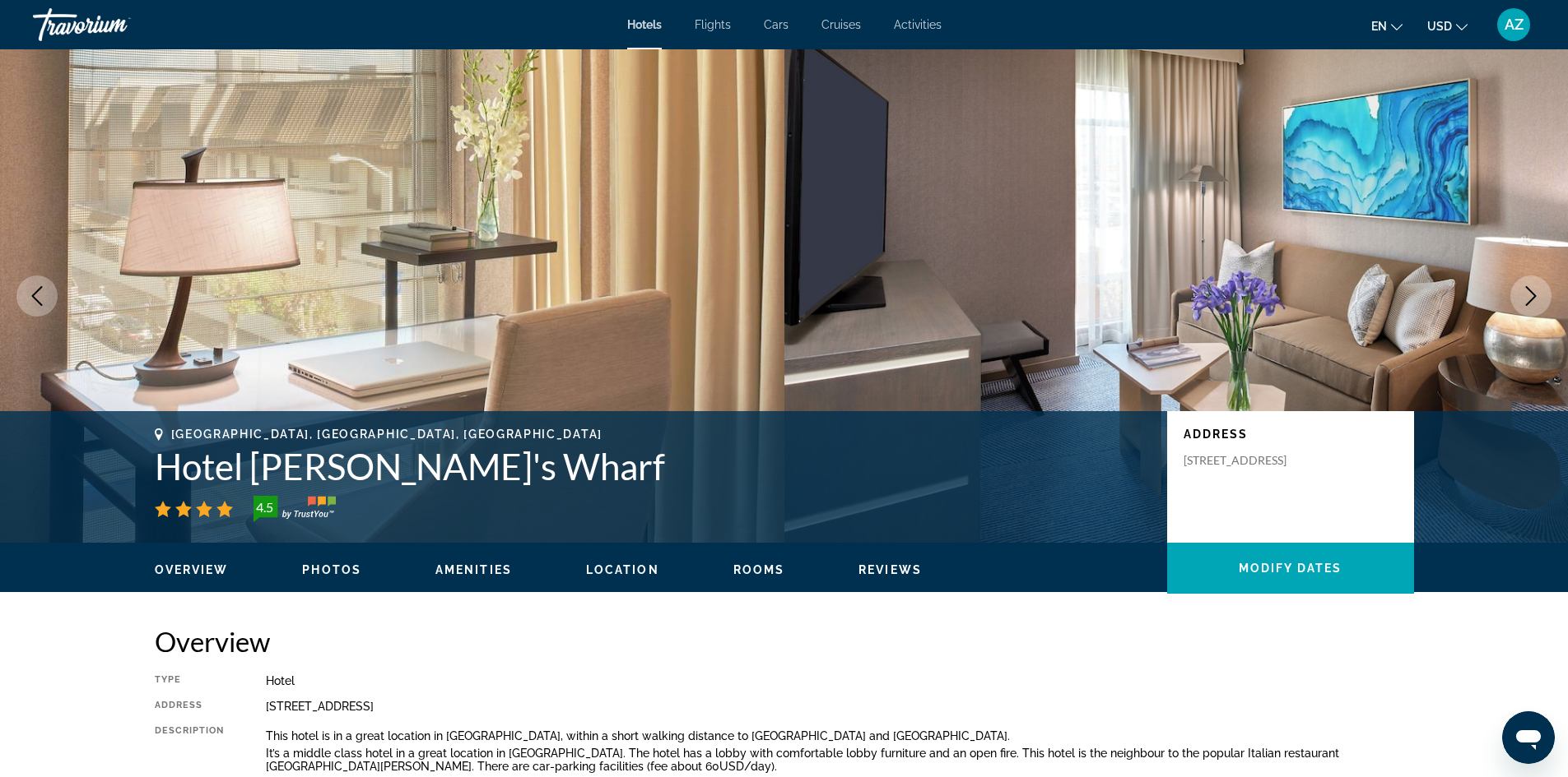
click at [1532, 297] on icon "Next image" at bounding box center [1530, 296] width 20 height 20
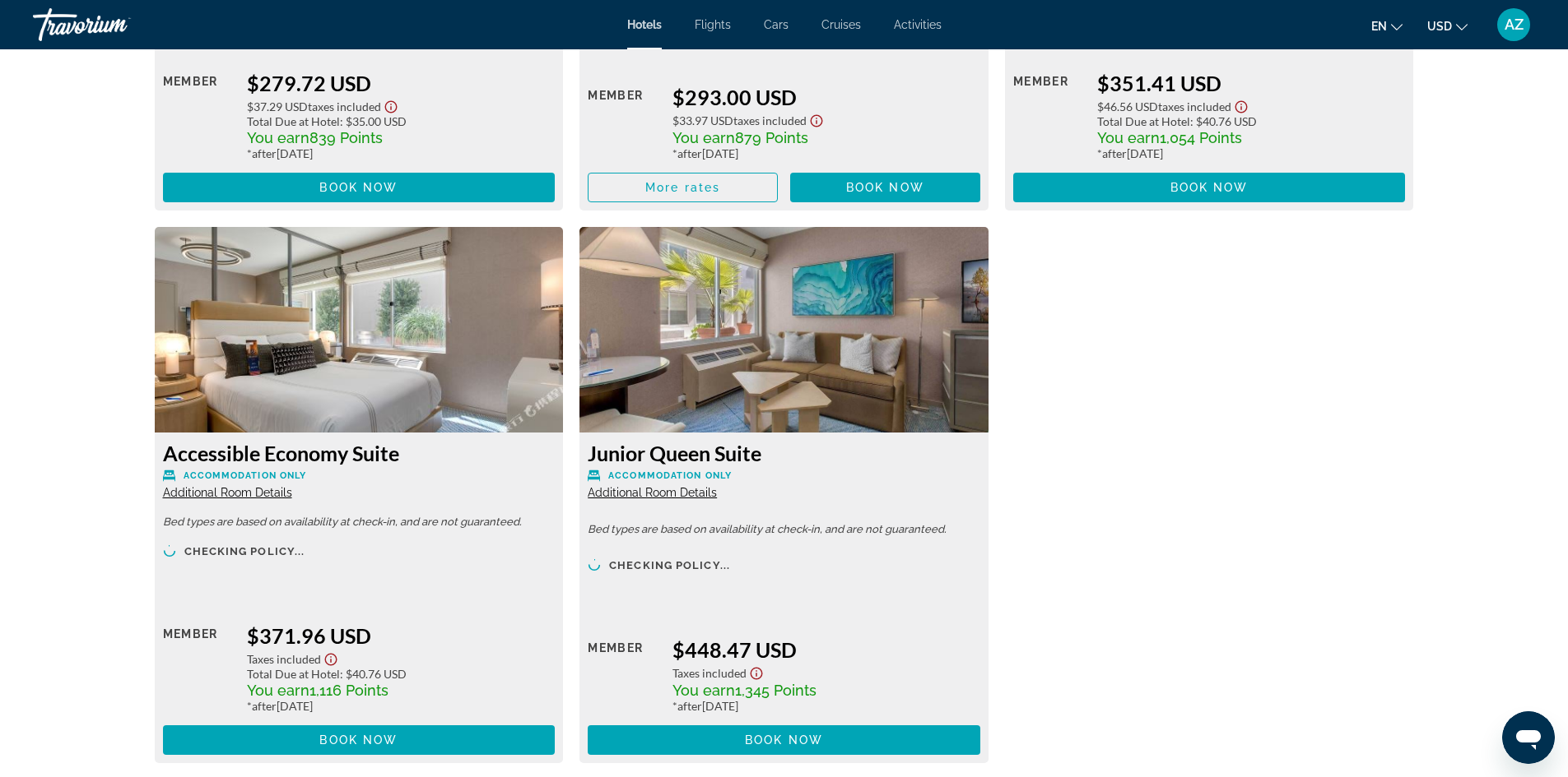
scroll to position [6171, 0]
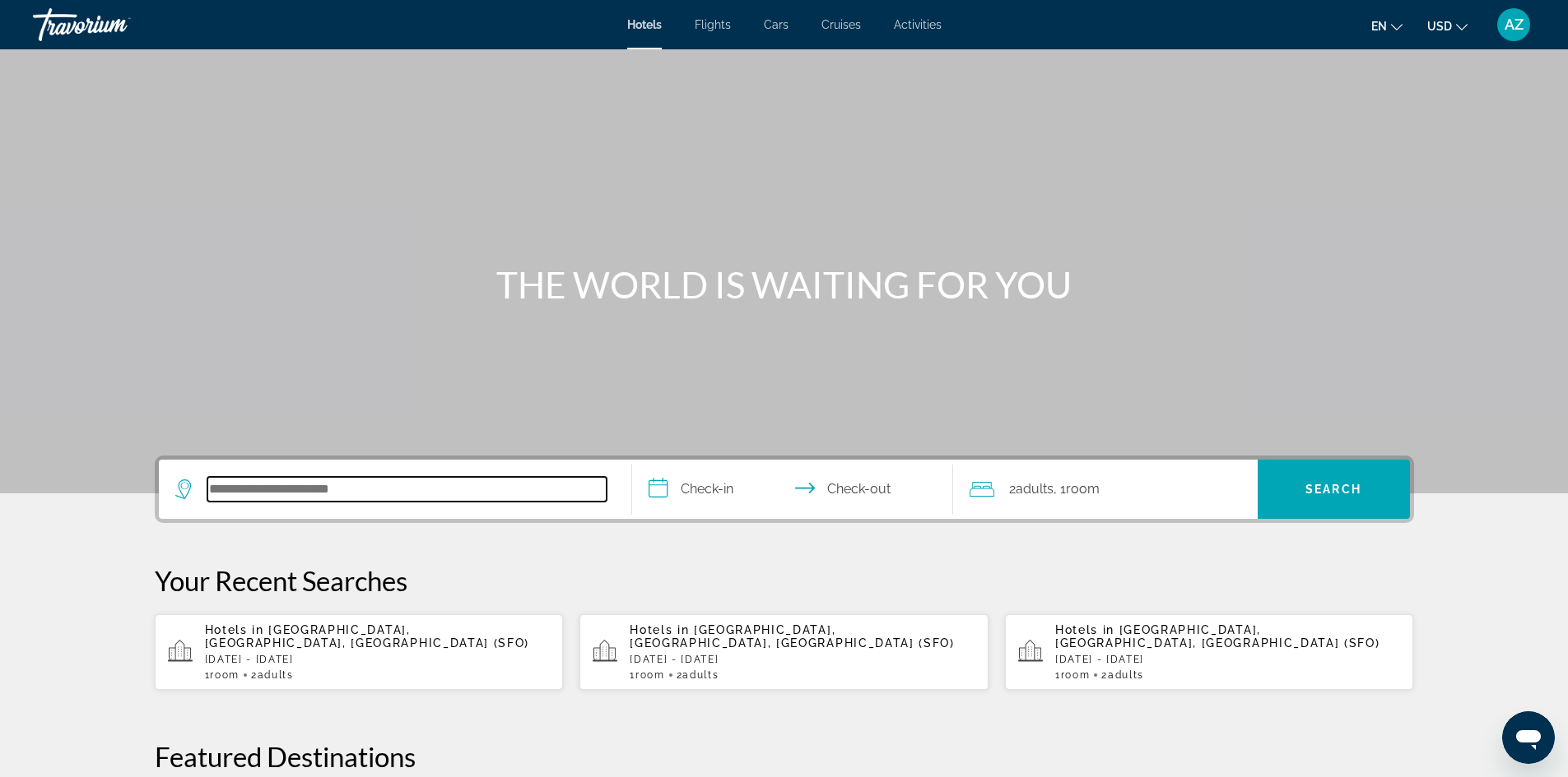
click at [350, 486] on input "Search hotel destination" at bounding box center [407, 490] width 400 height 24
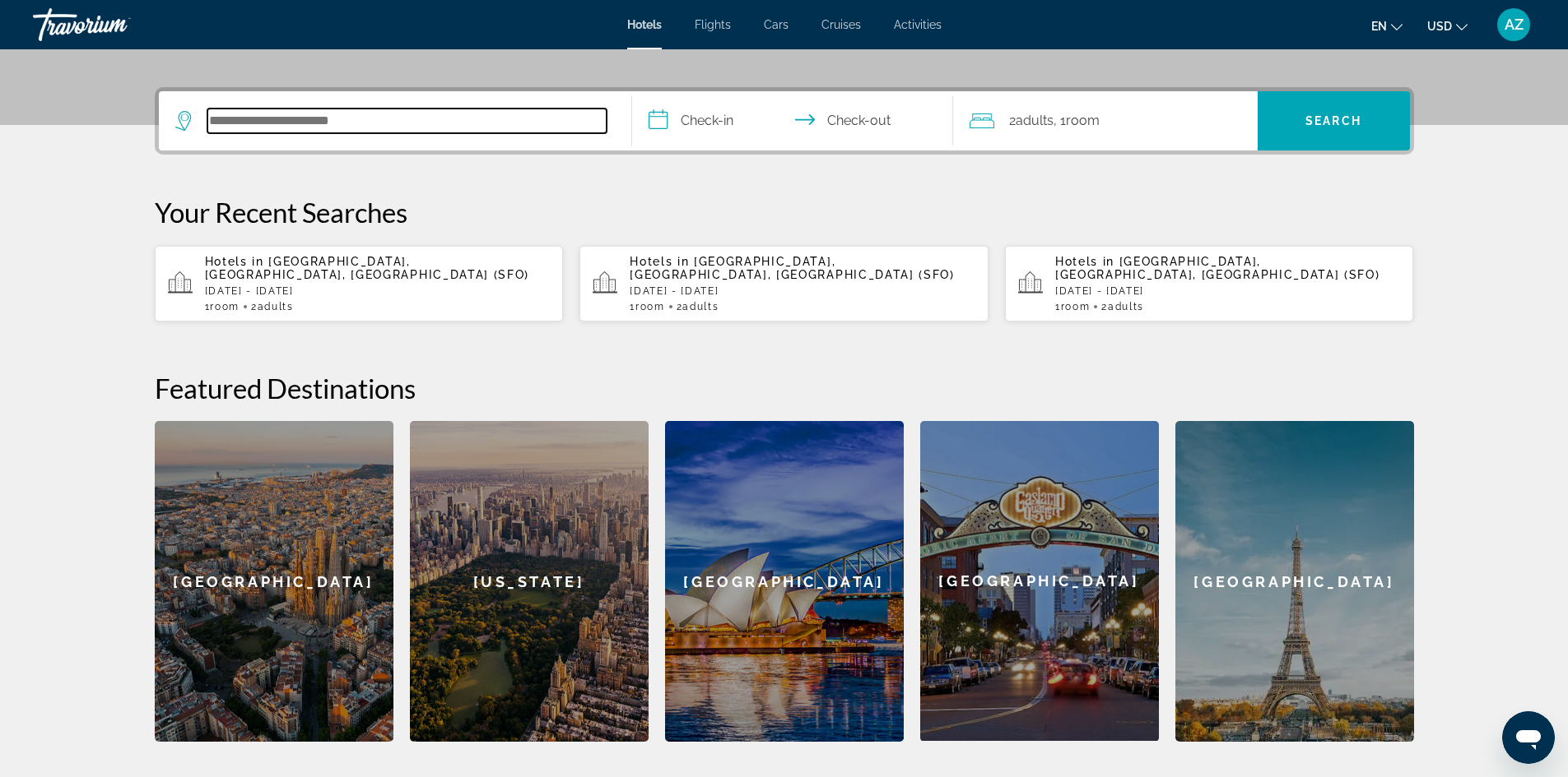
scroll to position [402, 0]
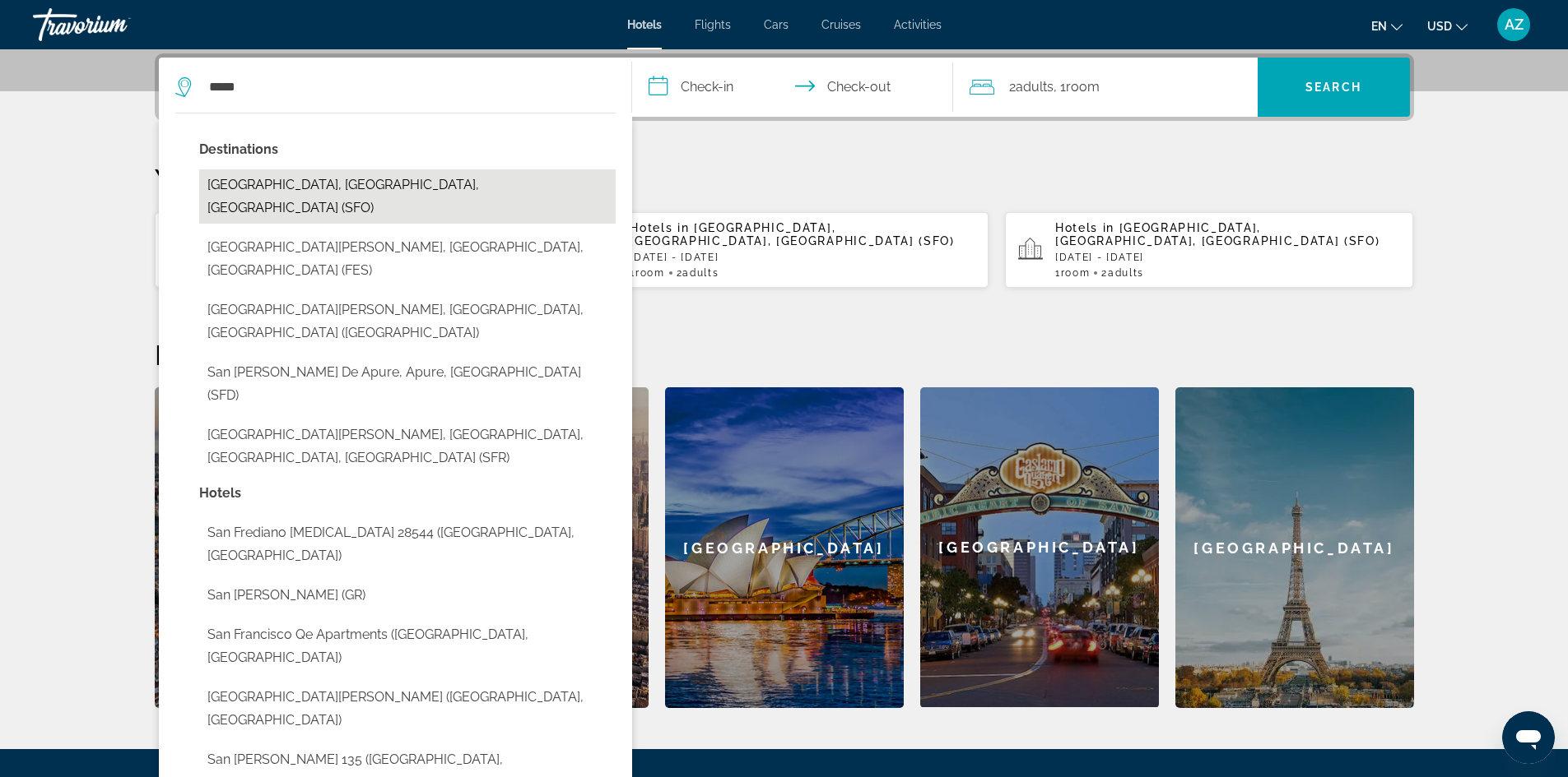
click at [330, 182] on button "[GEOGRAPHIC_DATA], [GEOGRAPHIC_DATA], [GEOGRAPHIC_DATA] (SFO)" at bounding box center [407, 196] width 416 height 54
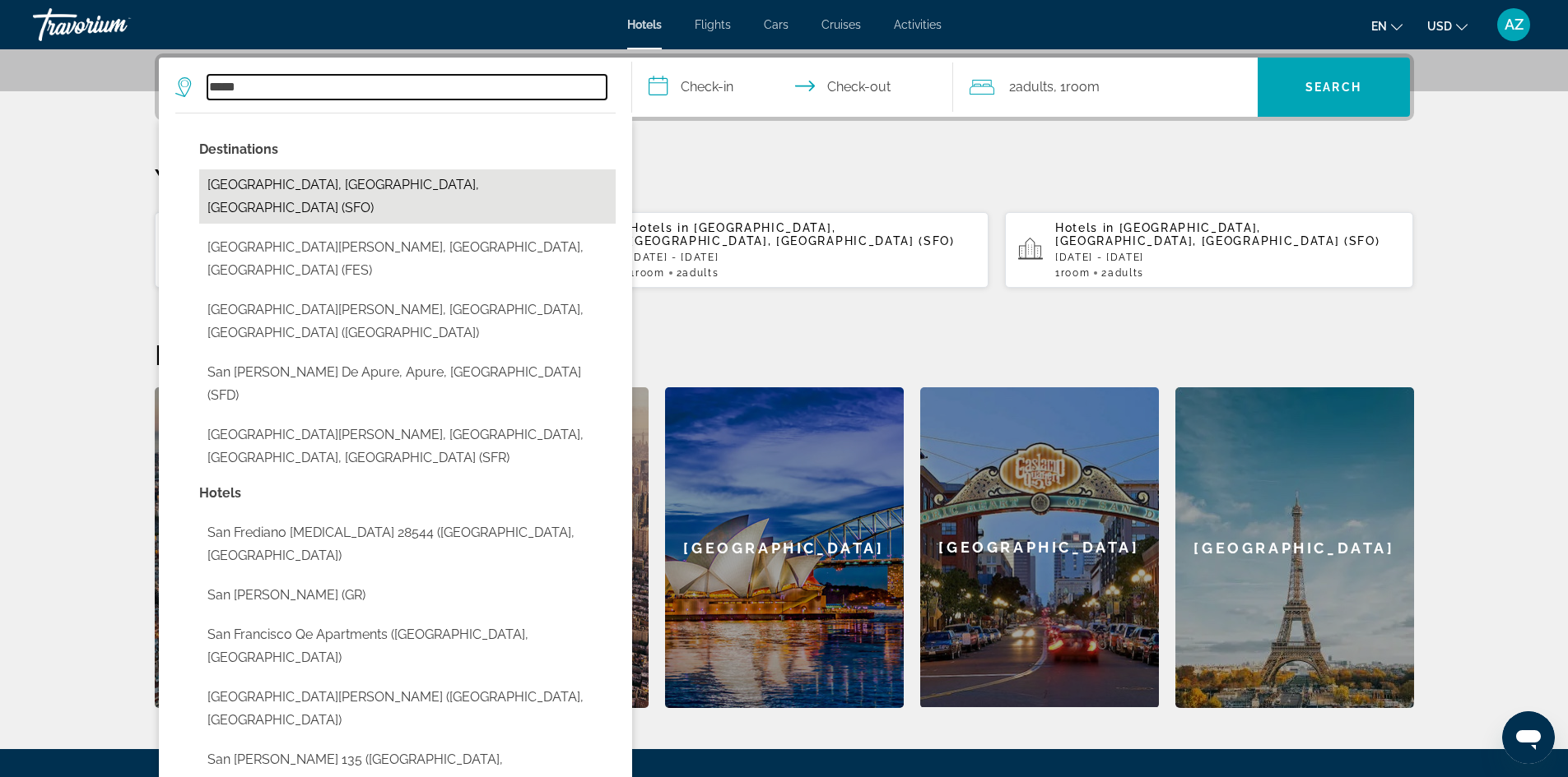
type input "**********"
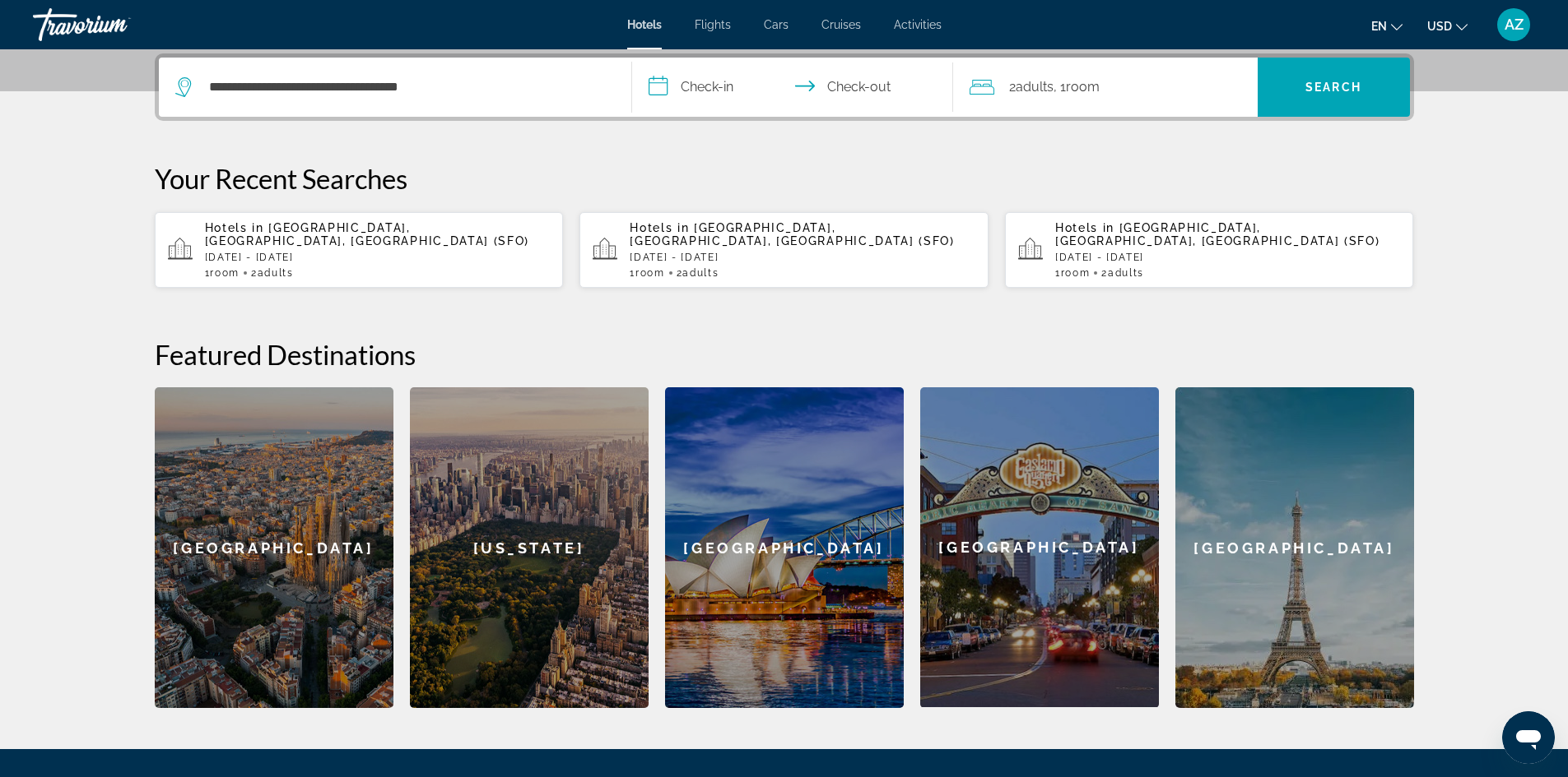
click at [709, 85] on input "**********" at bounding box center [795, 89] width 327 height 64
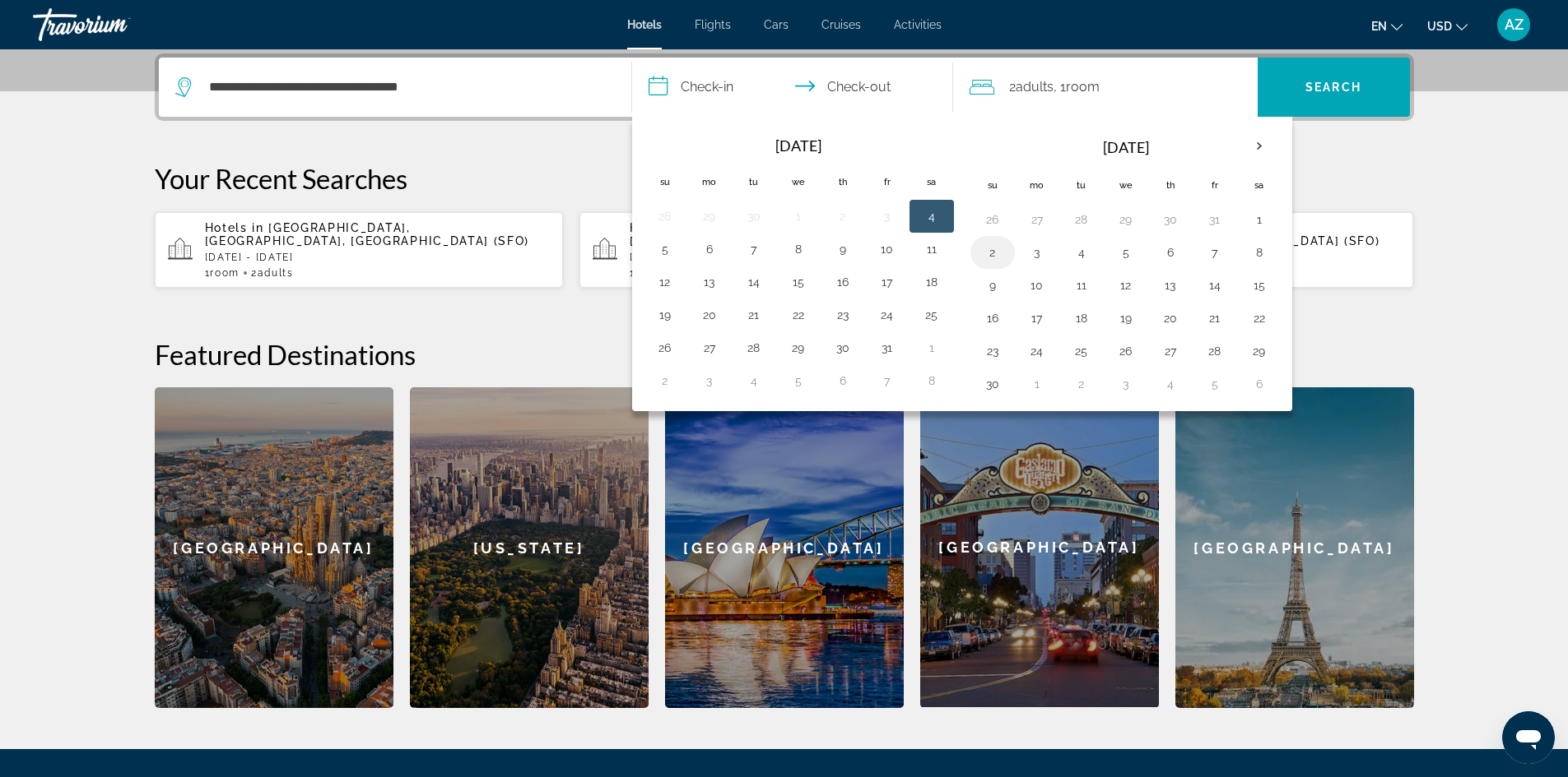
click at [1000, 254] on button "2" at bounding box center [993, 253] width 26 height 23
click at [1035, 256] on button "3" at bounding box center [1037, 253] width 26 height 23
type input "**********"
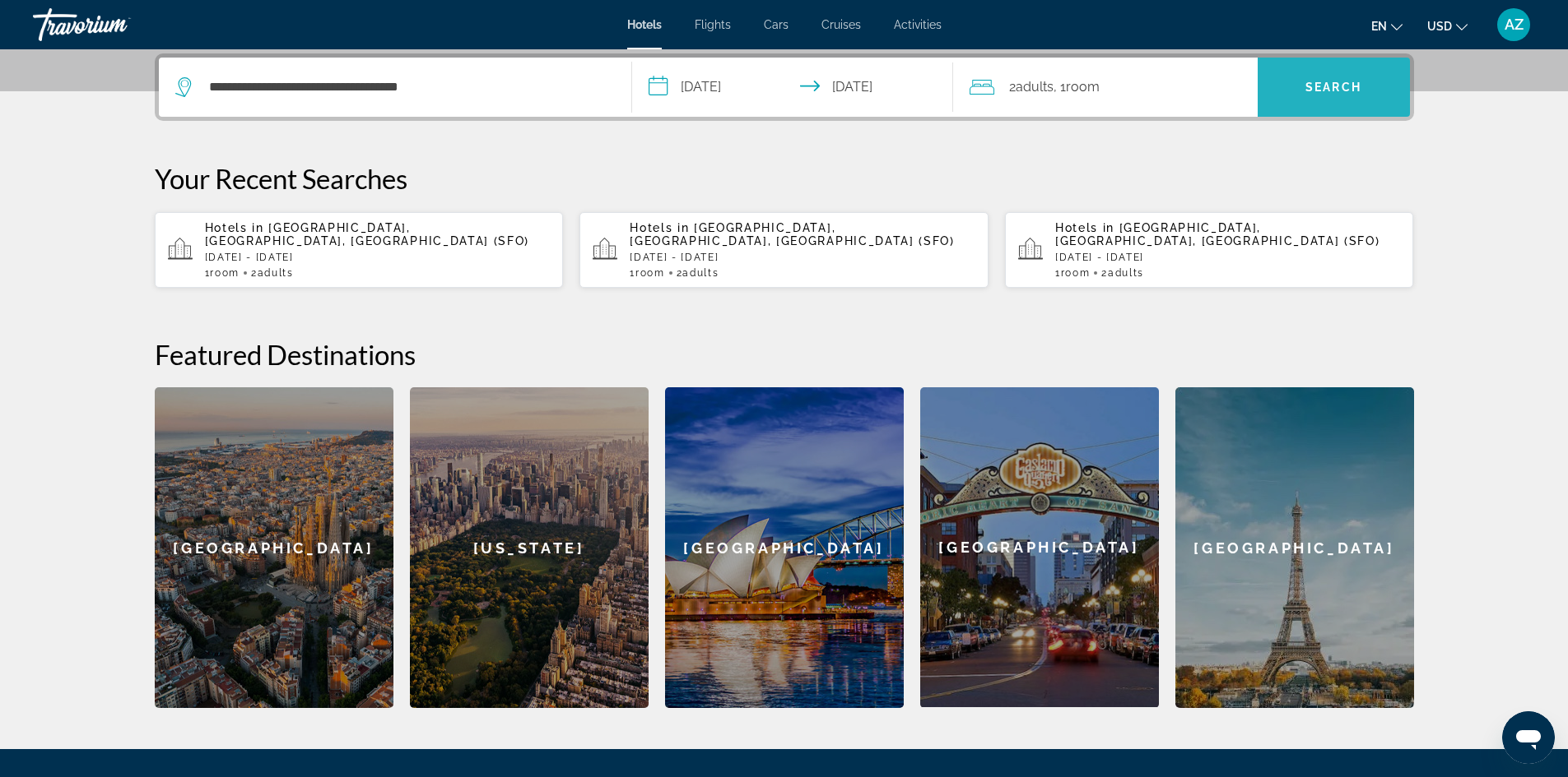
click at [1333, 94] on span "Search" at bounding box center [1334, 87] width 152 height 39
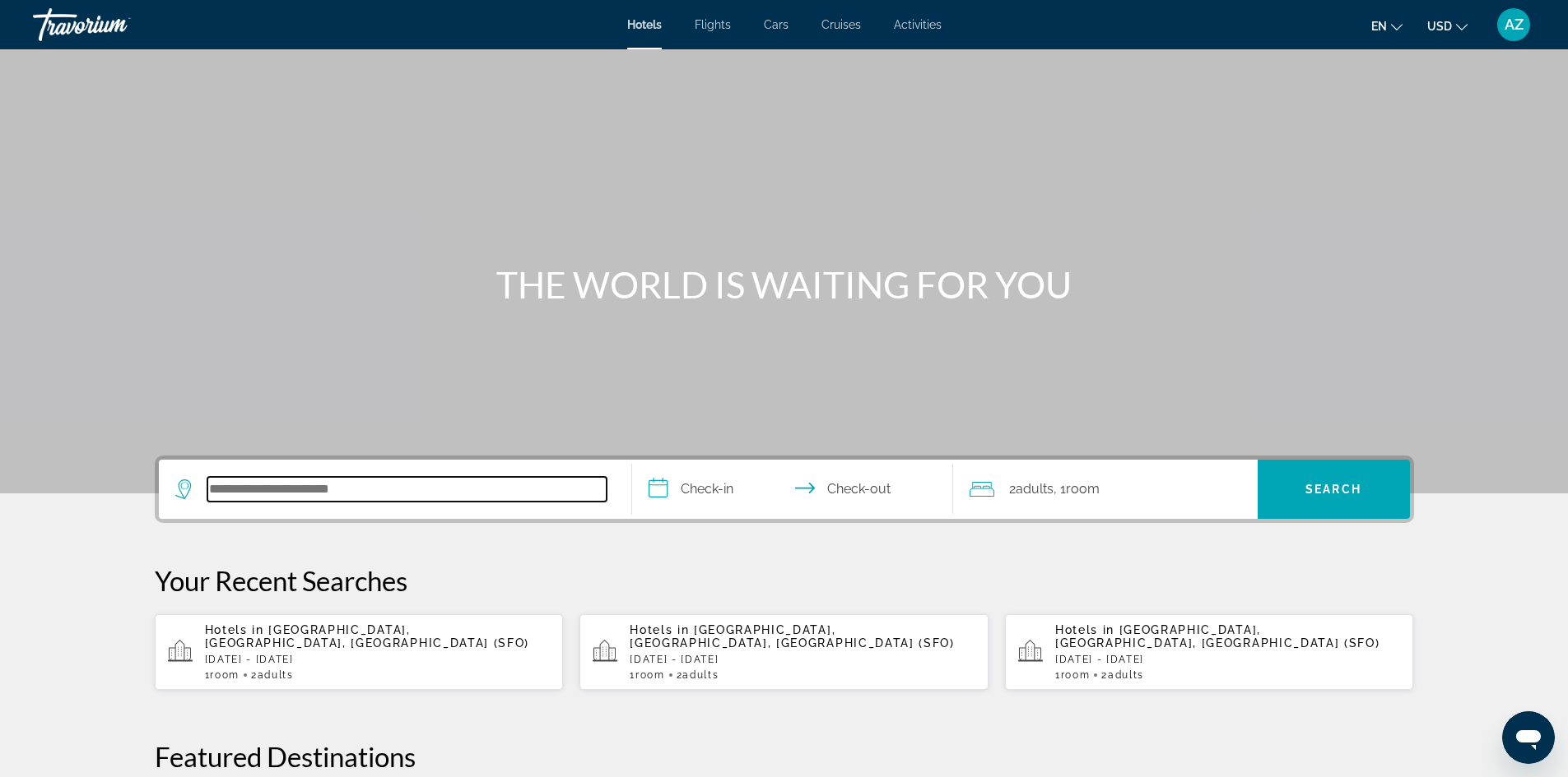
click at [315, 490] on input "Search hotel destination" at bounding box center [407, 490] width 400 height 24
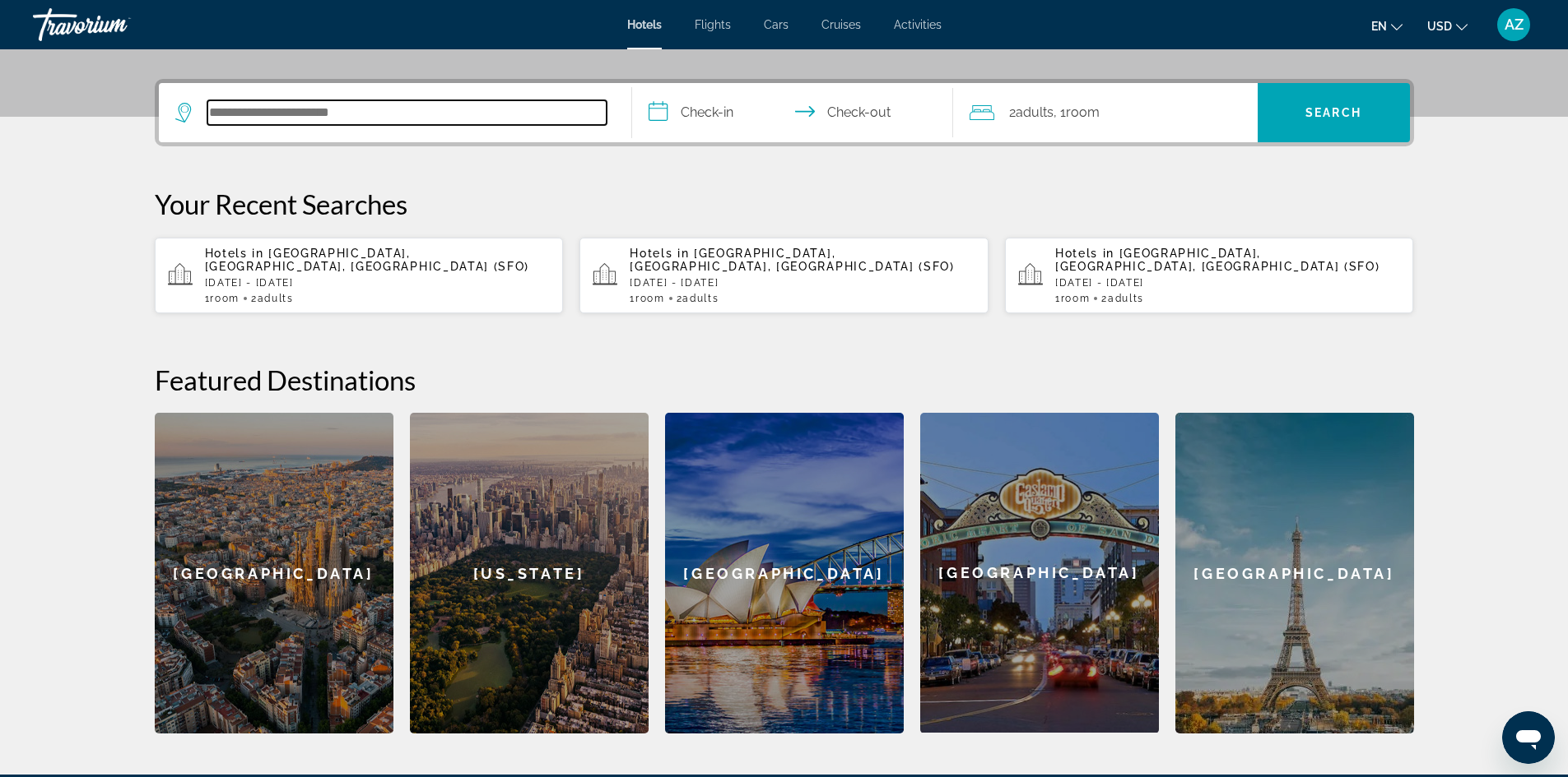
scroll to position [402, 0]
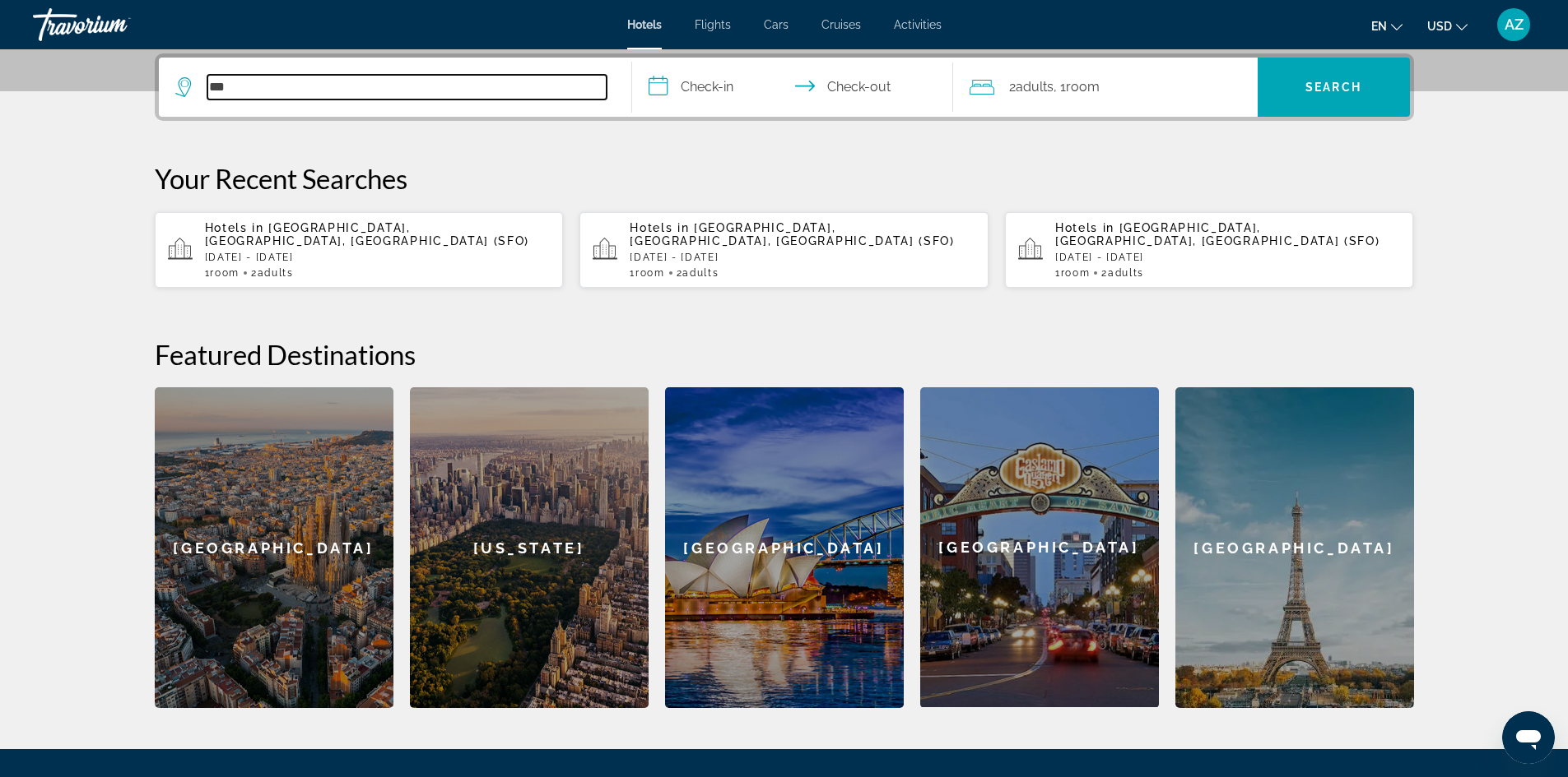
type input "***"
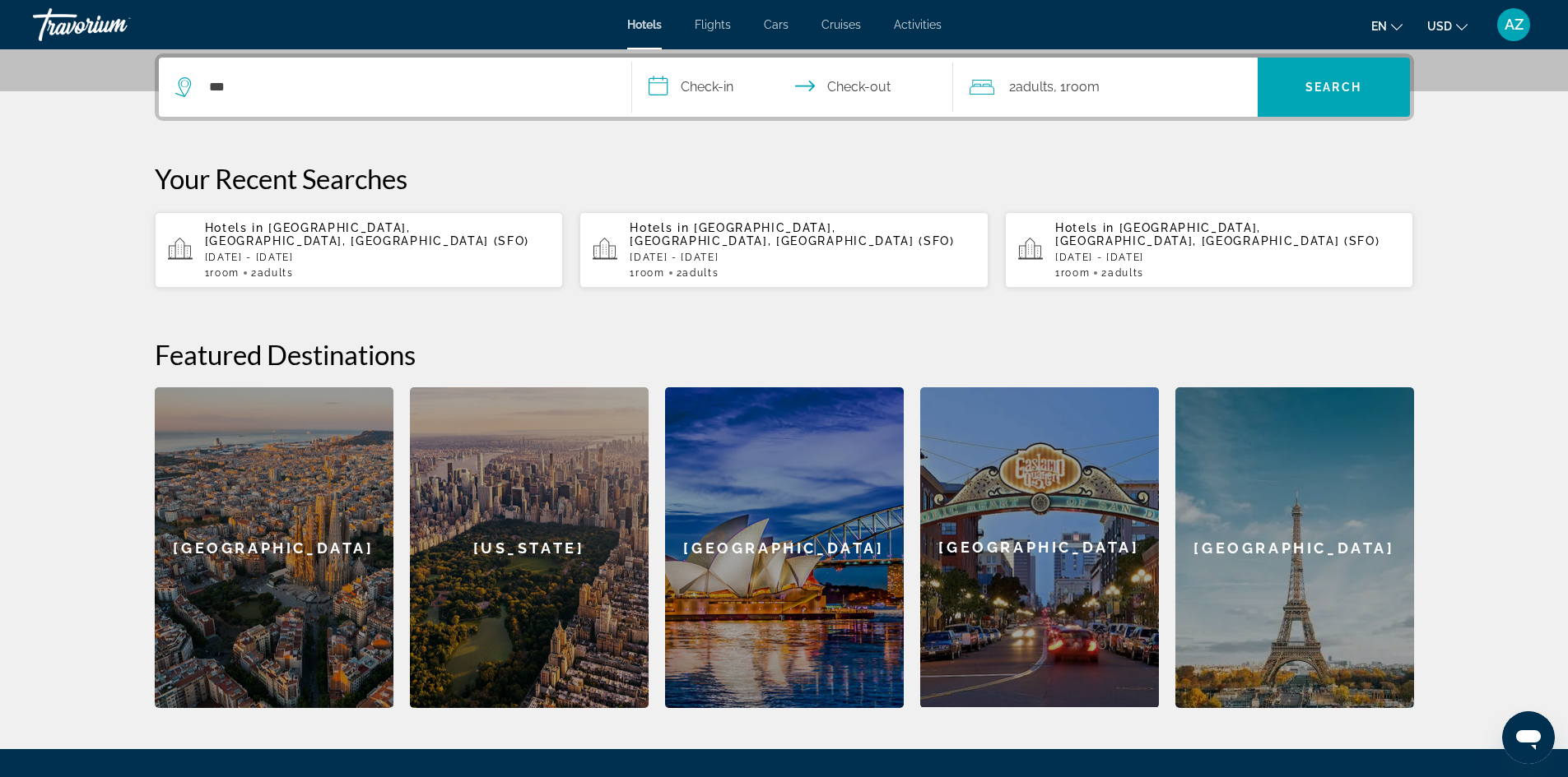
click at [260, 443] on div "[GEOGRAPHIC_DATA]" at bounding box center [274, 547] width 239 height 320
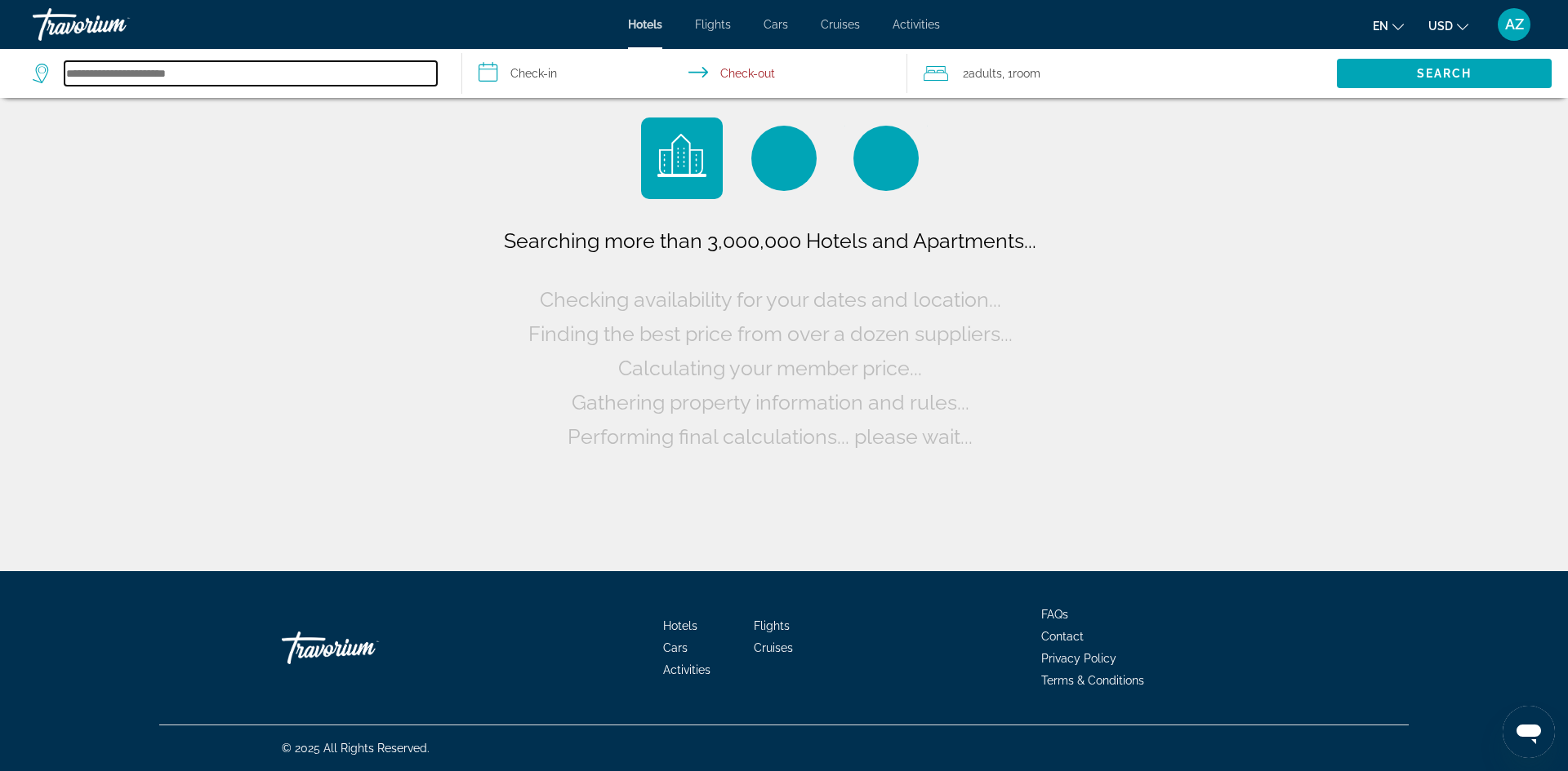
click at [167, 83] on input "Search hotel destination" at bounding box center [250, 74] width 372 height 24
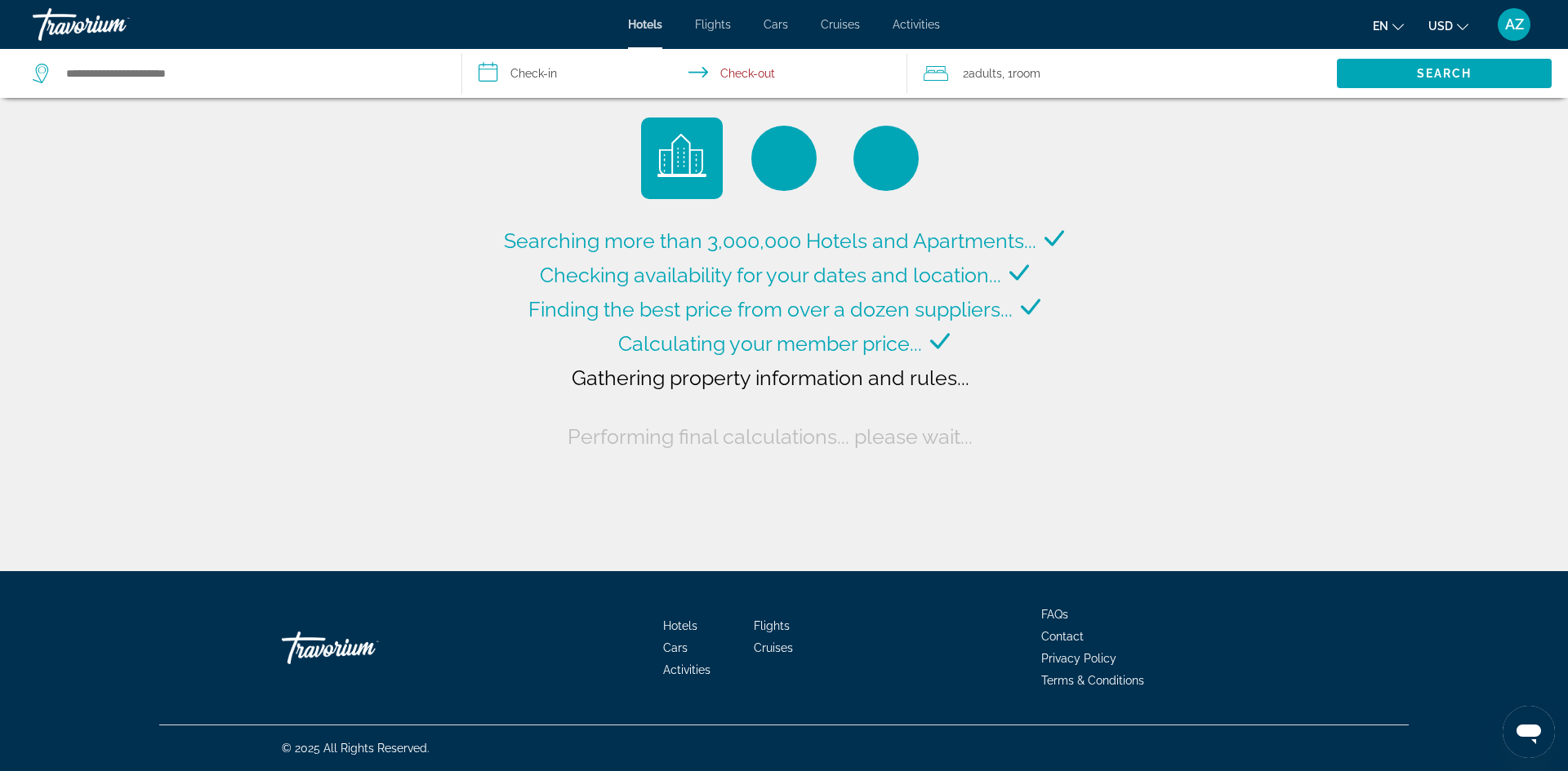
type input "**********"
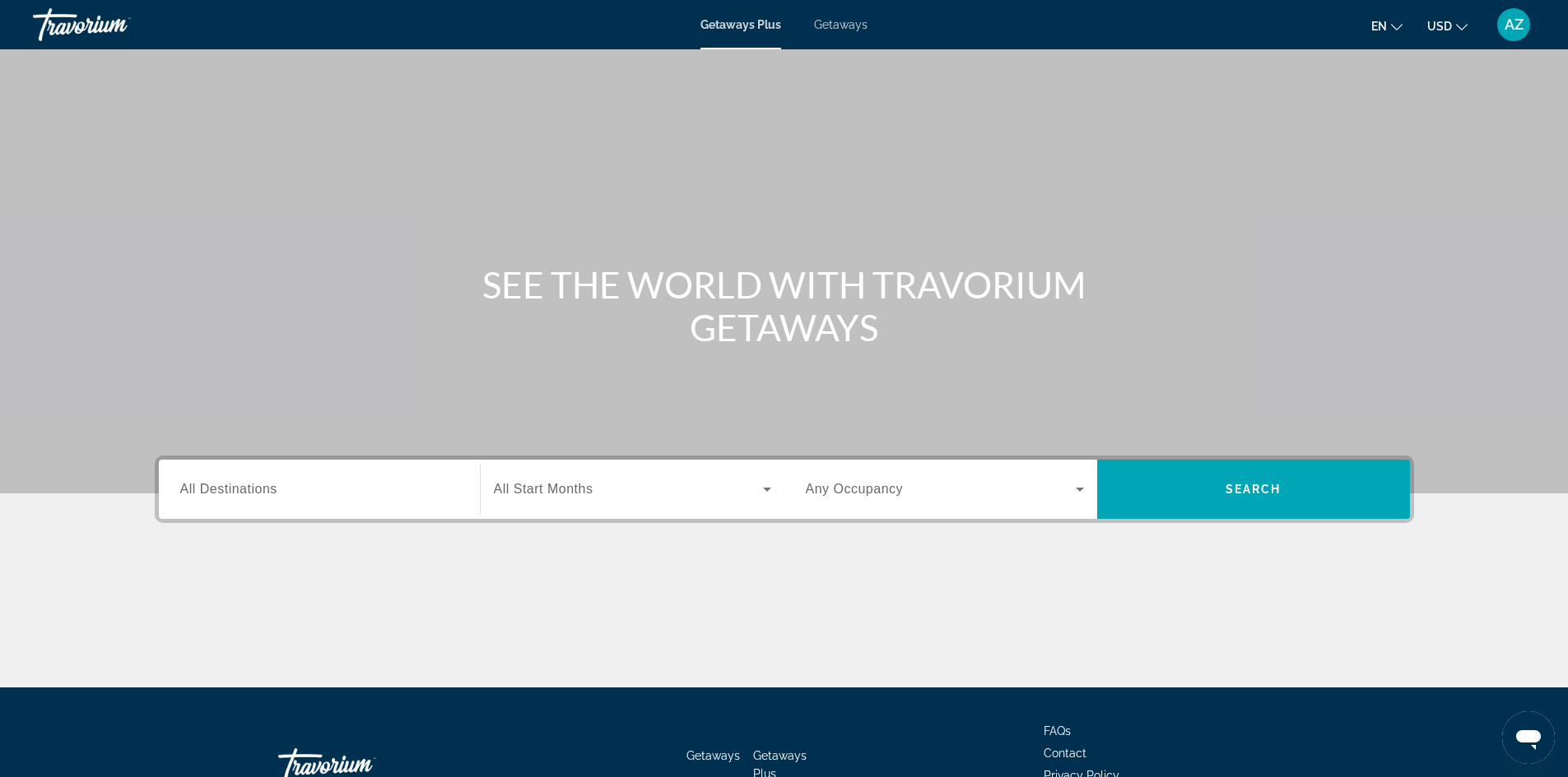
click at [398, 499] on div "Search widget" at bounding box center [320, 490] width 278 height 47
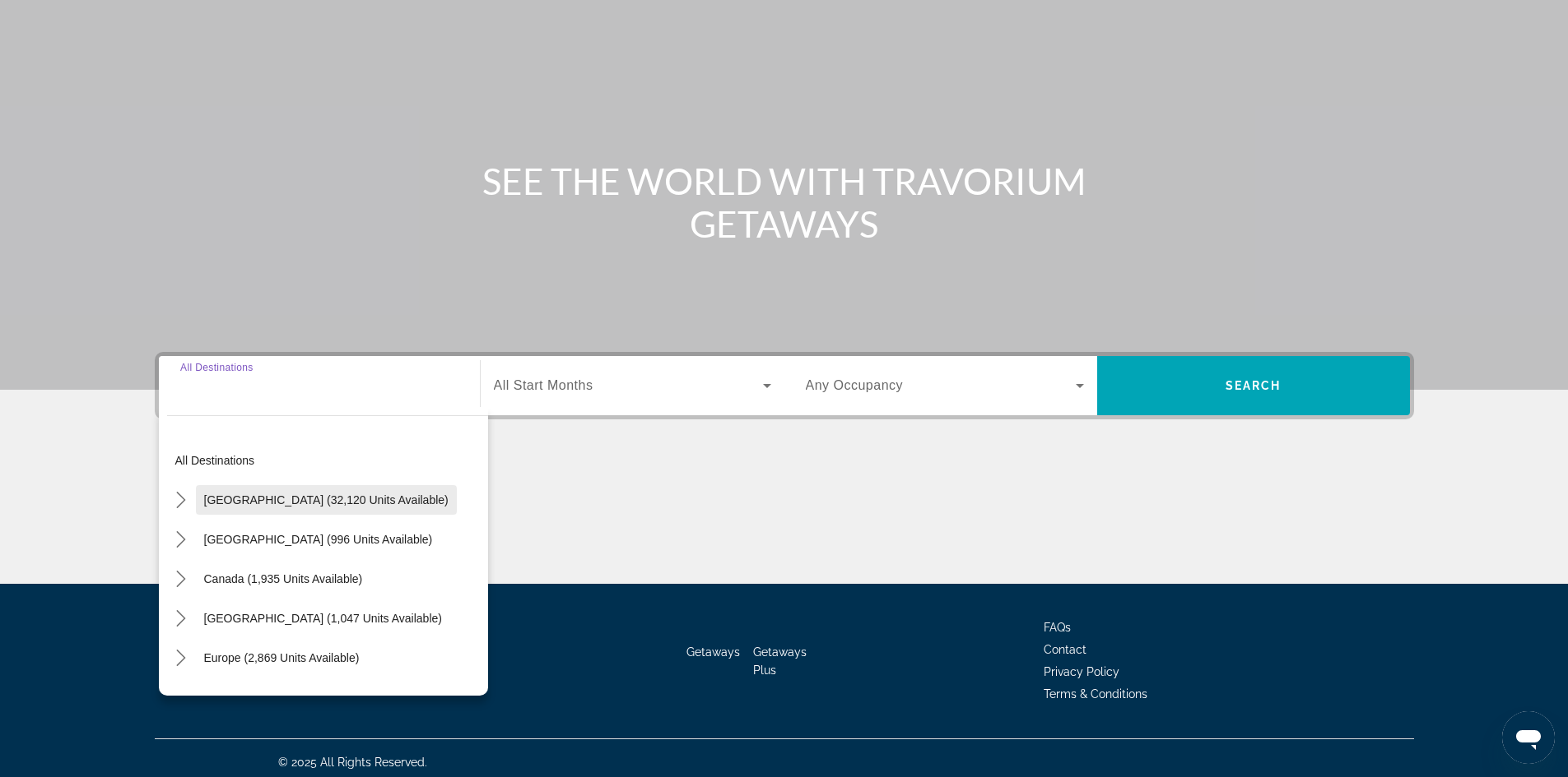
scroll to position [112, 0]
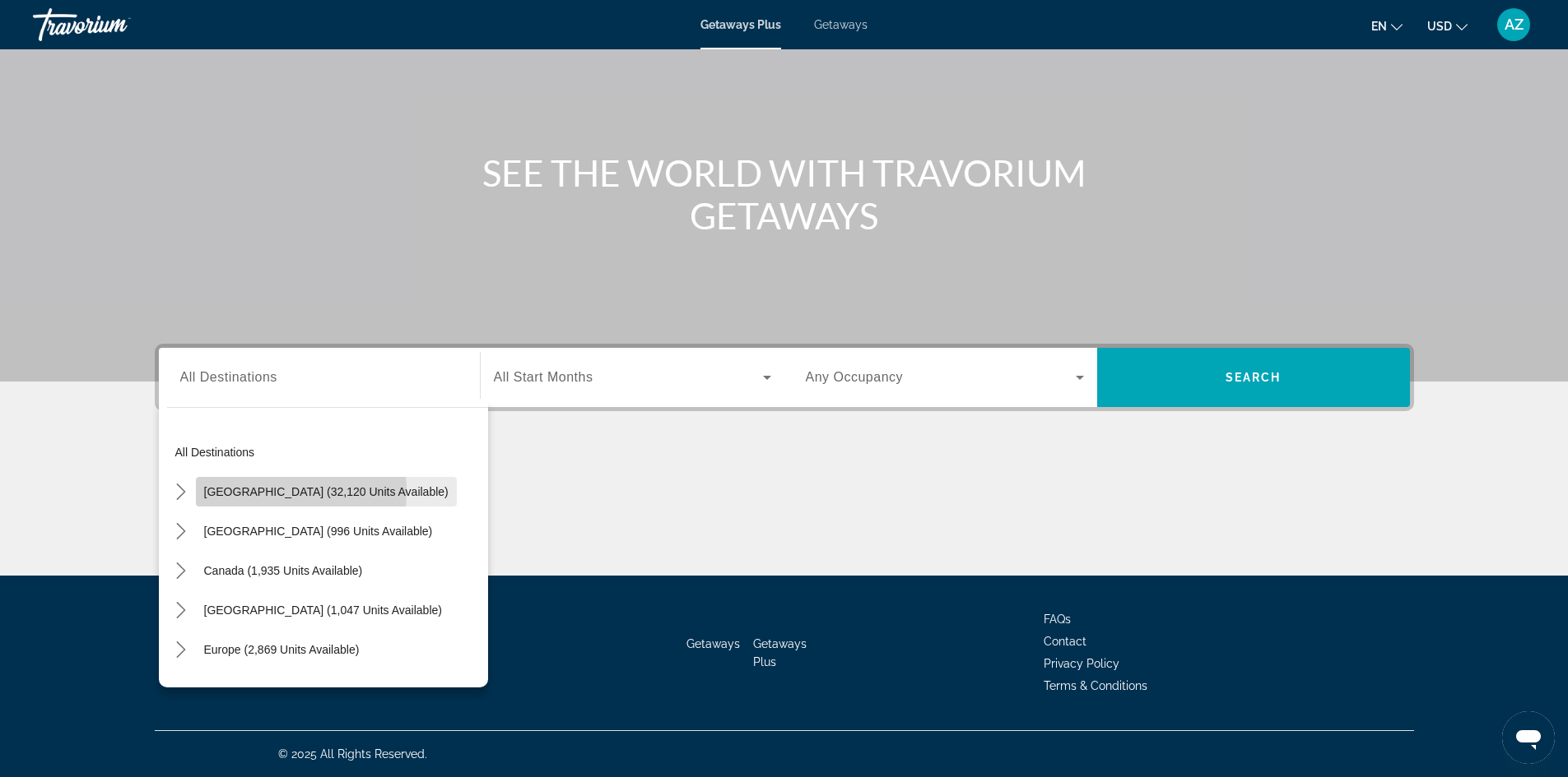
click at [225, 491] on span "[GEOGRAPHIC_DATA] (32,120 units available)" at bounding box center [326, 492] width 244 height 13
type input "**********"
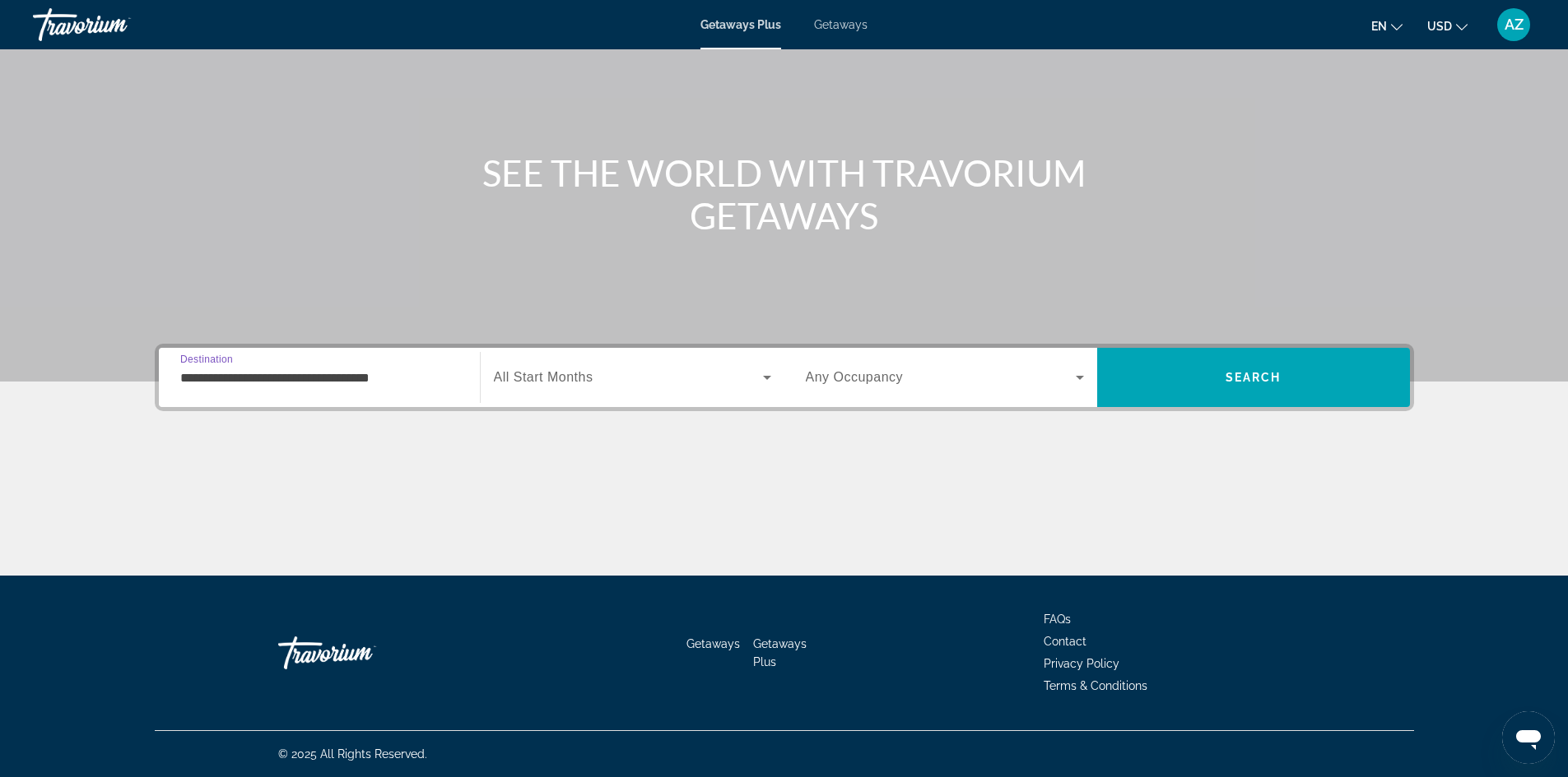
click at [637, 368] on span "Search widget" at bounding box center [628, 377] width 269 height 20
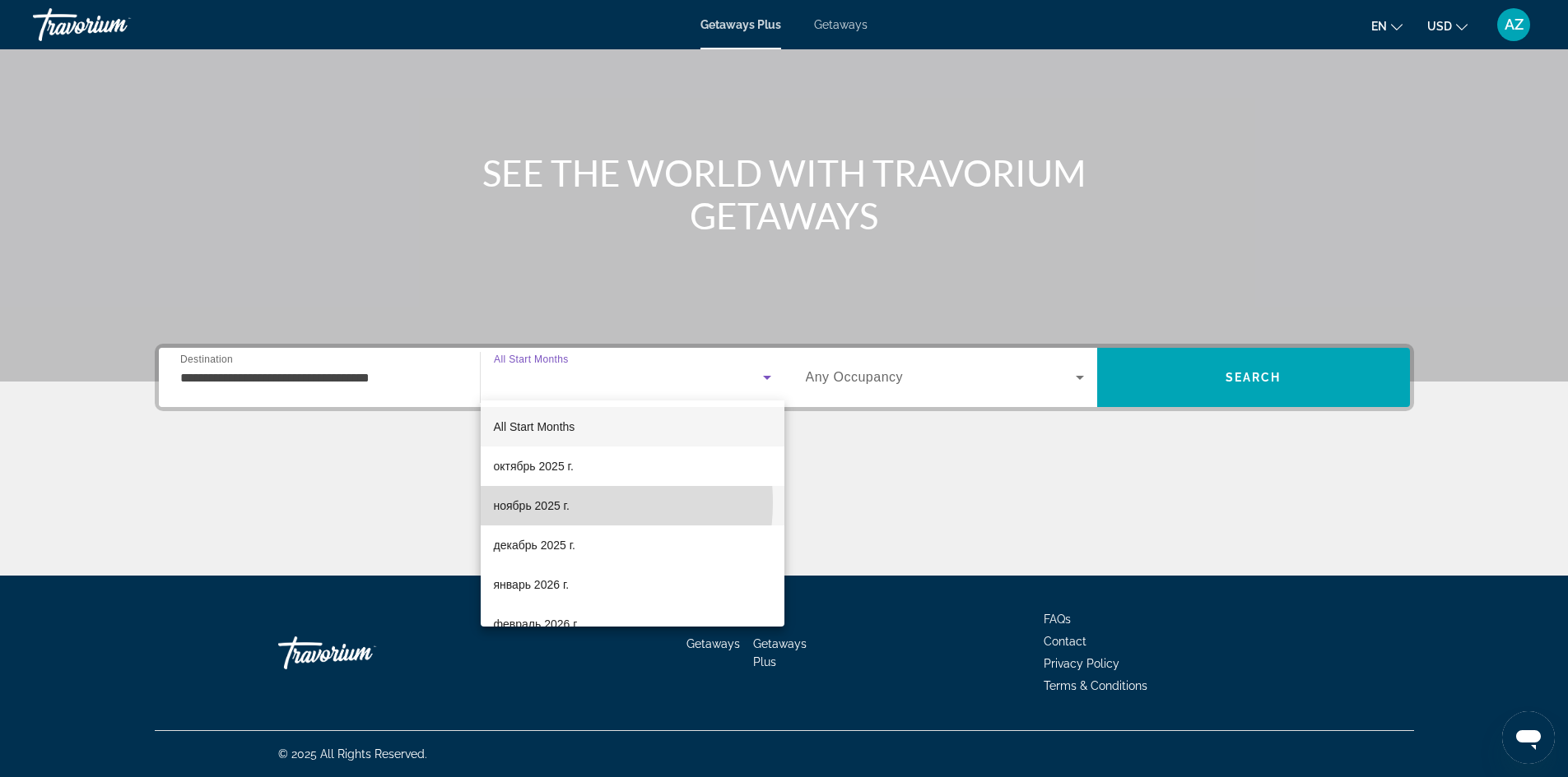
click at [550, 503] on span "ноябрь 2025 г." at bounding box center [531, 505] width 76 height 20
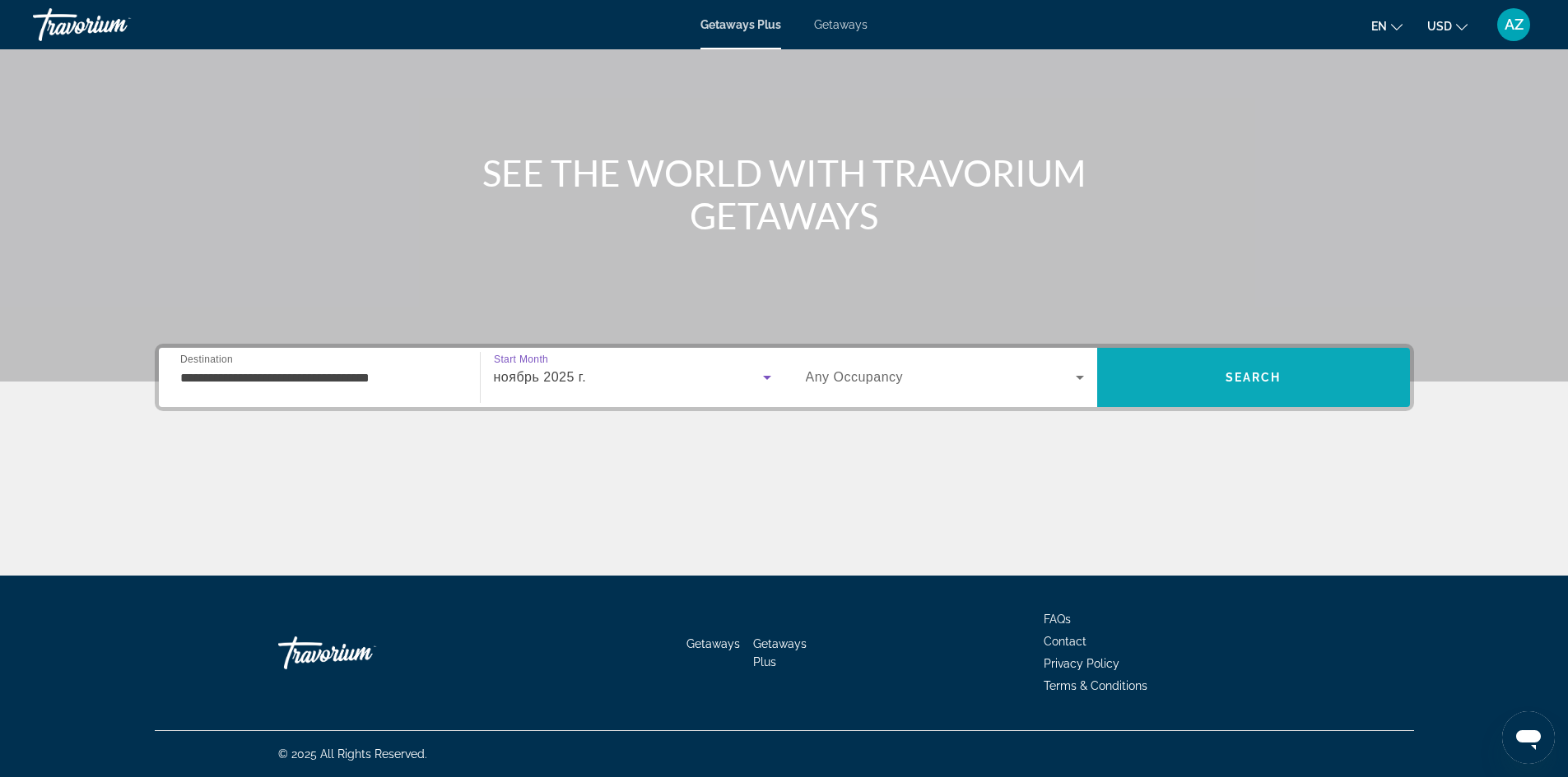
click at [1286, 378] on span "Search" at bounding box center [1253, 378] width 313 height 39
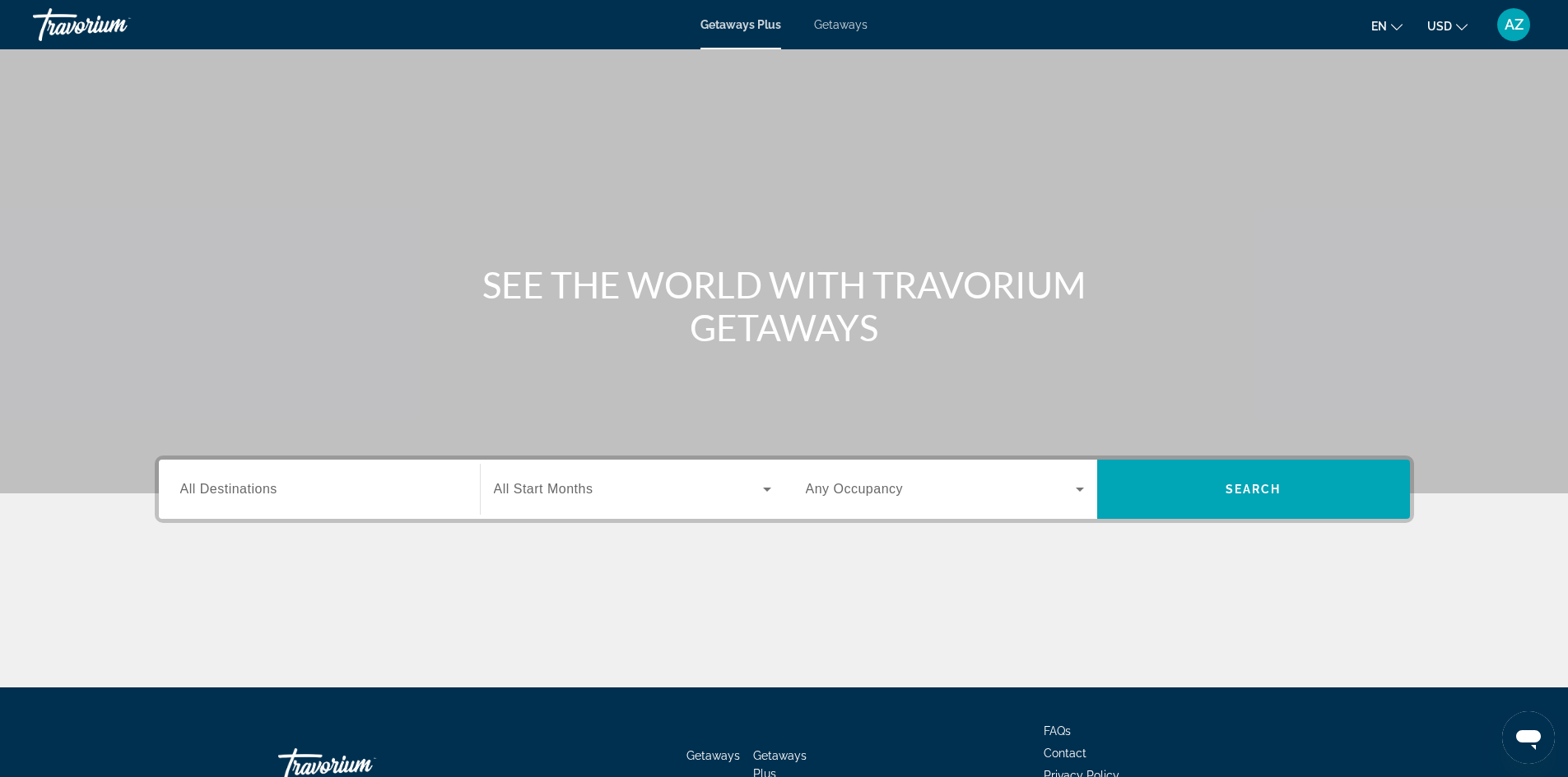
click at [288, 473] on div "Search widget" at bounding box center [320, 490] width 278 height 47
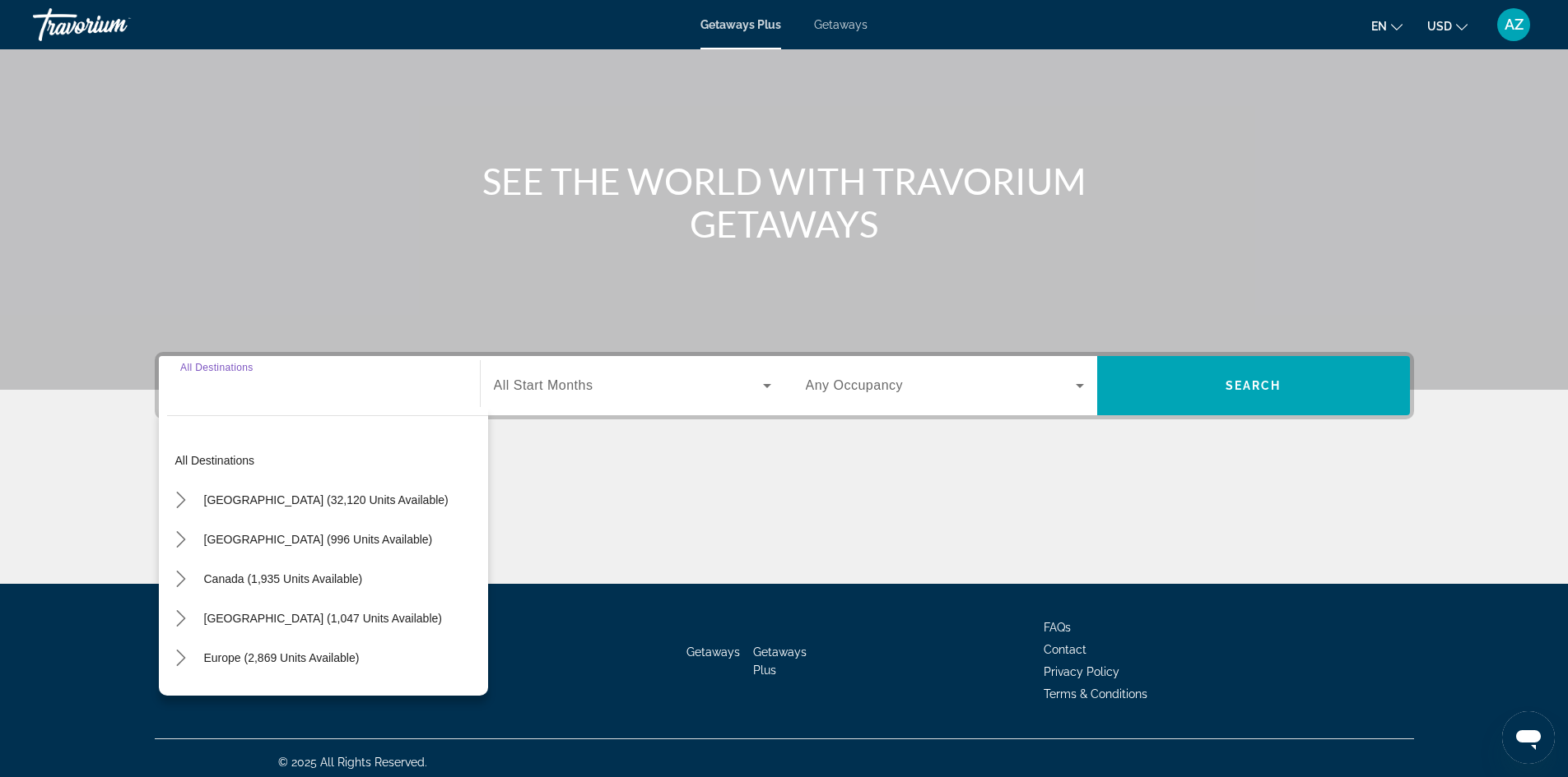
scroll to position [112, 0]
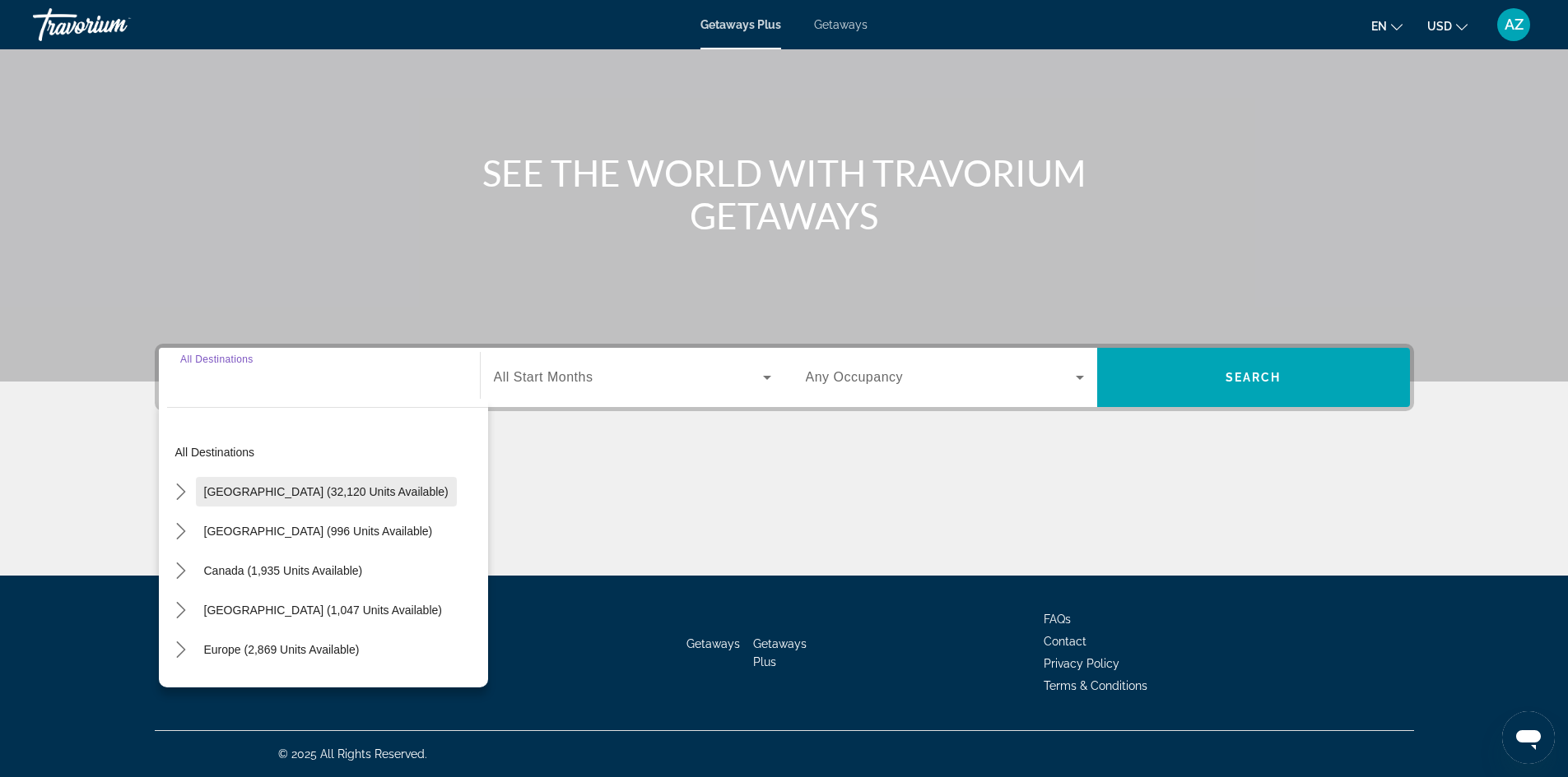
click at [243, 493] on span "[GEOGRAPHIC_DATA] (32,120 units available)" at bounding box center [326, 492] width 244 height 13
type input "**********"
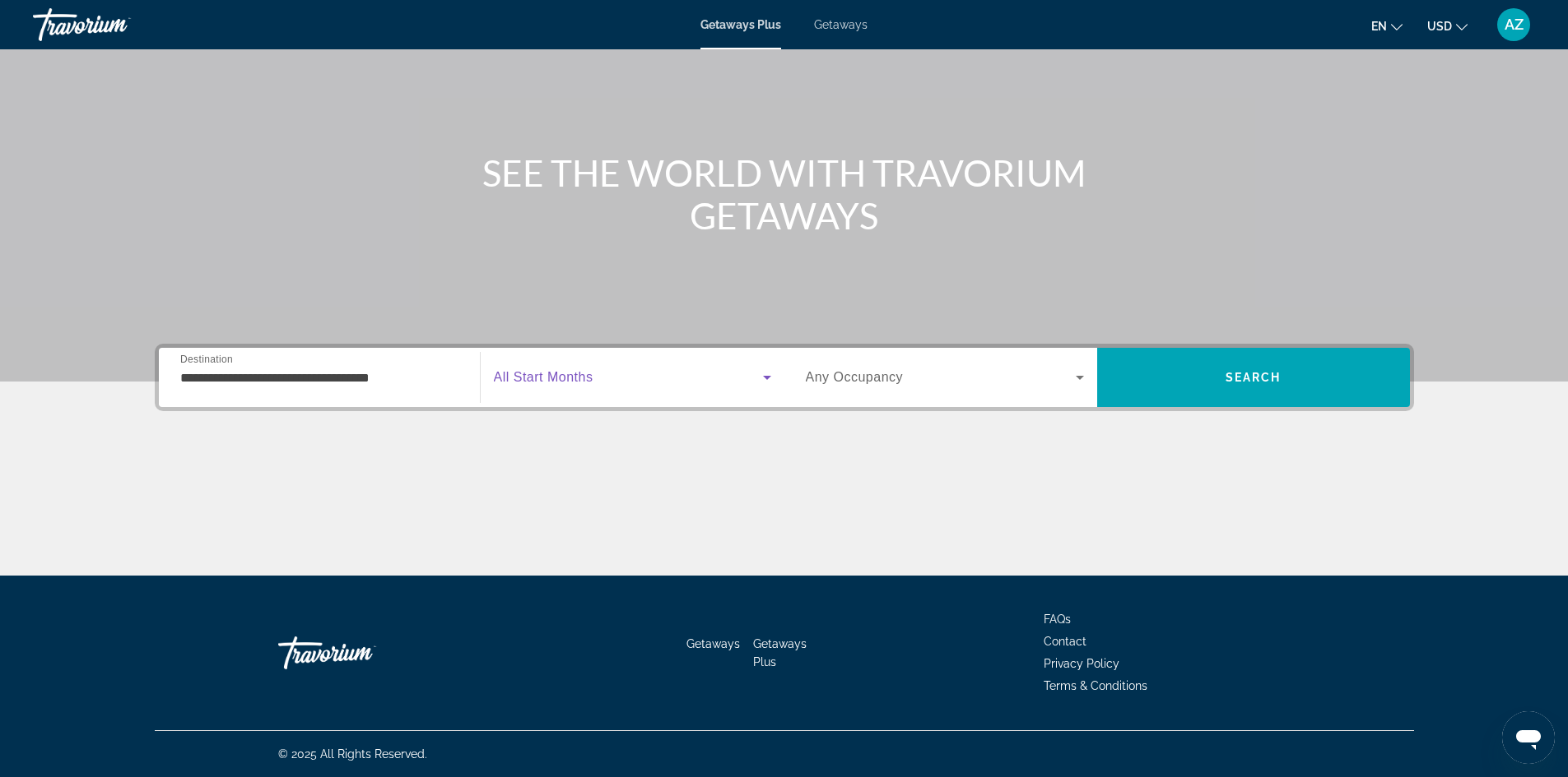
click at [688, 383] on span "Search widget" at bounding box center [628, 377] width 269 height 20
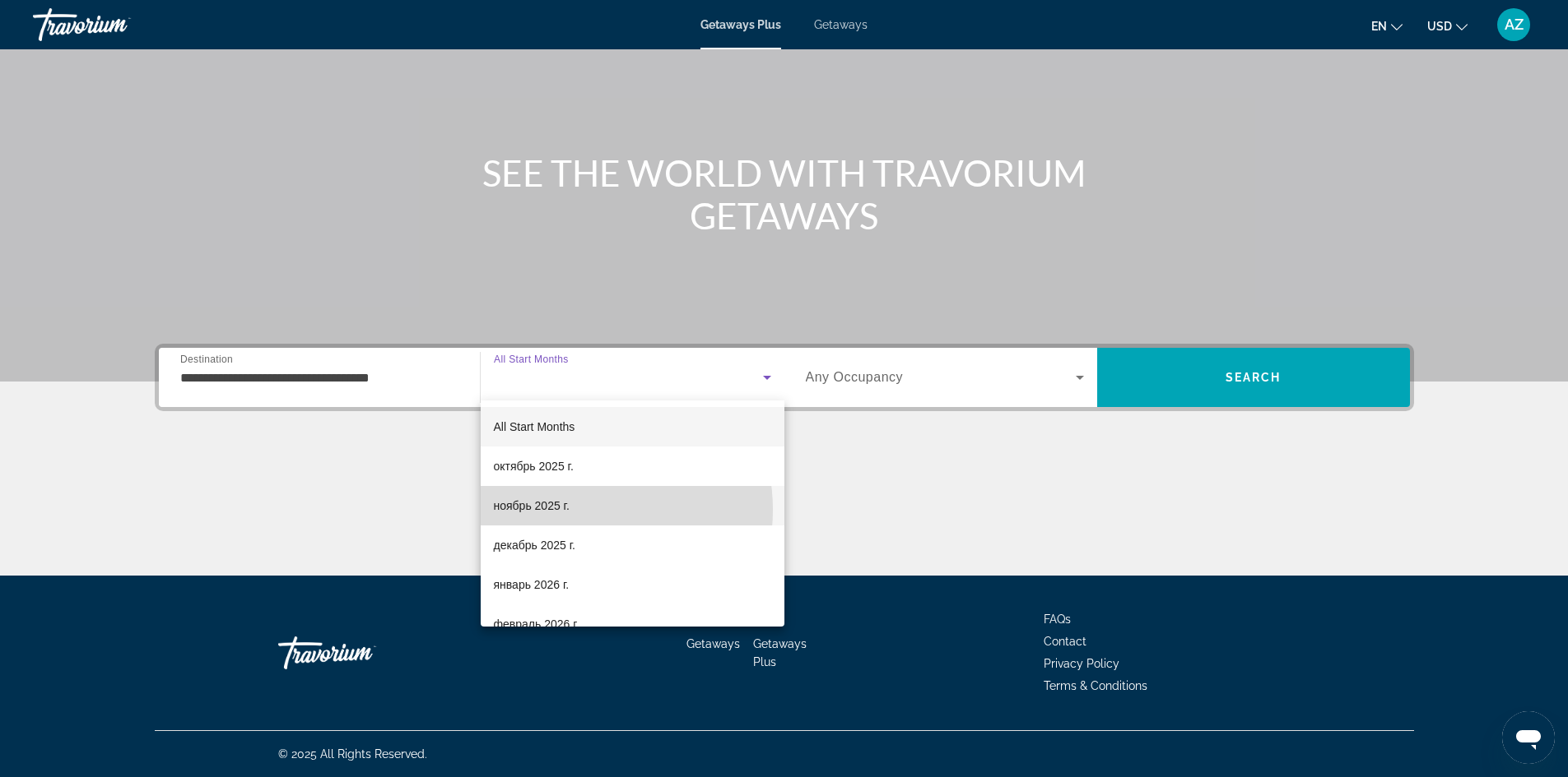
click at [574, 510] on mat-option "ноябрь 2025 г." at bounding box center [632, 505] width 304 height 39
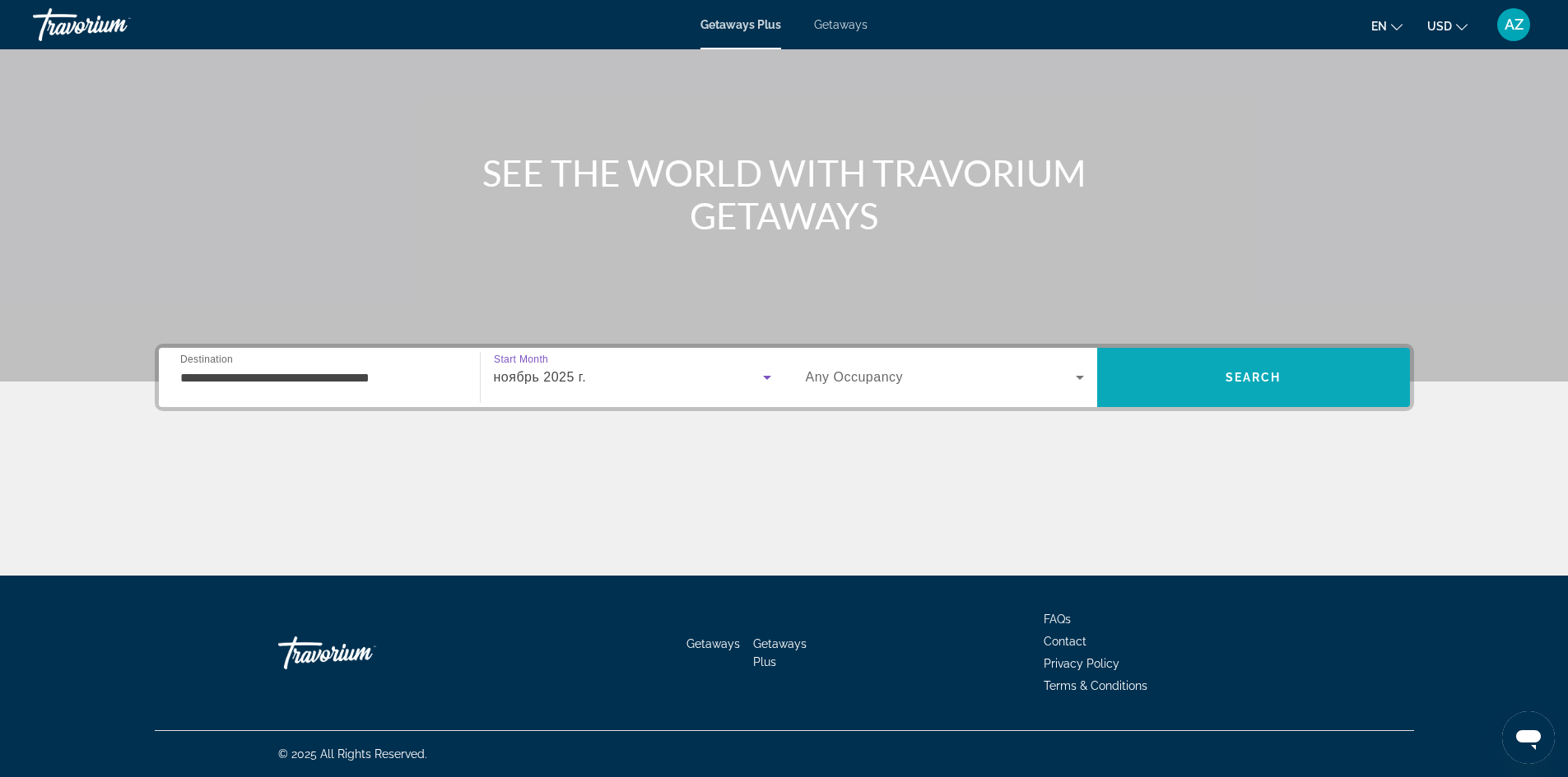
click at [1181, 380] on span "Search" at bounding box center [1253, 378] width 313 height 39
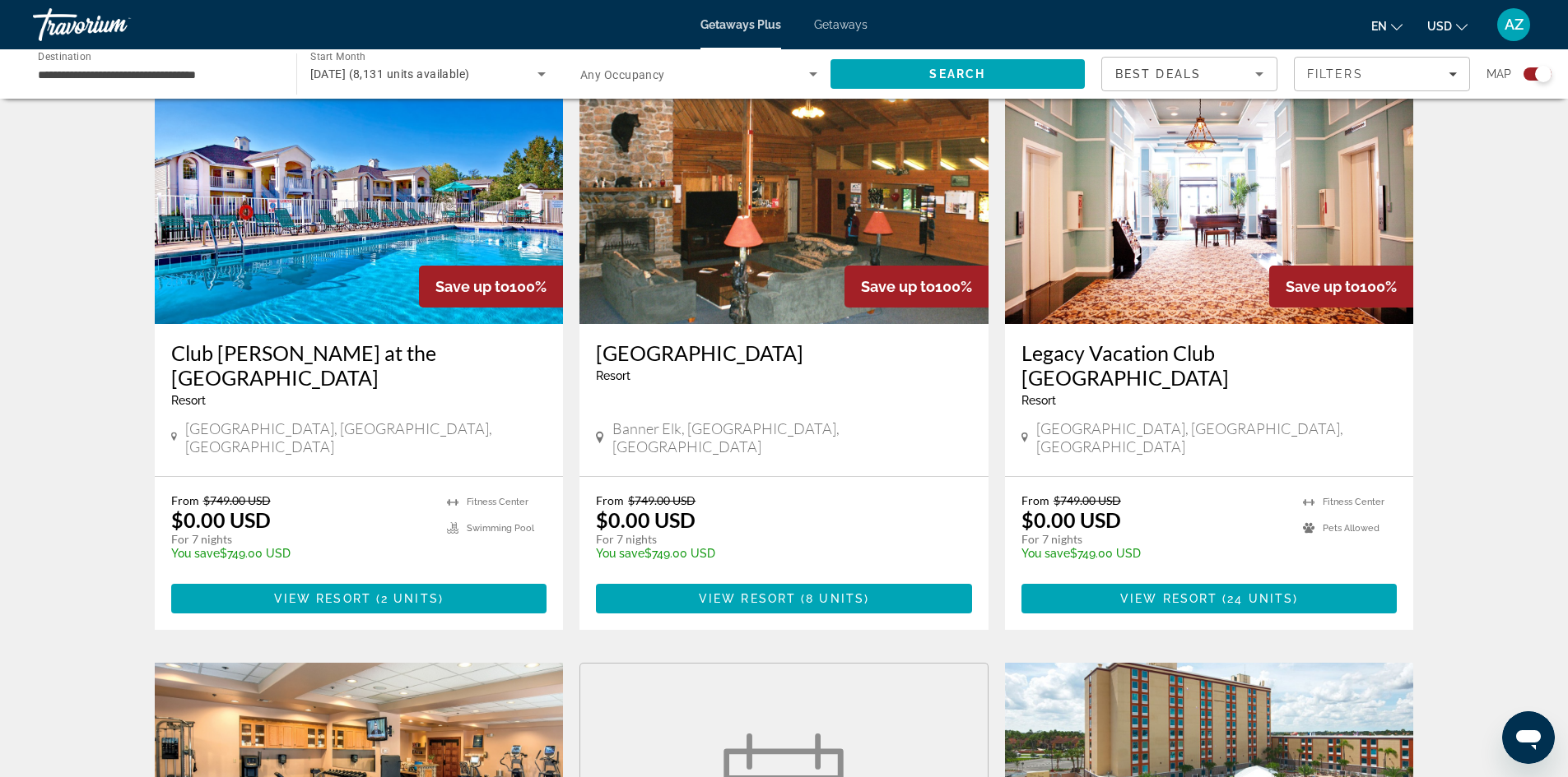
scroll to position [987, 0]
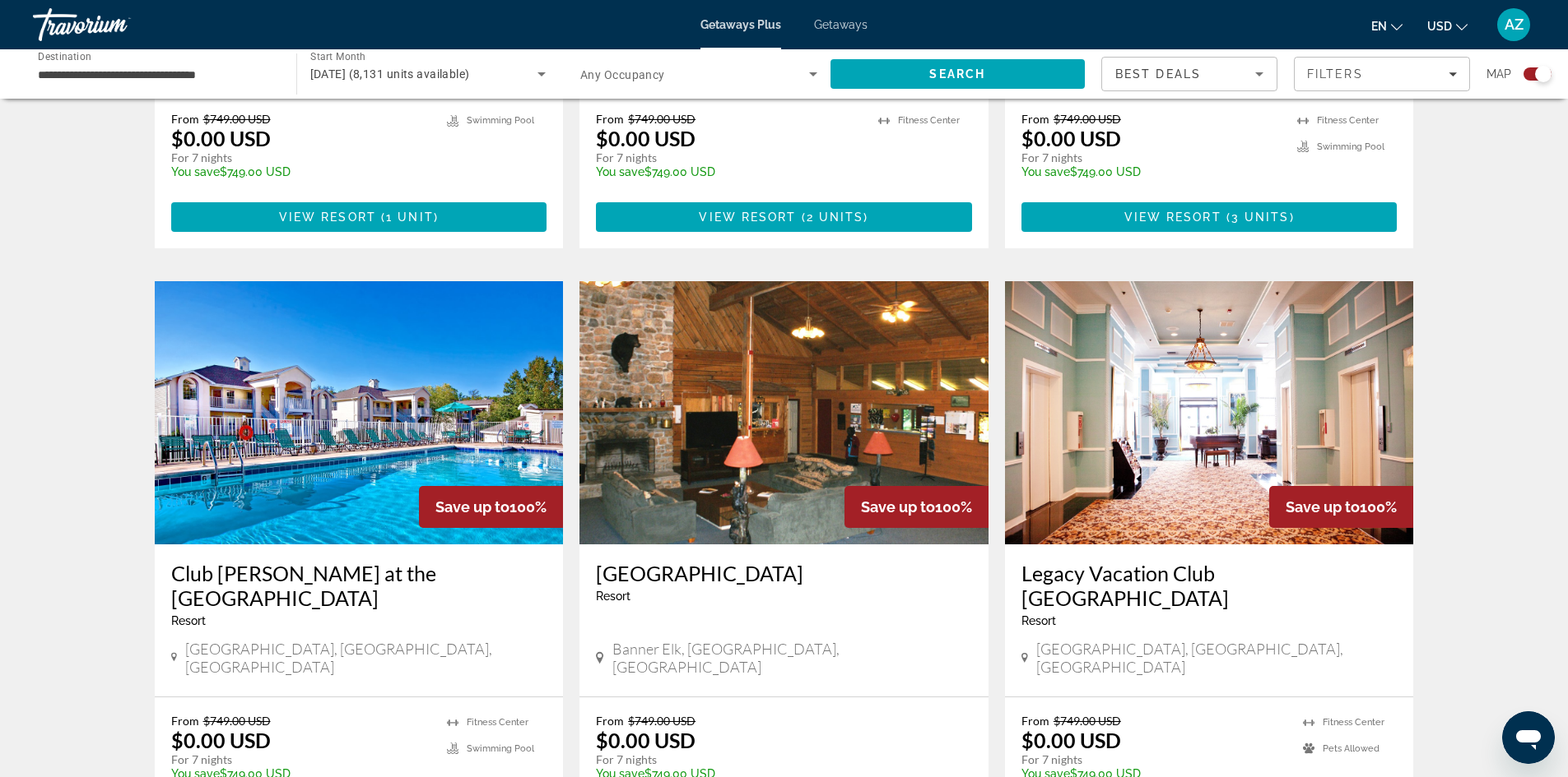
click at [840, 23] on span "Getaways" at bounding box center [840, 24] width 54 height 13
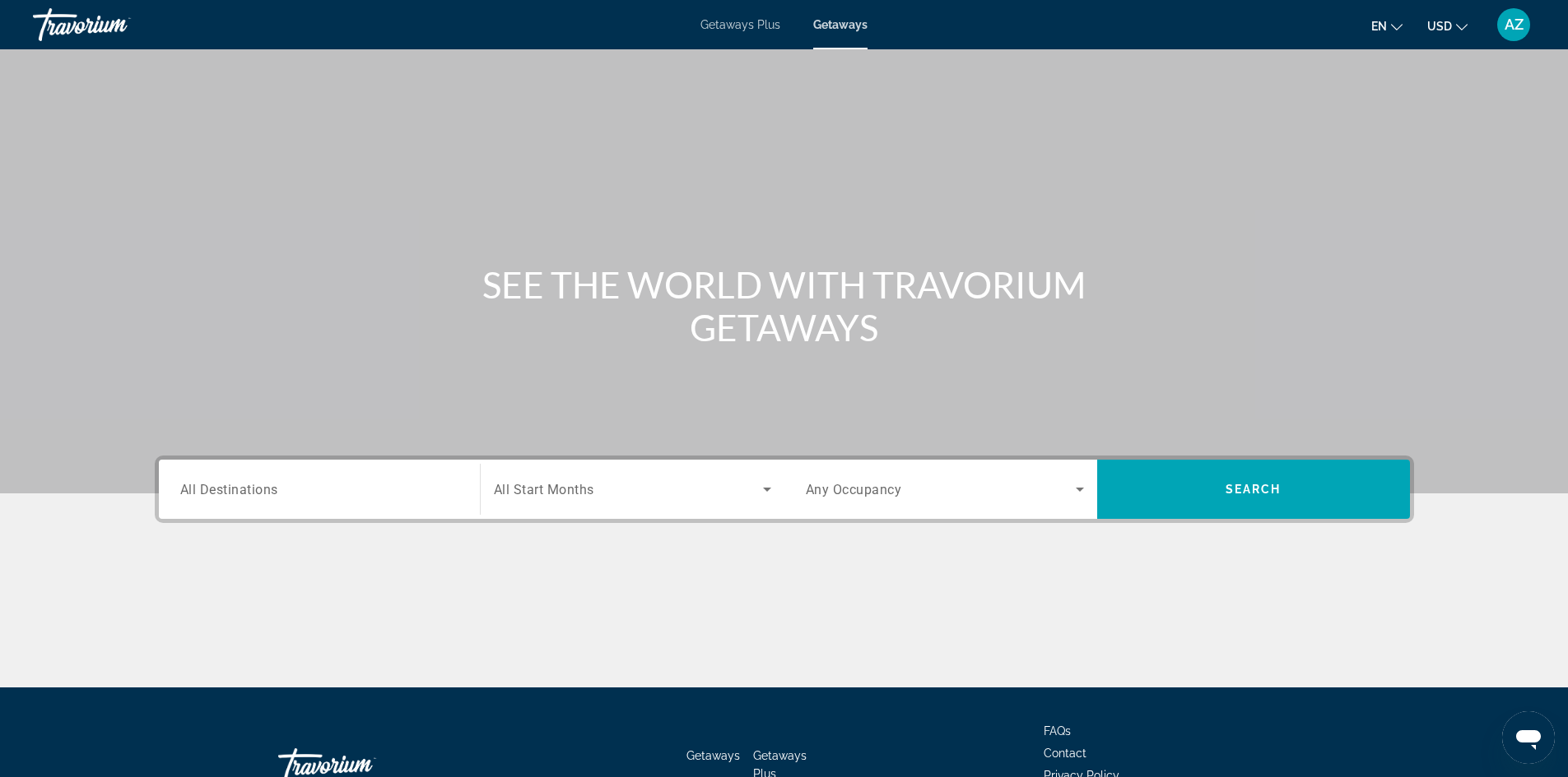
click at [359, 489] on input "Destination All Destinations" at bounding box center [320, 490] width 278 height 20
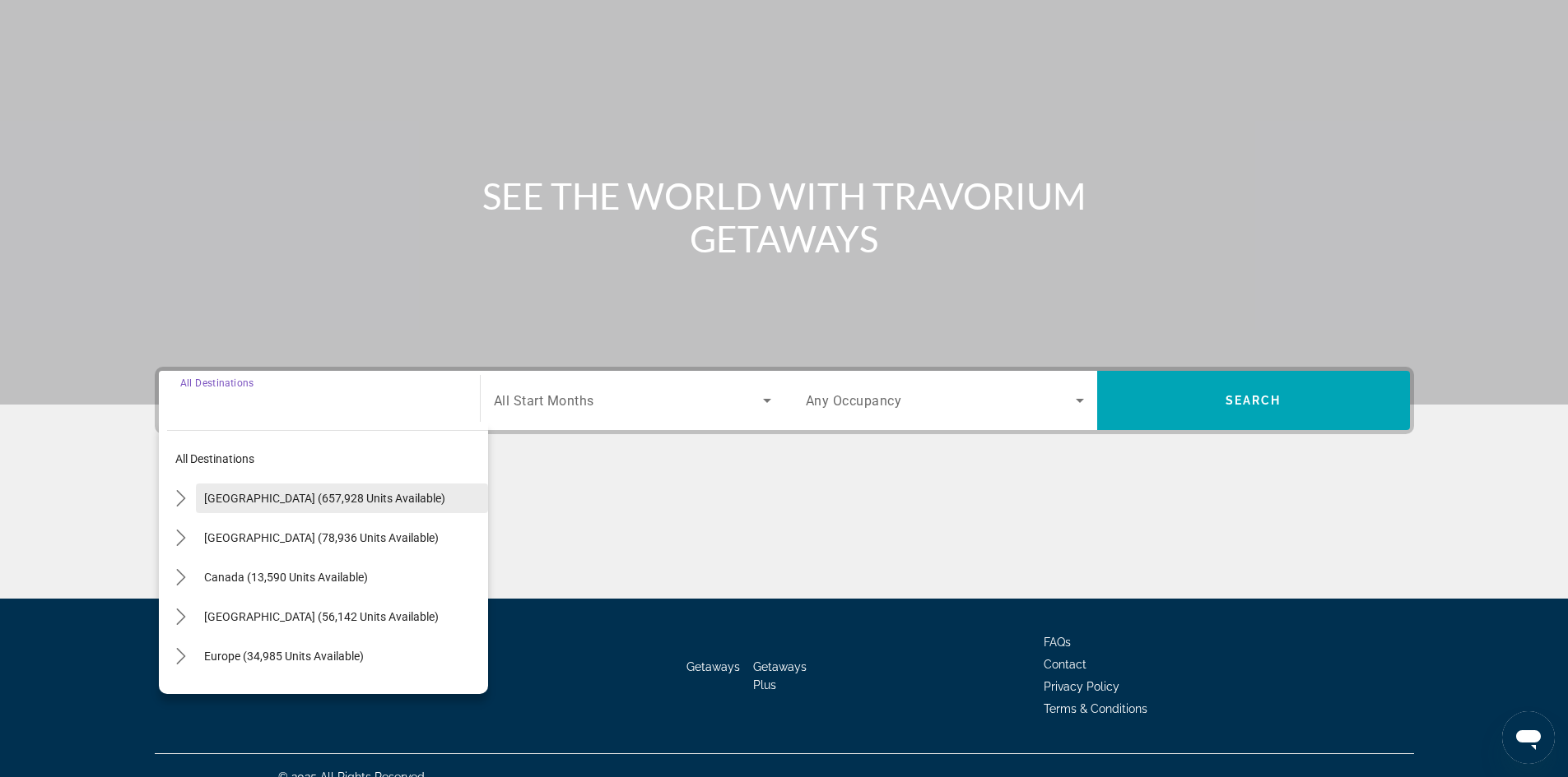
scroll to position [112, 0]
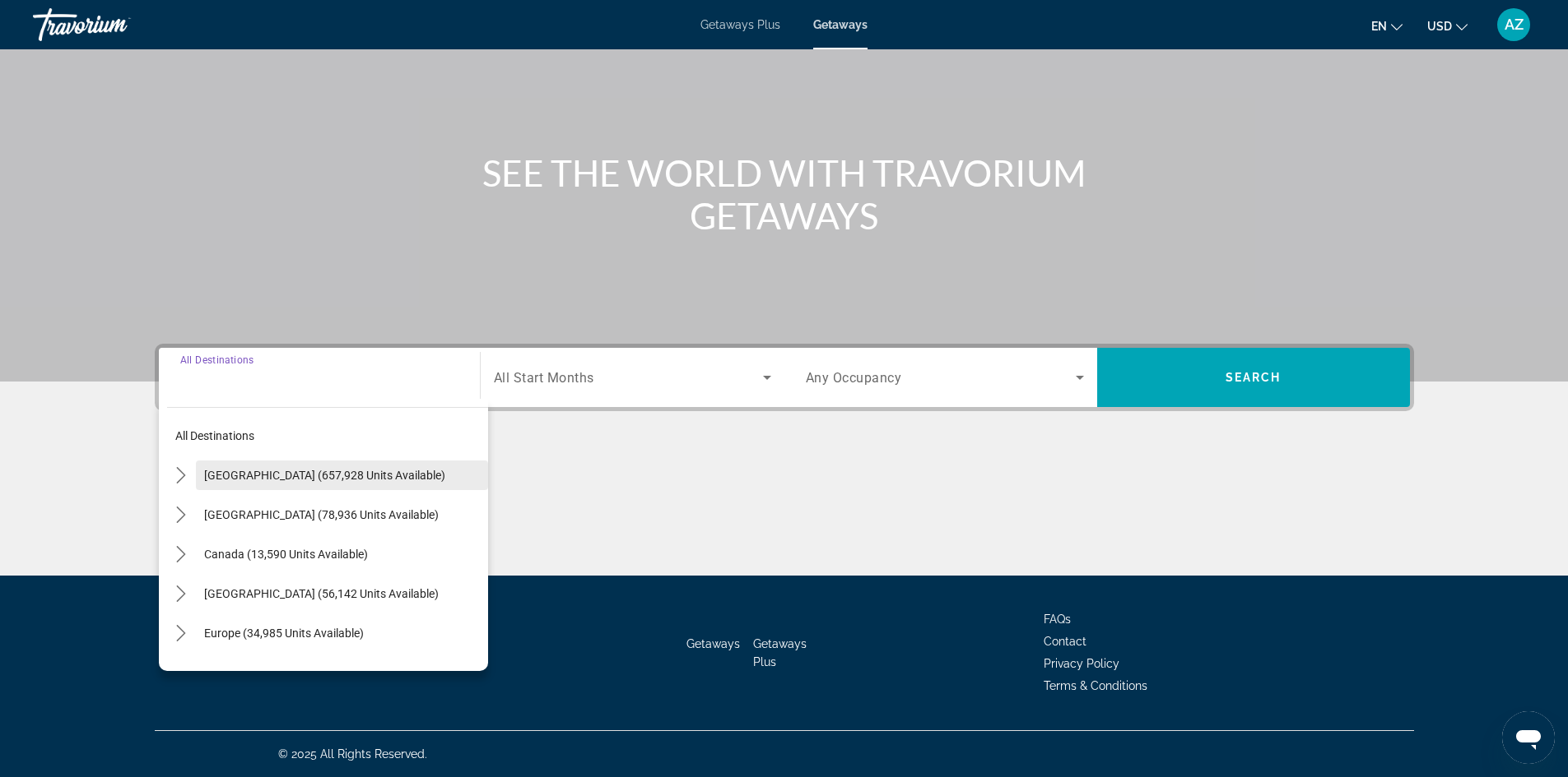
click at [201, 475] on span "Select destination: United States (657,928 units available)" at bounding box center [341, 475] width 292 height 39
type input "**********"
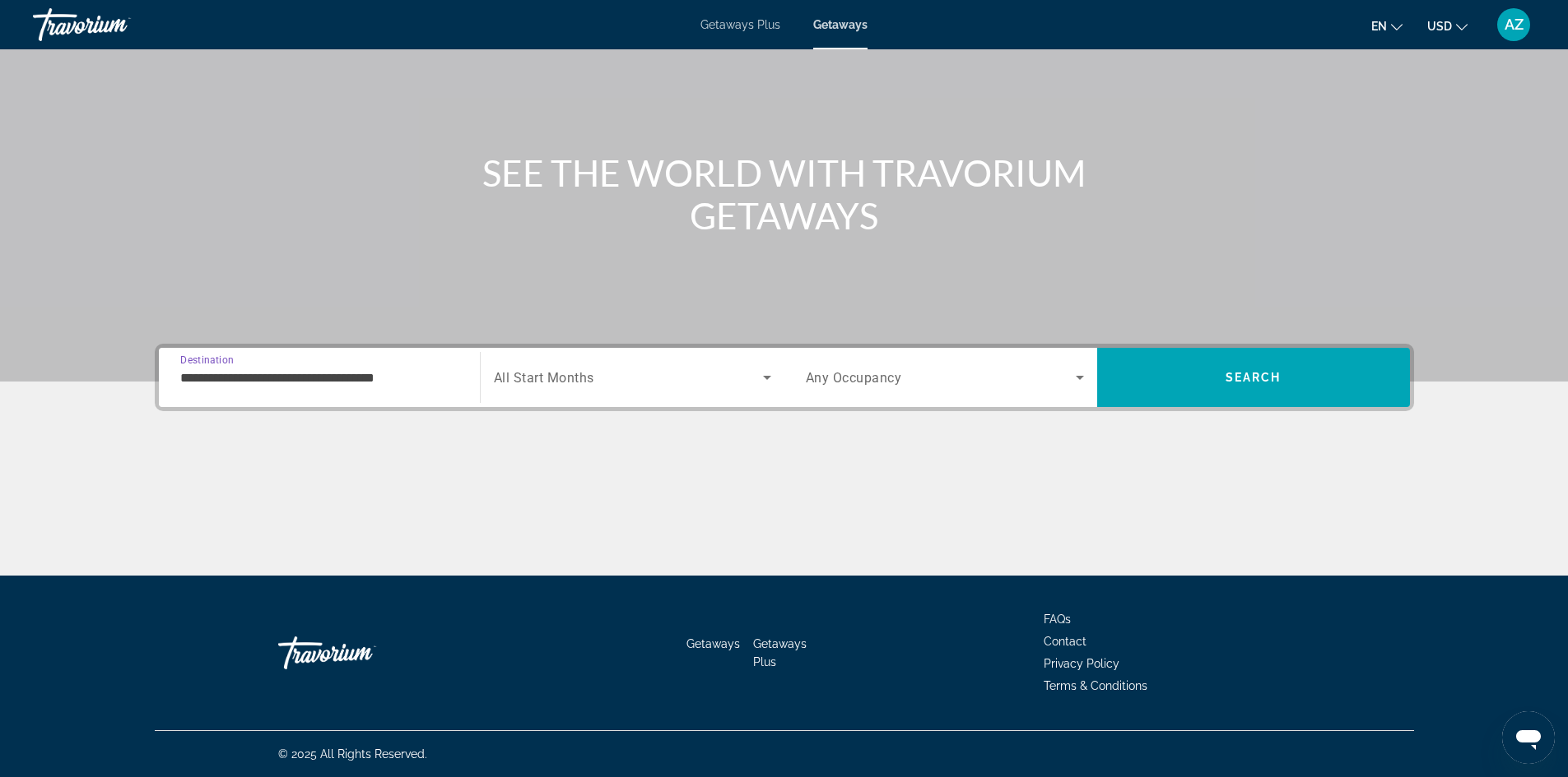
click at [545, 379] on span "All Start Months" at bounding box center [543, 378] width 101 height 16
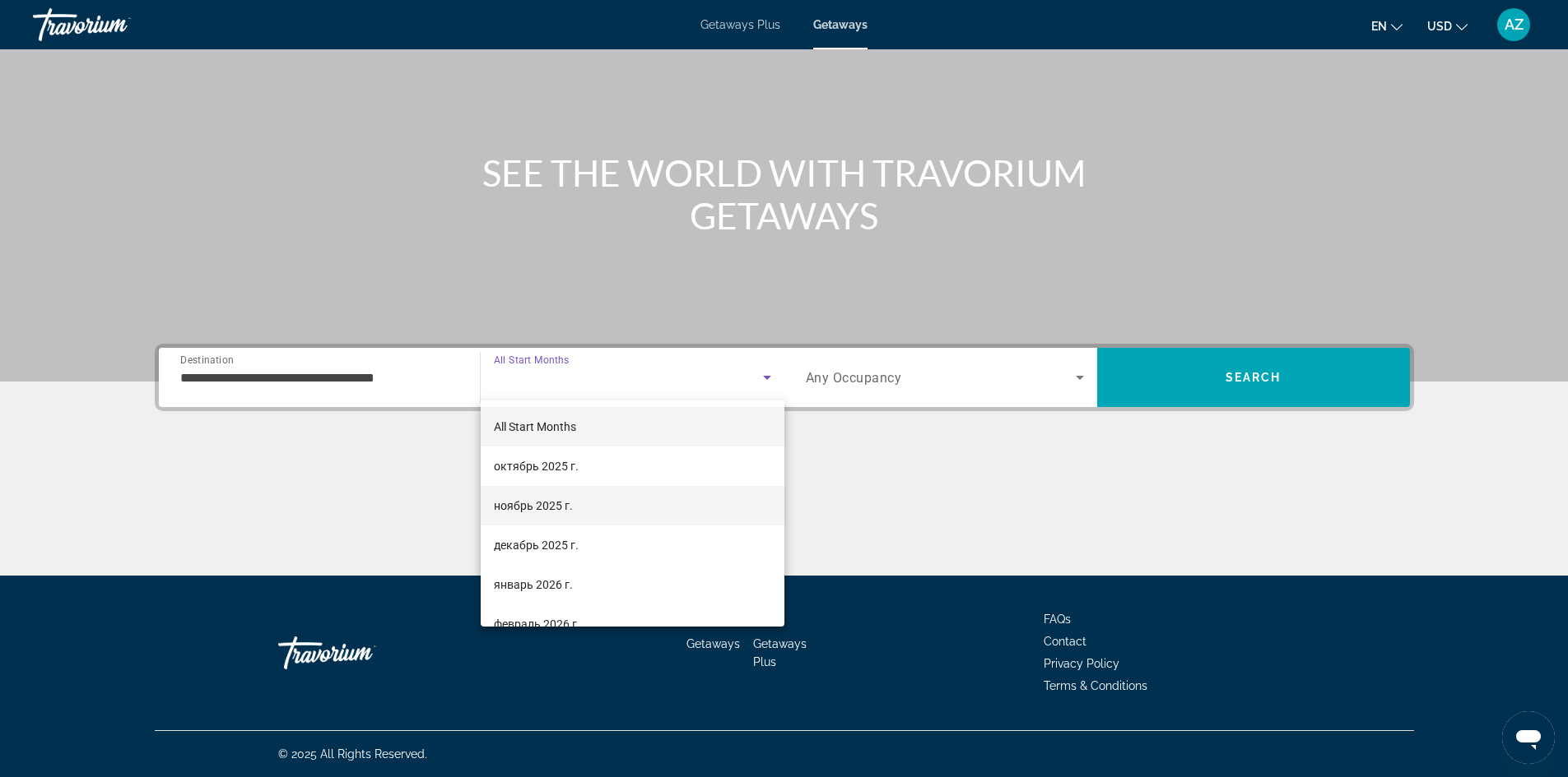
click at [540, 507] on span "ноябрь 2025 г." at bounding box center [533, 505] width 79 height 20
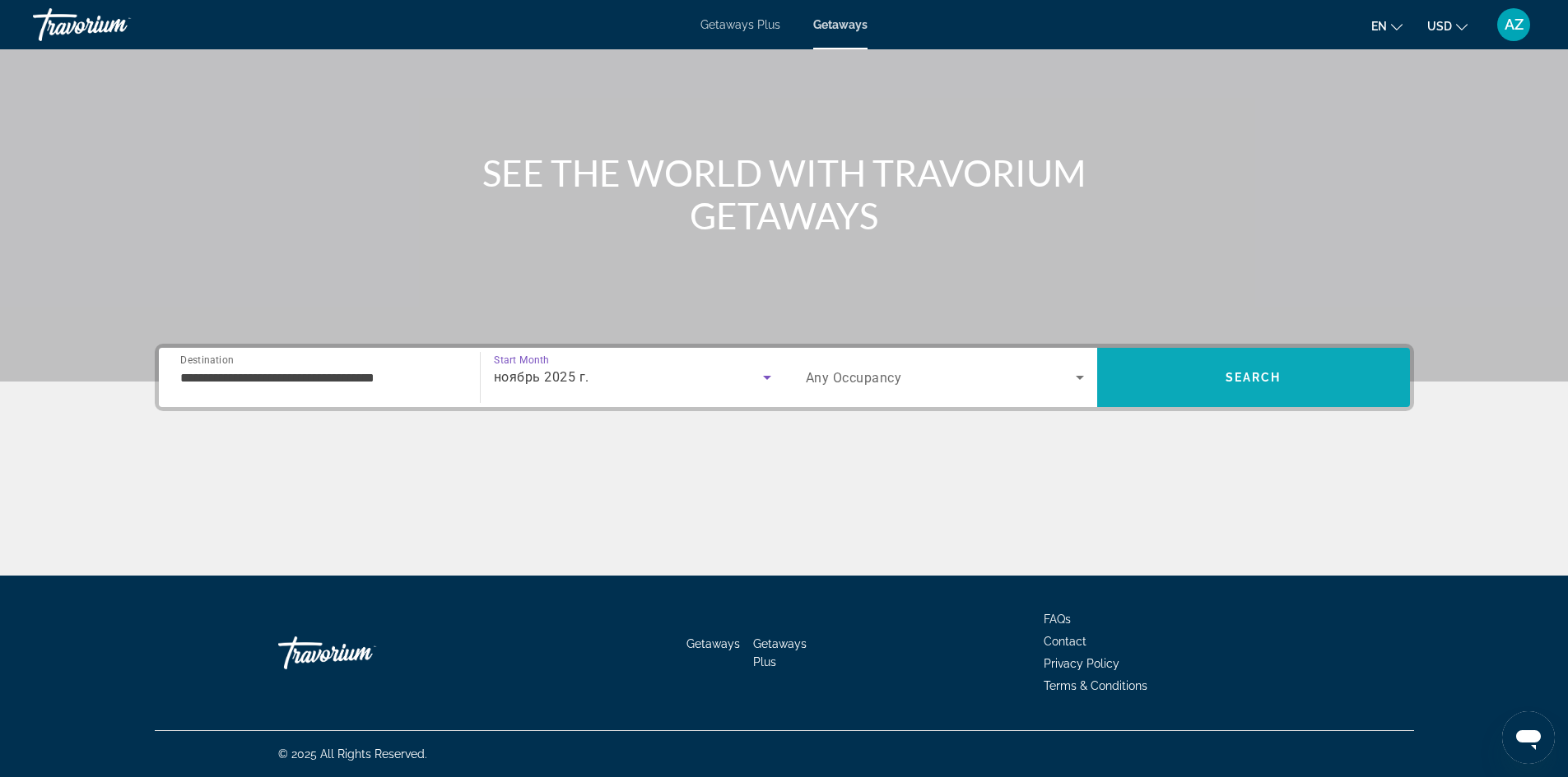
click at [1221, 372] on span "Search" at bounding box center [1253, 378] width 313 height 39
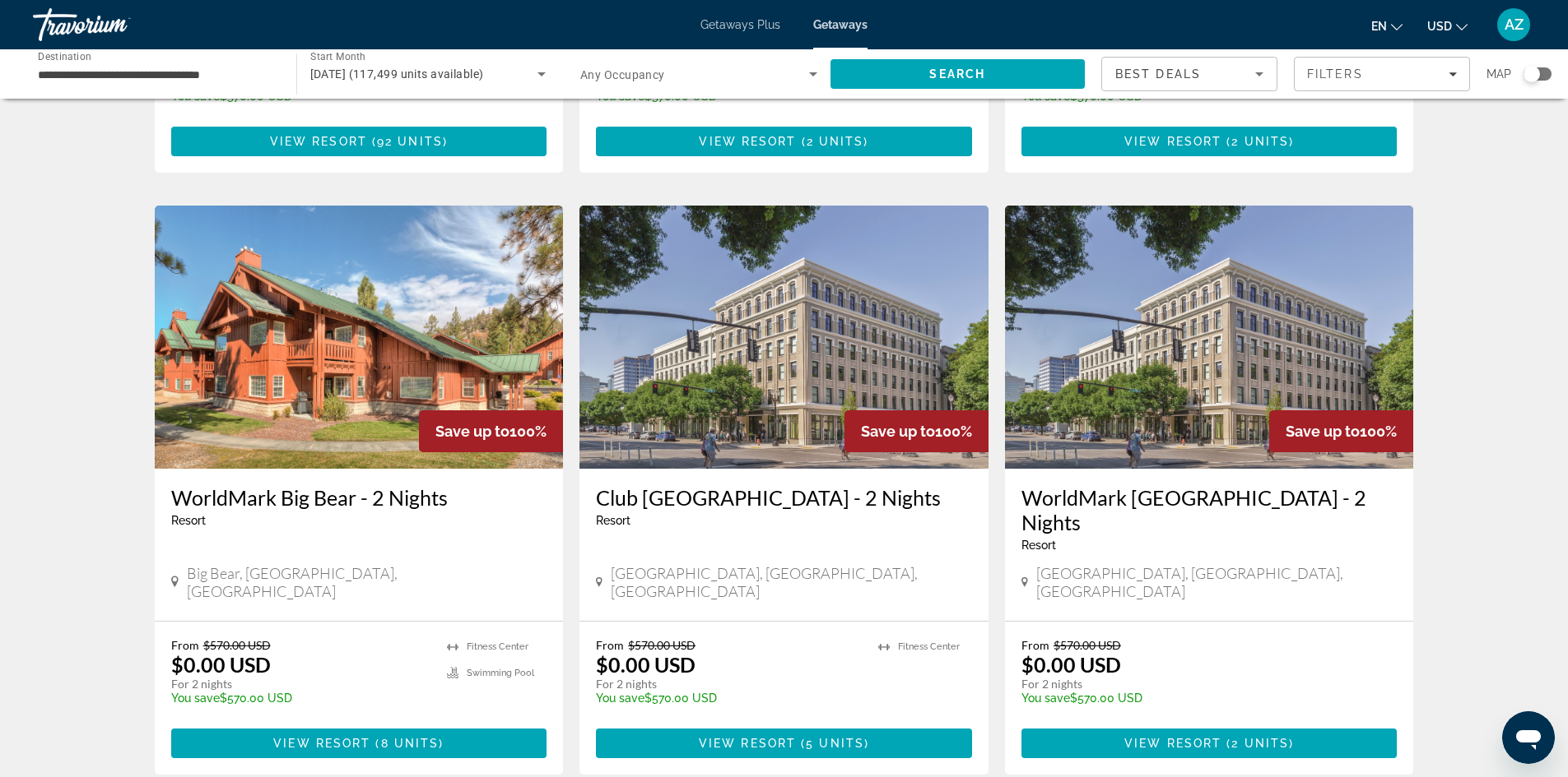
scroll to position [1810, 0]
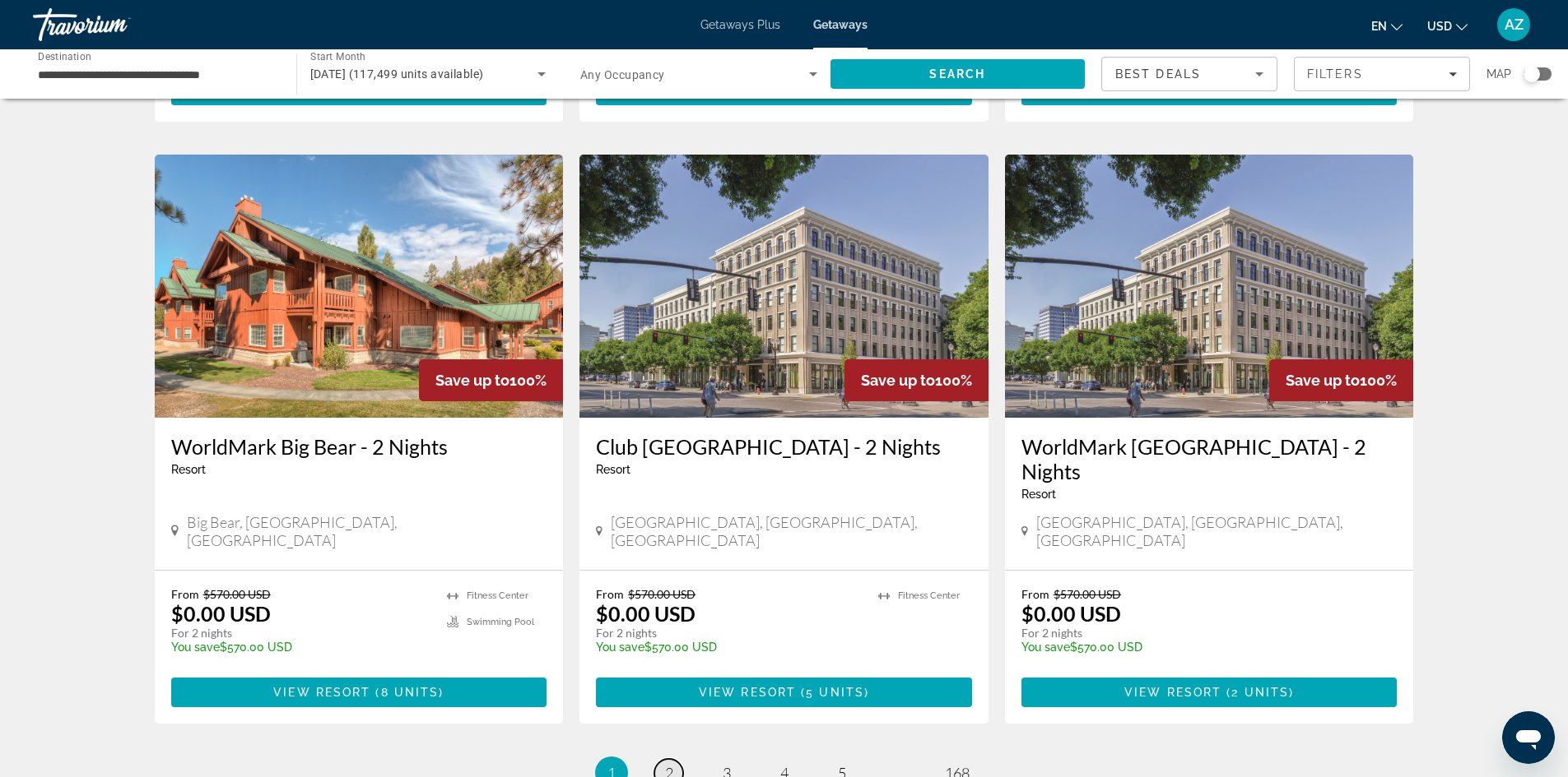
click at [666, 764] on span "2" at bounding box center [668, 772] width 8 height 18
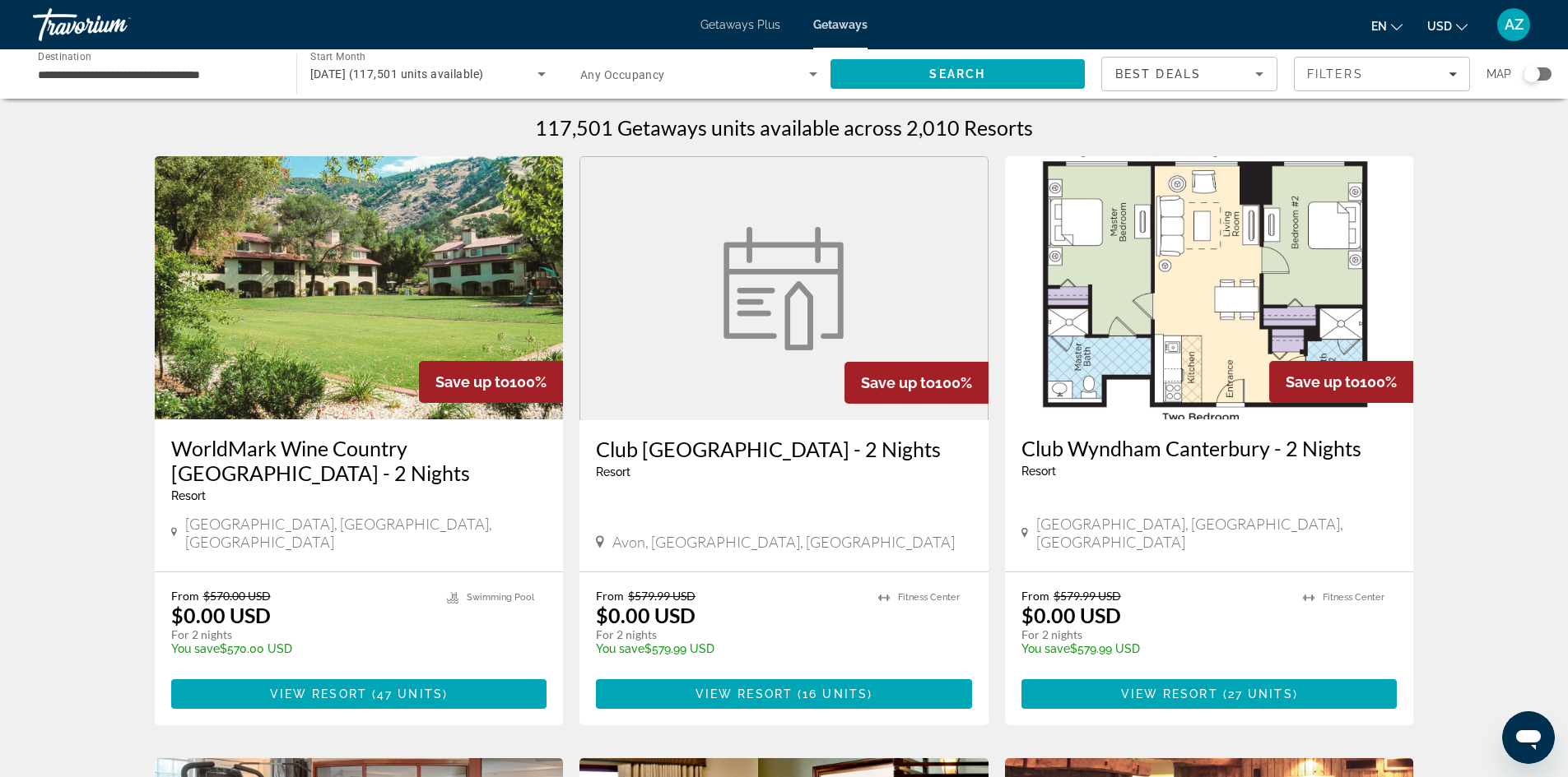
click at [1150, 334] on img "Main content" at bounding box center [1209, 287] width 409 height 263
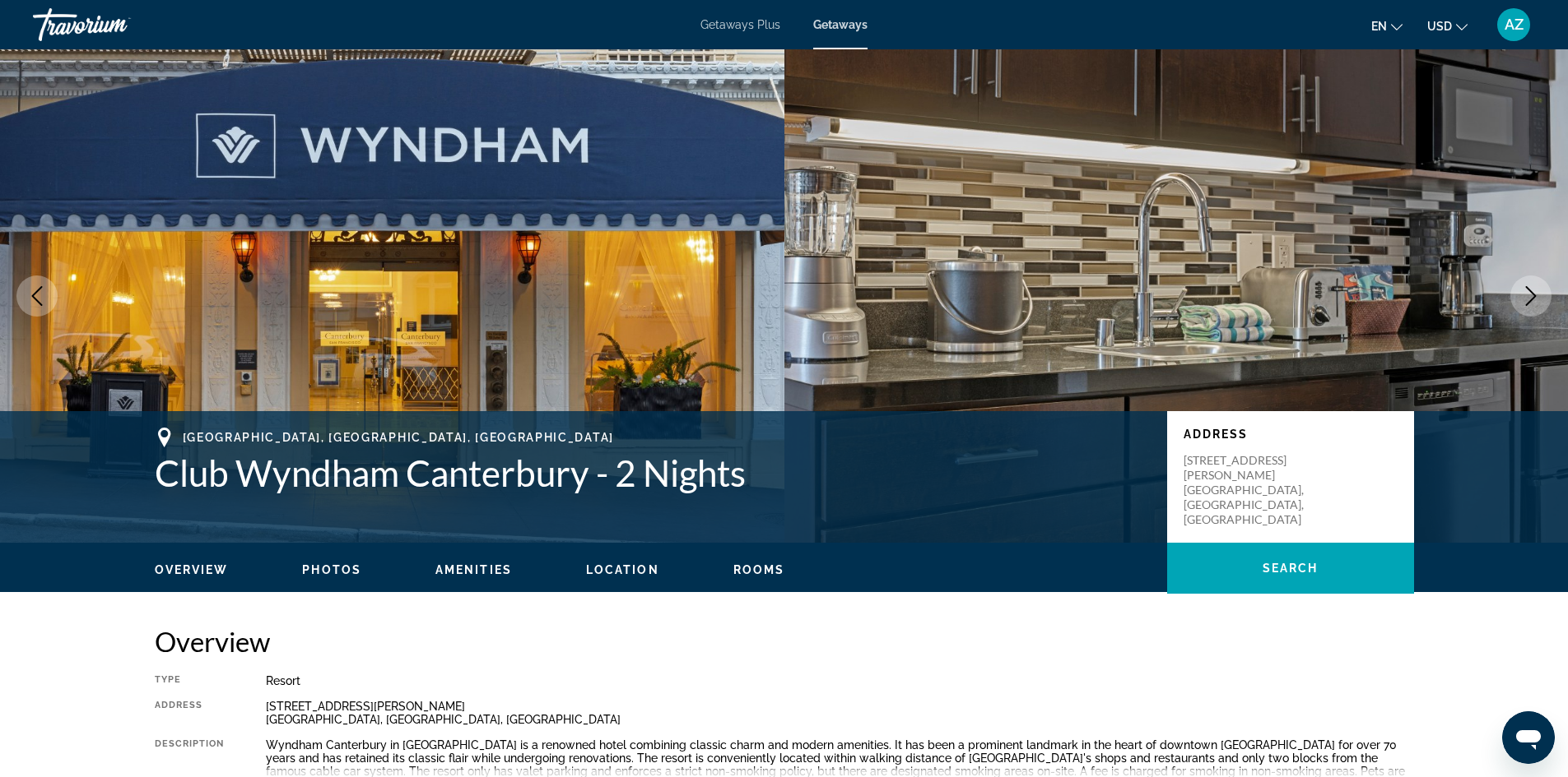
click at [1532, 296] on icon "Next image" at bounding box center [1530, 296] width 20 height 20
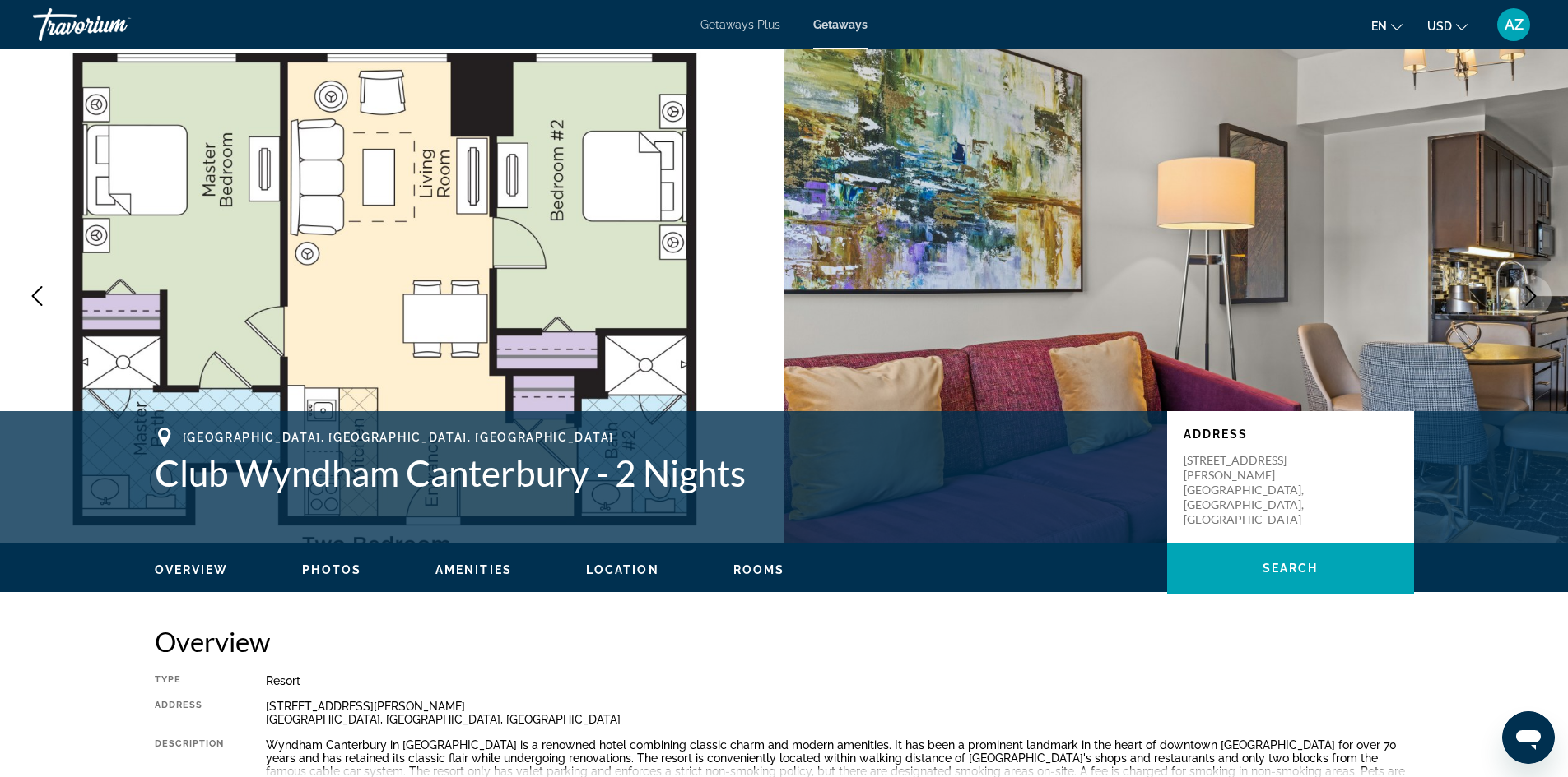
click at [1532, 296] on icon "Next image" at bounding box center [1530, 296] width 20 height 20
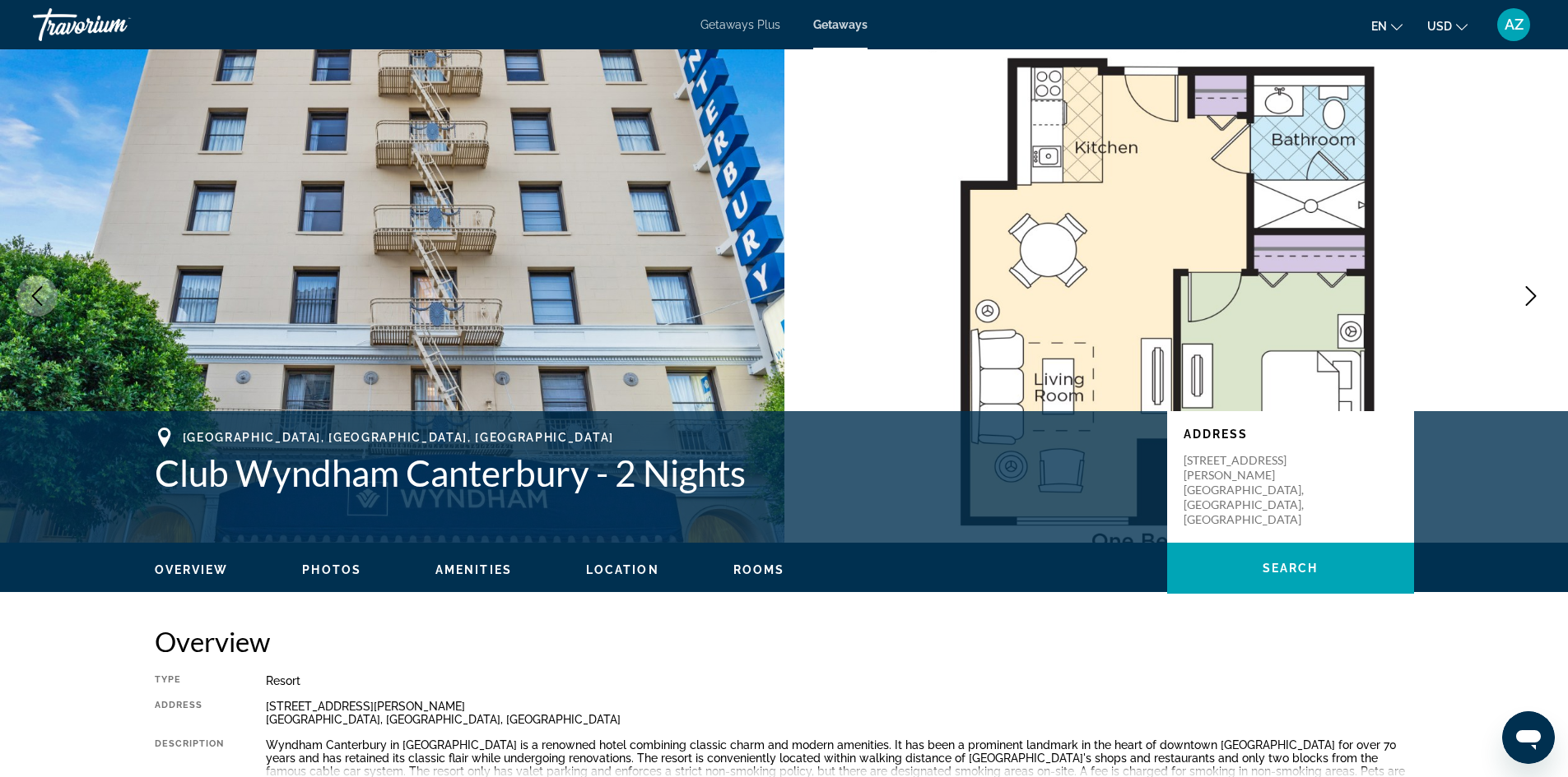
click at [1532, 296] on icon "Next image" at bounding box center [1530, 296] width 20 height 20
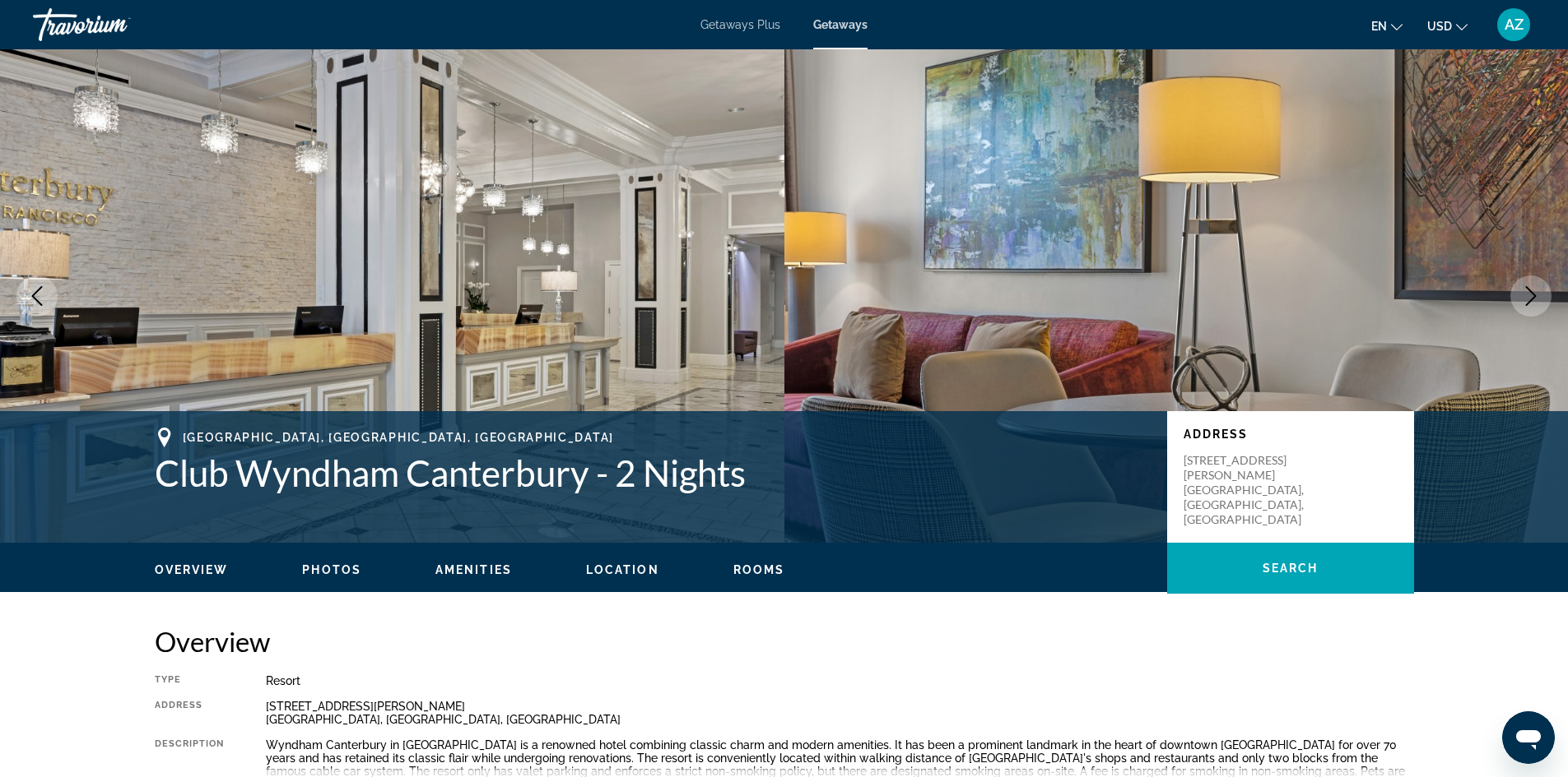
click at [1532, 296] on icon "Next image" at bounding box center [1530, 296] width 20 height 20
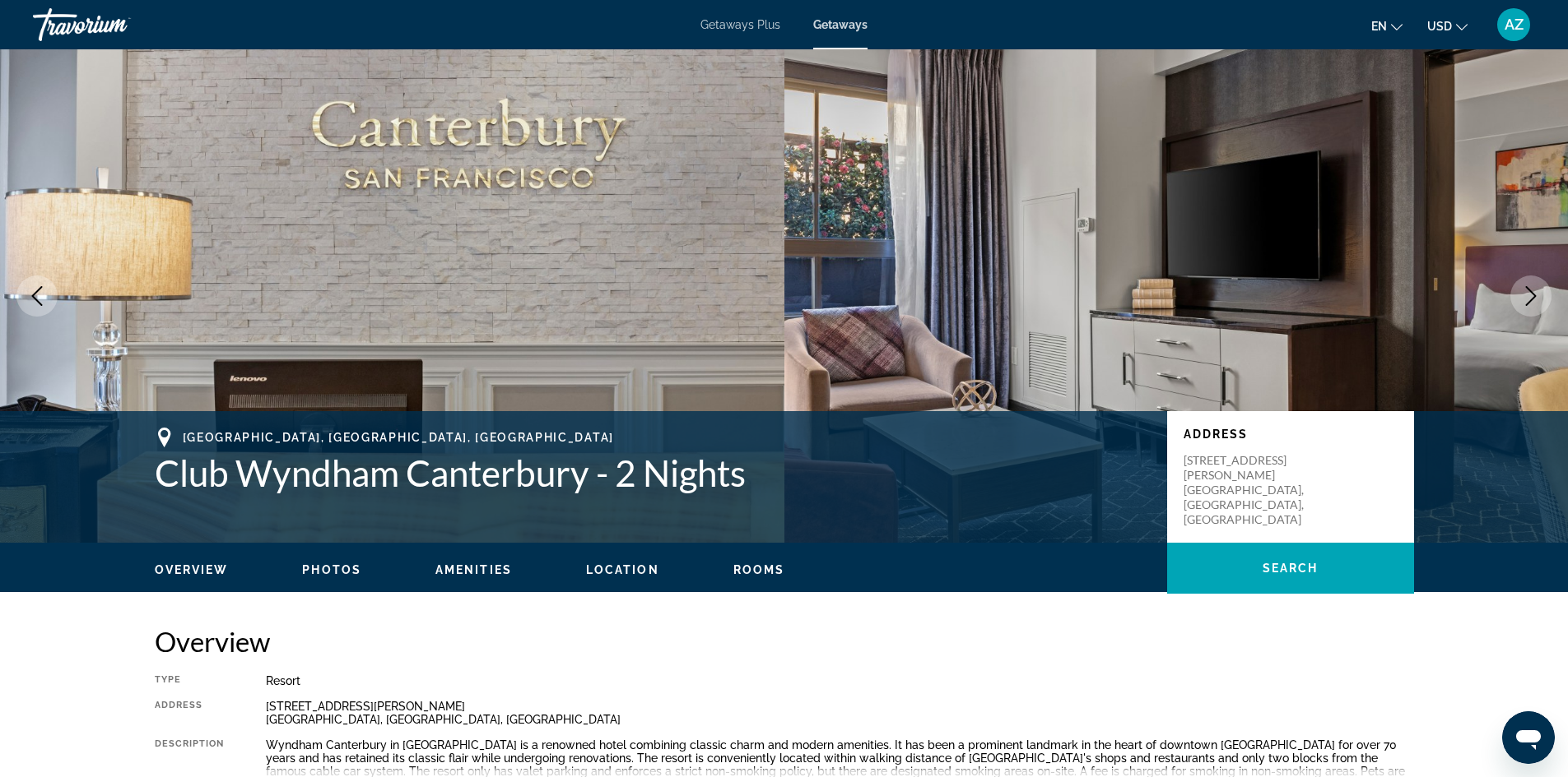
click at [1532, 296] on icon "Next image" at bounding box center [1530, 296] width 20 height 20
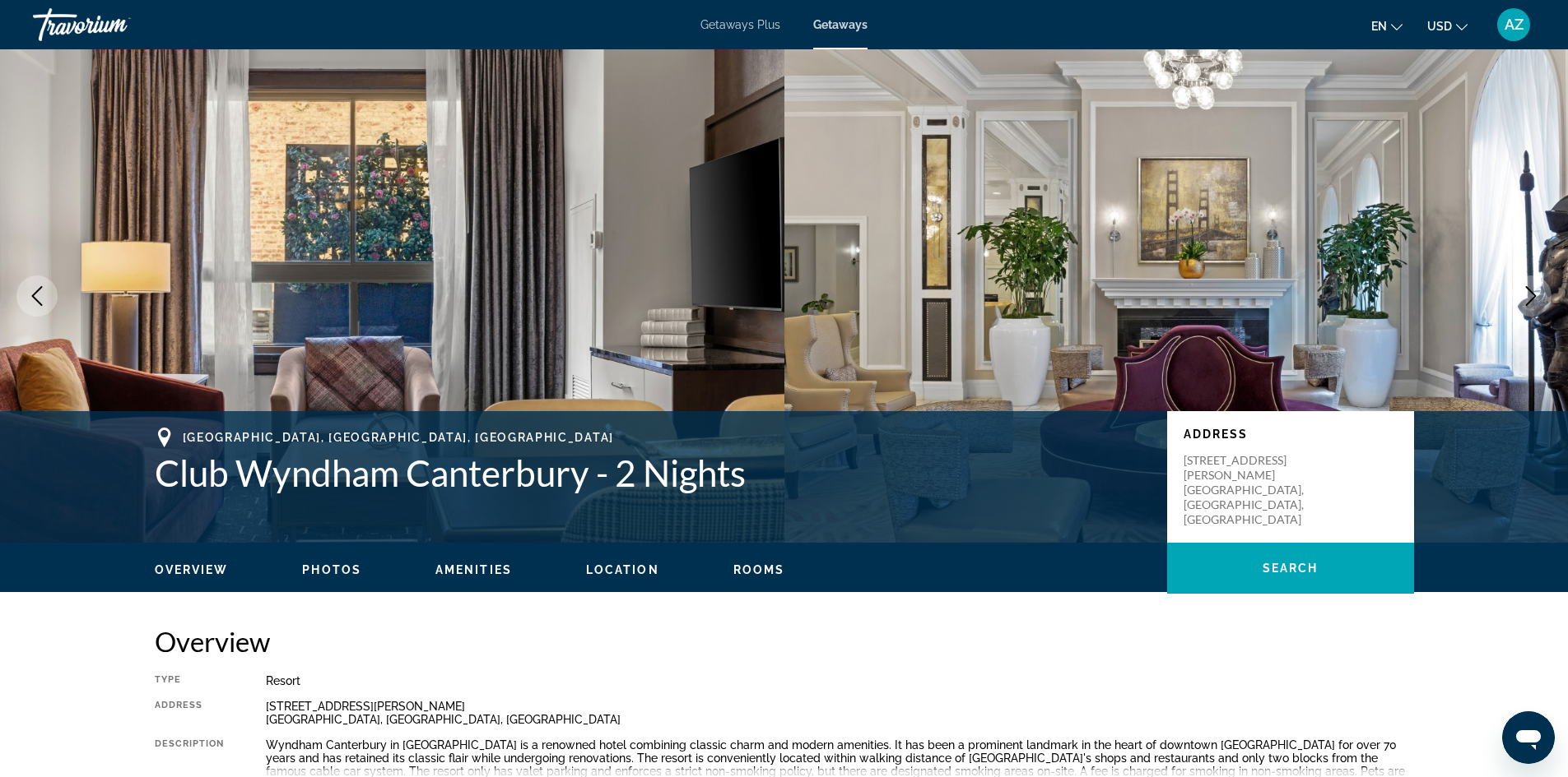
click at [1523, 303] on icon "Next image" at bounding box center [1530, 296] width 20 height 20
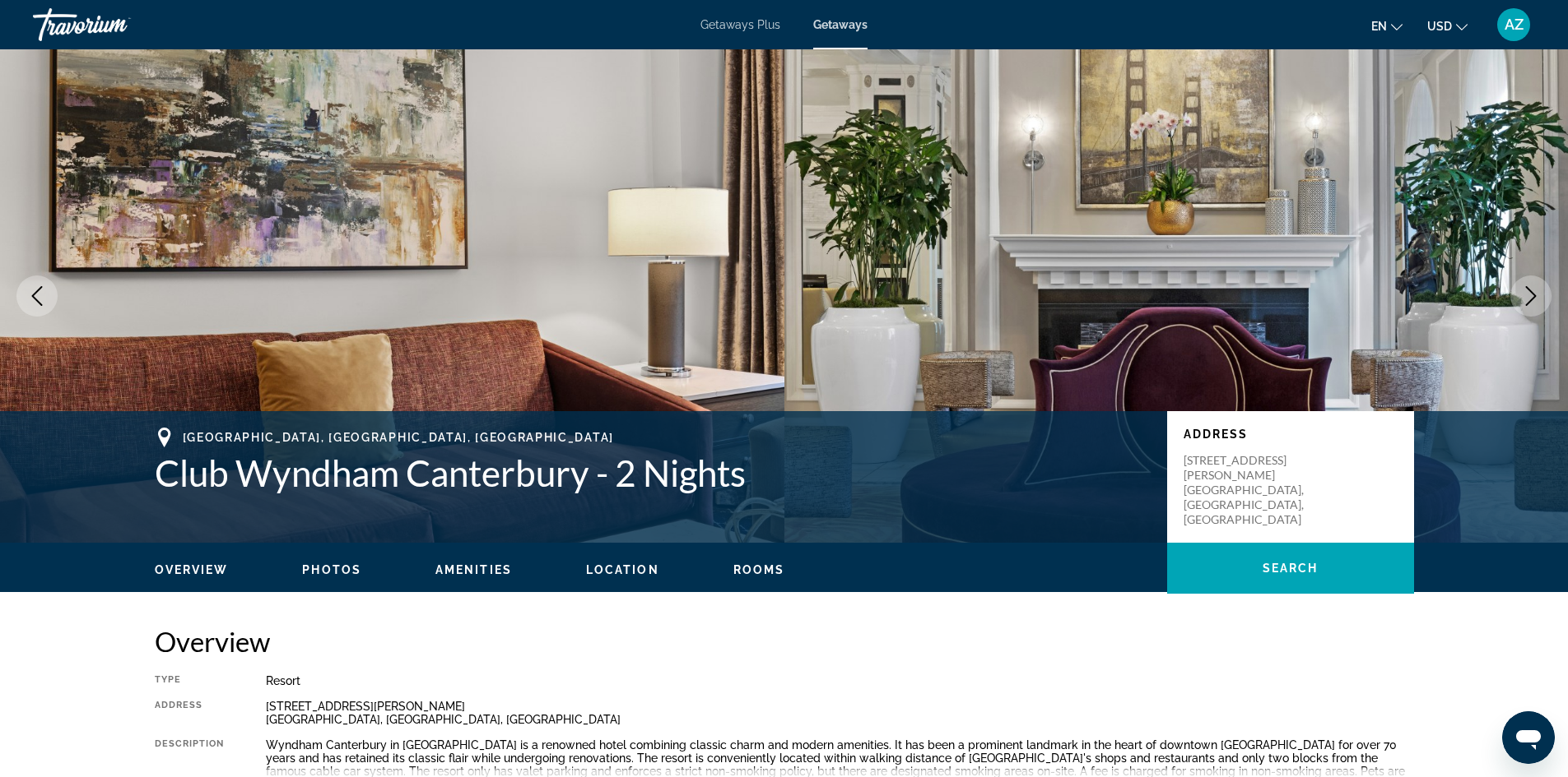
click at [1523, 303] on icon "Next image" at bounding box center [1530, 296] width 20 height 20
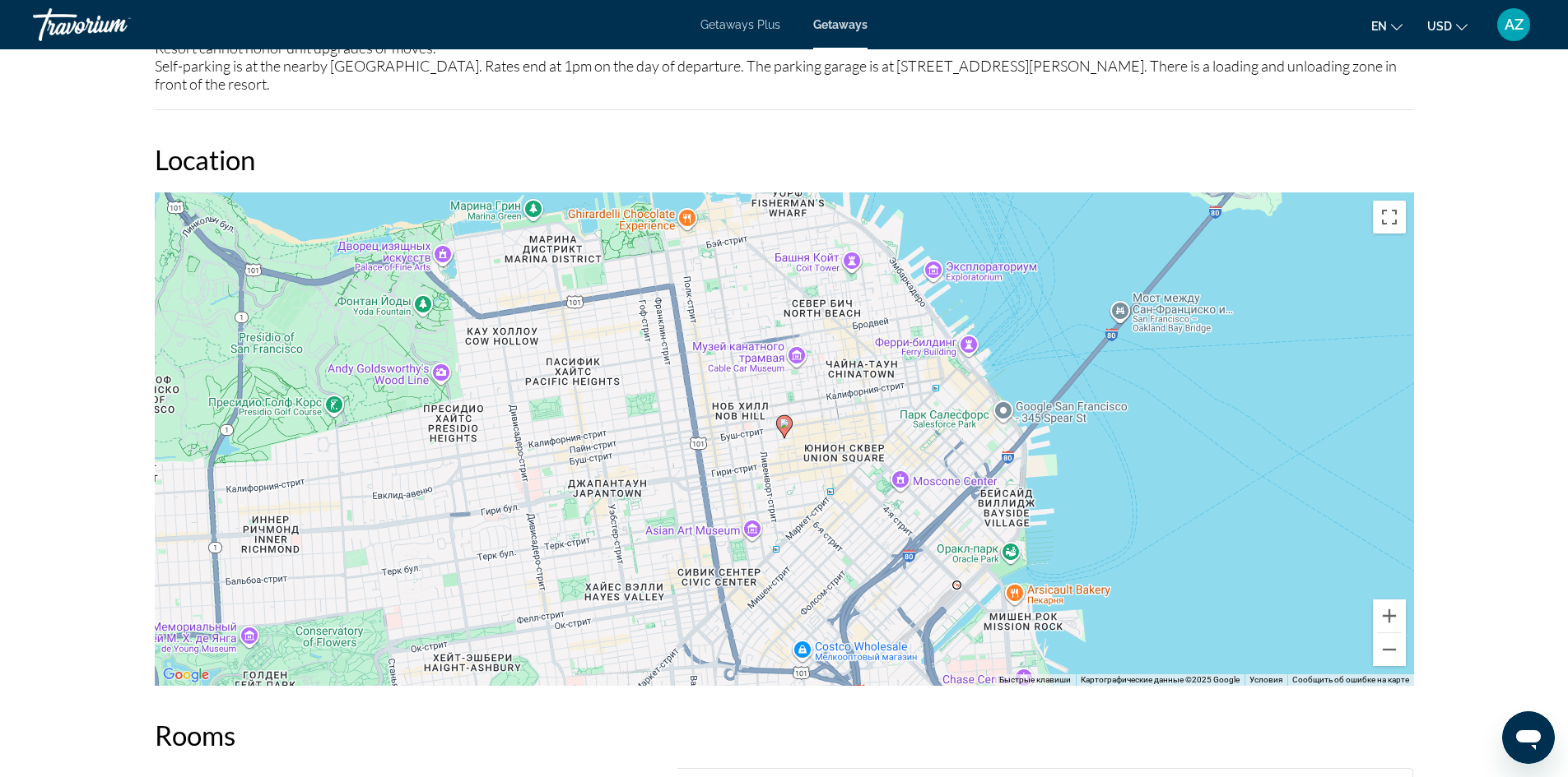
scroll to position [2303, 0]
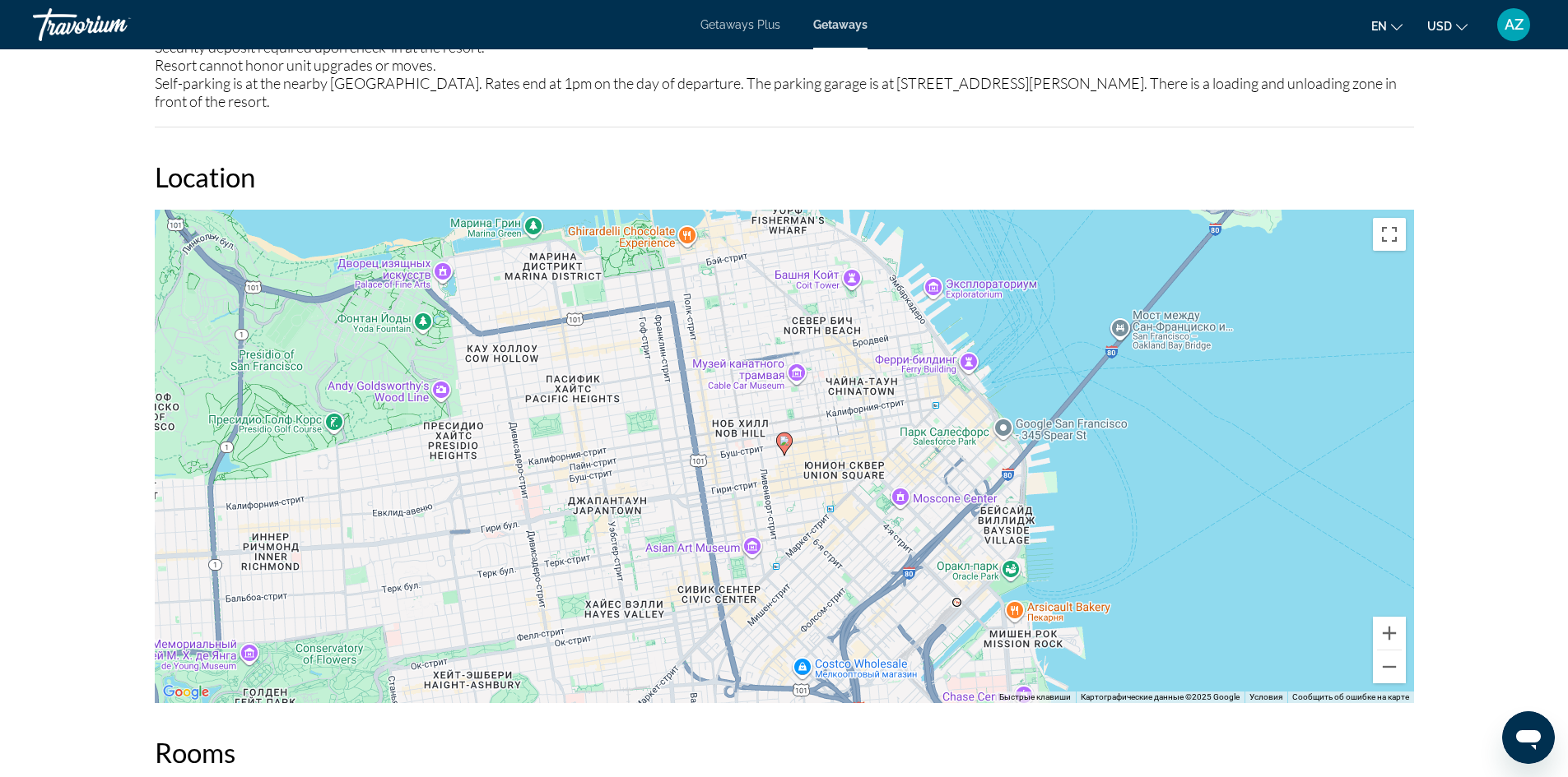
click at [1247, 325] on div "Чтобы активировать перетаскивание с помощью клавиатуры, нажмите Alt + Ввод. Пос…" at bounding box center [784, 456] width 1259 height 493
click at [1400, 650] on button "Уменьшить" at bounding box center [1388, 666] width 33 height 33
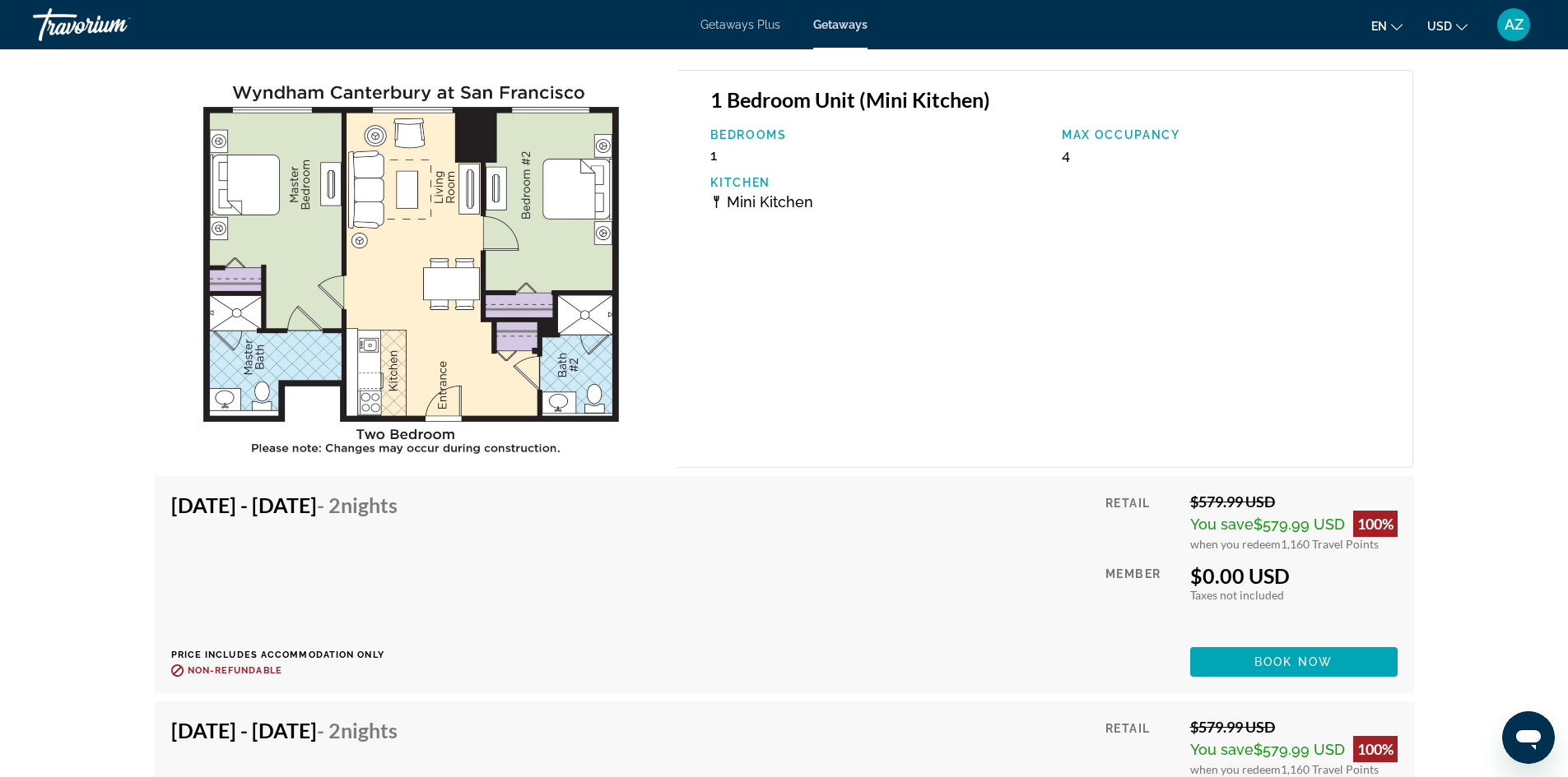
scroll to position [3126, 0]
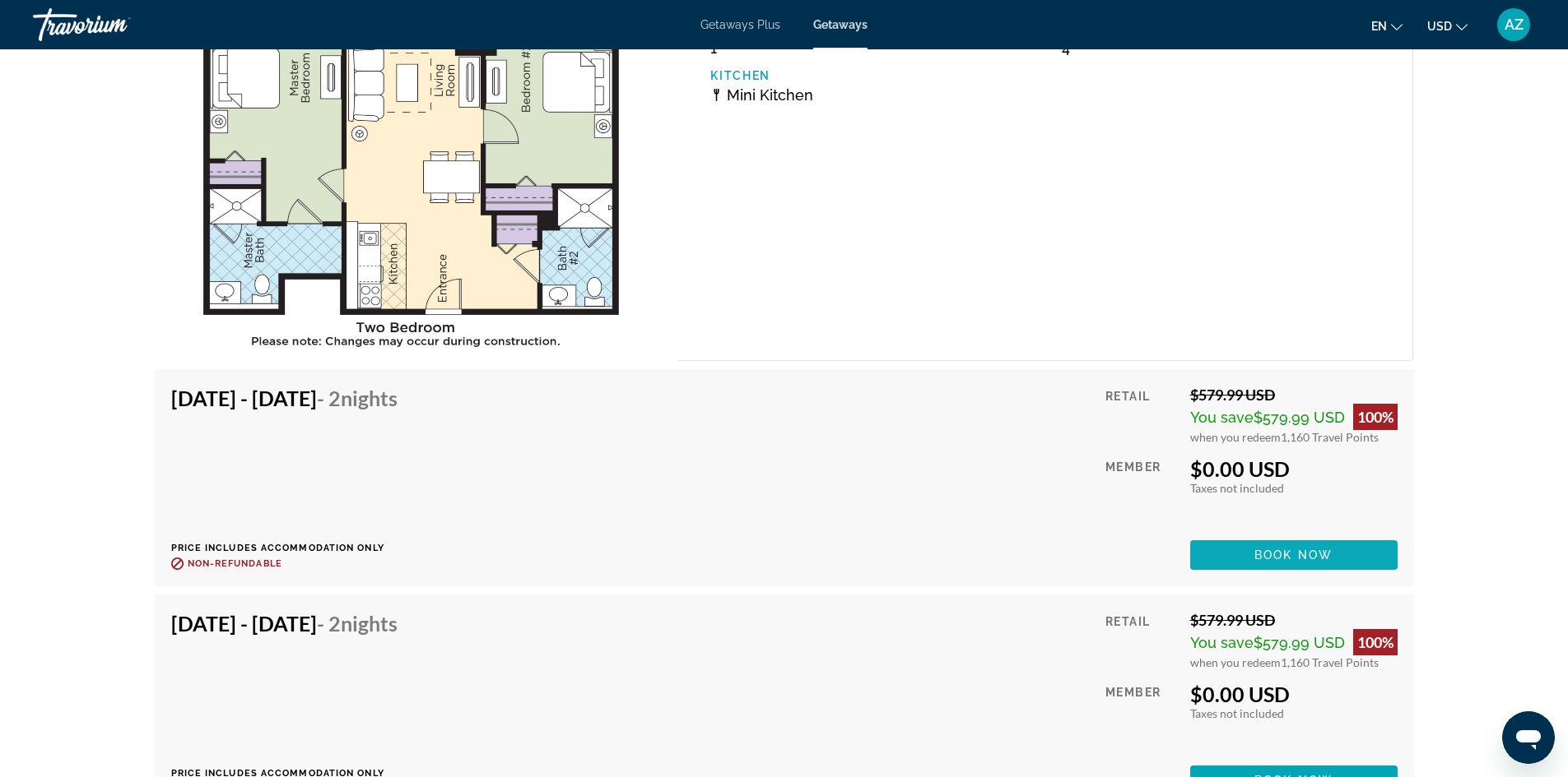
click at [1207, 536] on span "Main content" at bounding box center [1294, 555] width 208 height 39
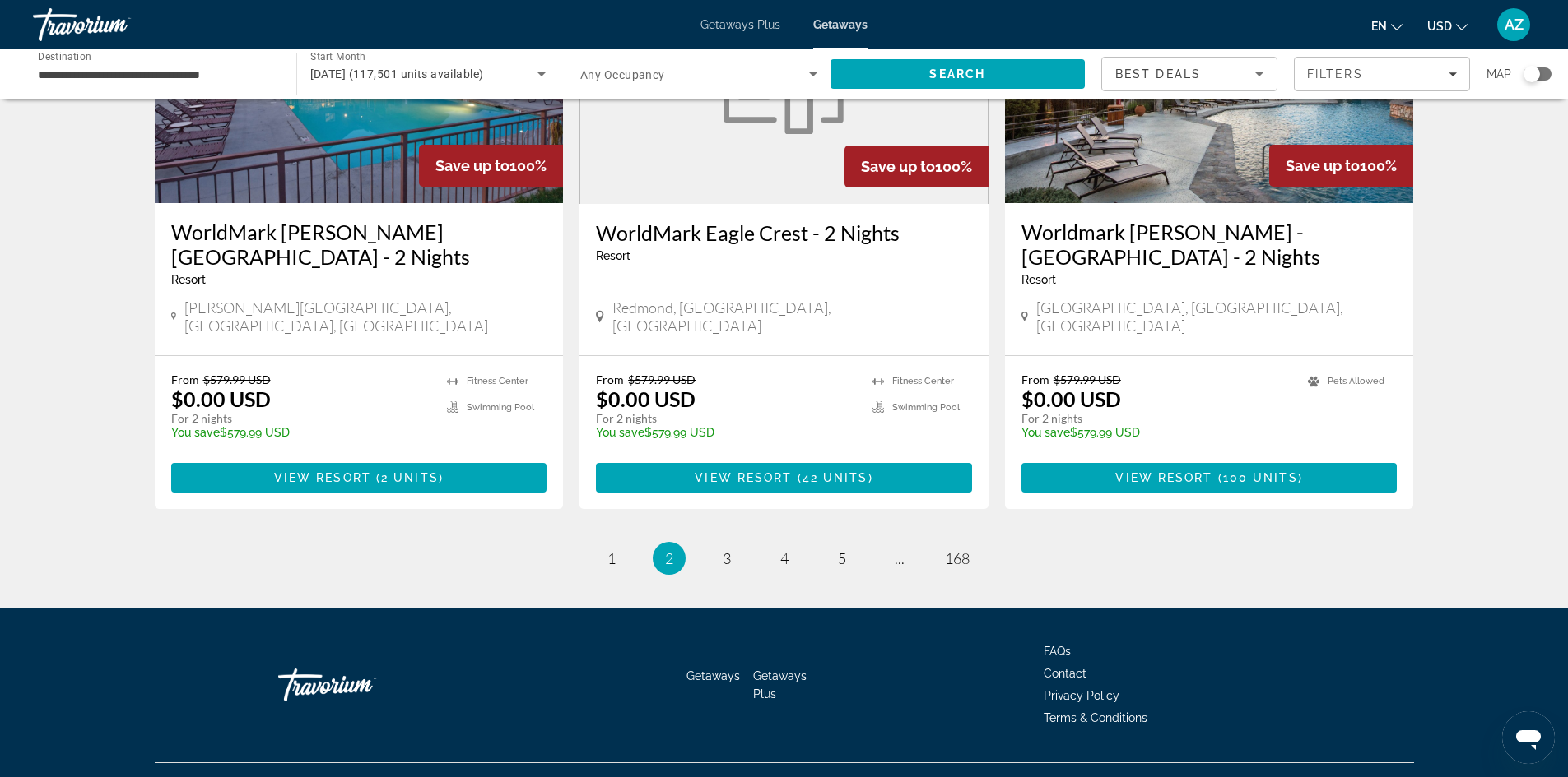
scroll to position [1982, 0]
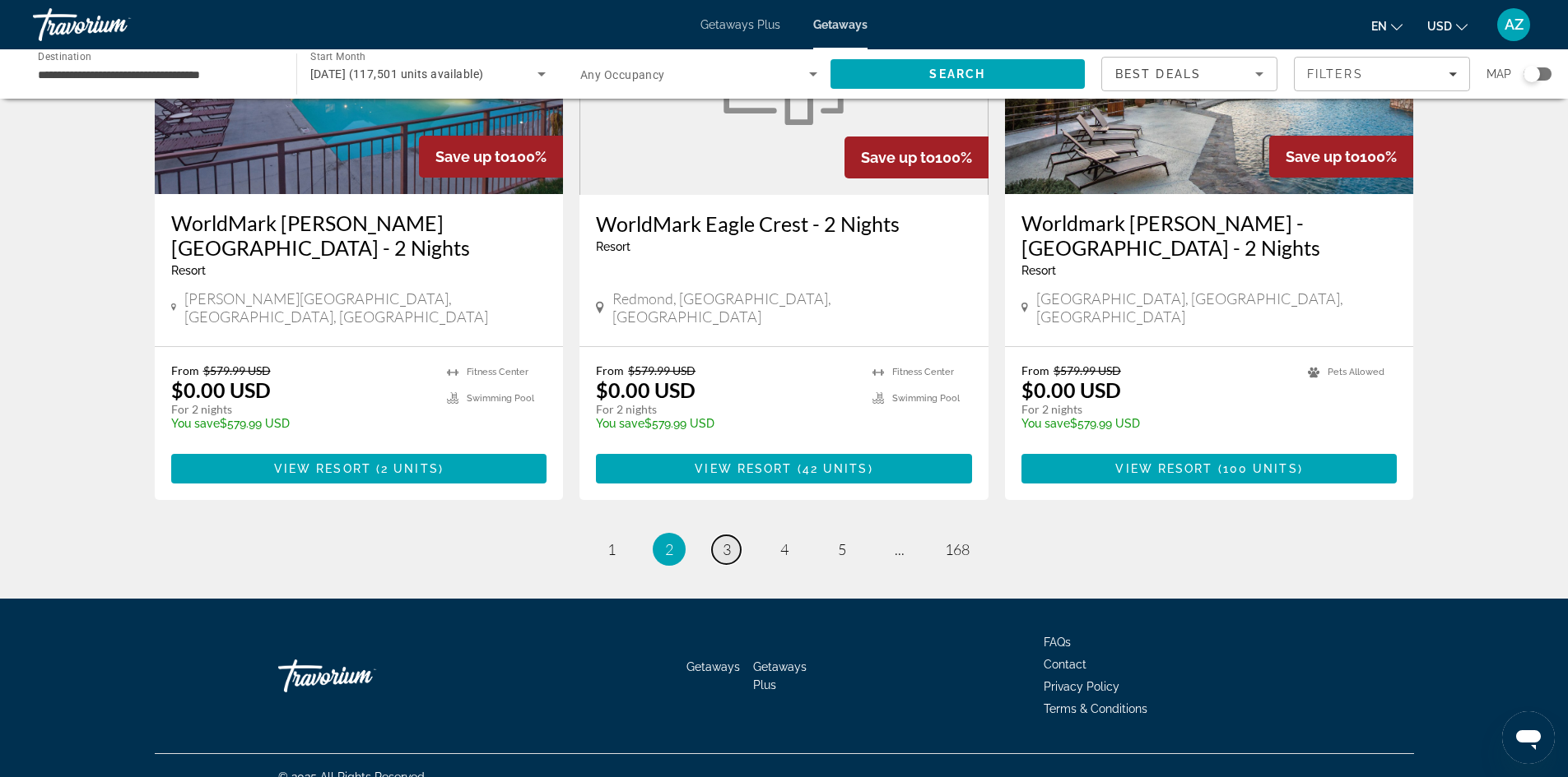
click at [724, 540] on span "3" at bounding box center [727, 549] width 8 height 18
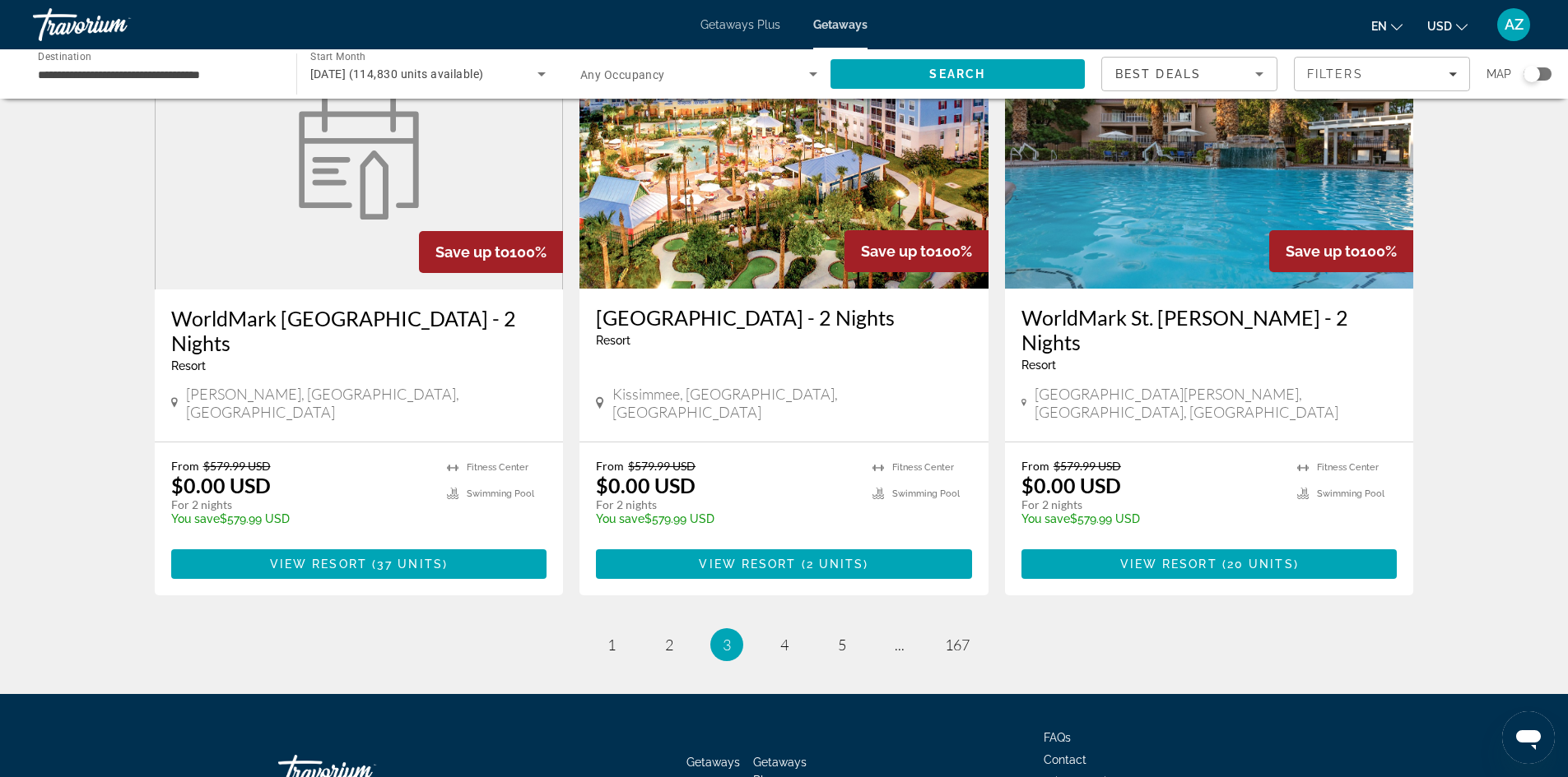
scroll to position [1885, 0]
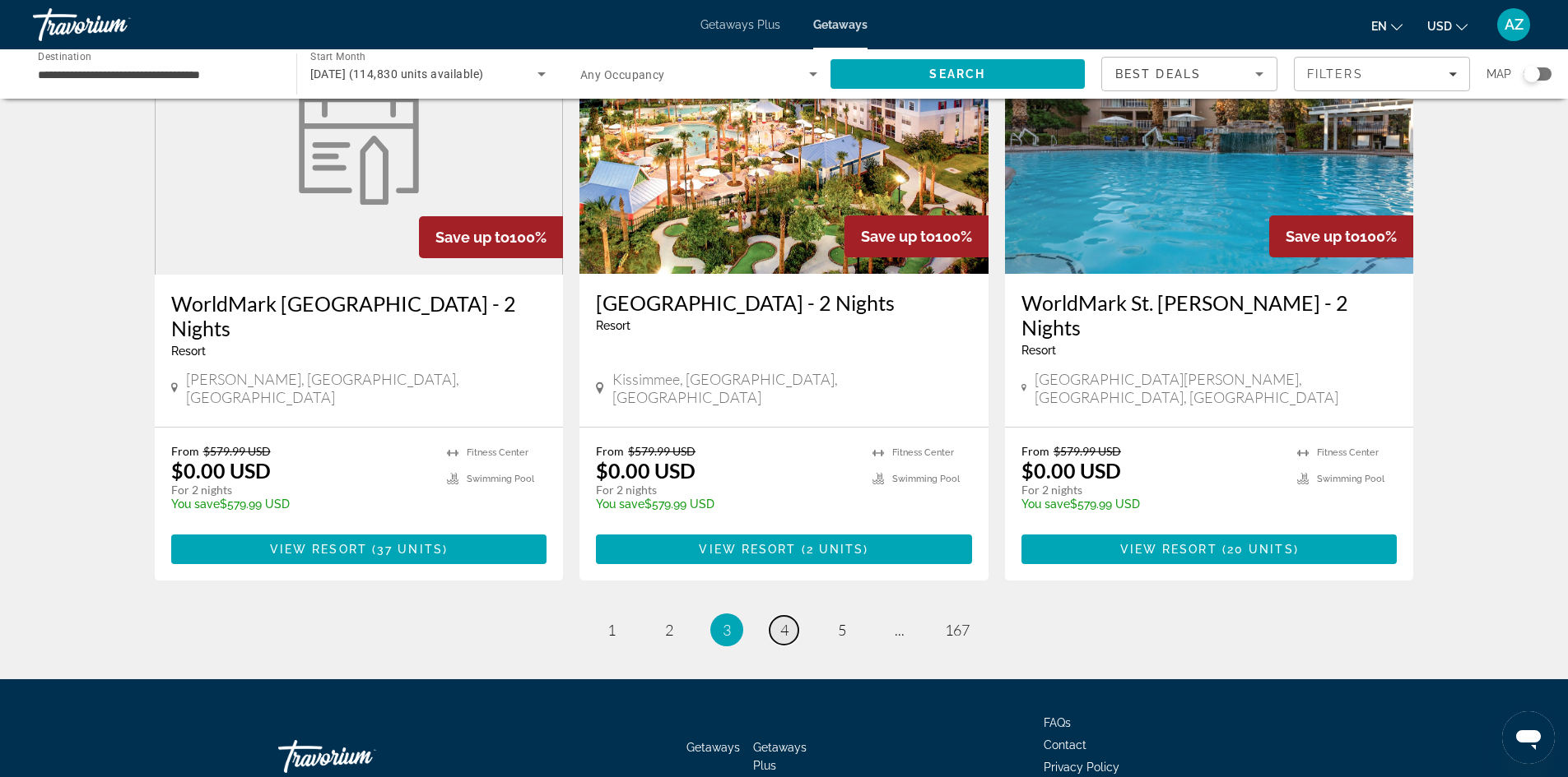
click at [789, 616] on link "page 4" at bounding box center [784, 630] width 29 height 29
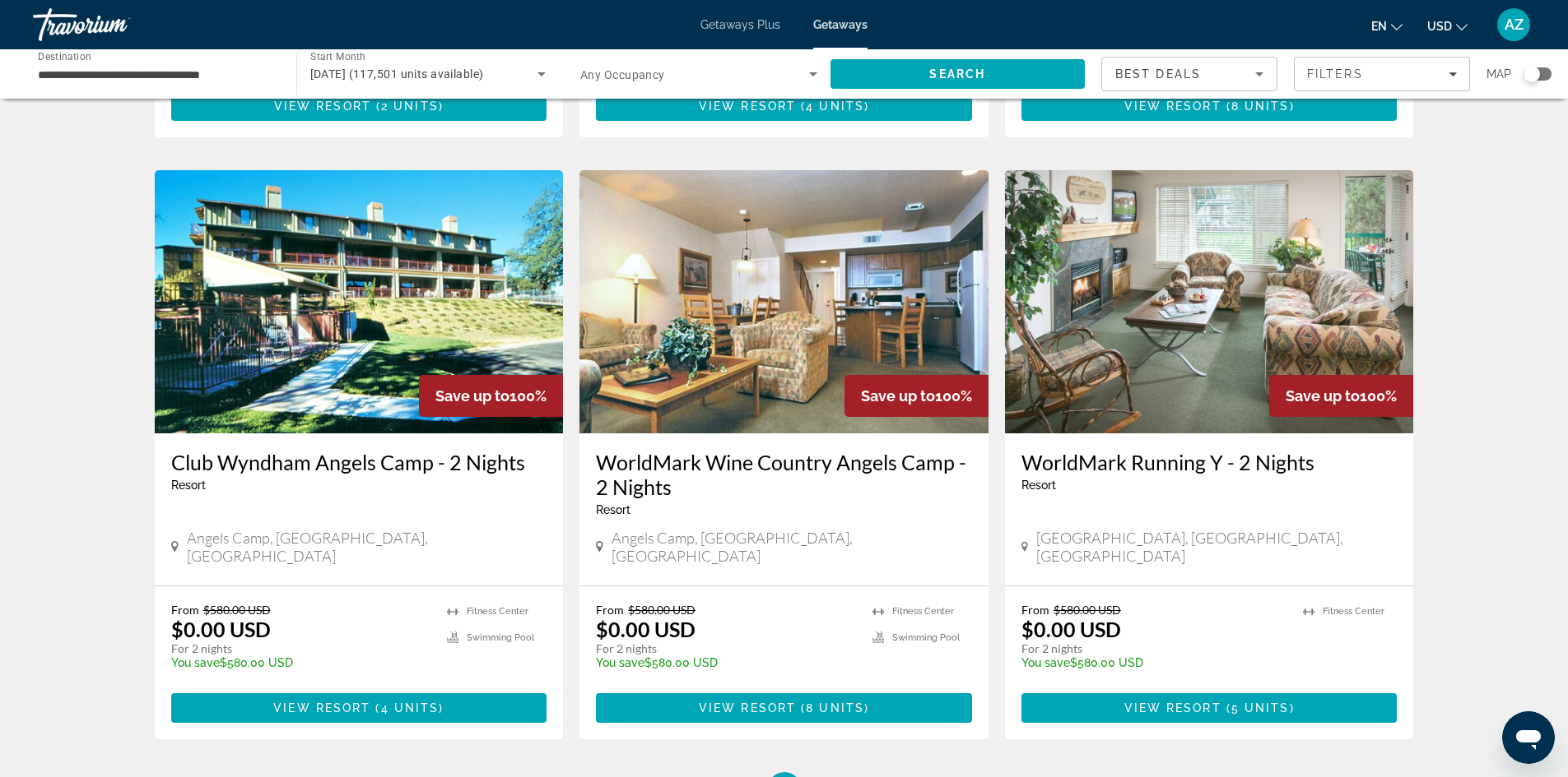
scroll to position [1891, 0]
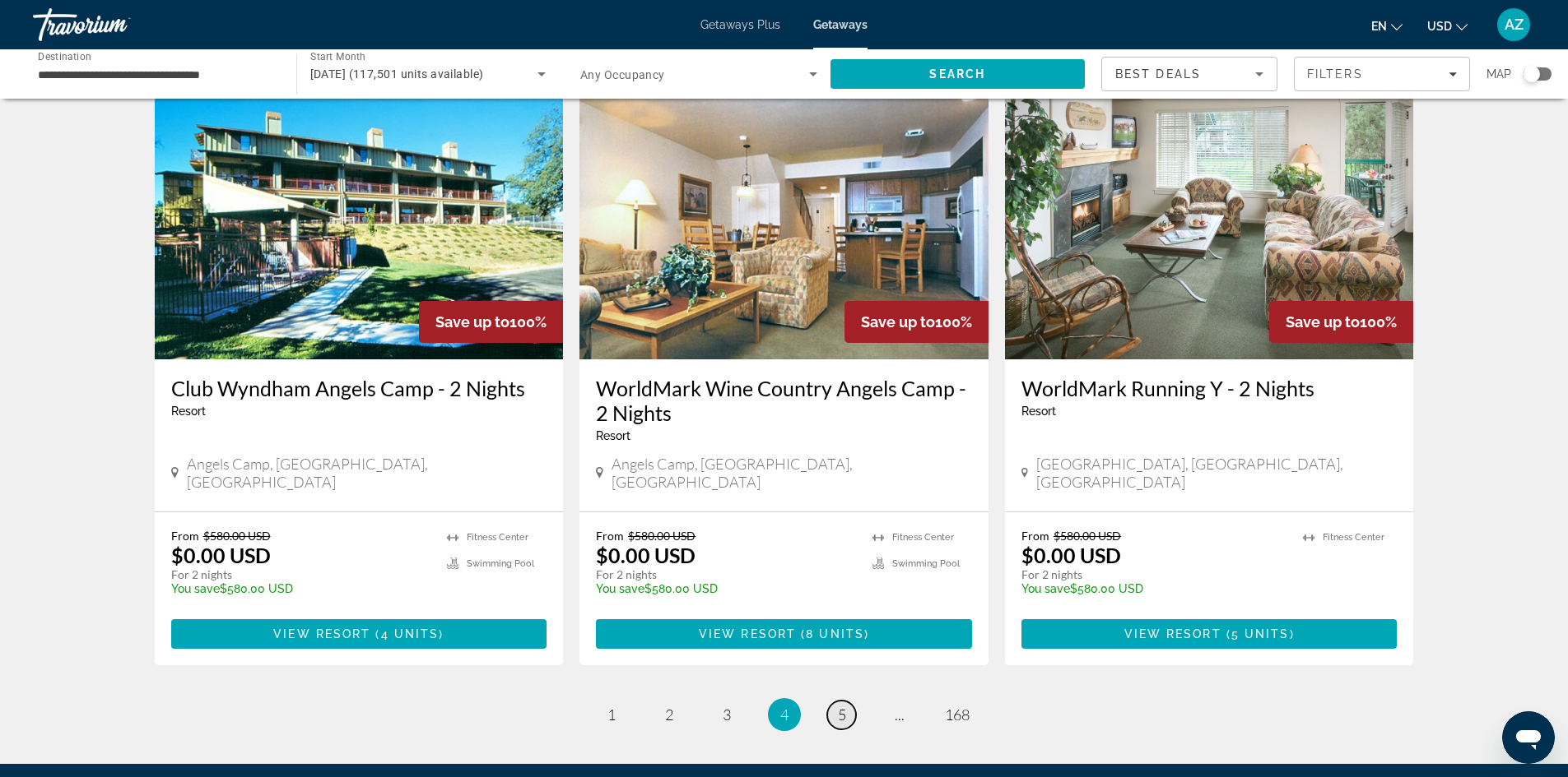
click at [838, 706] on span "5" at bounding box center [841, 714] width 8 height 18
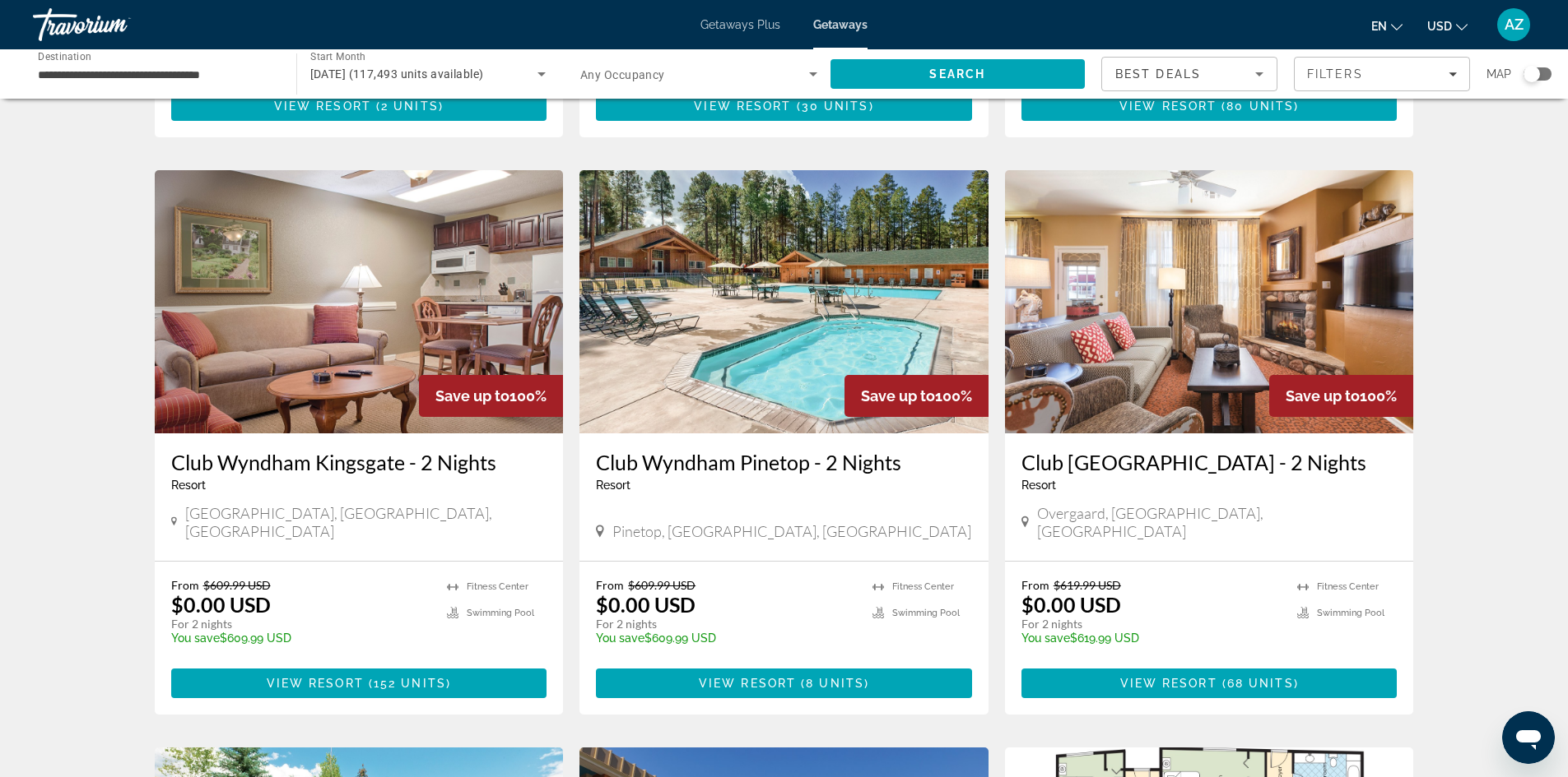
scroll to position [822, 0]
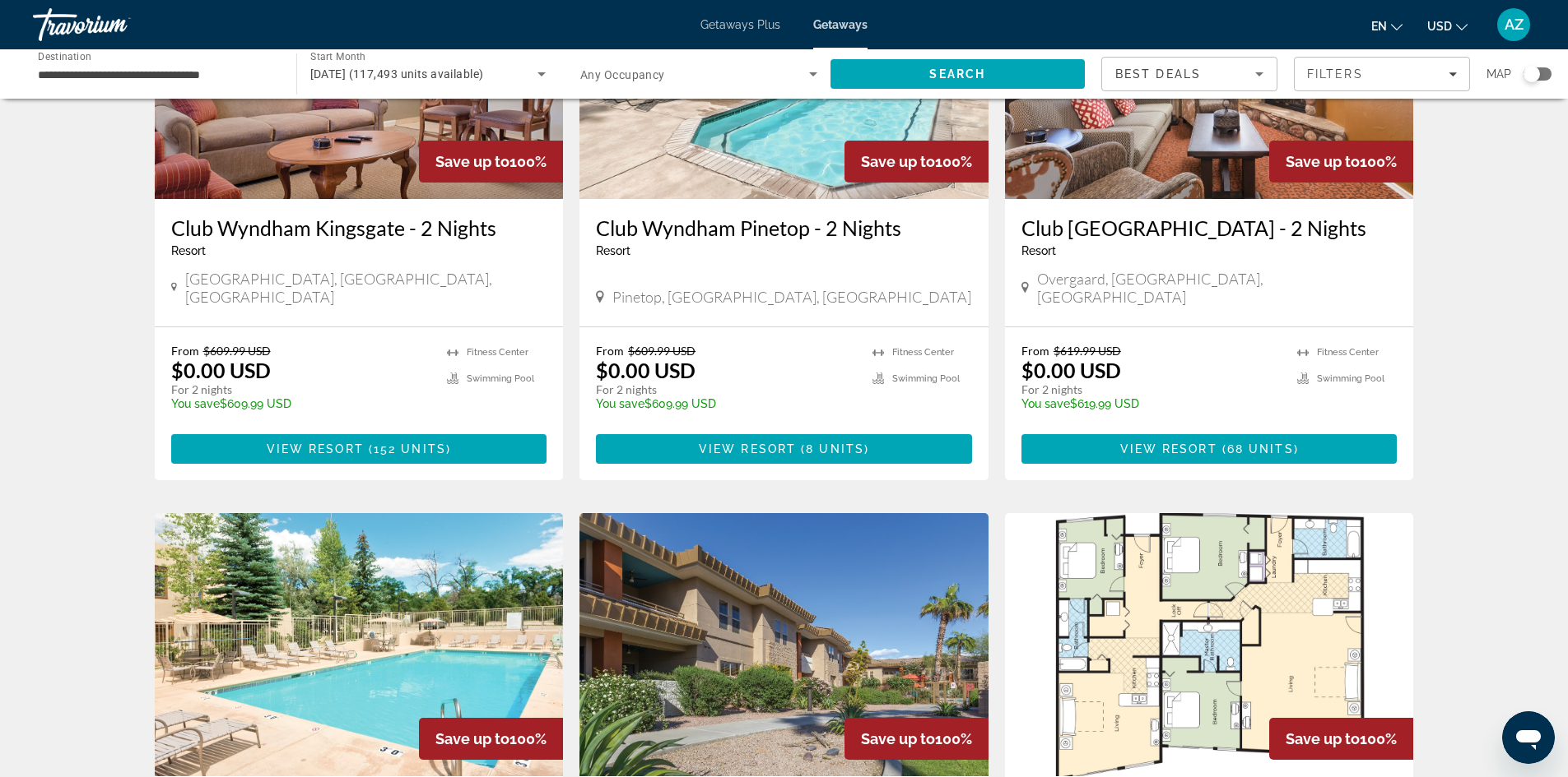
click at [1535, 66] on div "Search widget" at bounding box center [1531, 74] width 17 height 17
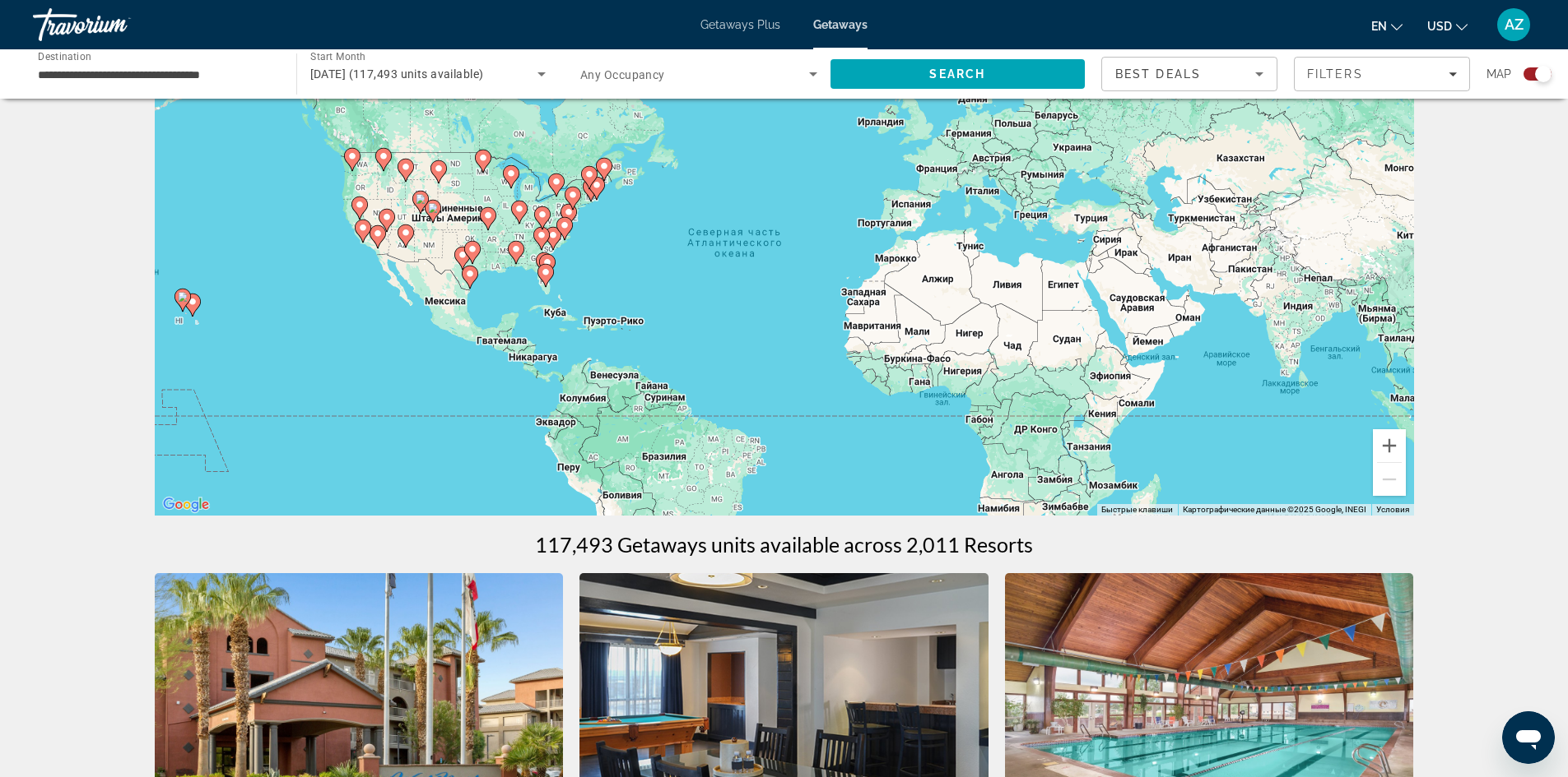
scroll to position [0, 0]
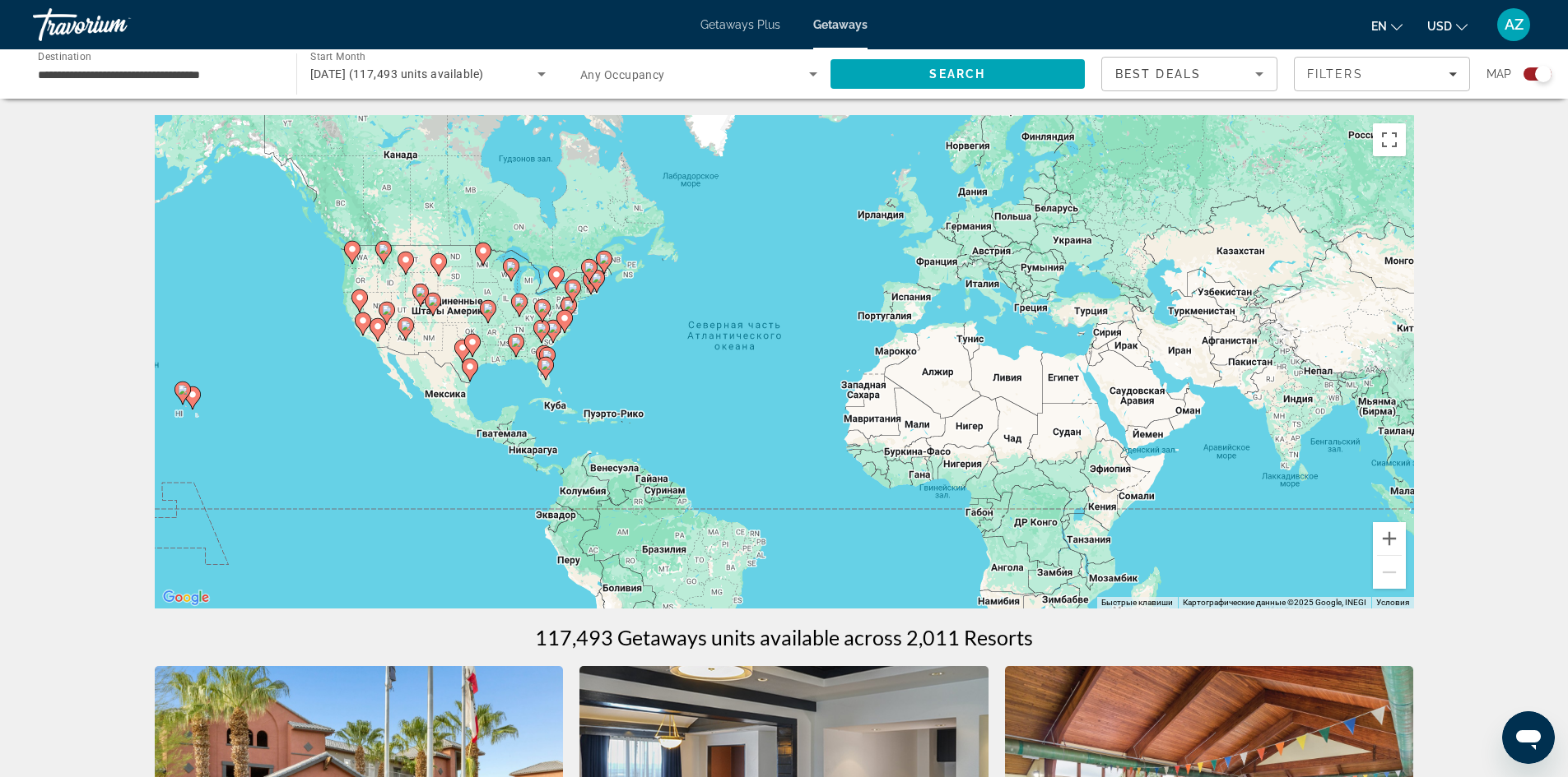
click at [368, 350] on div "Чтобы активировать перетаскивание с помощью клавиатуры, нажмите Alt + Ввод. Пос…" at bounding box center [784, 362] width 1259 height 493
click at [387, 295] on div "Чтобы активировать перетаскивание с помощью клавиатуры, нажмите Alt + Ввод. Пос…" at bounding box center [784, 362] width 1259 height 493
click at [1390, 536] on button "Увеличить" at bounding box center [1388, 538] width 33 height 33
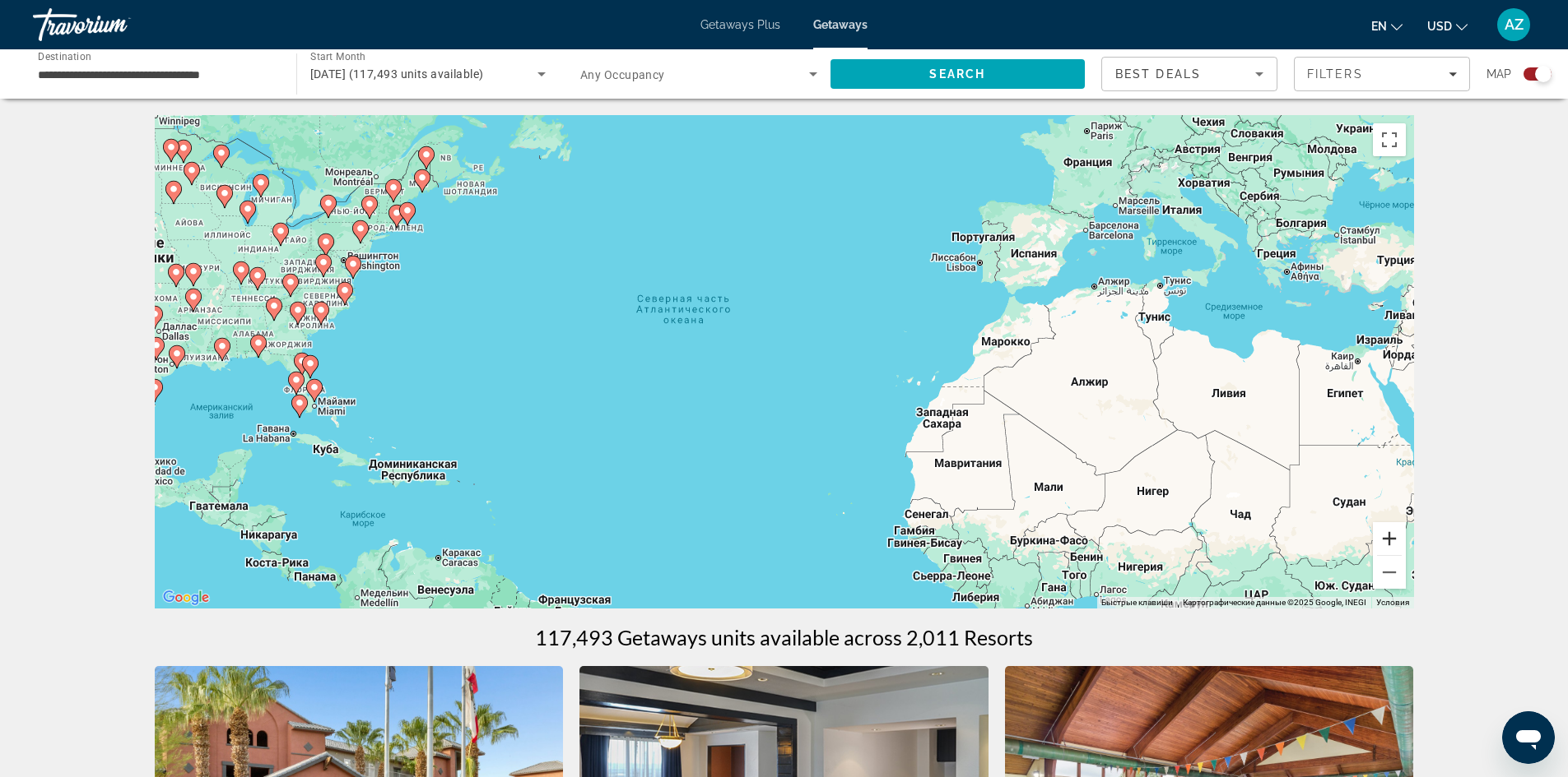
click at [1390, 536] on button "Увеличить" at bounding box center [1388, 538] width 33 height 33
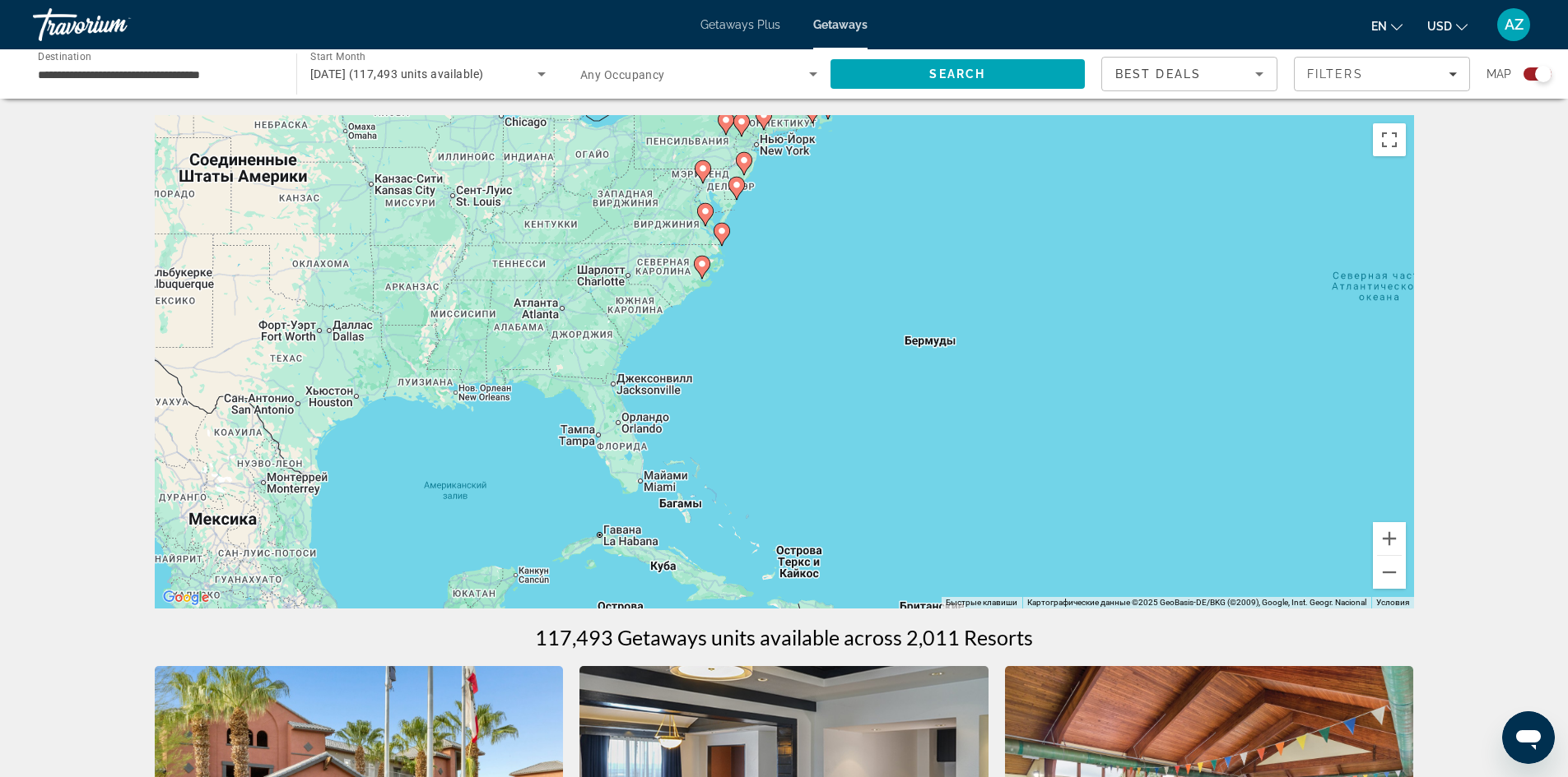
drag, startPoint x: 367, startPoint y: 377, endPoint x: 1206, endPoint y: 405, distance: 839.5
click at [1206, 405] on div "Чтобы активировать перетаскивание с помощью клавиатуры, нажмите Alt + Ввод. Пос…" at bounding box center [784, 362] width 1259 height 493
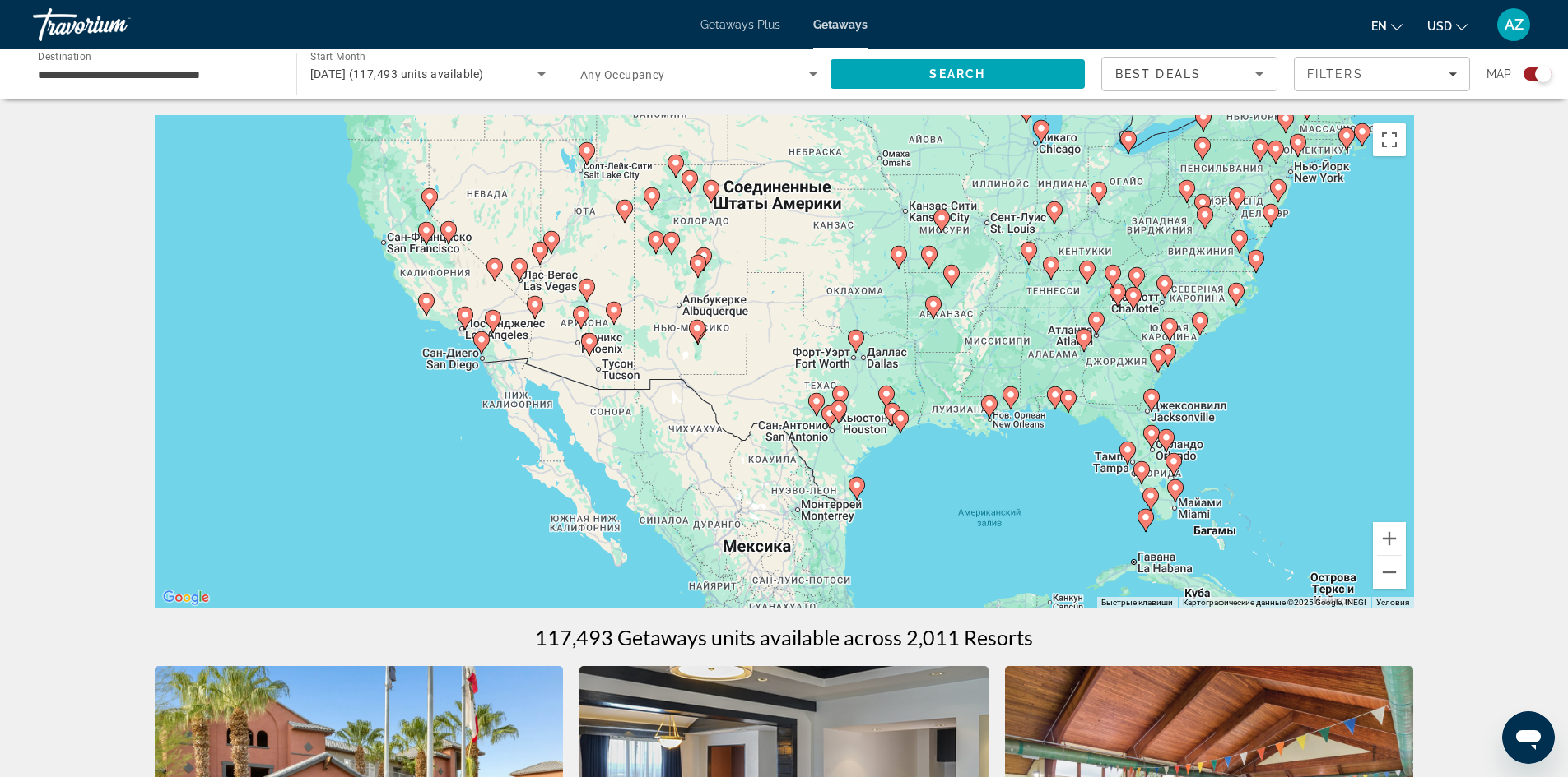
drag, startPoint x: 599, startPoint y: 356, endPoint x: 1093, endPoint y: 385, distance: 494.9
click at [1093, 385] on div "Чтобы активировать перетаскивание с помощью клавиатуры, нажмите Alt + Ввод. Пос…" at bounding box center [784, 362] width 1259 height 493
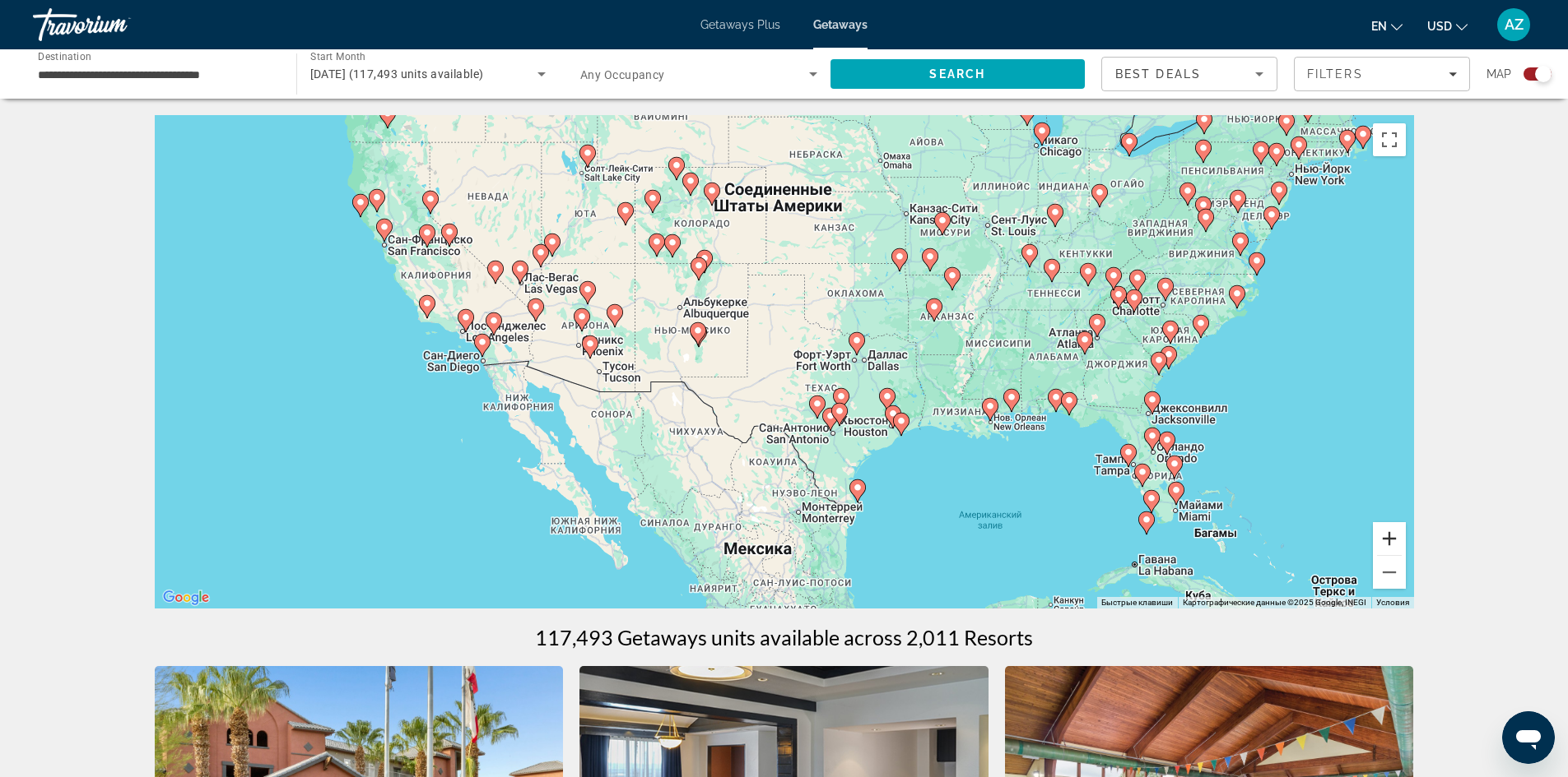
click at [1388, 537] on button "Увеличить" at bounding box center [1388, 538] width 33 height 33
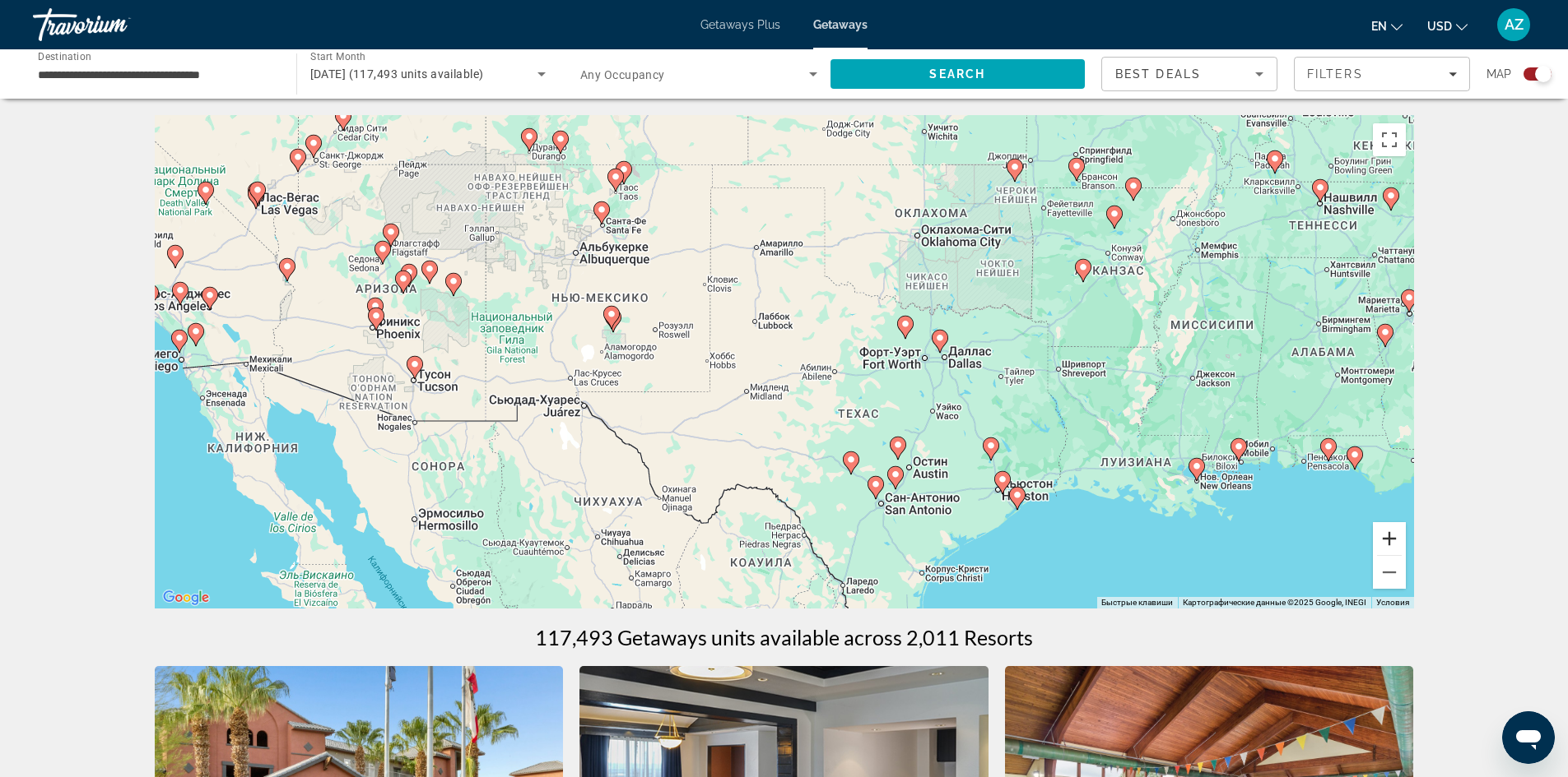
click at [1388, 537] on button "Увеличить" at bounding box center [1388, 538] width 33 height 33
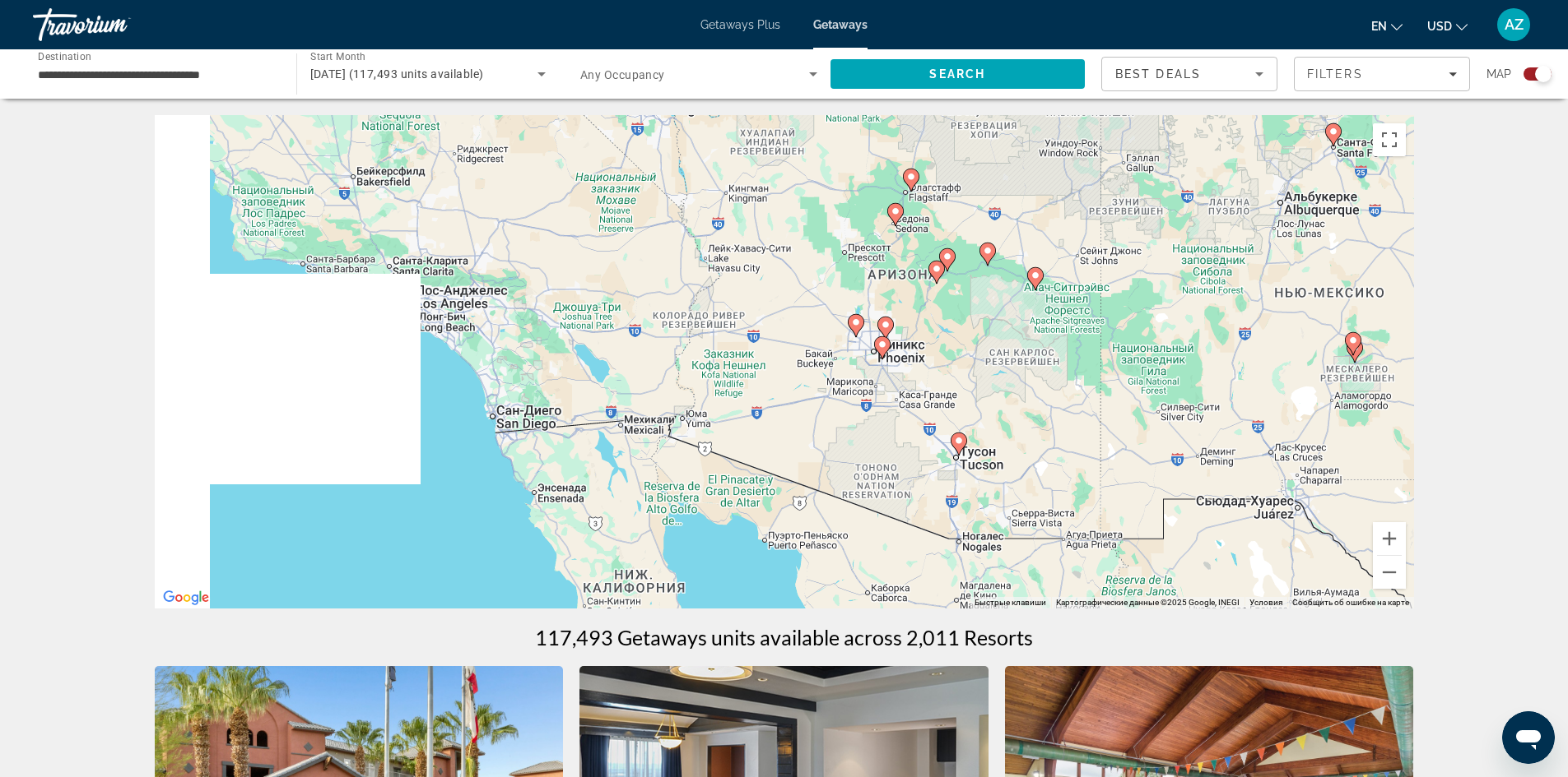
drag, startPoint x: 439, startPoint y: 287, endPoint x: 1369, endPoint y: 343, distance: 931.7
click at [1361, 346] on g "Main content" at bounding box center [1353, 344] width 17 height 23
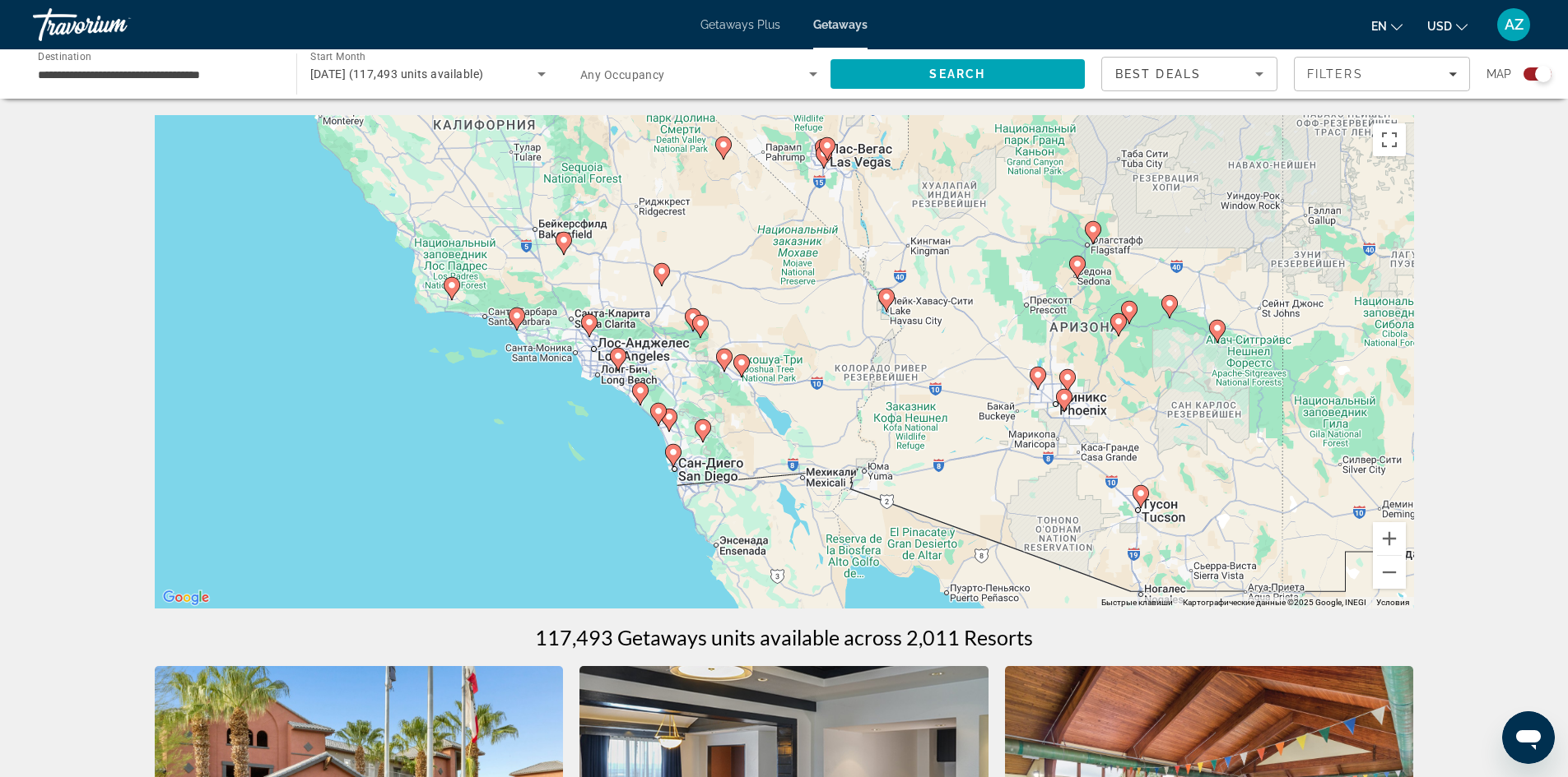
drag, startPoint x: 494, startPoint y: 311, endPoint x: 588, endPoint y: 358, distance: 105.1
click at [588, 358] on div "Чтобы активировать перетаскивание с помощью клавиатуры, нажмите Alt + Ввод. Пос…" at bounding box center [784, 362] width 1259 height 493
click at [1390, 532] on button "Увеличить" at bounding box center [1388, 538] width 33 height 33
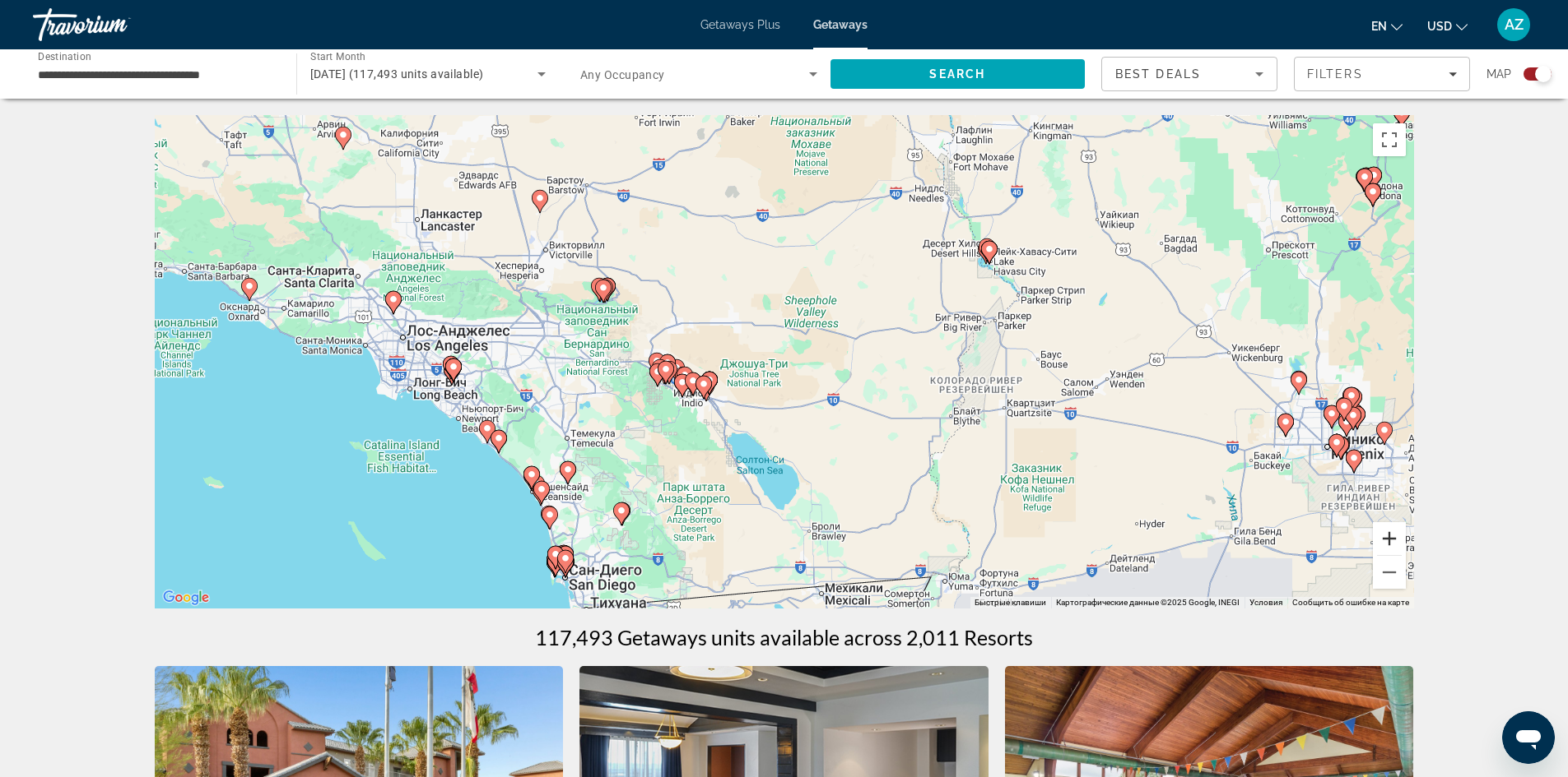
click at [1390, 532] on button "Увеличить" at bounding box center [1388, 538] width 33 height 33
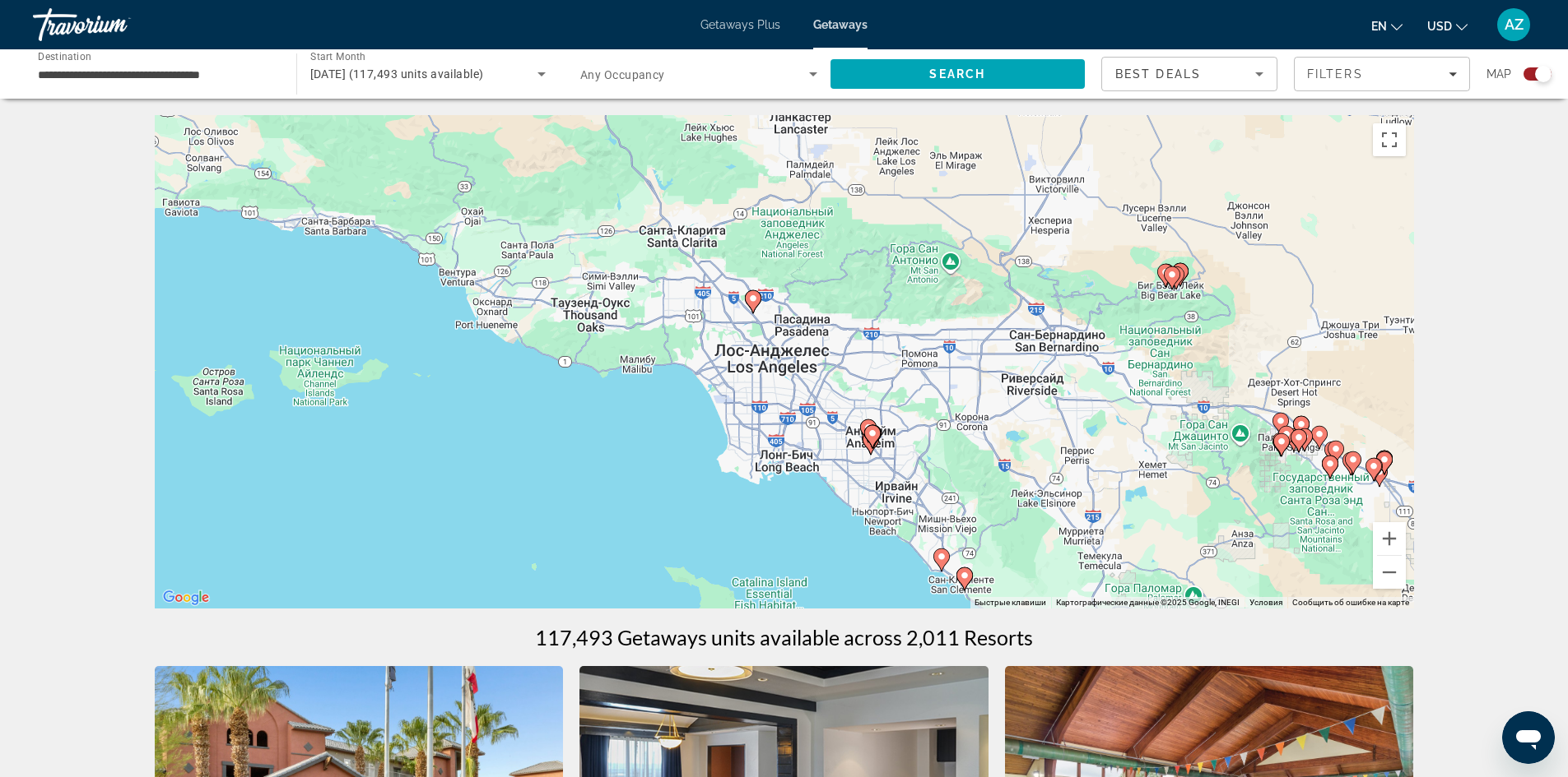
drag, startPoint x: 354, startPoint y: 367, endPoint x: 1107, endPoint y: 413, distance: 754.4
click at [1107, 413] on div "Чтобы активировать перетаскивание с помощью клавиатуры, нажмите Alt + Ввод. Пос…" at bounding box center [784, 362] width 1259 height 493
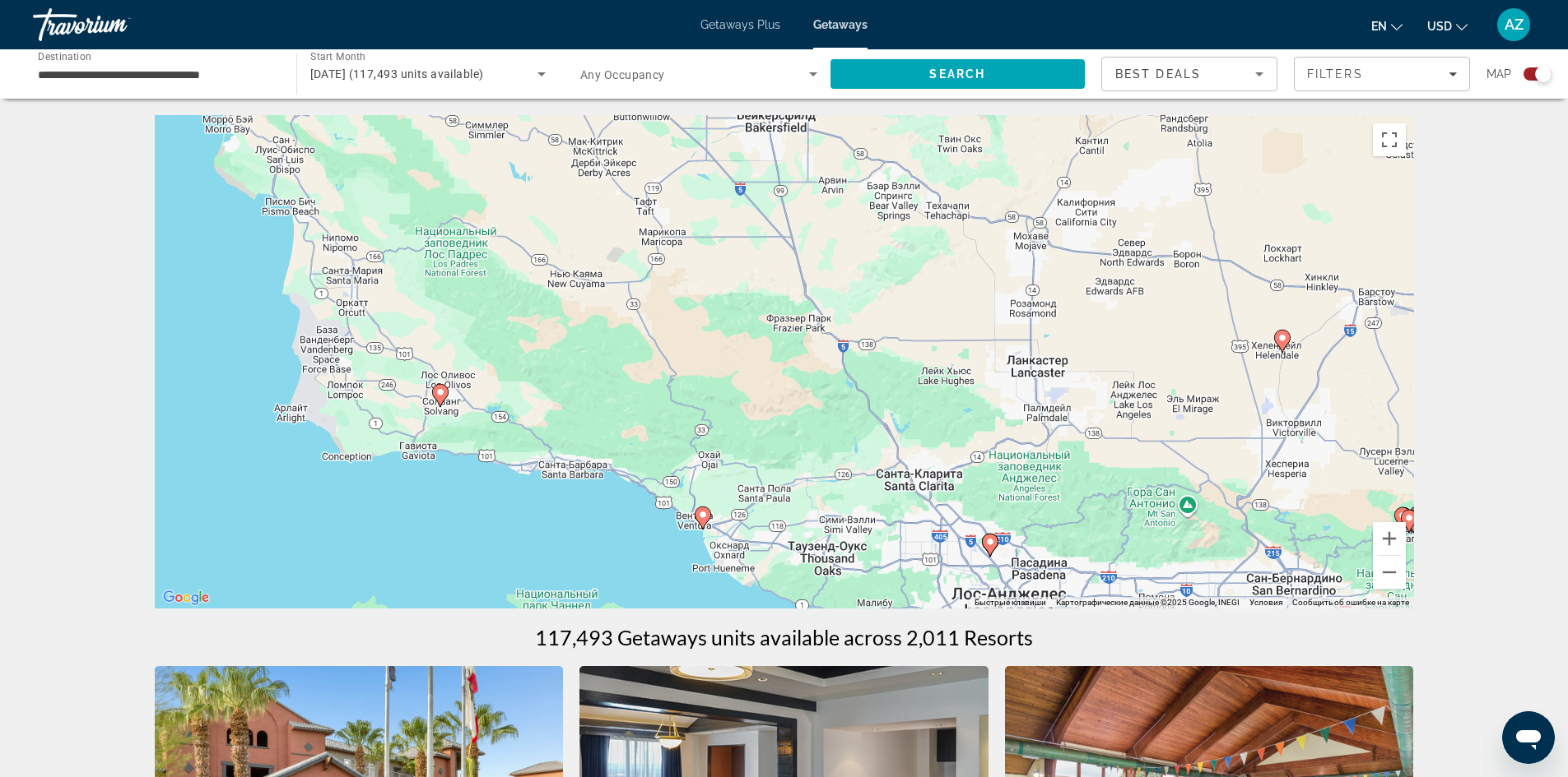
drag, startPoint x: 528, startPoint y: 381, endPoint x: 765, endPoint y: 628, distance: 342.3
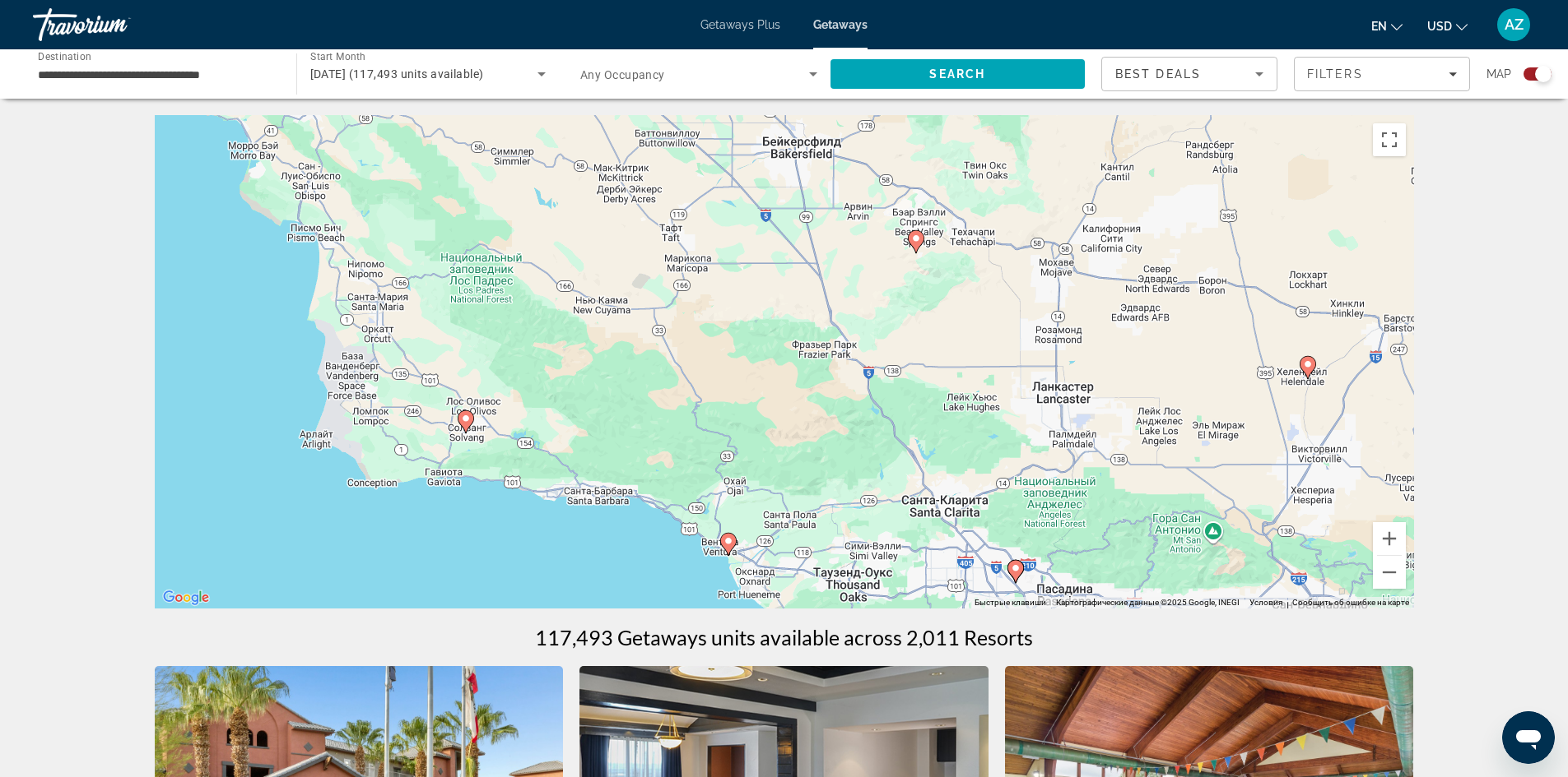
drag, startPoint x: 701, startPoint y: 298, endPoint x: 724, endPoint y: 320, distance: 31.8
click at [724, 320] on div "Чтобы активировать перетаскивание с помощью клавиатуры, нажмите Alt + Ввод. Пос…" at bounding box center [784, 362] width 1259 height 493
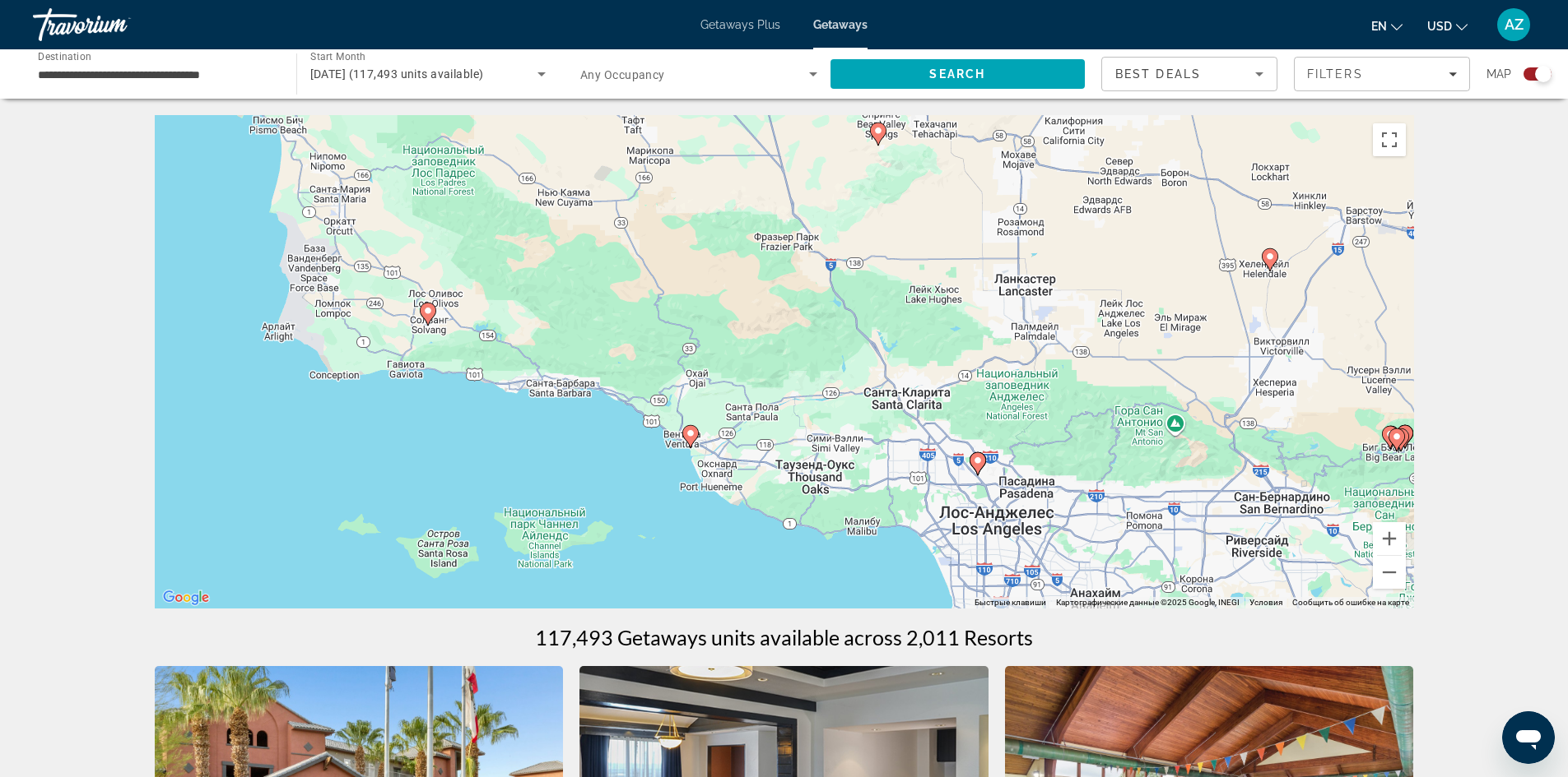
drag, startPoint x: 822, startPoint y: 477, endPoint x: 784, endPoint y: 384, distance: 100.5
click at [784, 384] on div "Чтобы активировать перетаскивание с помощью клавиатуры, нажмите Alt + Ввод. Пос…" at bounding box center [784, 362] width 1259 height 493
click at [1393, 539] on button "Увеличить" at bounding box center [1388, 538] width 33 height 33
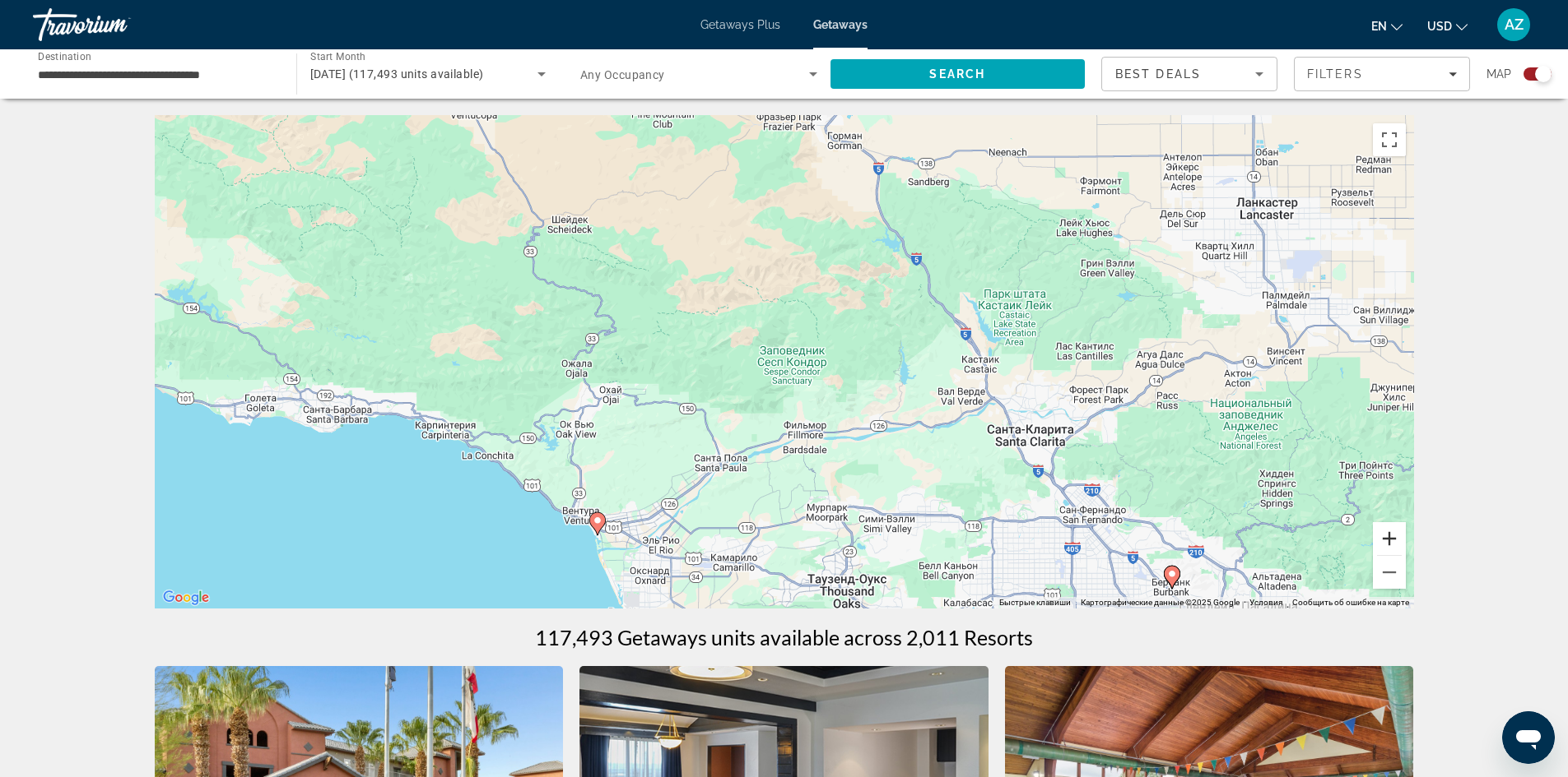
click at [1393, 539] on button "Увеличить" at bounding box center [1388, 538] width 33 height 33
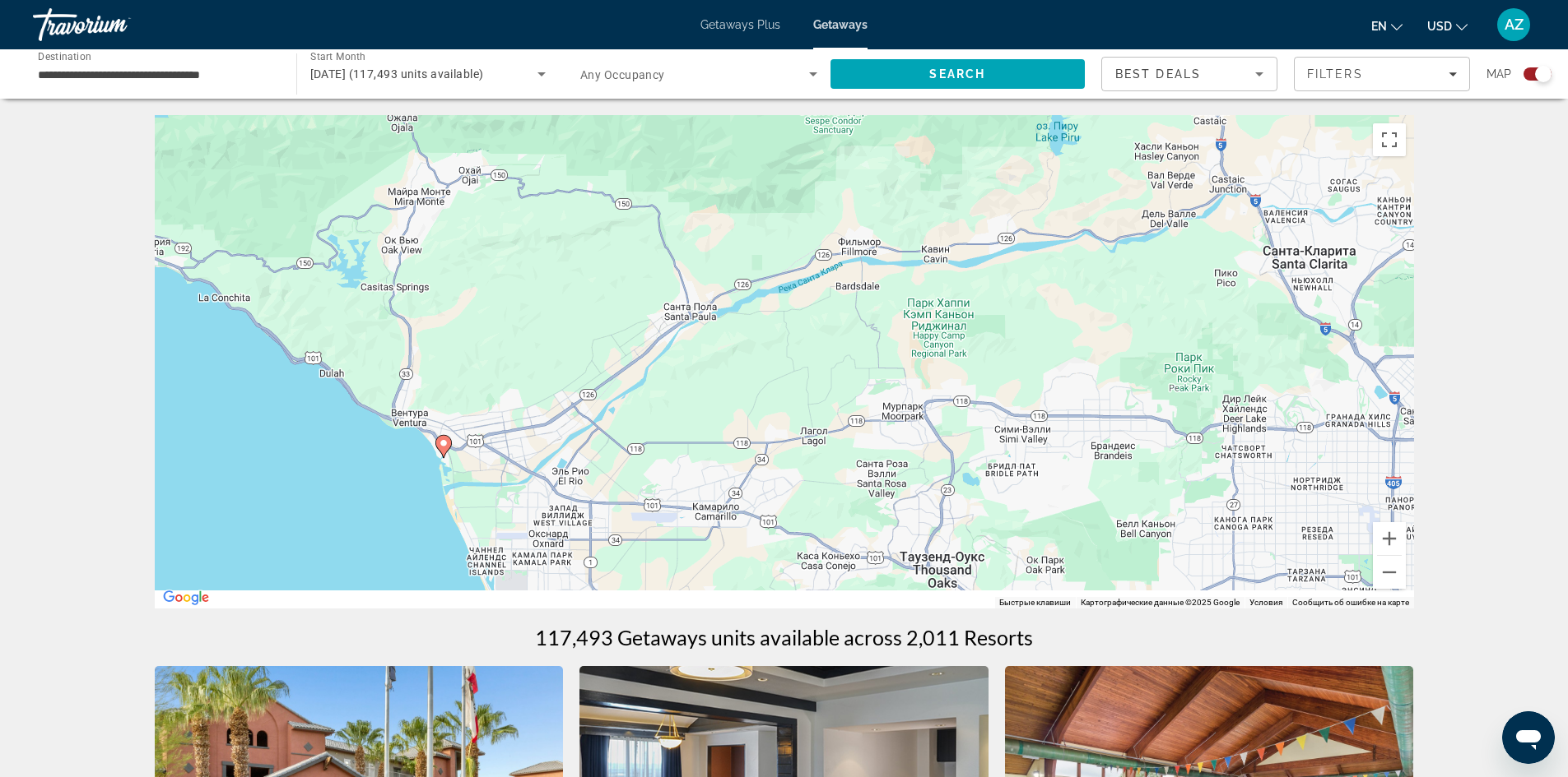
drag, startPoint x: 778, startPoint y: 495, endPoint x: 814, endPoint y: 247, distance: 250.6
click at [814, 247] on div "Чтобы активировать перетаскивание с помощью клавиатуры, нажмите Alt + Ввод. Пос…" at bounding box center [784, 362] width 1259 height 493
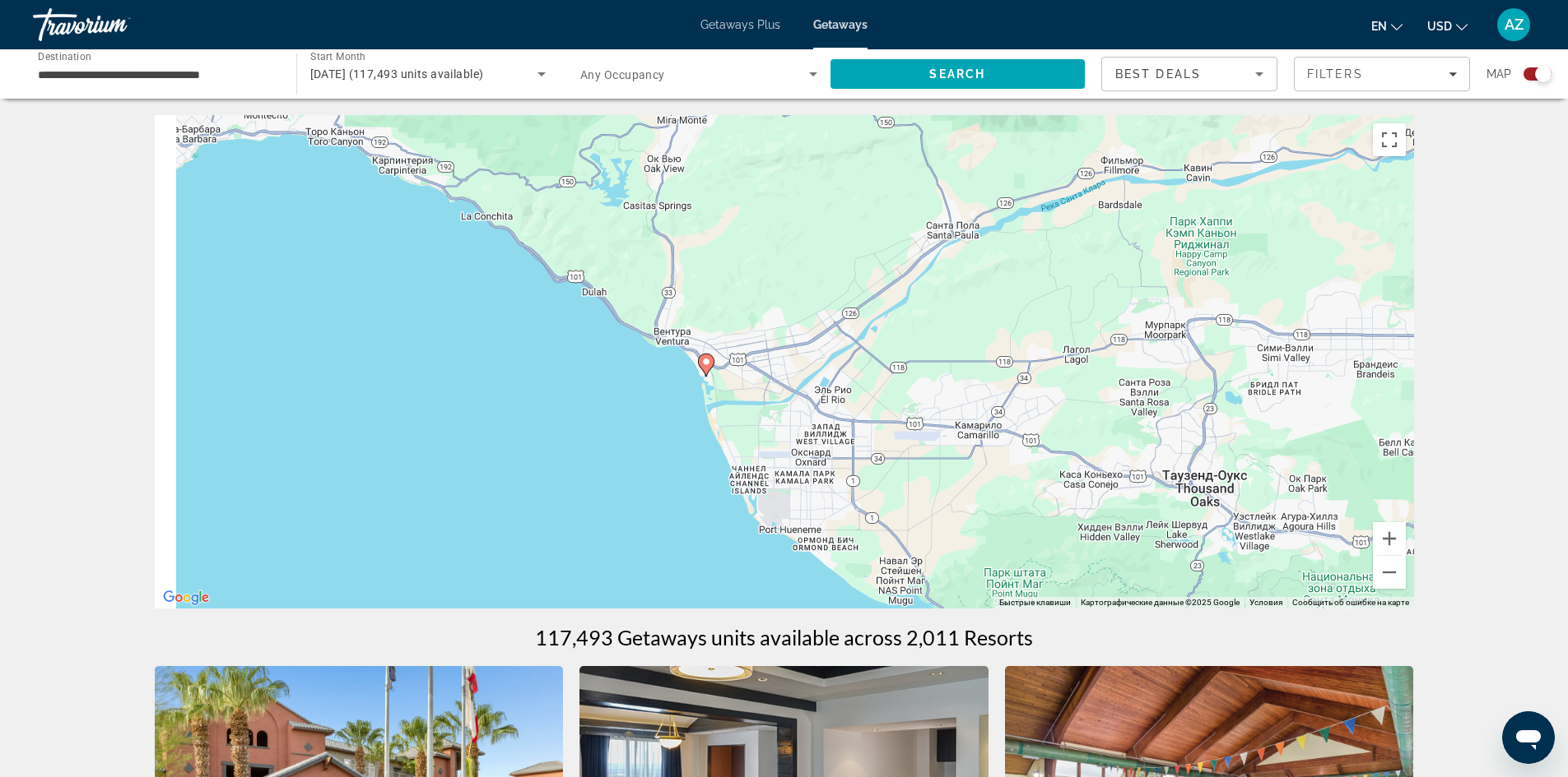
drag, startPoint x: 778, startPoint y: 519, endPoint x: 1257, endPoint y: 515, distance: 479.0
click at [1268, 521] on div "Чтобы активировать перетаскивание с помощью клавиатуры, нажмите Alt + Ввод. Пос…" at bounding box center [784, 362] width 1259 height 493
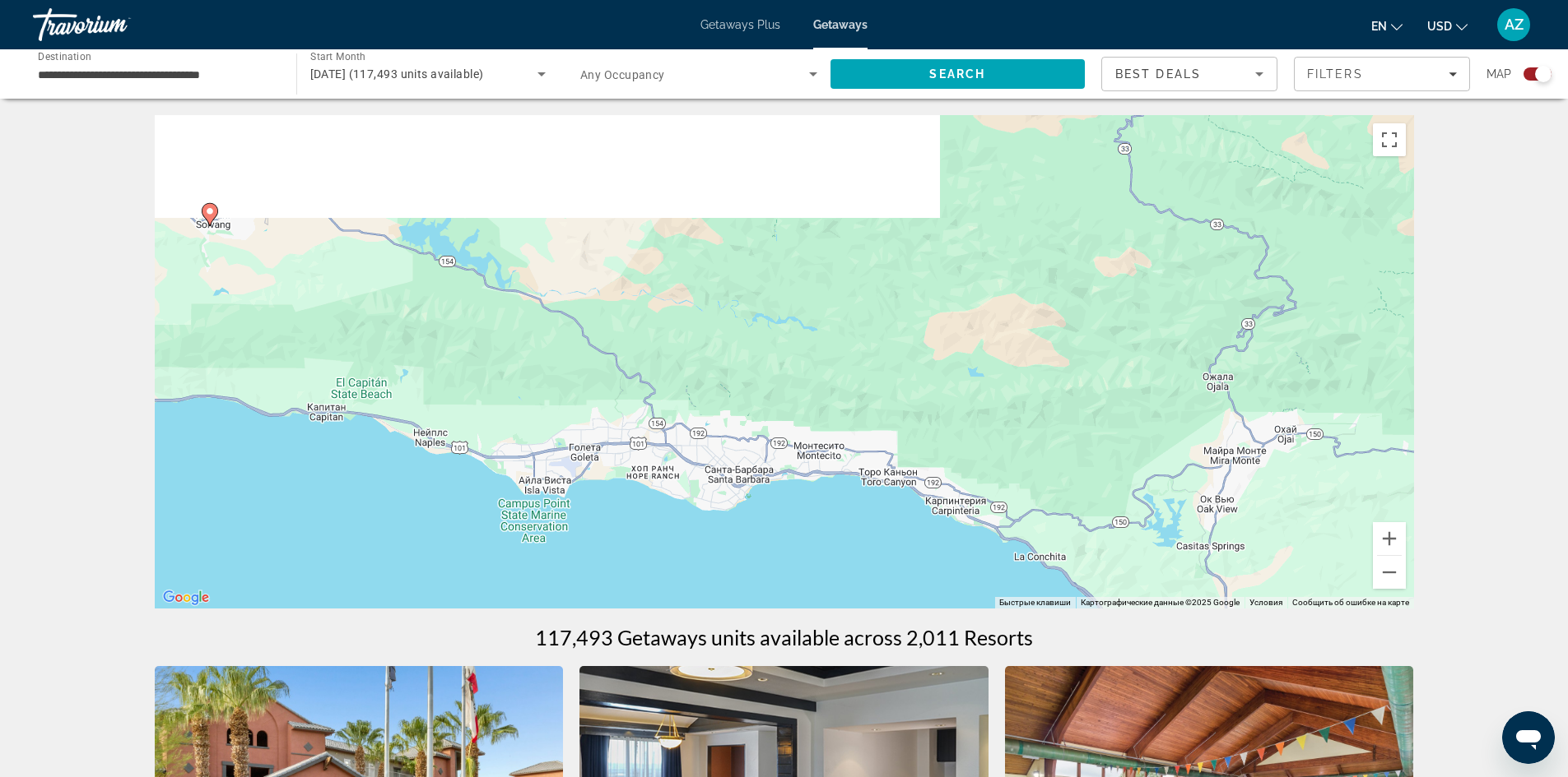
drag, startPoint x: 787, startPoint y: 358, endPoint x: 1177, endPoint y: 639, distance: 480.7
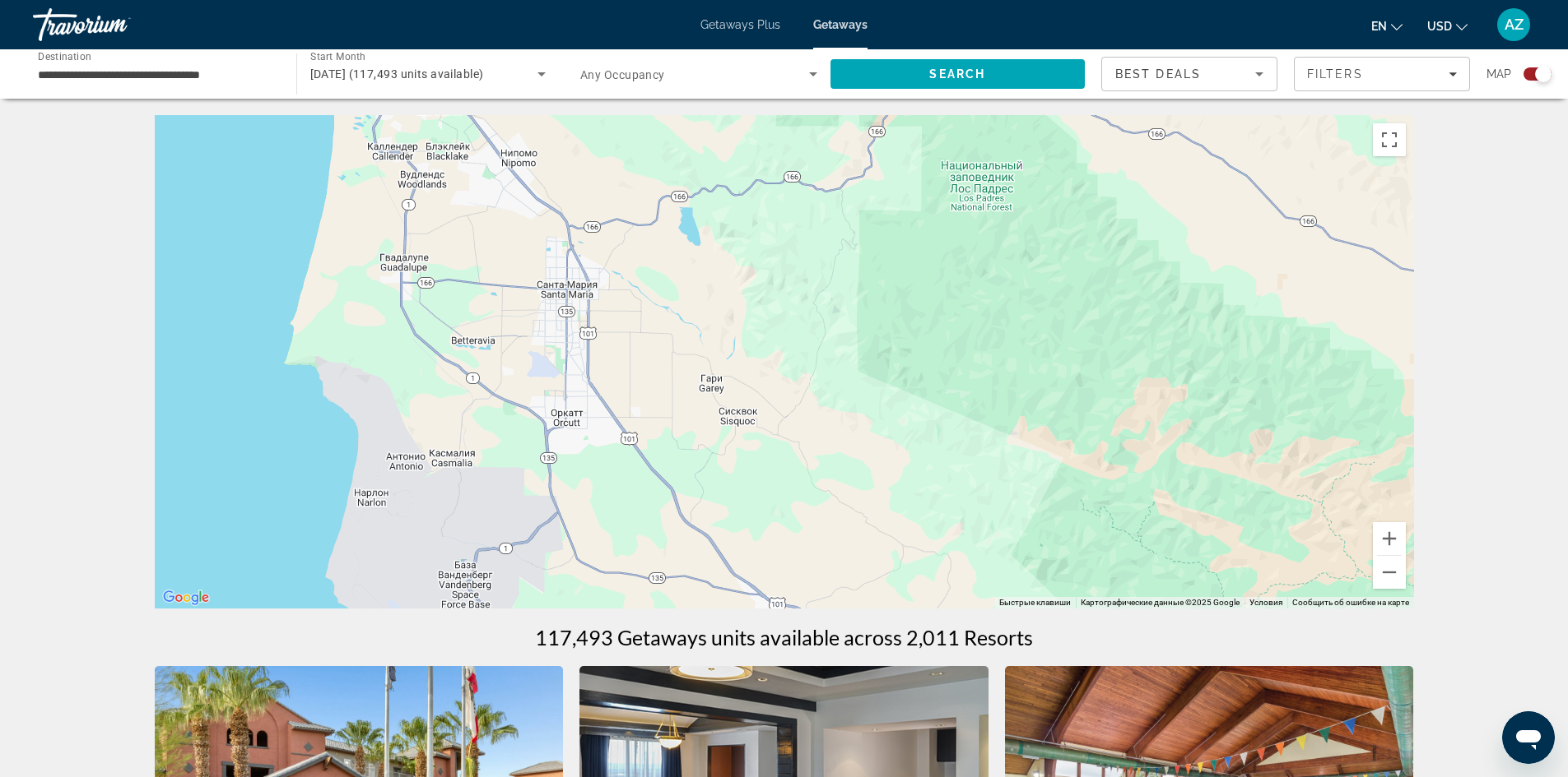
drag, startPoint x: 854, startPoint y: 429, endPoint x: 822, endPoint y: 696, distance: 268.9
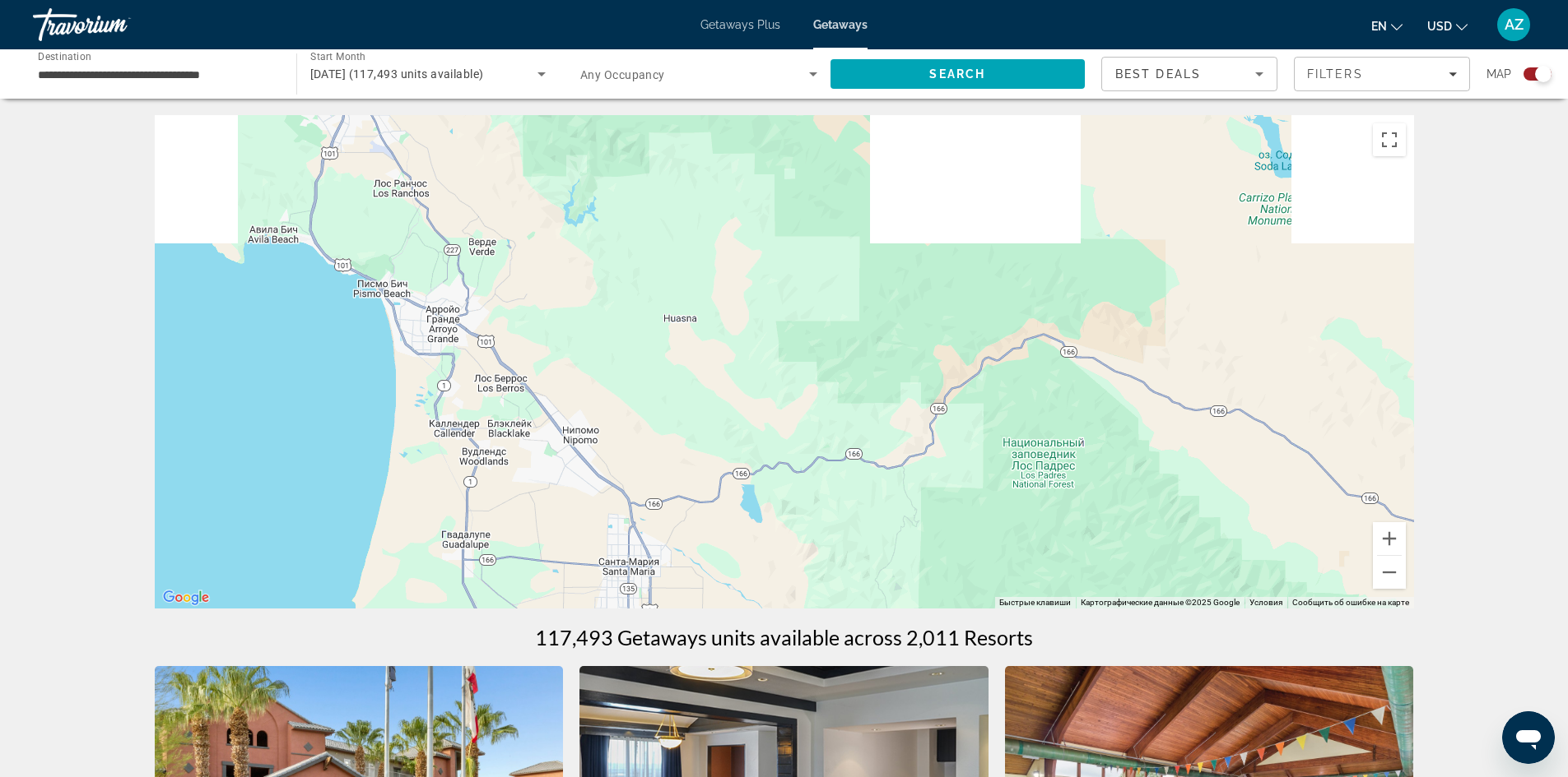
drag, startPoint x: 743, startPoint y: 422, endPoint x: 851, endPoint y: 690, distance: 288.9
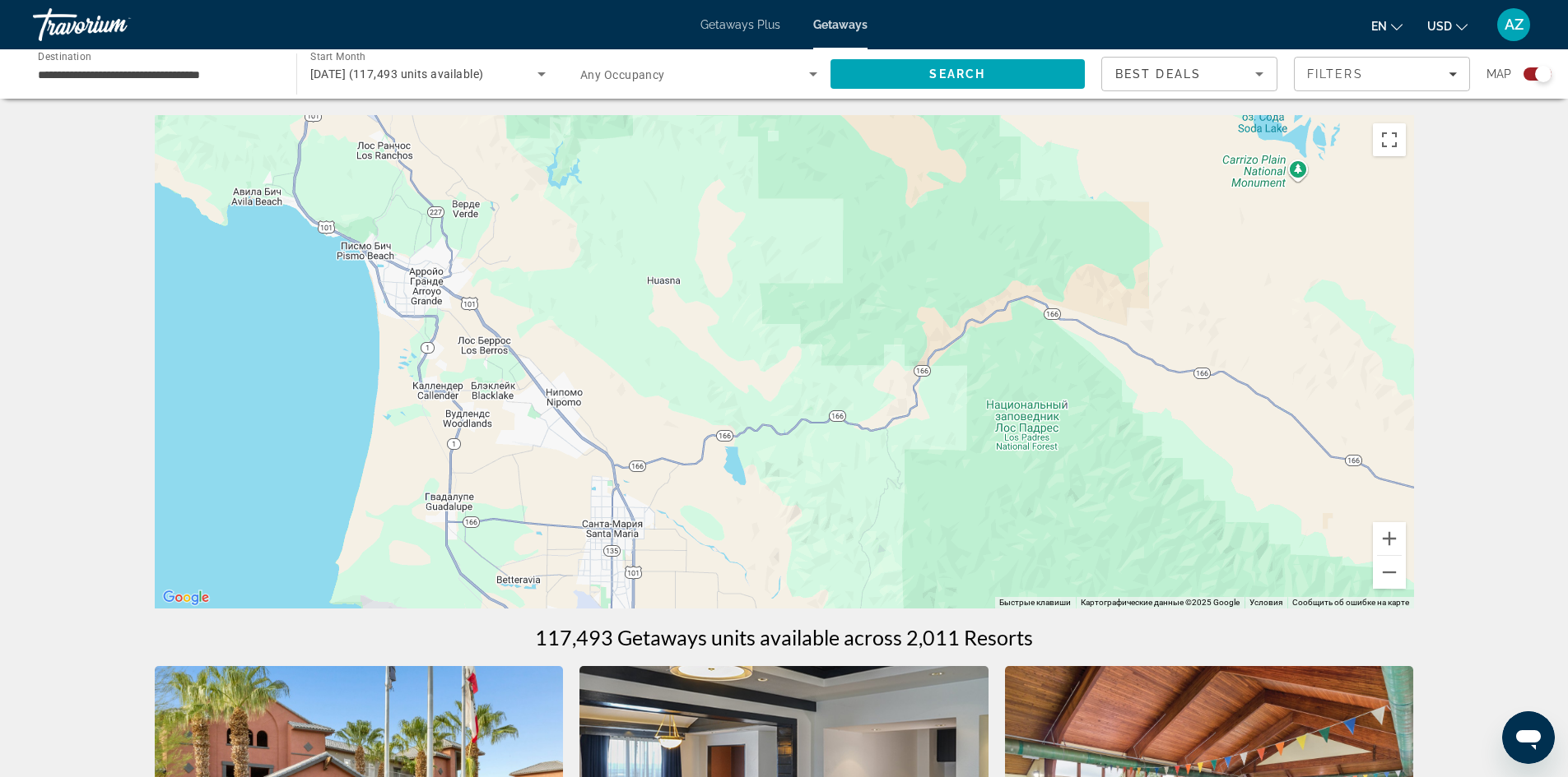
drag, startPoint x: 749, startPoint y: 419, endPoint x: 599, endPoint y: 208, distance: 258.9
click at [602, 210] on div "Main content" at bounding box center [784, 362] width 1259 height 493
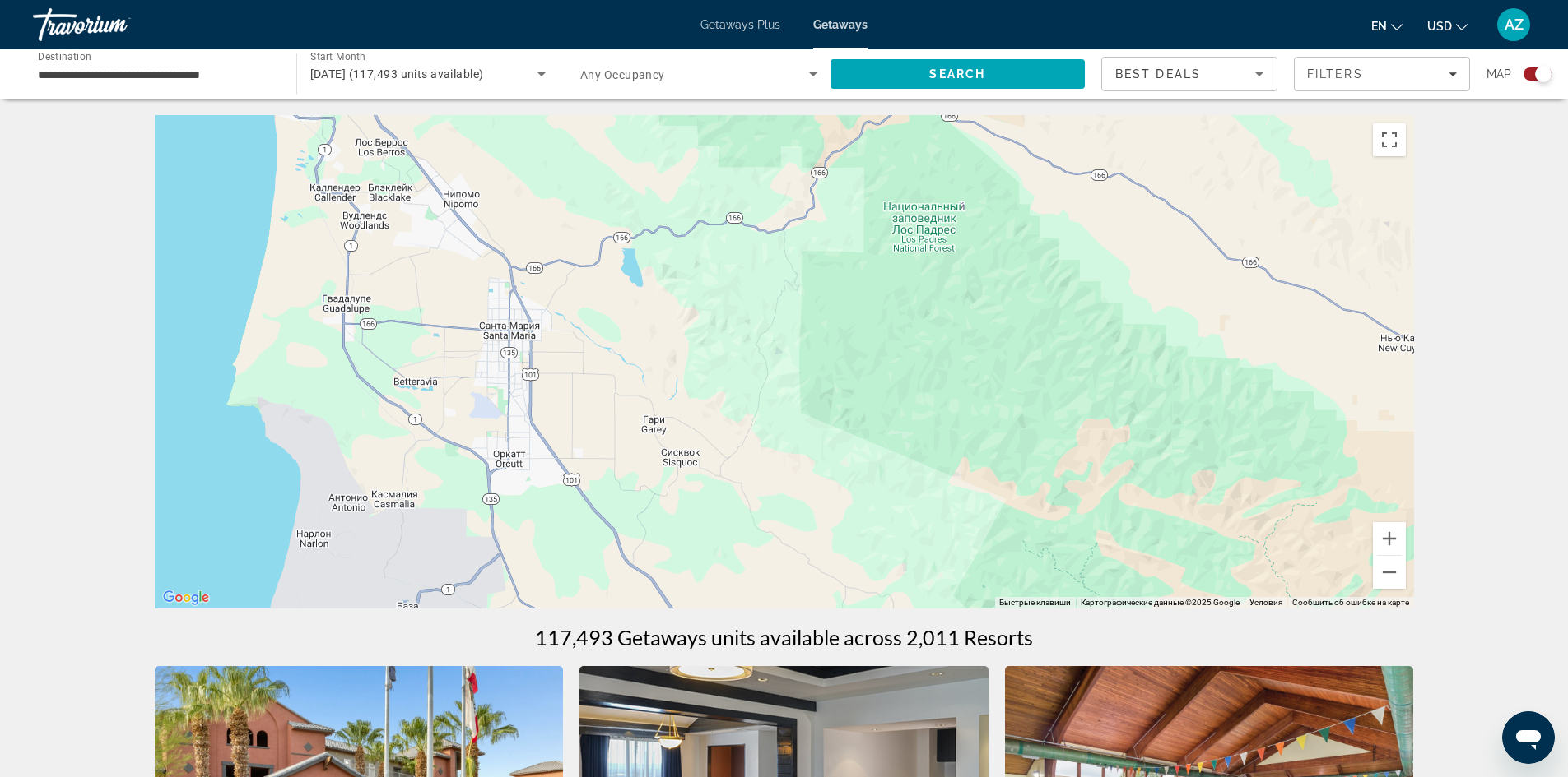
drag, startPoint x: 838, startPoint y: 458, endPoint x: 776, endPoint y: 239, distance: 227.6
click at [776, 239] on div "Main content" at bounding box center [784, 362] width 1259 height 493
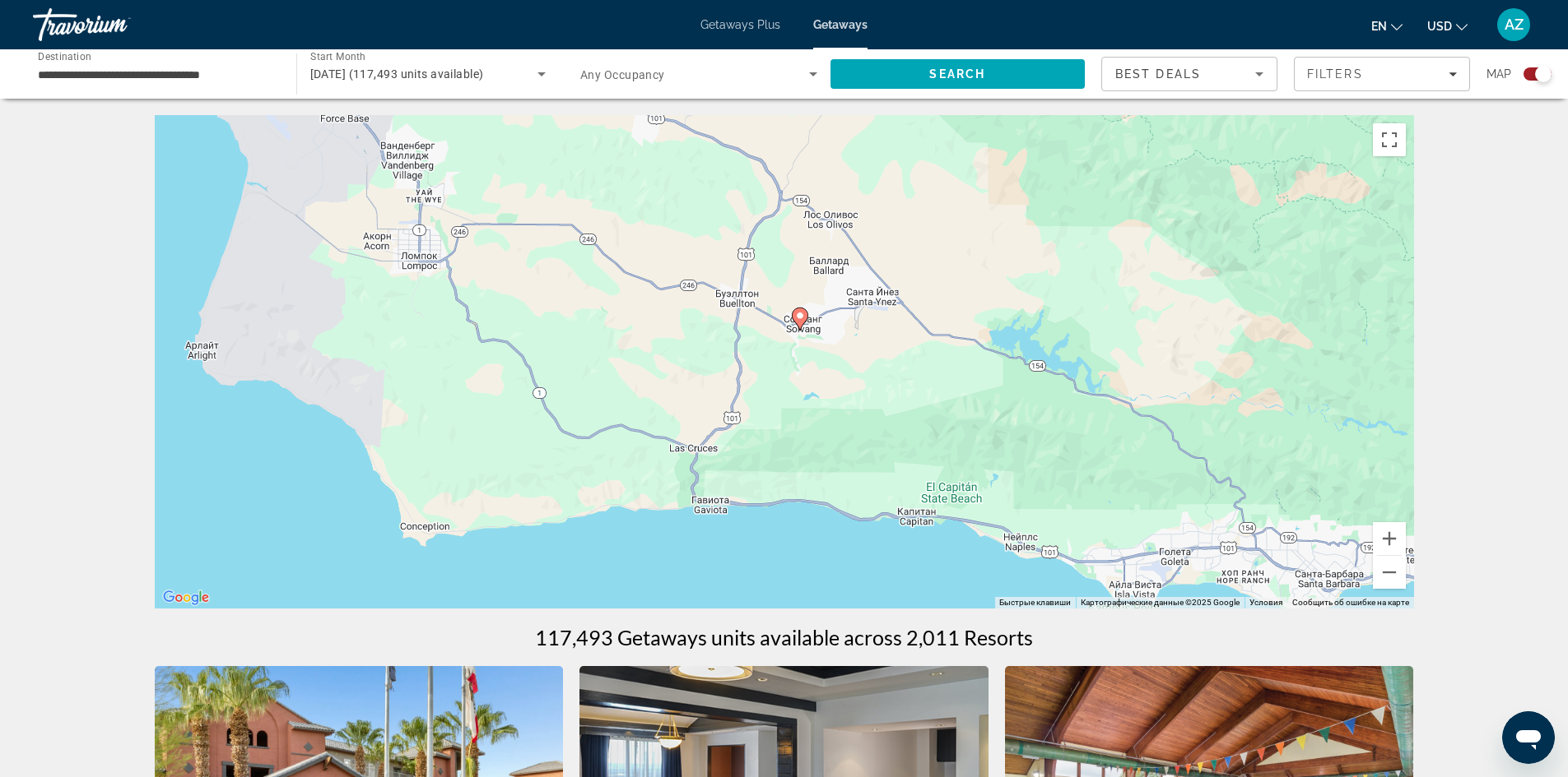
drag, startPoint x: 836, startPoint y: 413, endPoint x: 855, endPoint y: 176, distance: 237.8
click at [855, 176] on div "Чтобы активировать перетаскивание с помощью клавиатуры, нажмите Alt + Ввод. Пос…" at bounding box center [784, 362] width 1259 height 493
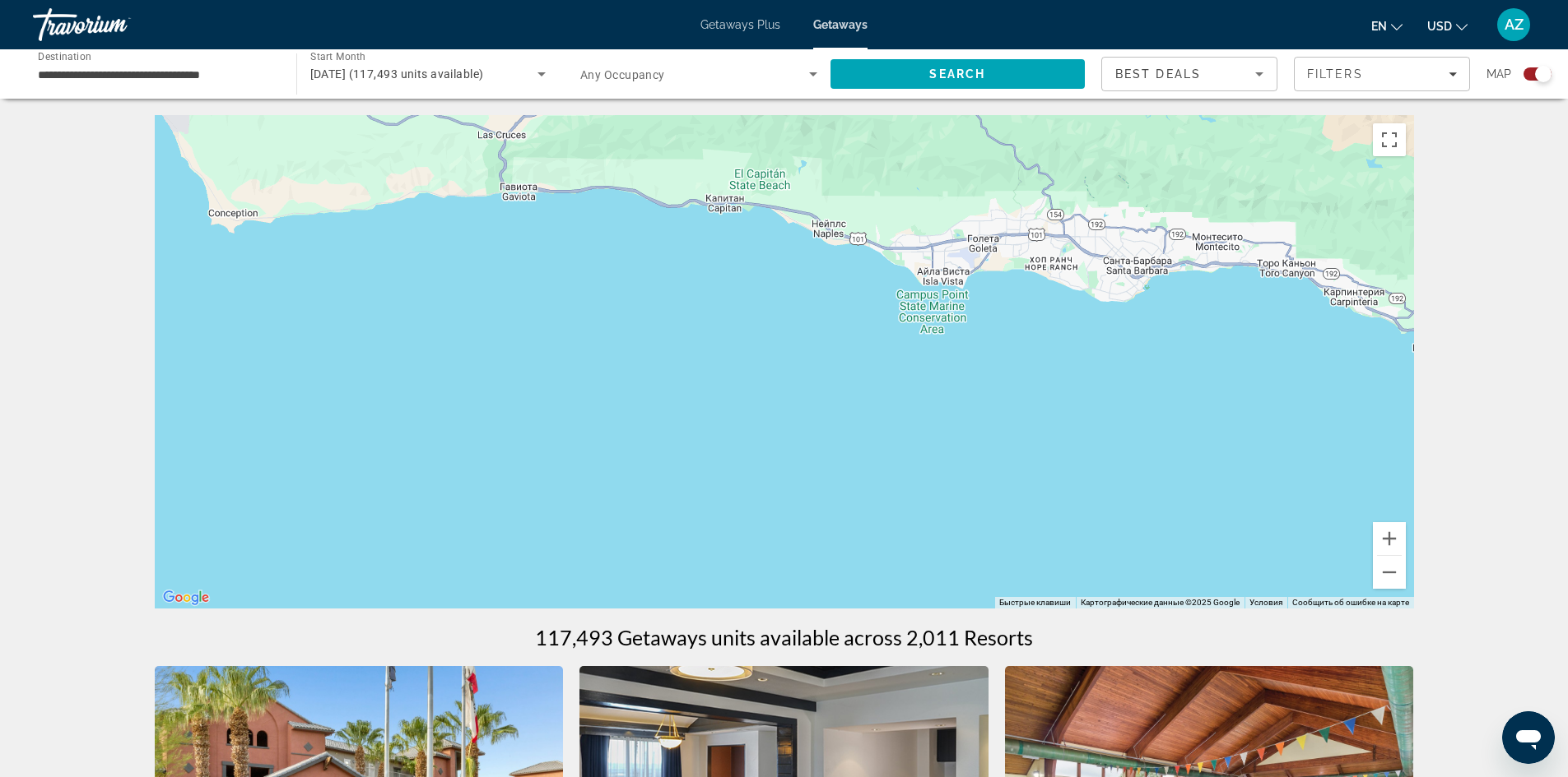
drag, startPoint x: 1047, startPoint y: 435, endPoint x: 853, endPoint y: 118, distance: 371.7
click at [853, 118] on div "Чтобы активировать перетаскивание с помощью клавиатуры, нажмите Alt + Ввод. Пос…" at bounding box center [784, 362] width 1259 height 493
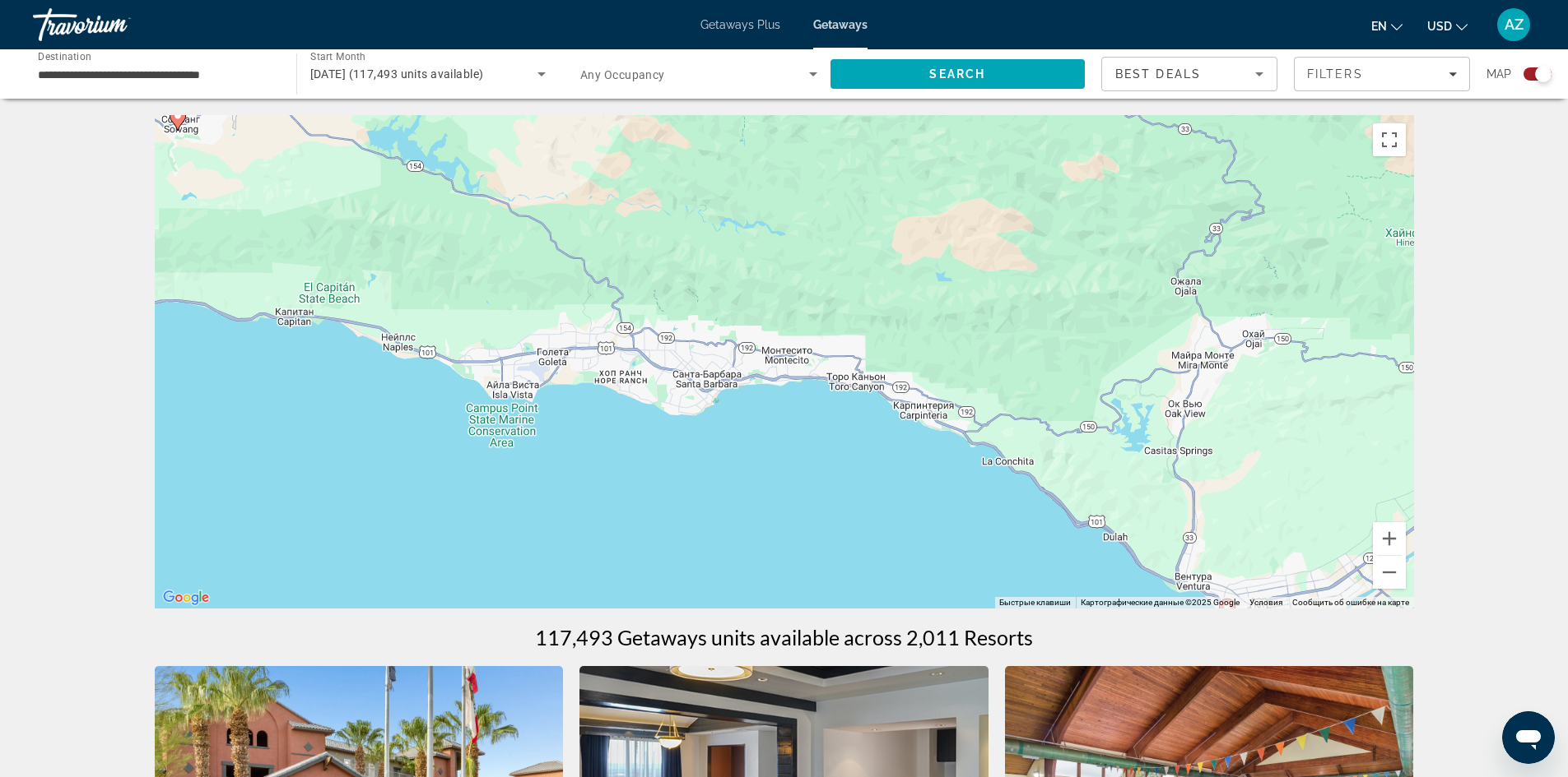
drag, startPoint x: 1110, startPoint y: 188, endPoint x: 697, endPoint y: 336, distance: 438.7
click at [698, 336] on div "Чтобы активировать перетаскивание с помощью клавиатуры, нажмите Alt + Ввод. Пос…" at bounding box center [784, 362] width 1259 height 493
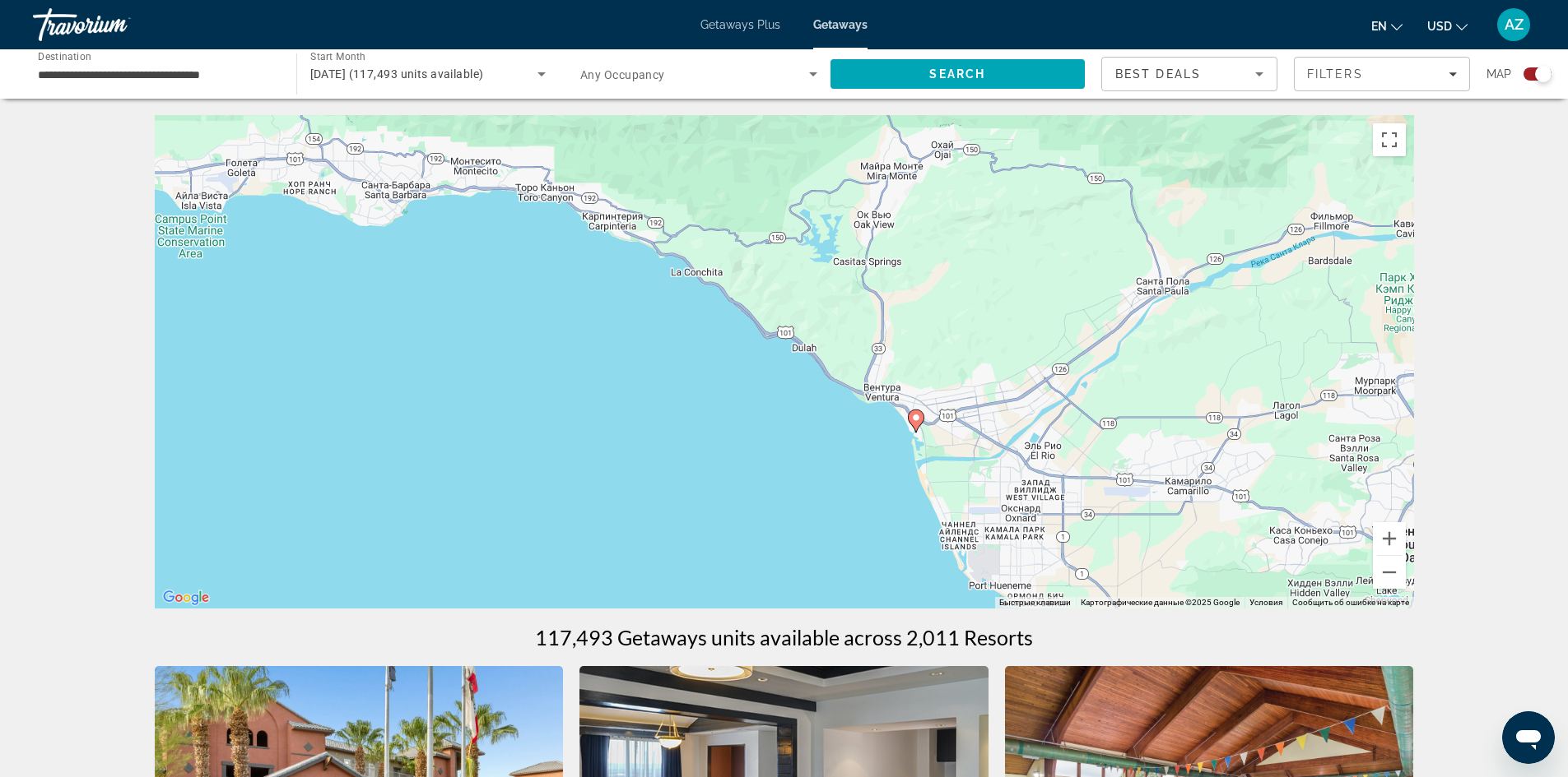
drag, startPoint x: 1012, startPoint y: 402, endPoint x: 708, endPoint y: 205, distance: 362.2
click at [709, 205] on div "Чтобы активировать перетаскивание с помощью клавиатуры, нажмите Alt + Ввод. Пос…" at bounding box center [784, 362] width 1259 height 493
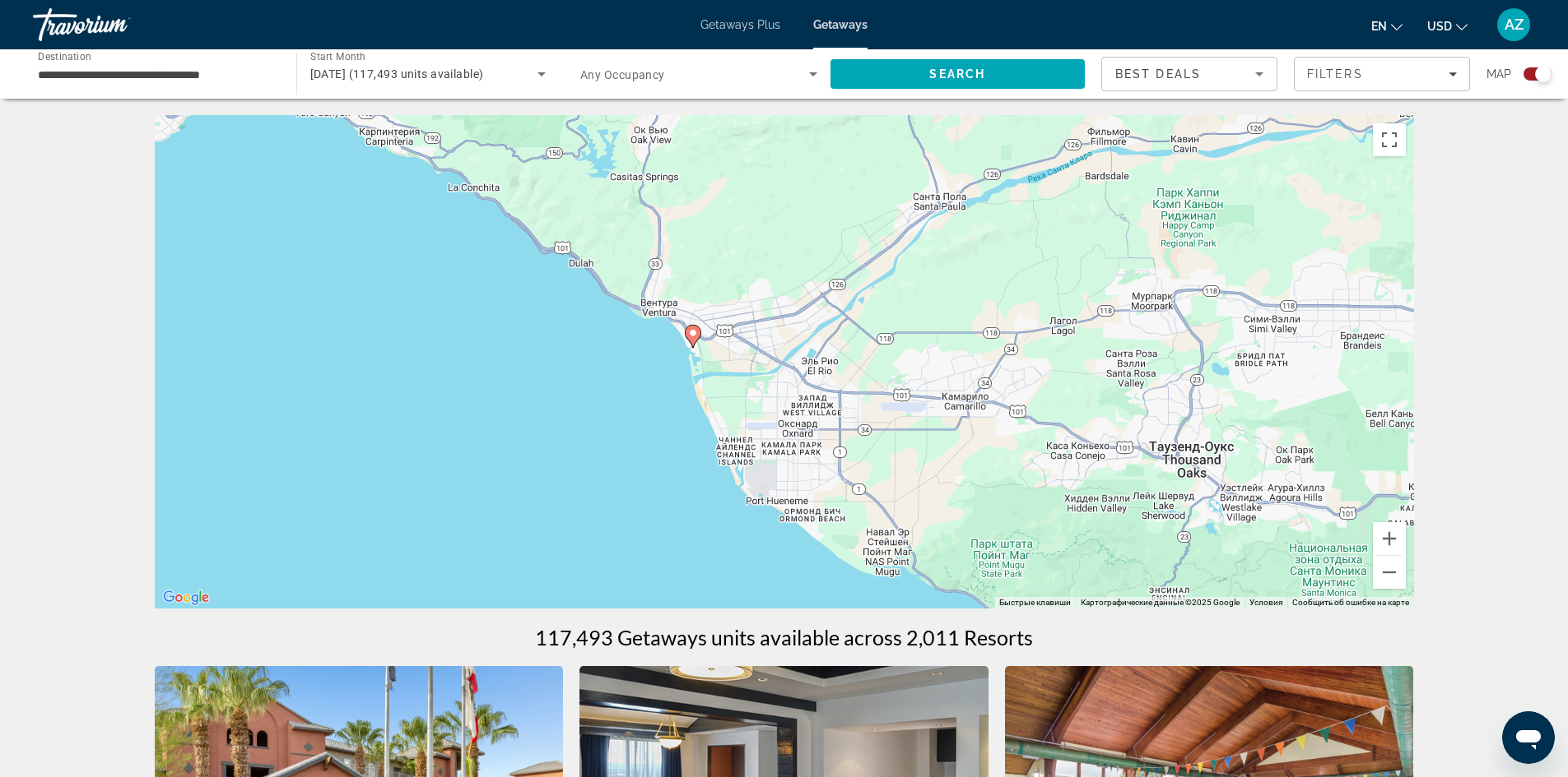
drag, startPoint x: 1077, startPoint y: 412, endPoint x: 910, endPoint y: 325, distance: 188.3
click at [910, 325] on div "Чтобы активировать перетаскивание с помощью клавиатуры, нажмите Alt + Ввод. Пос…" at bounding box center [784, 362] width 1259 height 493
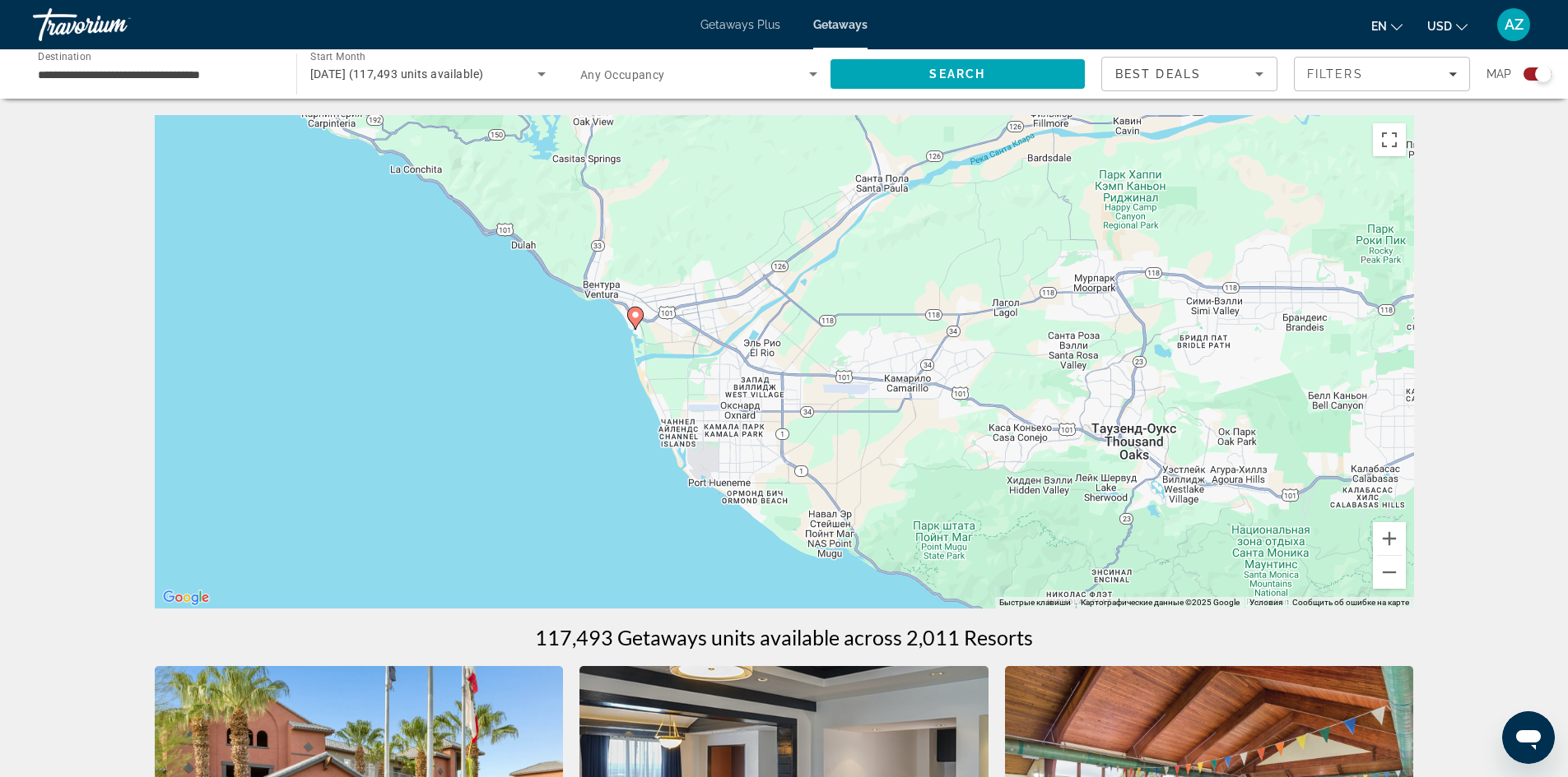
drag, startPoint x: 1121, startPoint y: 403, endPoint x: 1070, endPoint y: 390, distance: 52.6
click at [1070, 390] on div "Чтобы активировать перетаскивание с помощью клавиатуры, нажмите Alt + Ввод. Пос…" at bounding box center [784, 362] width 1259 height 493
click at [1390, 538] on button "Увеличить" at bounding box center [1388, 538] width 33 height 33
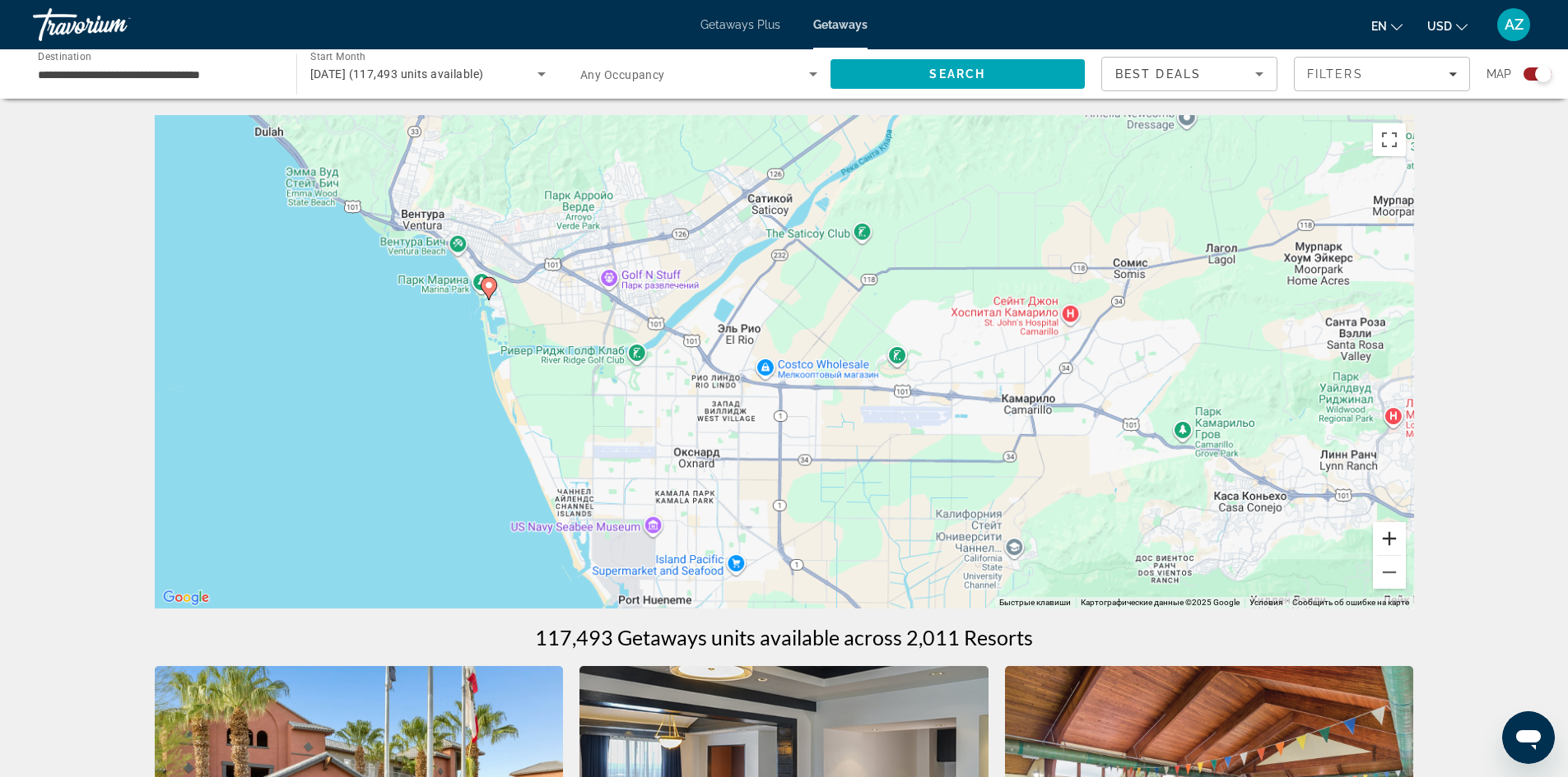
click at [1390, 538] on button "Увеличить" at bounding box center [1388, 538] width 33 height 33
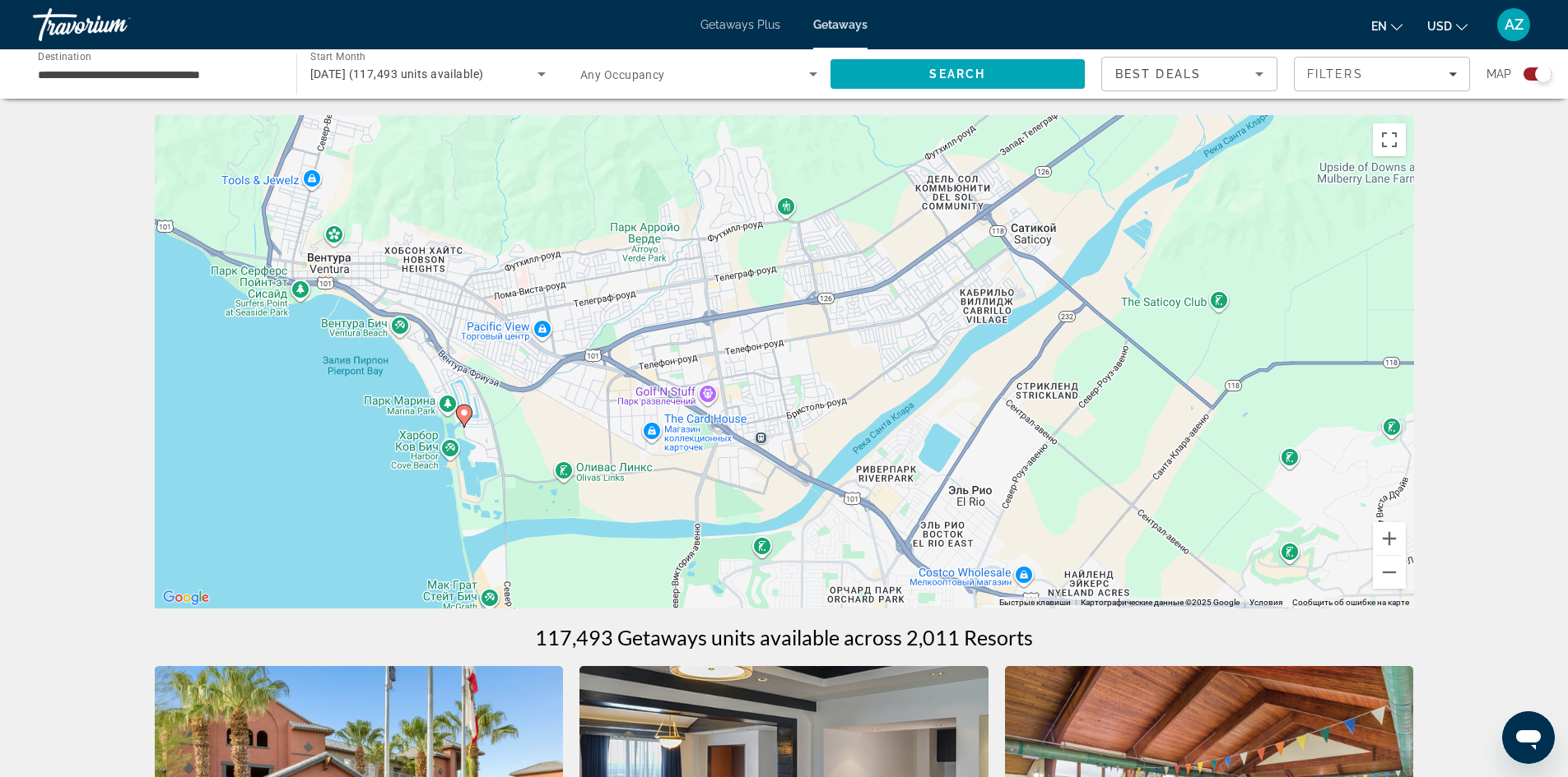
drag, startPoint x: 535, startPoint y: 322, endPoint x: 819, endPoint y: 526, distance: 349.7
click at [819, 526] on div "Чтобы активировать перетаскивание с помощью клавиатуры, нажмите Alt + Ввод. Пос…" at bounding box center [784, 362] width 1259 height 493
click at [1393, 573] on button "Уменьшить" at bounding box center [1388, 572] width 33 height 33
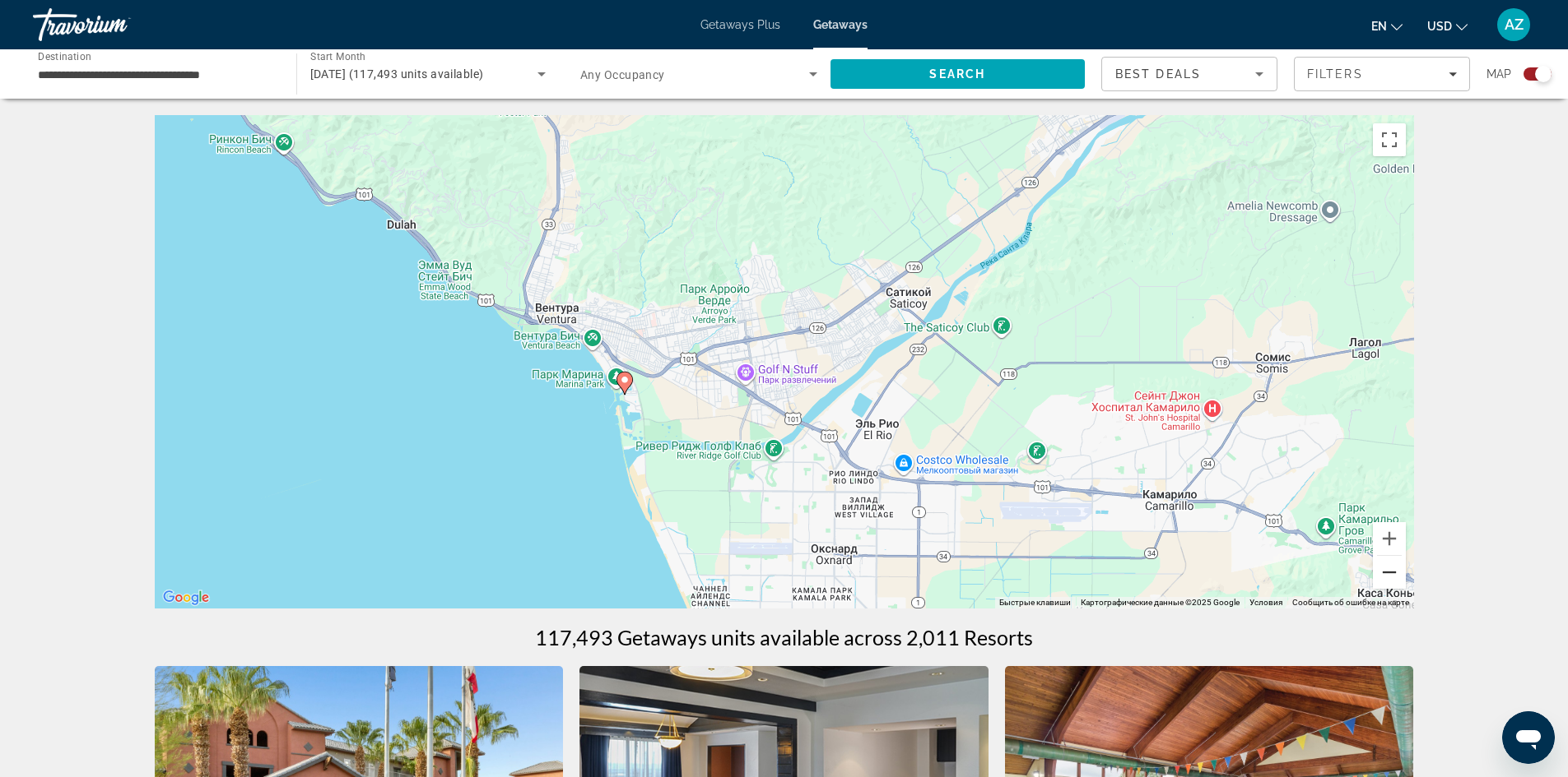
click at [1393, 573] on button "Уменьшить" at bounding box center [1388, 572] width 33 height 33
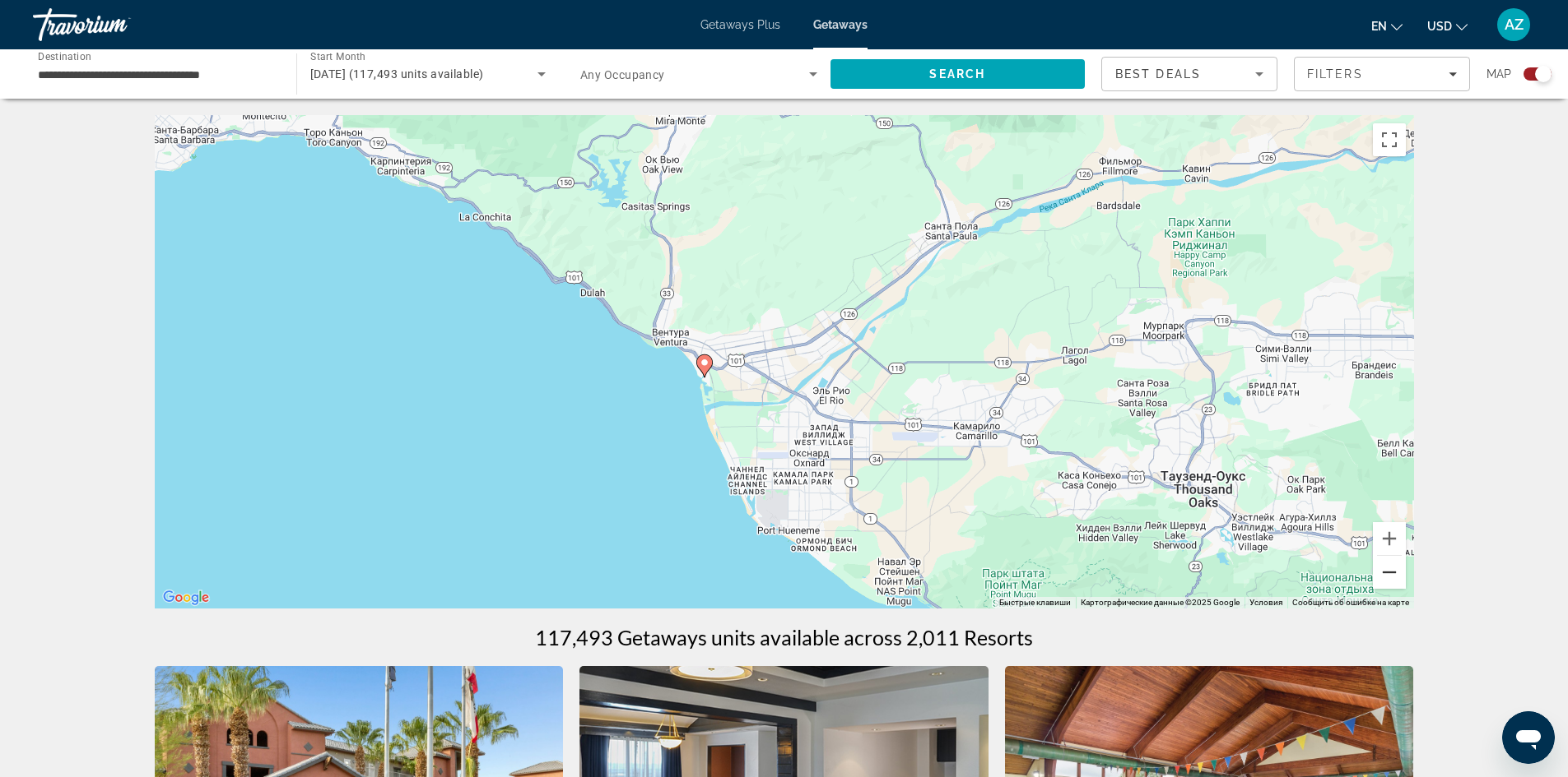
click at [1393, 573] on button "Уменьшить" at bounding box center [1388, 572] width 33 height 33
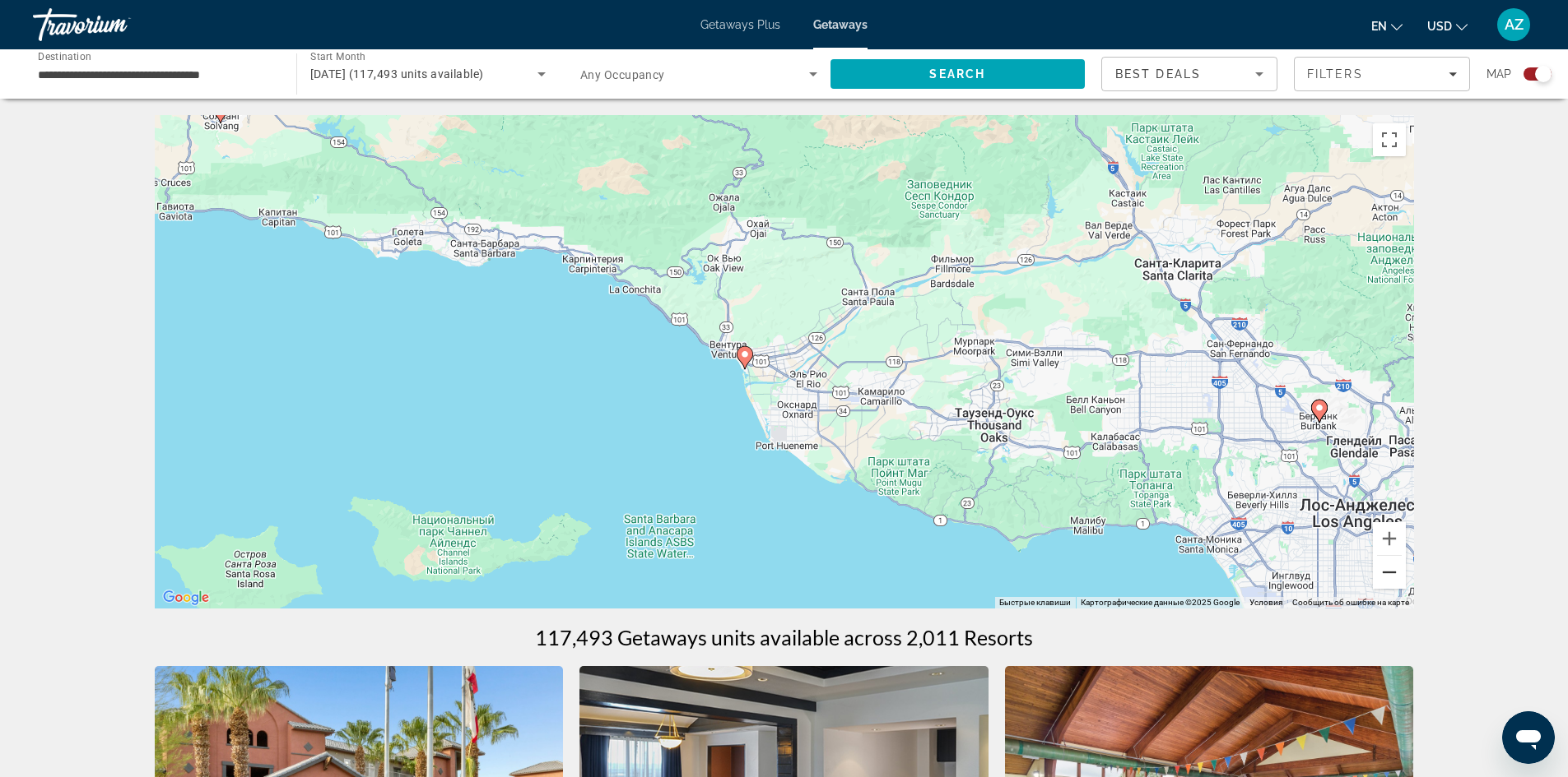
click at [1393, 573] on button "Уменьшить" at bounding box center [1388, 572] width 33 height 33
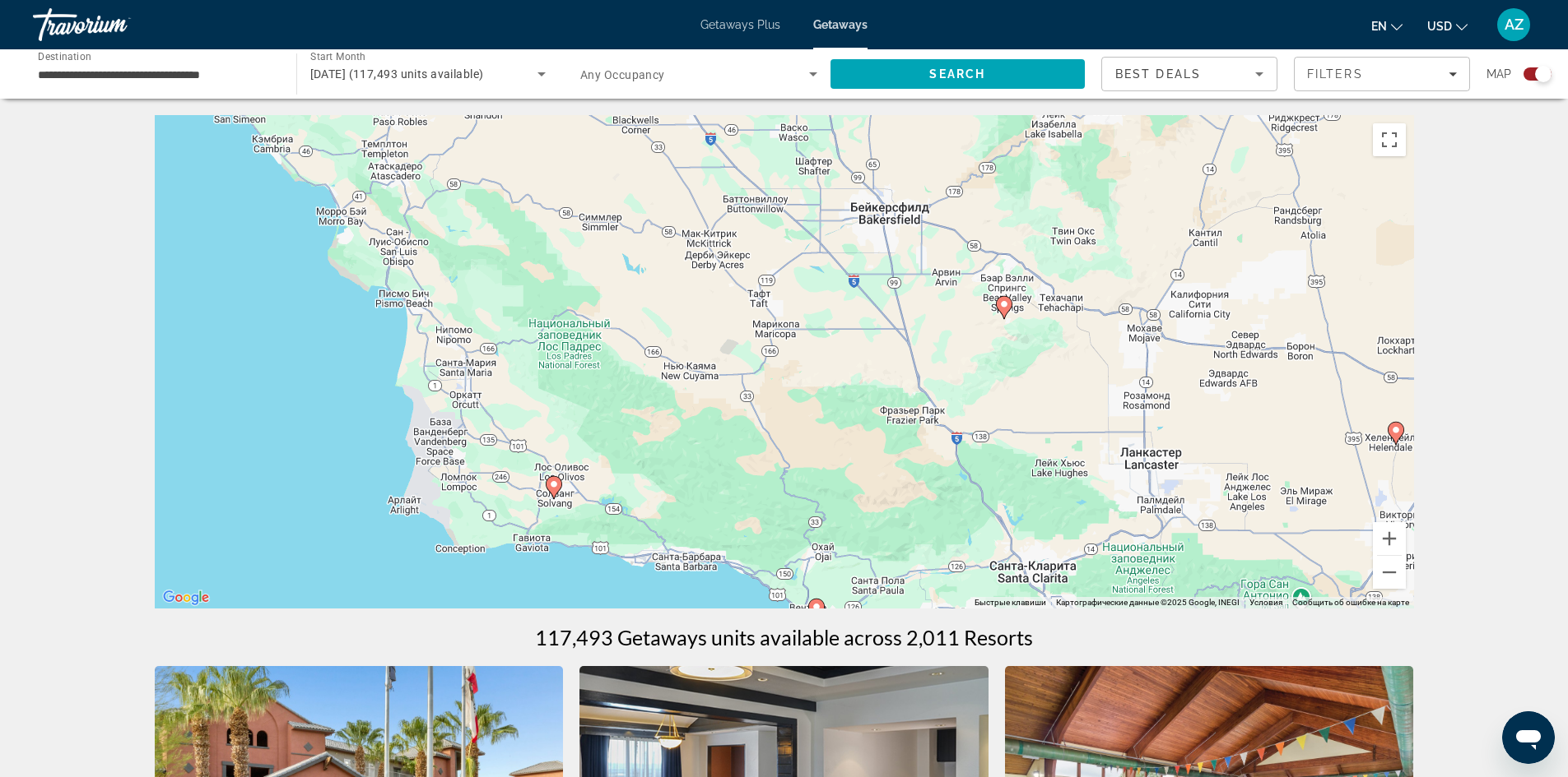
drag, startPoint x: 686, startPoint y: 269, endPoint x: 738, endPoint y: 528, distance: 264.2
click at [738, 528] on div "Чтобы активировать перетаскивание с помощью клавиатуры, нажмите Alt + Ввод. Пос…" at bounding box center [784, 362] width 1259 height 493
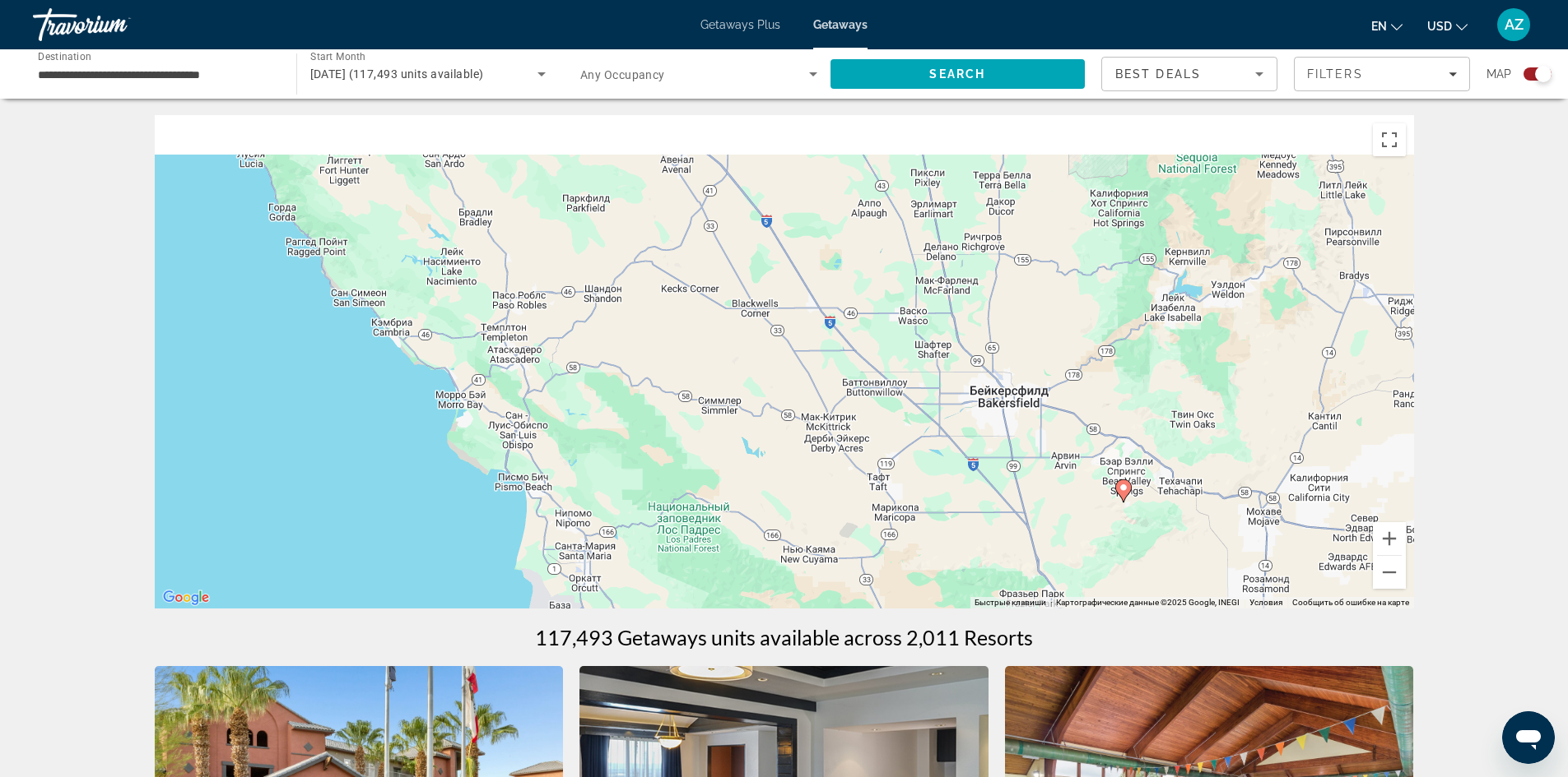
drag, startPoint x: 540, startPoint y: 272, endPoint x: 664, endPoint y: 444, distance: 212.0
click at [664, 458] on div "Чтобы активировать перетаскивание с помощью клавиатуры, нажмите Alt + Ввод. Пос…" at bounding box center [784, 362] width 1259 height 493
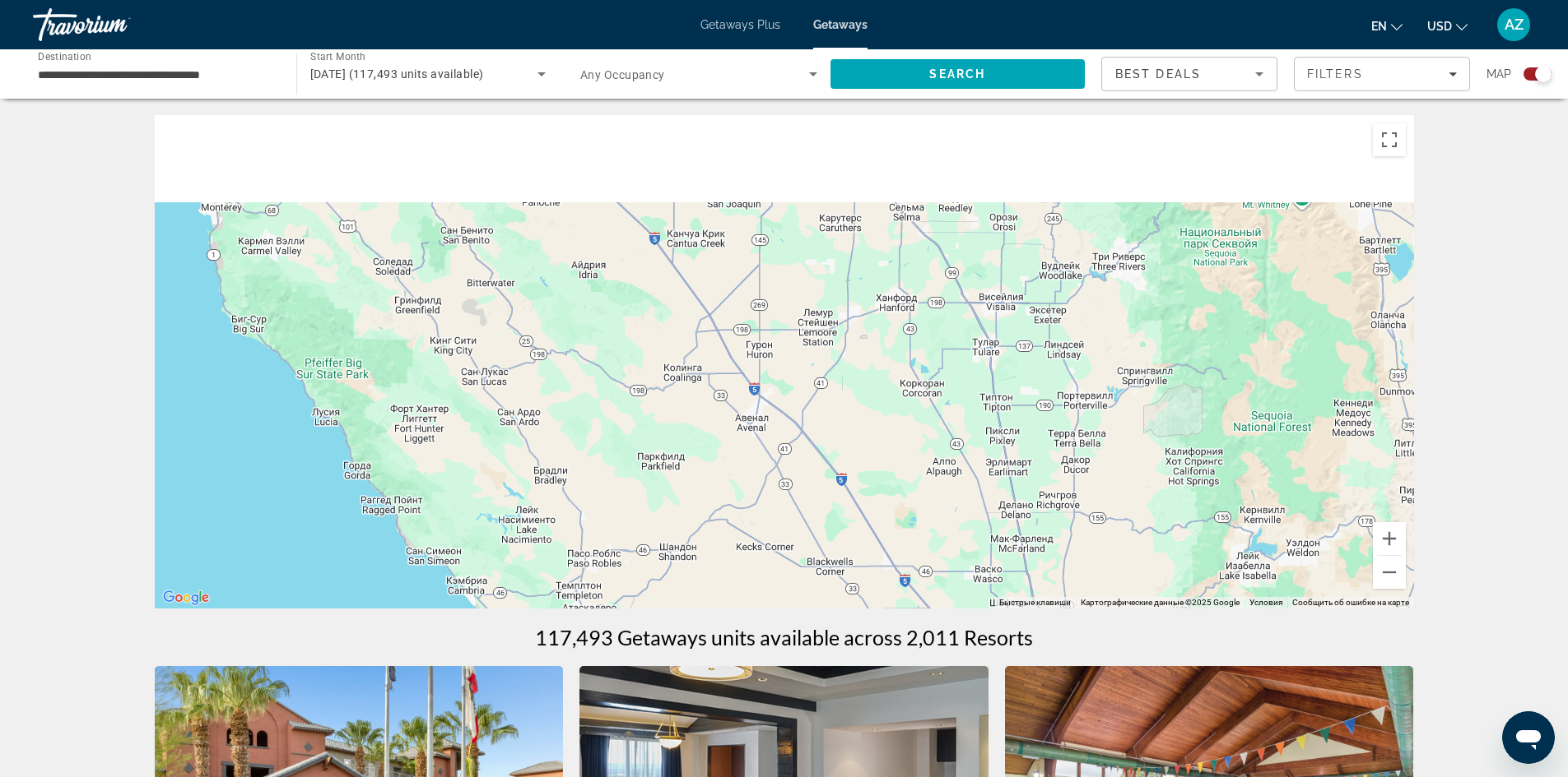
drag, startPoint x: 691, startPoint y: 252, endPoint x: 758, endPoint y: 512, distance: 268.5
click at [758, 511] on div "Чтобы активировать перетаскивание с помощью клавиатуры, нажмите Alt + Ввод. Пос…" at bounding box center [784, 362] width 1259 height 493
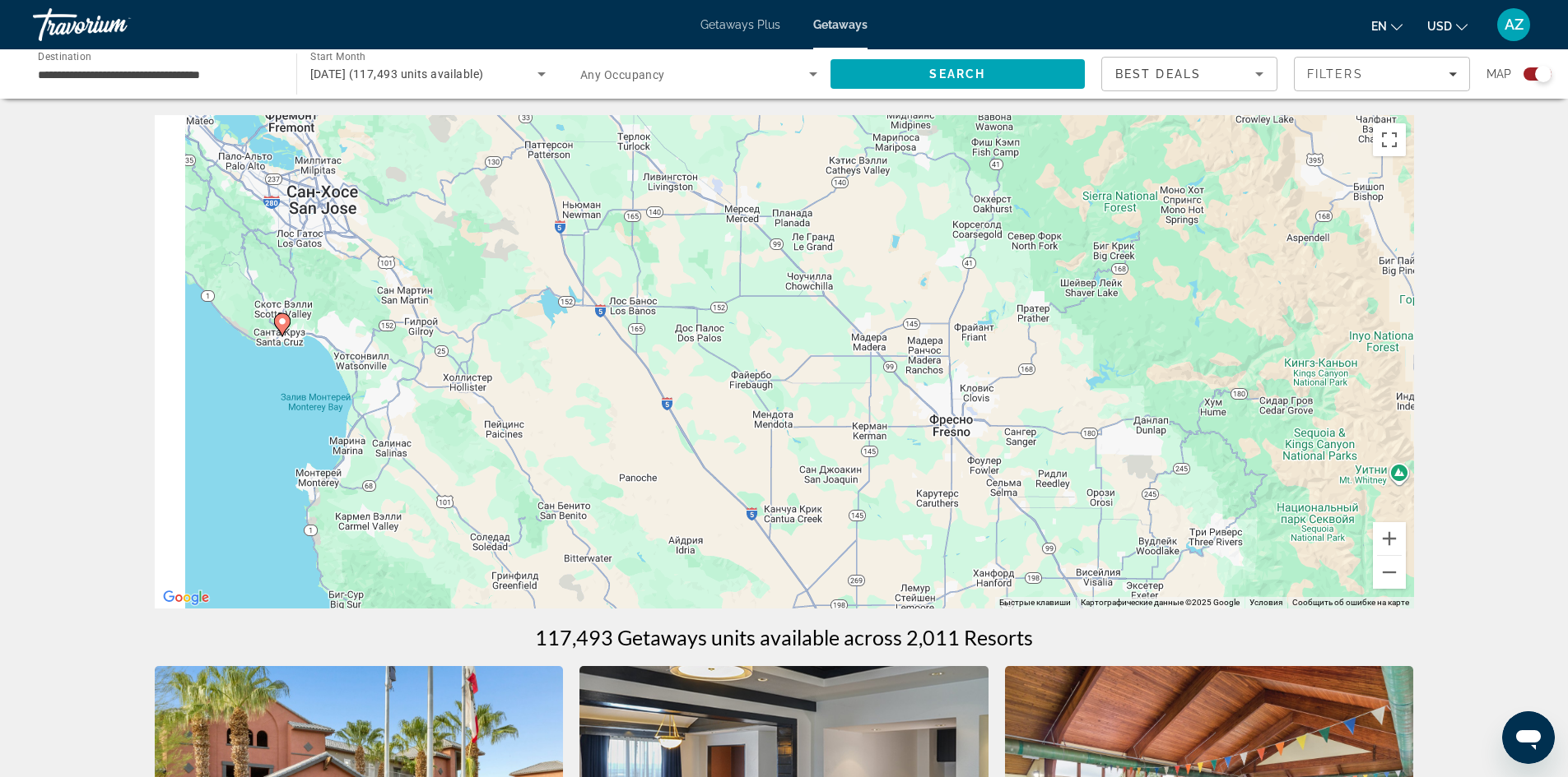
drag, startPoint x: 697, startPoint y: 312, endPoint x: 786, endPoint y: 498, distance: 206.2
click at [788, 532] on div "Чтобы активировать перетаскивание с помощью клавиатуры, нажмите Alt + Ввод. Пос…" at bounding box center [784, 362] width 1259 height 493
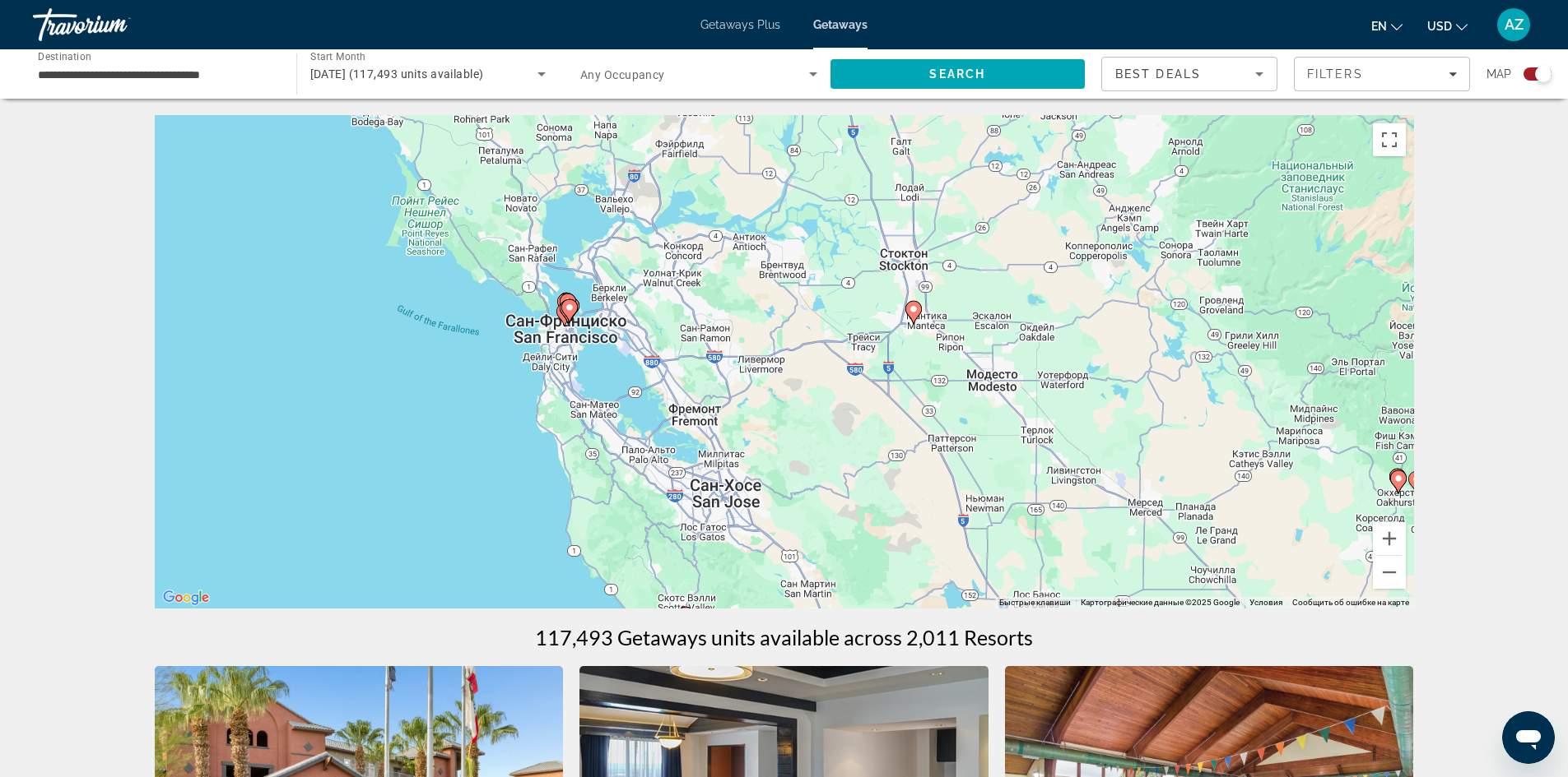
drag, startPoint x: 449, startPoint y: 340, endPoint x: 798, endPoint y: 558, distance: 411.5
click at [798, 558] on div "Чтобы активировать перетаскивание с помощью клавиатуры, нажмите Alt + Ввод. Пос…" at bounding box center [784, 362] width 1259 height 493
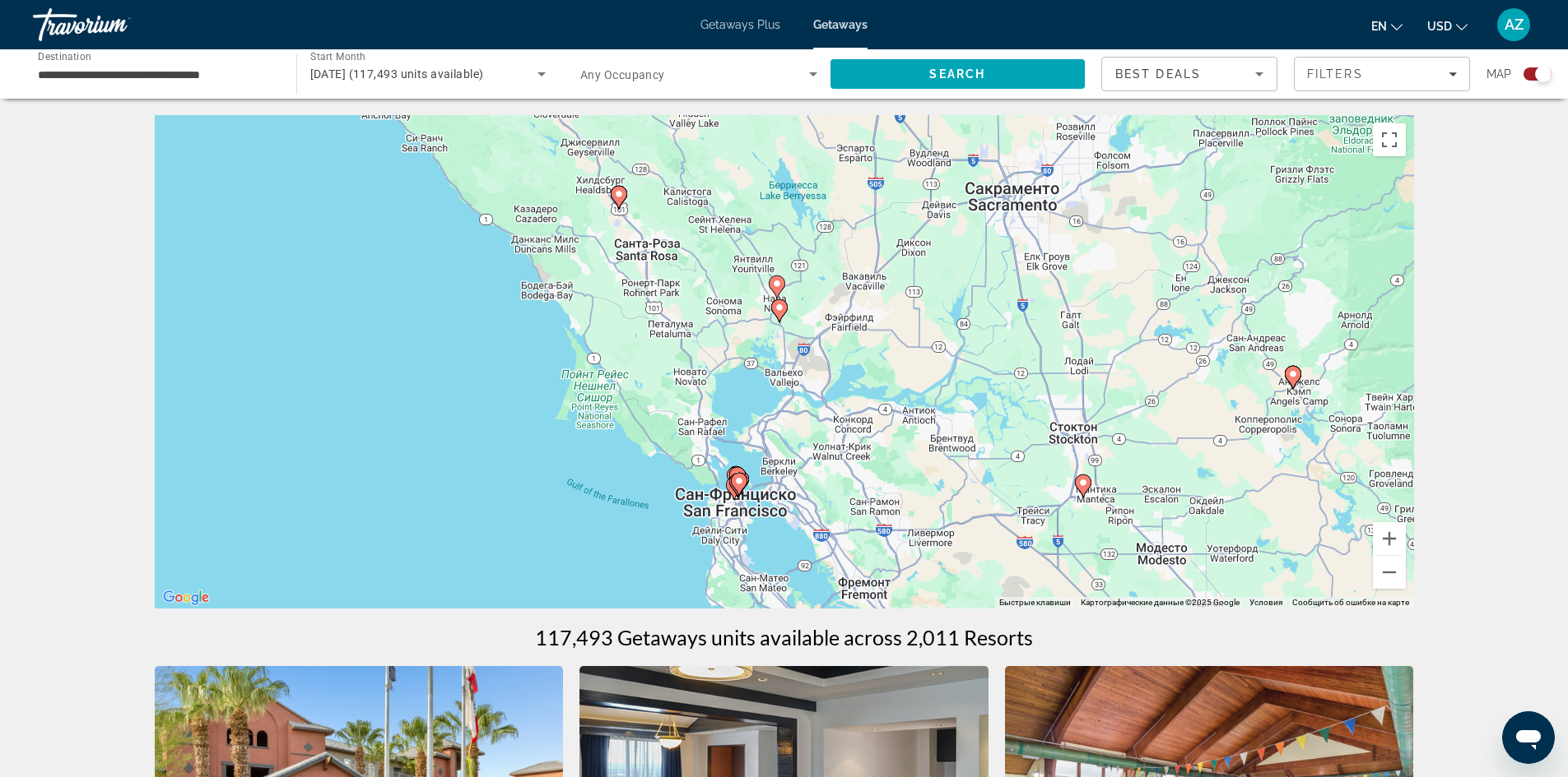
drag, startPoint x: 574, startPoint y: 288, endPoint x: 744, endPoint y: 462, distance: 243.3
click at [744, 462] on div "Чтобы активировать перетаскивание с помощью клавиатуры, нажмите Alt + Ввод. Пос…" at bounding box center [784, 362] width 1259 height 493
click at [1383, 545] on button "Увеличить" at bounding box center [1388, 538] width 33 height 33
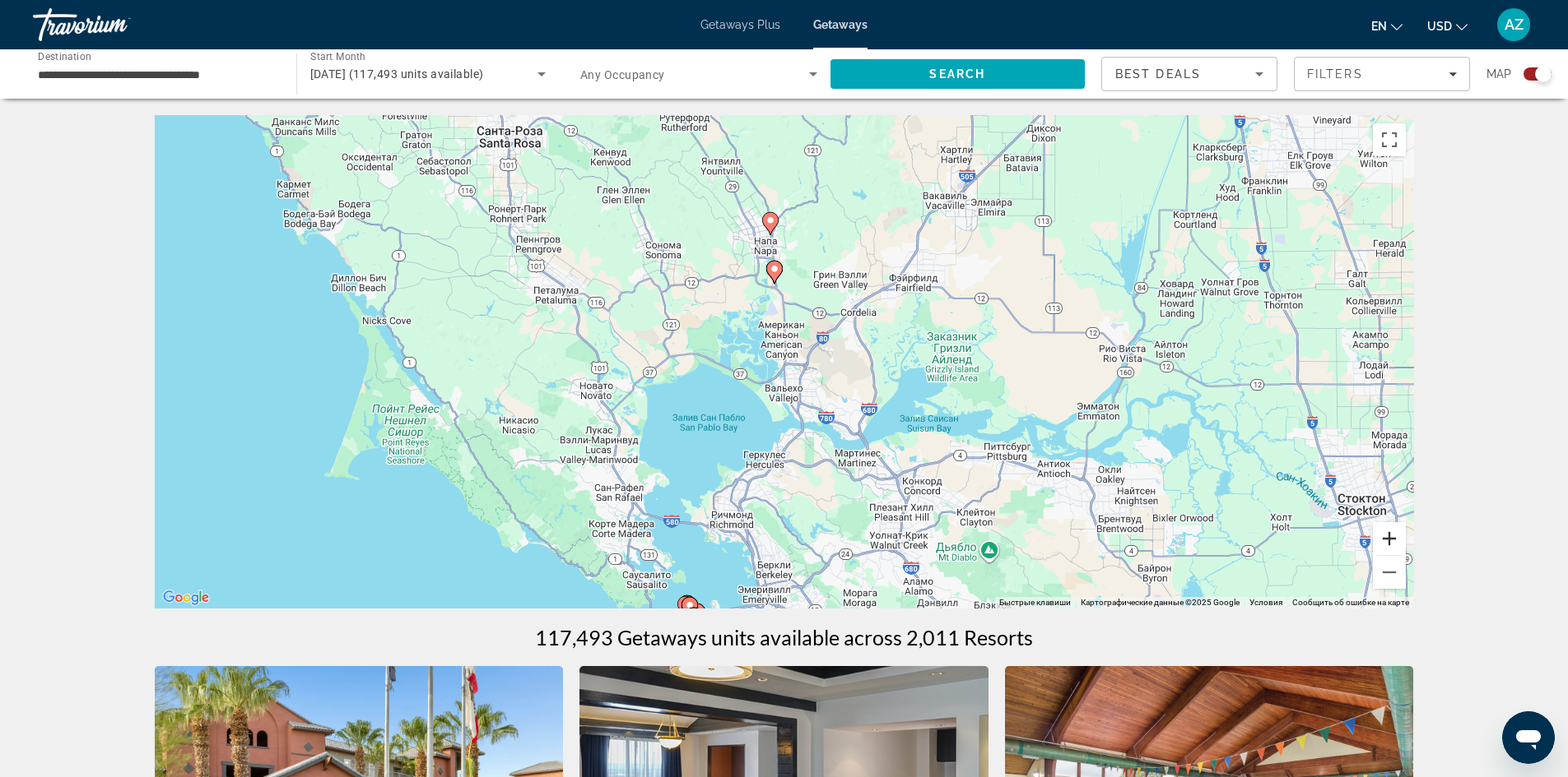
click at [1383, 545] on button "Увеличить" at bounding box center [1388, 538] width 33 height 33
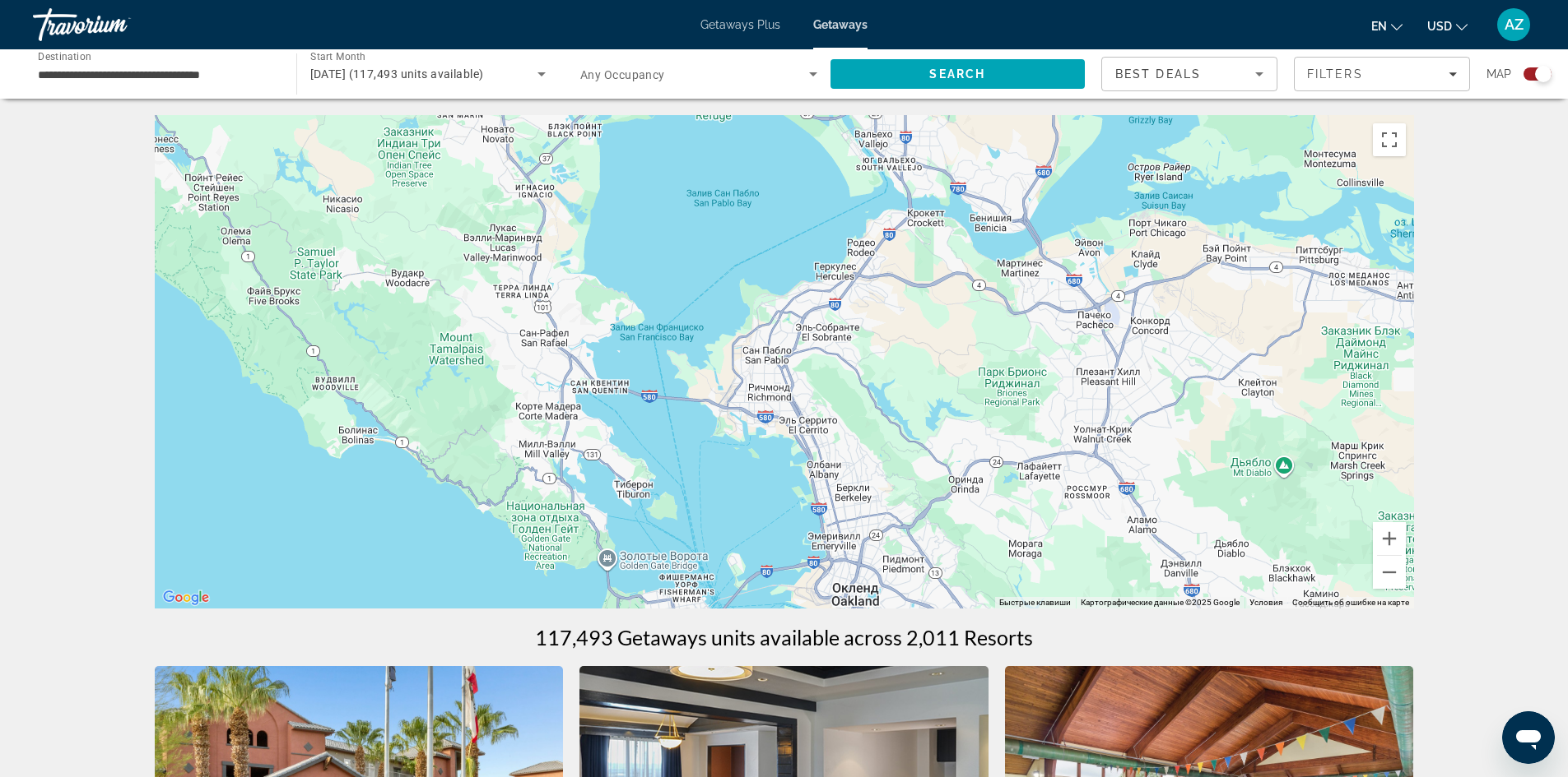
drag, startPoint x: 837, startPoint y: 490, endPoint x: 926, endPoint y: 201, distance: 302.4
click at [926, 201] on div "Чтобы активировать перетаскивание с помощью клавиатуры, нажмите Alt + Ввод. Пос…" at bounding box center [784, 362] width 1259 height 493
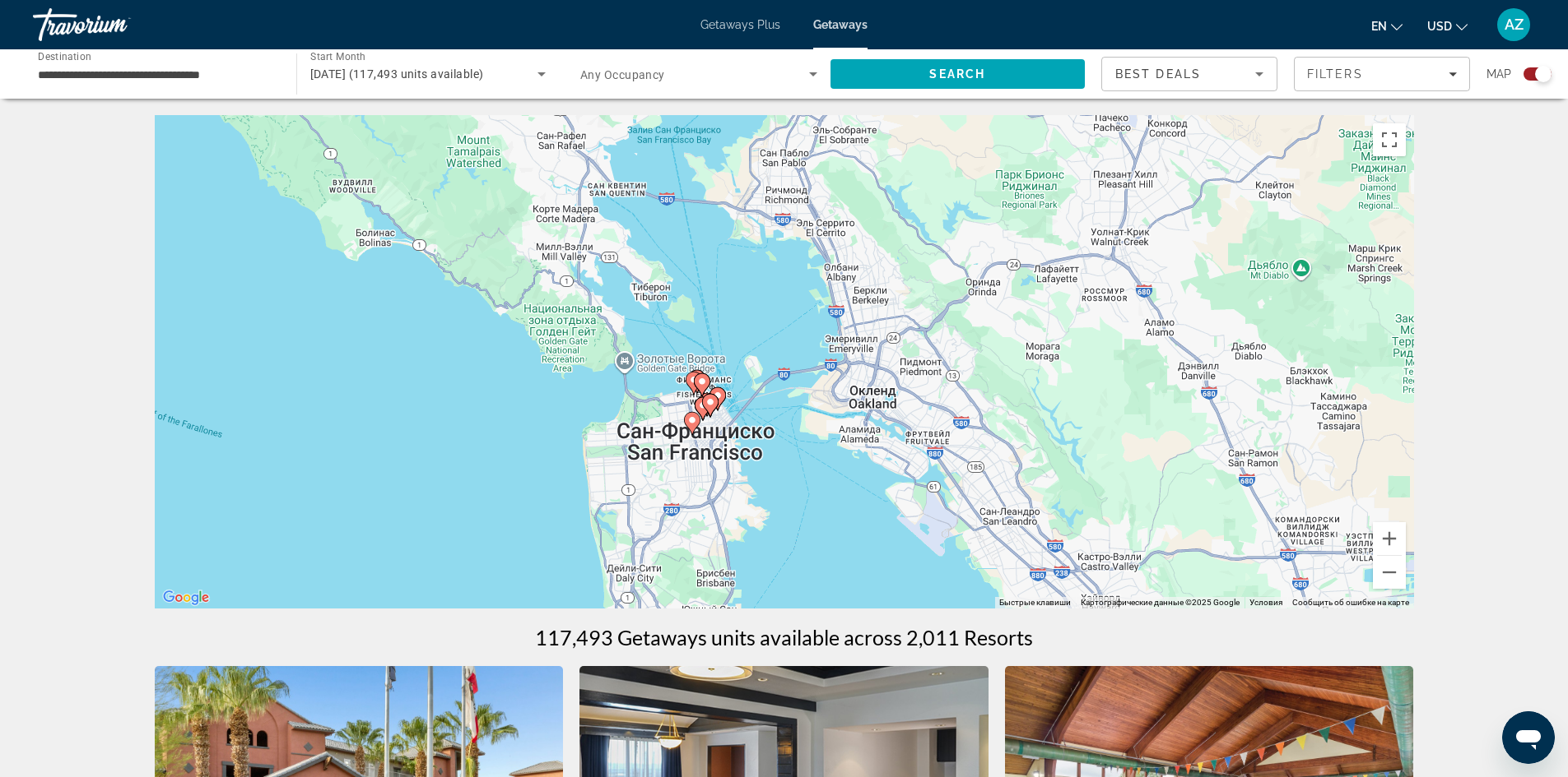
drag, startPoint x: 746, startPoint y: 528, endPoint x: 757, endPoint y: 343, distance: 185.3
click at [757, 343] on div "Чтобы активировать перетаскивание с помощью клавиатуры, нажмите Alt + Ввод. Пос…" at bounding box center [784, 362] width 1259 height 493
click at [1403, 537] on button "Увеличить" at bounding box center [1388, 538] width 33 height 33
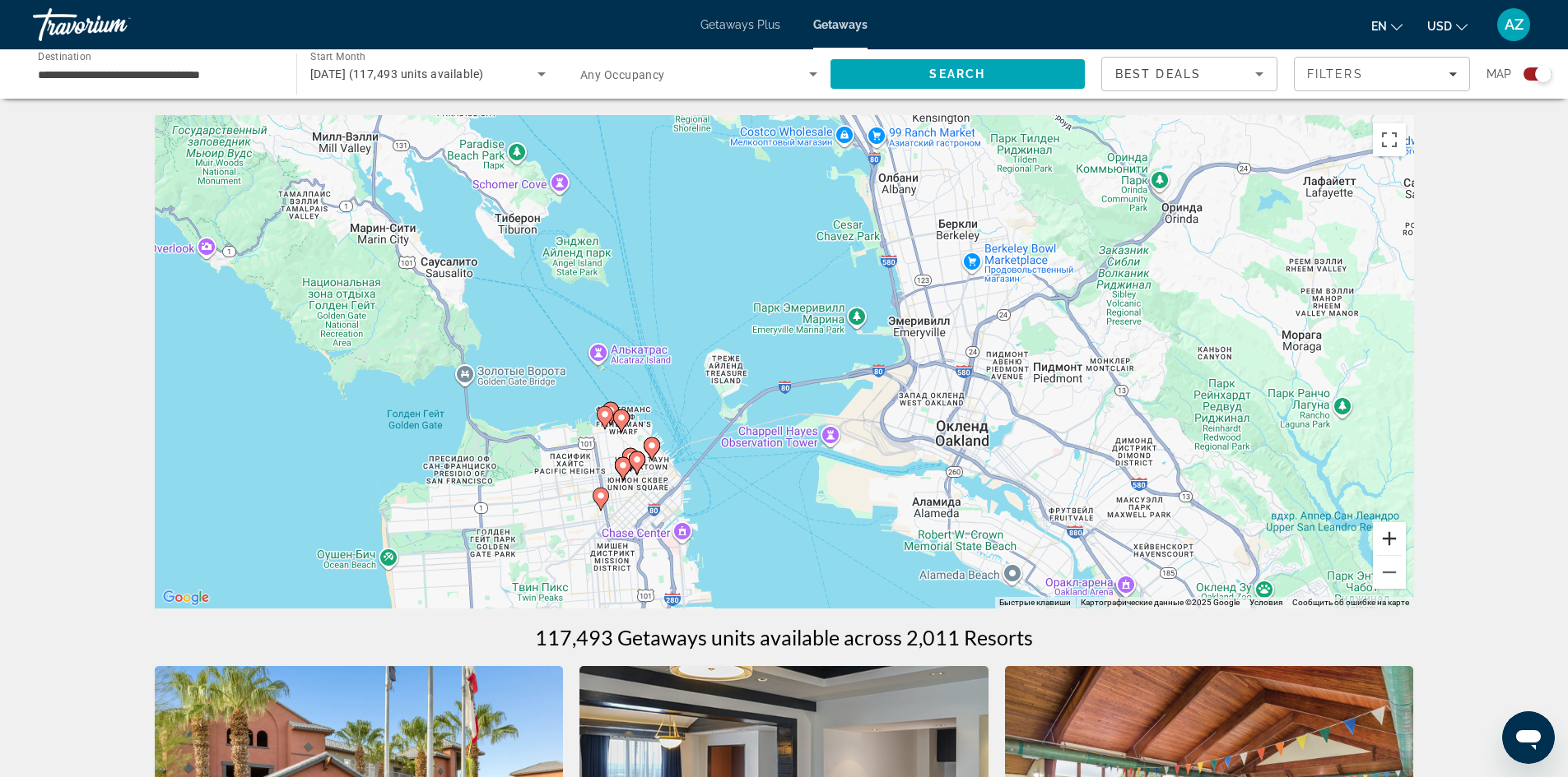
click at [1399, 536] on button "Увеличить" at bounding box center [1388, 538] width 33 height 33
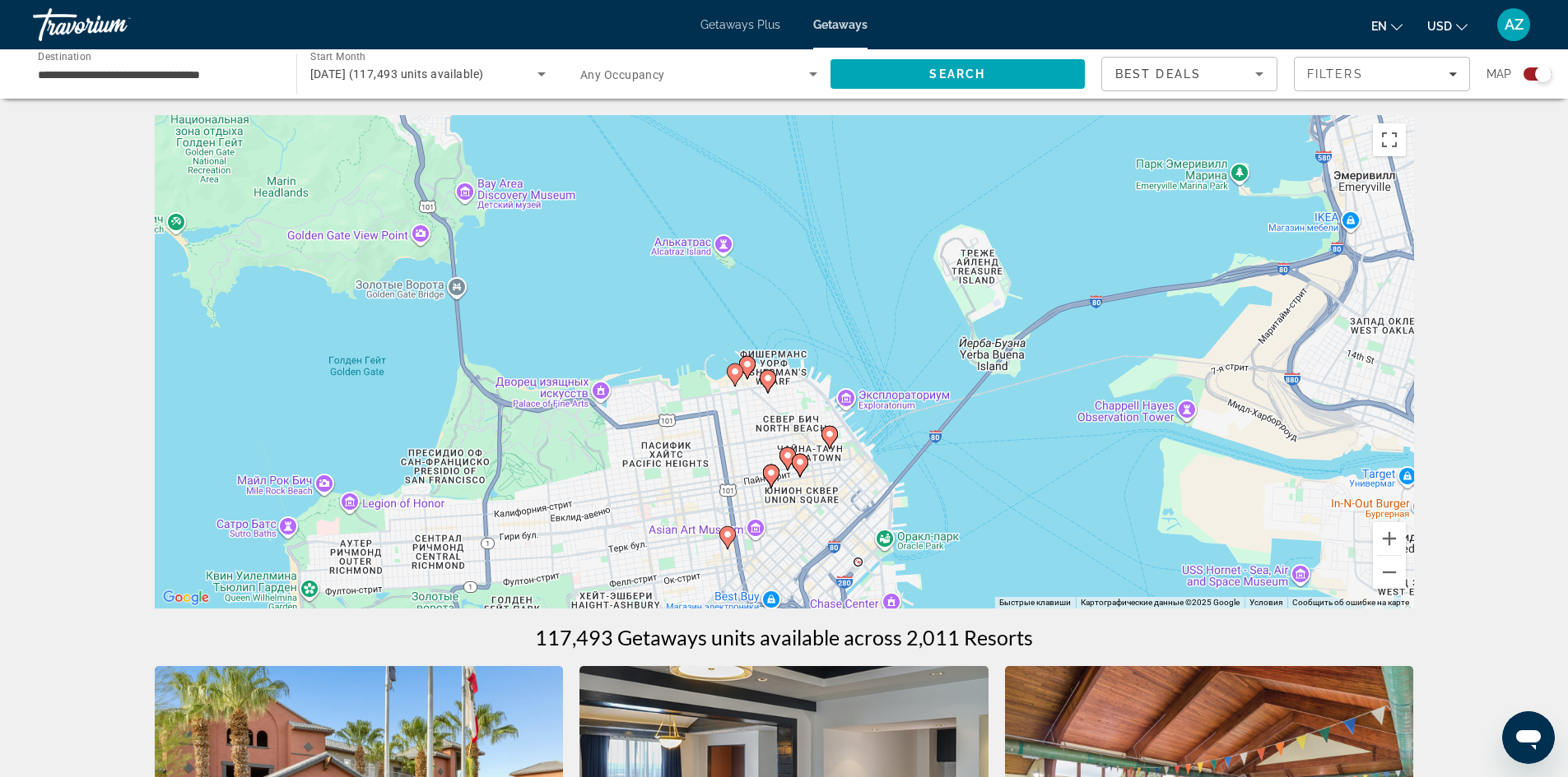
drag, startPoint x: 650, startPoint y: 498, endPoint x: 961, endPoint y: 387, distance: 330.2
click at [961, 387] on div "Чтобы активировать перетаскивание с помощью клавиатуры, нажмите Alt + Ввод. Пос…" at bounding box center [784, 362] width 1259 height 493
click at [746, 366] on image "Main content" at bounding box center [747, 365] width 10 height 10
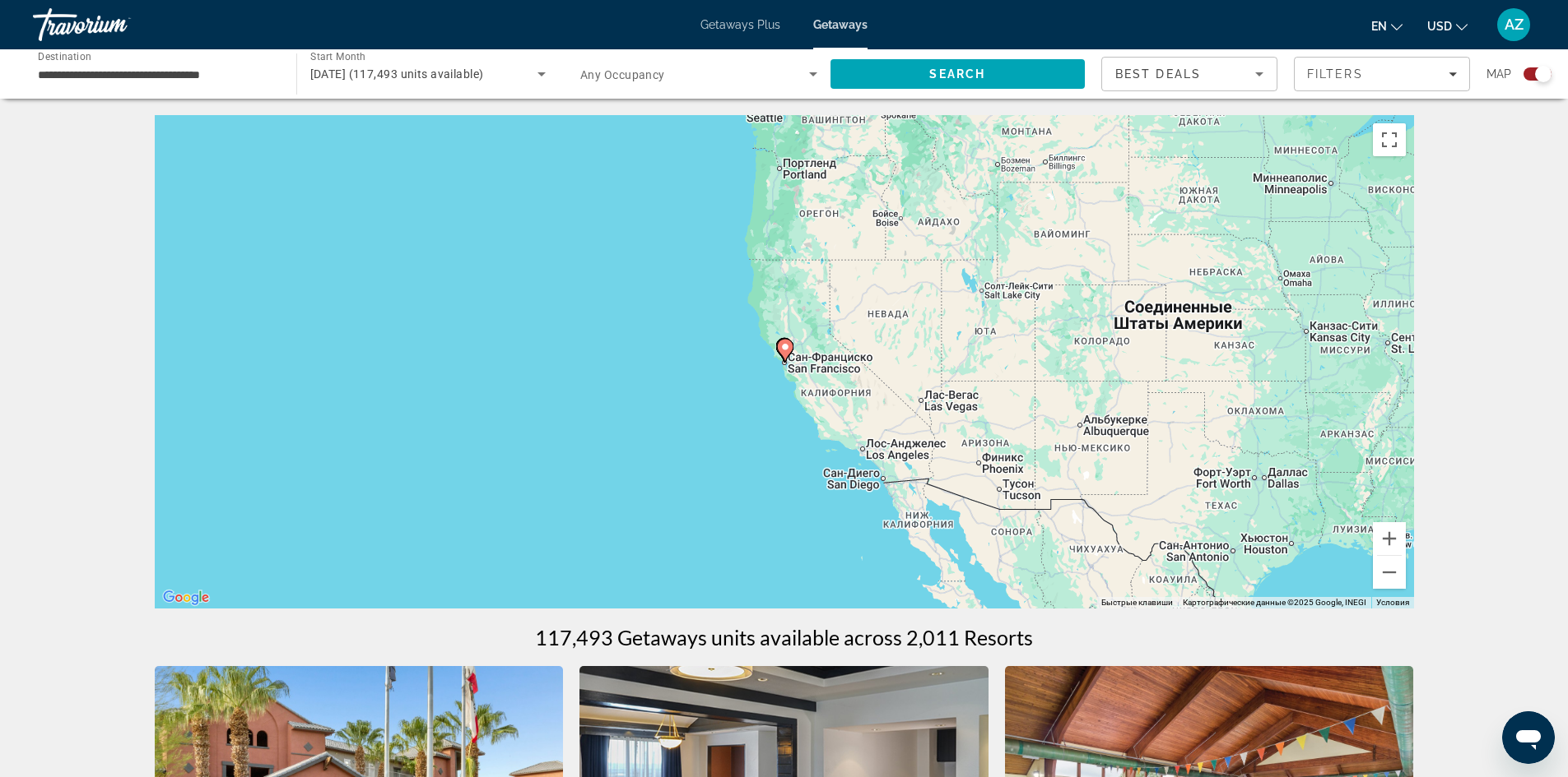
click at [791, 350] on icon "Main content" at bounding box center [784, 350] width 15 height 22
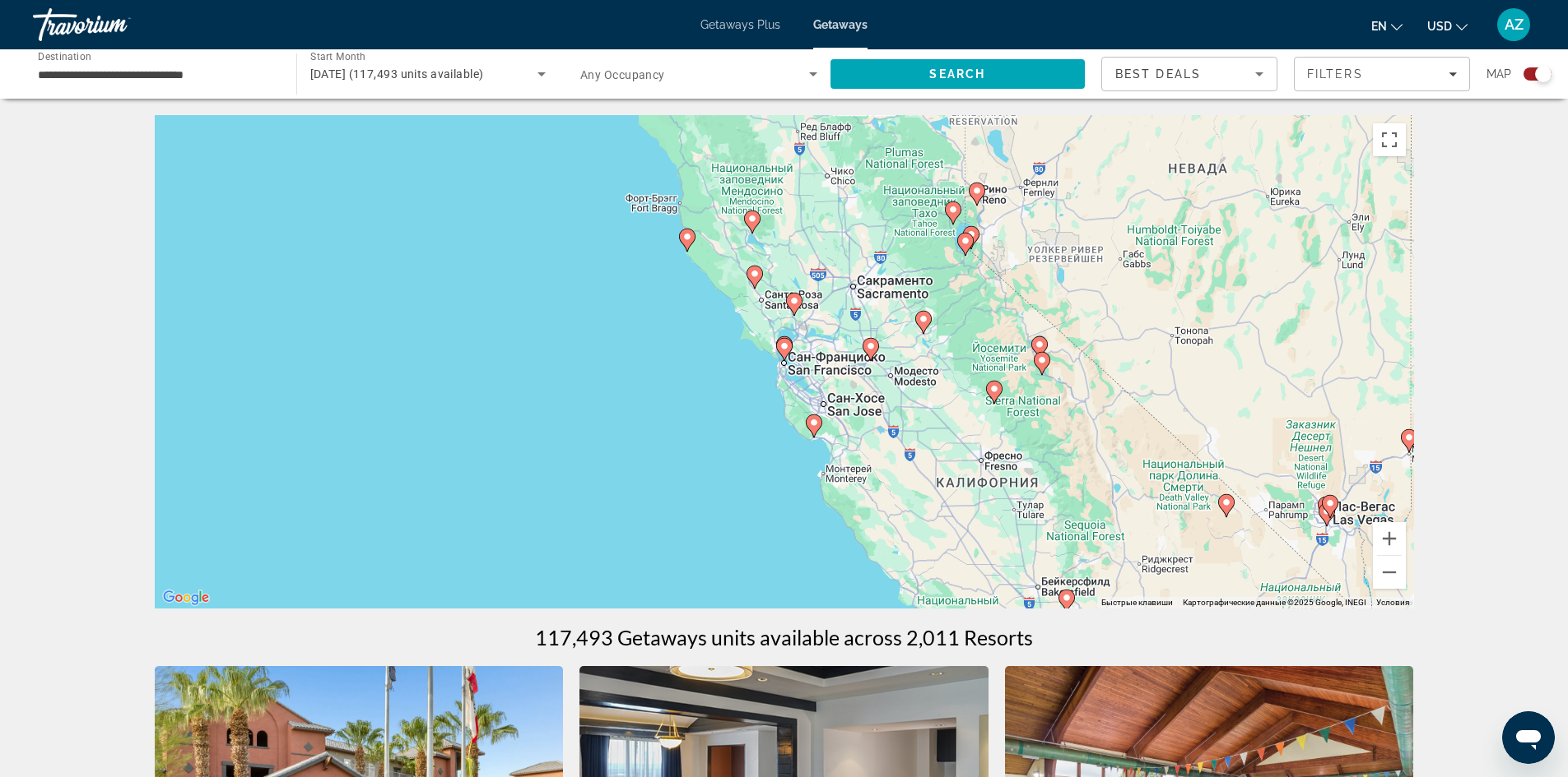
click at [785, 346] on image "Main content" at bounding box center [784, 346] width 10 height 10
type input "**********"
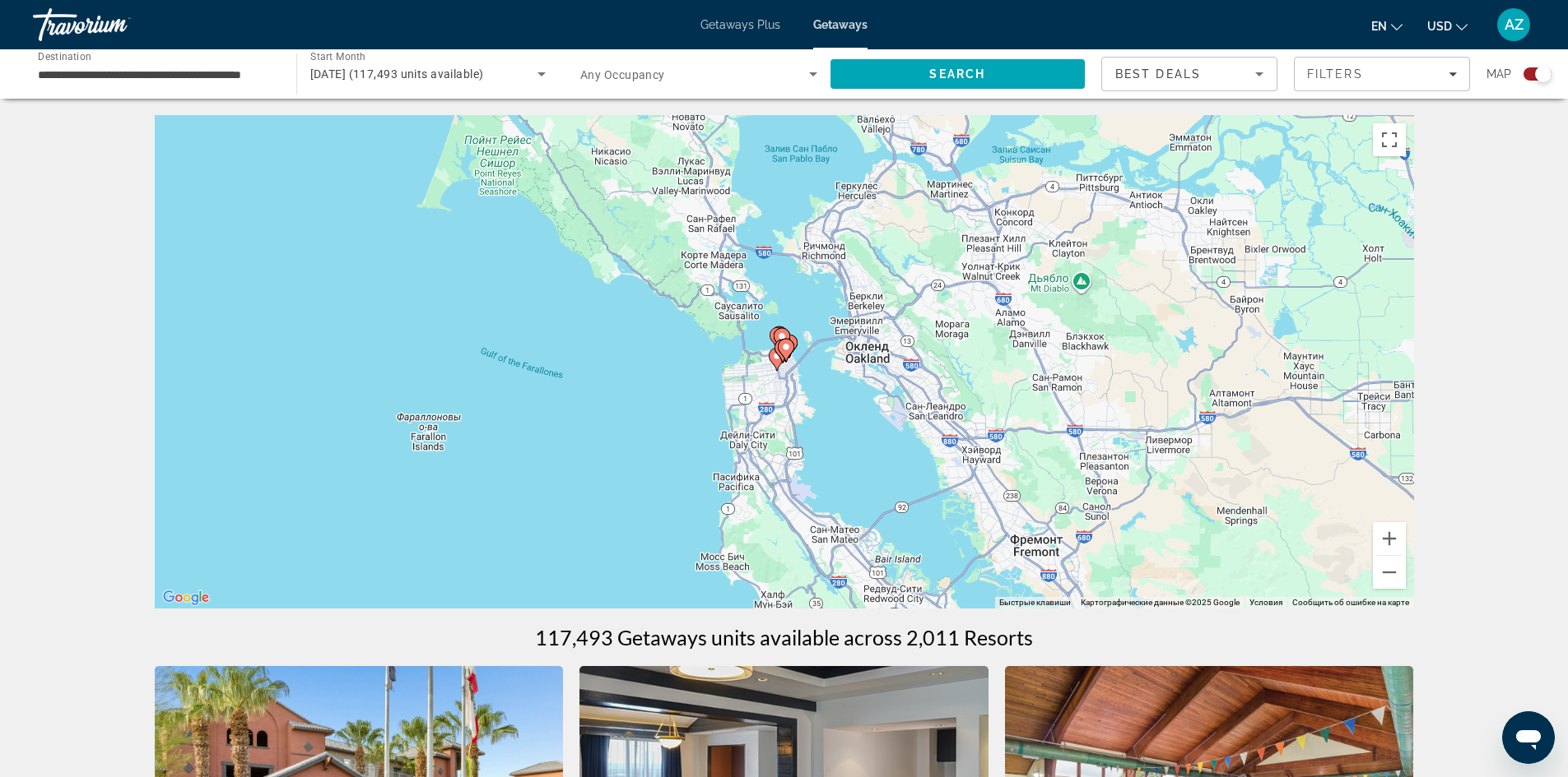
click at [785, 347] on image "Main content" at bounding box center [786, 347] width 10 height 10
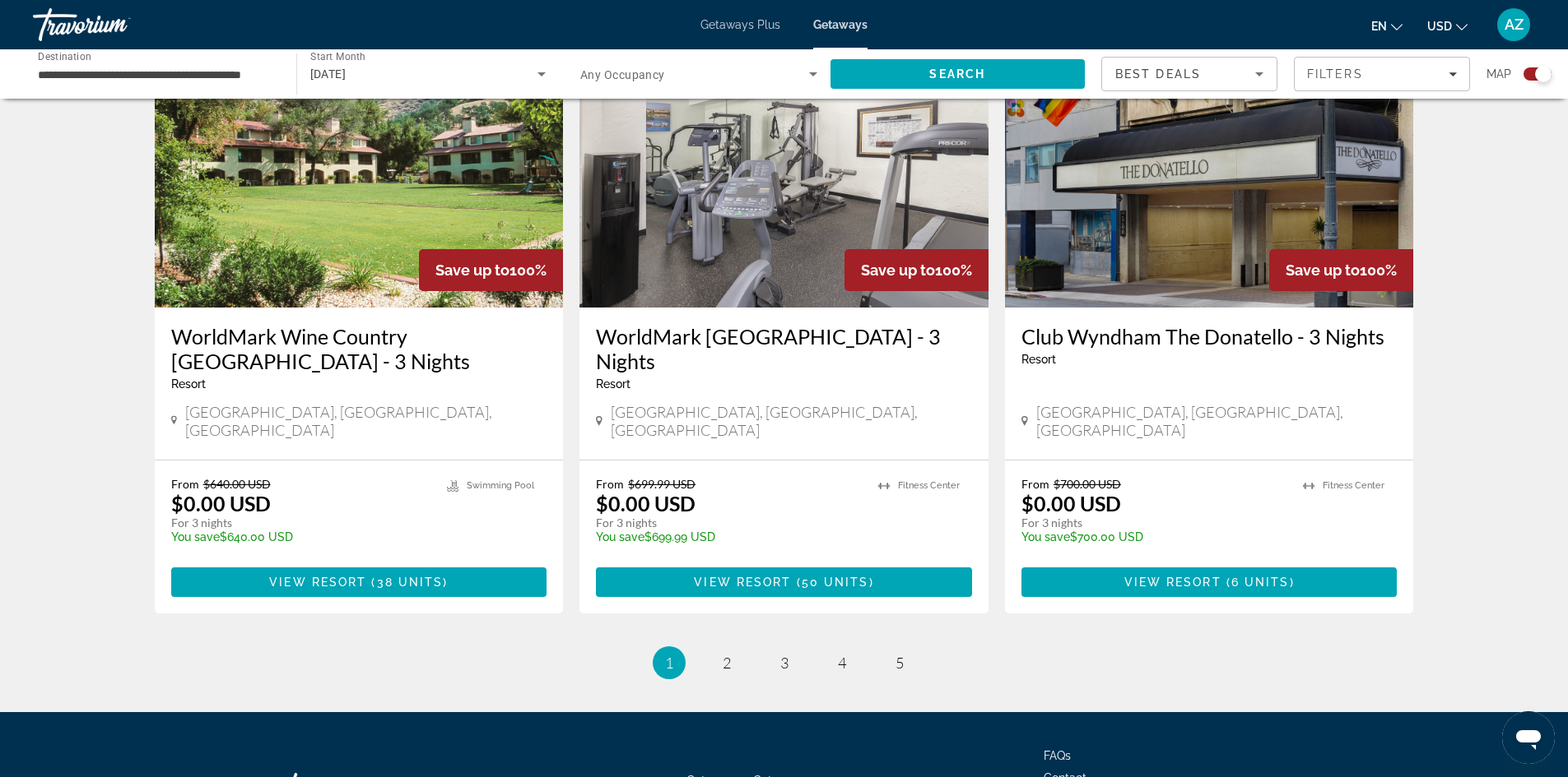
scroll to position [2467, 0]
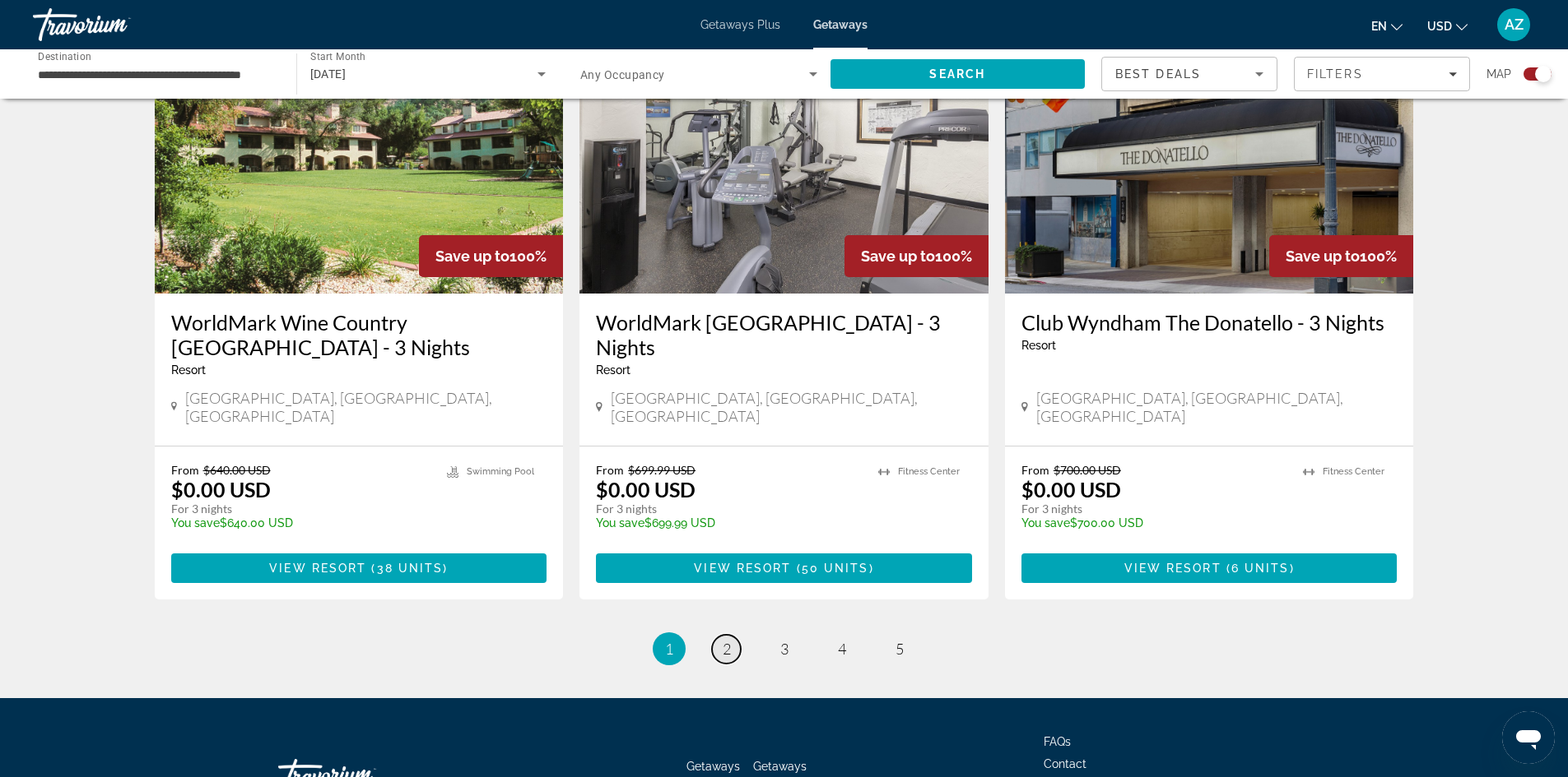
click at [726, 640] on span "2" at bounding box center [727, 648] width 8 height 18
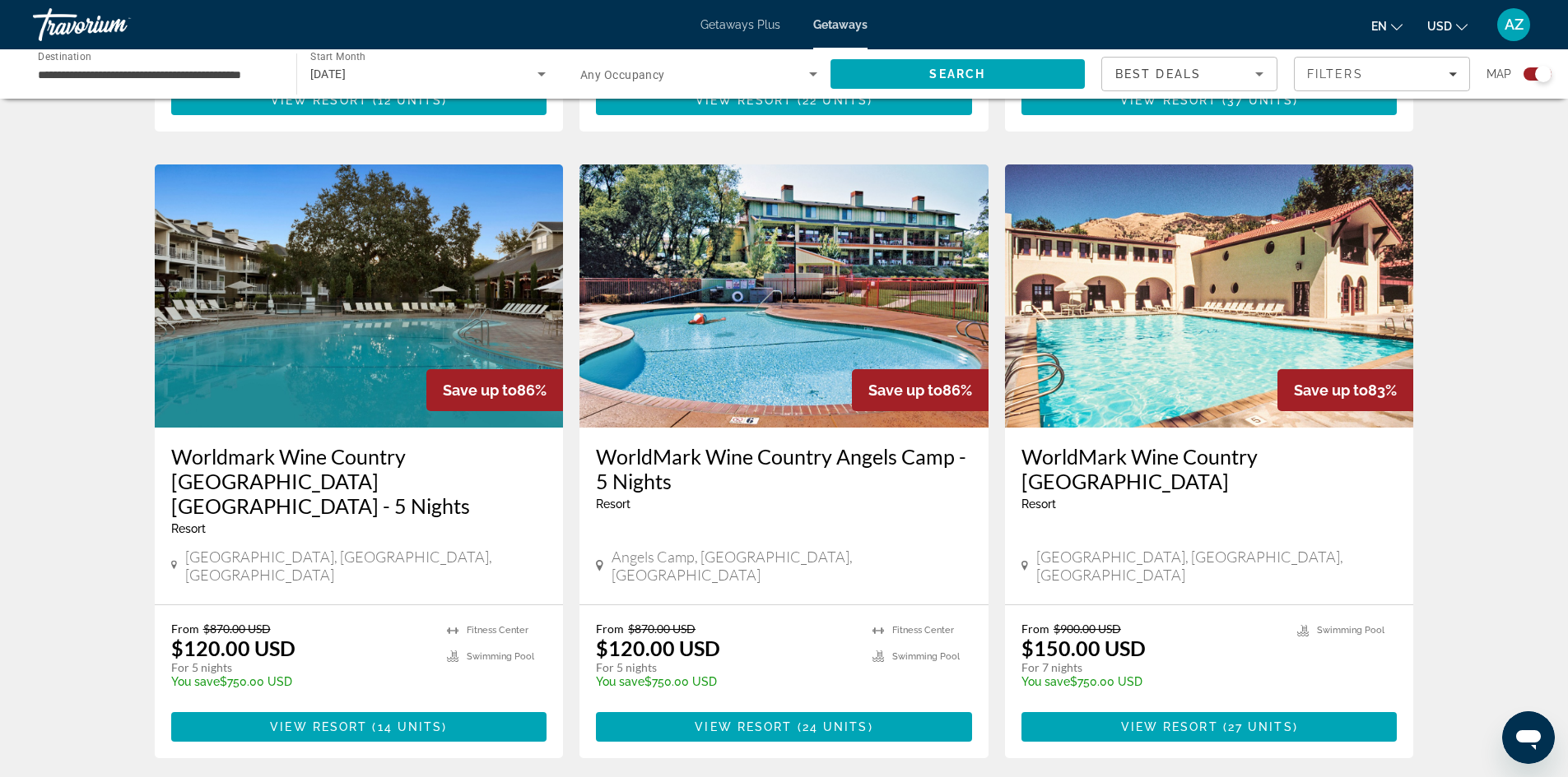
scroll to position [2385, 0]
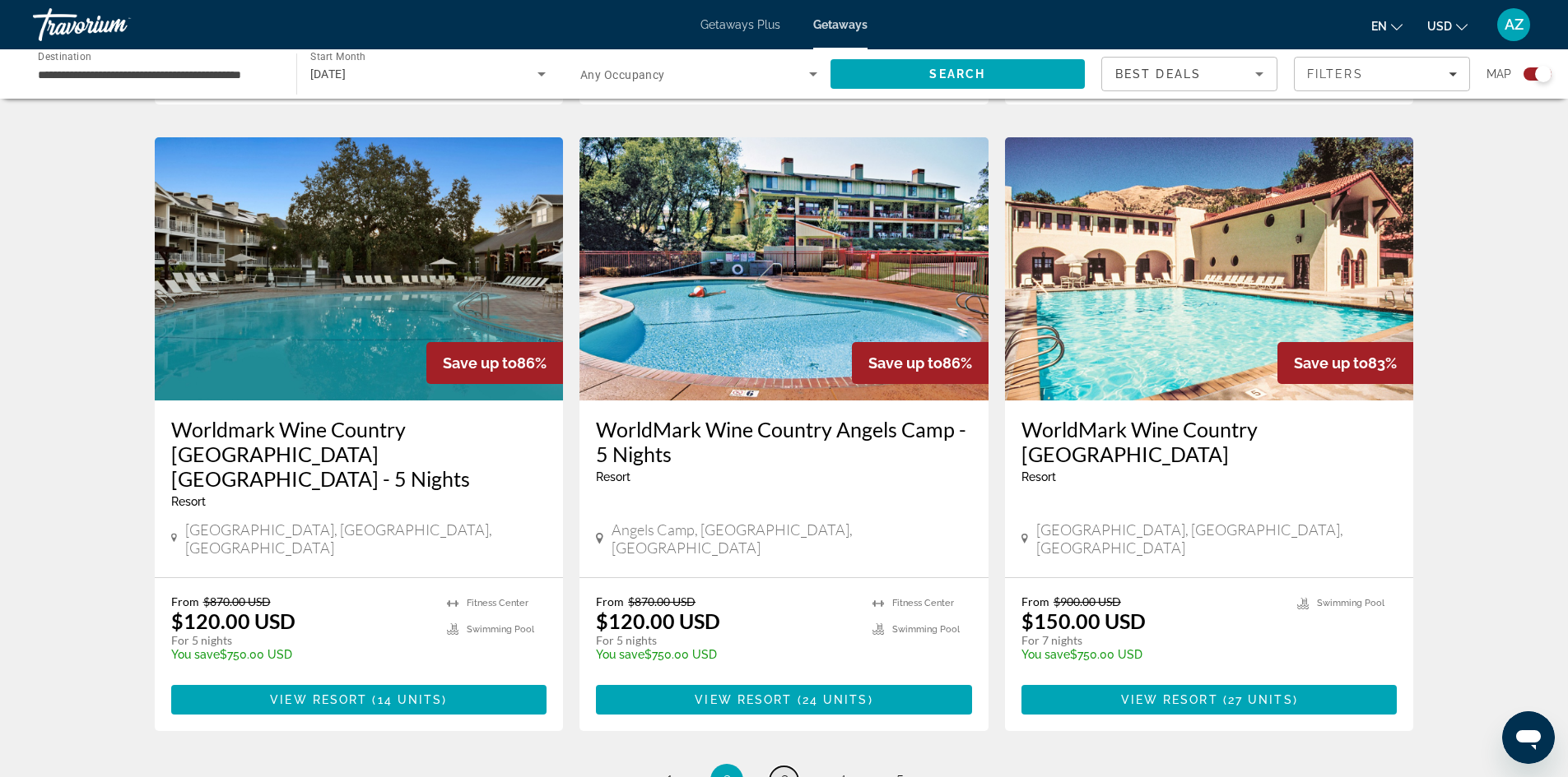
click at [792, 767] on link "page 3" at bounding box center [784, 781] width 29 height 29
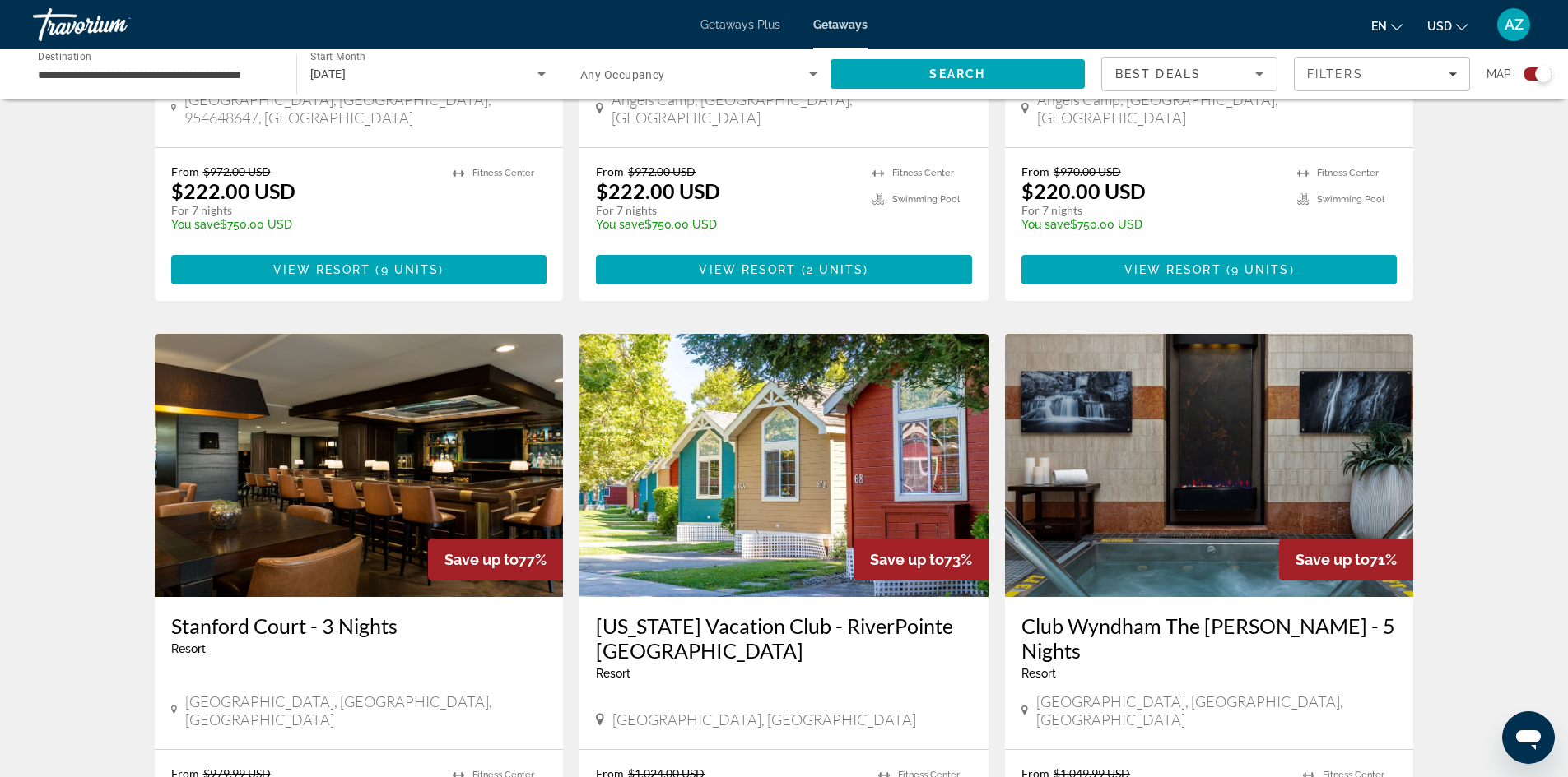
scroll to position [1727, 0]
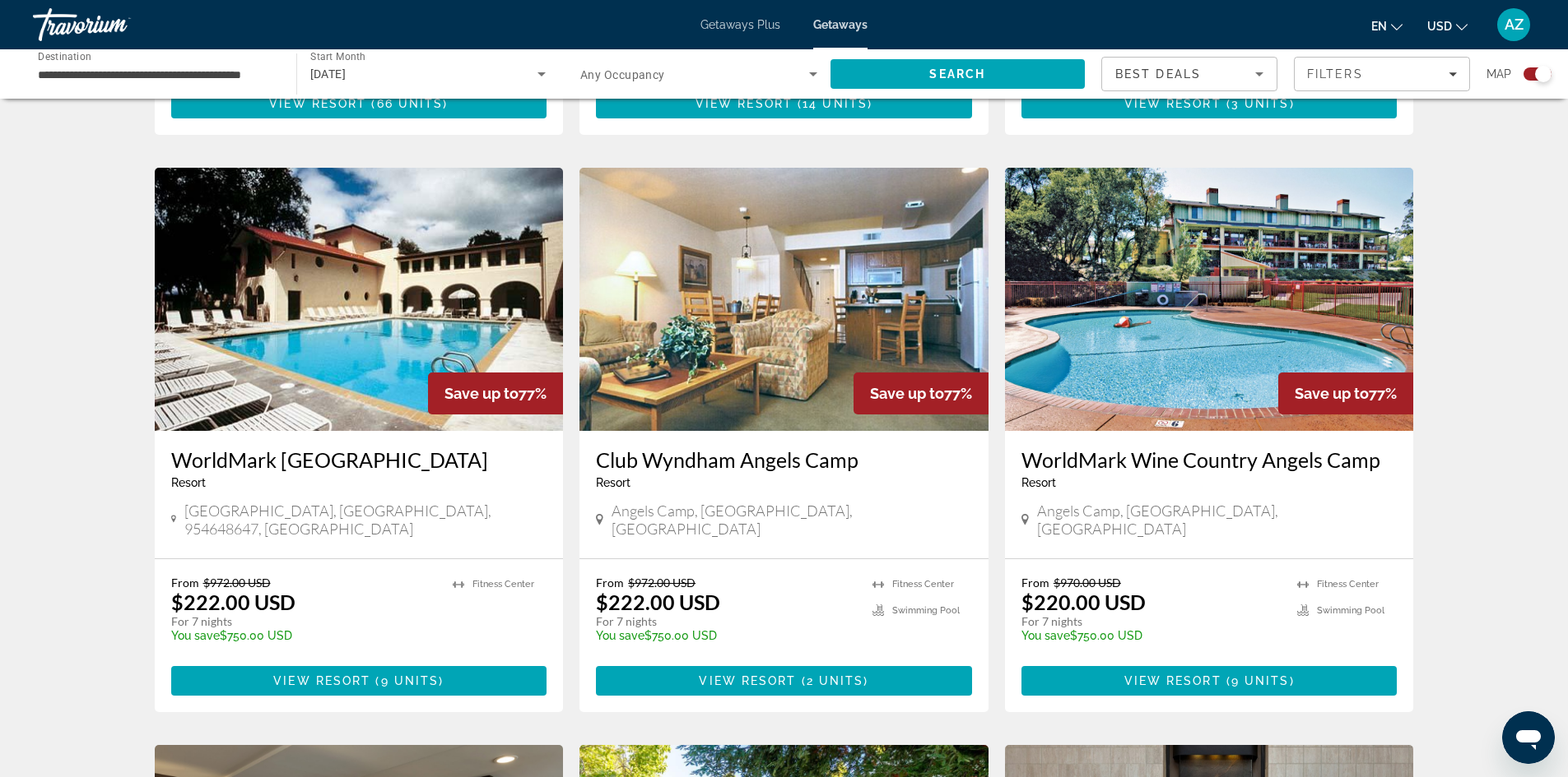
click at [444, 70] on div "November 2025" at bounding box center [424, 73] width 227 height 20
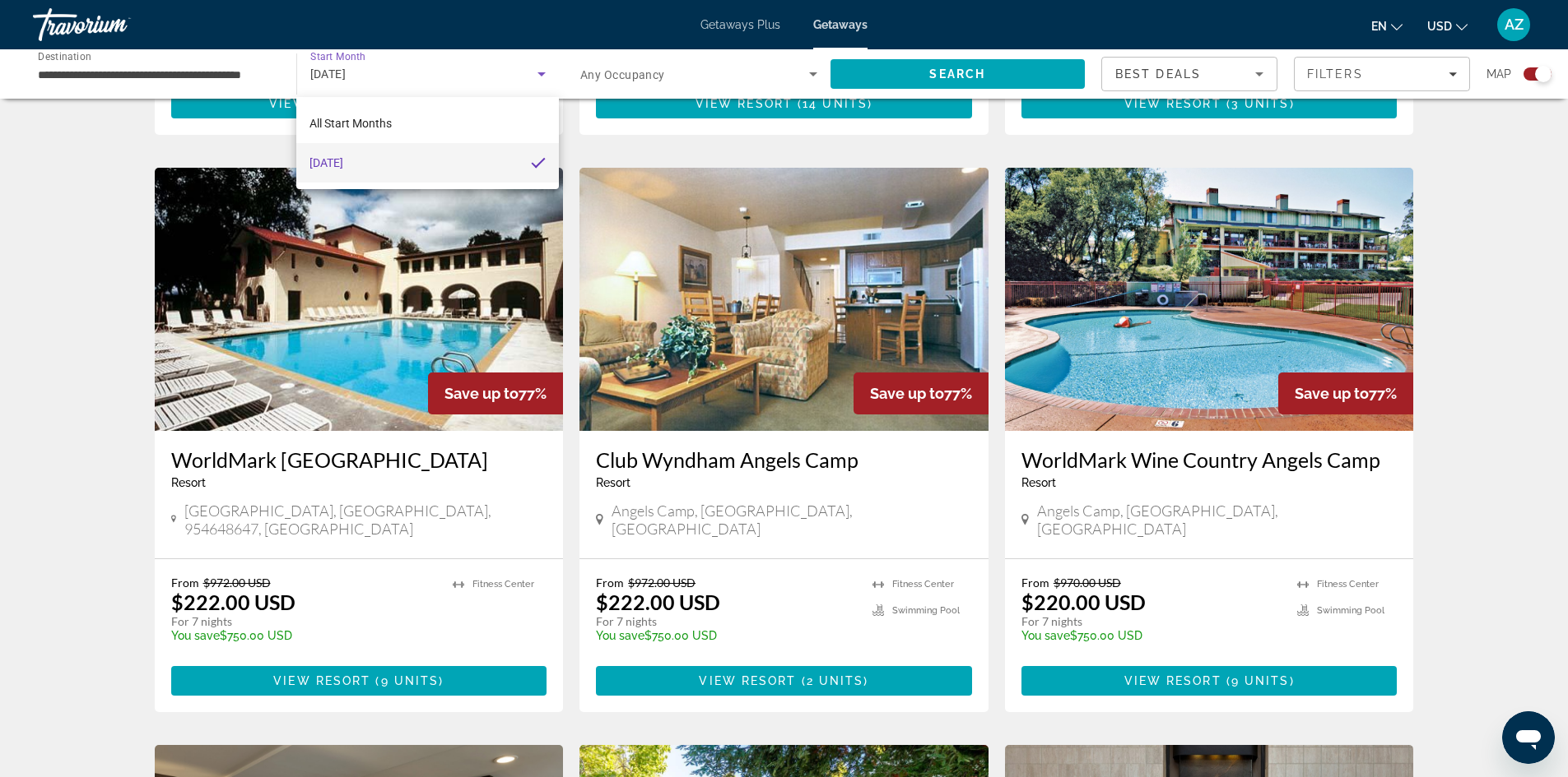
click at [537, 169] on mat-pseudo-checkbox at bounding box center [539, 163] width 15 height 15
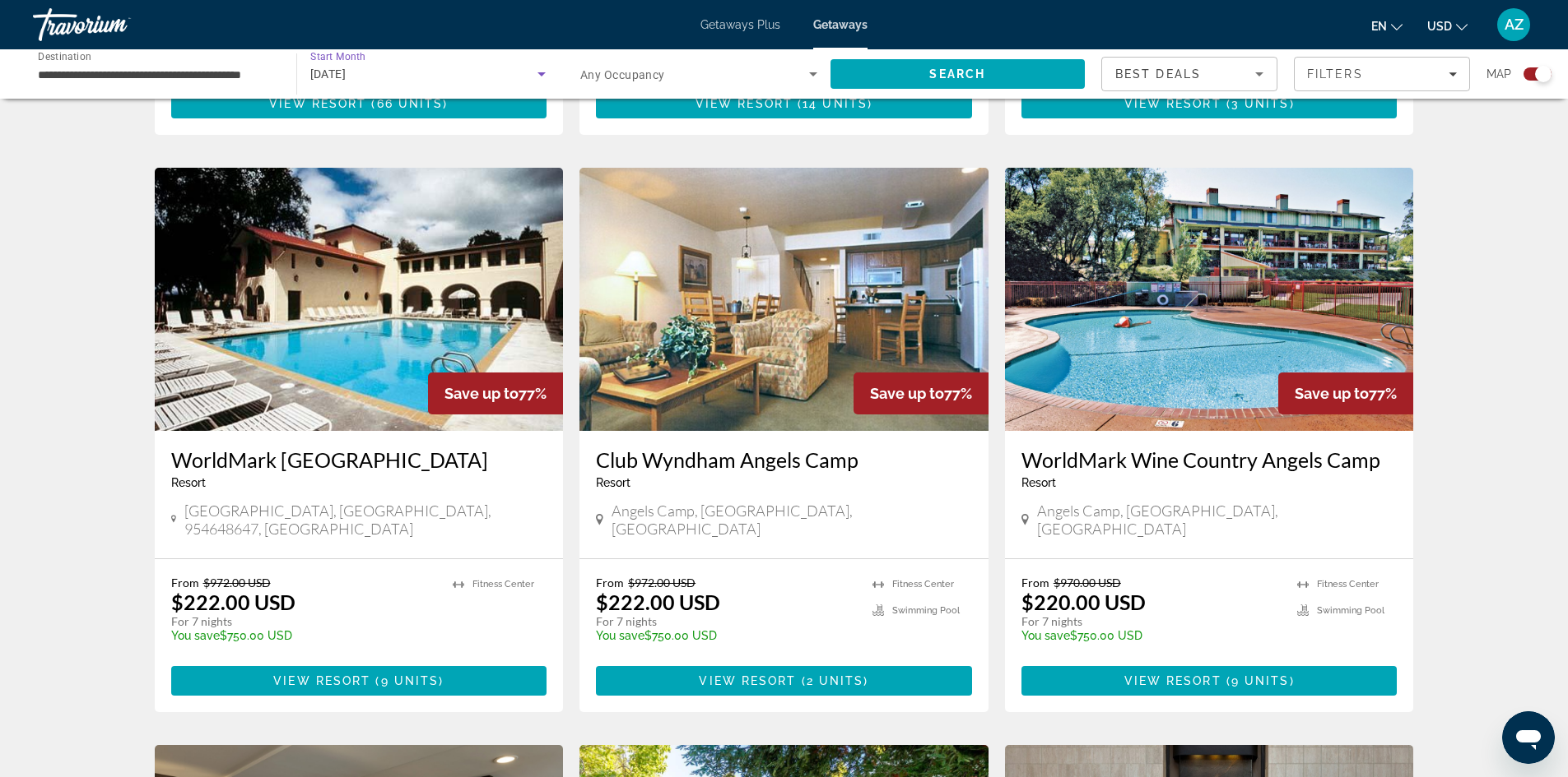
click at [540, 70] on icon "Search widget" at bounding box center [541, 73] width 20 height 20
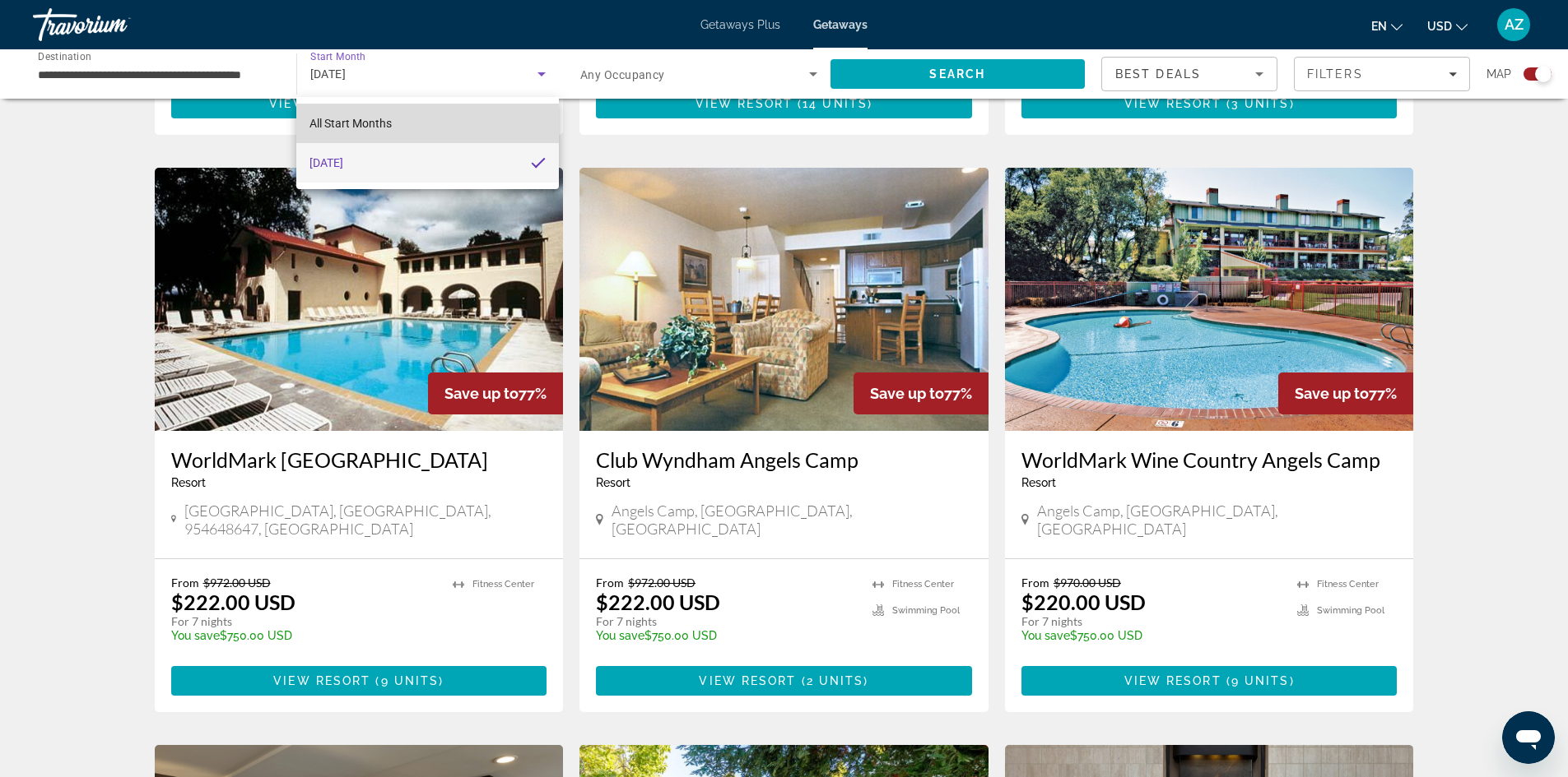
click at [405, 119] on mat-option "All Start Months" at bounding box center [427, 123] width 261 height 39
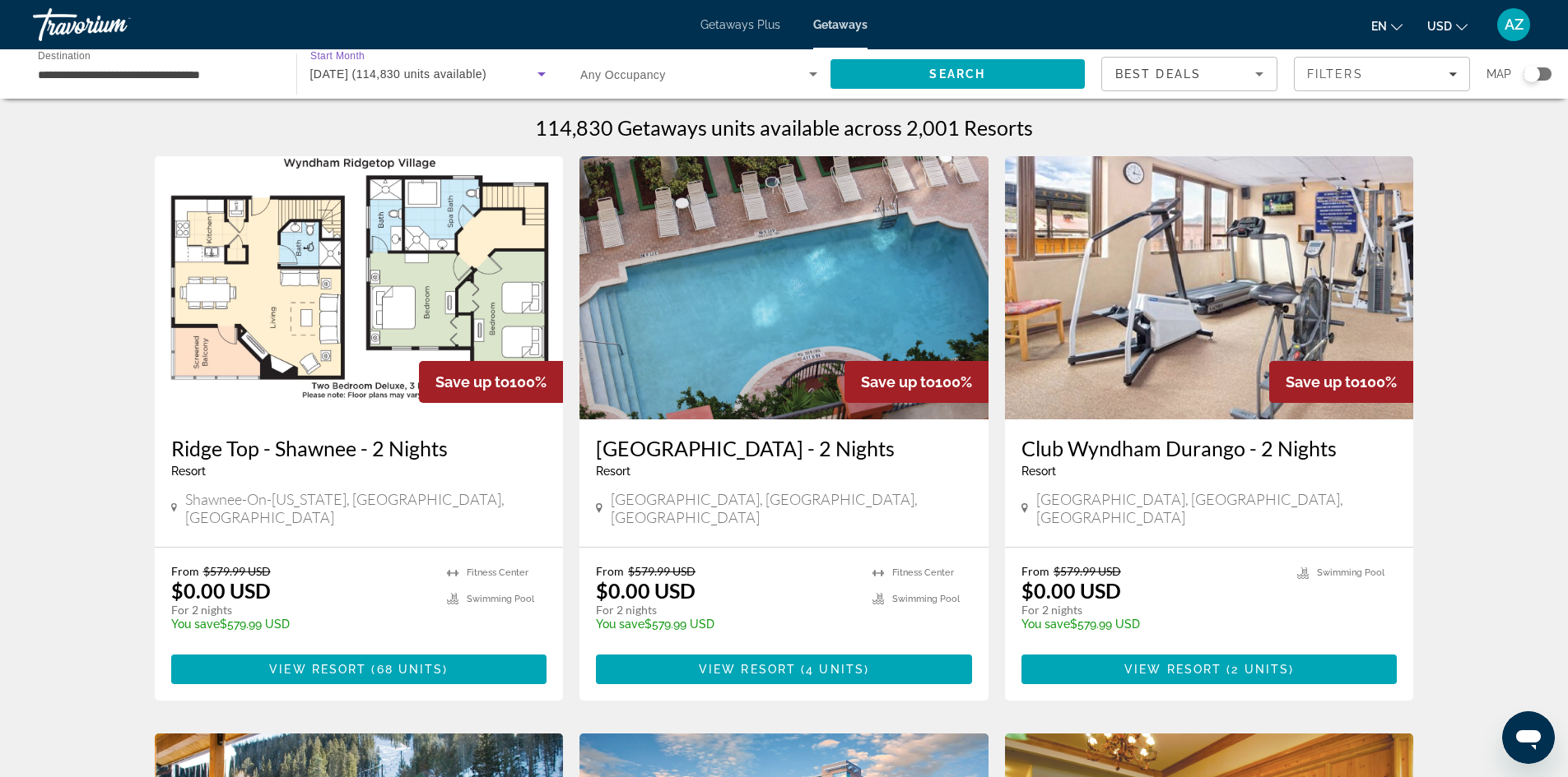
click at [454, 80] on span "[DATE] (114,830 units available)" at bounding box center [399, 74] width 177 height 13
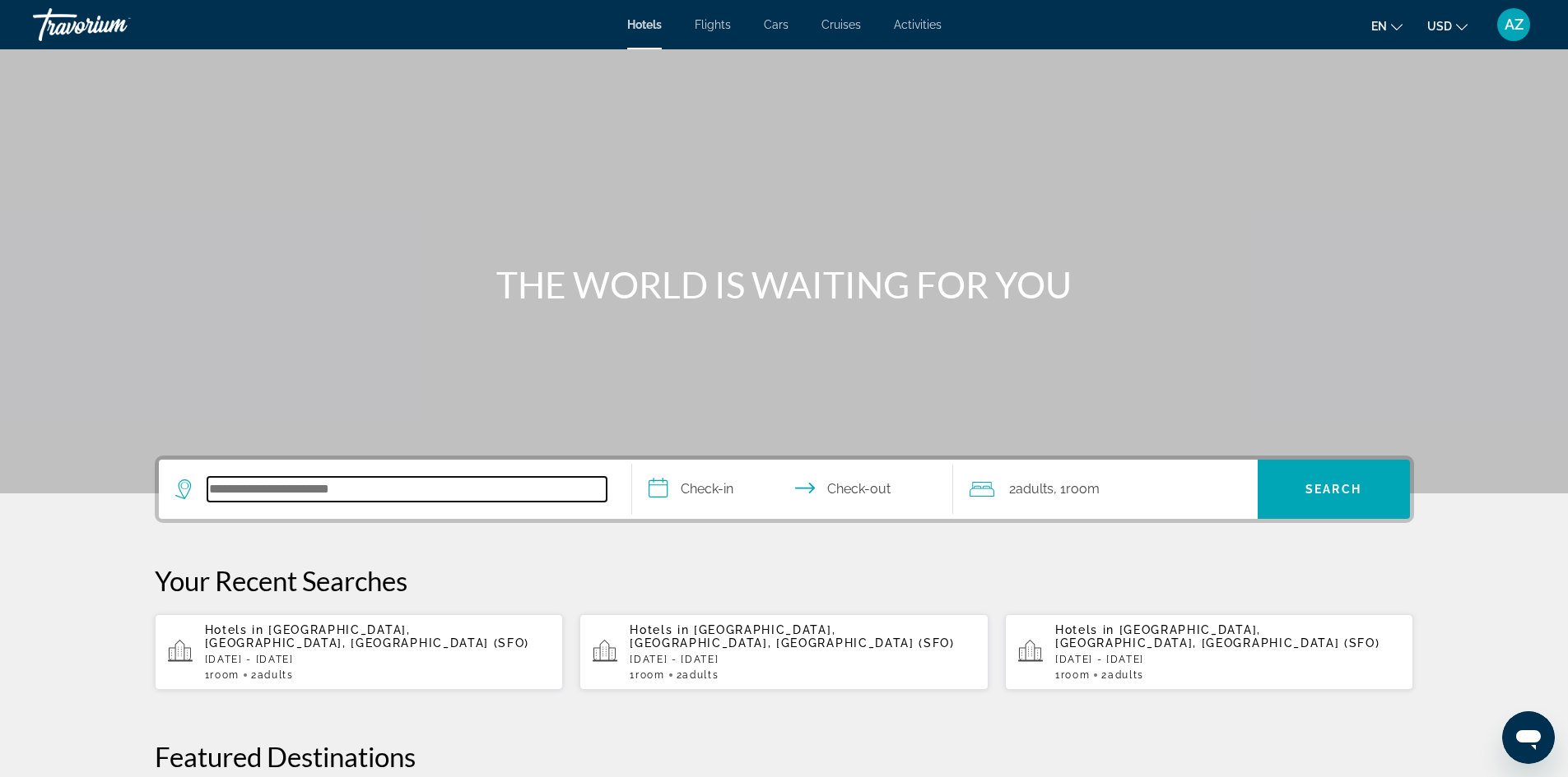
click at [208, 482] on input "Search hotel destination" at bounding box center [407, 490] width 400 height 24
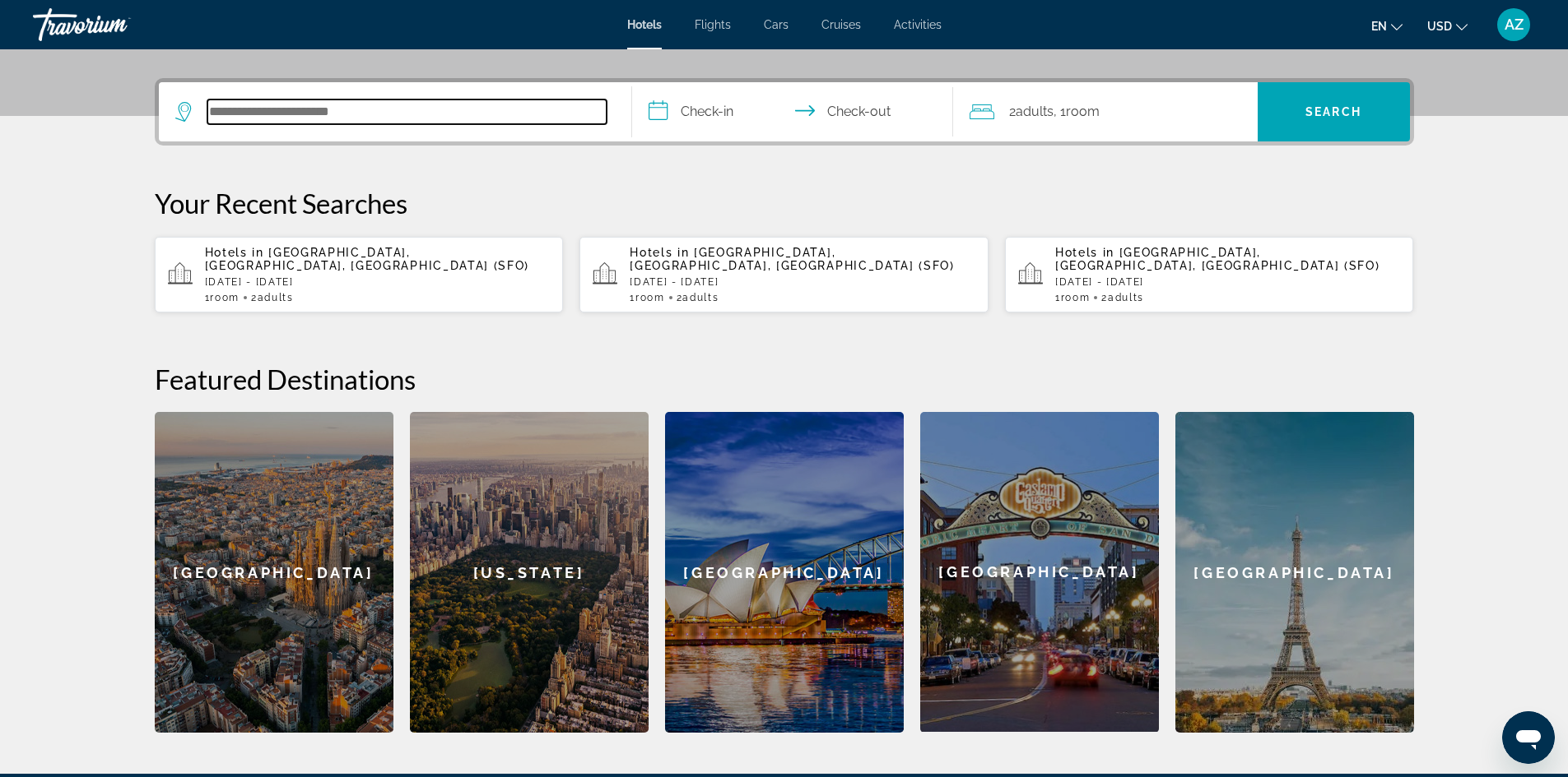
scroll to position [402, 0]
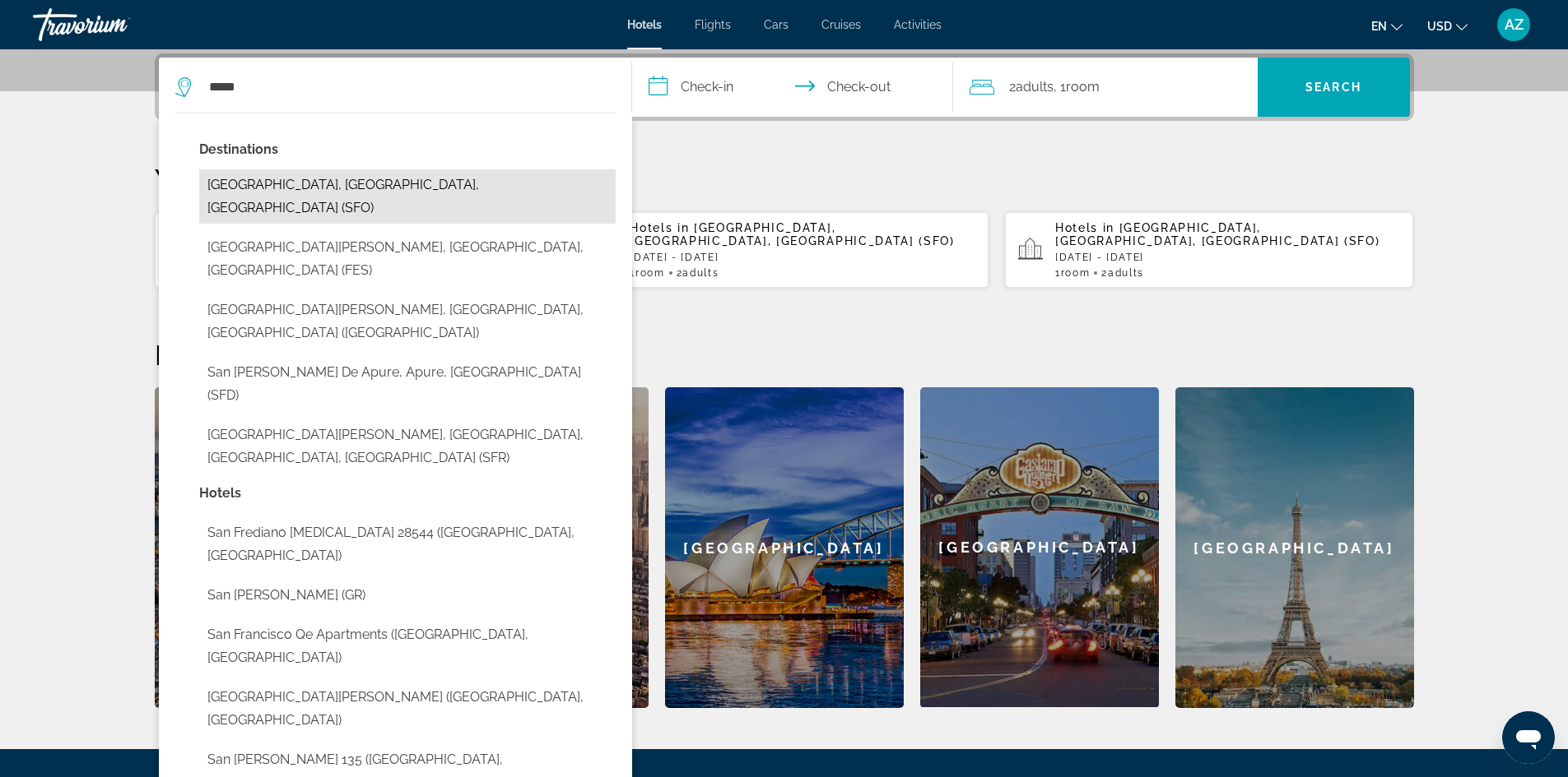
click at [337, 190] on button "[GEOGRAPHIC_DATA], [GEOGRAPHIC_DATA], [GEOGRAPHIC_DATA] (SFO)" at bounding box center [407, 196] width 416 height 54
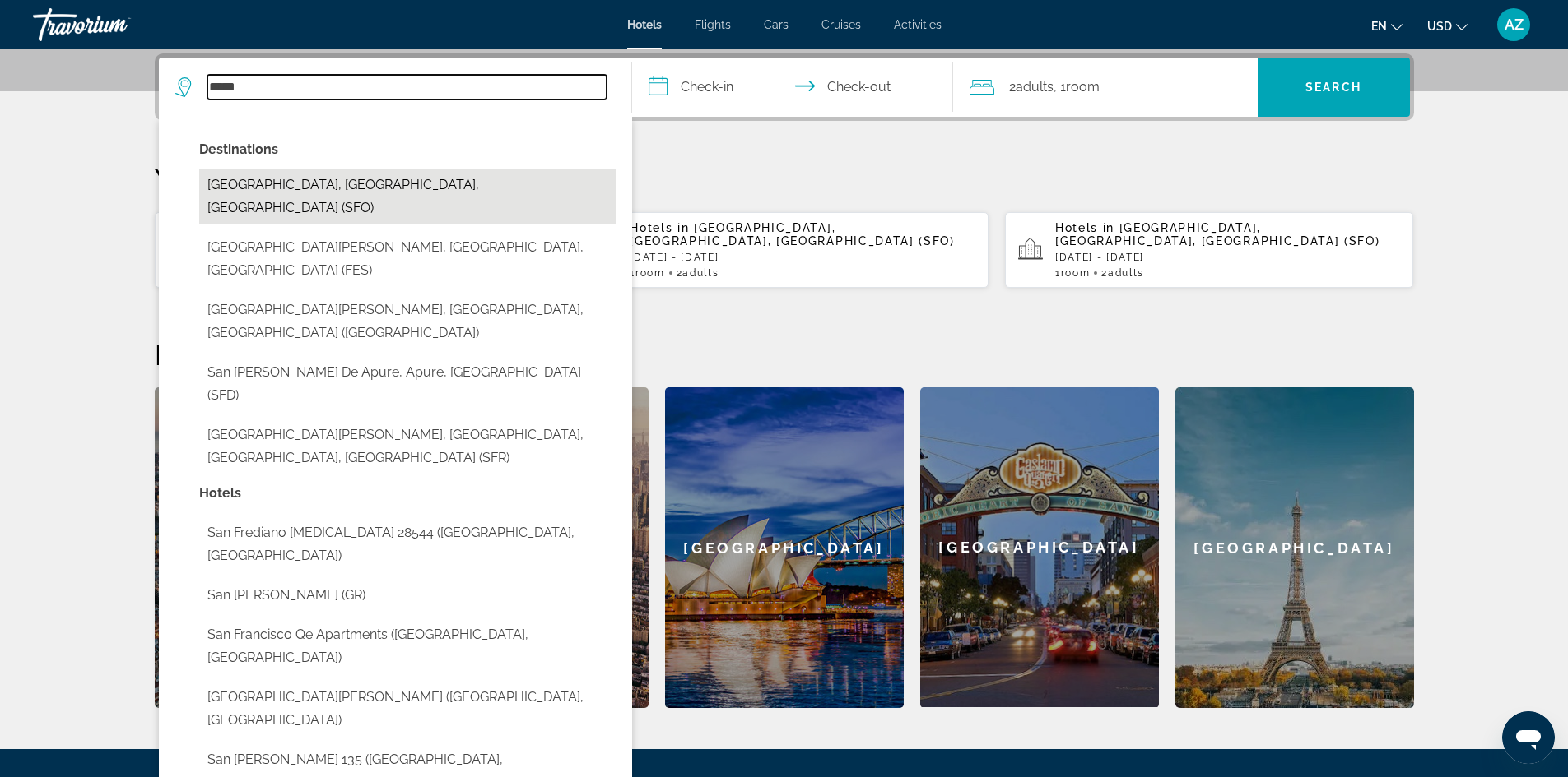
type input "**********"
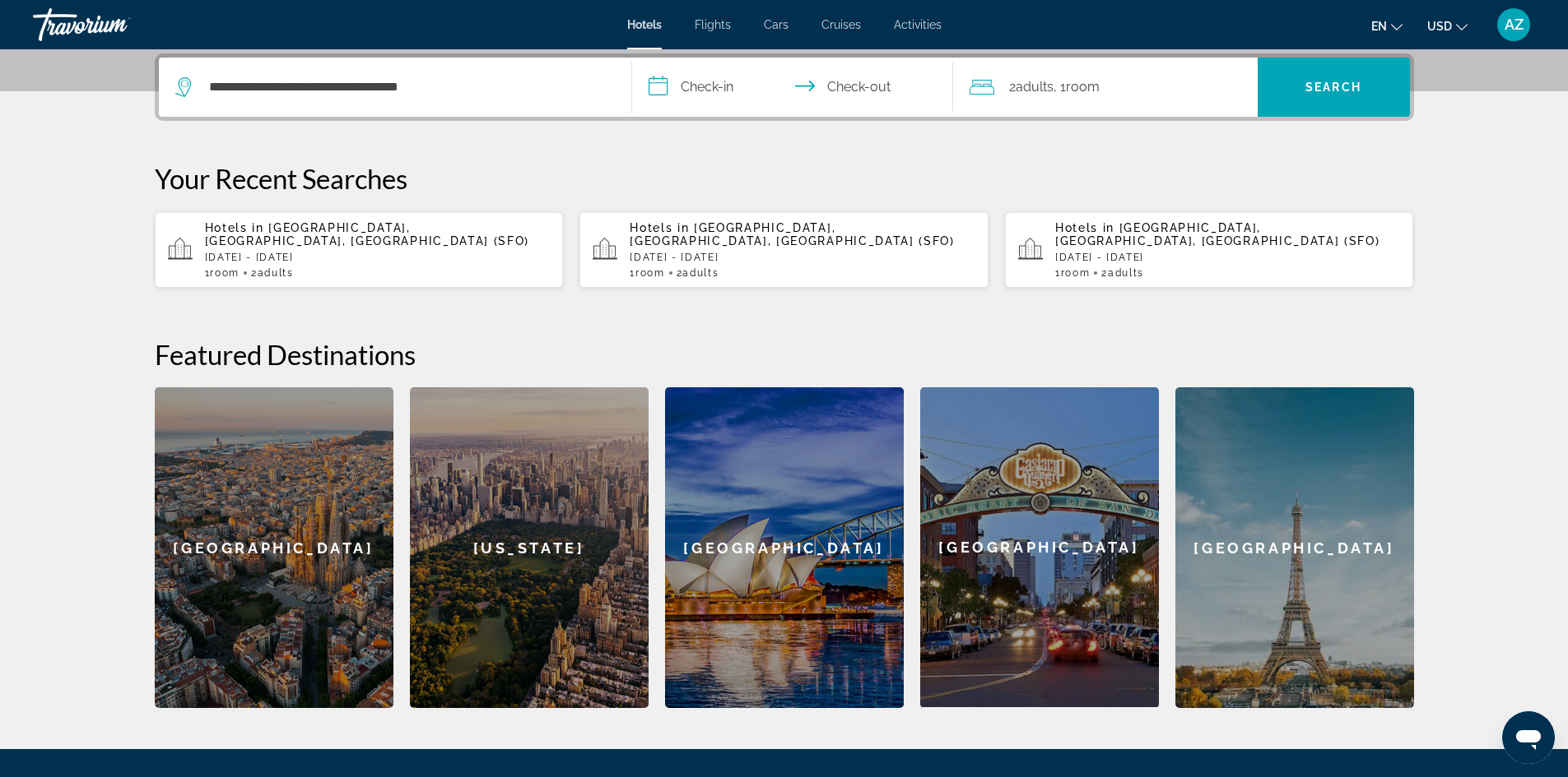
click at [720, 82] on input "**********" at bounding box center [795, 89] width 327 height 64
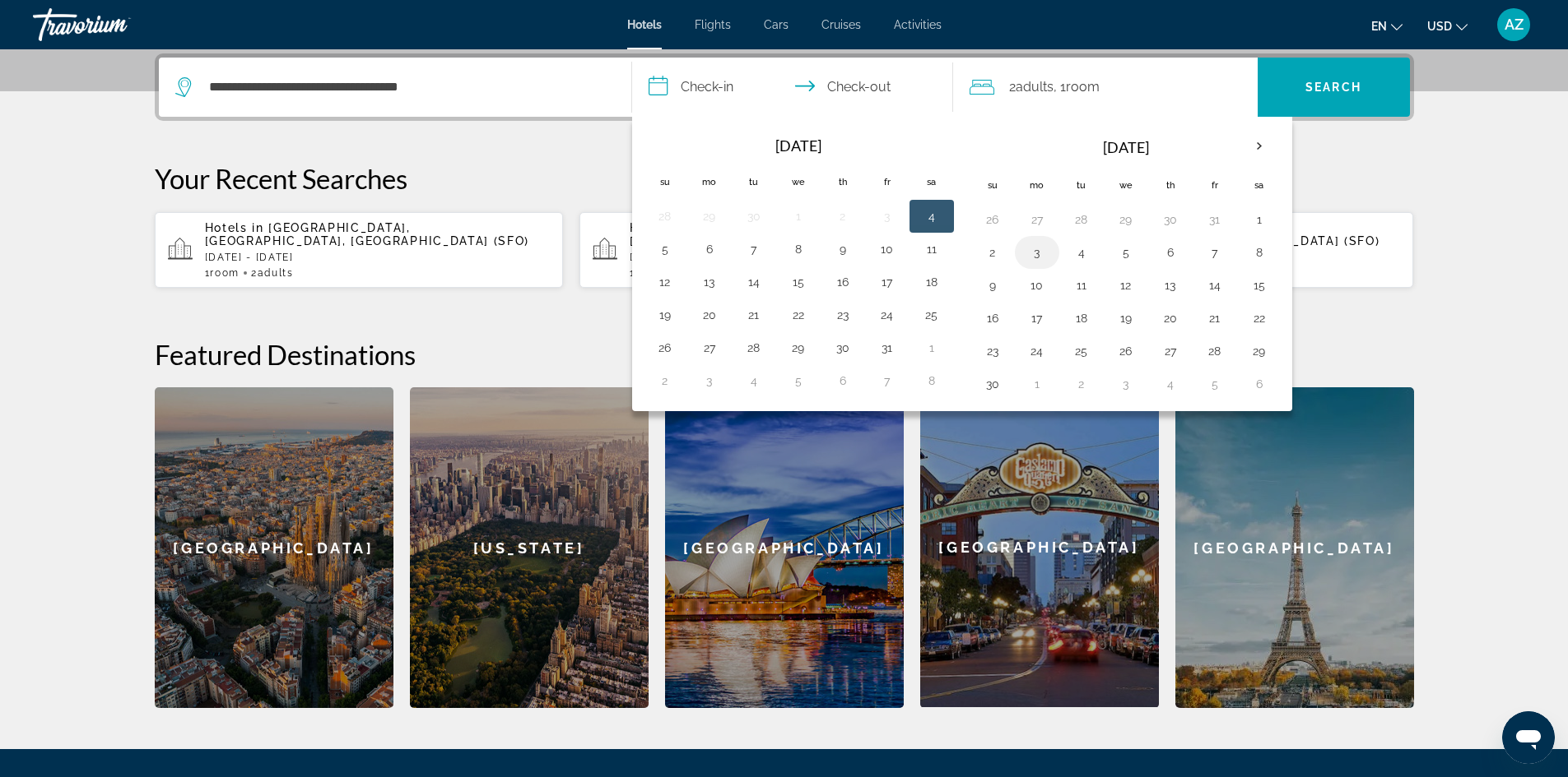
click at [1035, 256] on button "3" at bounding box center [1037, 253] width 26 height 23
click at [1069, 257] on button "4" at bounding box center [1081, 253] width 26 height 23
type input "**********"
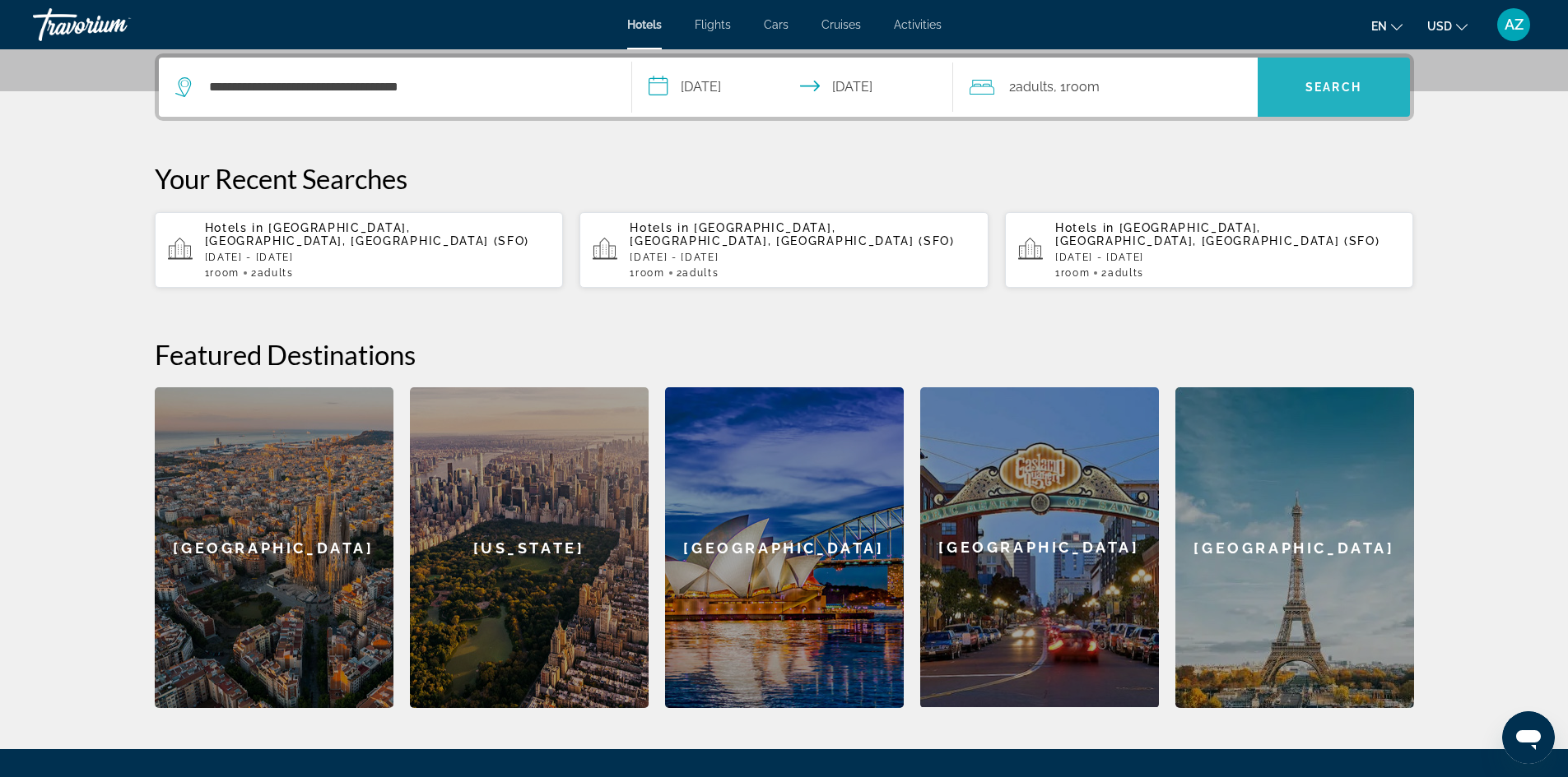
click at [1323, 89] on span "Search" at bounding box center [1333, 87] width 56 height 13
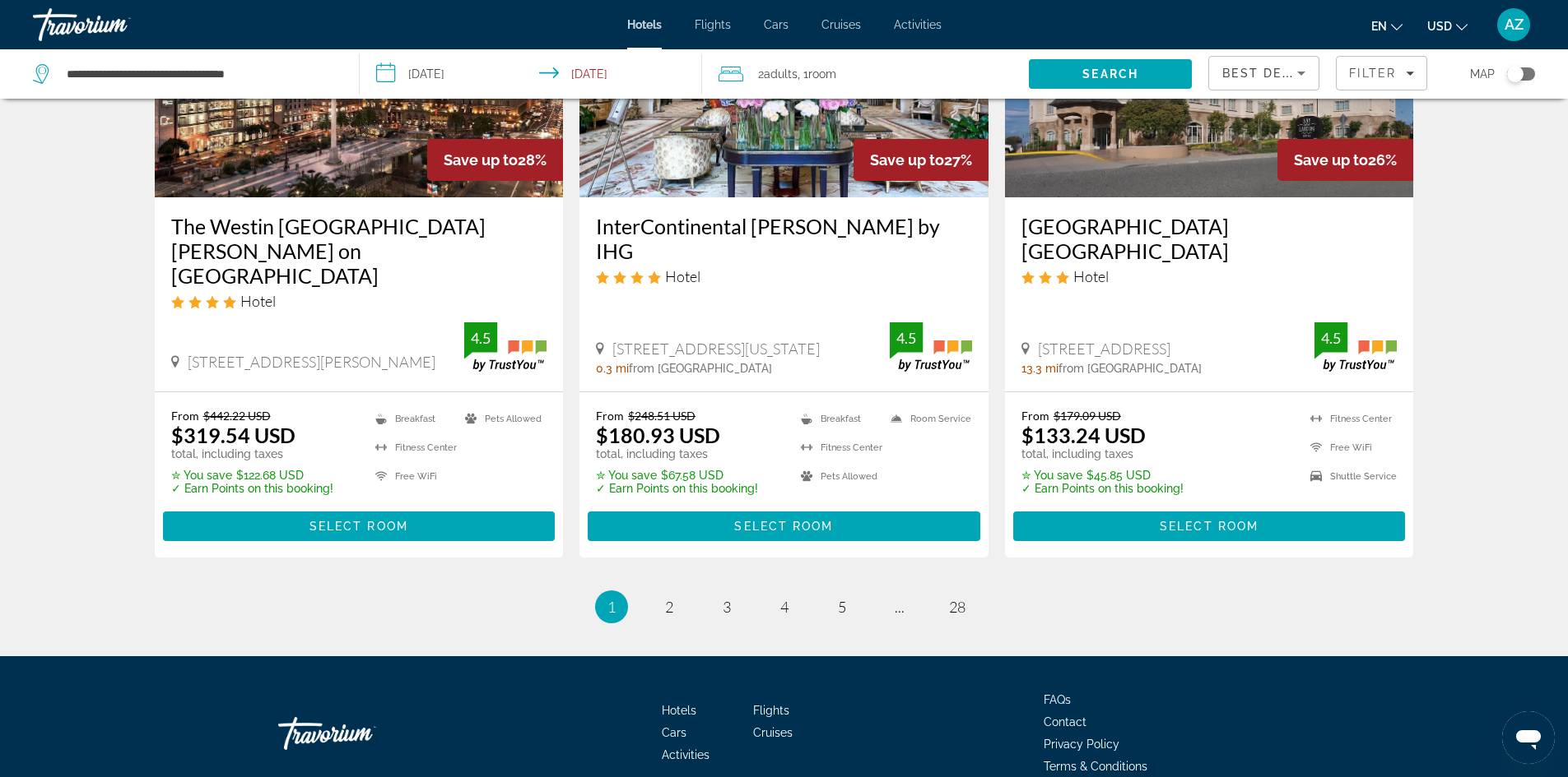
scroll to position [2122, 0]
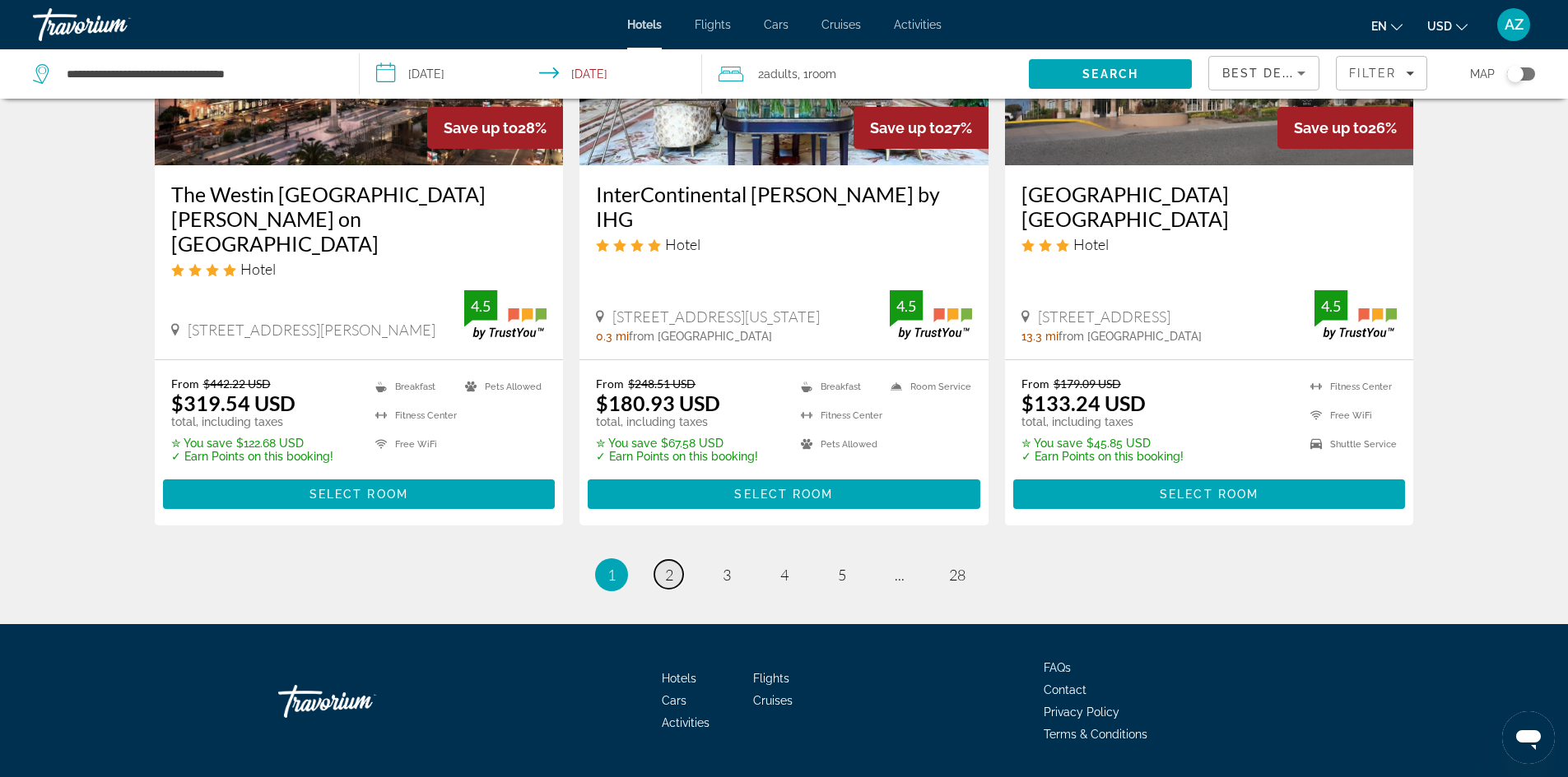
click at [661, 560] on link "page 2" at bounding box center [668, 574] width 29 height 29
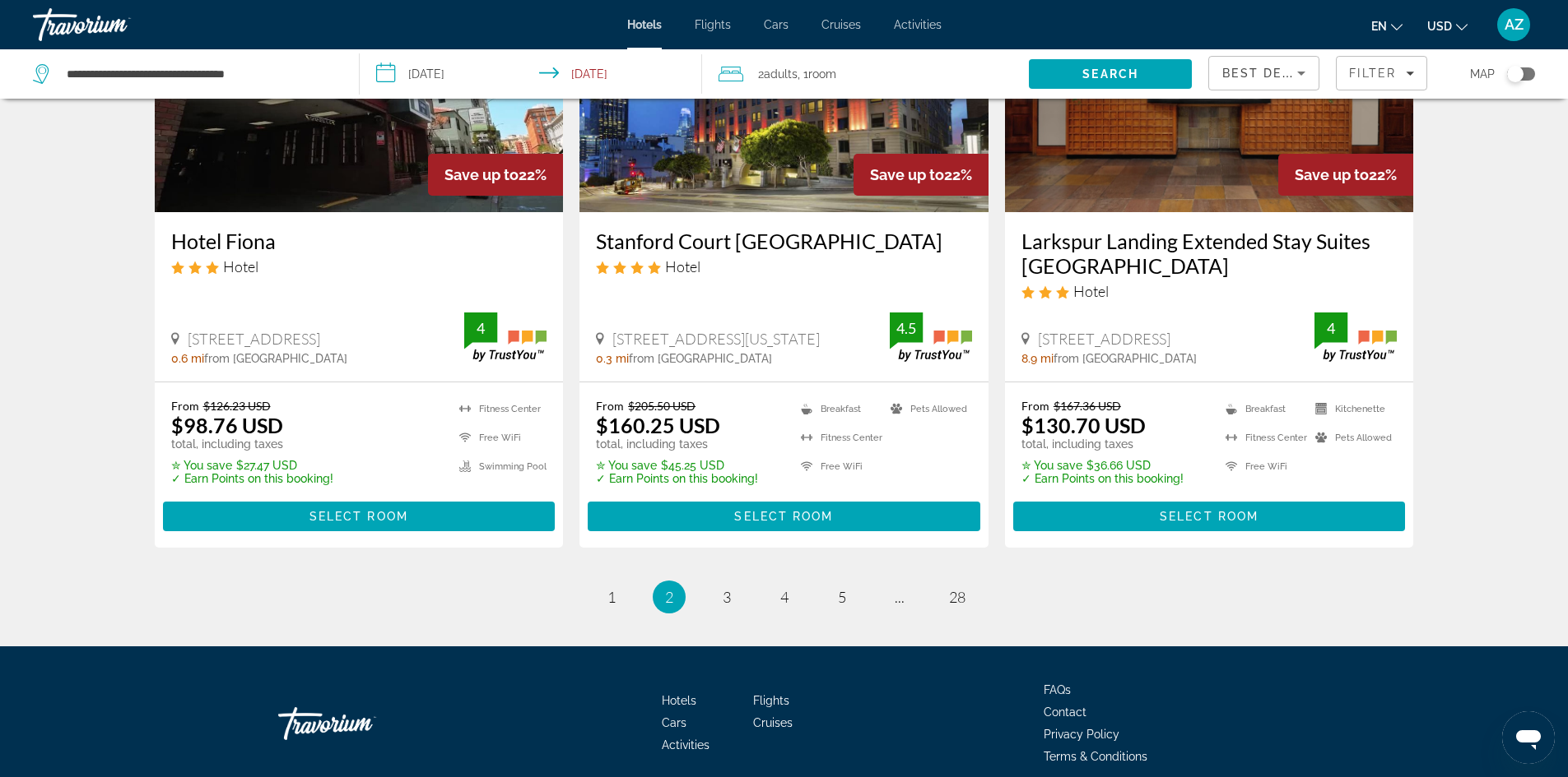
scroll to position [2138, 0]
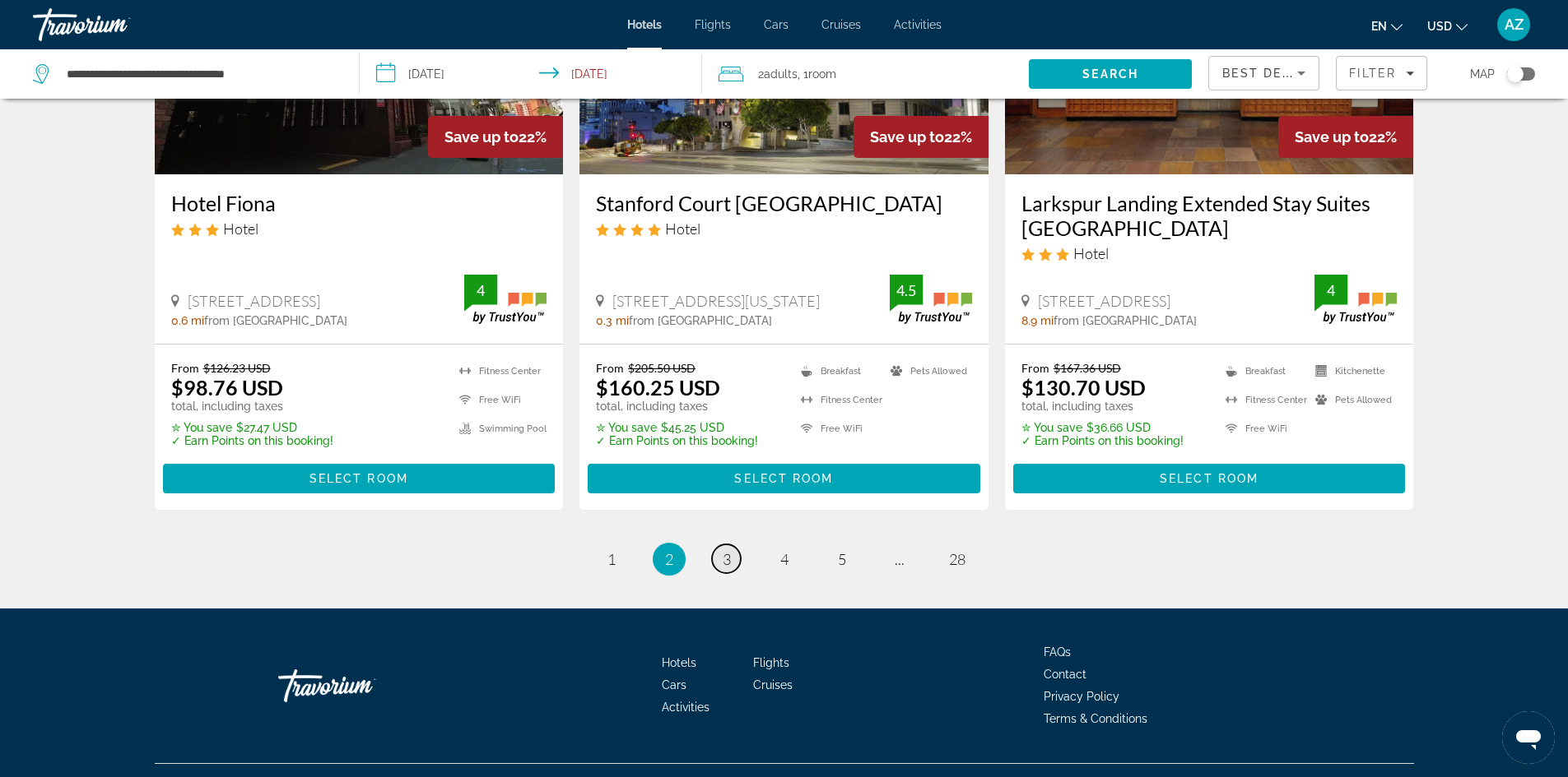
click at [724, 558] on span "3" at bounding box center [727, 559] width 8 height 18
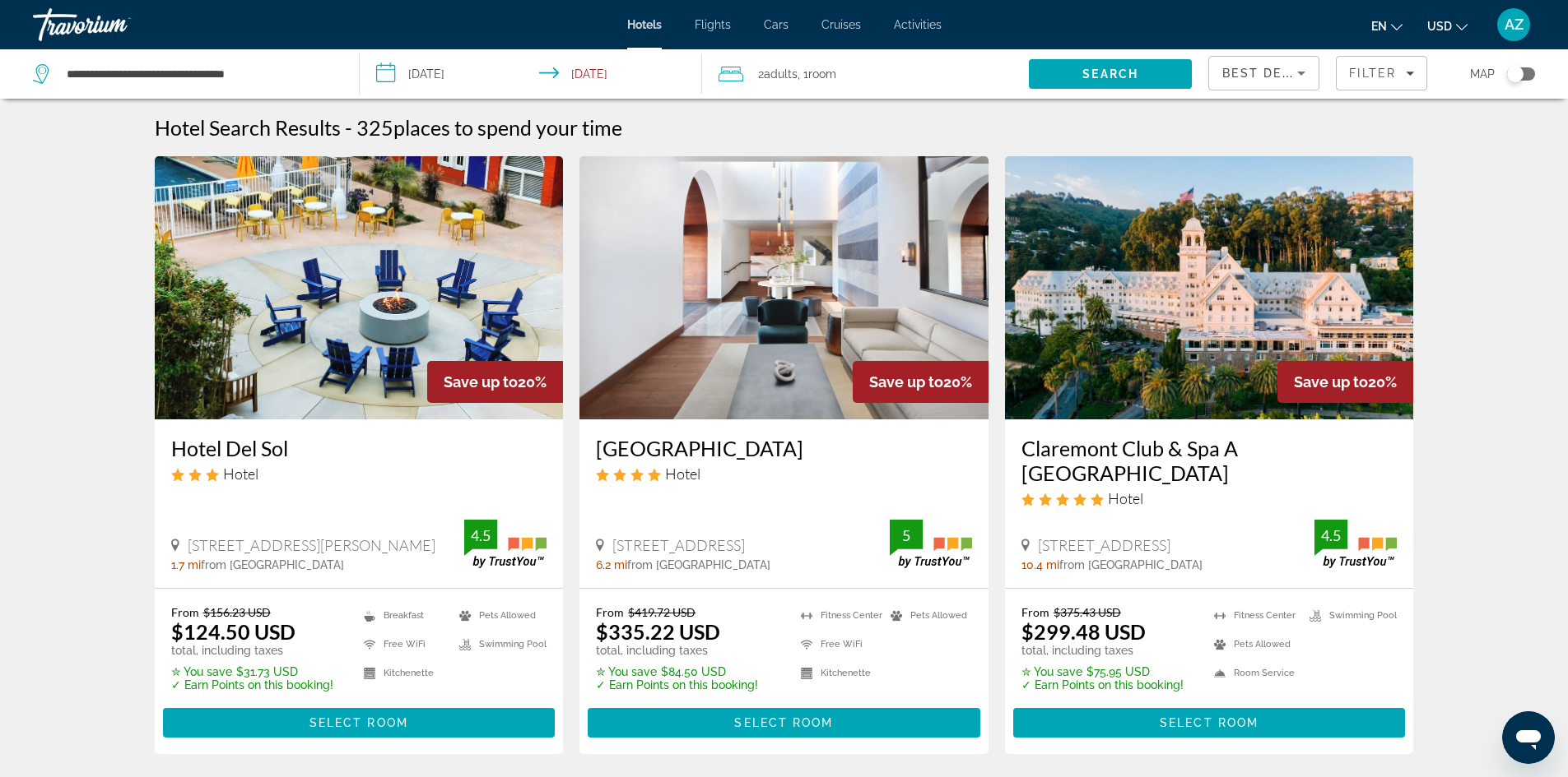
click at [676, 450] on h3 "[GEOGRAPHIC_DATA]" at bounding box center [784, 448] width 376 height 24
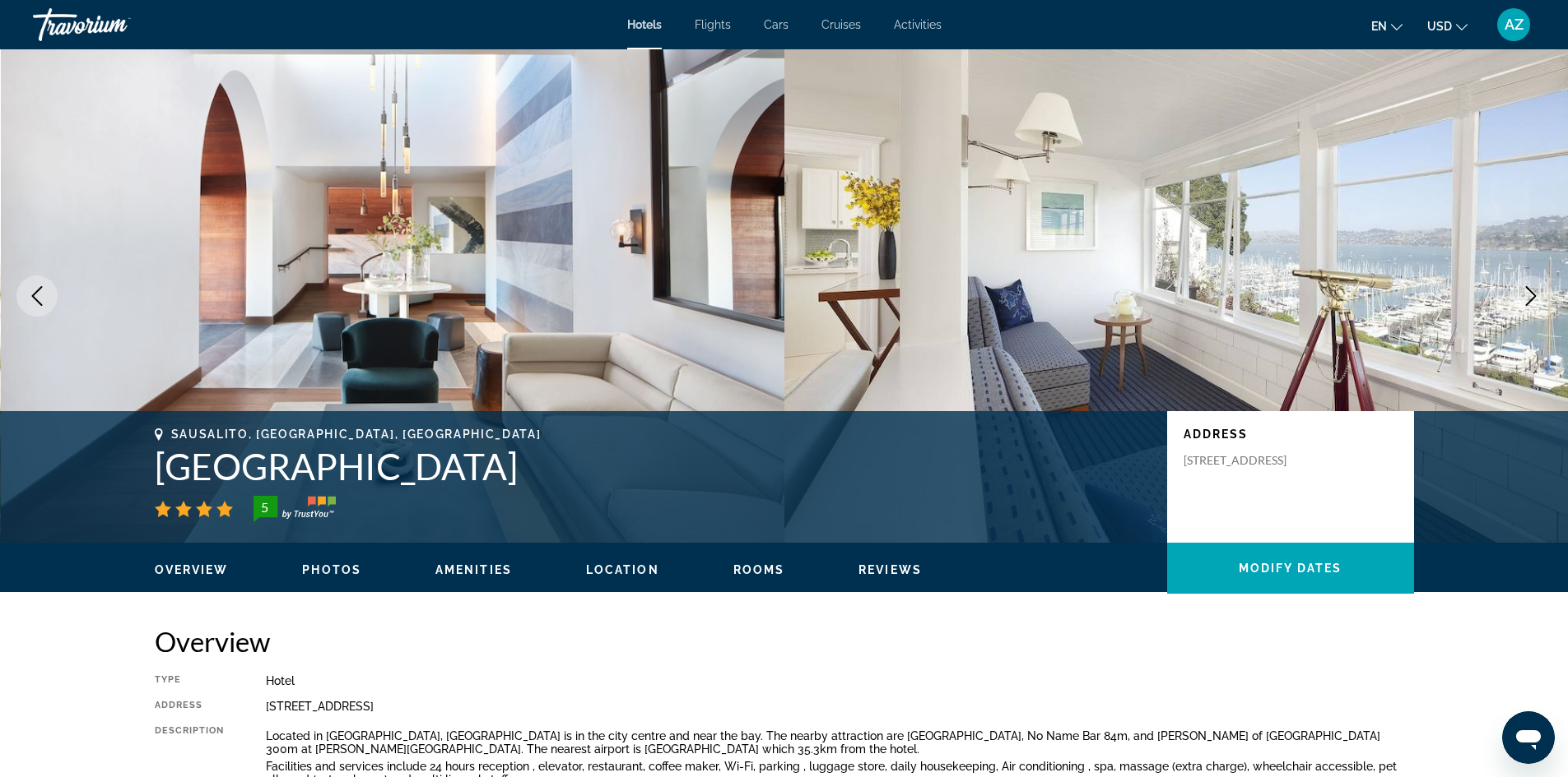
click at [1535, 294] on icon "Next image" at bounding box center [1530, 296] width 20 height 20
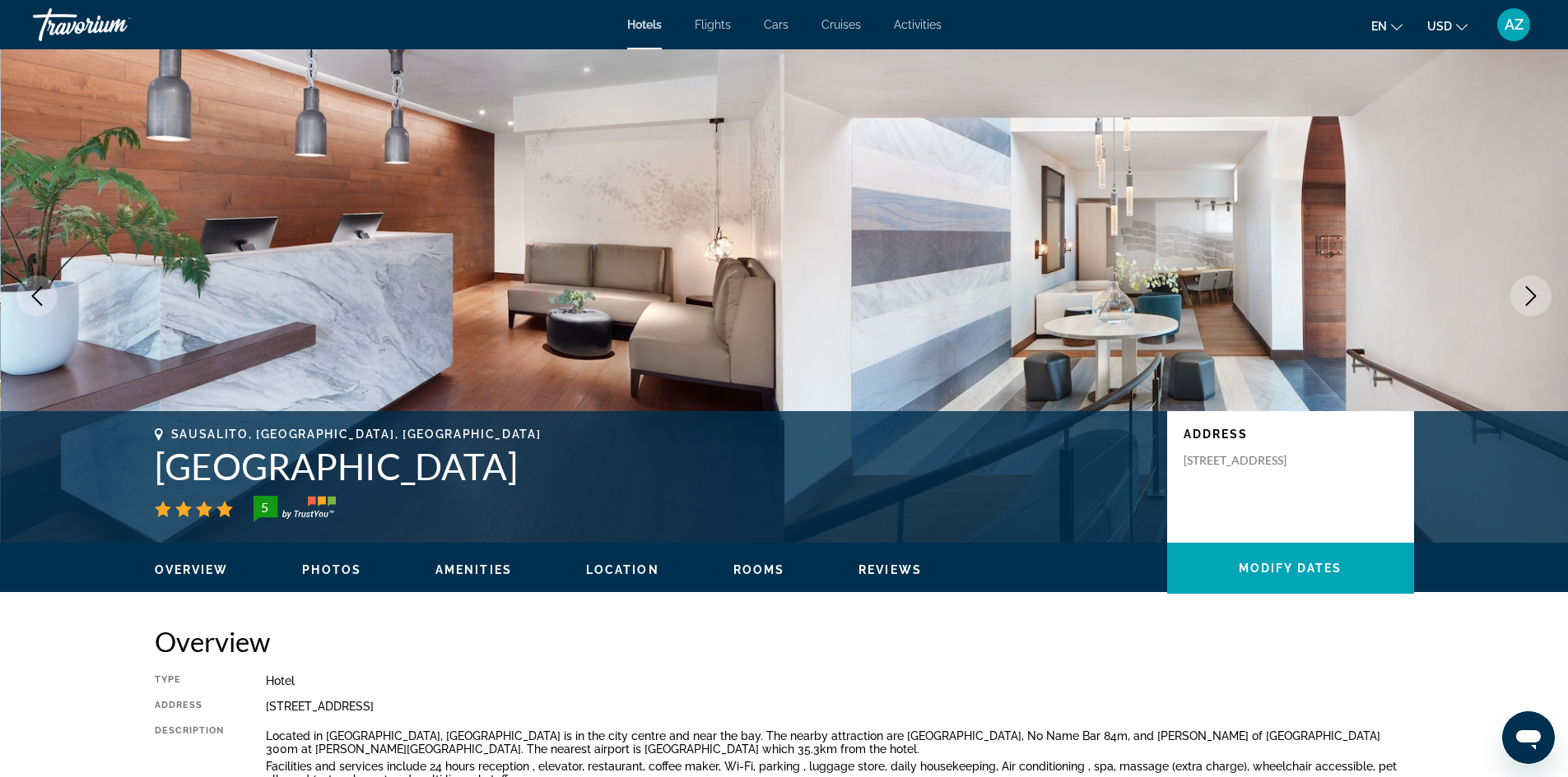
click at [1535, 294] on icon "Next image" at bounding box center [1530, 296] width 20 height 20
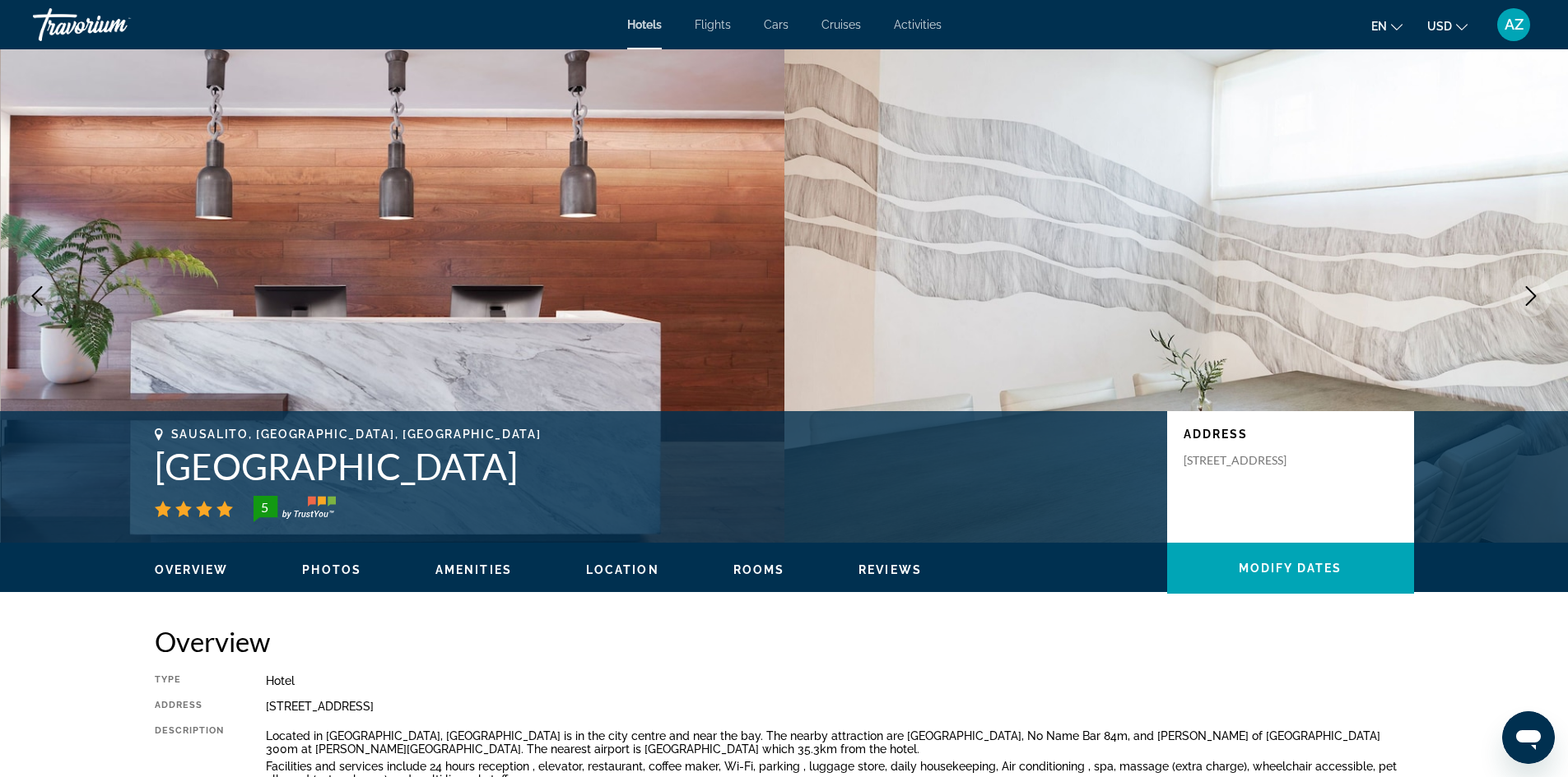
click at [1535, 294] on icon "Next image" at bounding box center [1530, 296] width 20 height 20
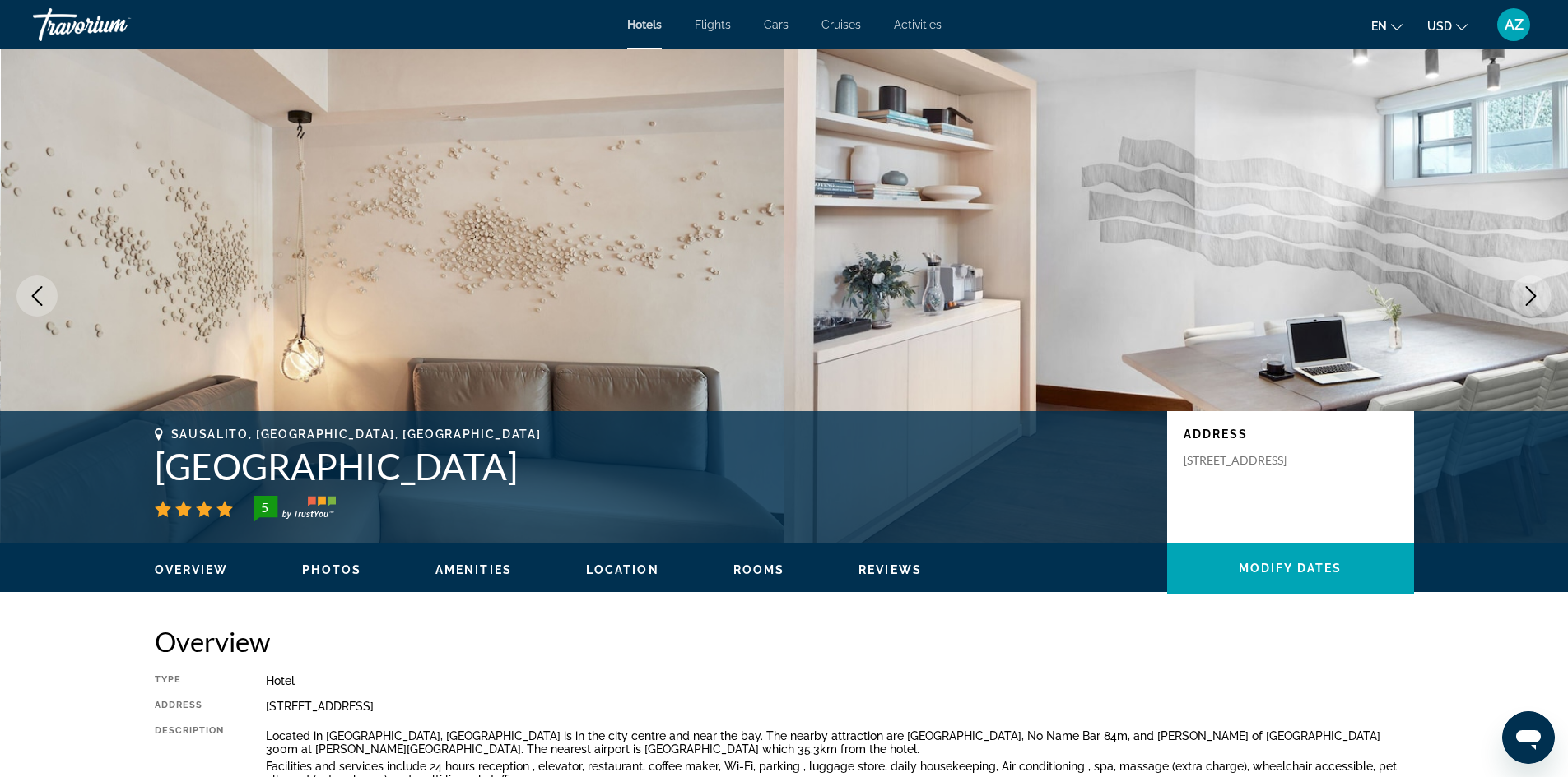
click at [1535, 294] on icon "Next image" at bounding box center [1530, 296] width 20 height 20
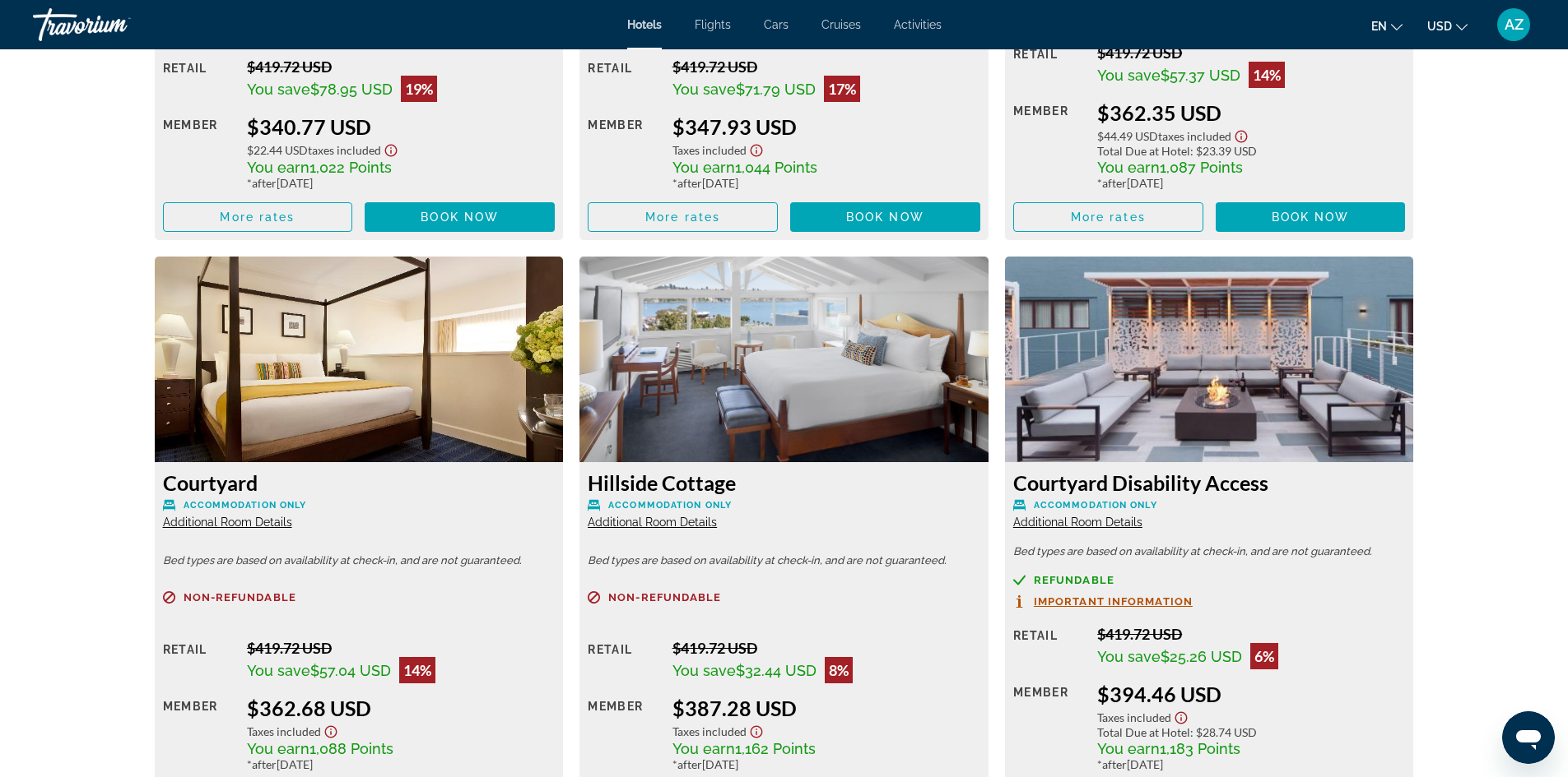
scroll to position [3290, 0]
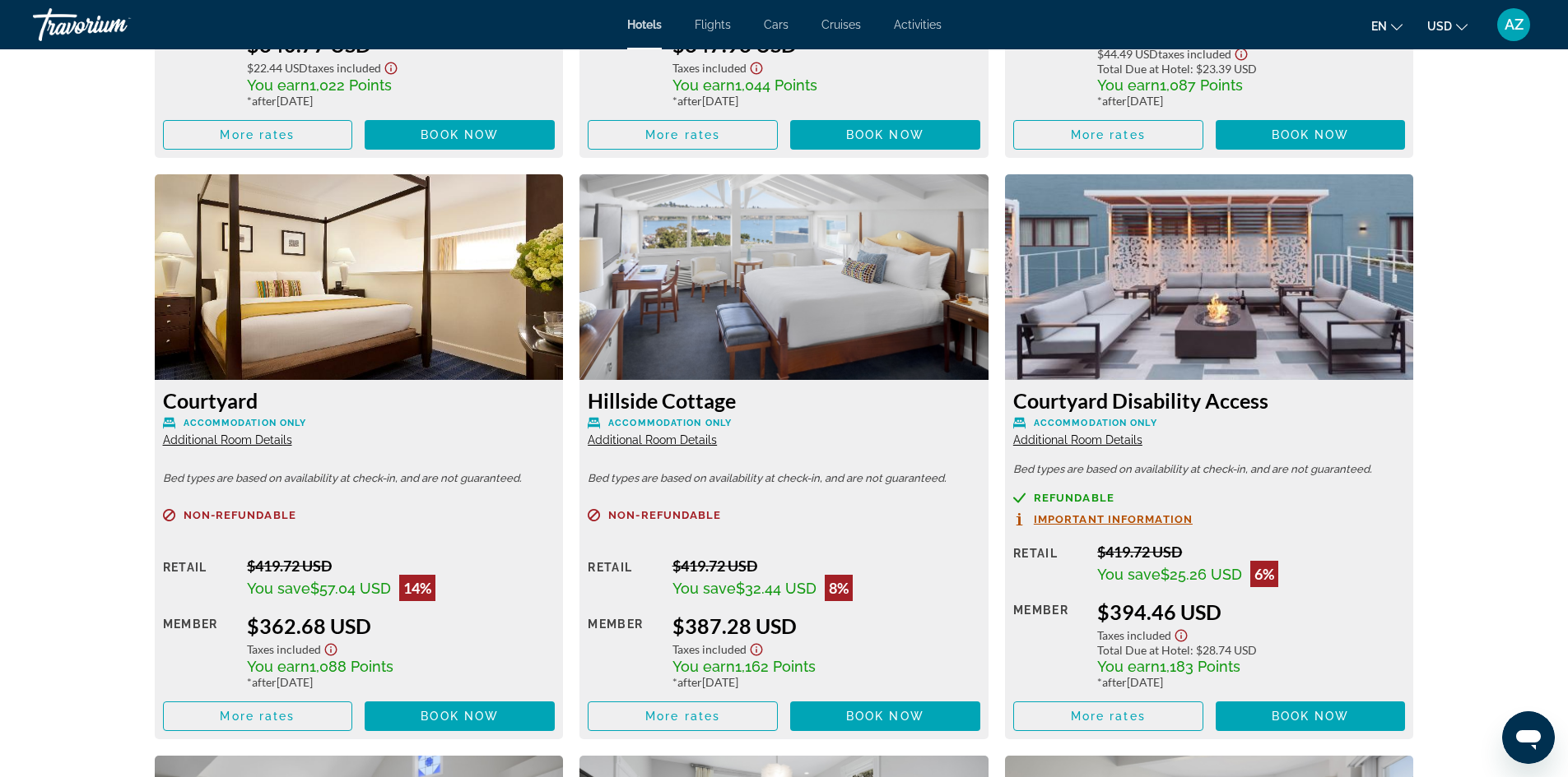
click at [706, 297] on img "Main content" at bounding box center [783, 277] width 409 height 206
click at [975, 281] on img "Main content" at bounding box center [783, 277] width 409 height 206
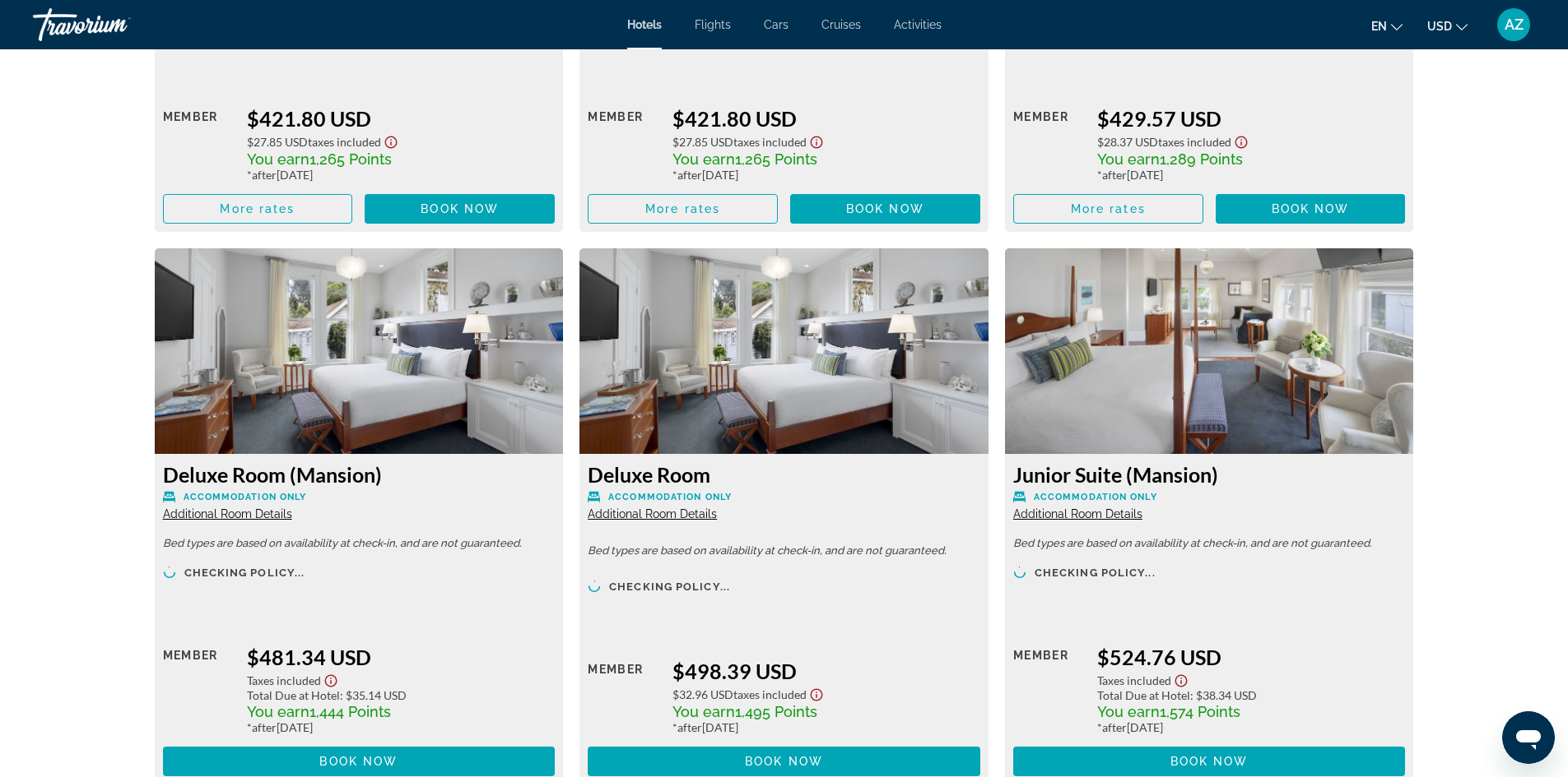
scroll to position [5675, 0]
